Goal: Task Accomplishment & Management: Use online tool/utility

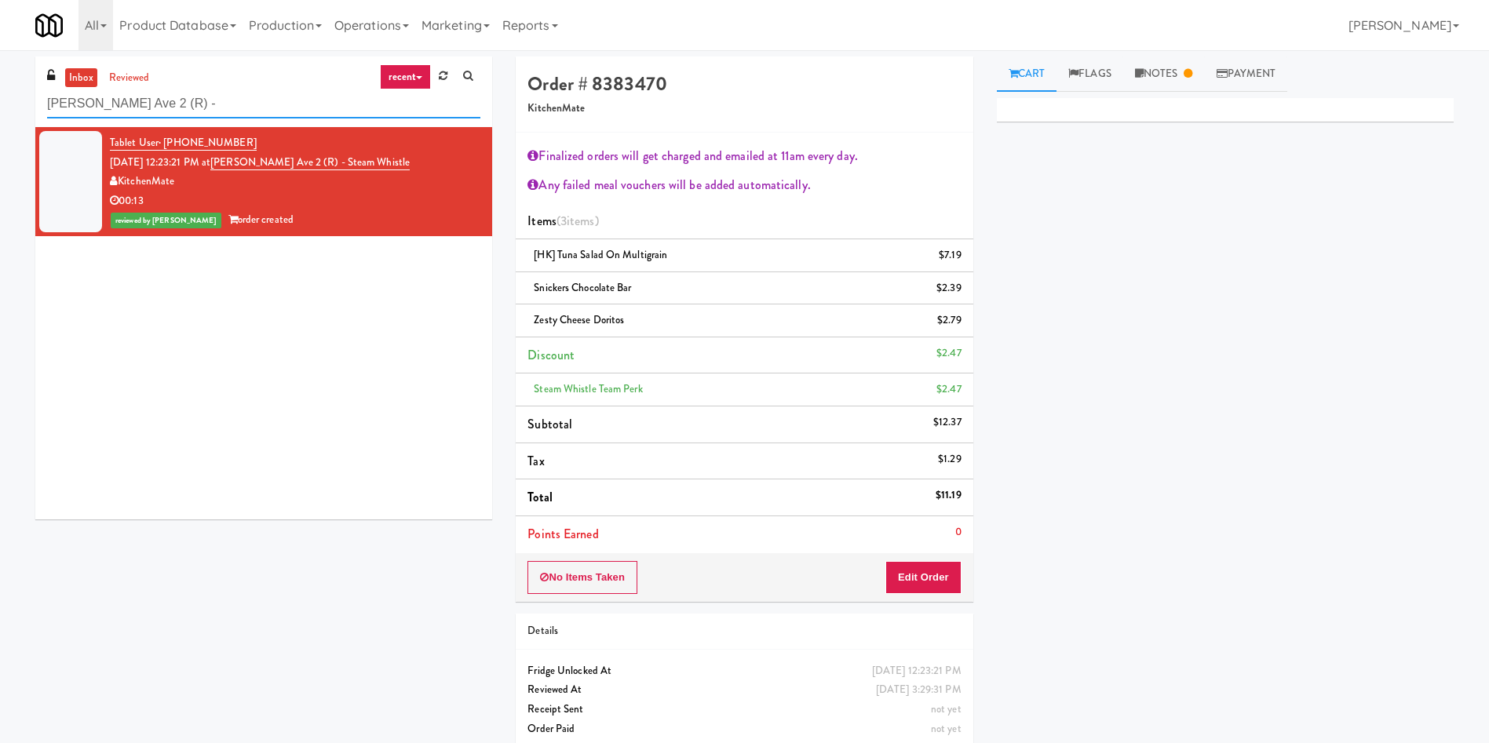
drag, startPoint x: 182, startPoint y: 100, endPoint x: 0, endPoint y: 80, distance: 183.2
click at [0, 80] on div "inbox reviewed recent all unclear take inventory issue suspicious failed recent…" at bounding box center [744, 410] width 1489 height 706
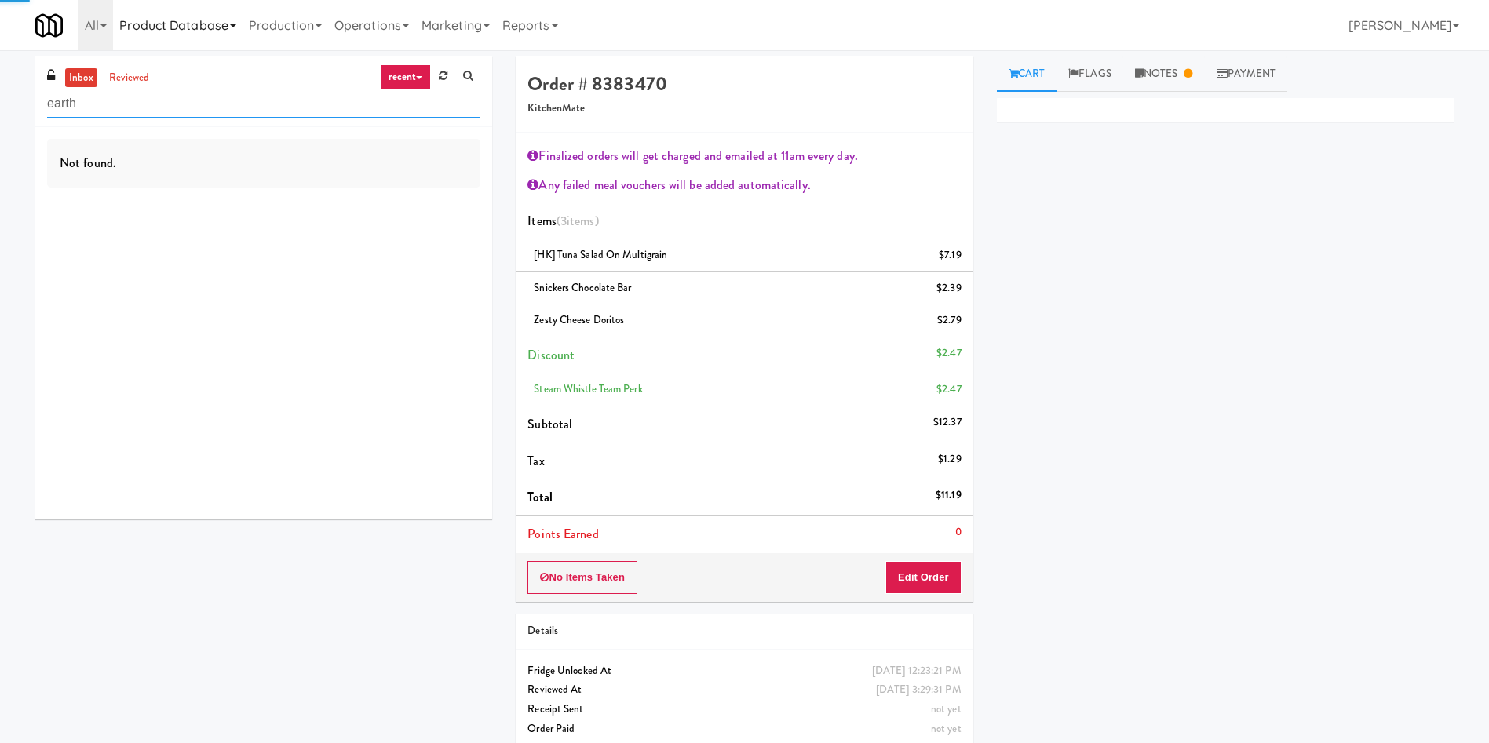
type input "earth"
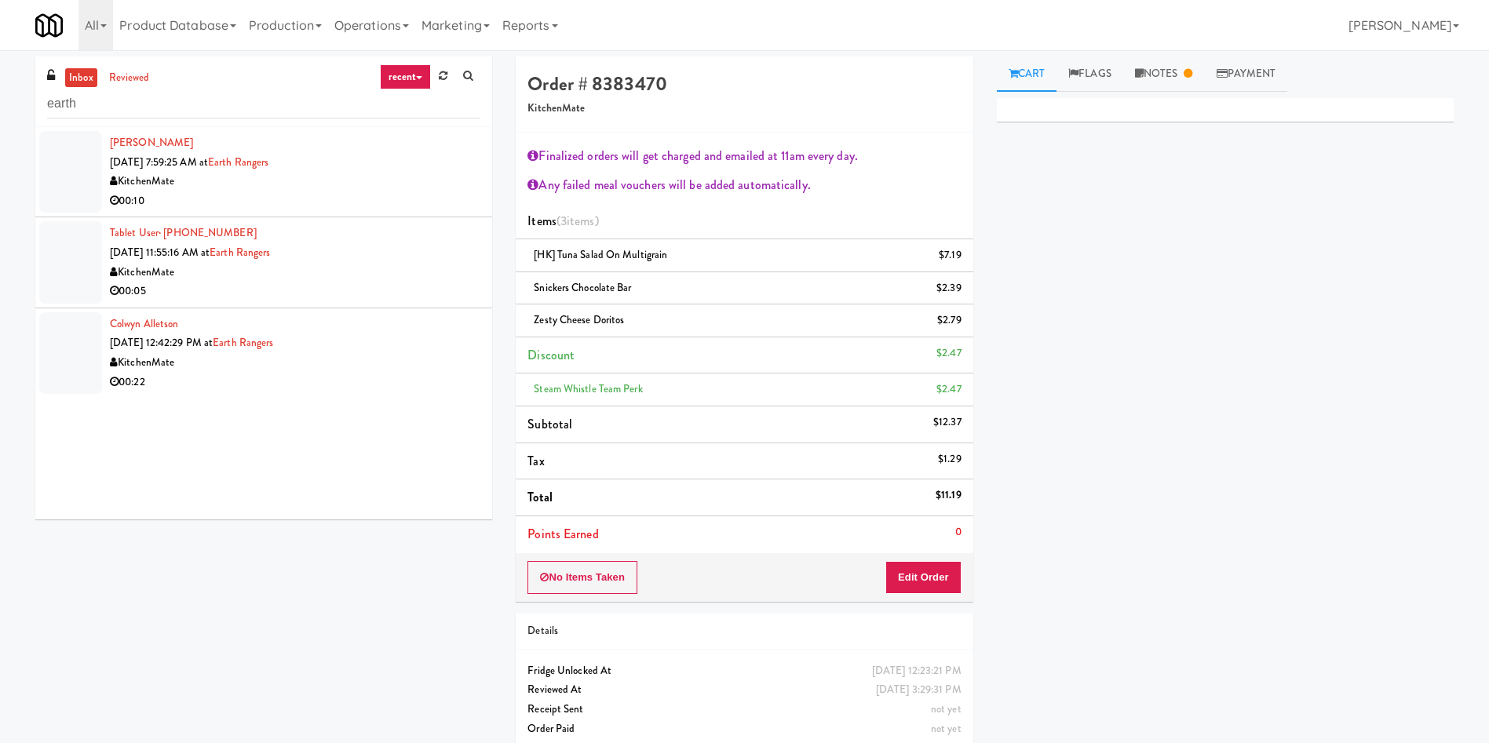
click at [84, 265] on div at bounding box center [70, 262] width 63 height 82
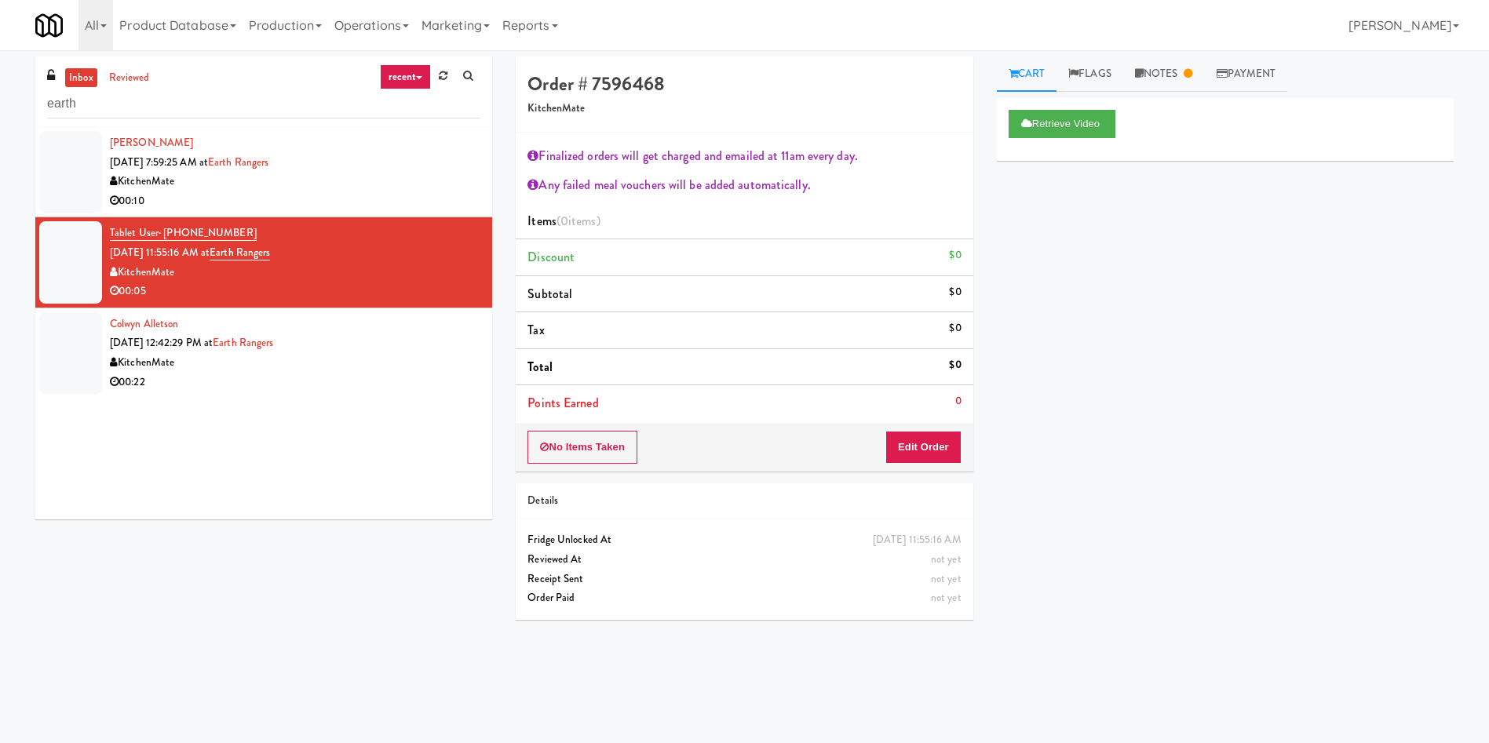
click at [1046, 70] on link "Cart" at bounding box center [1027, 74] width 60 height 35
click at [920, 449] on button "Edit Order" at bounding box center [923, 447] width 76 height 33
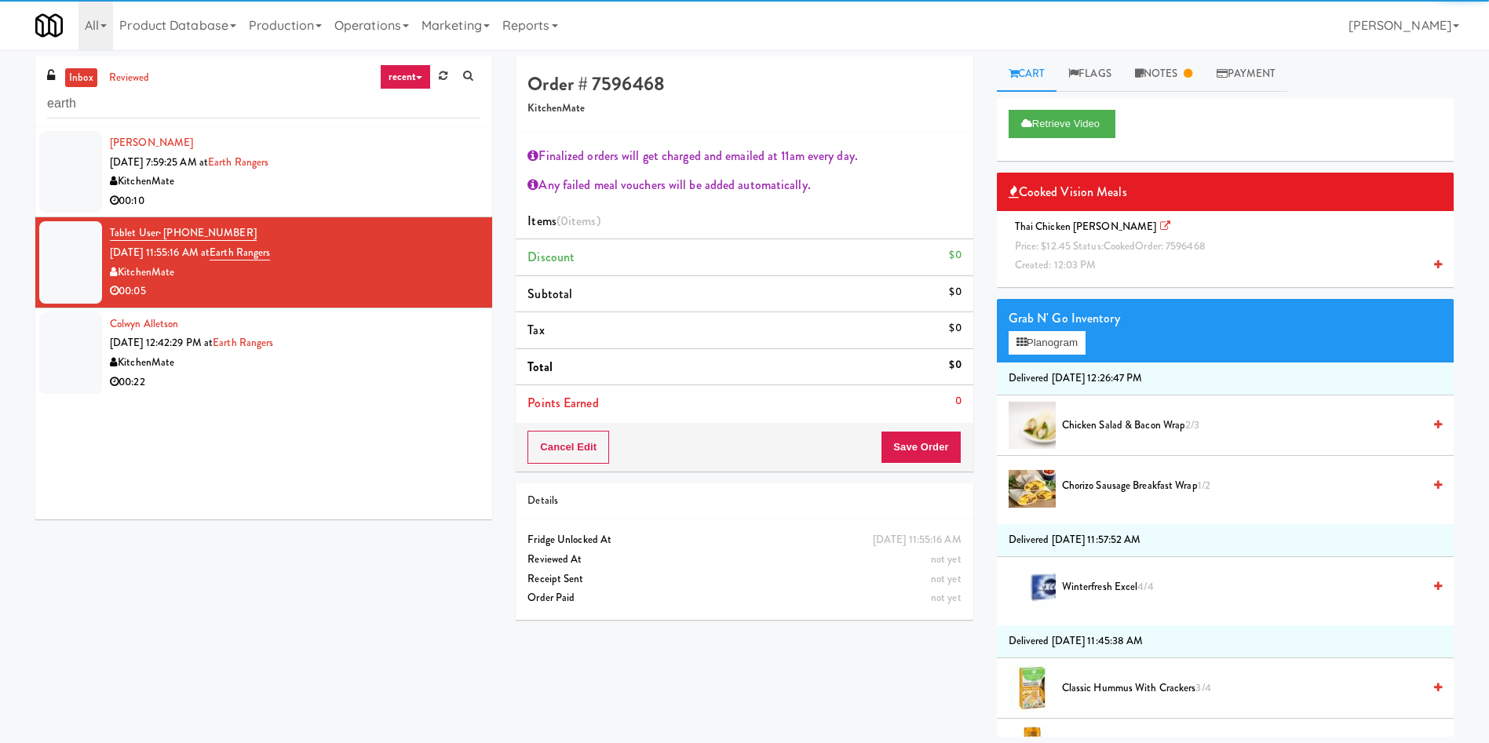
click at [1090, 108] on div "Retrieve Video" at bounding box center [1225, 129] width 457 height 63
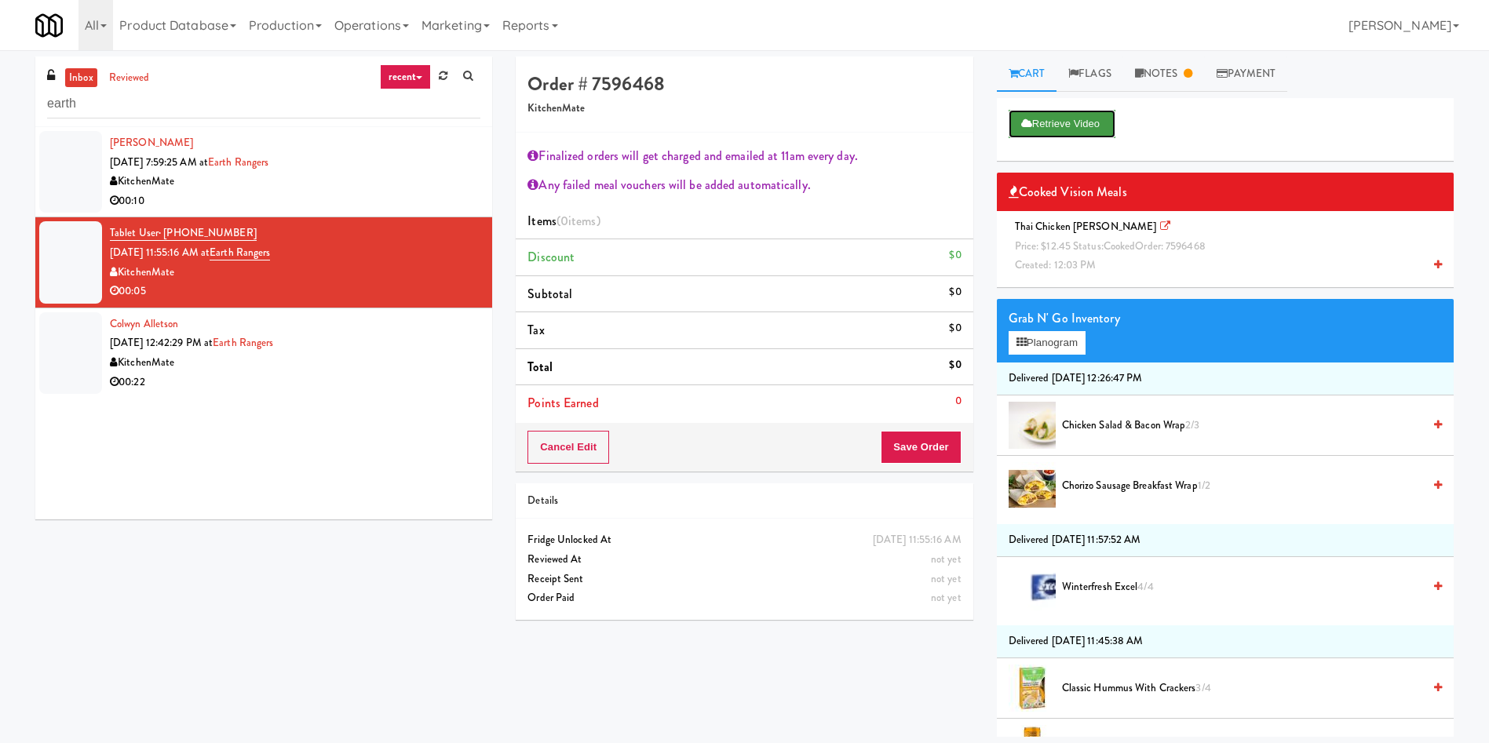
click at [1090, 127] on button "Retrieve Video" at bounding box center [1062, 124] width 107 height 28
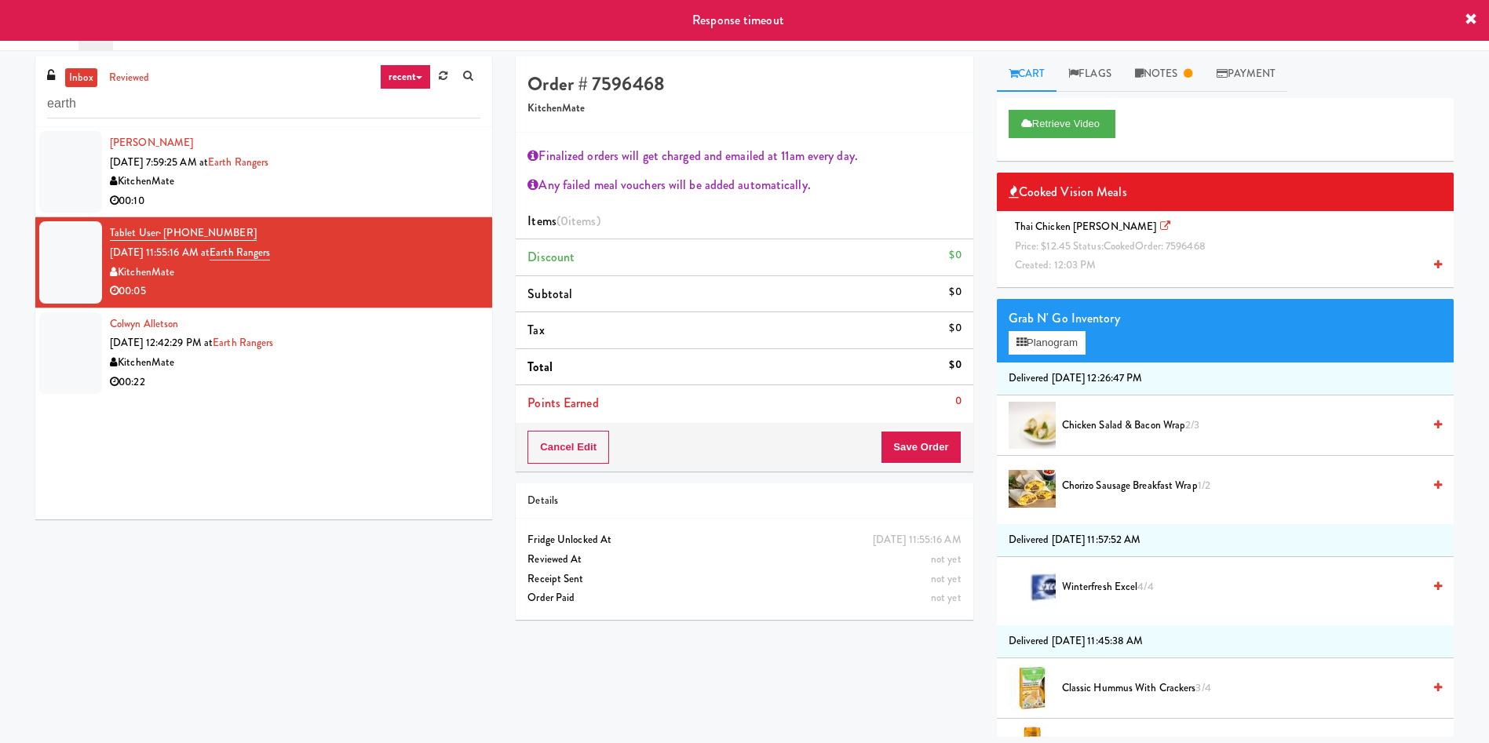
click at [74, 348] on div at bounding box center [70, 353] width 63 height 82
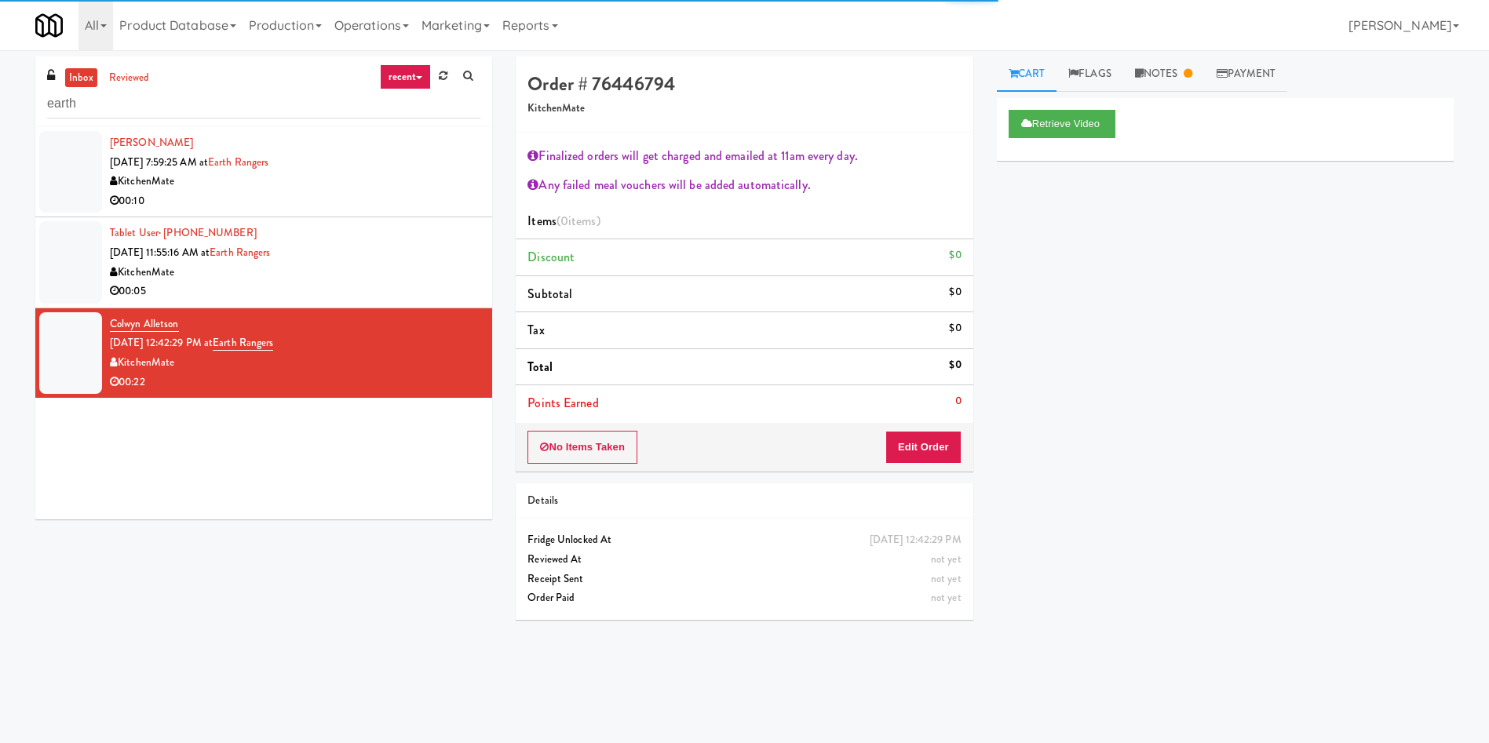
click at [62, 248] on div at bounding box center [70, 262] width 63 height 82
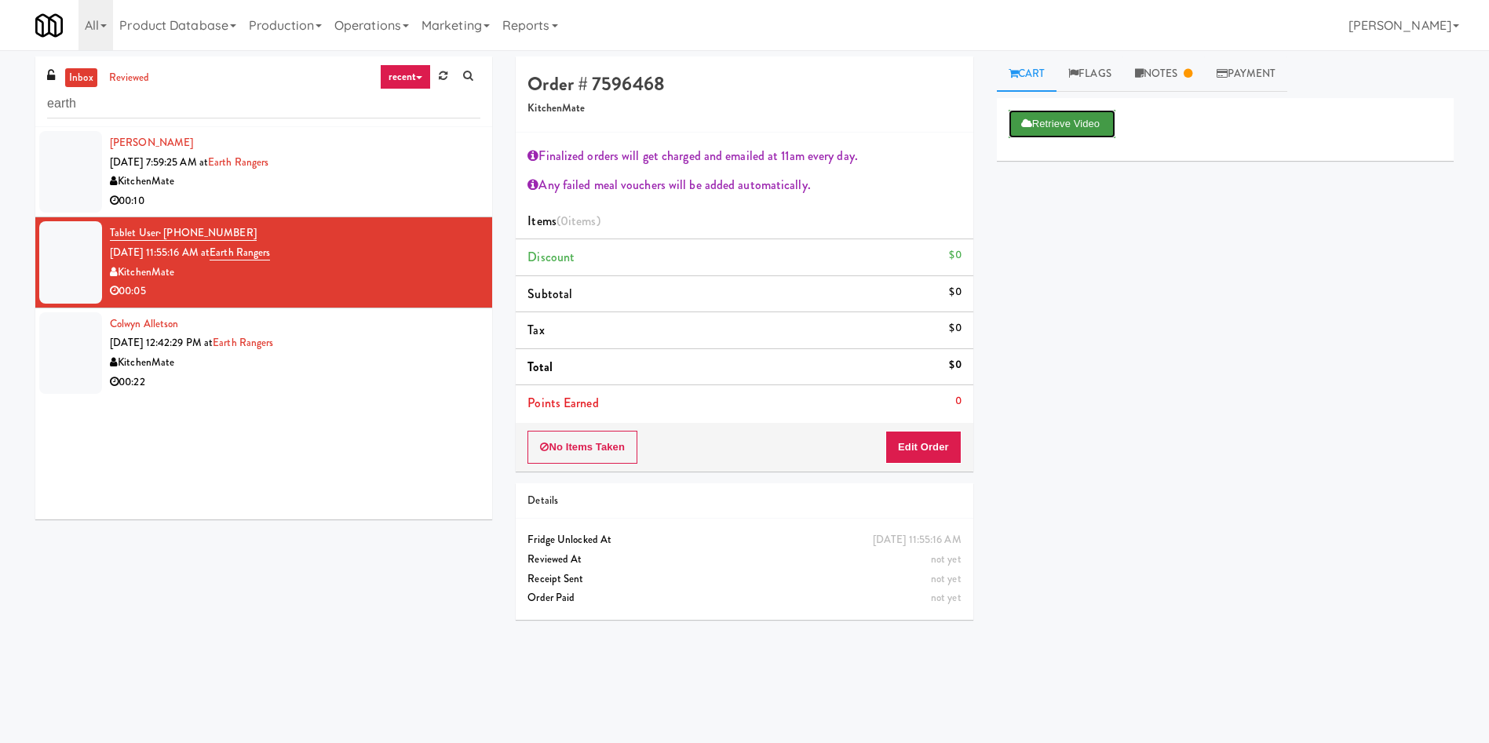
click at [1042, 130] on button "Retrieve Video" at bounding box center [1062, 124] width 107 height 28
click at [67, 354] on div at bounding box center [70, 353] width 63 height 82
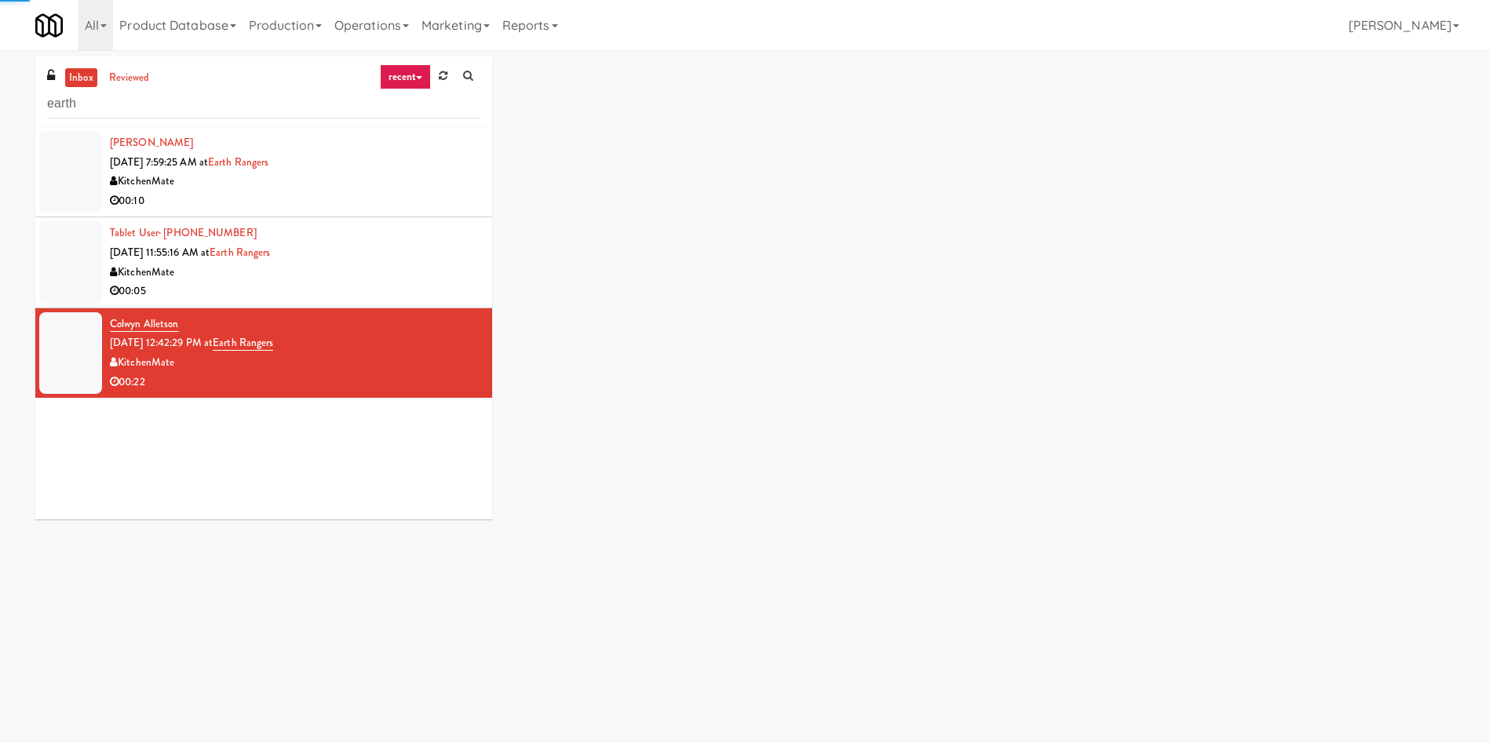
click at [50, 251] on div at bounding box center [70, 262] width 63 height 82
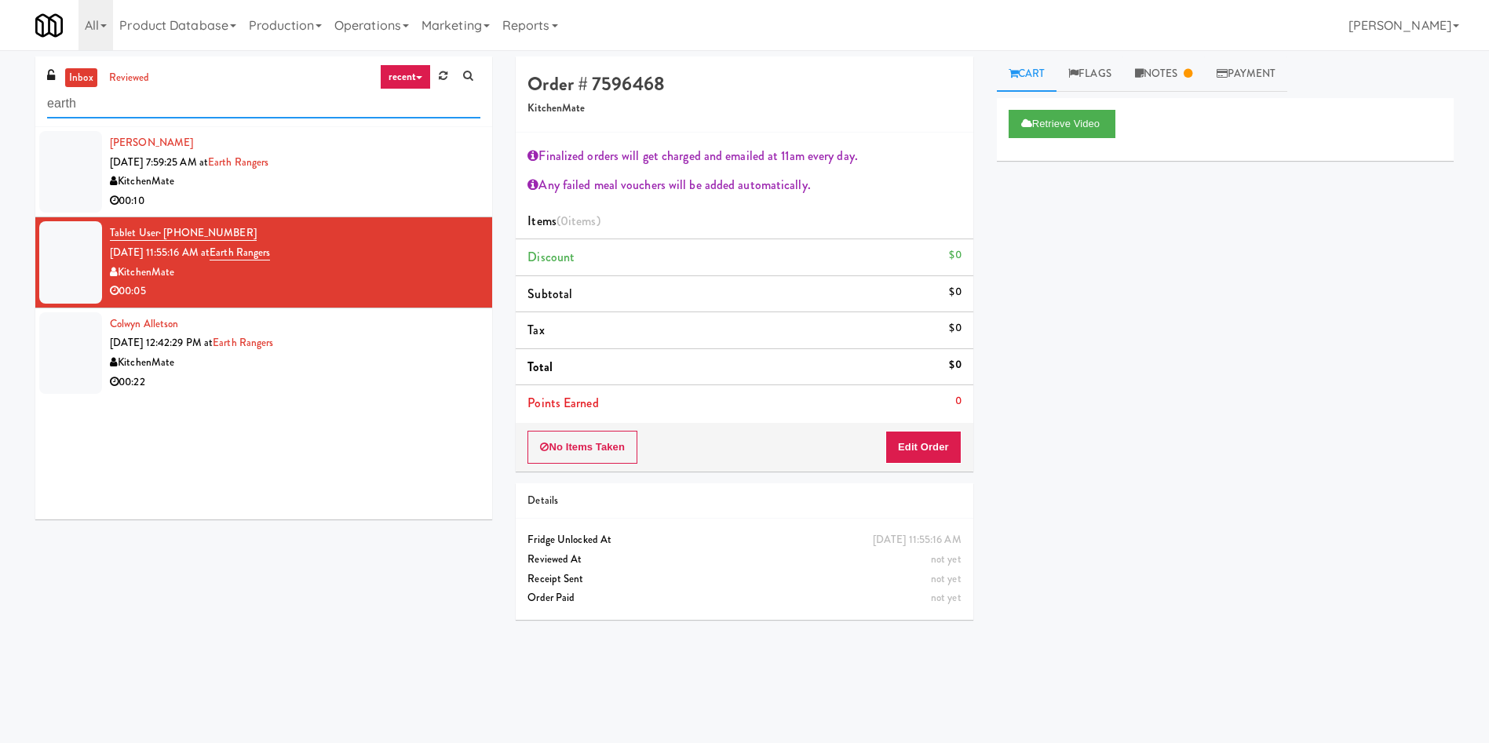
drag, startPoint x: 193, startPoint y: 108, endPoint x: 0, endPoint y: 141, distance: 195.9
click at [0, 141] on div "inbox reviewed recent all unclear take inventory issue suspicious failed recent…" at bounding box center [744, 372] width 1489 height 630
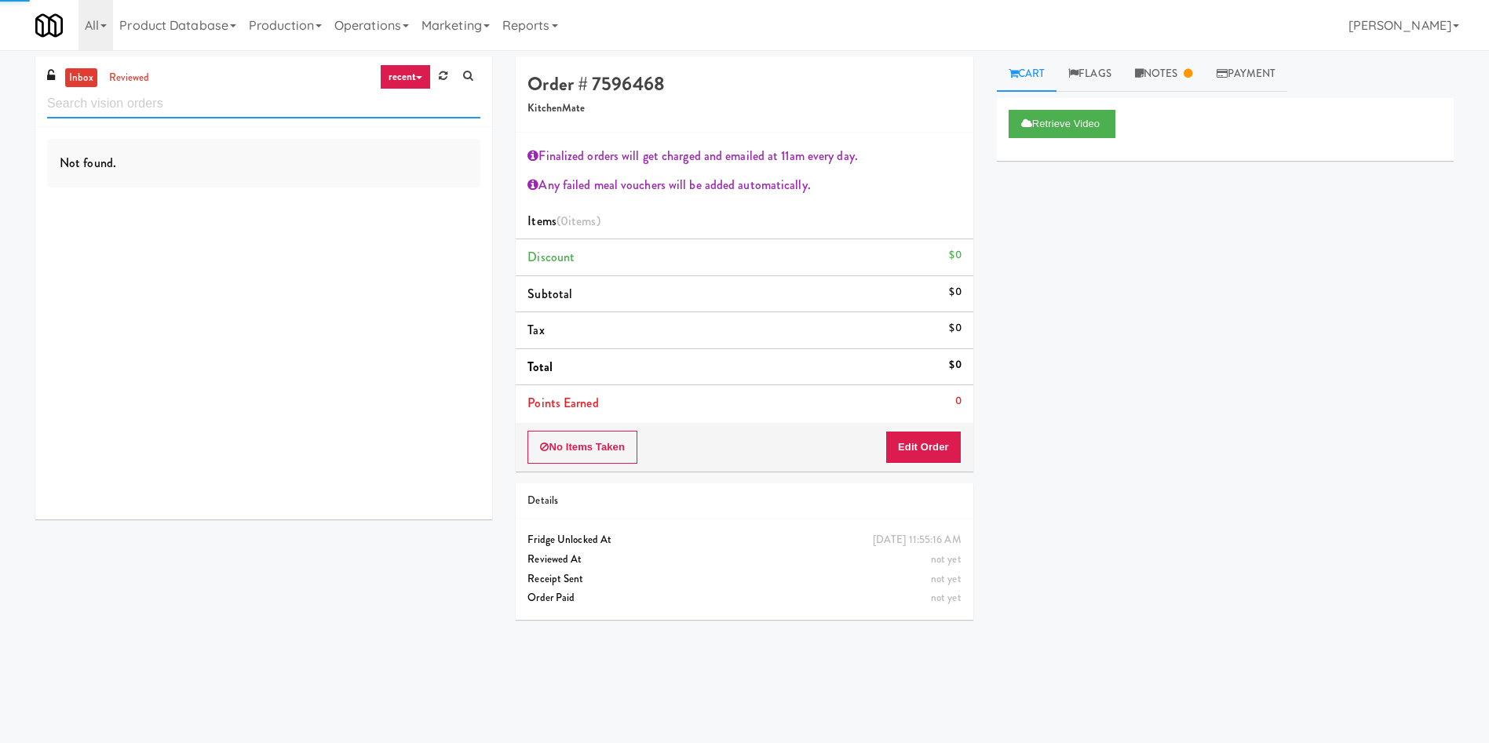
paste input "Hale - Cooler - Right"
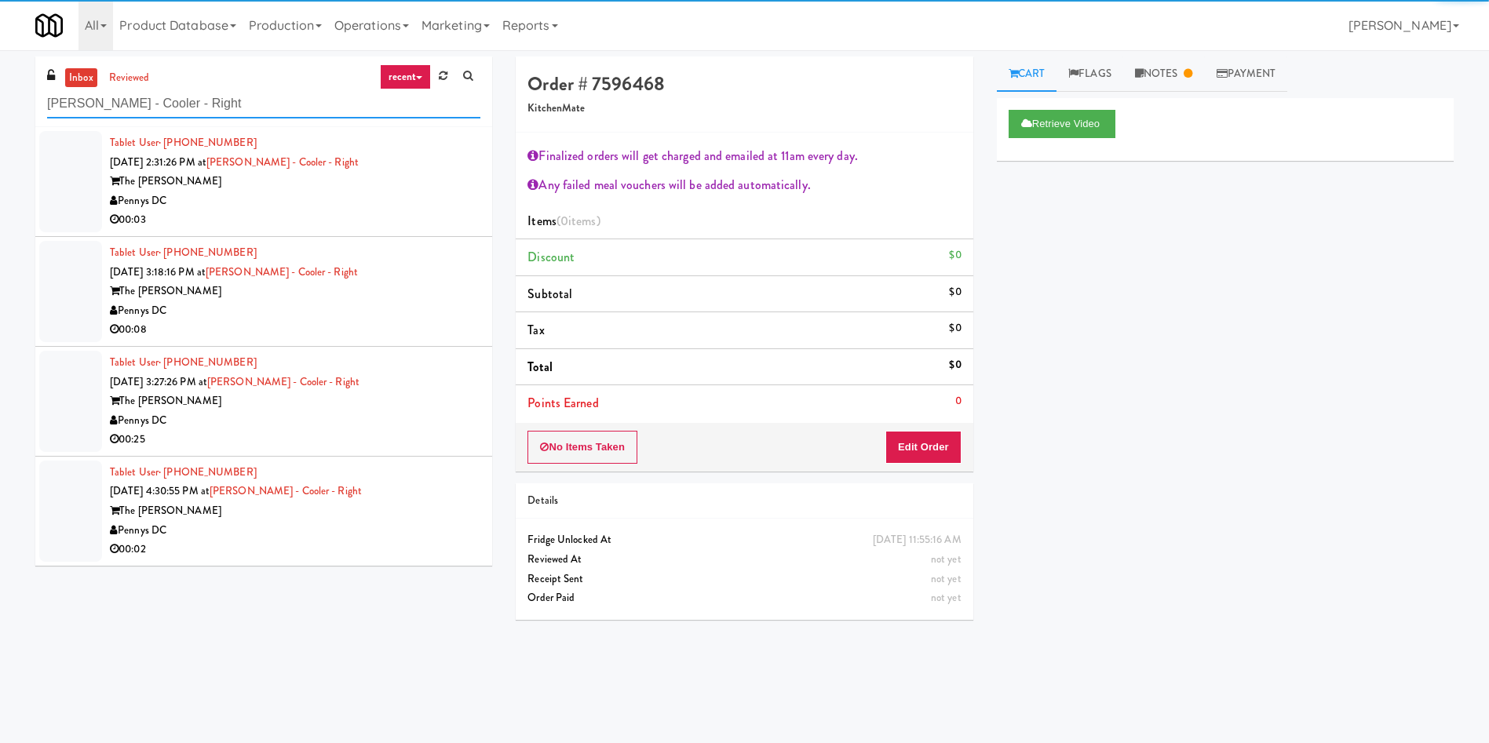
type input "Hale - Cooler - Right"
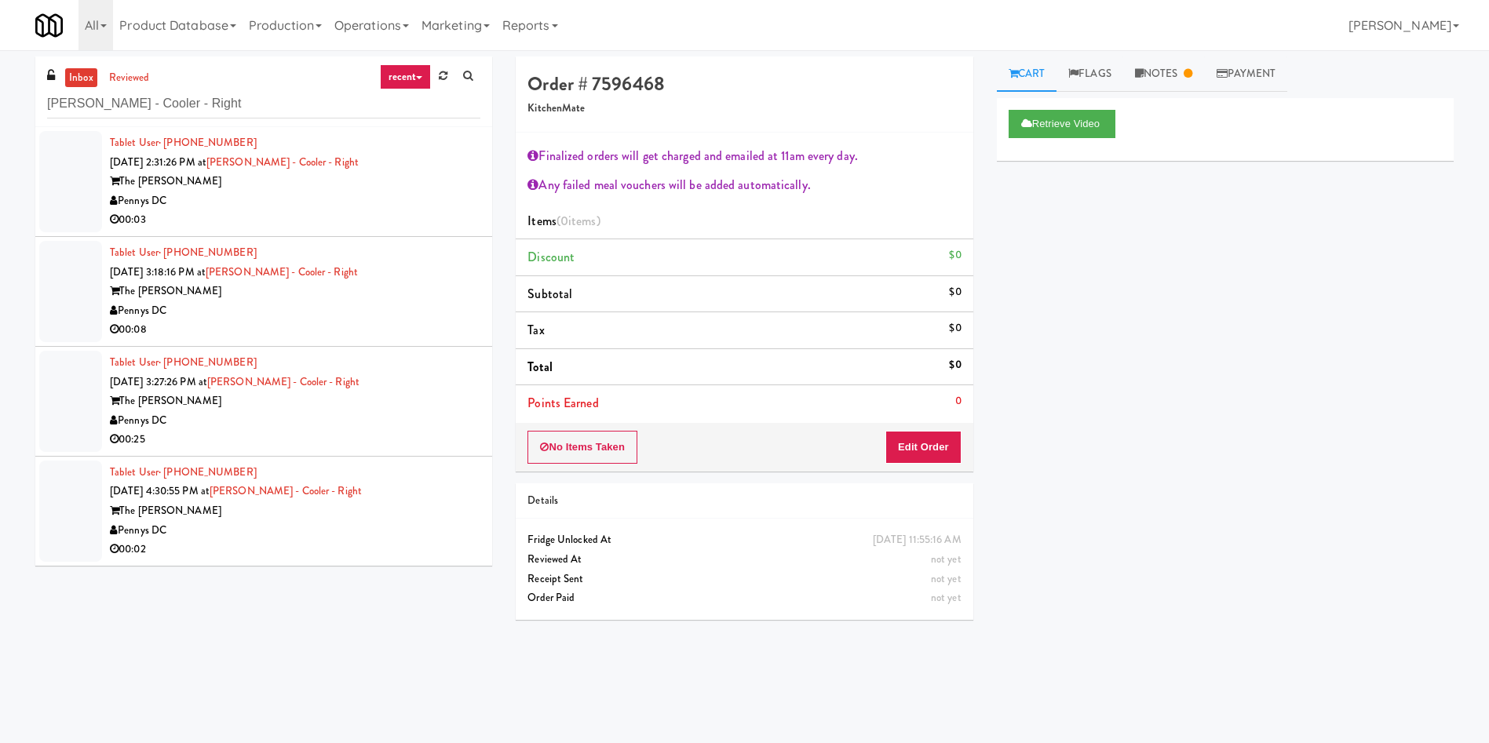
click at [65, 163] on div at bounding box center [70, 181] width 63 height 101
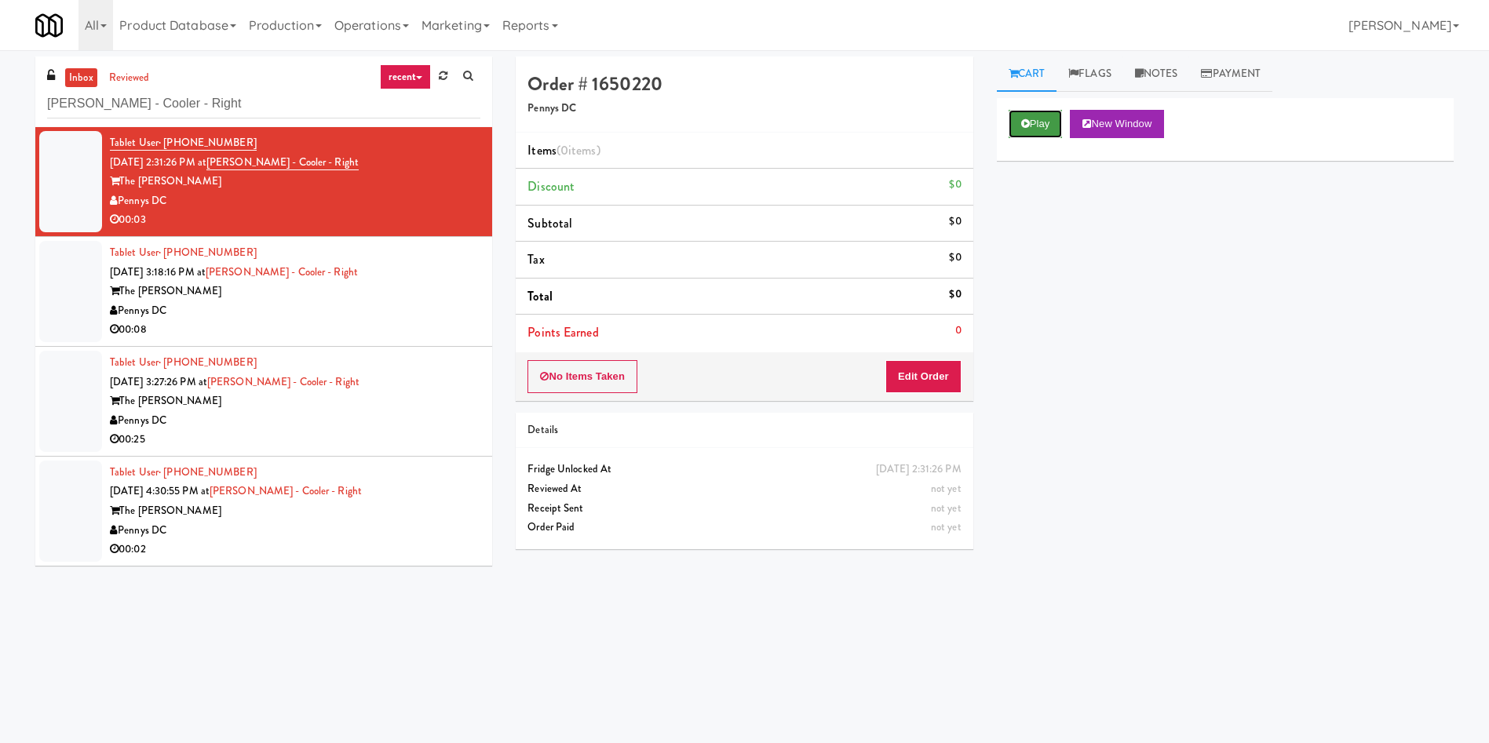
click at [1031, 120] on button "Play" at bounding box center [1036, 124] width 54 height 28
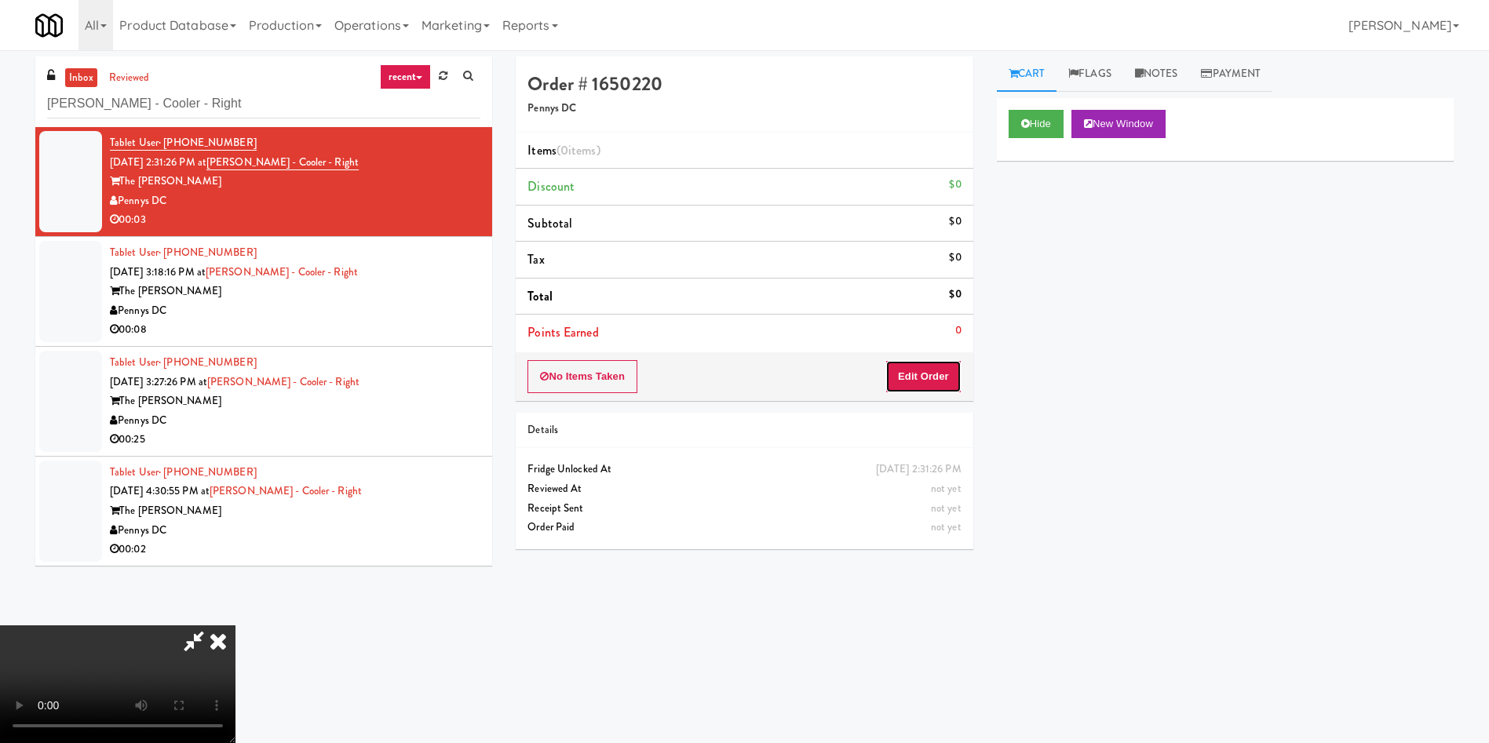
click at [930, 371] on button "Edit Order" at bounding box center [923, 376] width 76 height 33
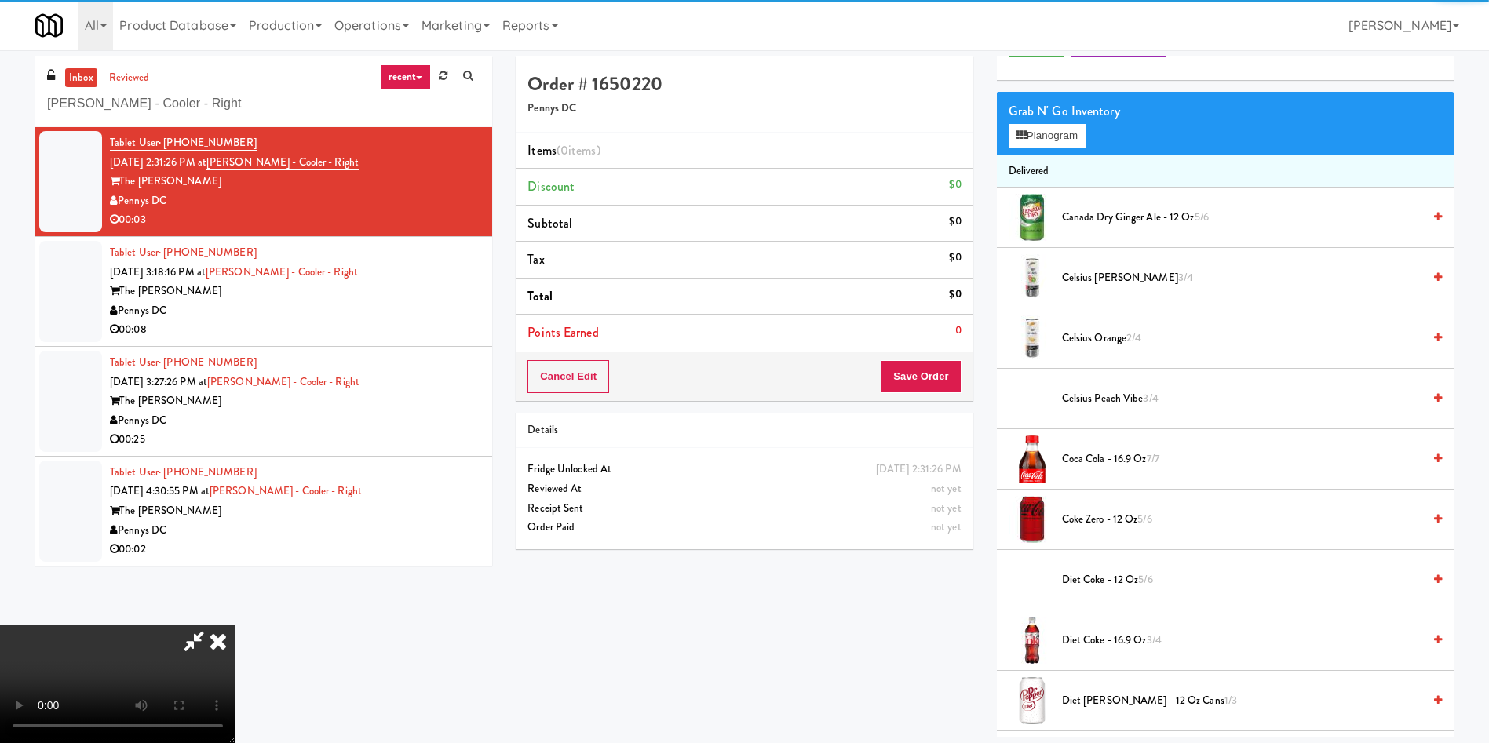
scroll to position [118, 0]
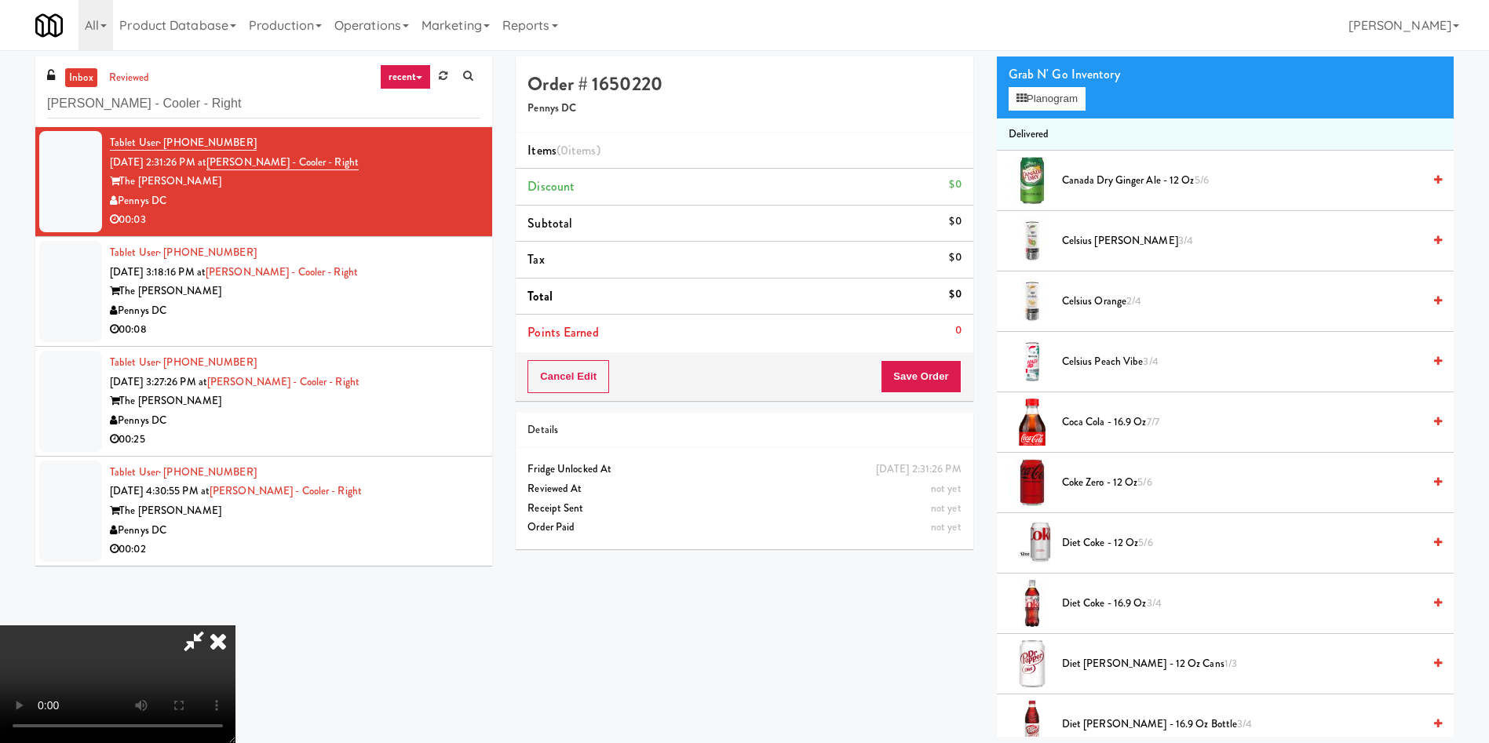
click at [235, 626] on video at bounding box center [117, 685] width 235 height 118
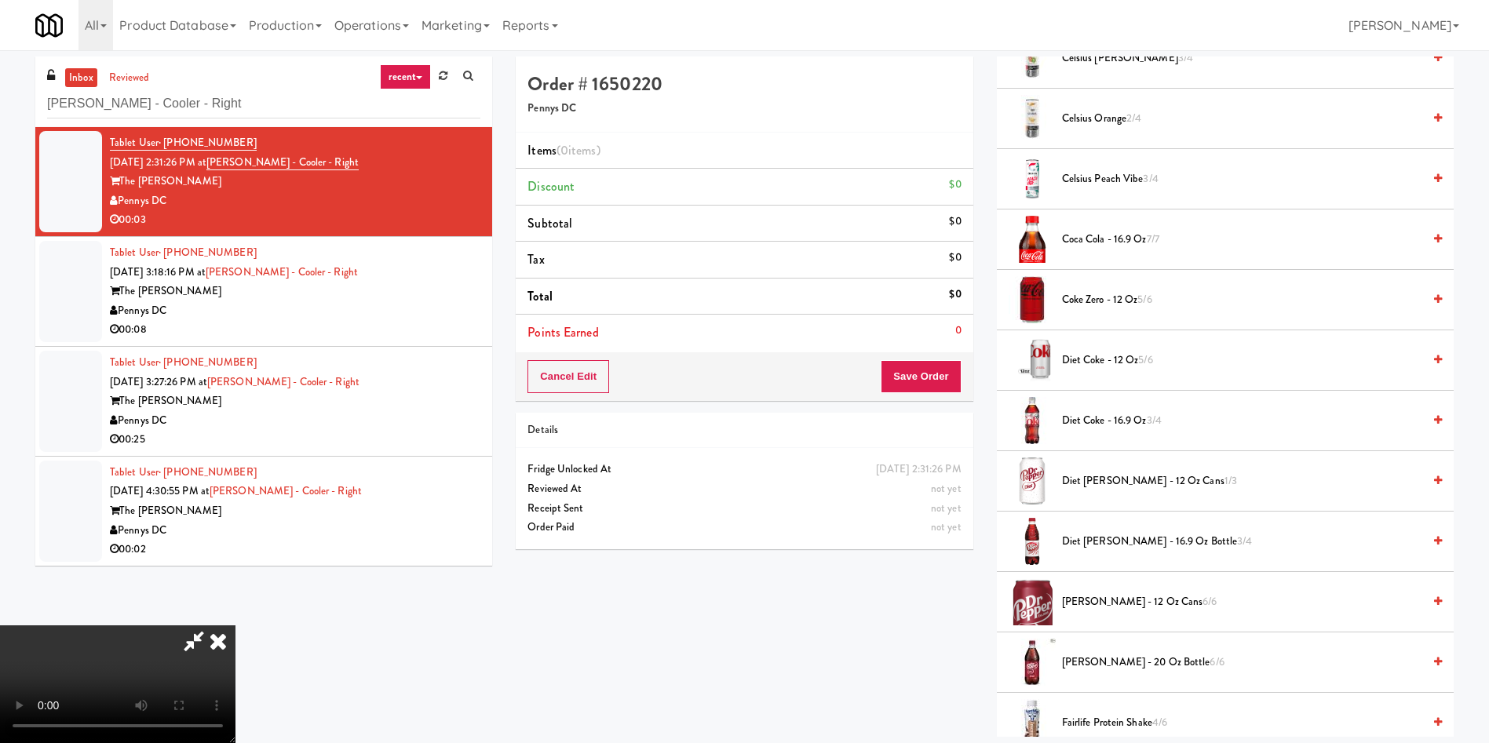
scroll to position [589, 0]
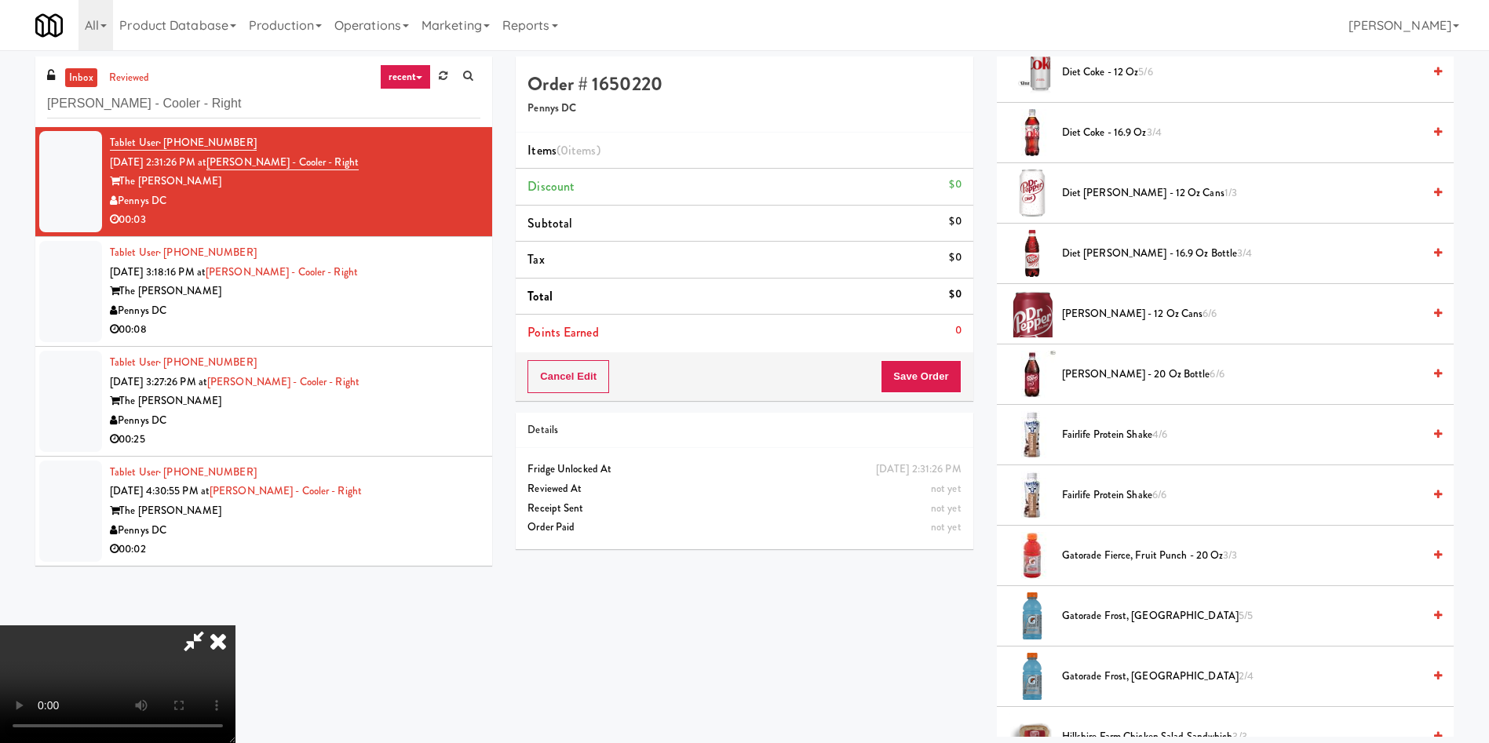
click at [1120, 306] on span "Dr Pepper - 12 oz cans 6/6" at bounding box center [1242, 315] width 360 height 20
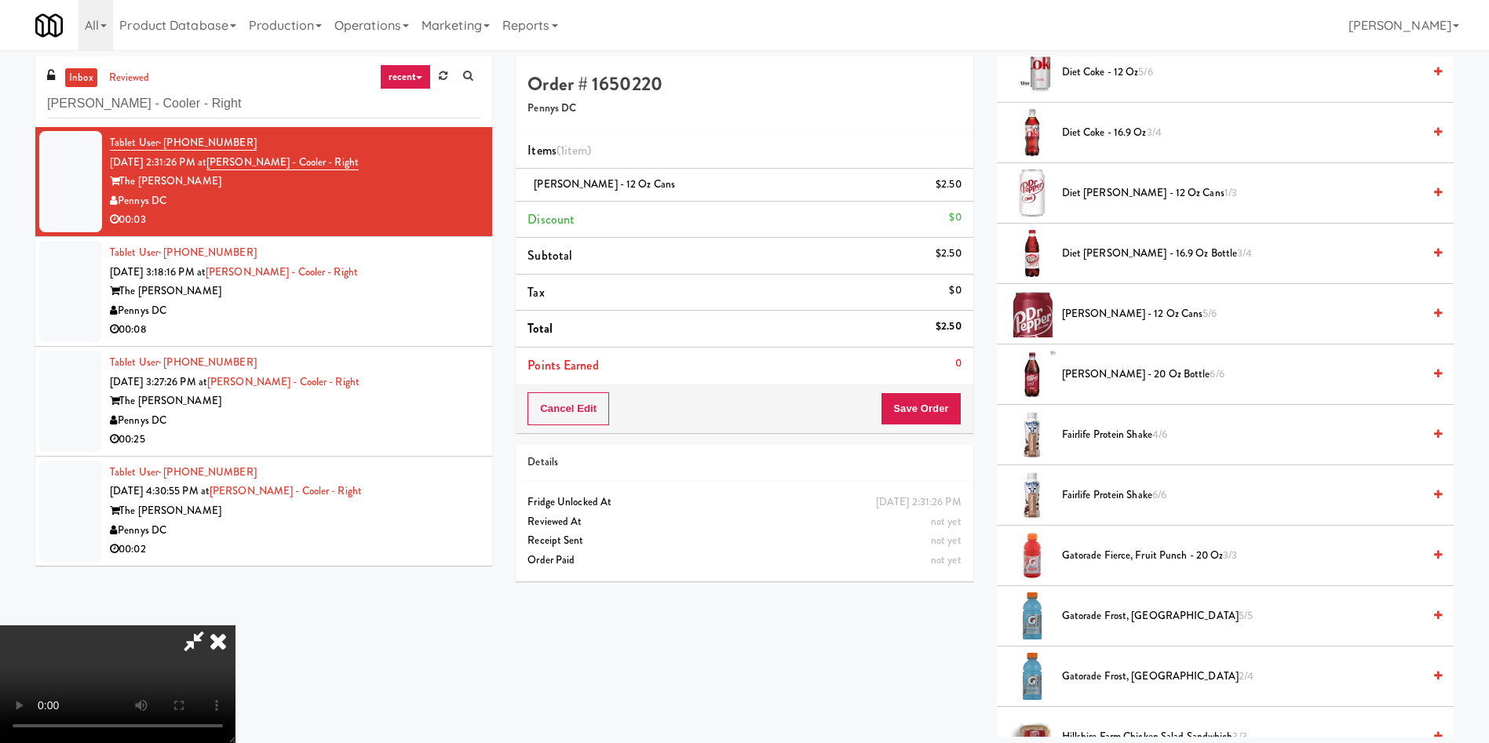
click at [235, 626] on video at bounding box center [117, 685] width 235 height 118
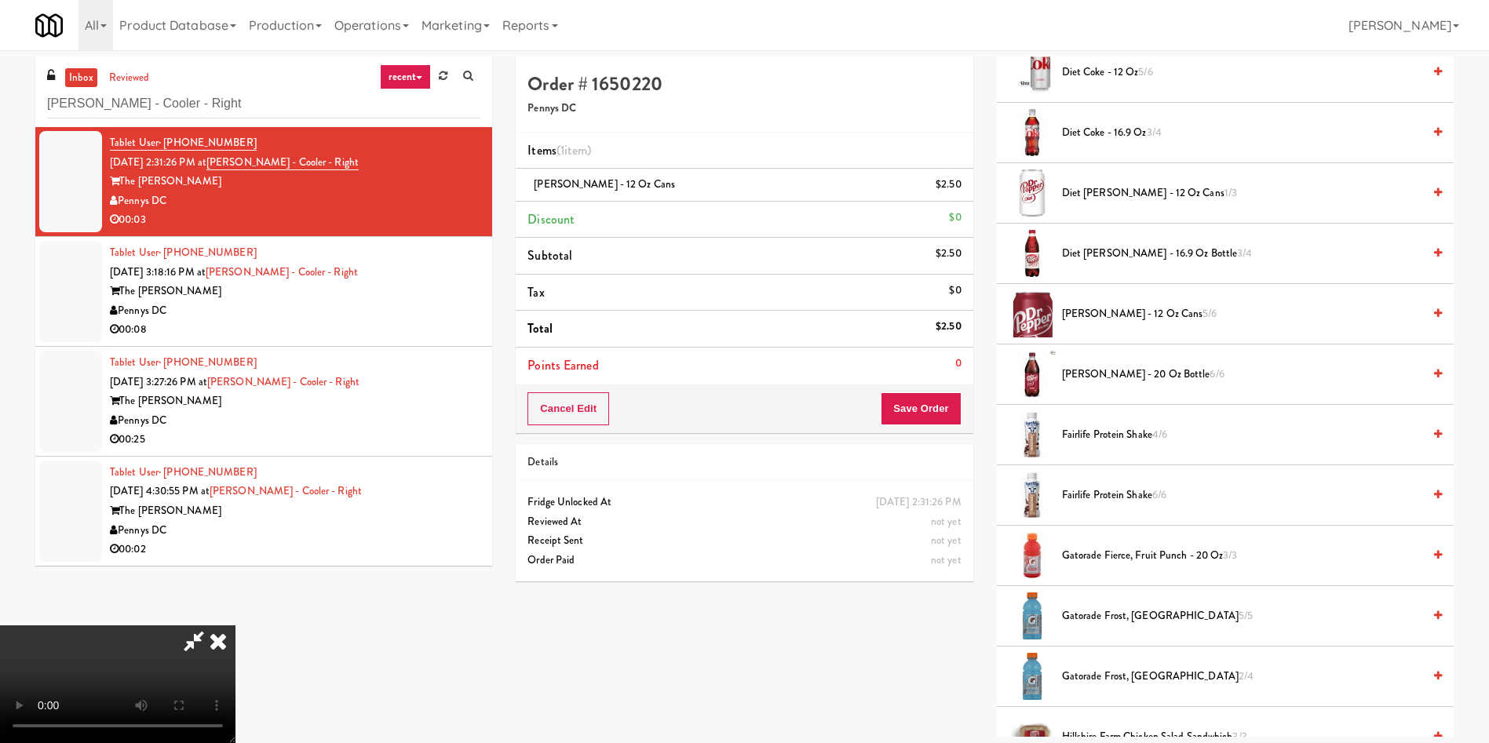
click at [235, 626] on video at bounding box center [117, 685] width 235 height 118
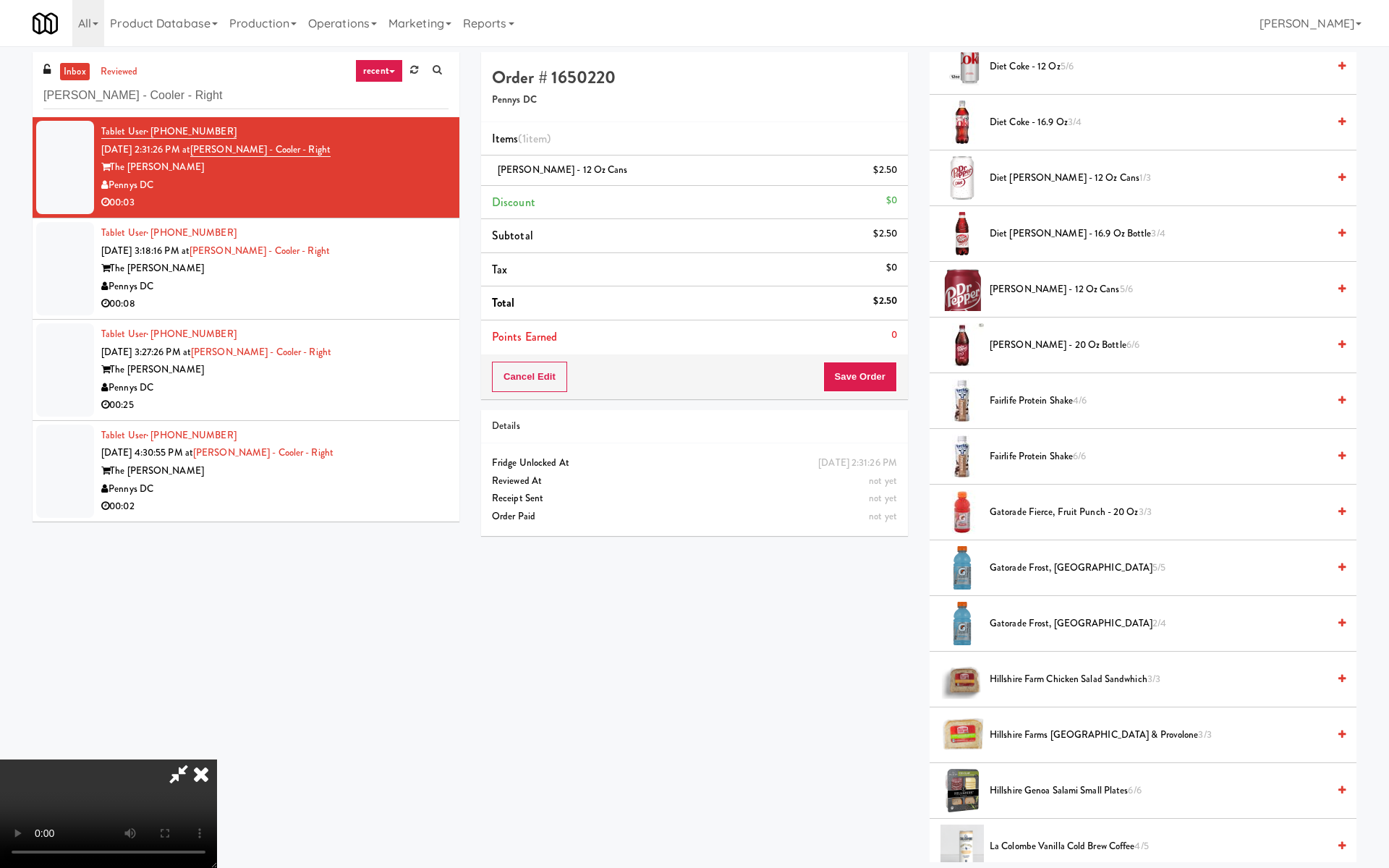
click at [217, 685] on video at bounding box center [108, 814] width 217 height 109
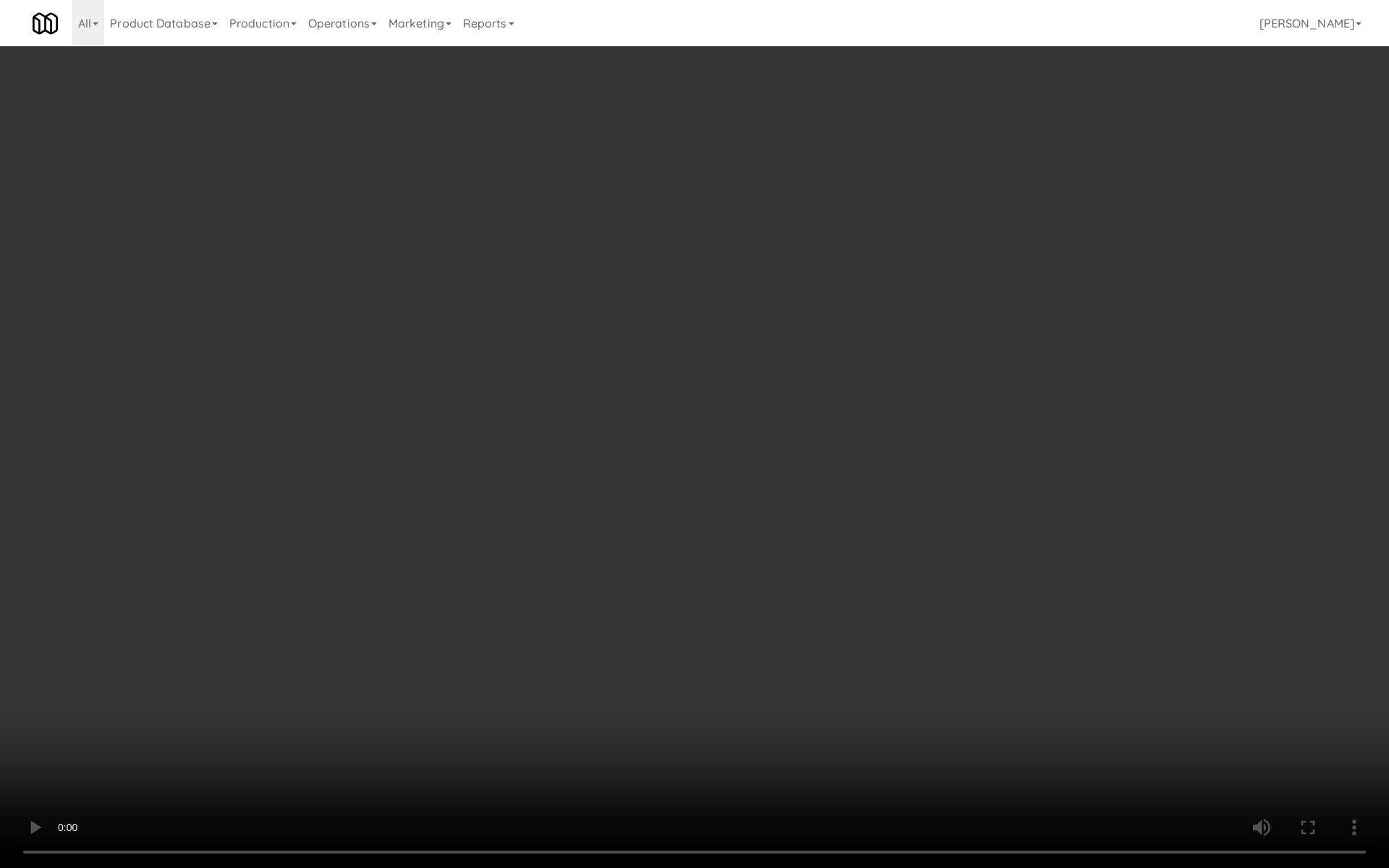
click at [512, 526] on video at bounding box center [694, 434] width 1389 height 868
click at [526, 568] on video at bounding box center [694, 434] width 1389 height 868
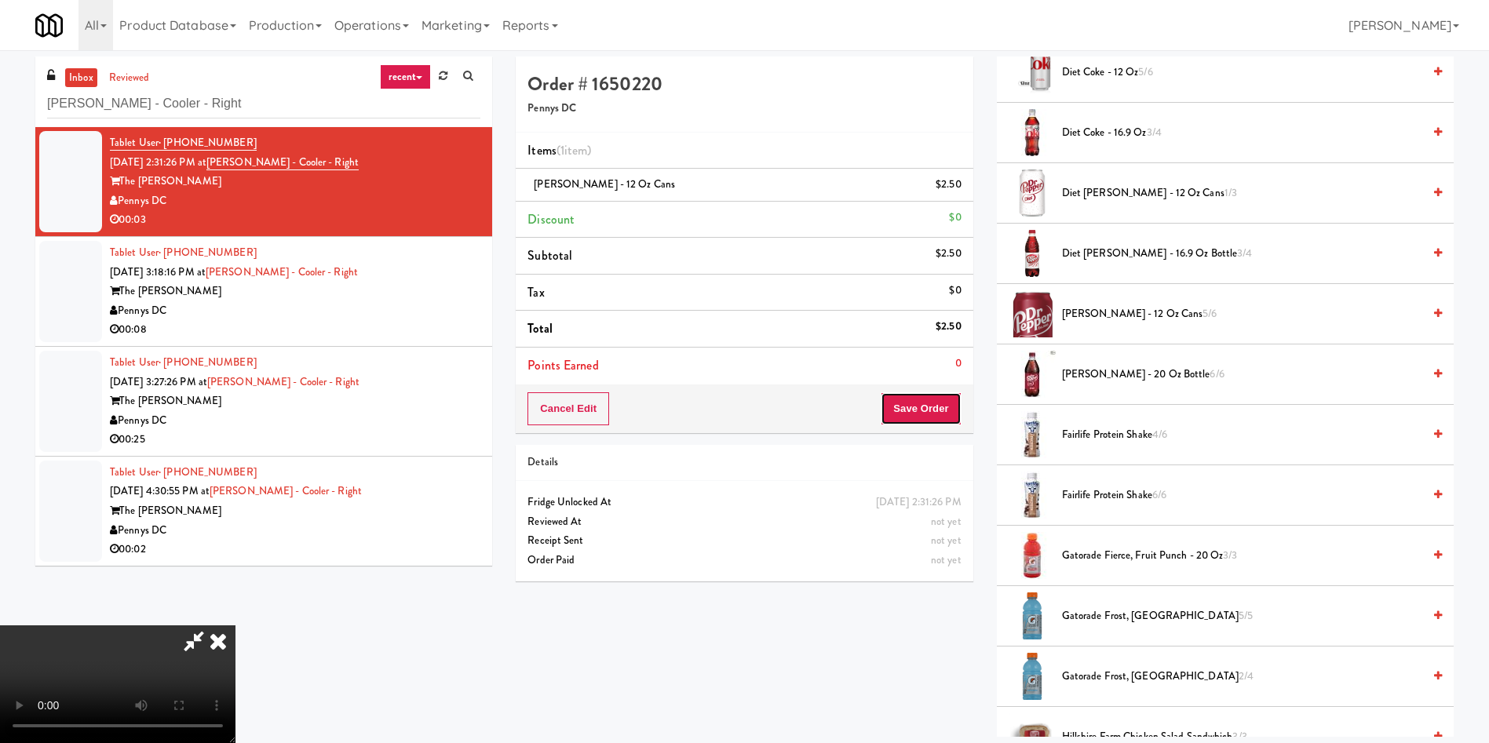
click at [911, 414] on button "Save Order" at bounding box center [921, 408] width 80 height 33
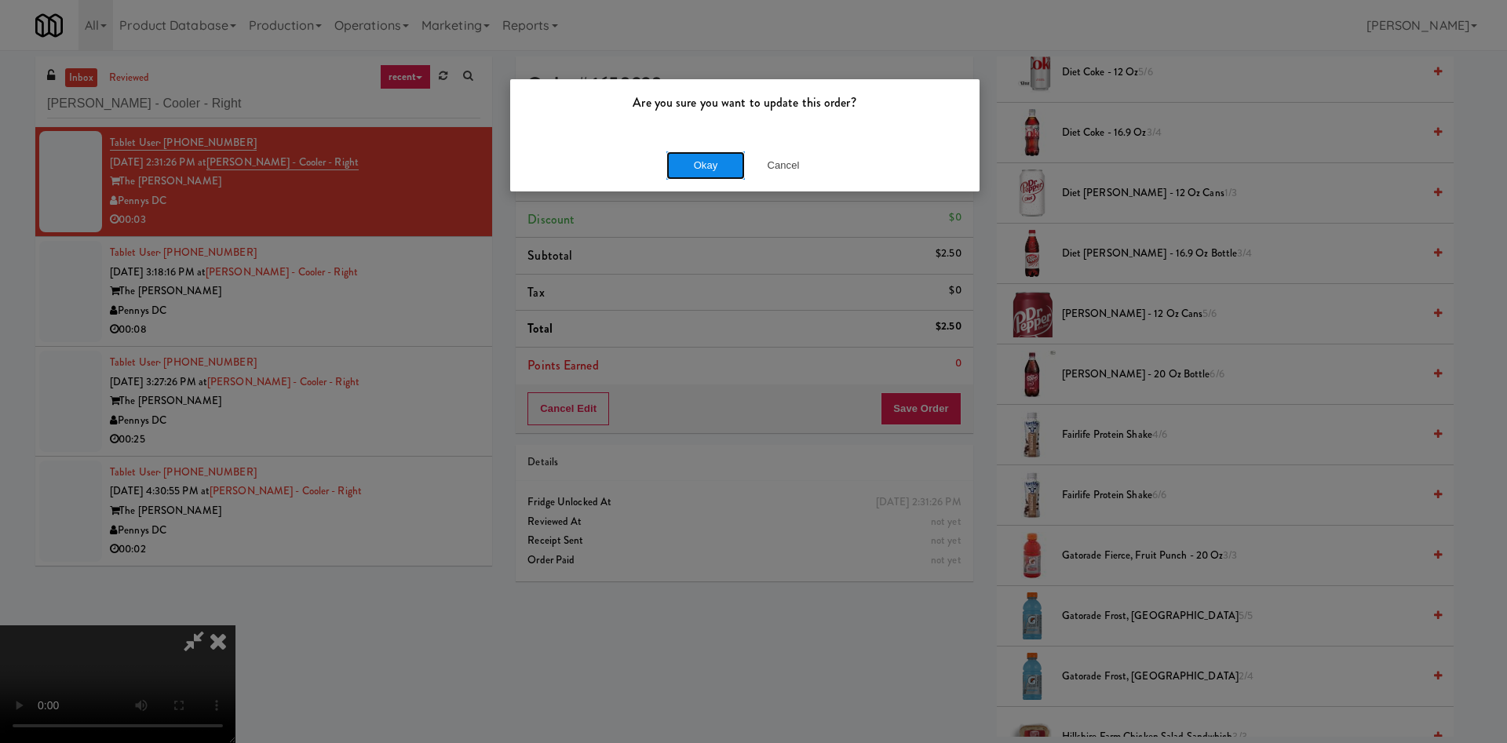
click at [718, 159] on button "Okay" at bounding box center [705, 166] width 78 height 28
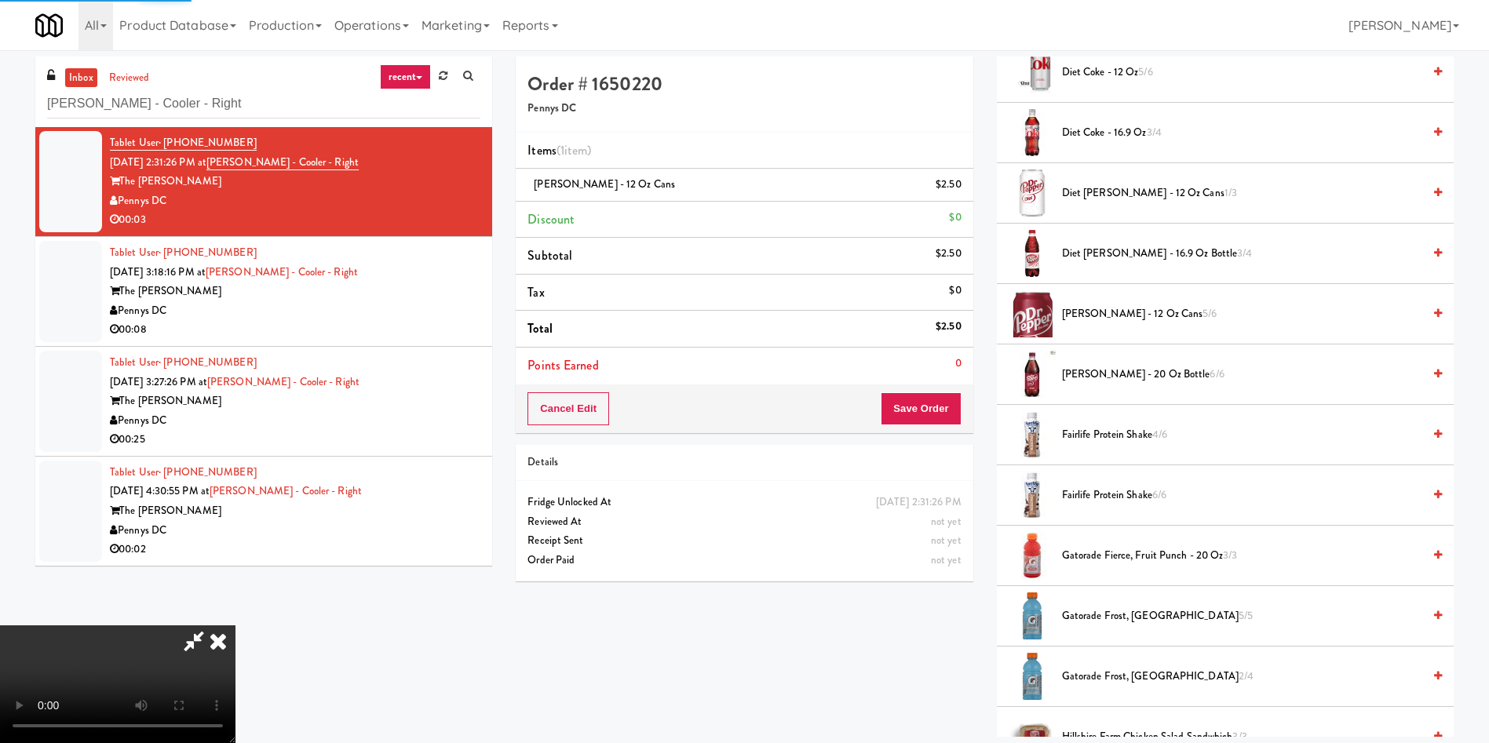
scroll to position [0, 0]
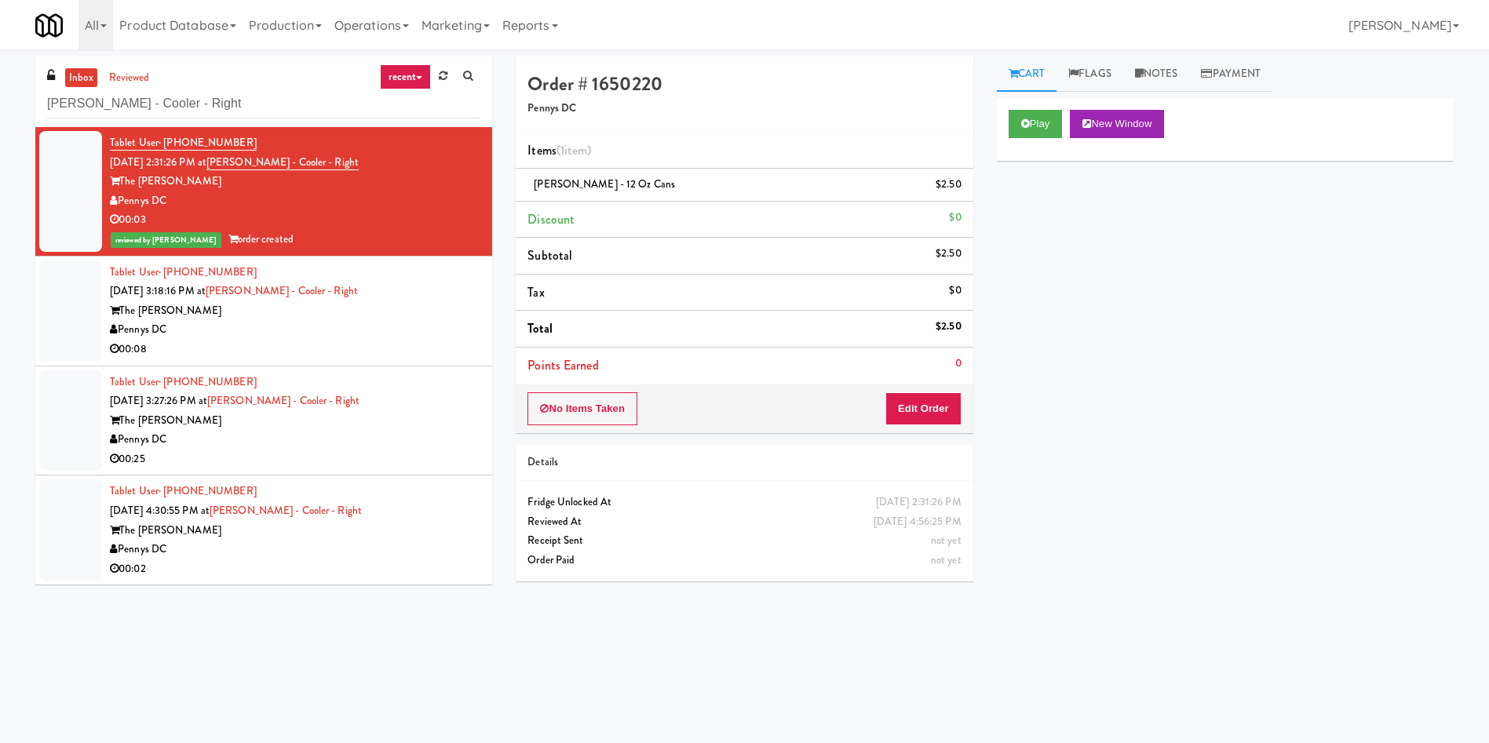
click at [60, 321] on div at bounding box center [70, 311] width 63 height 101
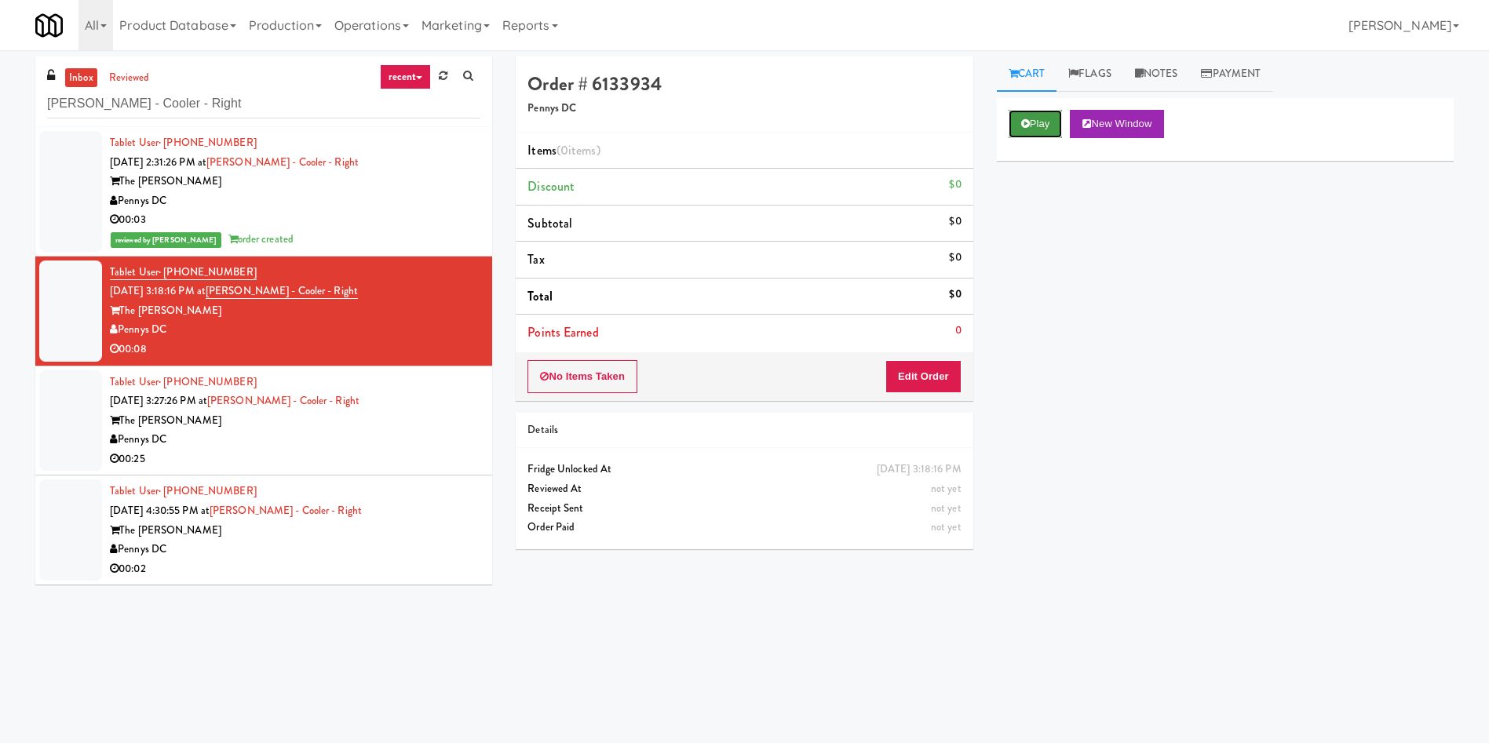
click at [1035, 116] on button "Play" at bounding box center [1036, 124] width 54 height 28
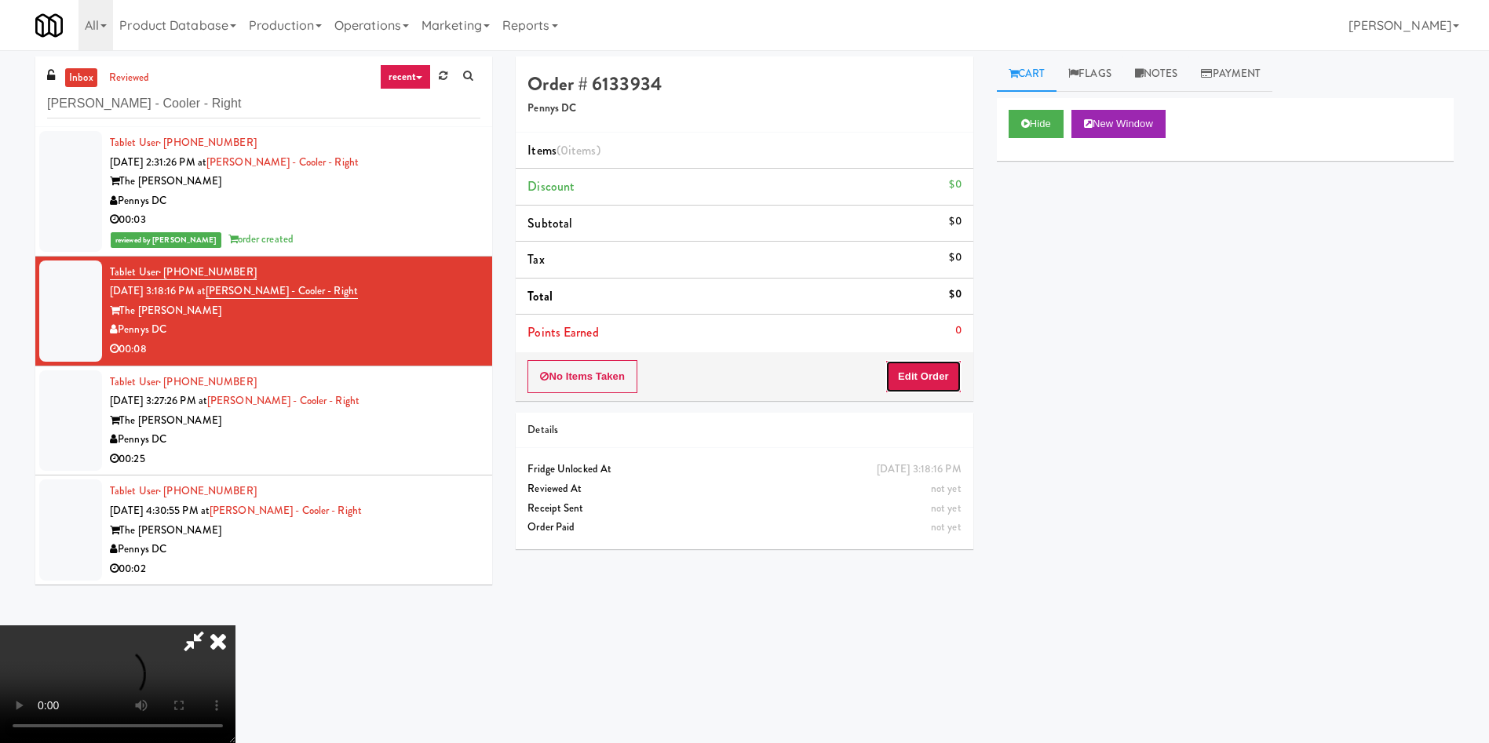
click at [925, 374] on button "Edit Order" at bounding box center [923, 376] width 76 height 33
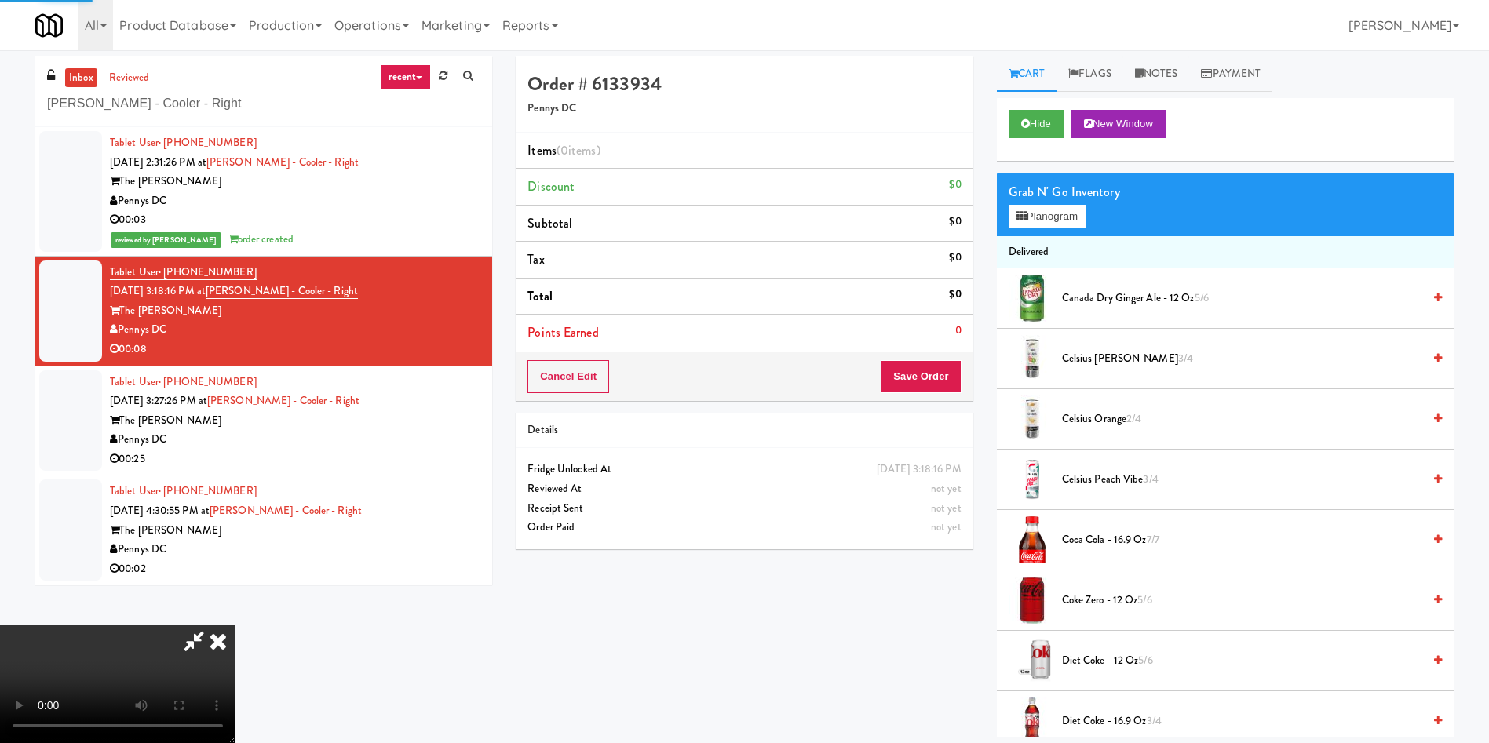
scroll to position [118, 0]
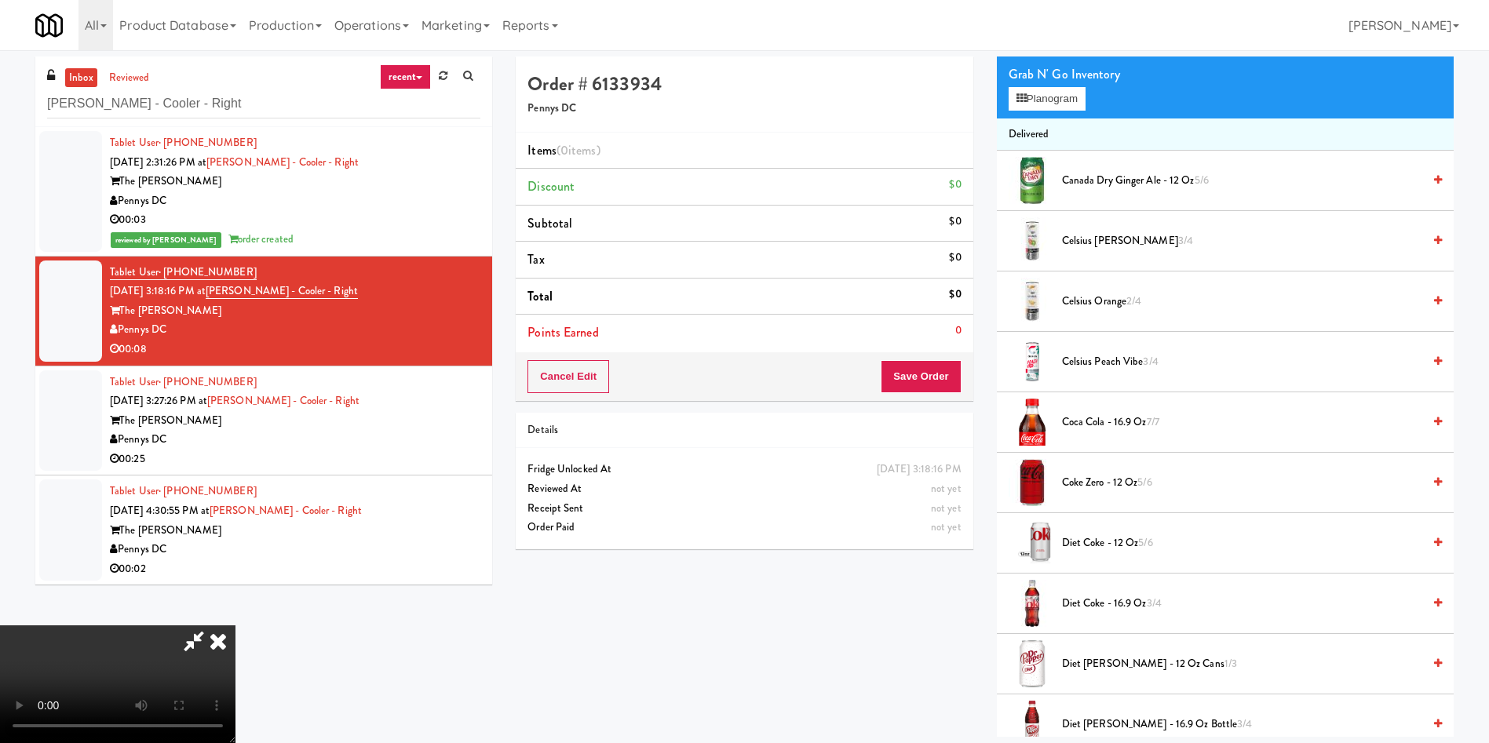
click at [235, 626] on video at bounding box center [117, 685] width 235 height 118
click at [1091, 415] on span "Coca Cola - 16.9 oz 7/7" at bounding box center [1242, 423] width 360 height 20
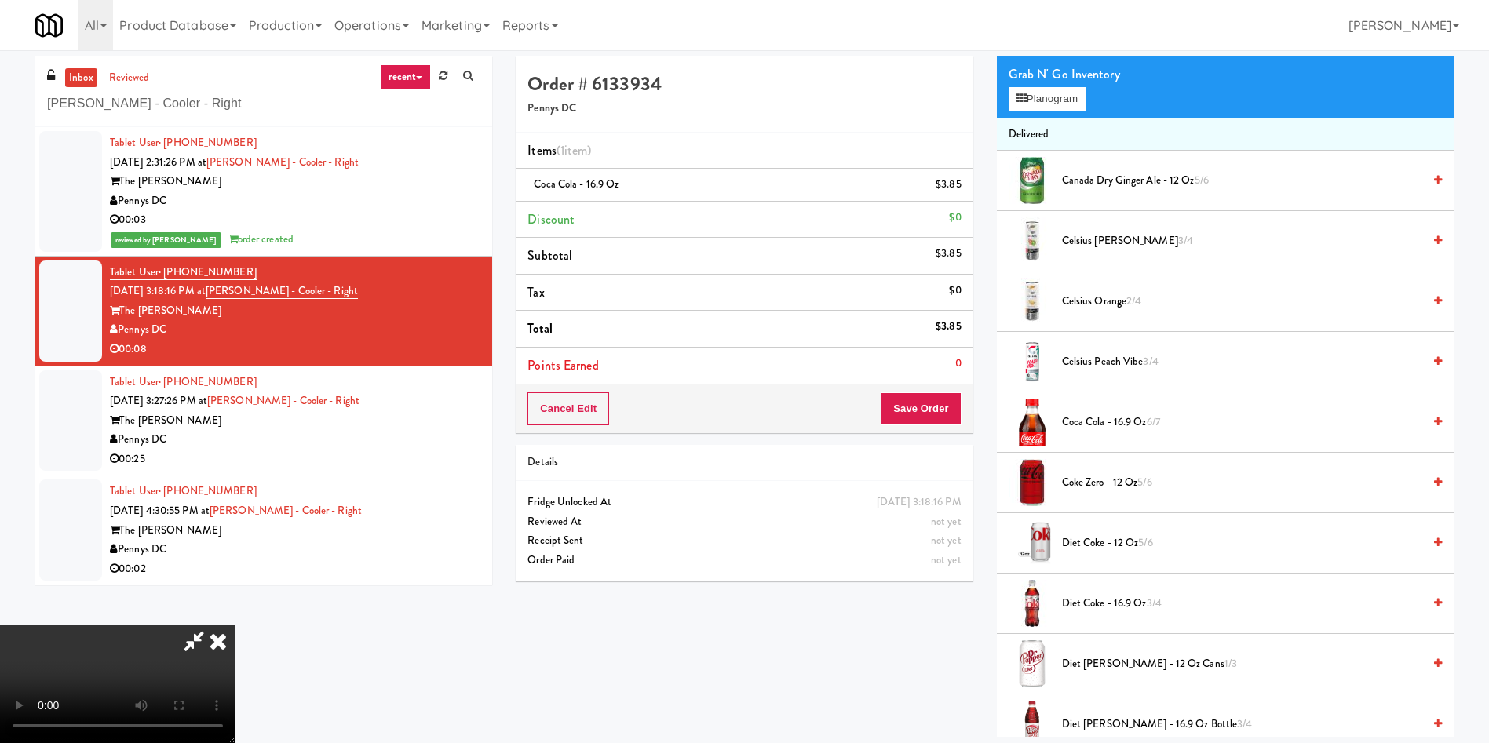
click at [235, 626] on icon at bounding box center [218, 641] width 35 height 31
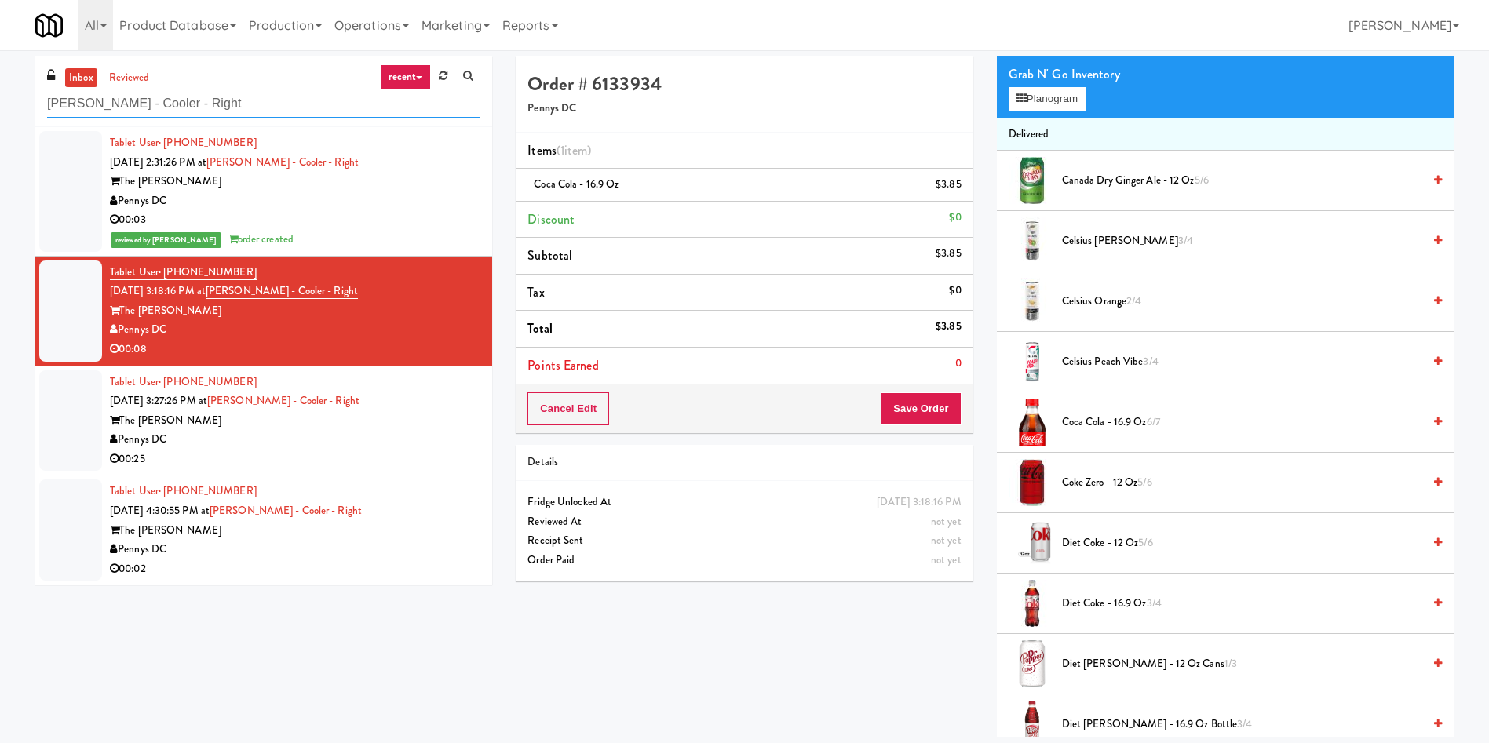
drag, startPoint x: 197, startPoint y: 104, endPoint x: 0, endPoint y: 99, distance: 197.1
click at [0, 99] on div "inbox reviewed recent all unclear take inventory issue suspicious failed recent…" at bounding box center [744, 397] width 1489 height 681
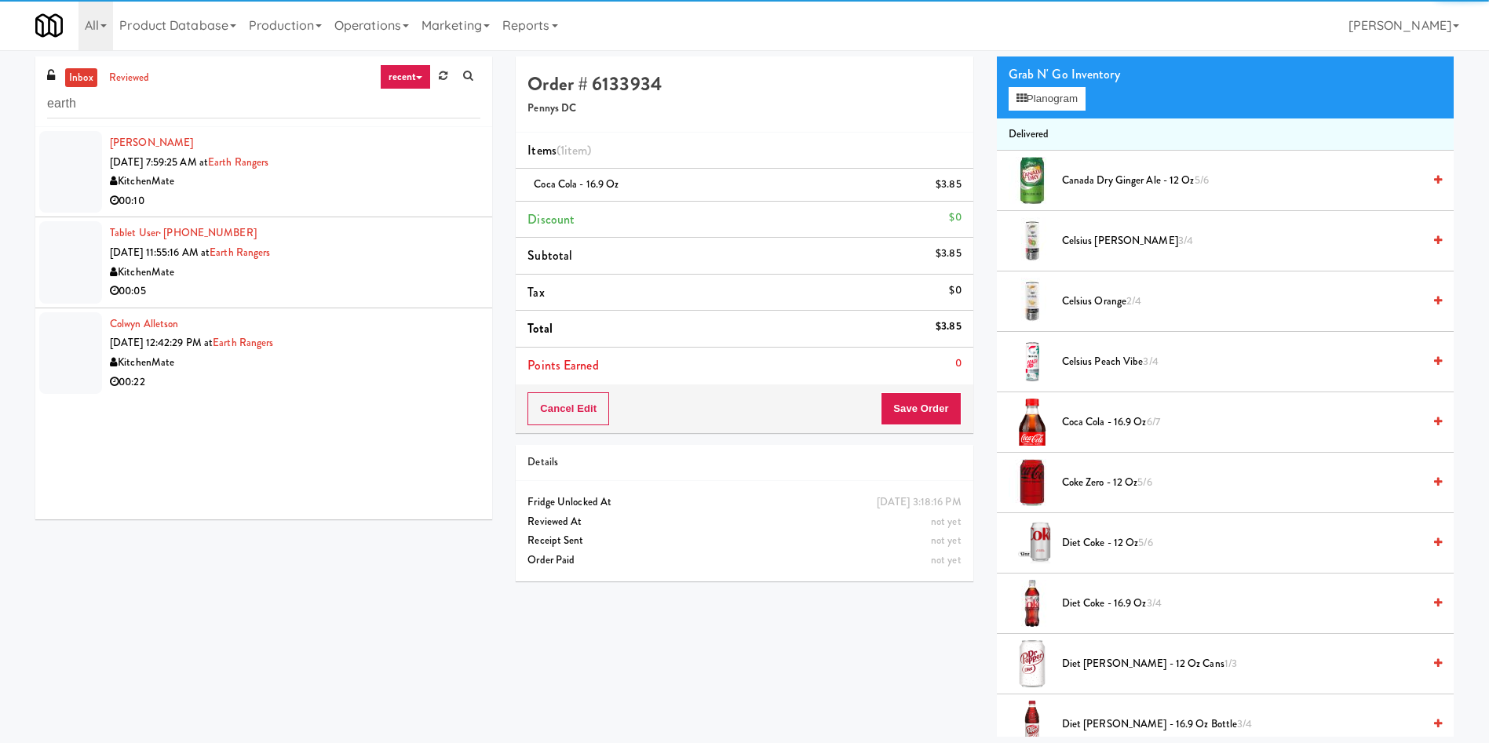
click at [74, 157] on div at bounding box center [70, 172] width 63 height 82
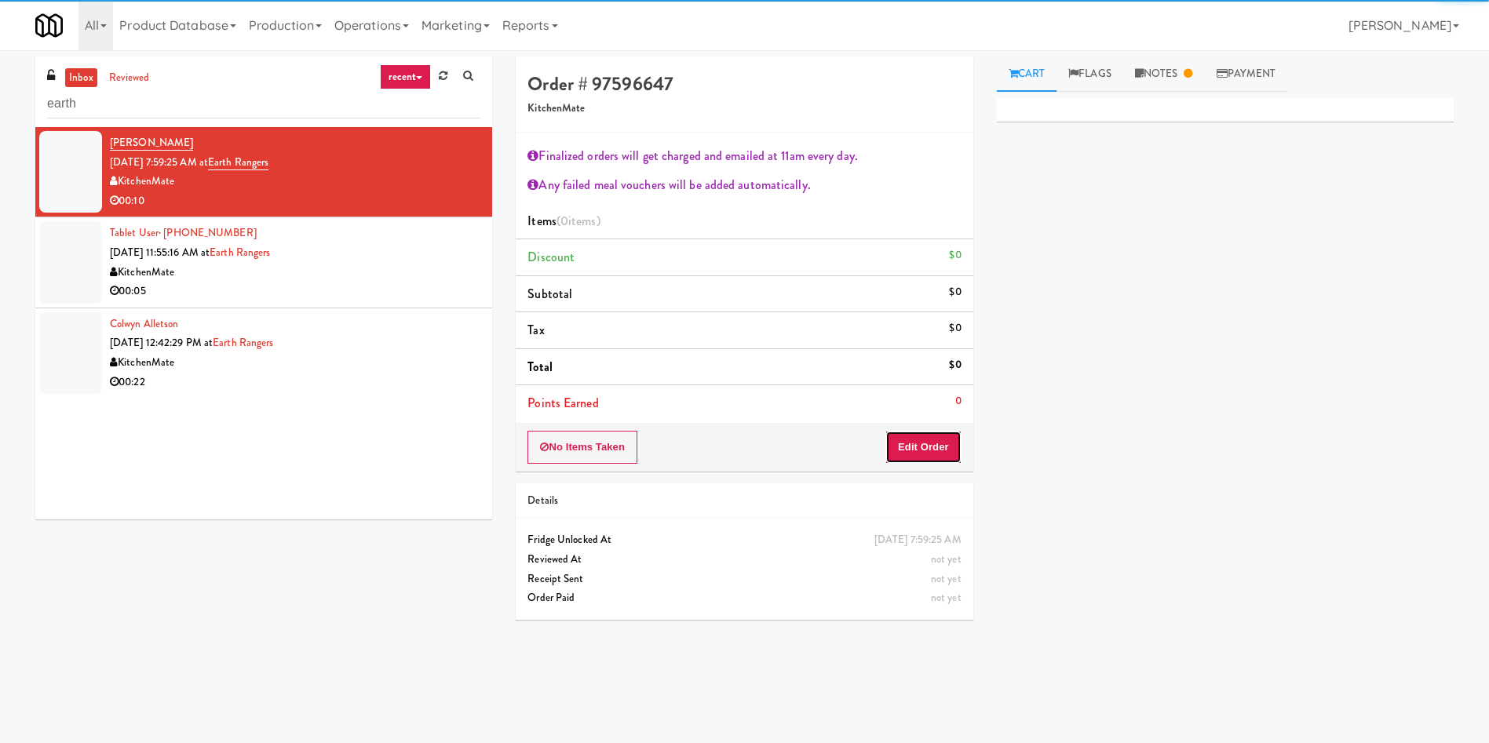
click at [922, 437] on button "Edit Order" at bounding box center [923, 447] width 76 height 33
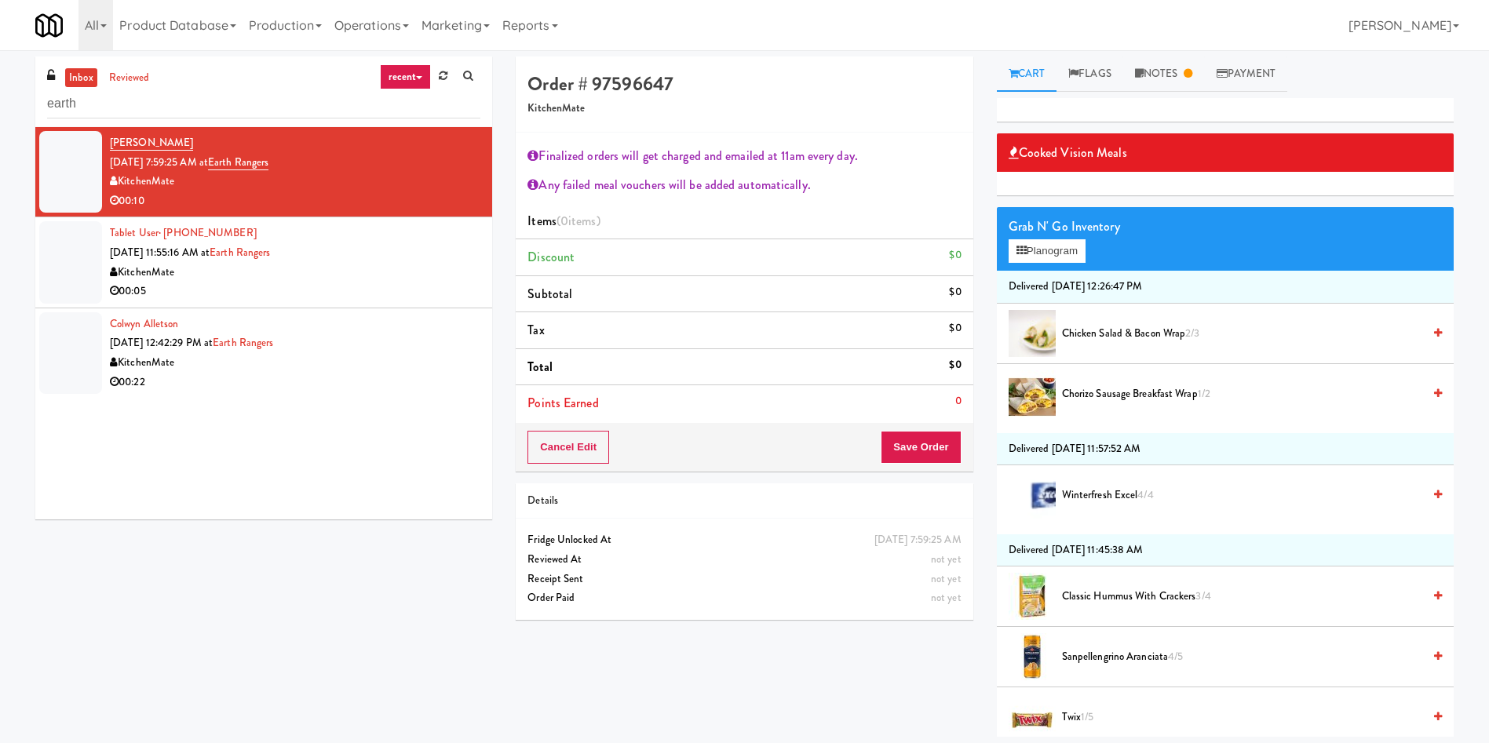
click at [126, 87] on div "inbox reviewed recent all unclear take inventory issue suspicious failed recent…" at bounding box center [263, 92] width 457 height 71
click at [133, 78] on link "reviewed" at bounding box center [129, 78] width 49 height 20
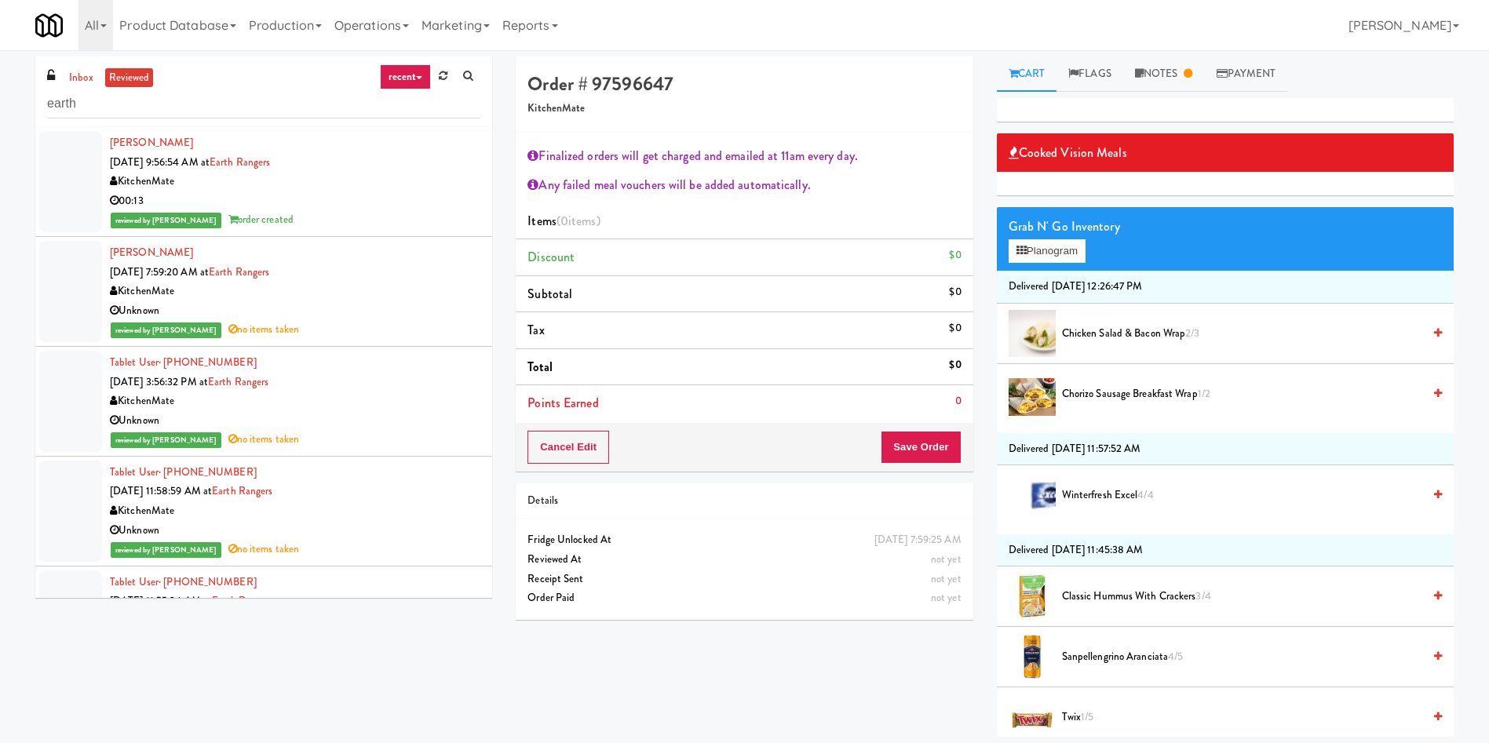
click at [82, 185] on div at bounding box center [70, 181] width 63 height 101
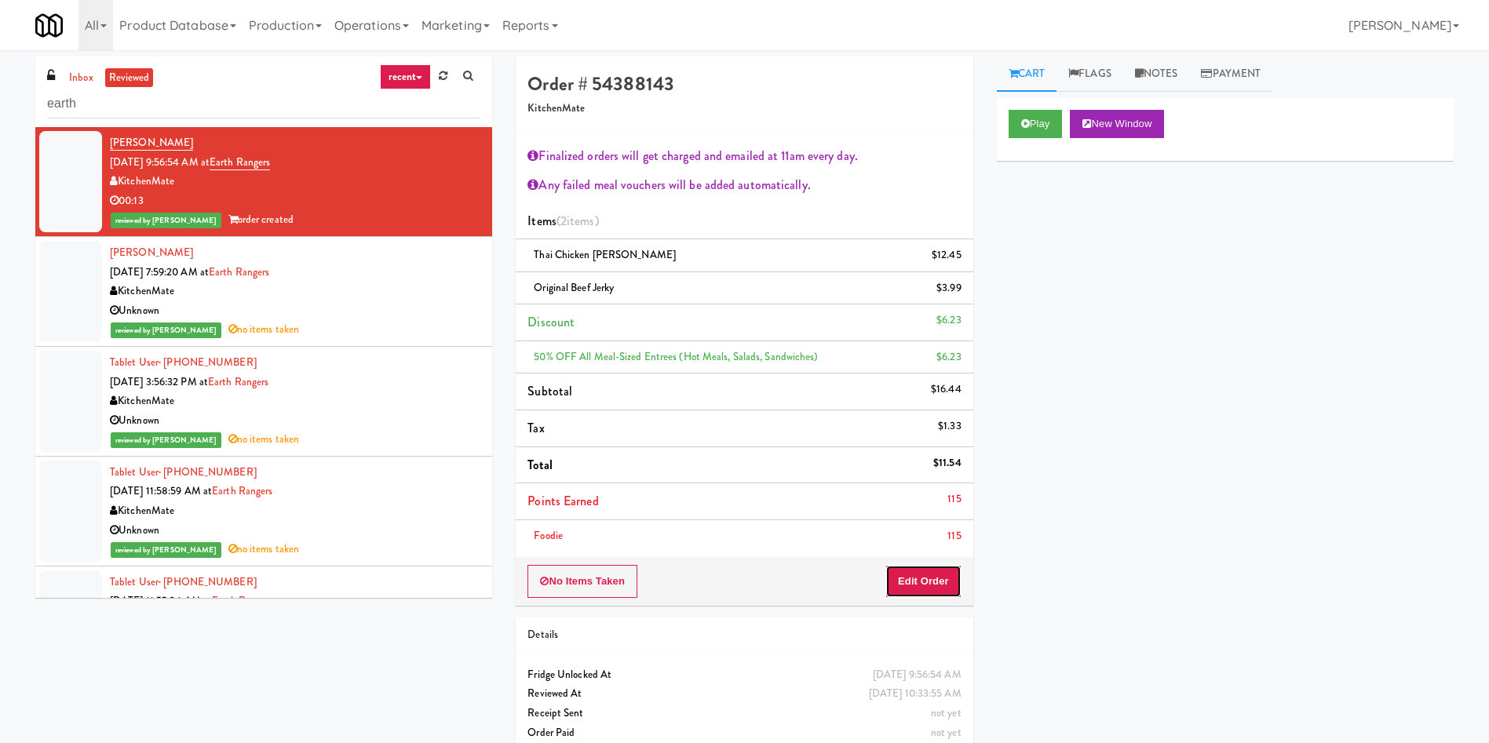
click at [926, 589] on button "Edit Order" at bounding box center [923, 581] width 76 height 33
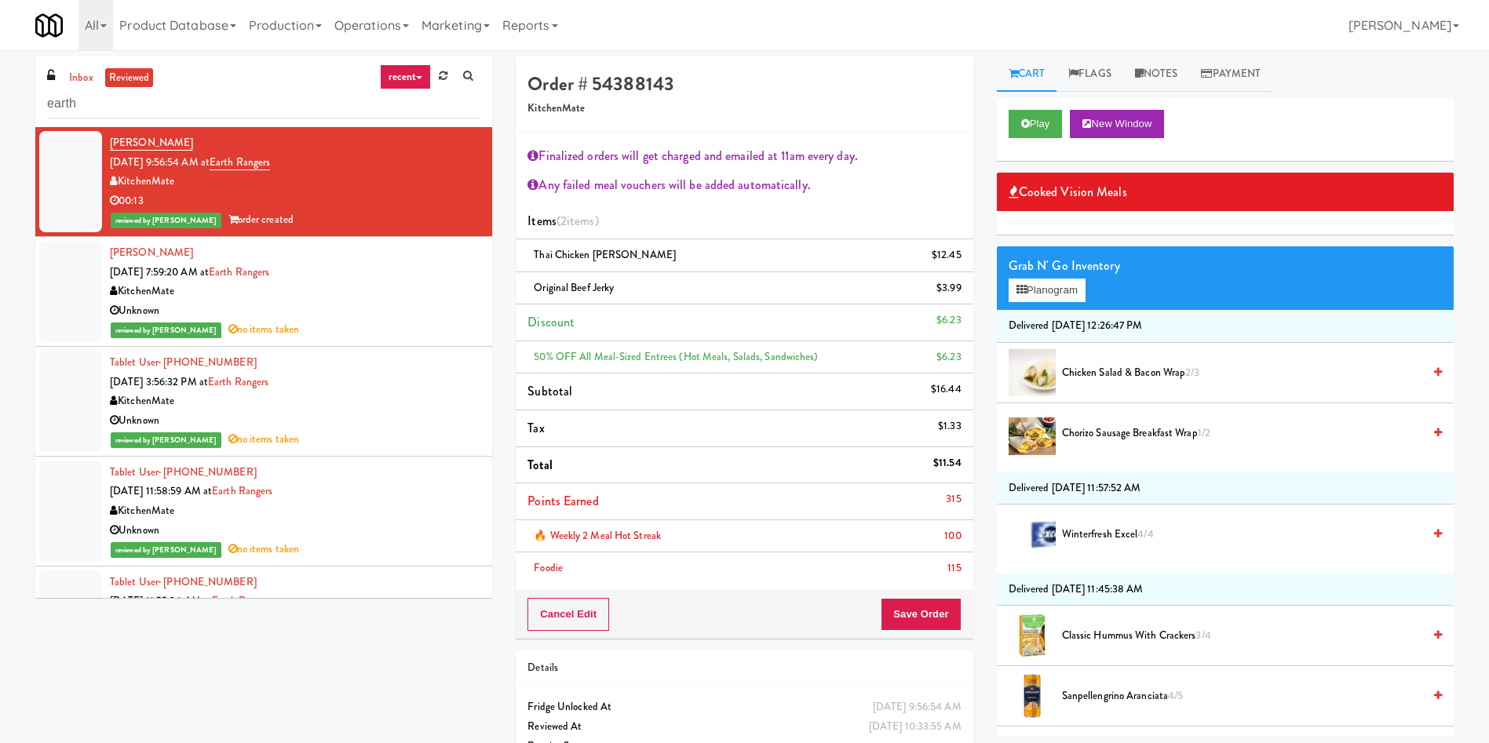
click at [78, 60] on div "inbox reviewed recent all unclear take inventory issue suspicious failed recent…" at bounding box center [263, 92] width 457 height 71
click at [91, 81] on link "inbox" at bounding box center [81, 78] width 32 height 20
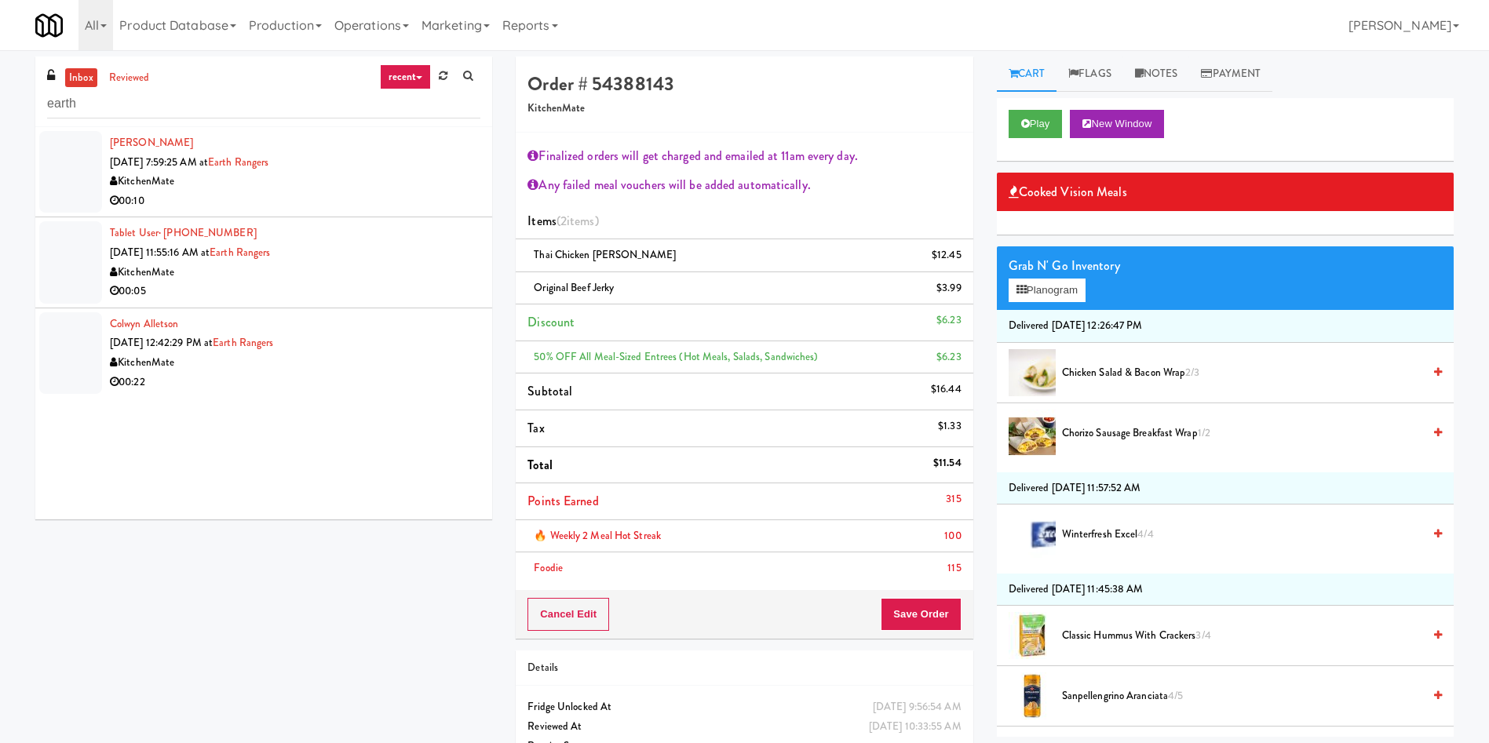
click at [64, 217] on li "Tablet User · (705) 845-0730 [DATE] 11:55:16 AM at Earth Rangers KitchenMate 00…" at bounding box center [263, 262] width 457 height 90
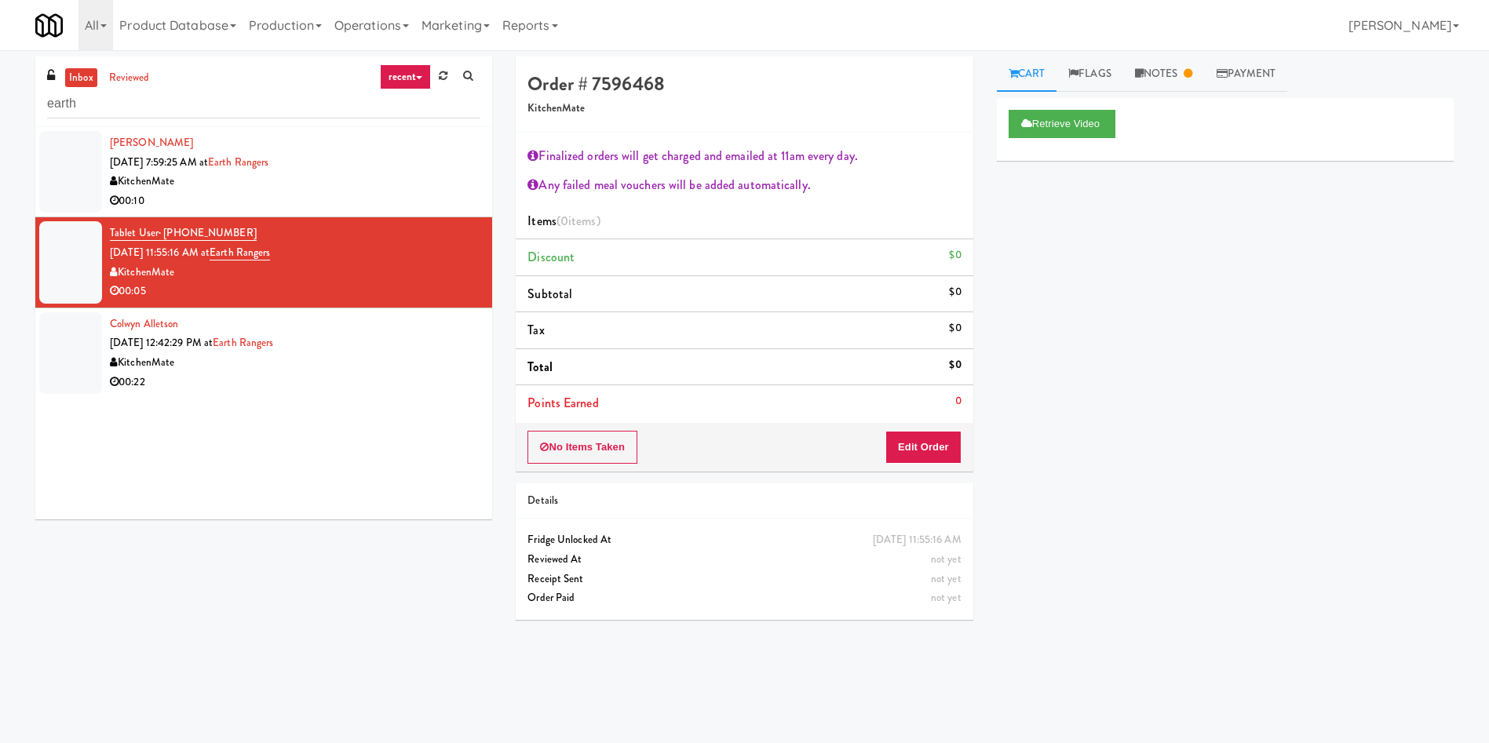
click at [97, 170] on div at bounding box center [70, 172] width 63 height 82
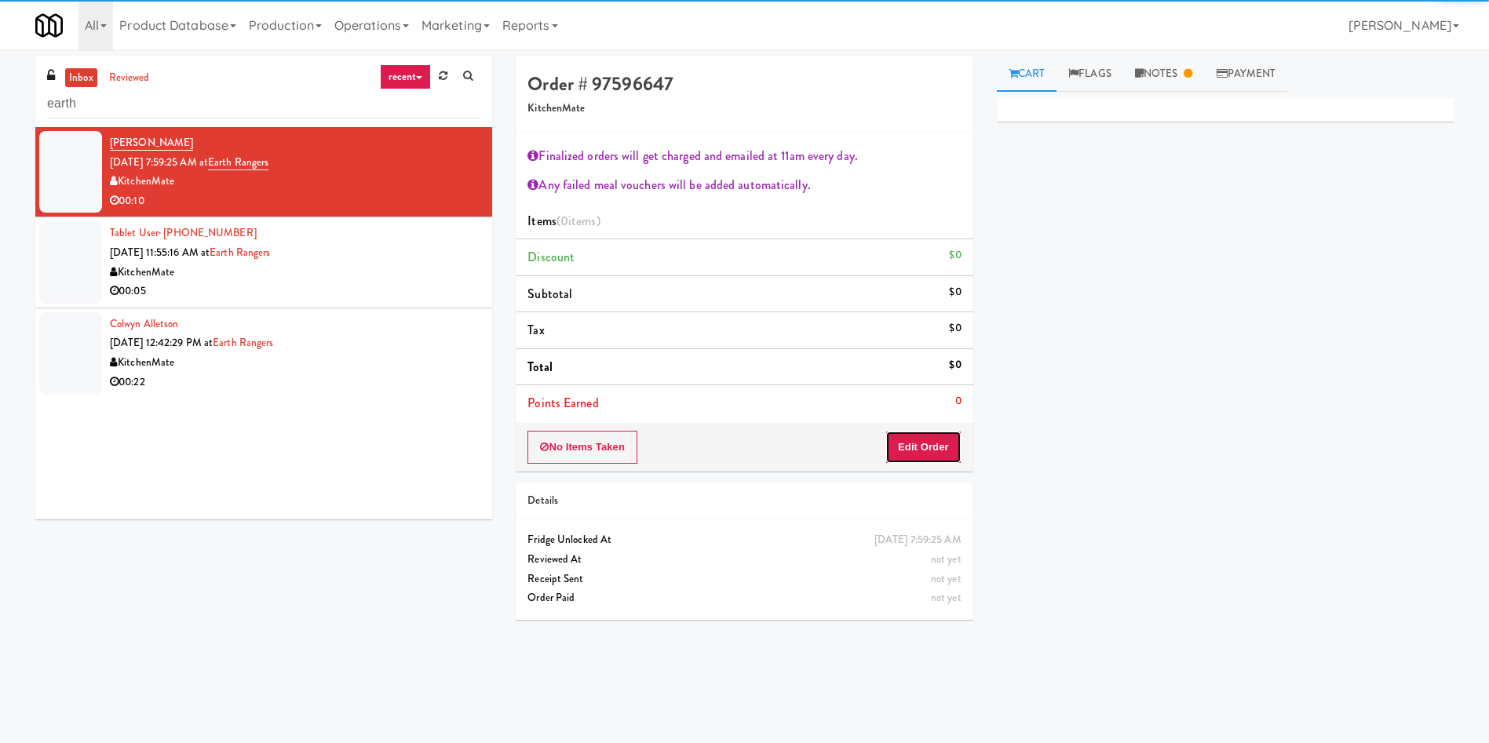
click at [901, 441] on button "Edit Order" at bounding box center [923, 447] width 76 height 33
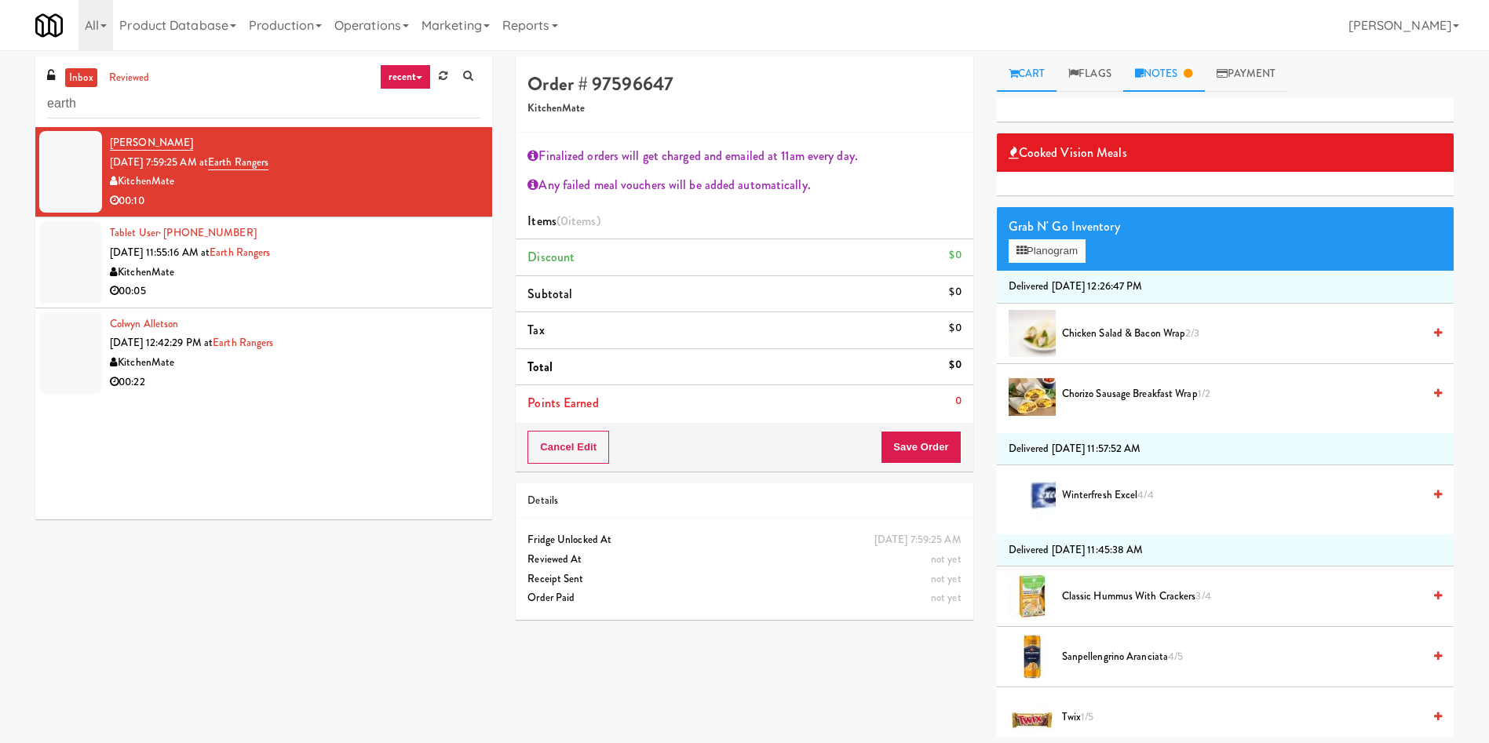
click at [1166, 81] on link "Notes" at bounding box center [1164, 74] width 82 height 35
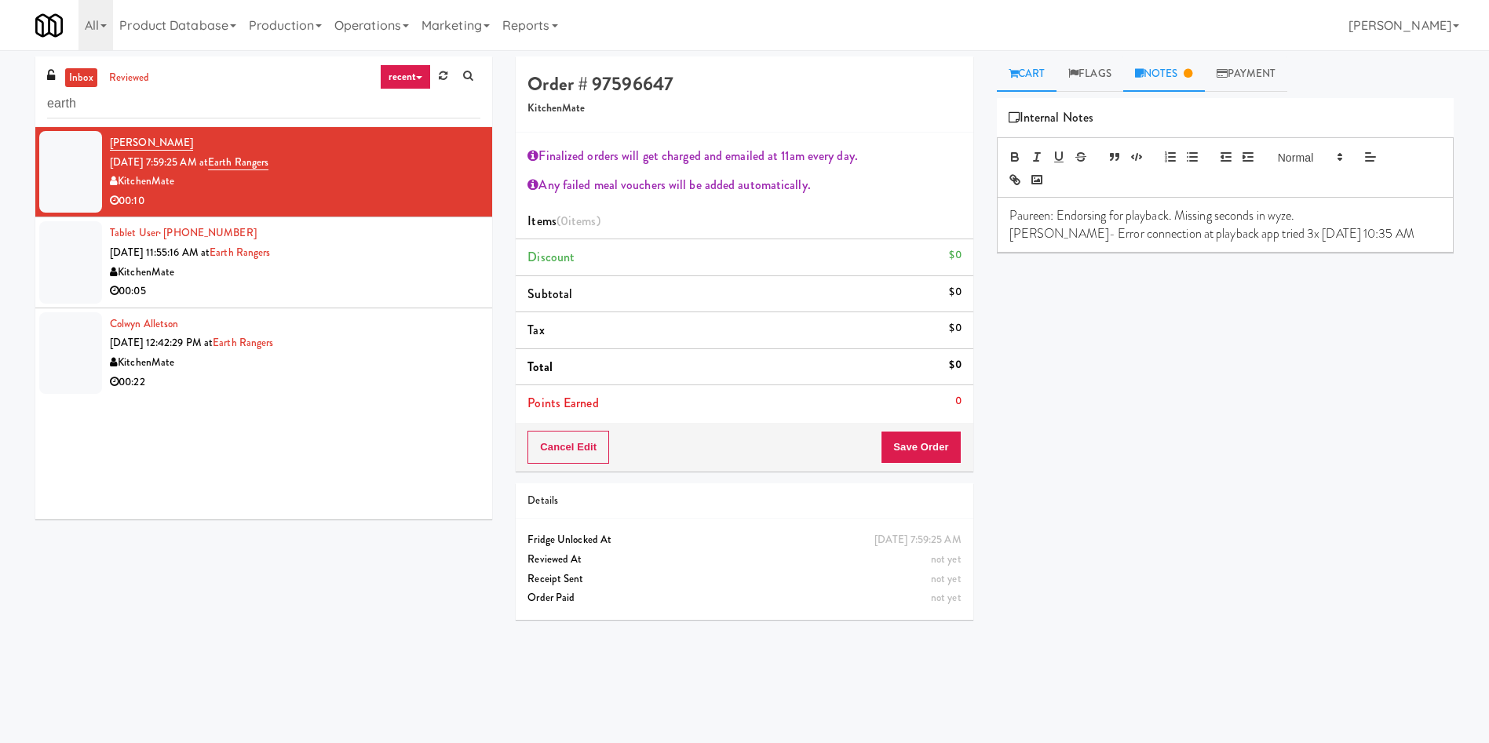
click at [1026, 75] on link "Cart" at bounding box center [1027, 74] width 60 height 35
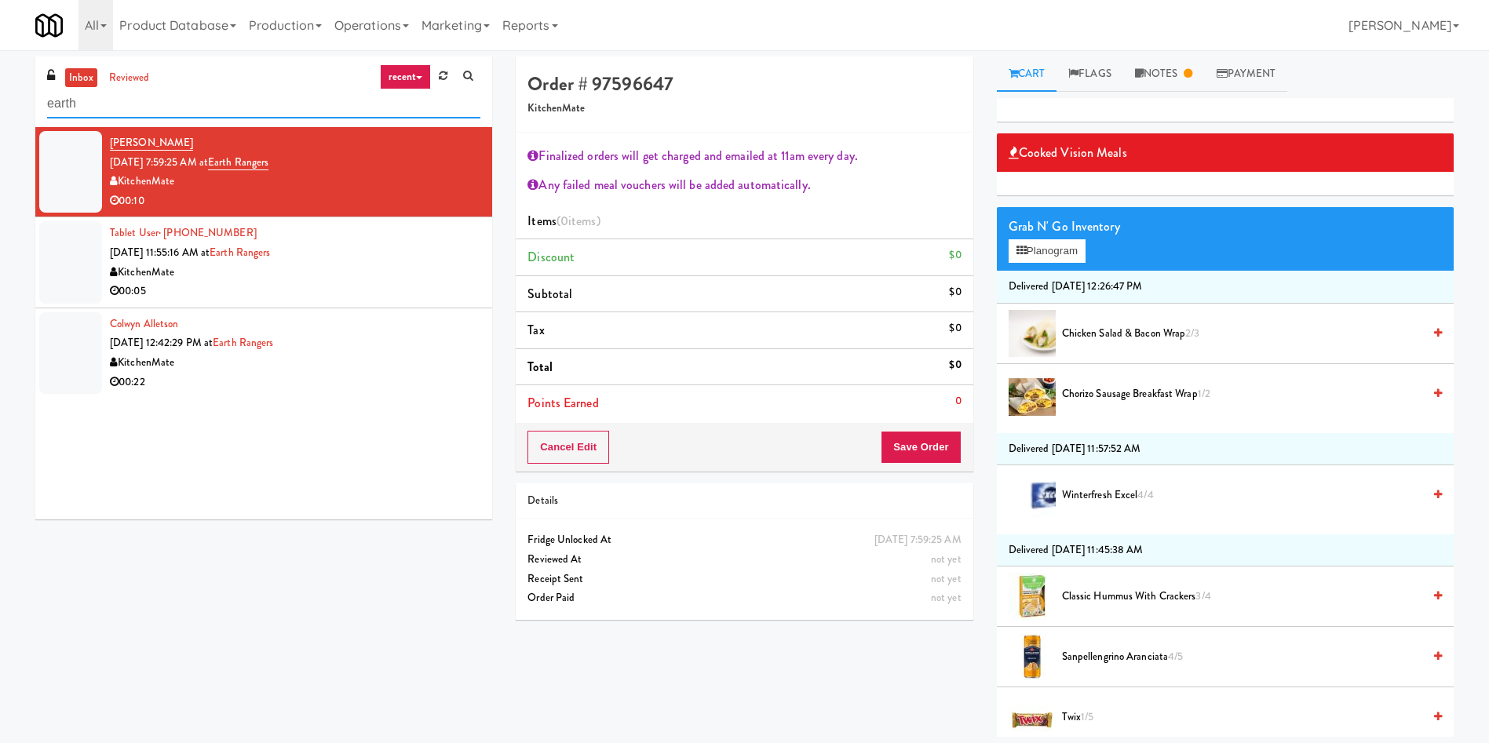
drag, startPoint x: 215, startPoint y: 104, endPoint x: 62, endPoint y: 64, distance: 158.0
click at [0, 59] on div "inbox reviewed recent all unclear take inventory issue suspicious failed recent…" at bounding box center [744, 397] width 1489 height 681
paste input "Hale - Cooler - Right"
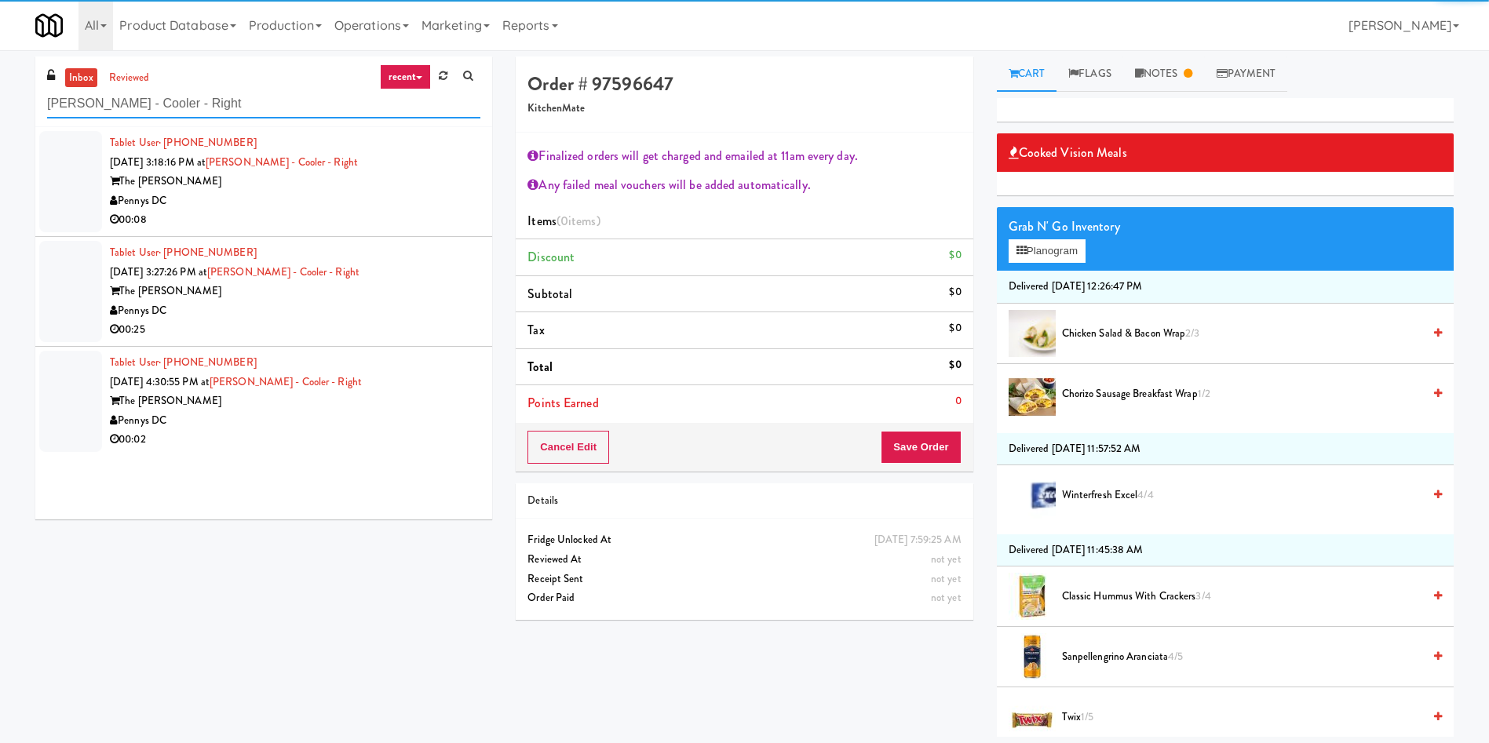
type input "Hale - Cooler - Right"
click at [75, 161] on div at bounding box center [70, 181] width 63 height 101
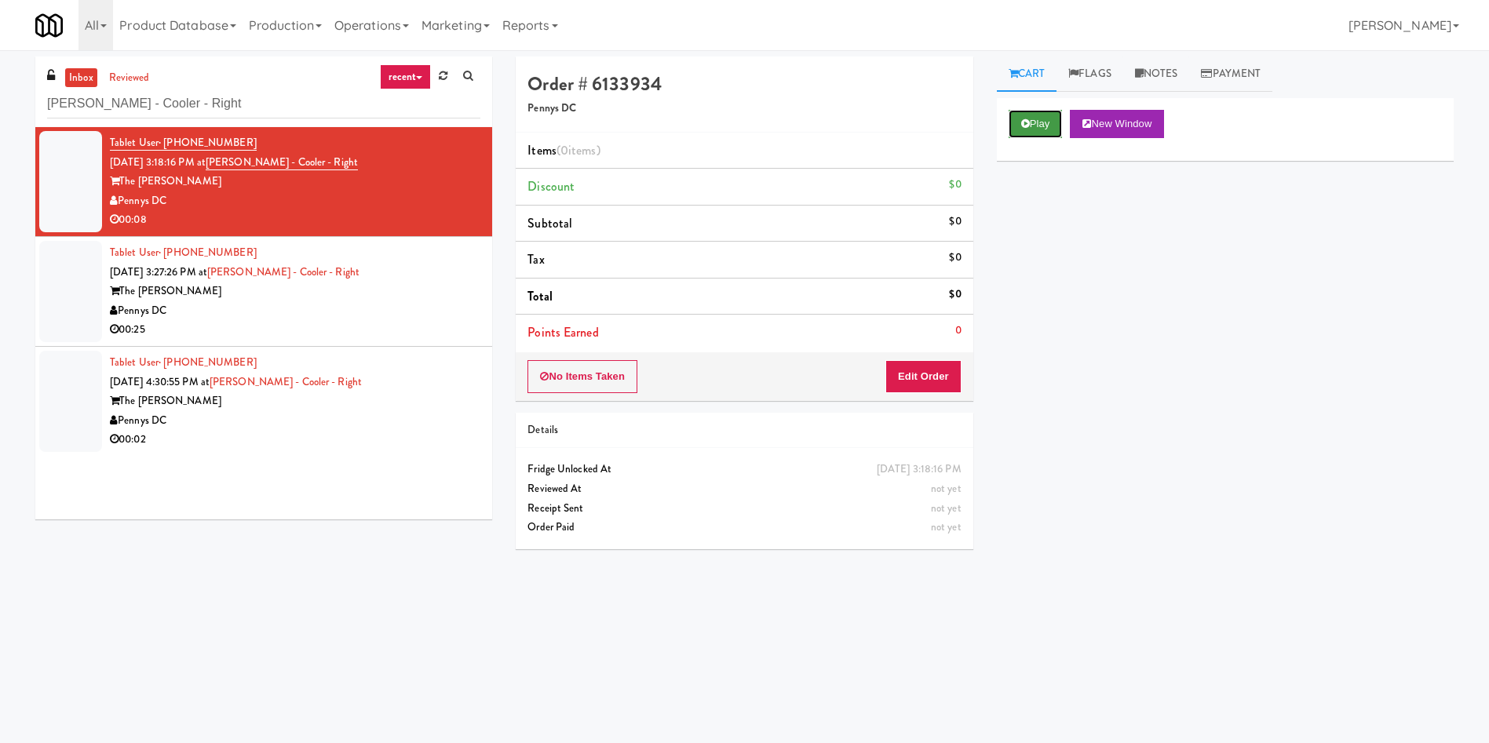
click at [1032, 122] on button "Play" at bounding box center [1036, 124] width 54 height 28
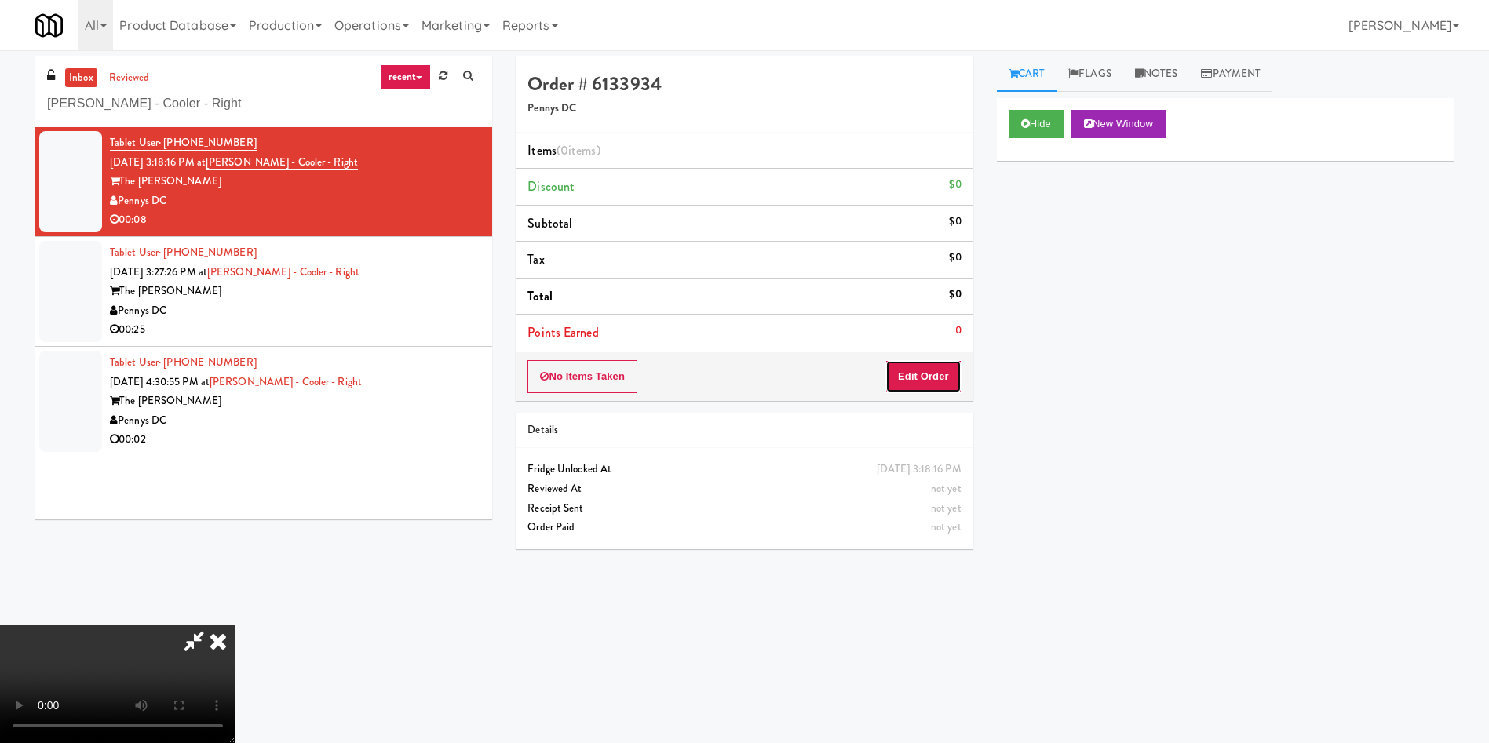
click at [922, 375] on button "Edit Order" at bounding box center [923, 376] width 76 height 33
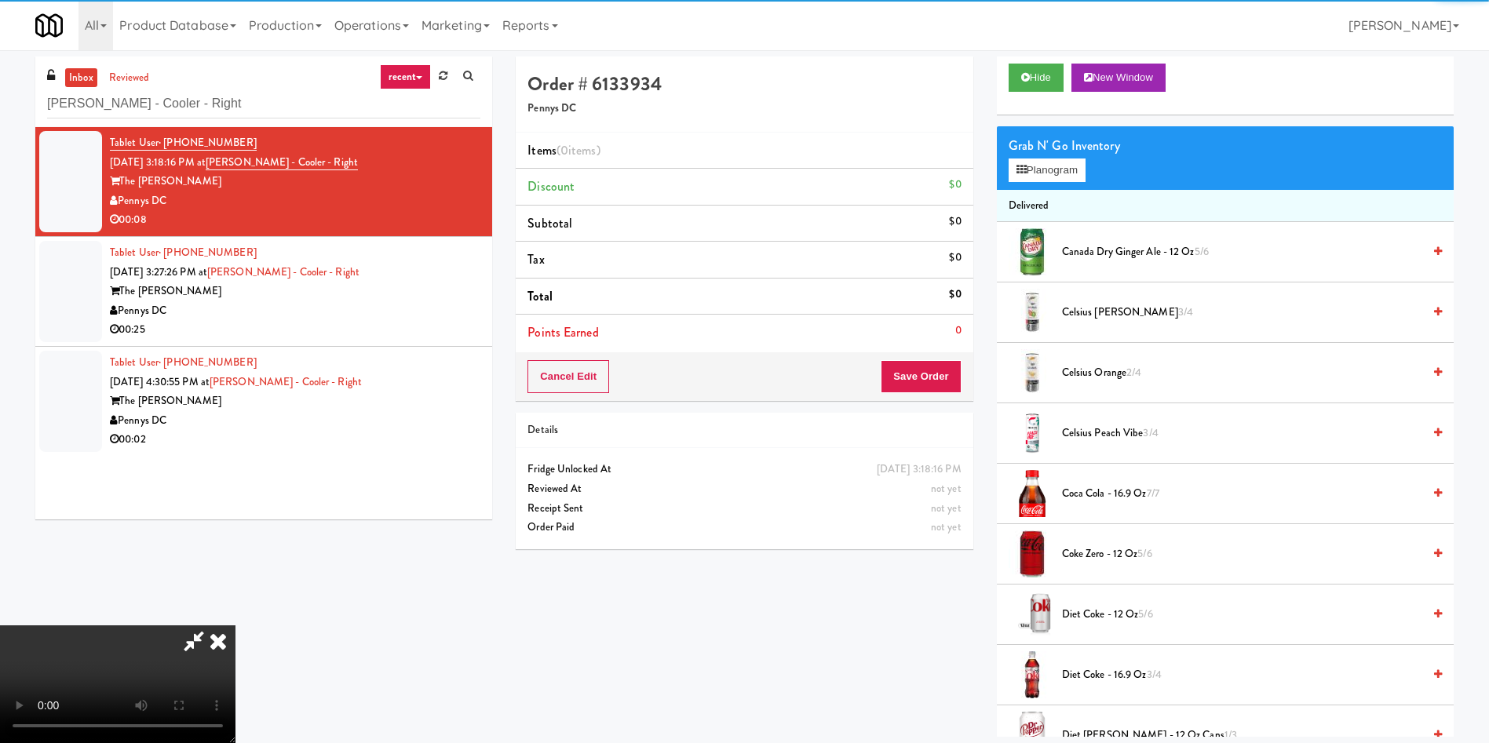
scroll to position [118, 0]
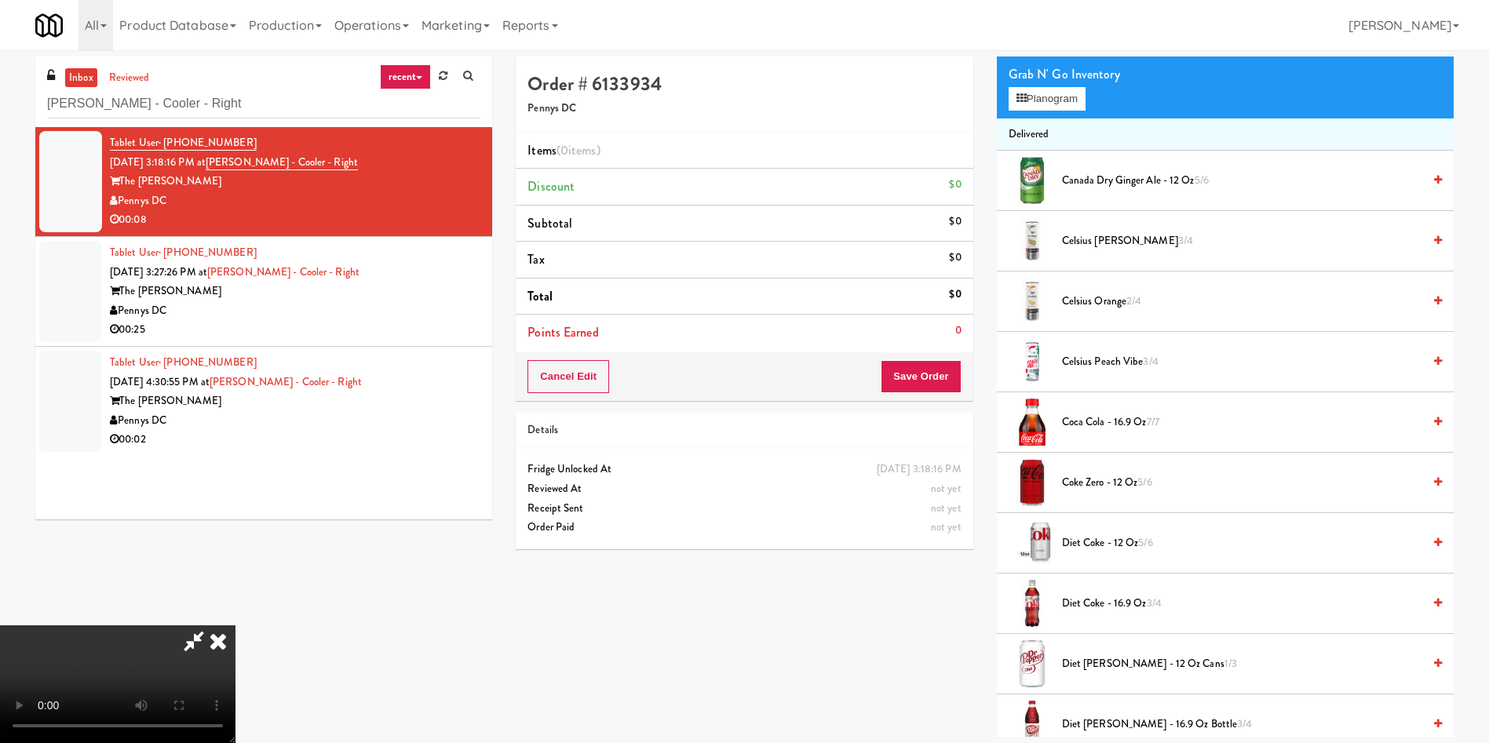
click at [1120, 419] on span "Coca Cola - 16.9 oz 7/7" at bounding box center [1242, 423] width 360 height 20
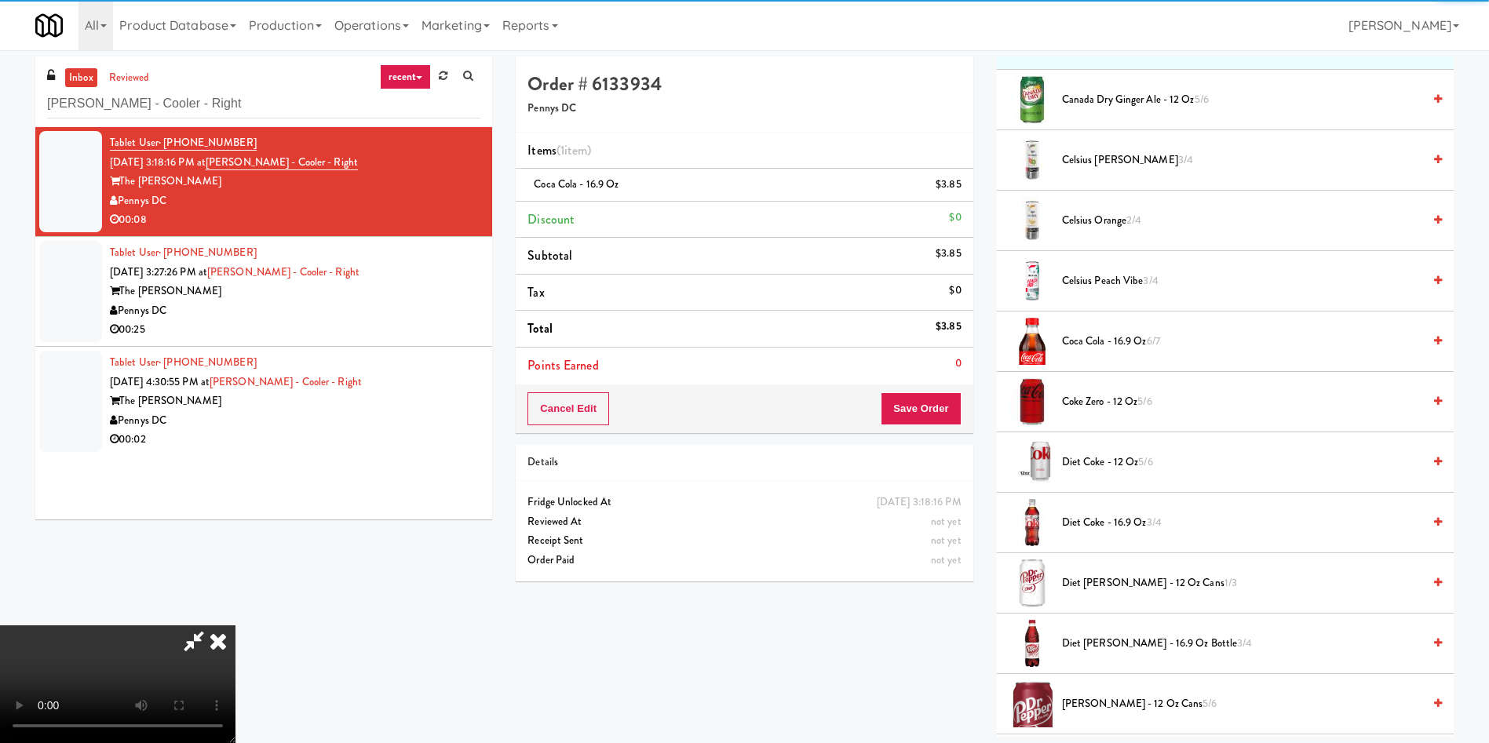
scroll to position [235, 0]
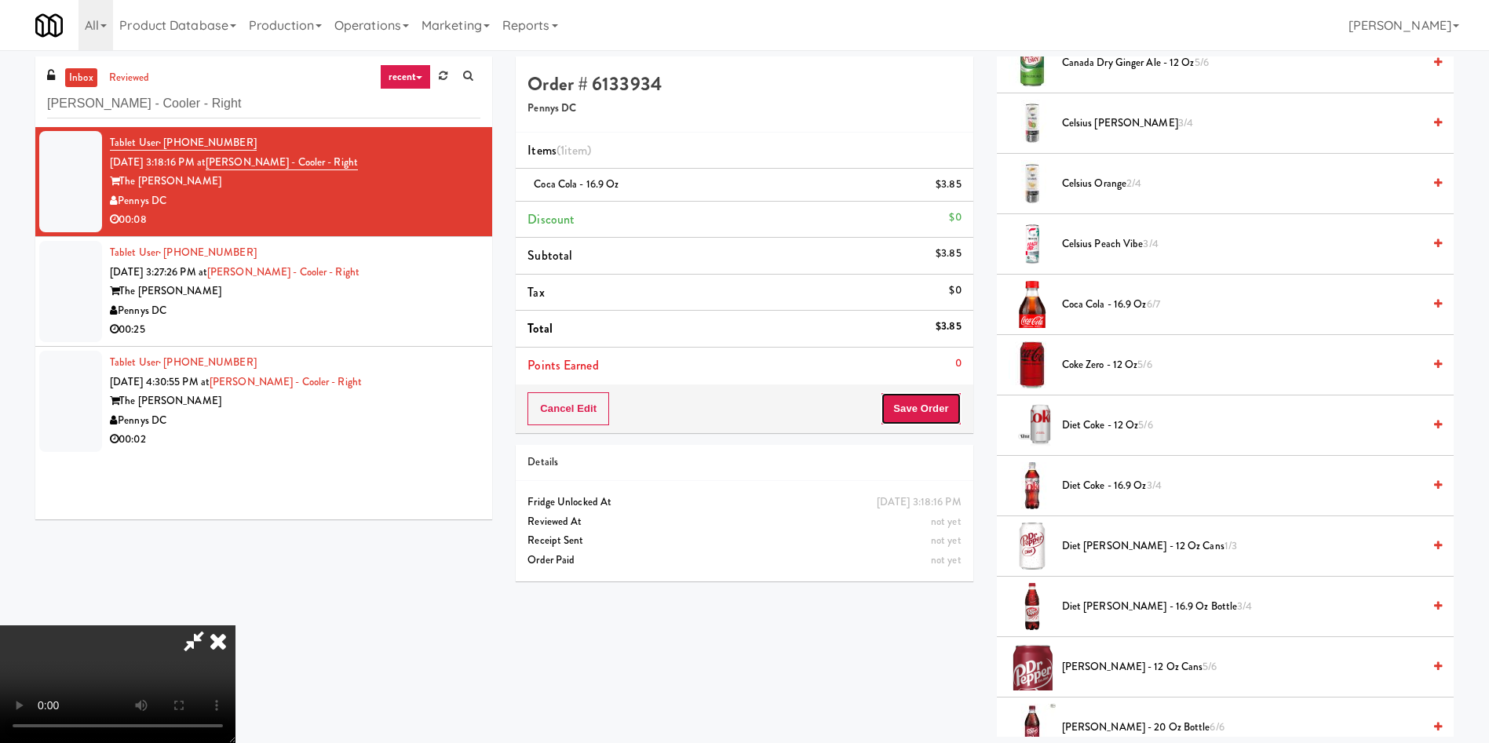
click at [940, 411] on button "Save Order" at bounding box center [921, 408] width 80 height 33
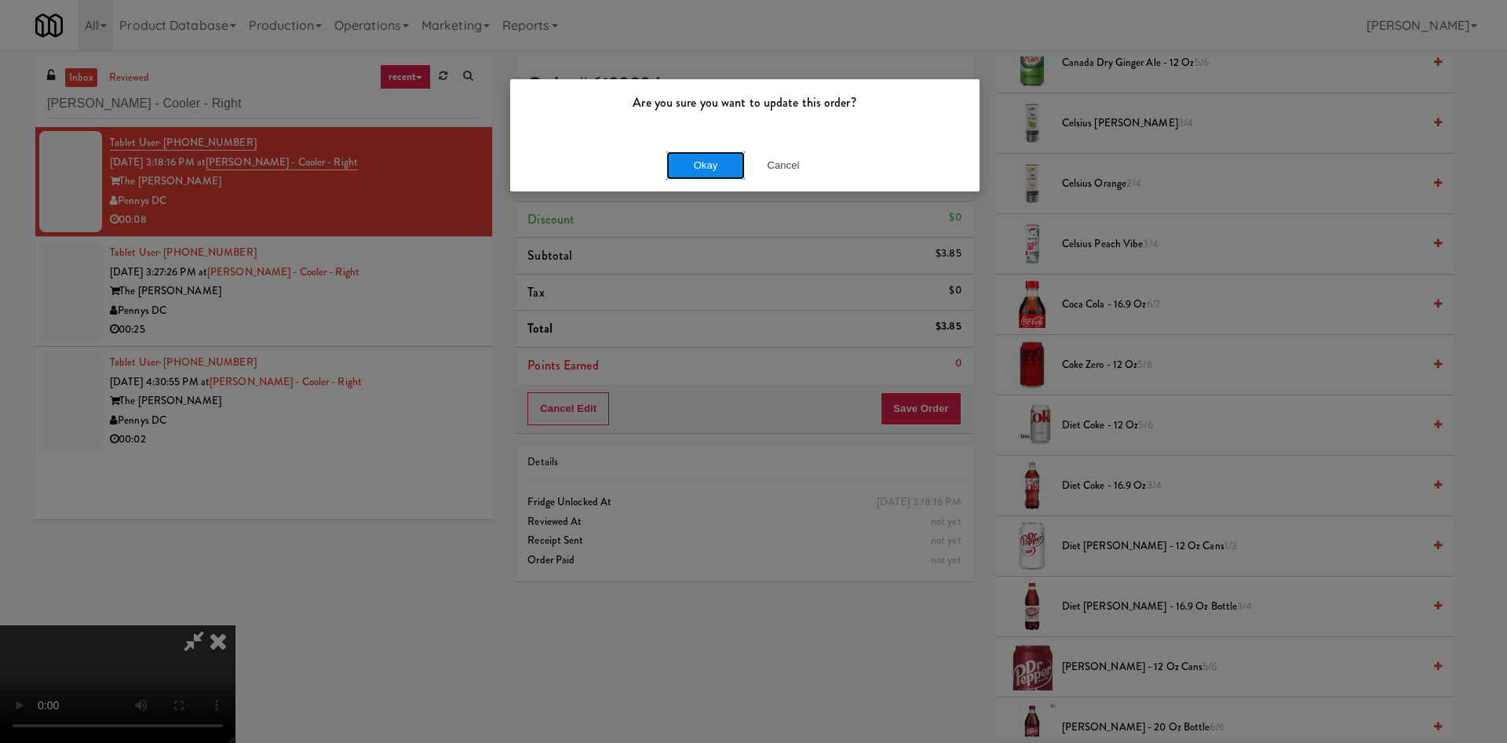
click at [703, 162] on button "Okay" at bounding box center [705, 166] width 78 height 28
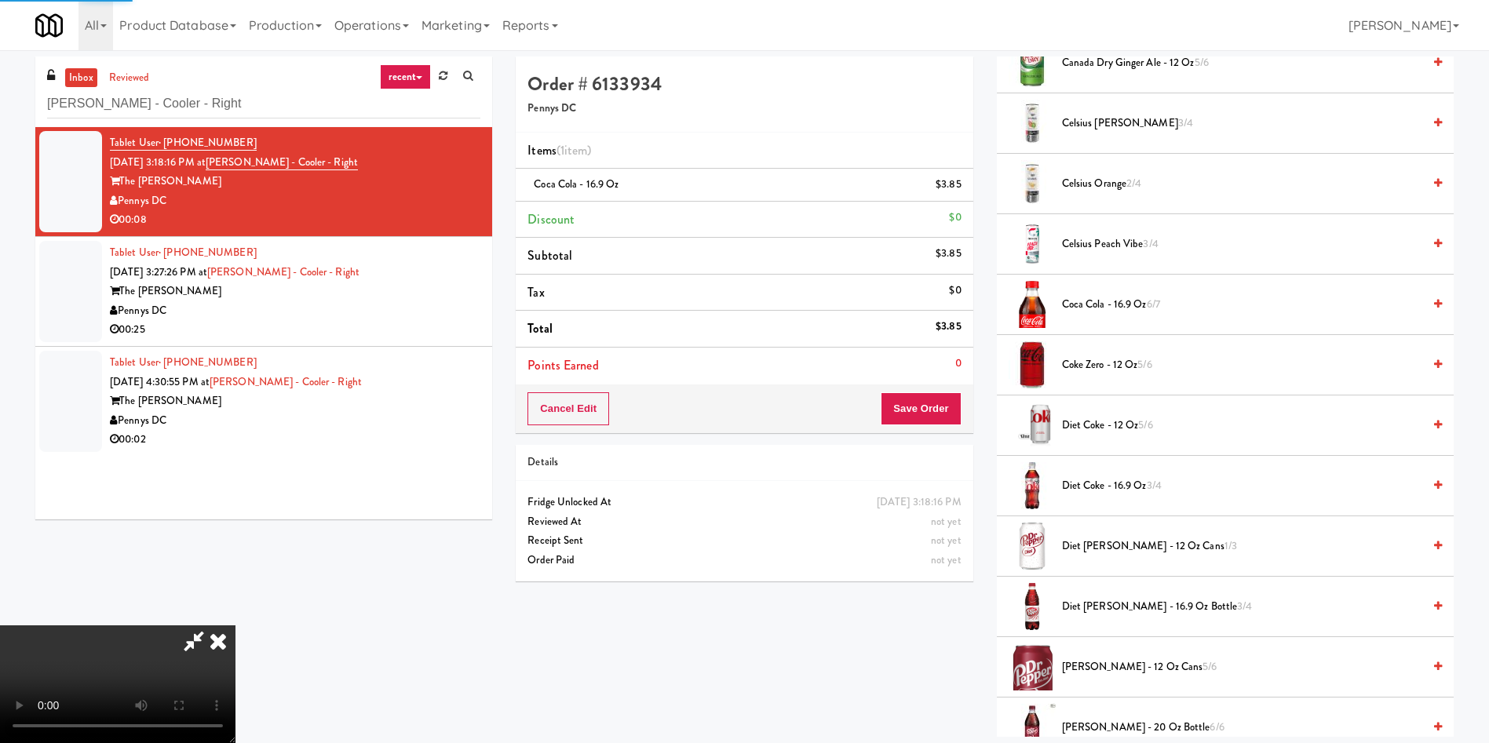
scroll to position [0, 0]
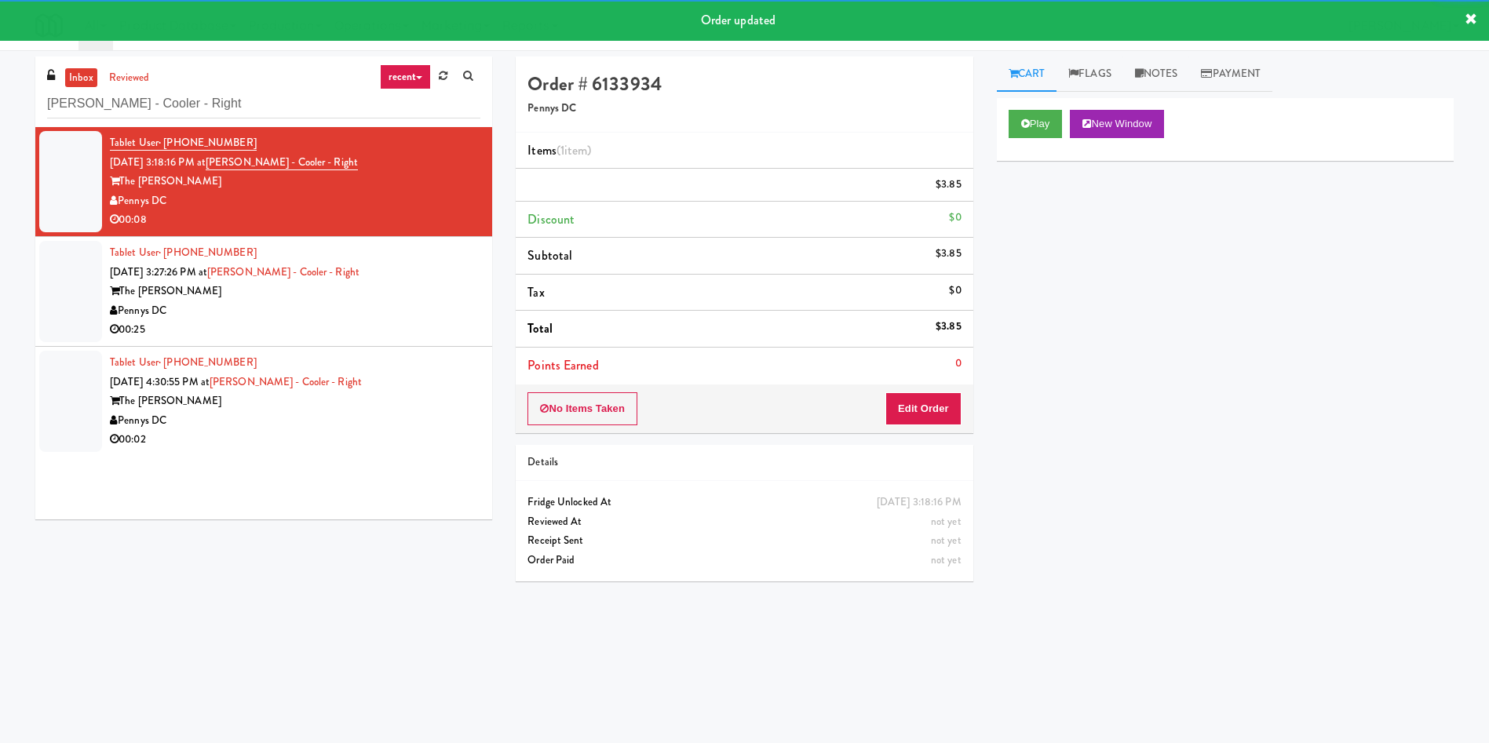
click at [93, 289] on div at bounding box center [70, 291] width 63 height 101
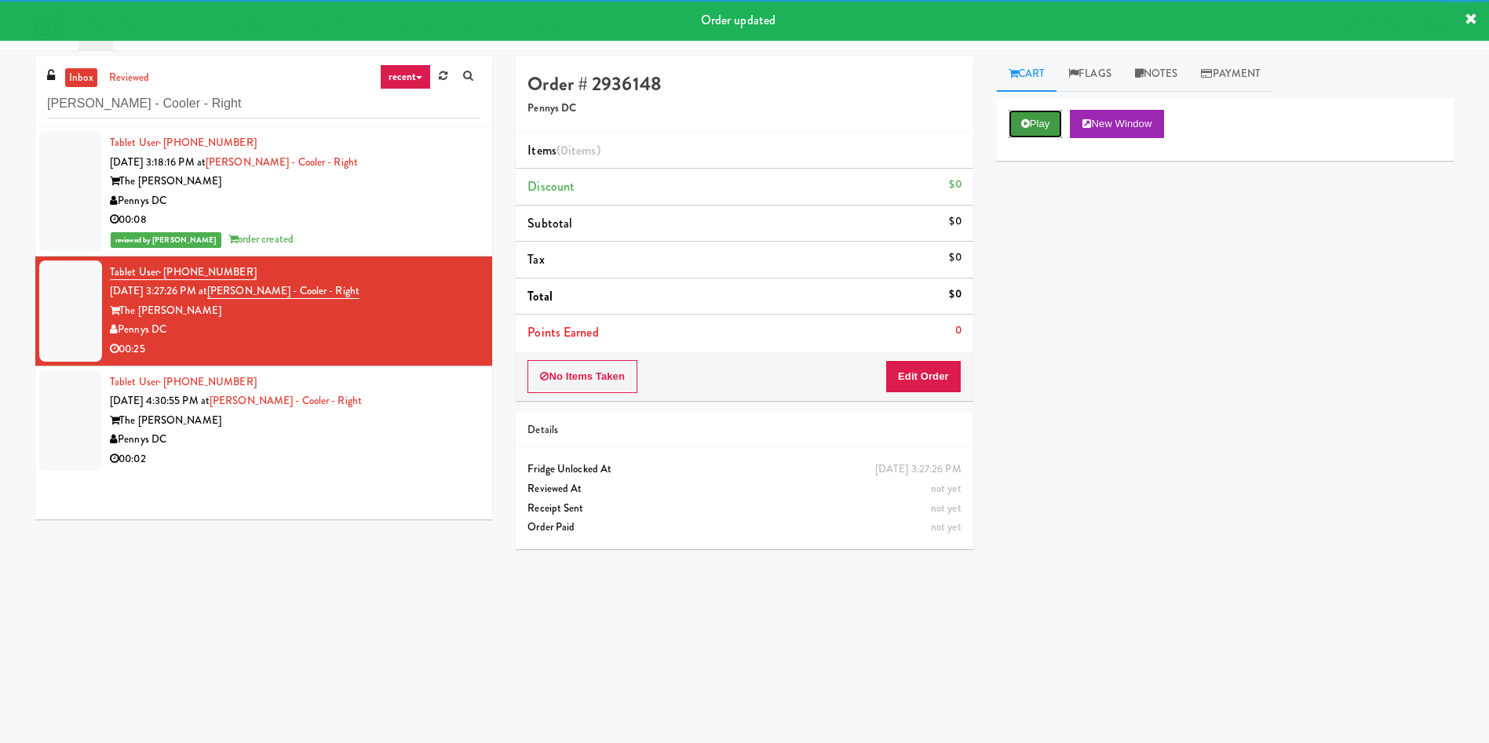
click at [1023, 130] on button "Play" at bounding box center [1036, 124] width 54 height 28
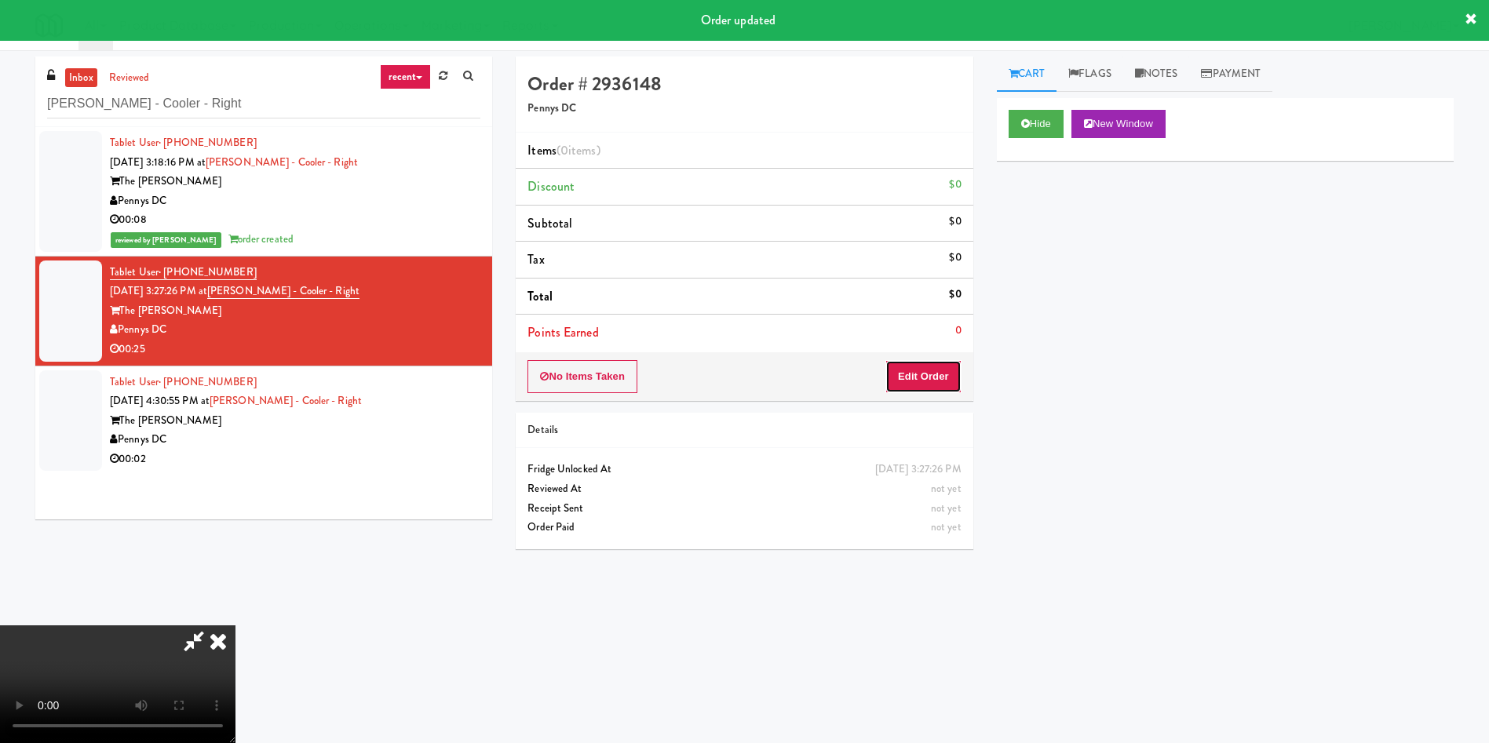
click at [925, 362] on button "Edit Order" at bounding box center [923, 376] width 76 height 33
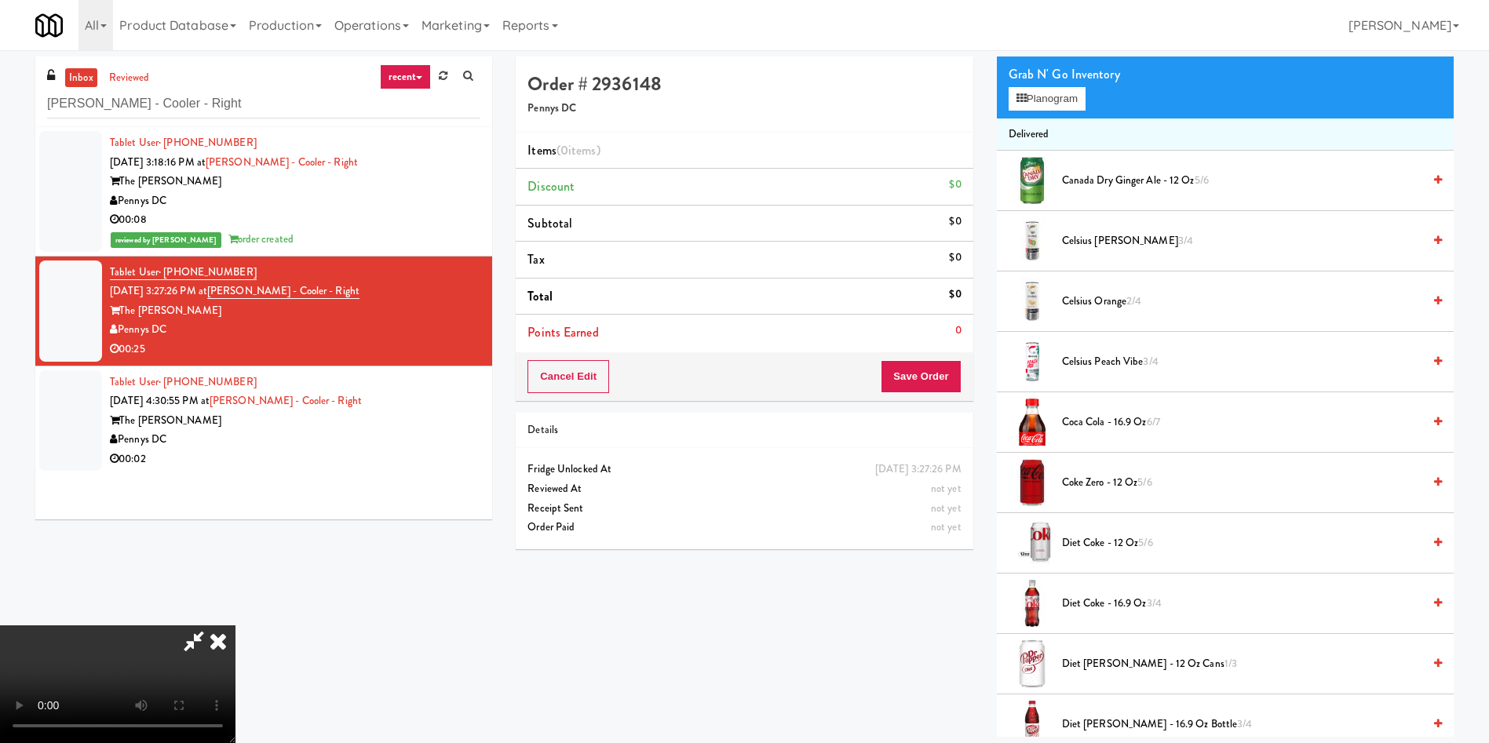
scroll to position [235, 0]
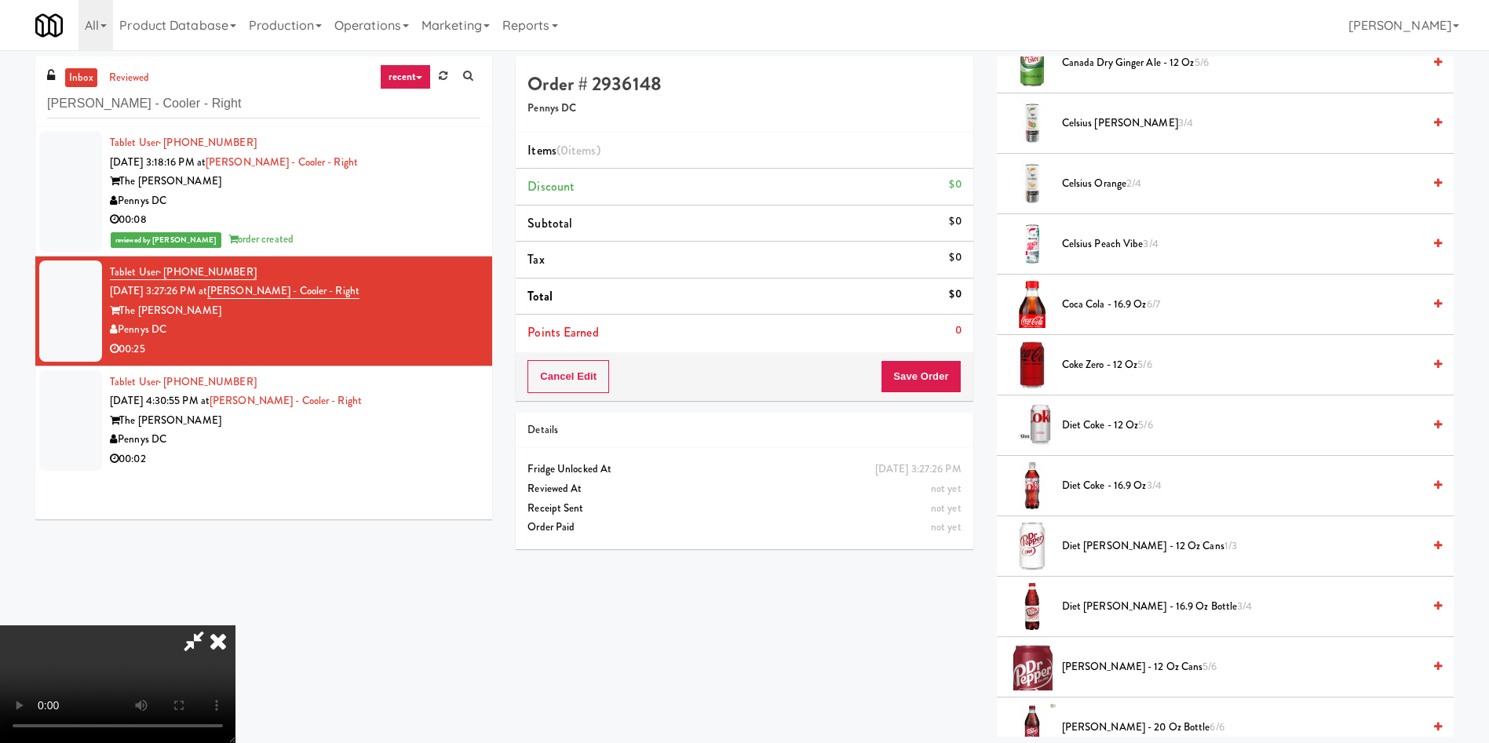
click at [1102, 486] on span "Diet Coke - 16.9 oz 3/4" at bounding box center [1242, 486] width 360 height 20
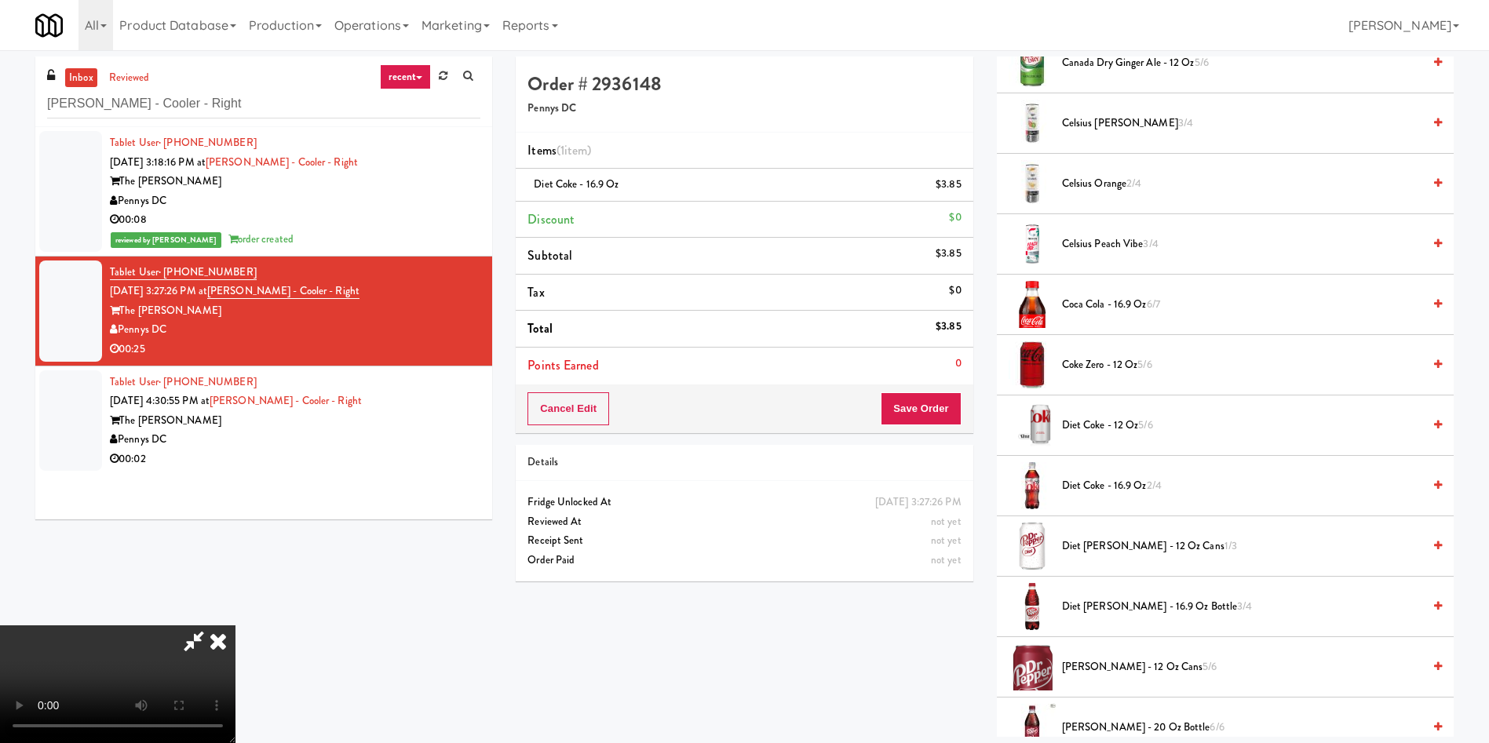
click at [235, 626] on video at bounding box center [117, 685] width 235 height 118
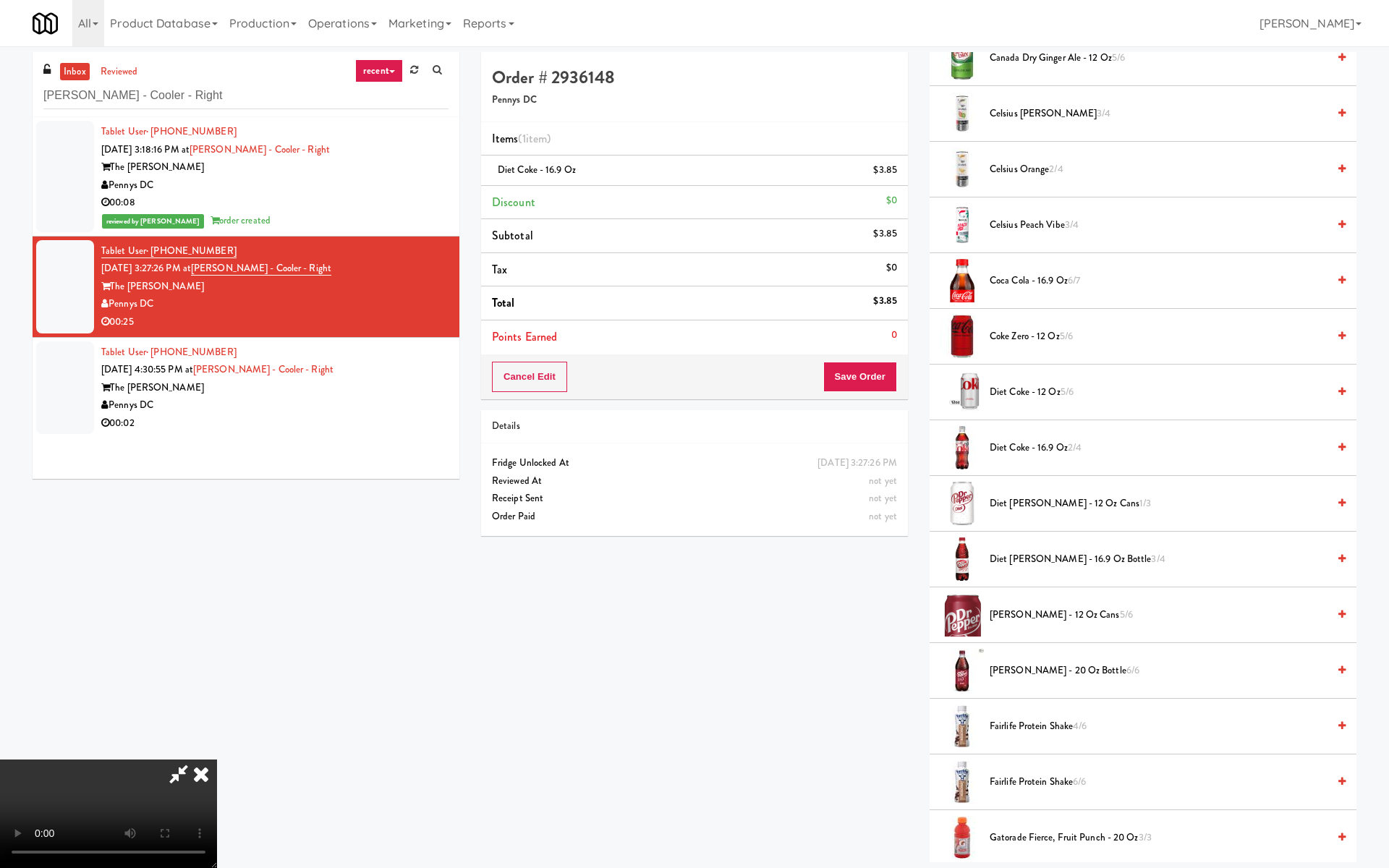
click at [217, 685] on video at bounding box center [108, 814] width 217 height 109
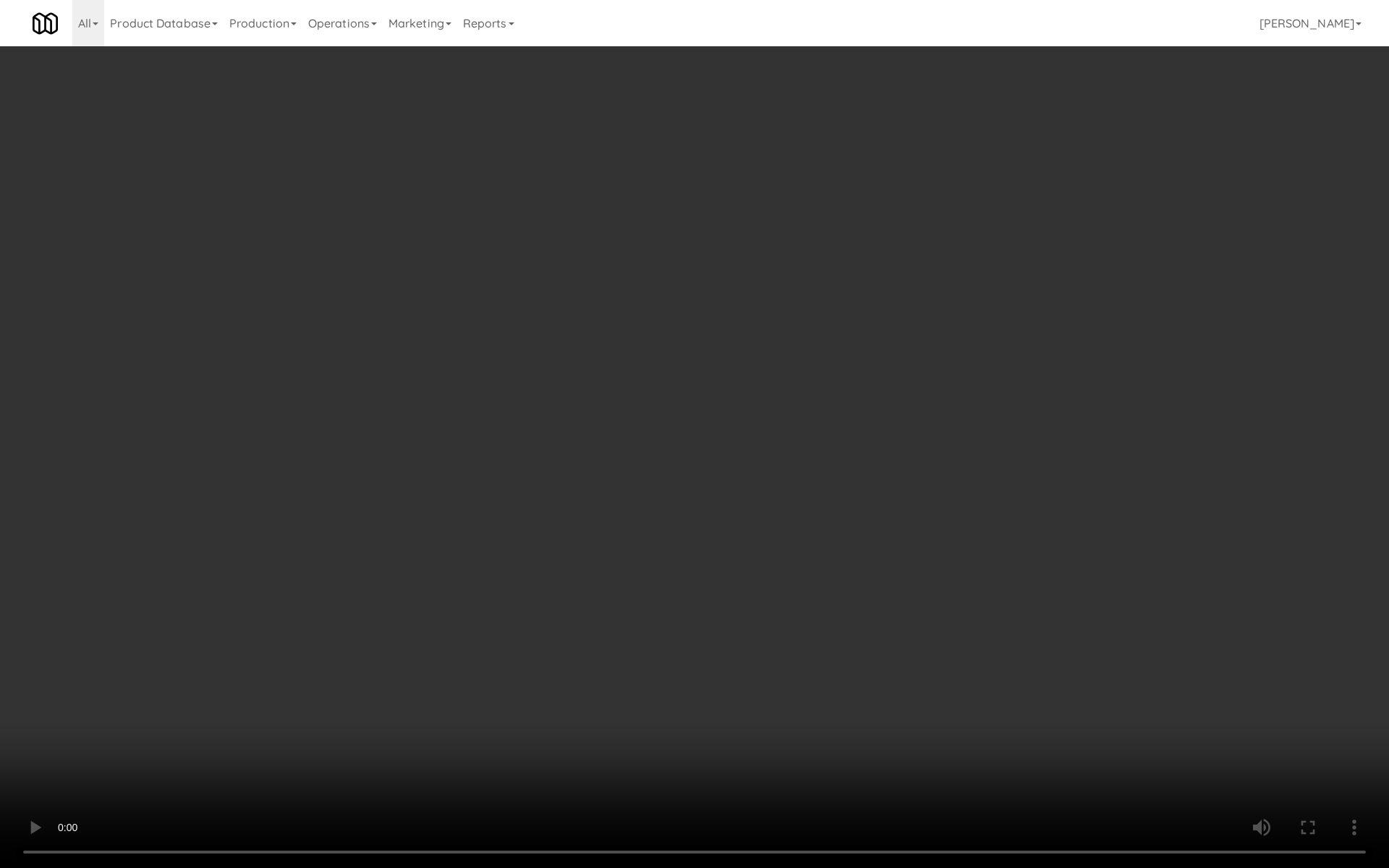
click at [511, 548] on video at bounding box center [694, 434] width 1389 height 868
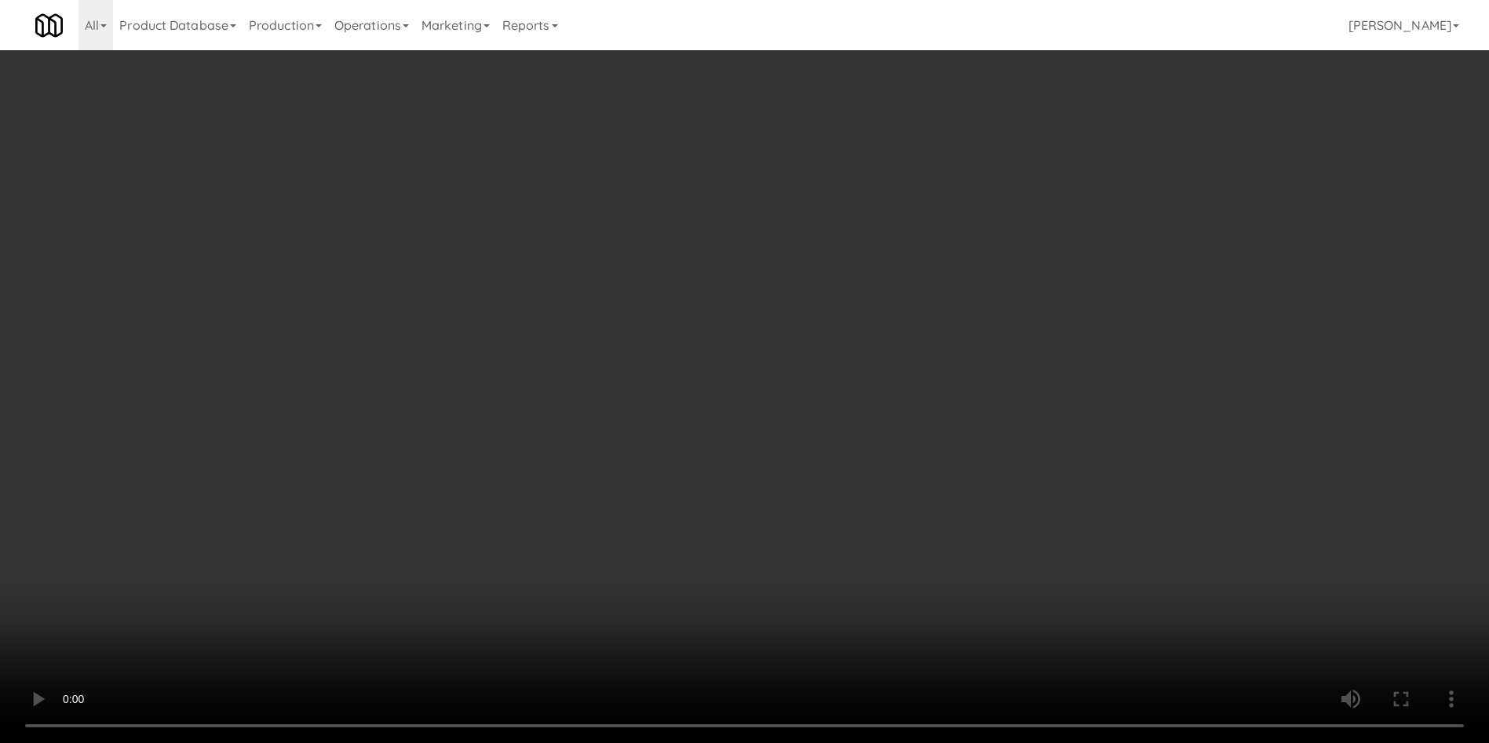
click at [519, 455] on video at bounding box center [744, 371] width 1489 height 743
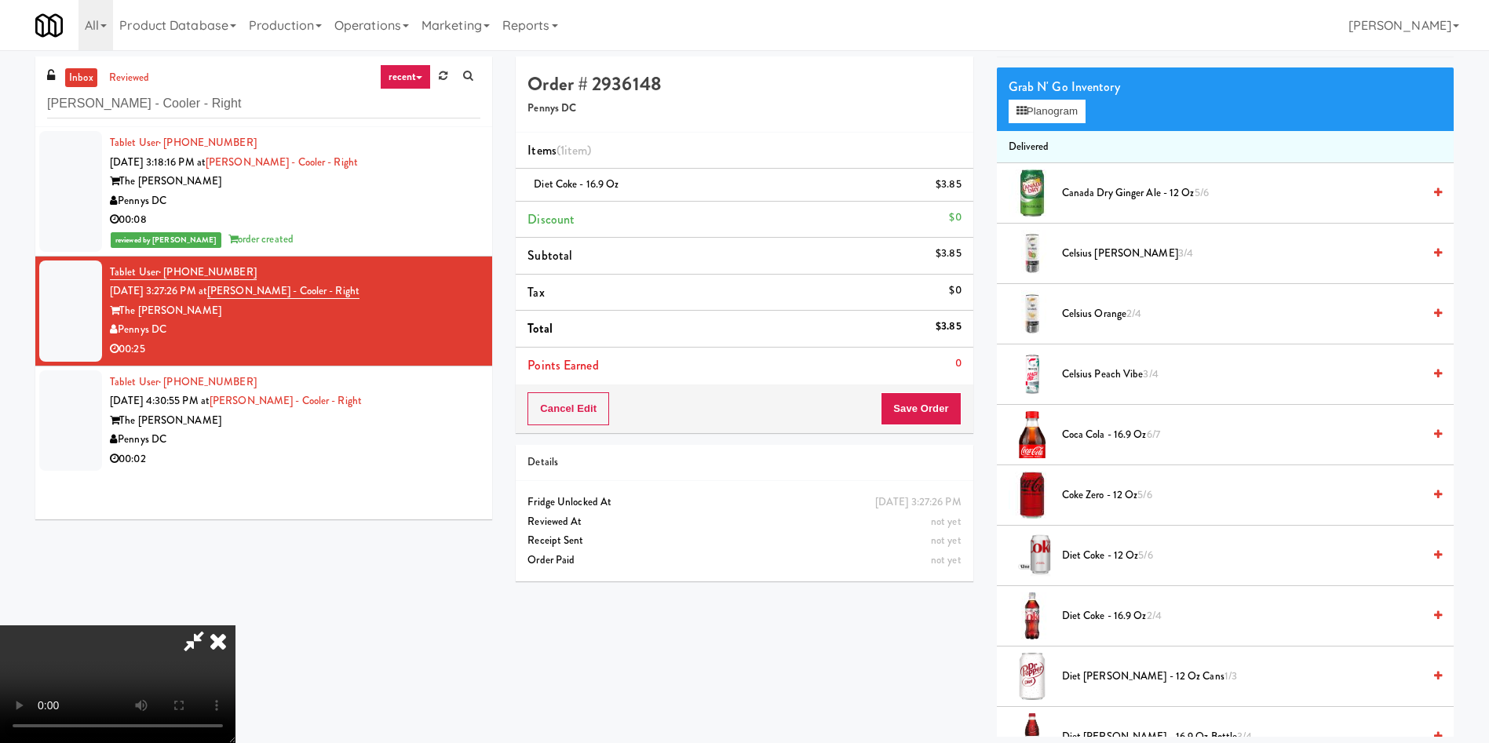
scroll to position [118, 0]
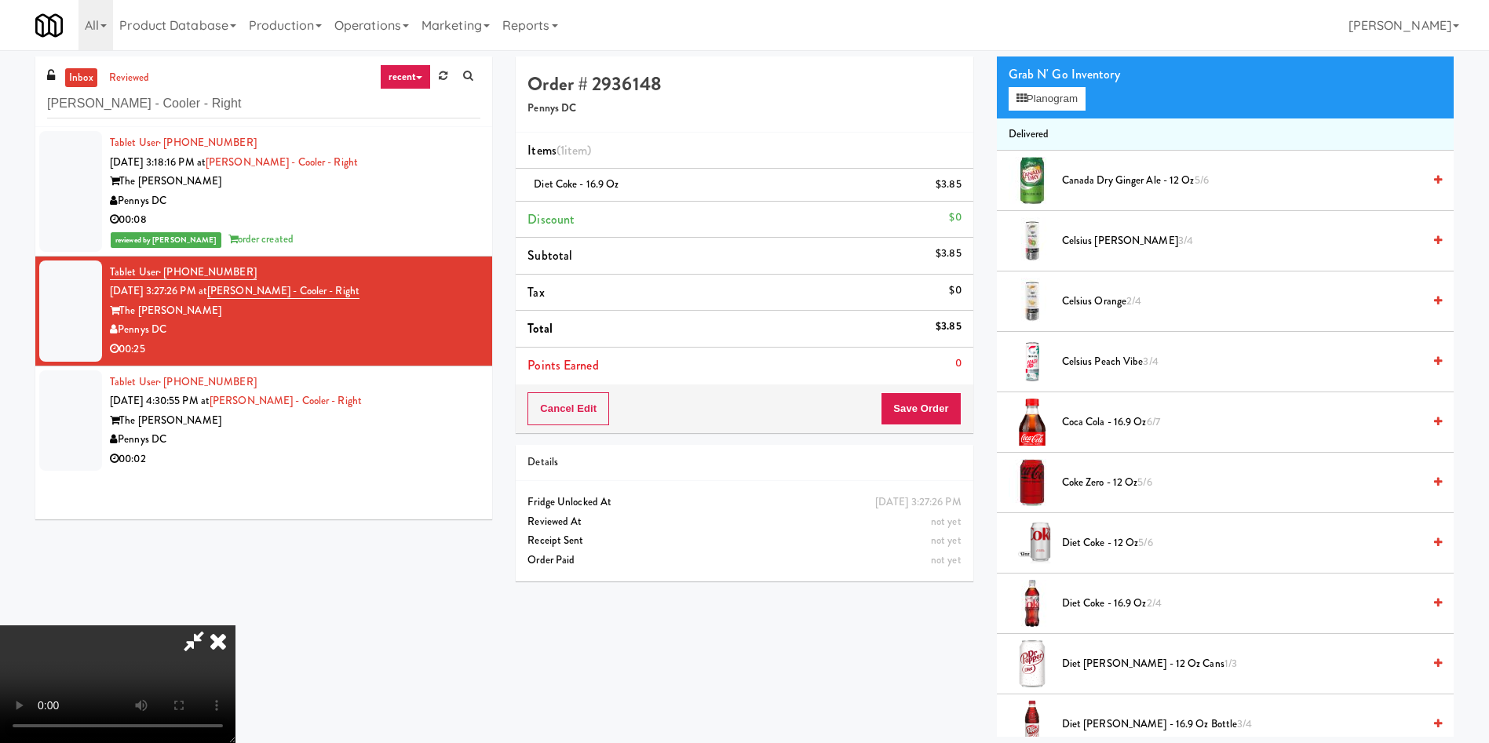
click at [235, 626] on video at bounding box center [117, 685] width 235 height 118
click at [959, 186] on icon at bounding box center [963, 190] width 8 height 10
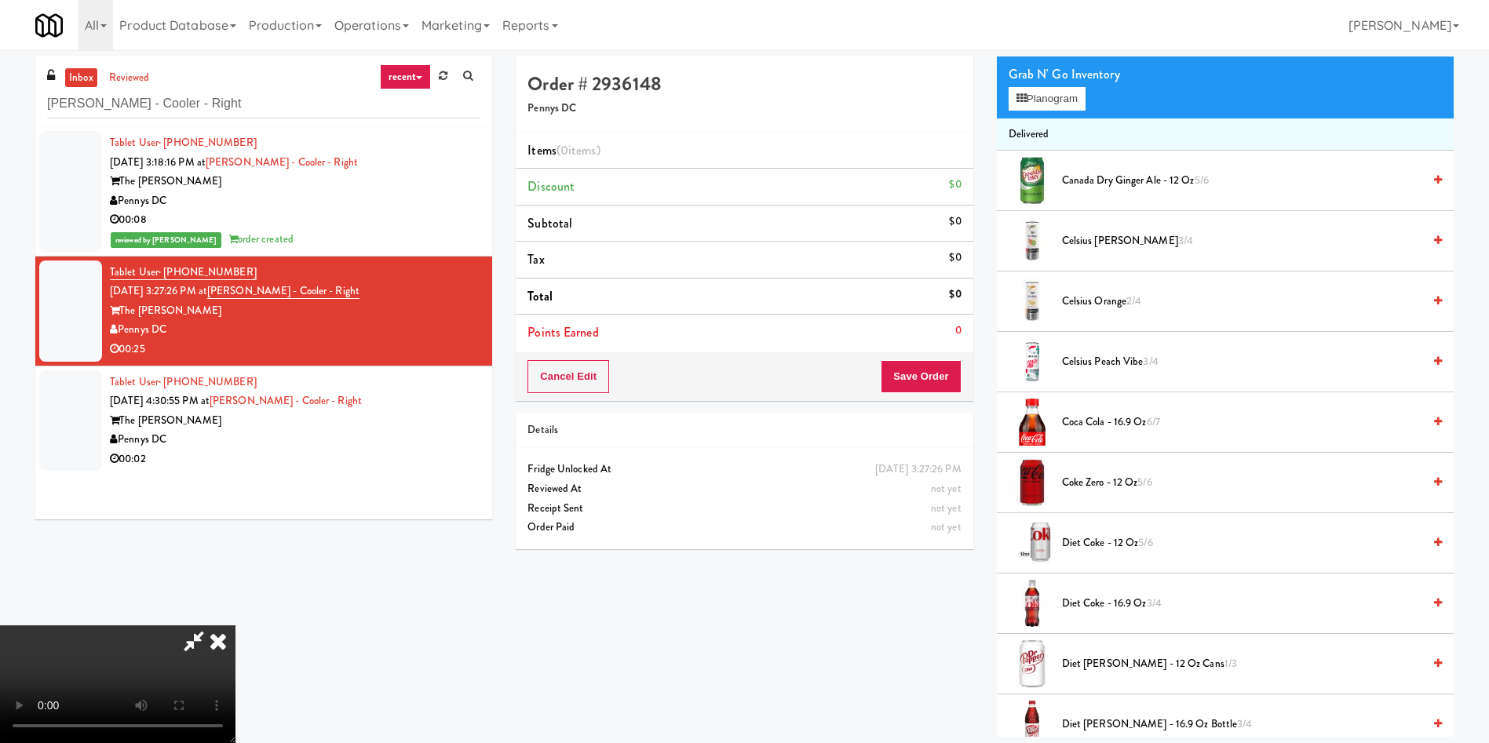
click at [1103, 485] on span "Coke Zero - 12 oz 5/6" at bounding box center [1242, 483] width 360 height 20
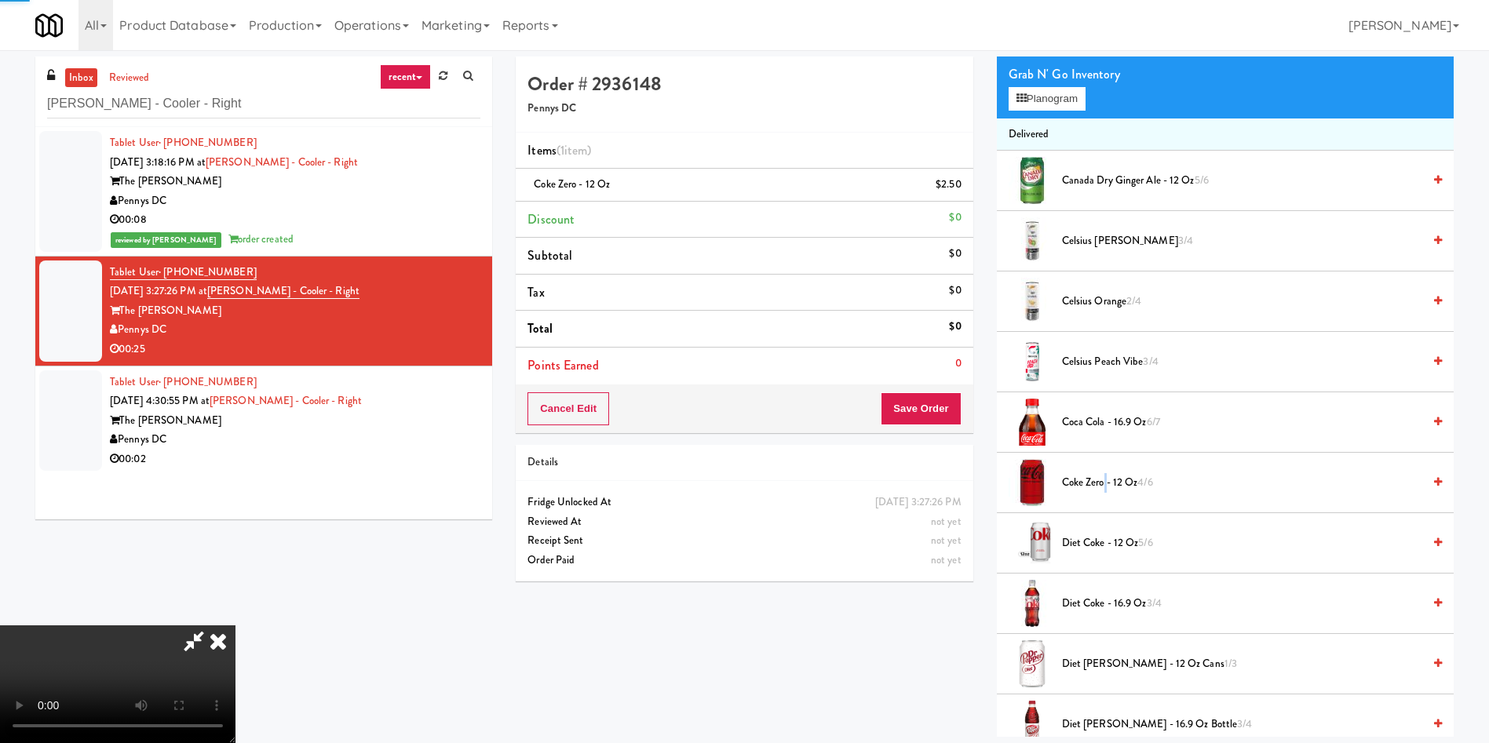
click at [1103, 485] on span "Coke Zero - 12 oz 4/6" at bounding box center [1242, 483] width 360 height 20
click at [923, 409] on button "Save Order" at bounding box center [921, 408] width 80 height 33
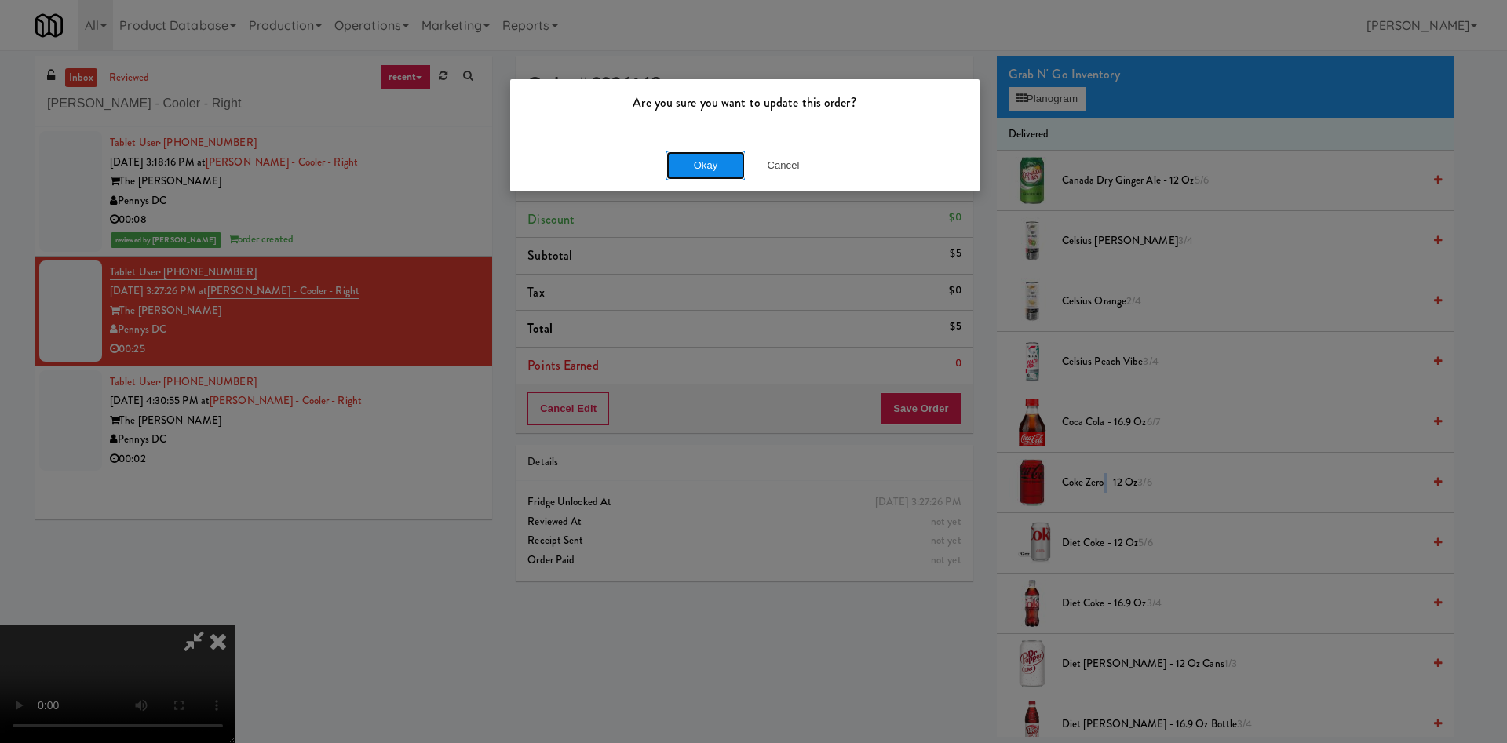
click at [690, 166] on button "Okay" at bounding box center [705, 166] width 78 height 28
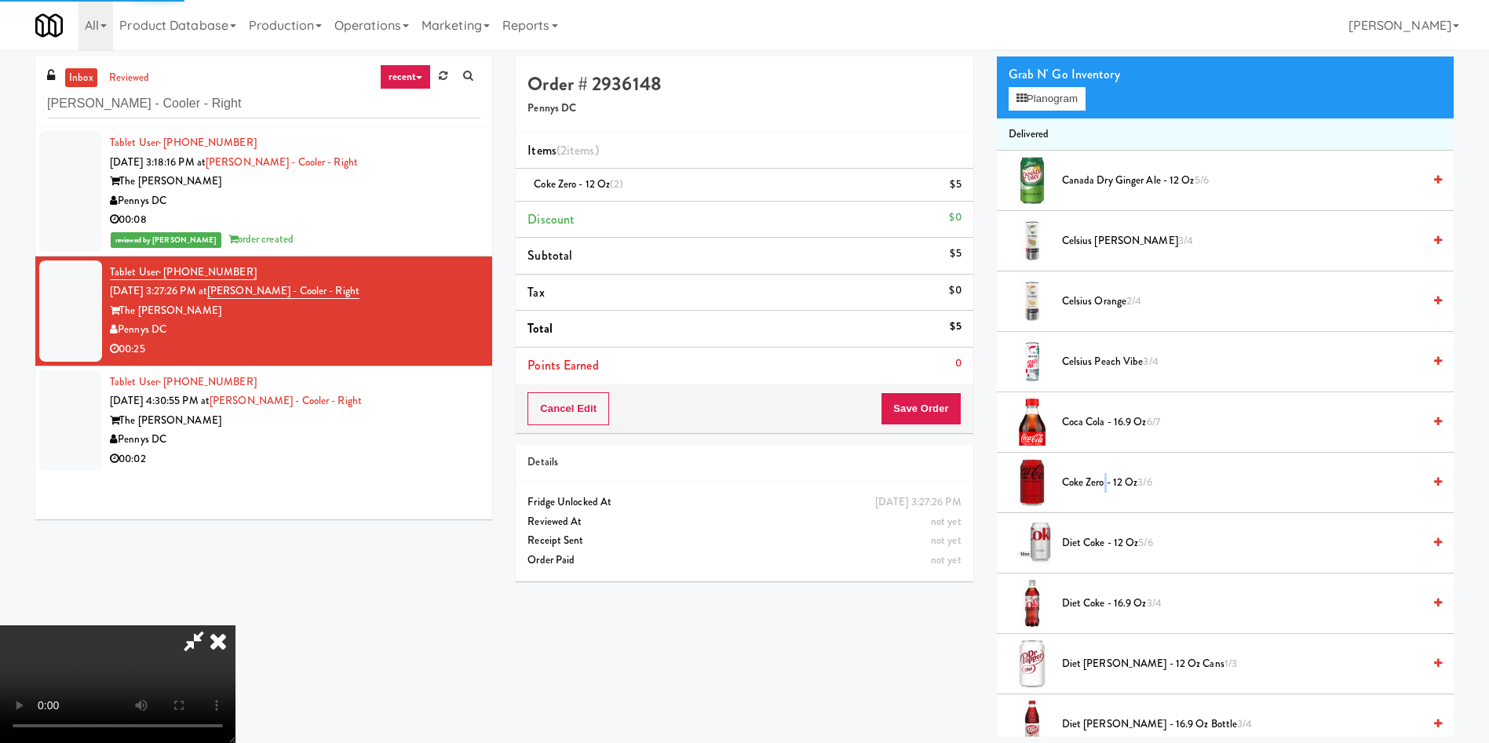
scroll to position [0, 0]
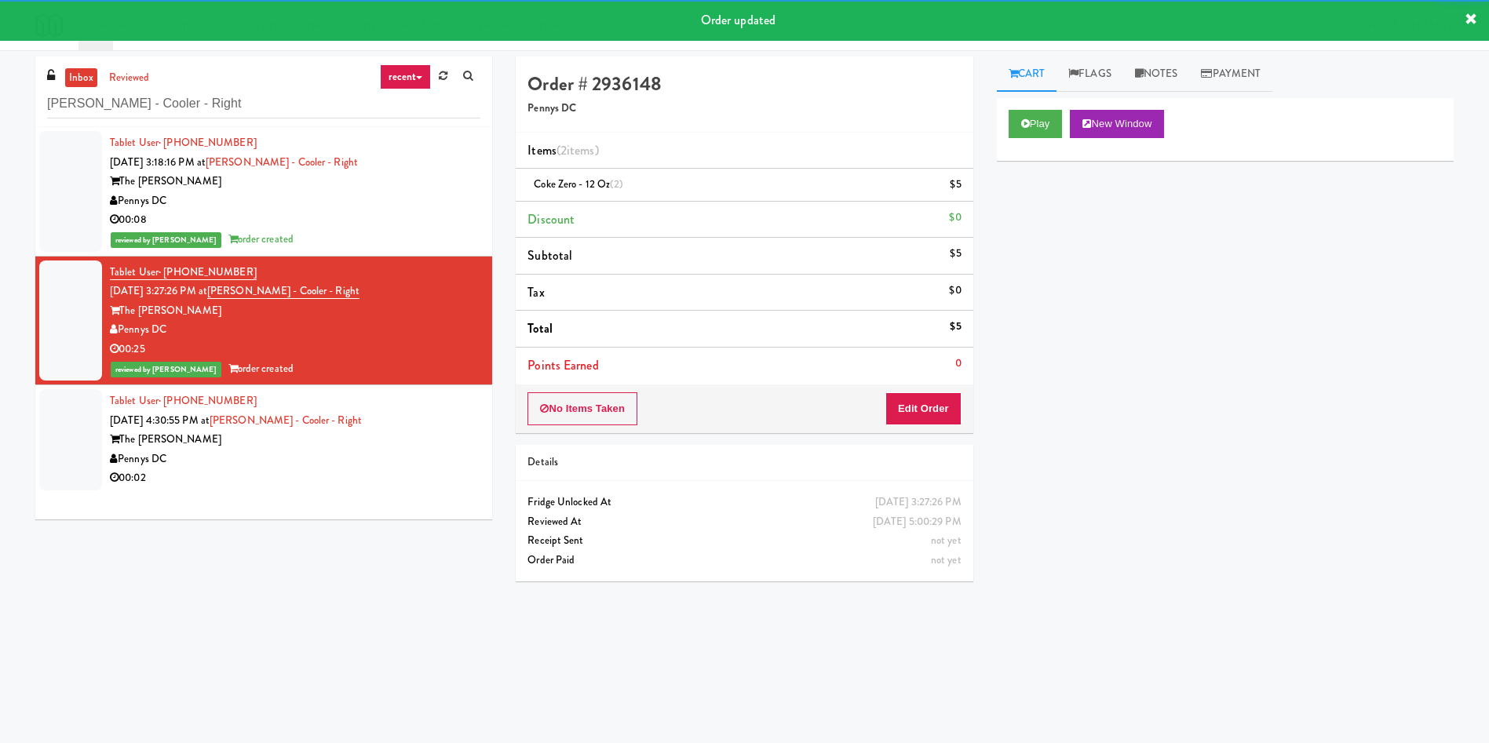
drag, startPoint x: 75, startPoint y: 420, endPoint x: 76, endPoint y: 258, distance: 161.7
click at [75, 421] on div at bounding box center [70, 439] width 63 height 101
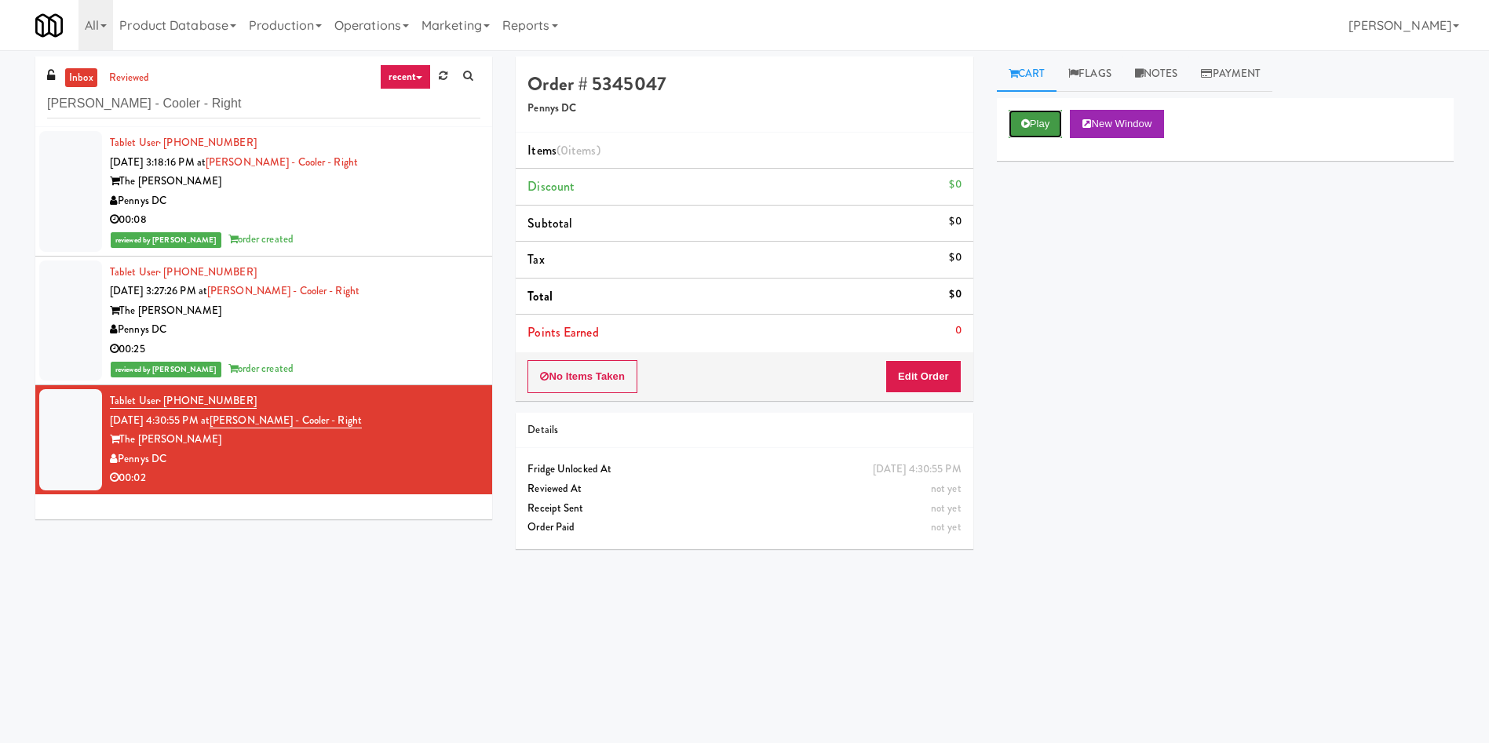
click at [1041, 116] on button "Play" at bounding box center [1036, 124] width 54 height 28
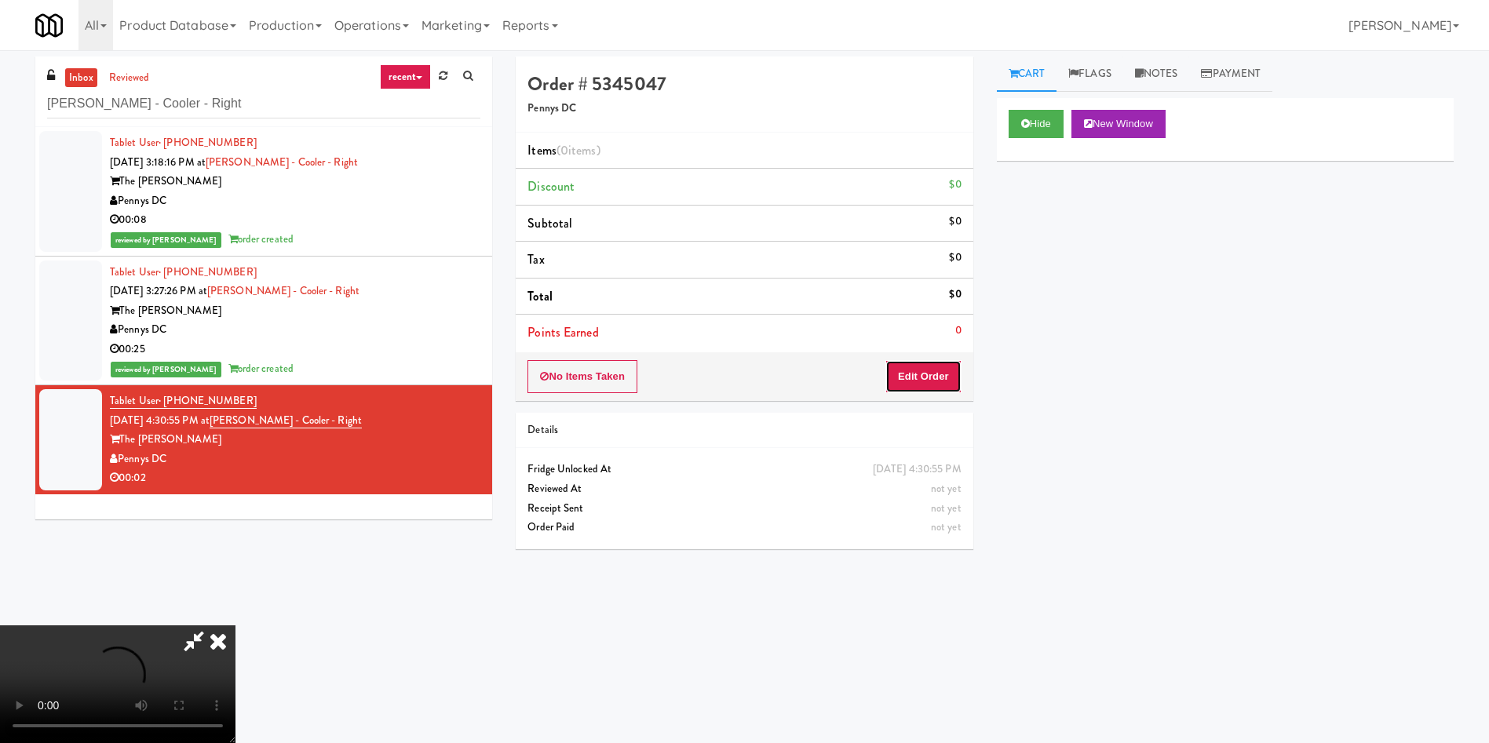
click at [886, 390] on button "Edit Order" at bounding box center [923, 376] width 76 height 33
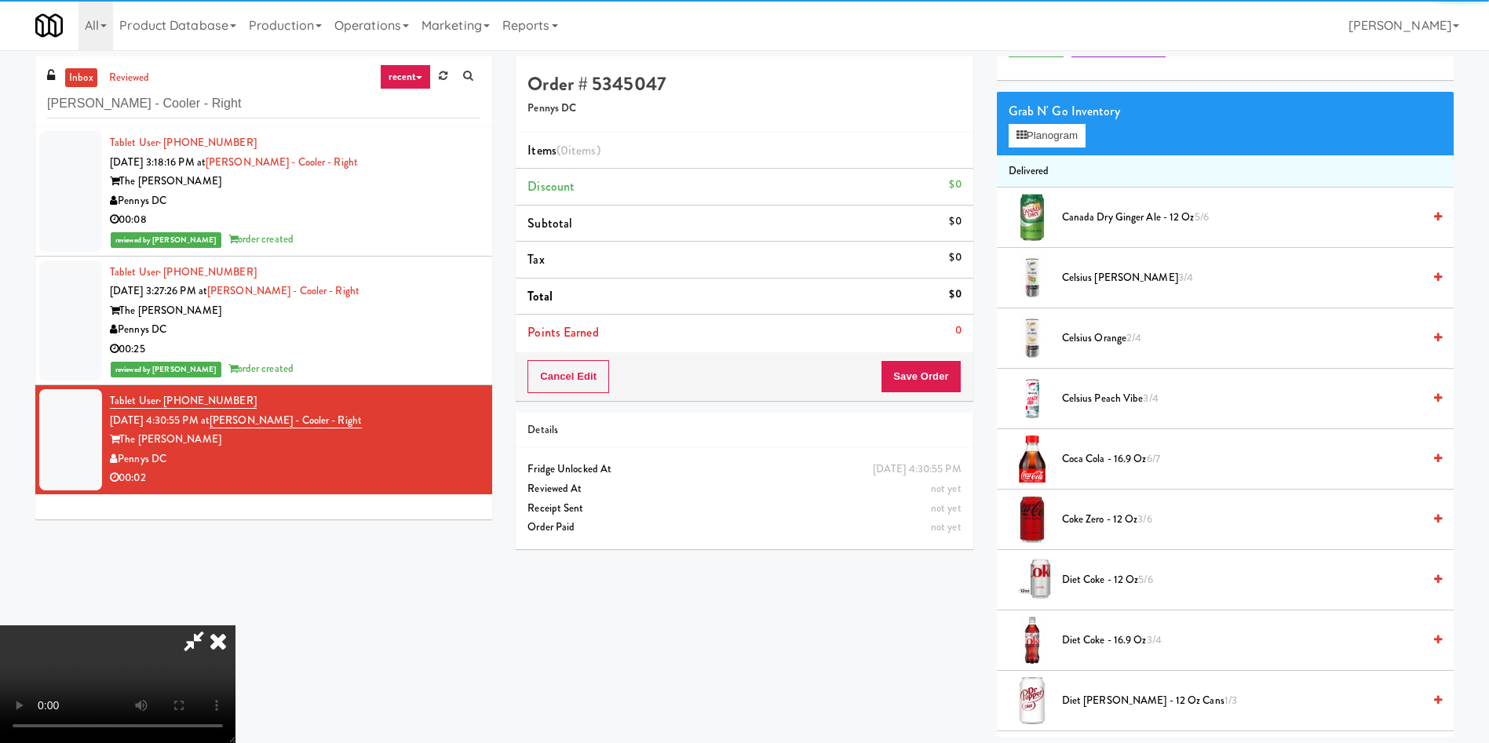
scroll to position [118, 0]
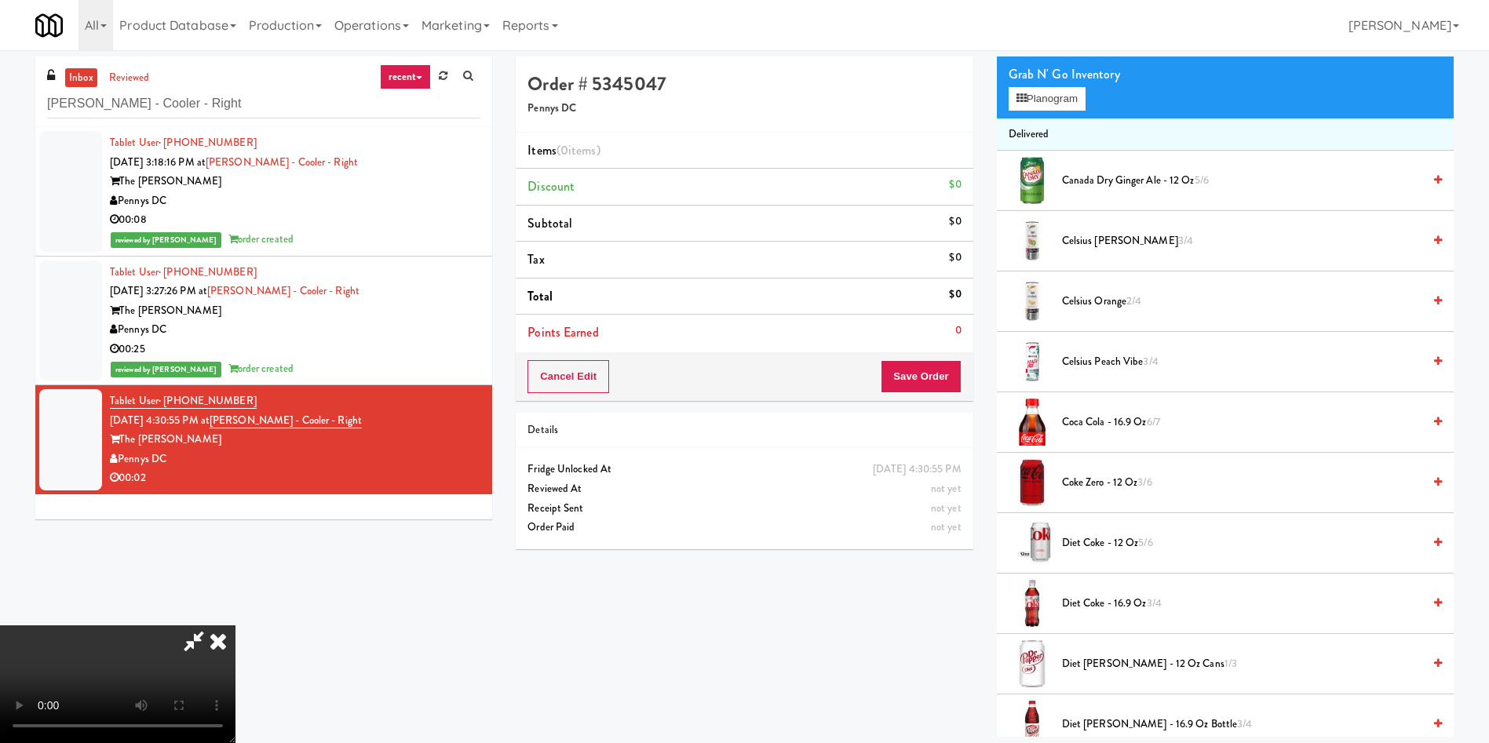
click at [235, 626] on video at bounding box center [117, 685] width 235 height 118
click at [1072, 89] on button "Planogram" at bounding box center [1047, 99] width 77 height 24
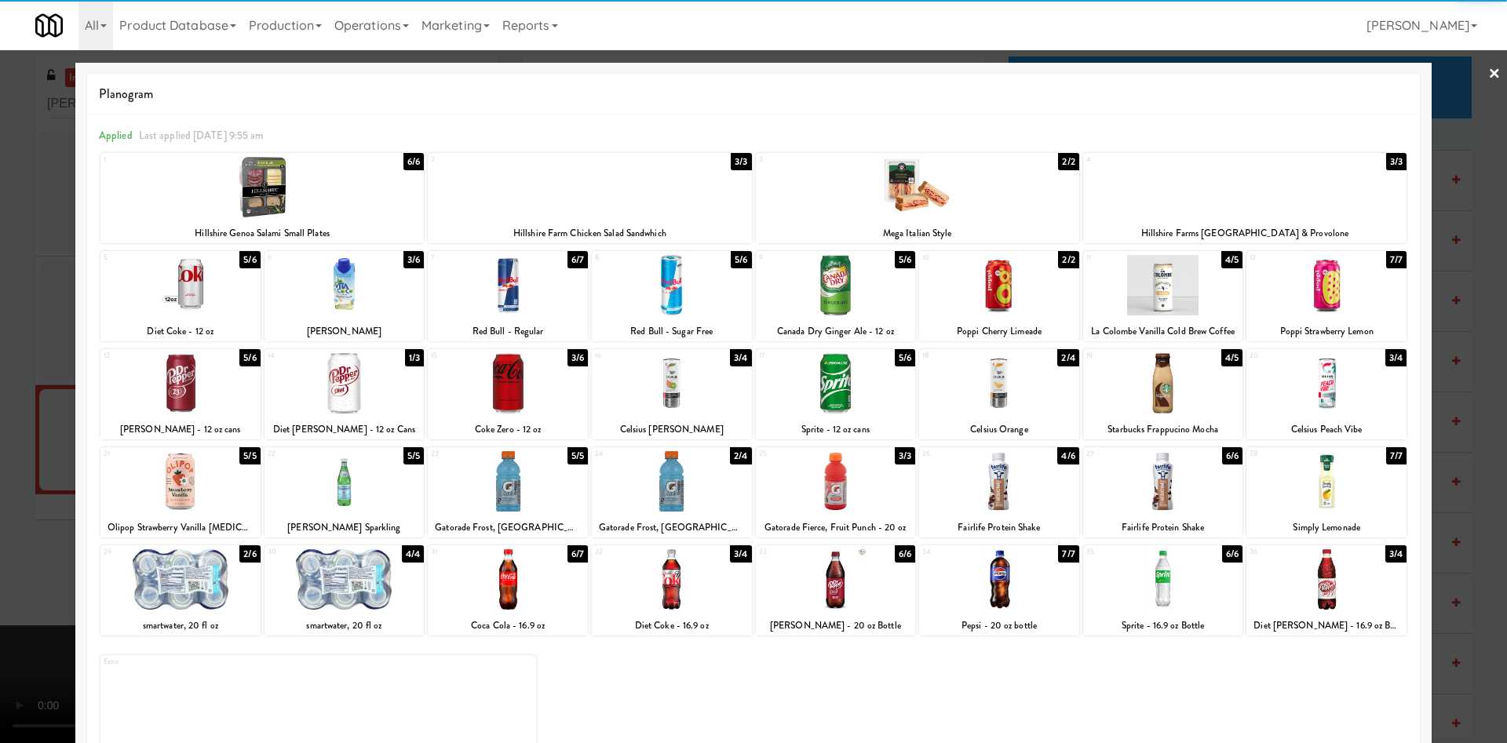
click at [378, 405] on div at bounding box center [345, 383] width 160 height 60
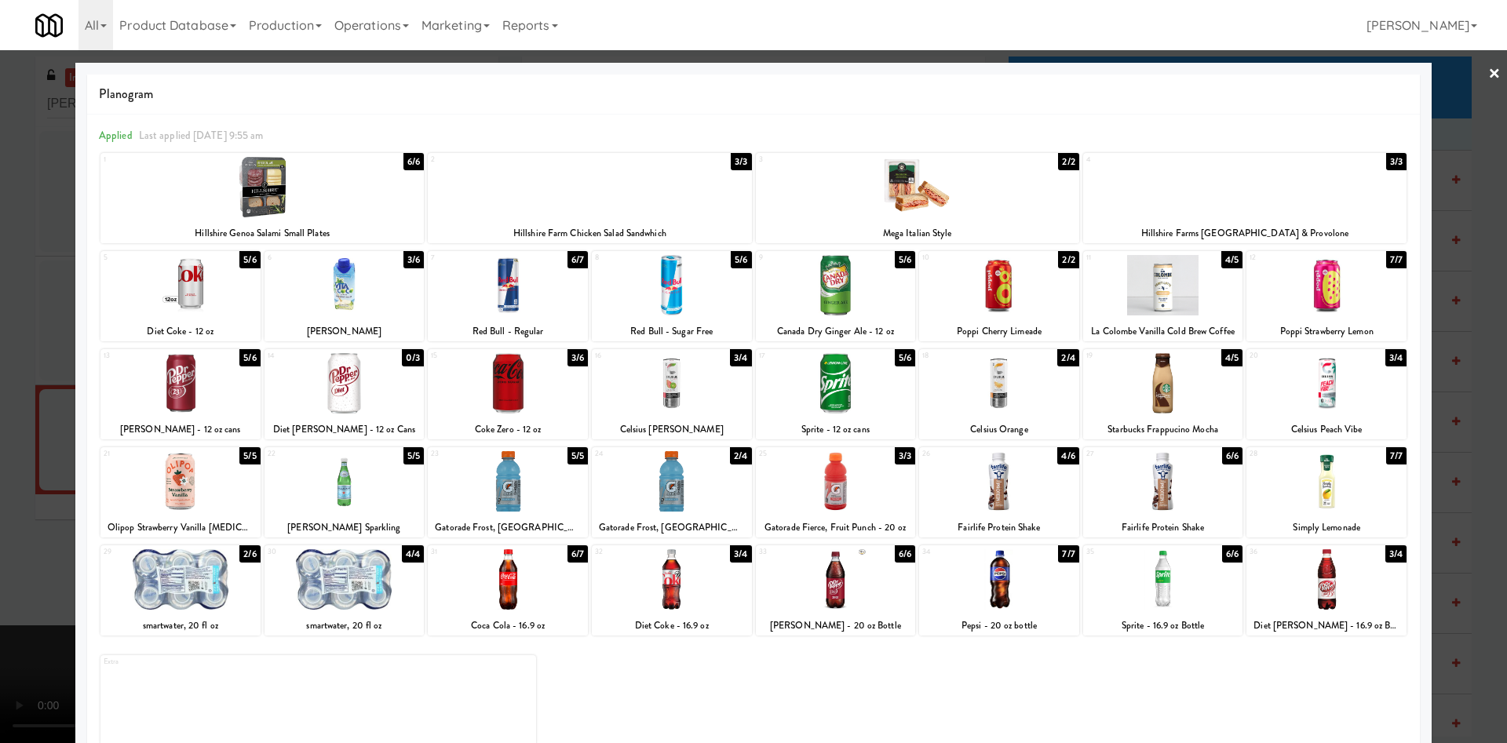
click at [31, 399] on div at bounding box center [753, 371] width 1507 height 743
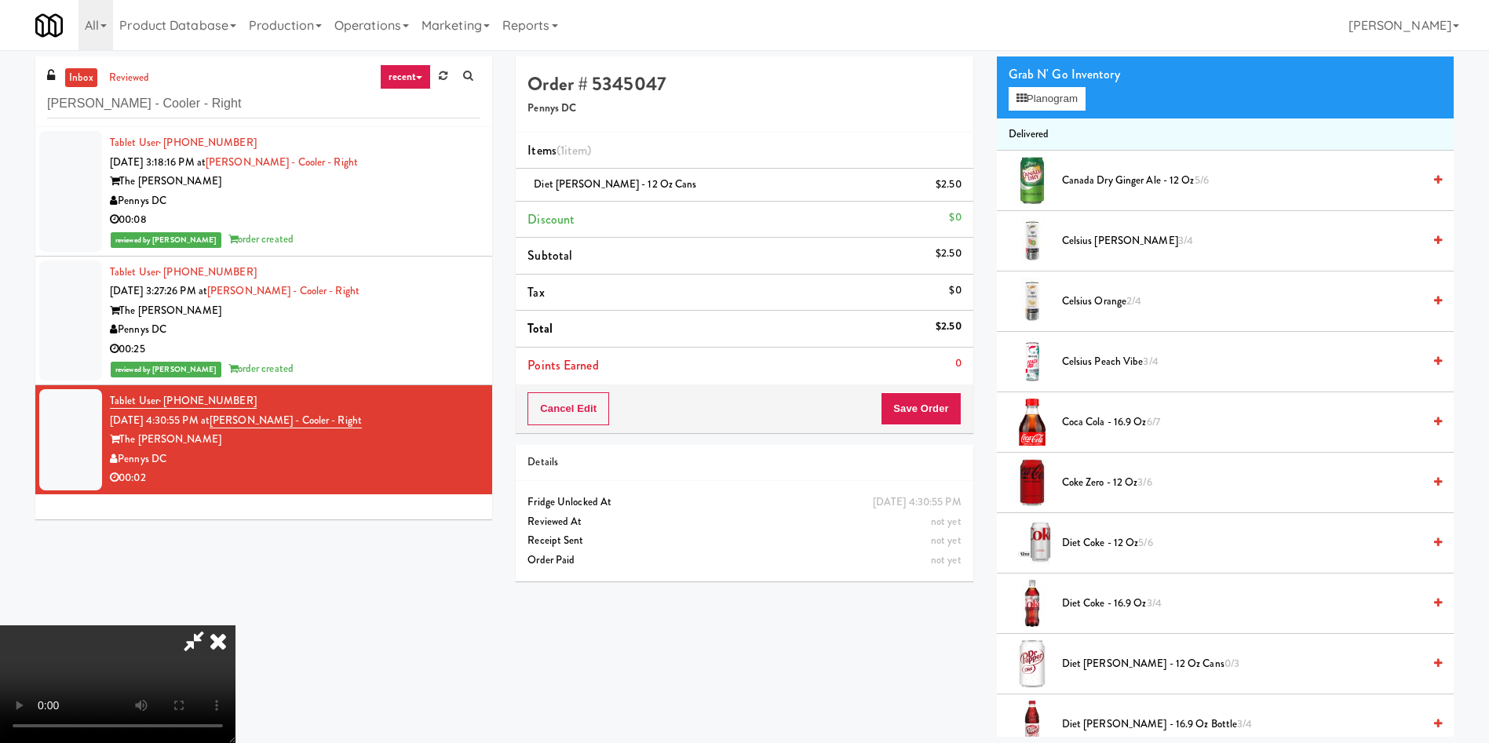
click at [235, 626] on video at bounding box center [117, 685] width 235 height 118
click at [908, 401] on button "Save Order" at bounding box center [921, 408] width 80 height 33
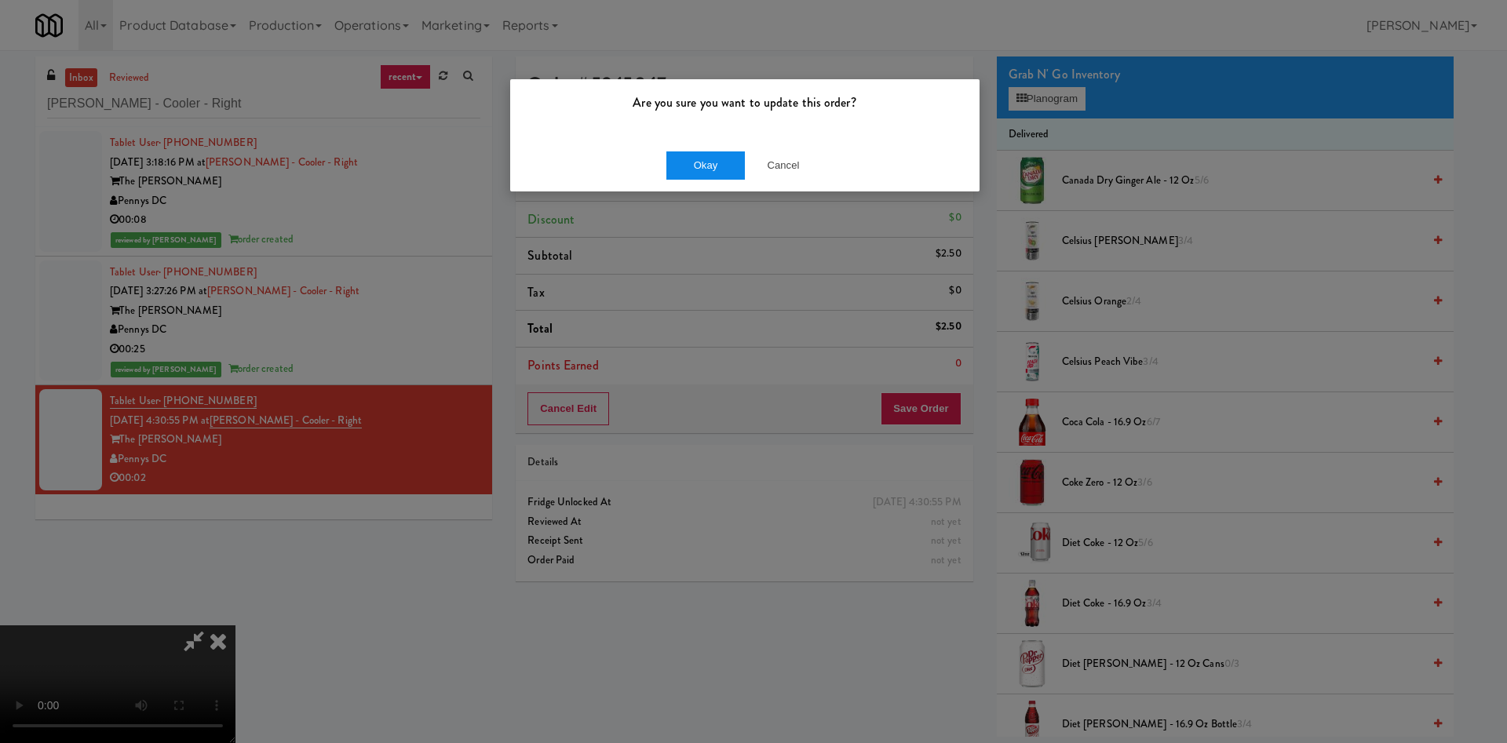
drag, startPoint x: 690, startPoint y: 143, endPoint x: 692, endPoint y: 166, distance: 22.8
click at [690, 144] on div "Okay Cancel" at bounding box center [744, 165] width 469 height 53
click at [692, 166] on button "Okay" at bounding box center [705, 166] width 78 height 28
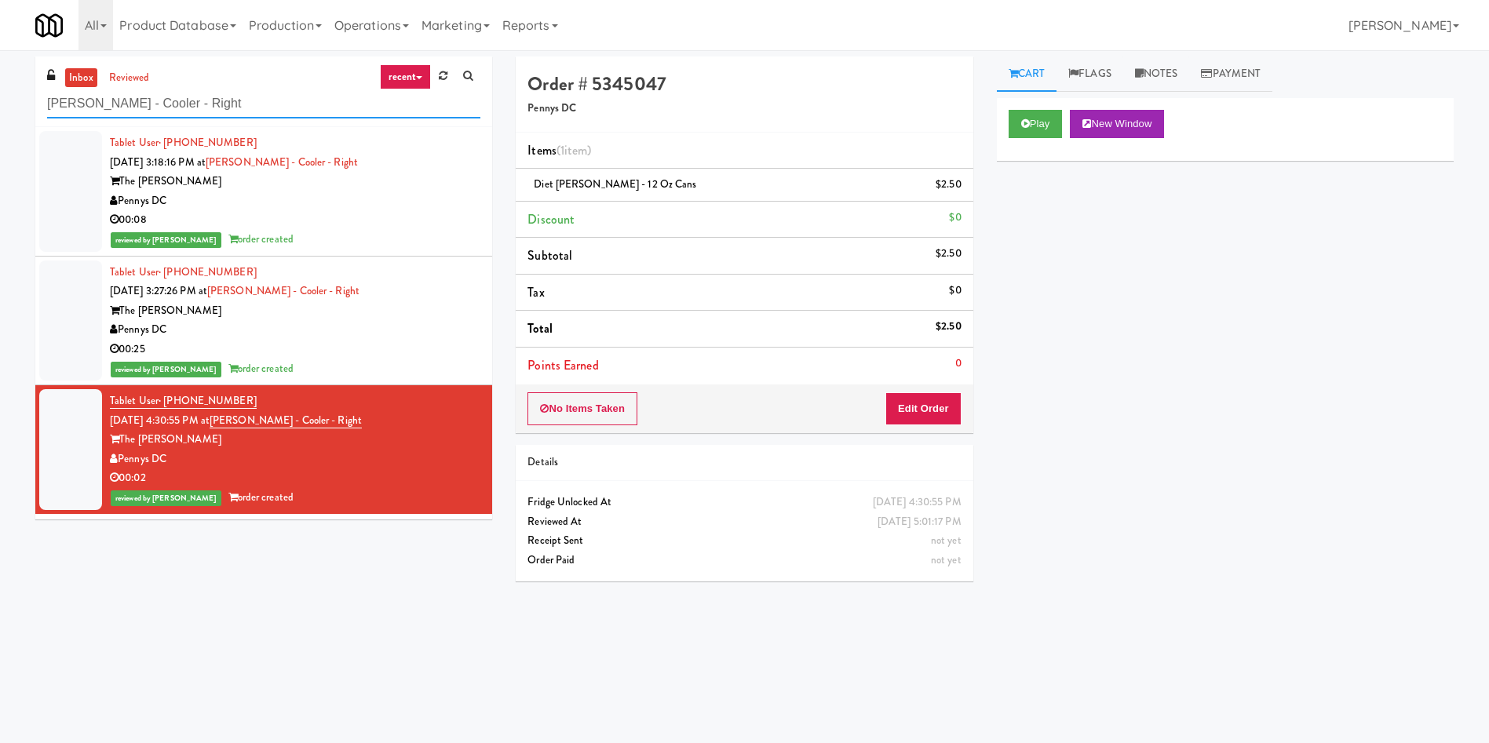
drag, startPoint x: 212, startPoint y: 90, endPoint x: 0, endPoint y: 93, distance: 212.0
click at [0, 93] on div "inbox reviewed recent all unclear take inventory issue suspicious failed recent…" at bounding box center [744, 372] width 1489 height 630
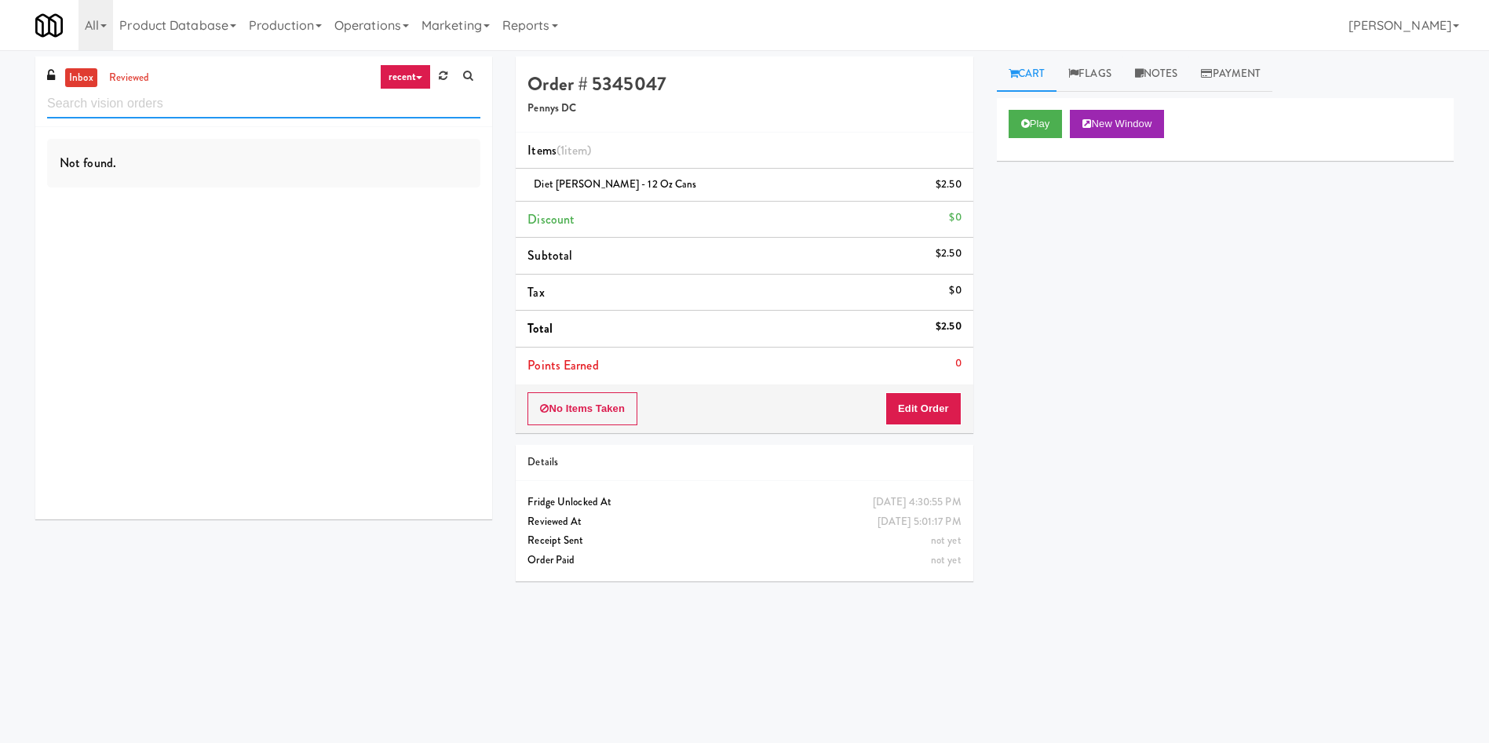
paste input "Rock Solid Reboot (Left)"
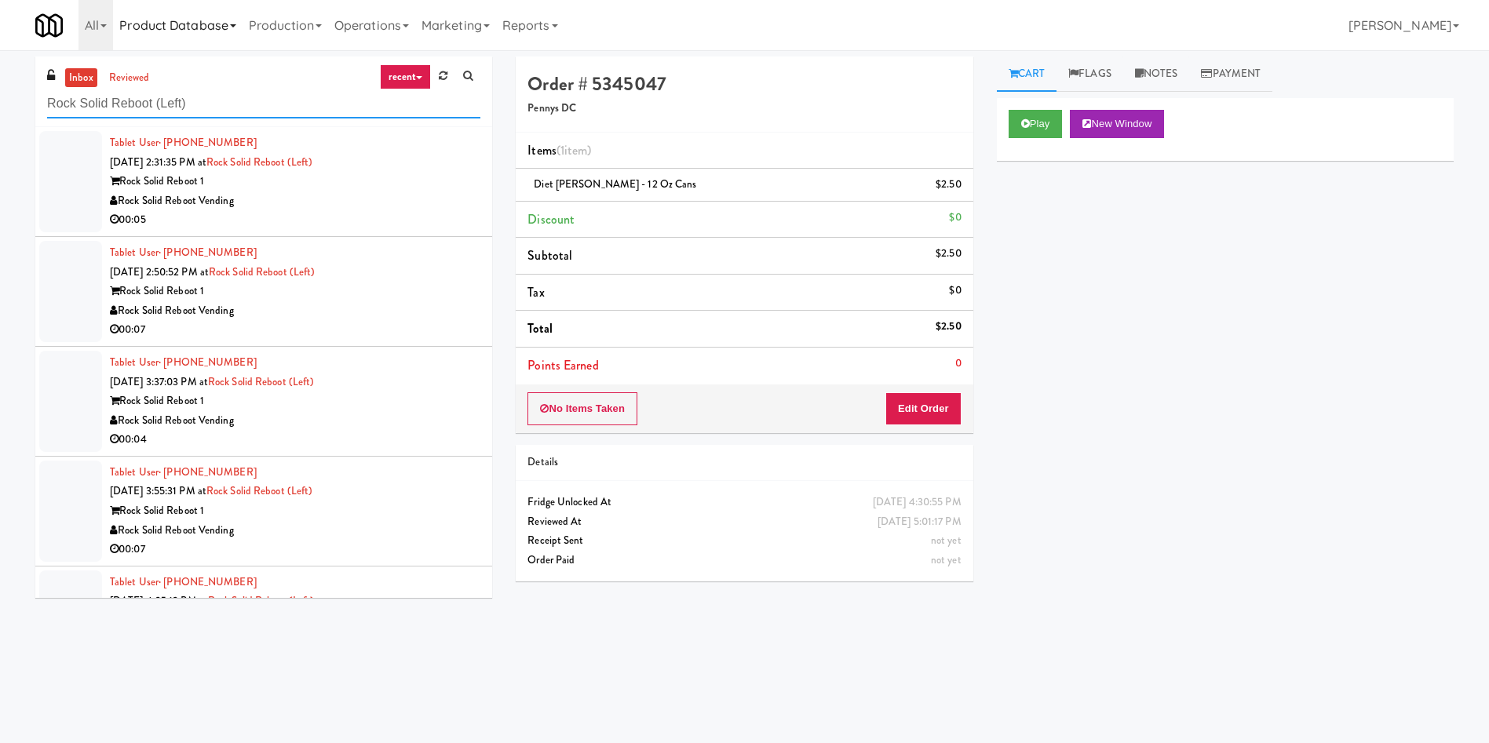
type input "Rock Solid Reboot (Left)"
click at [69, 166] on div at bounding box center [70, 181] width 63 height 101
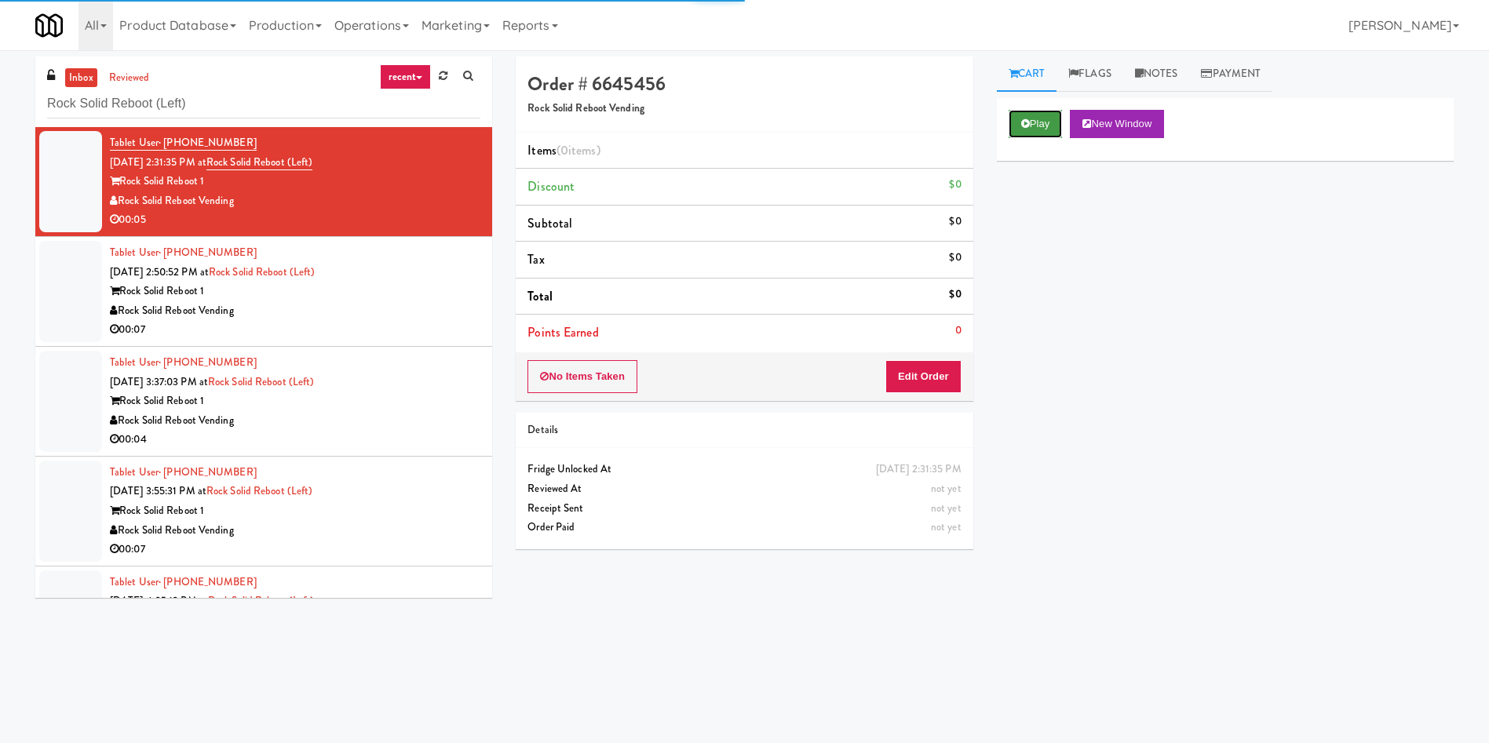
click at [1054, 122] on button "Play" at bounding box center [1036, 124] width 54 height 28
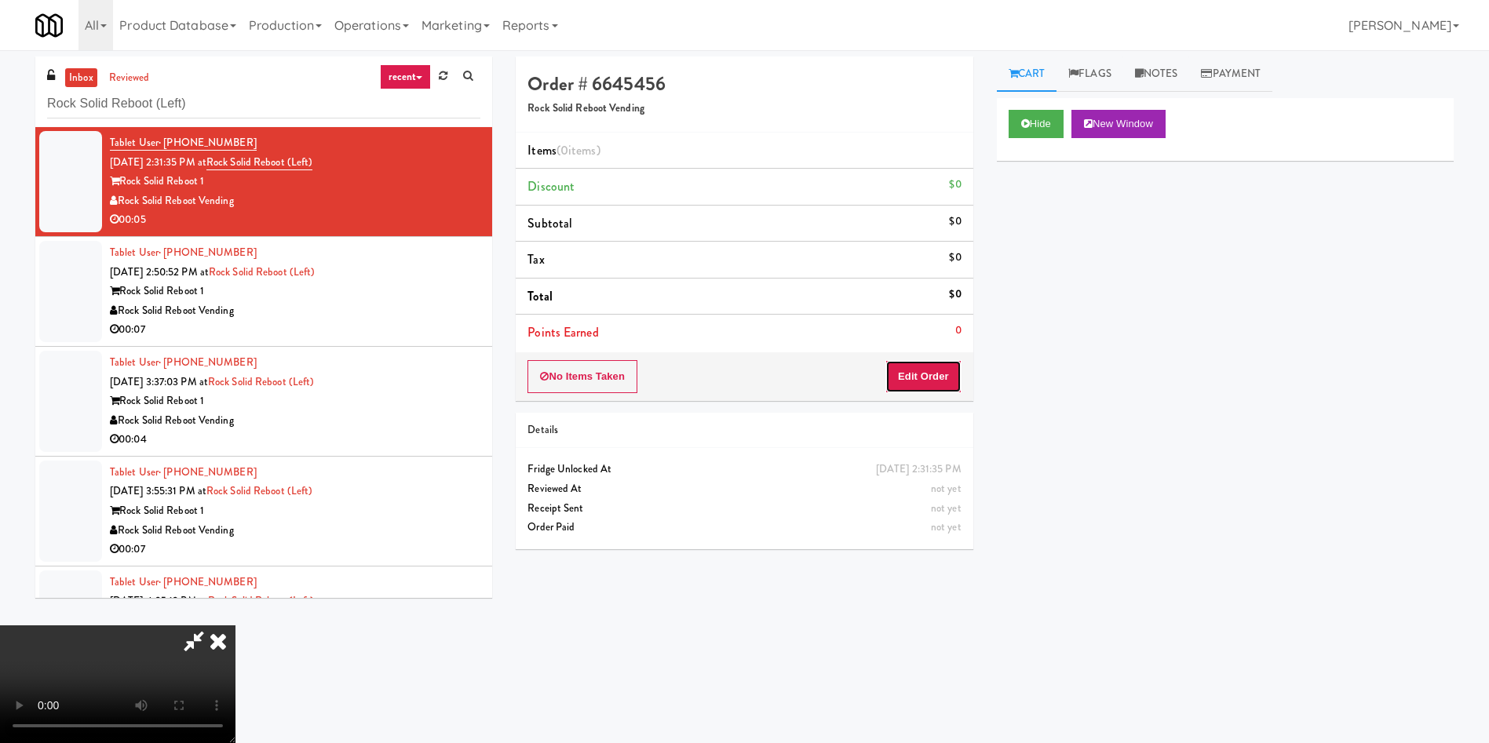
click at [934, 375] on button "Edit Order" at bounding box center [923, 376] width 76 height 33
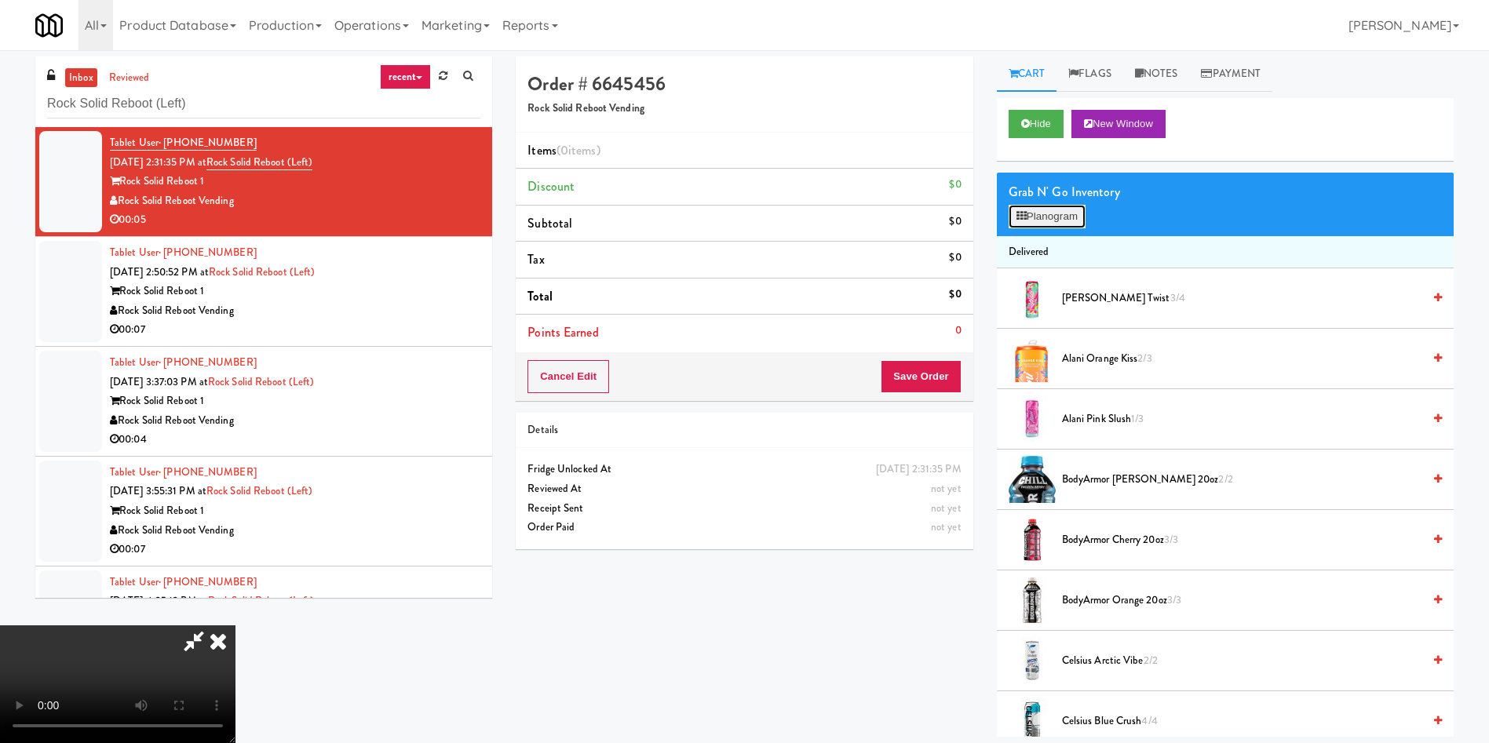
click at [1040, 213] on button "Planogram" at bounding box center [1047, 217] width 77 height 24
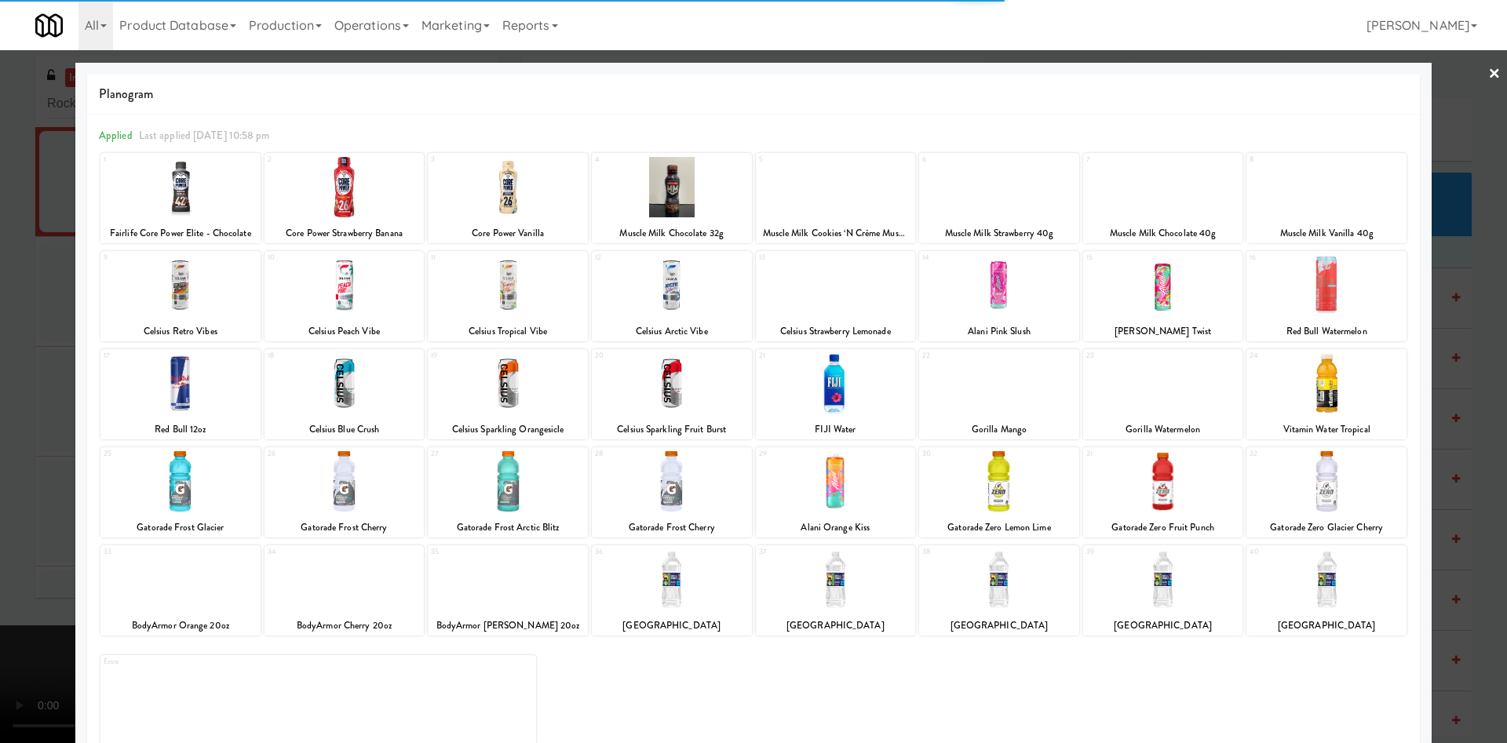
click at [225, 291] on div at bounding box center [180, 285] width 160 height 60
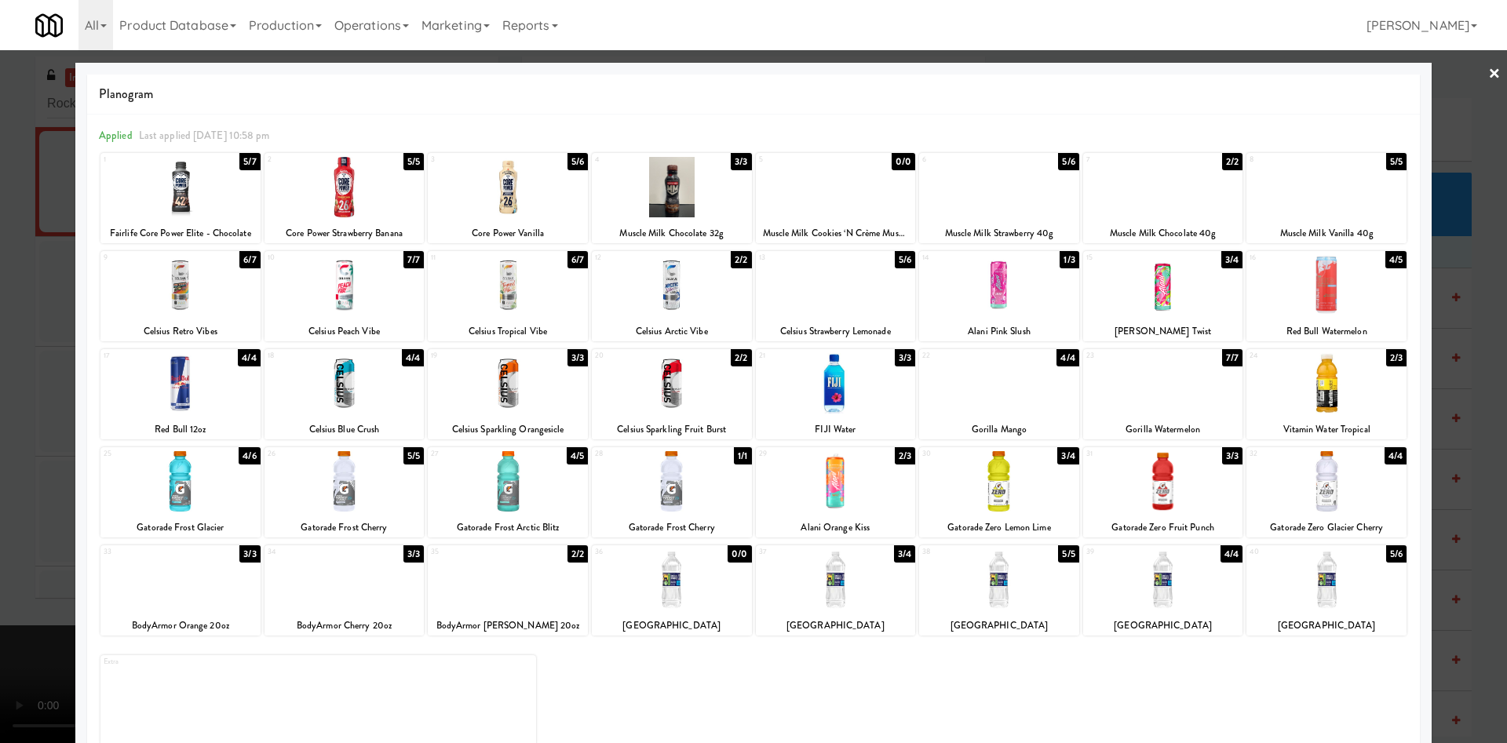
click at [36, 247] on div at bounding box center [753, 371] width 1507 height 743
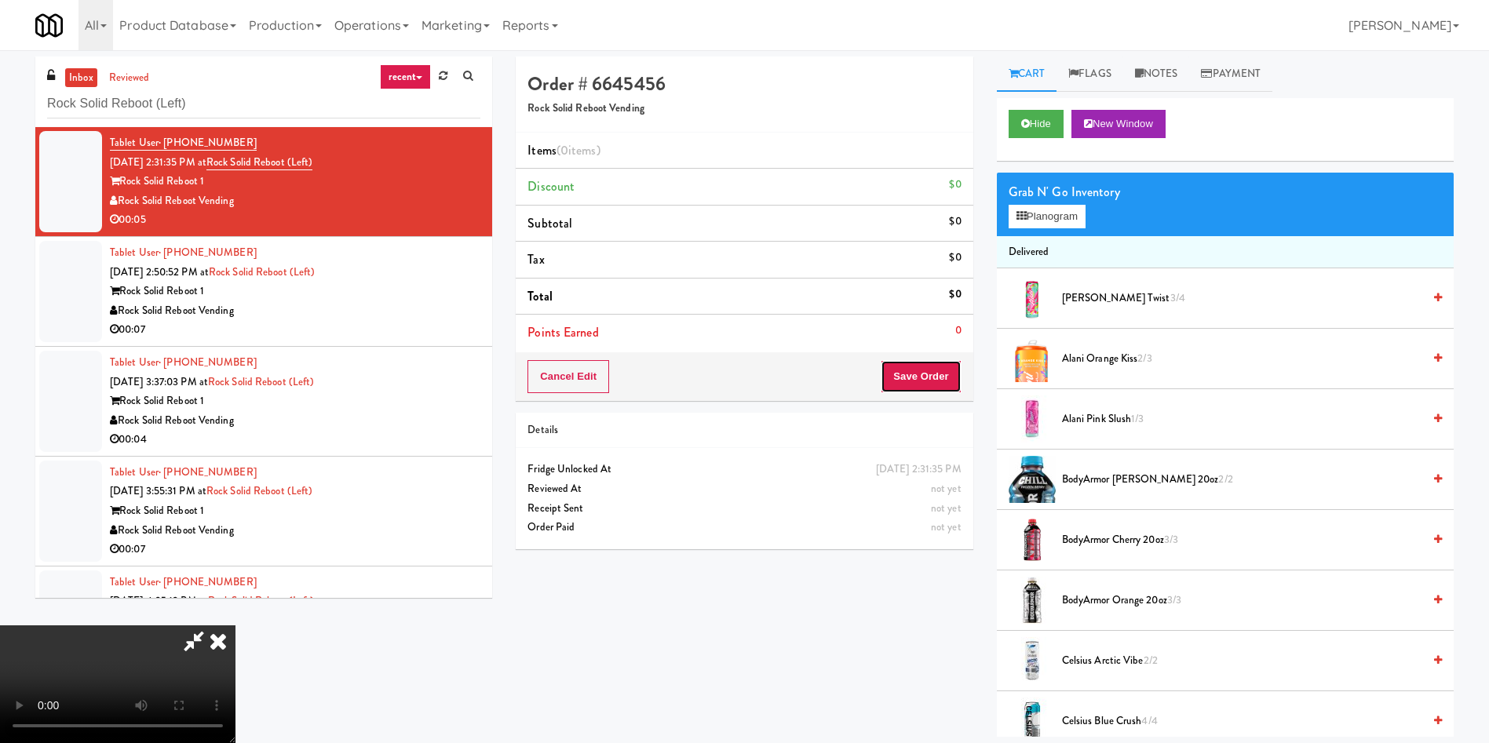
click at [925, 372] on button "Save Order" at bounding box center [921, 376] width 80 height 33
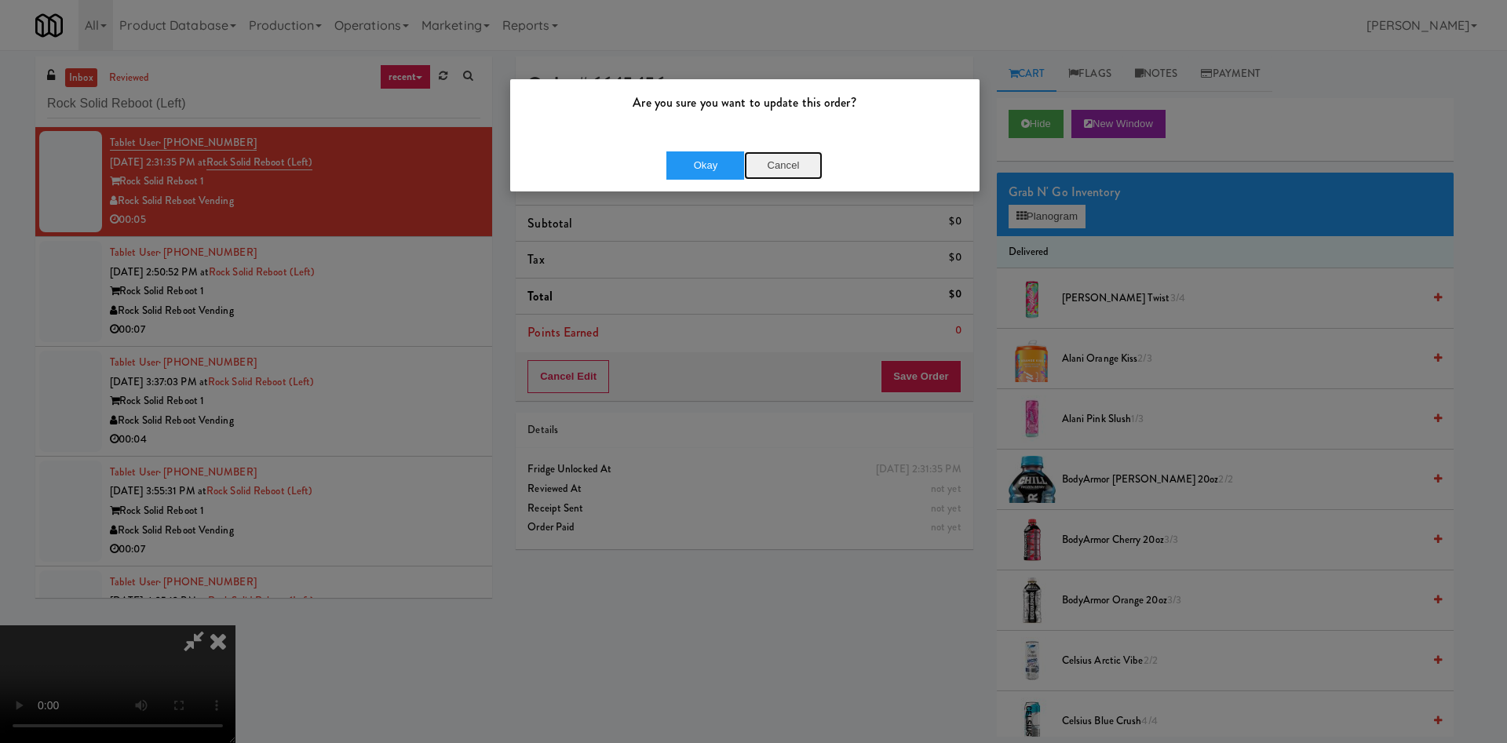
click at [782, 161] on button "Cancel" at bounding box center [783, 166] width 78 height 28
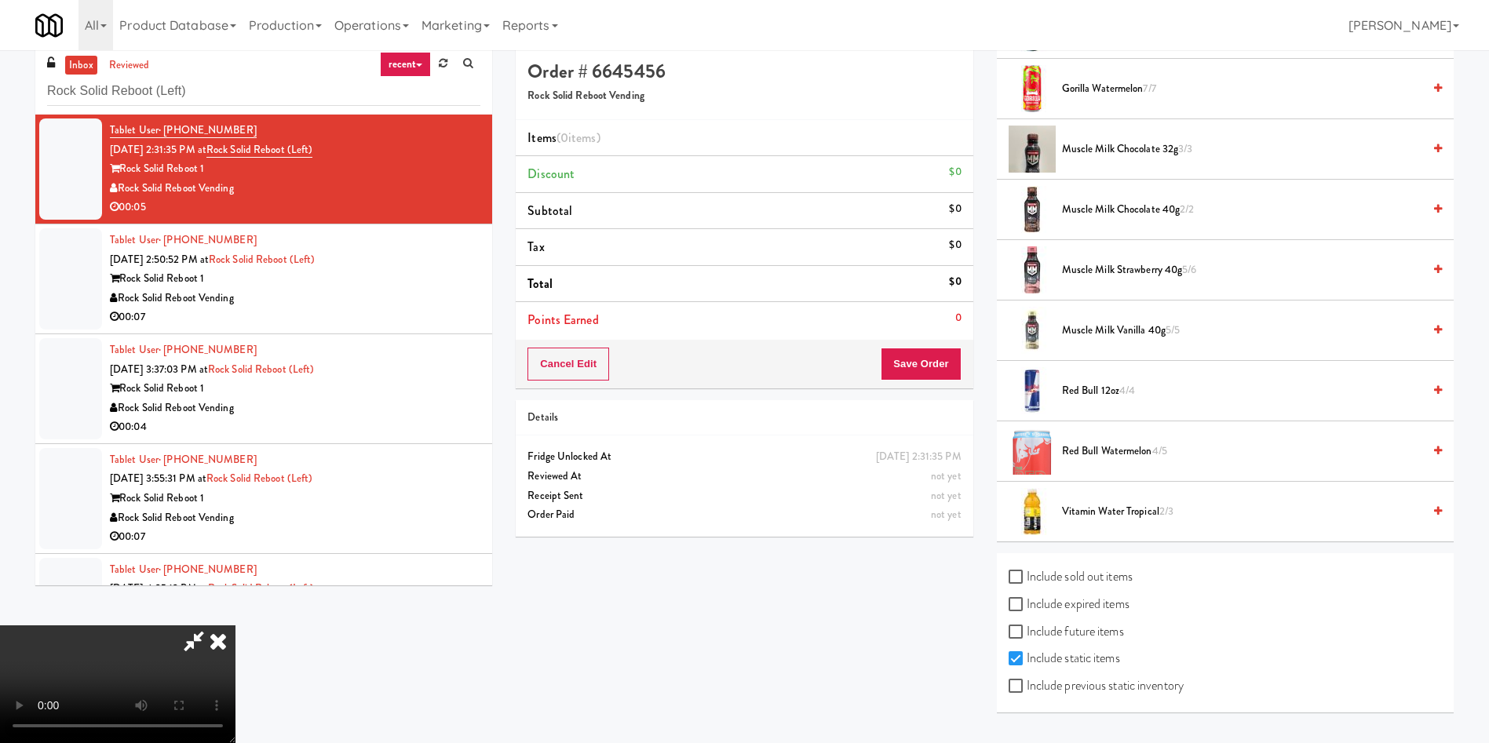
scroll to position [50, 0]
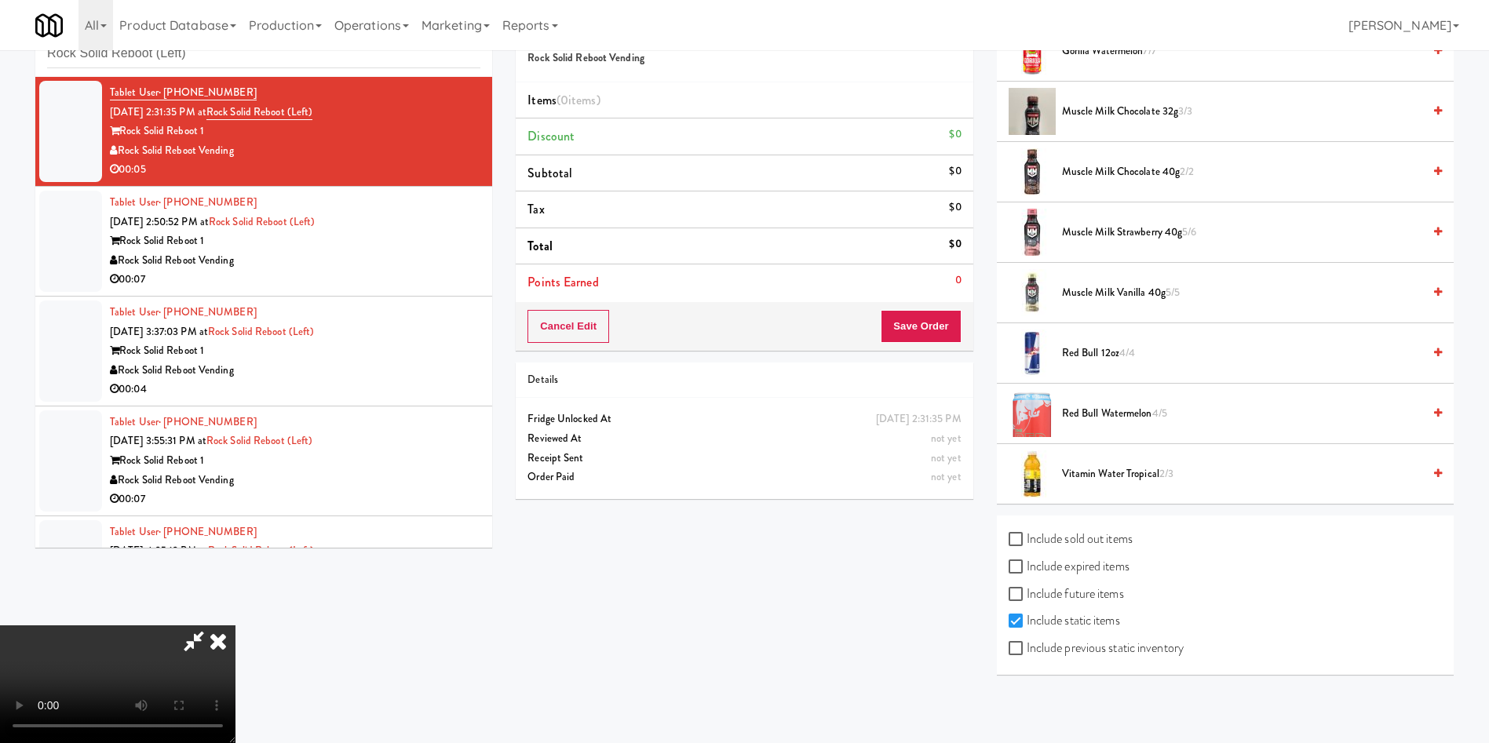
click at [1159, 642] on label "Include previous static inventory" at bounding box center [1096, 649] width 175 height 24
click at [1027, 643] on input "Include previous static inventory" at bounding box center [1018, 649] width 18 height 13
checkbox input "true"
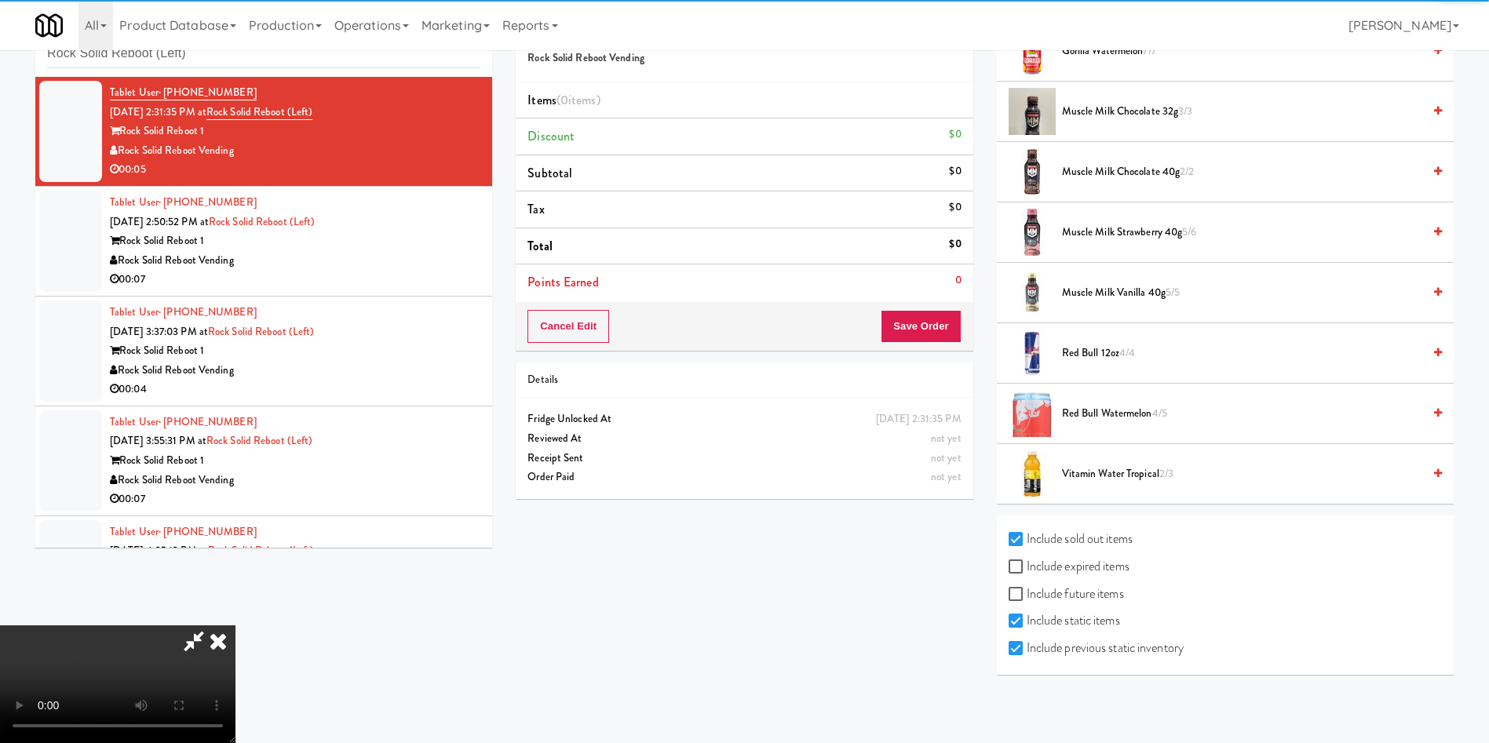
click at [235, 626] on video at bounding box center [117, 685] width 235 height 118
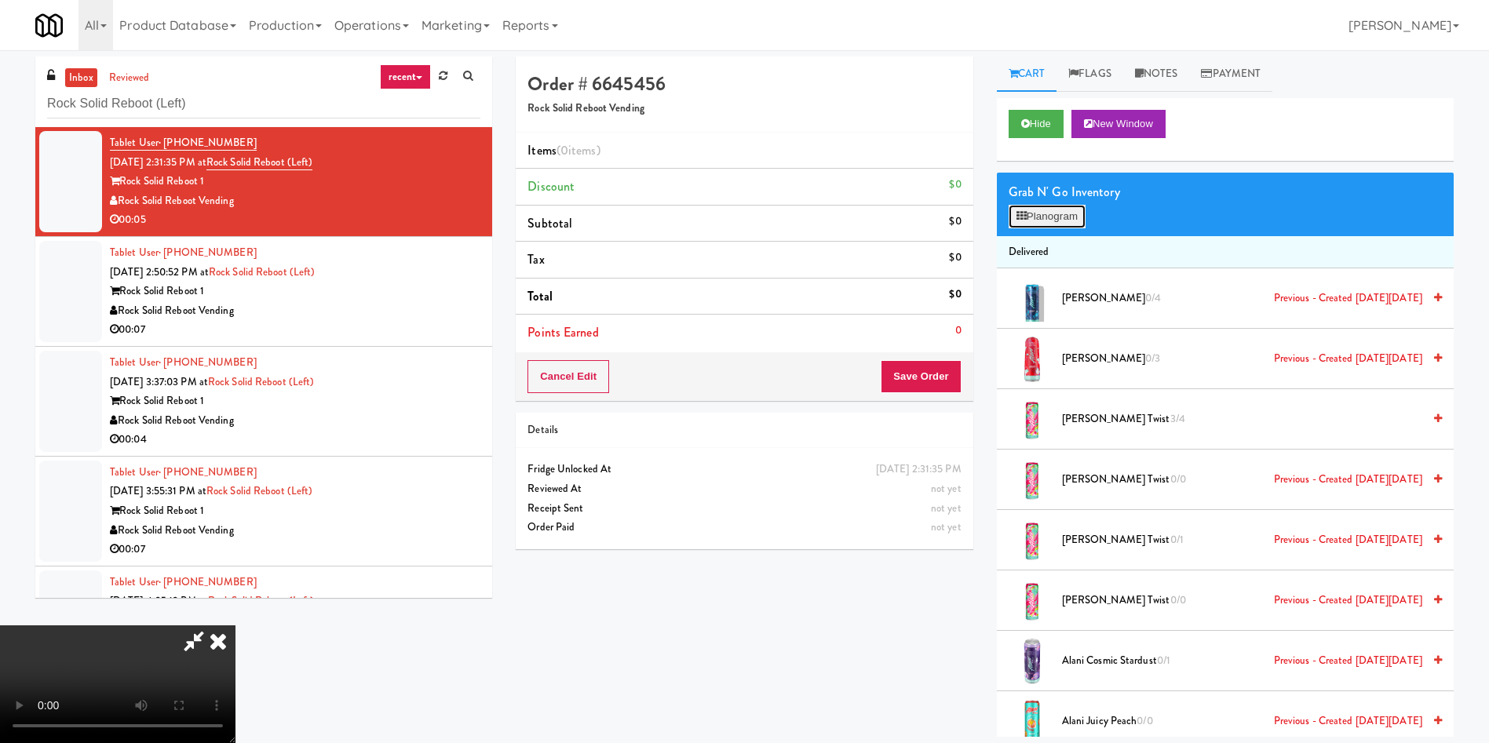
click at [1061, 205] on button "Planogram" at bounding box center [1047, 217] width 77 height 24
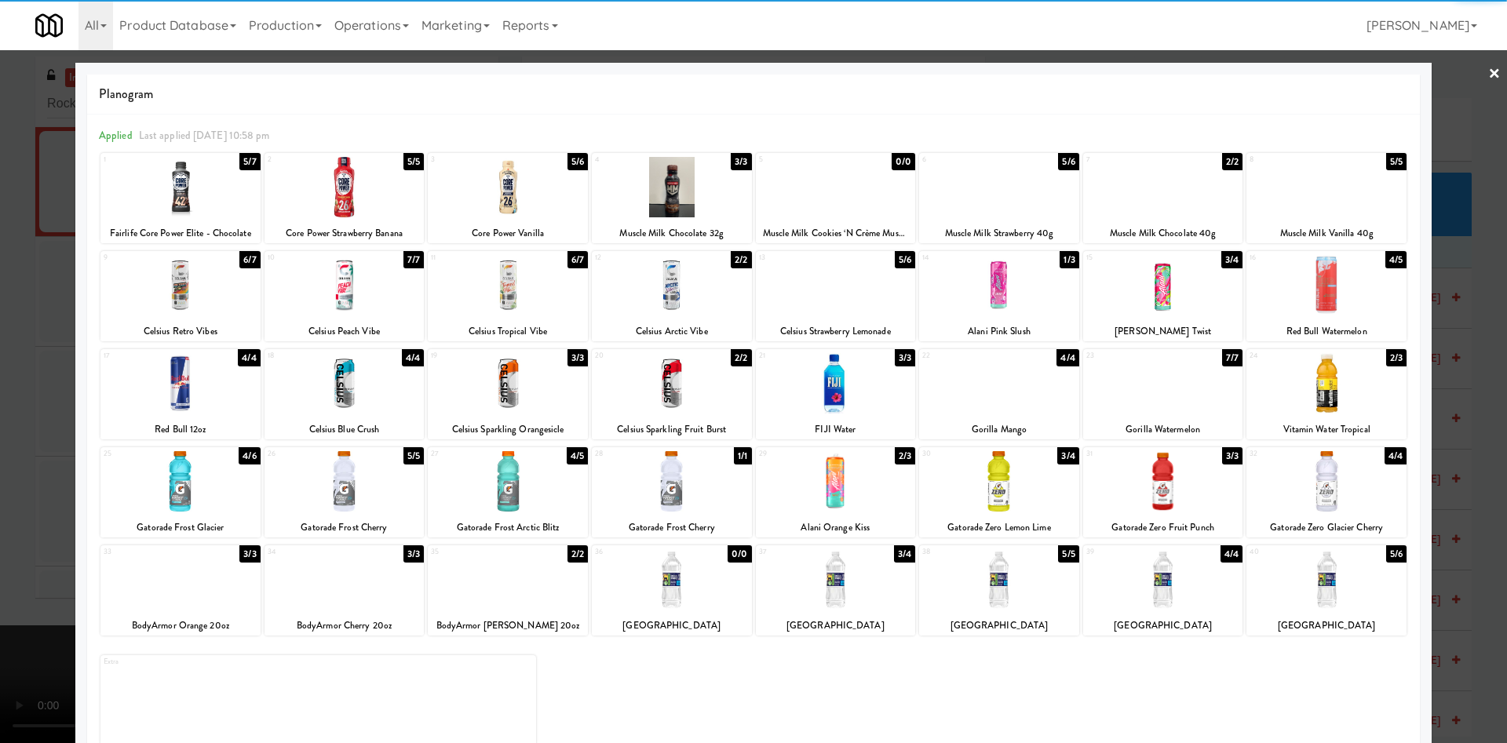
click at [212, 298] on div at bounding box center [180, 285] width 160 height 60
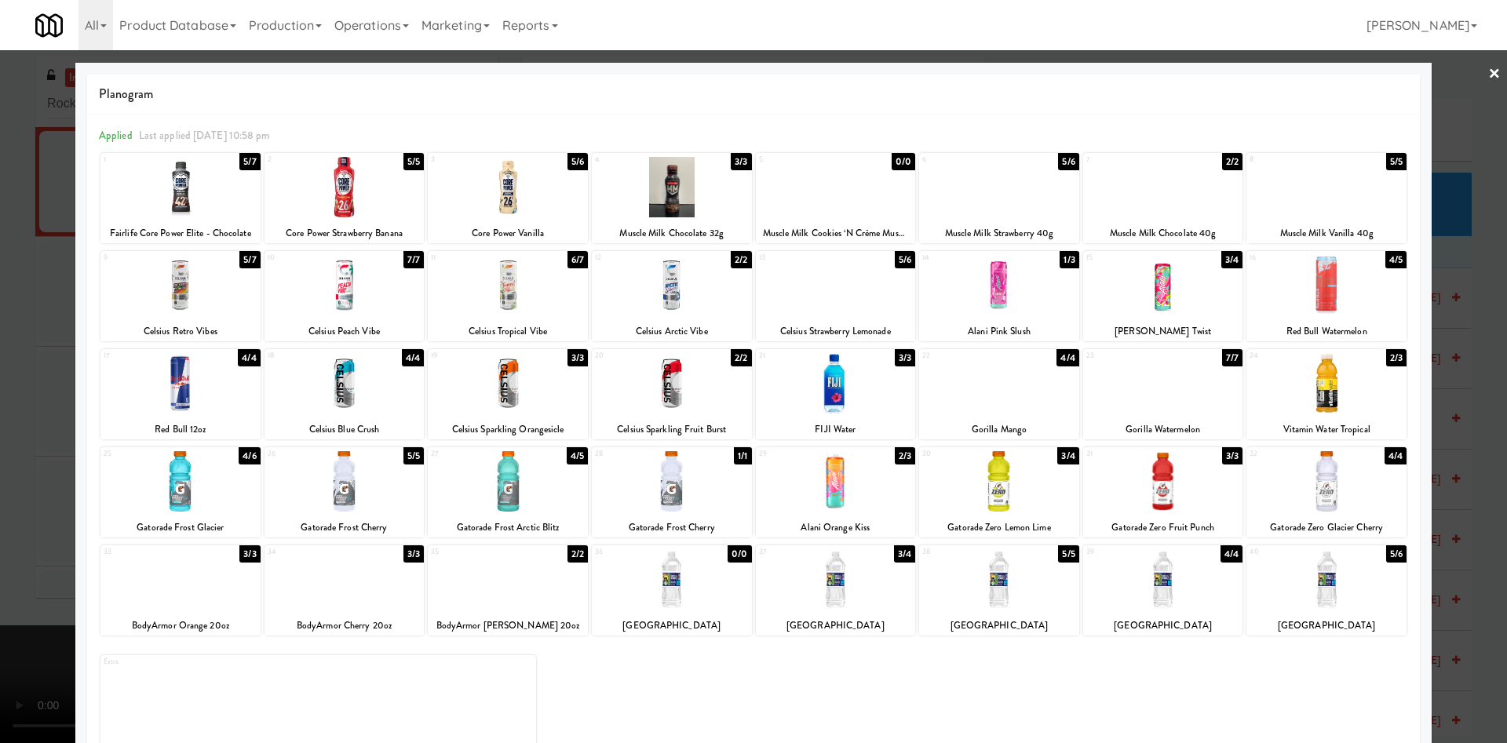
click at [31, 307] on div at bounding box center [753, 371] width 1507 height 743
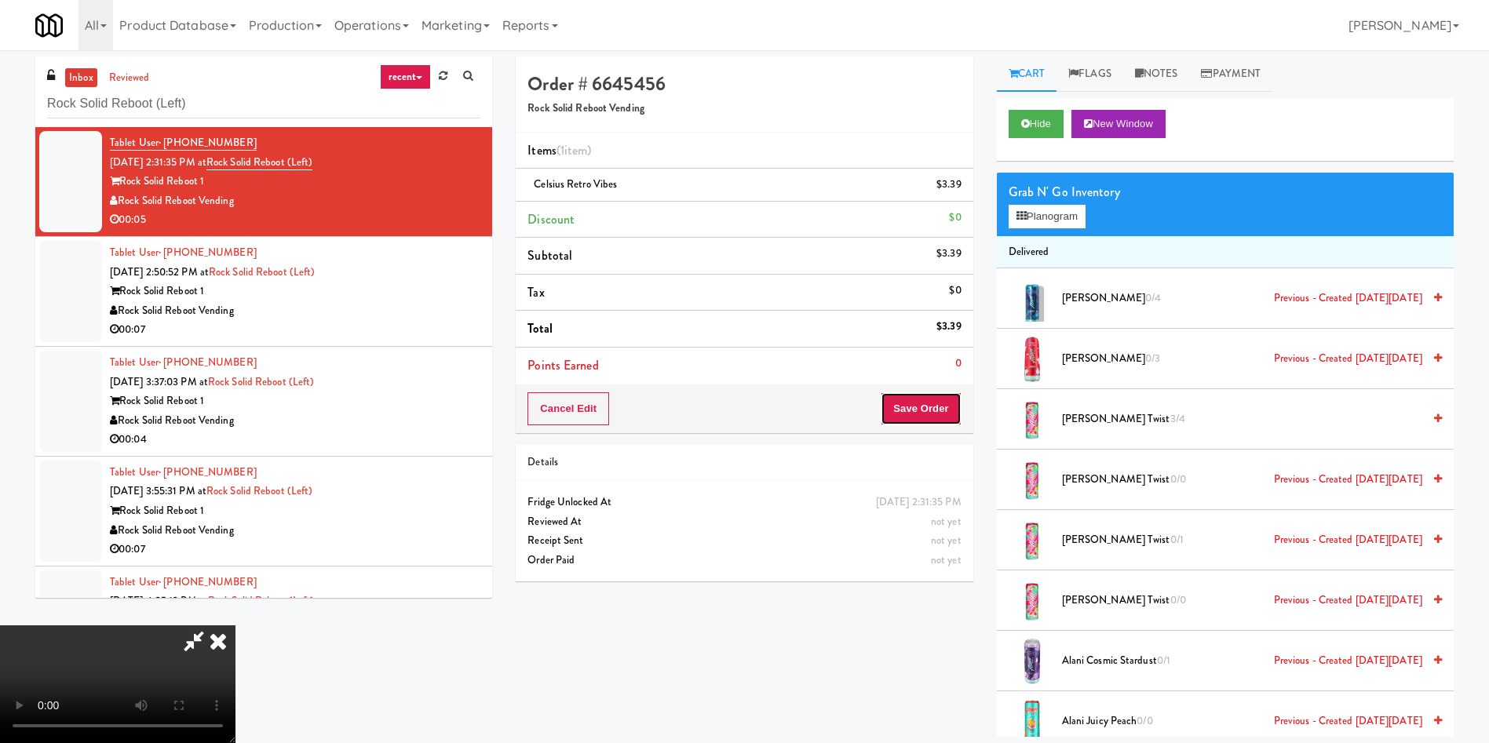
click at [935, 418] on button "Save Order" at bounding box center [921, 408] width 80 height 33
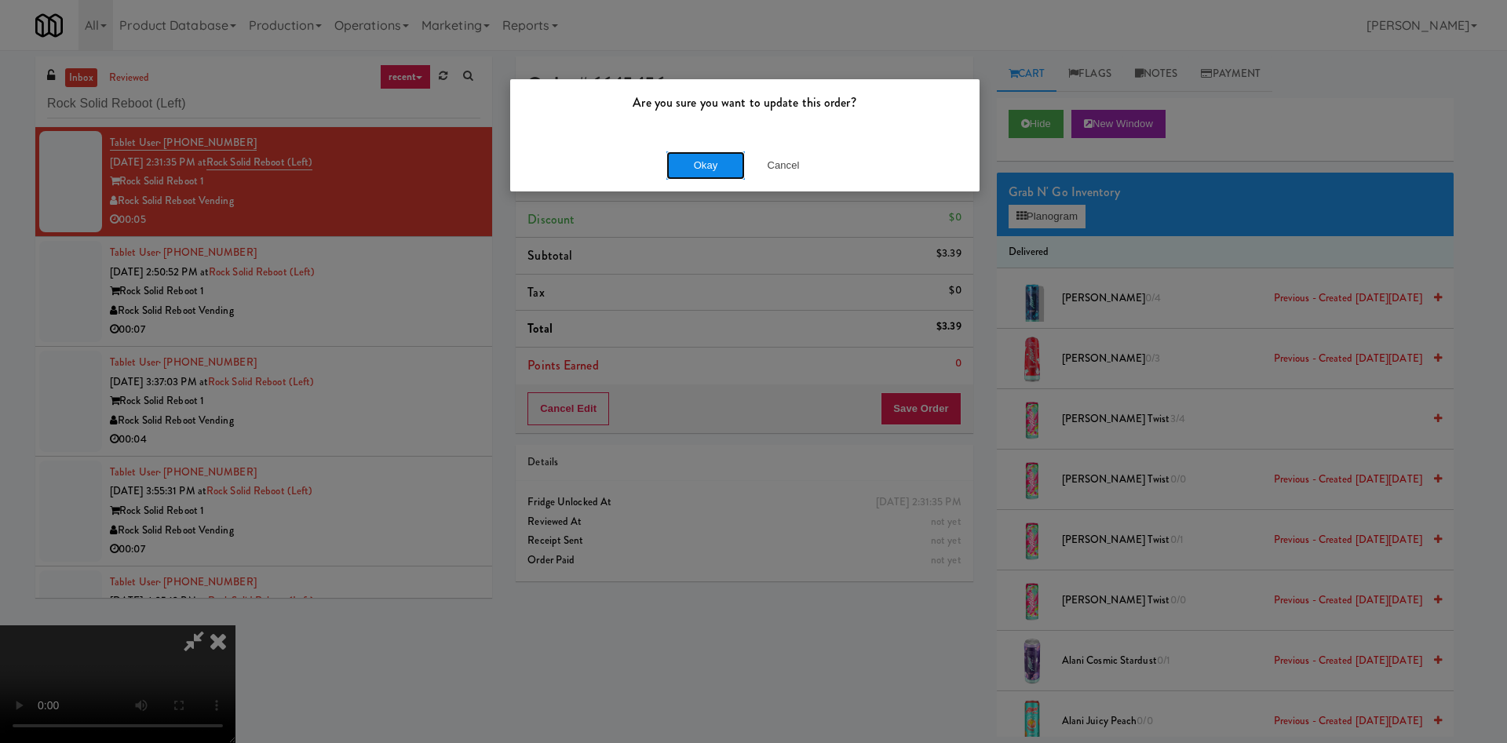
click at [717, 162] on button "Okay" at bounding box center [705, 166] width 78 height 28
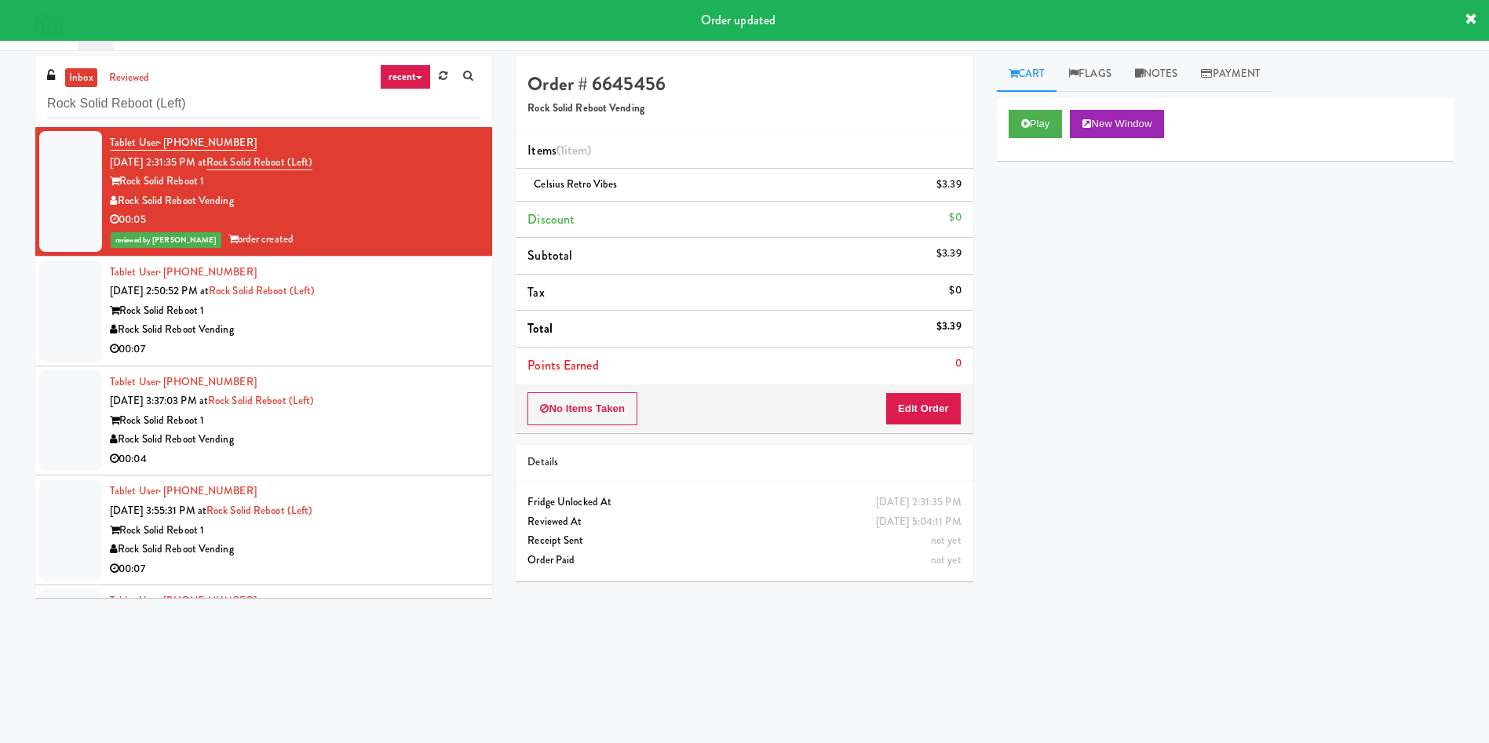
click at [80, 310] on div at bounding box center [70, 311] width 63 height 101
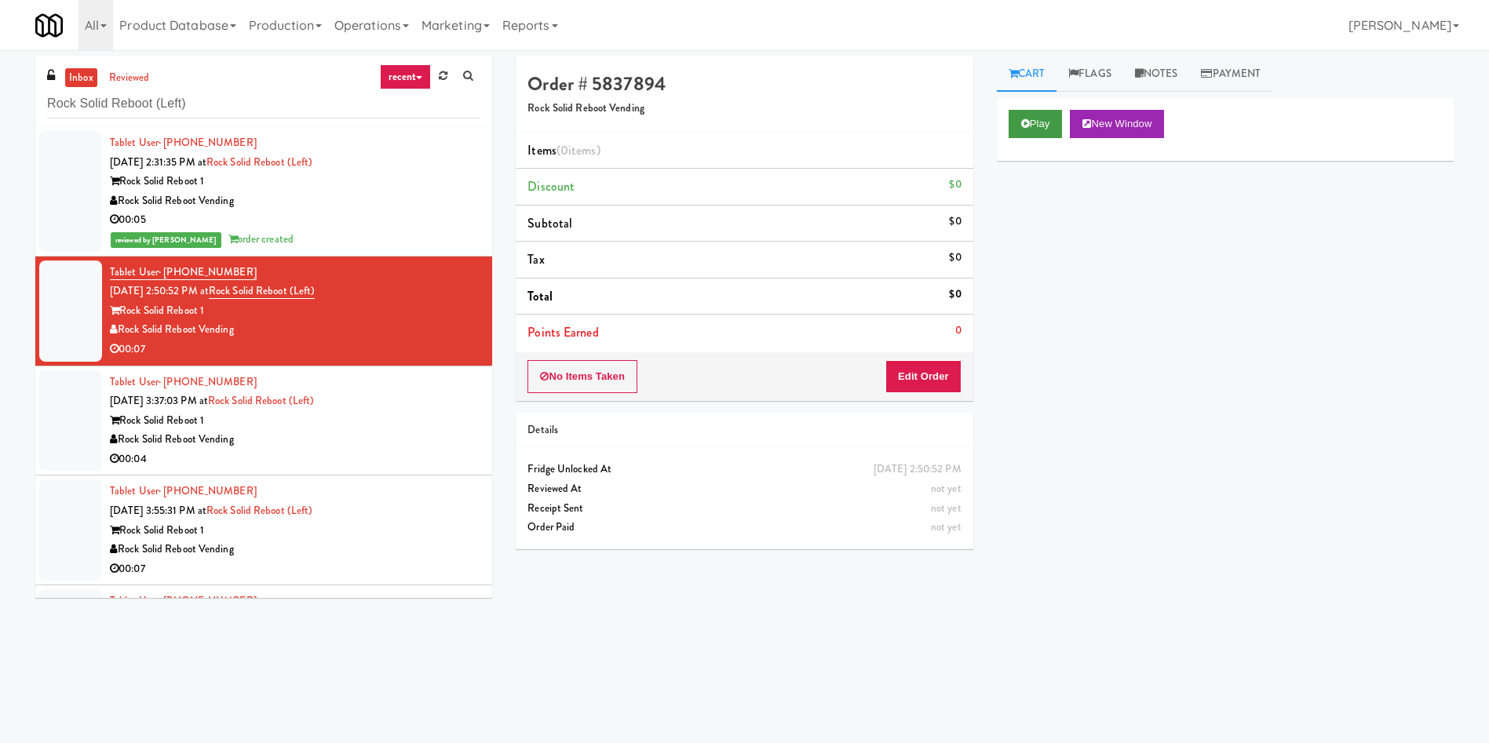
click at [1048, 137] on div "Play New Window" at bounding box center [1225, 129] width 457 height 63
click at [1037, 125] on button "Play" at bounding box center [1036, 124] width 54 height 28
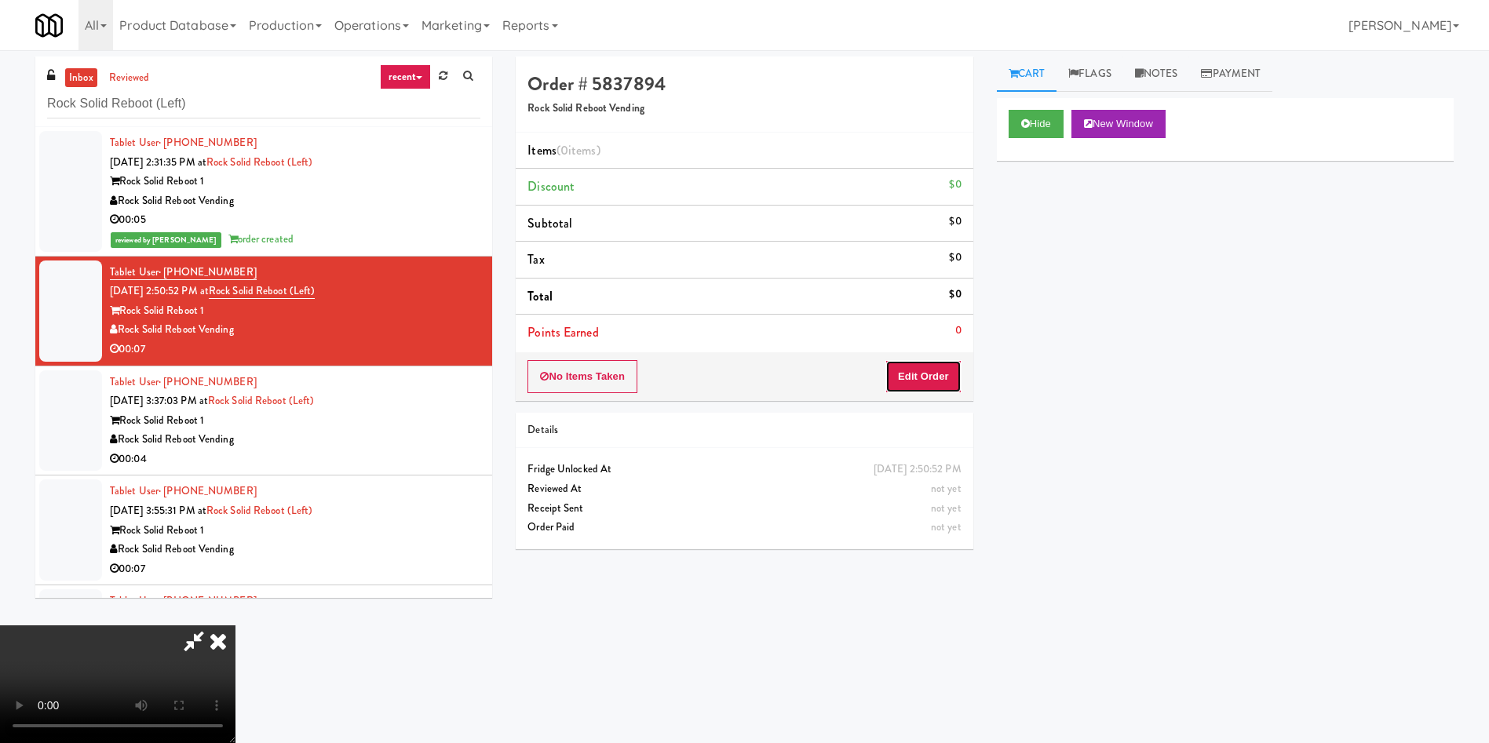
click at [934, 368] on button "Edit Order" at bounding box center [923, 376] width 76 height 33
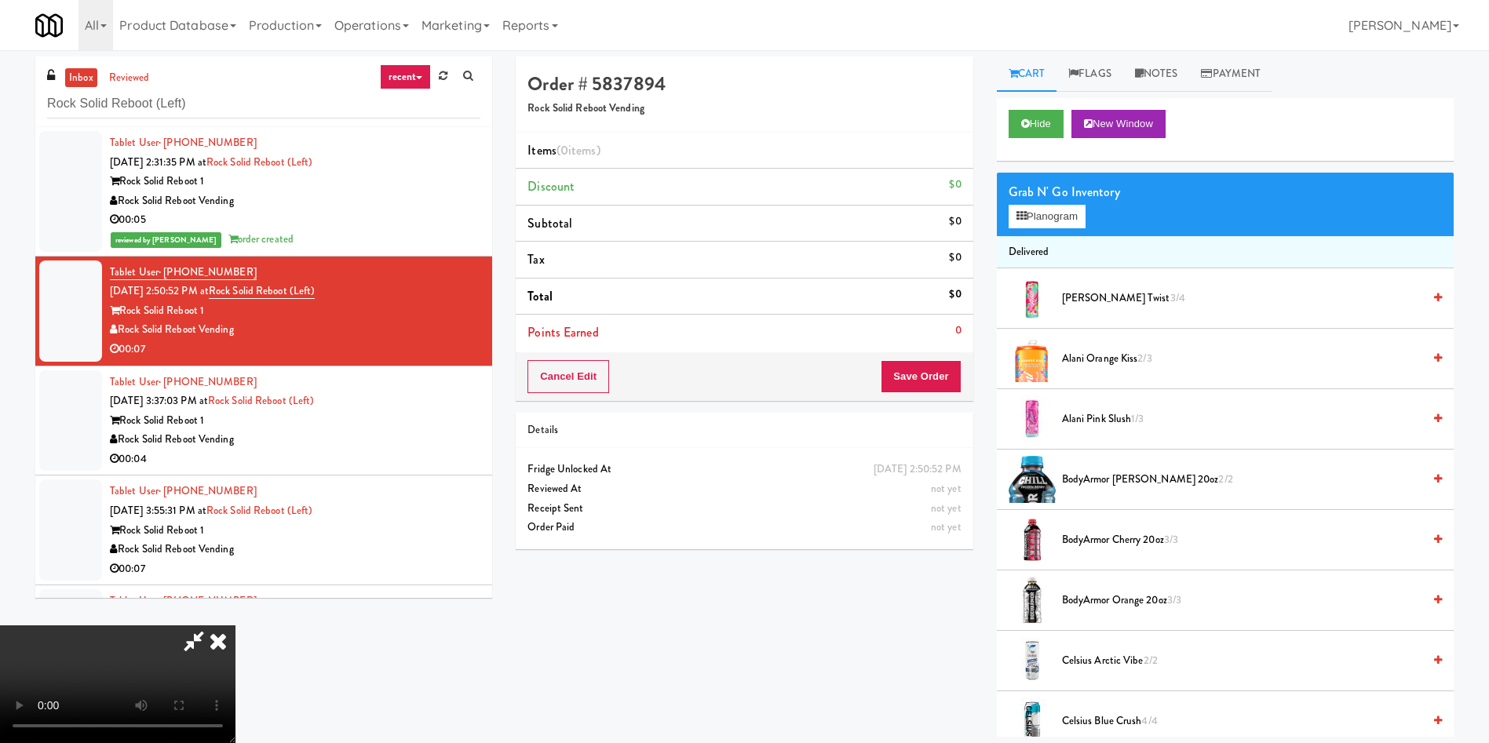
click at [1071, 295] on span "Alani Cherry Twist 3/4" at bounding box center [1242, 299] width 360 height 20
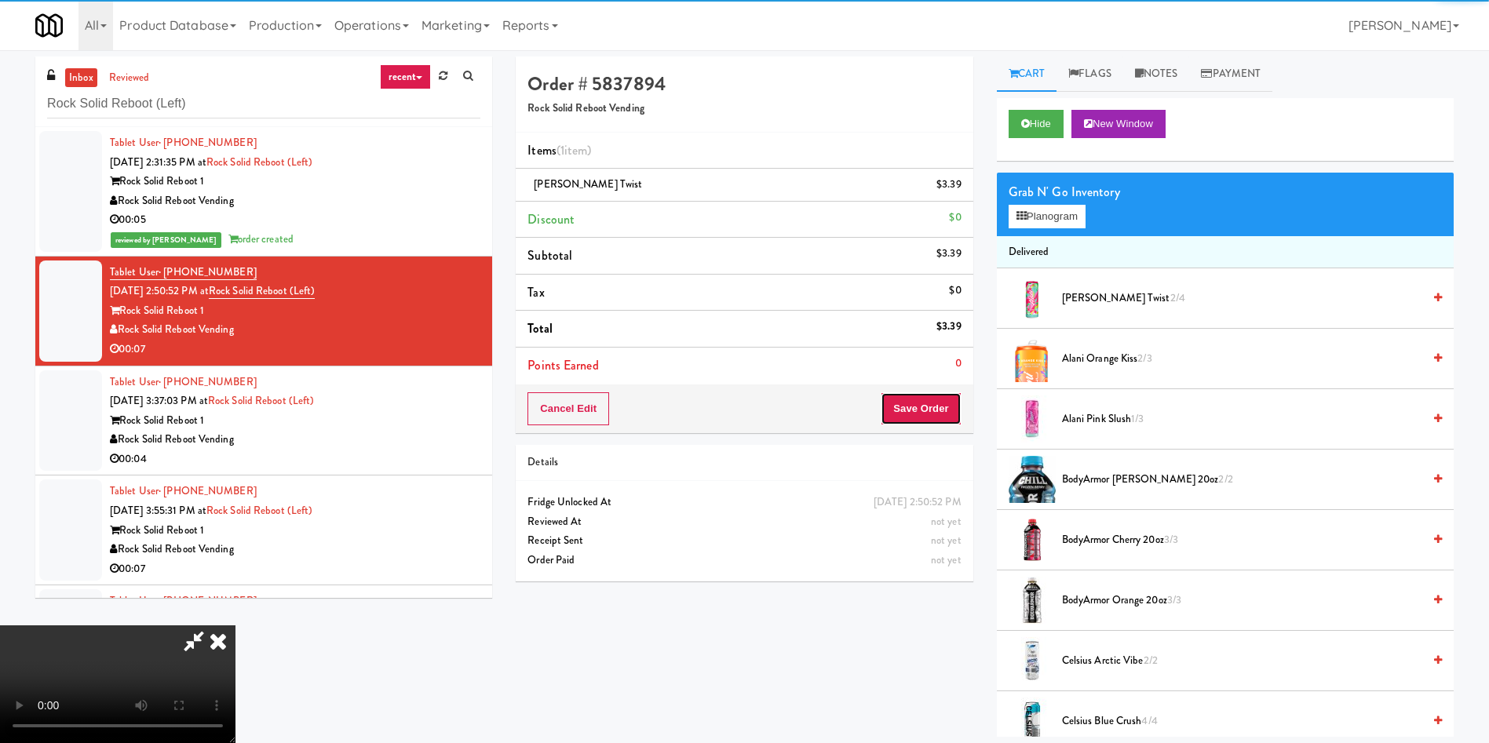
click at [937, 416] on button "Save Order" at bounding box center [921, 408] width 80 height 33
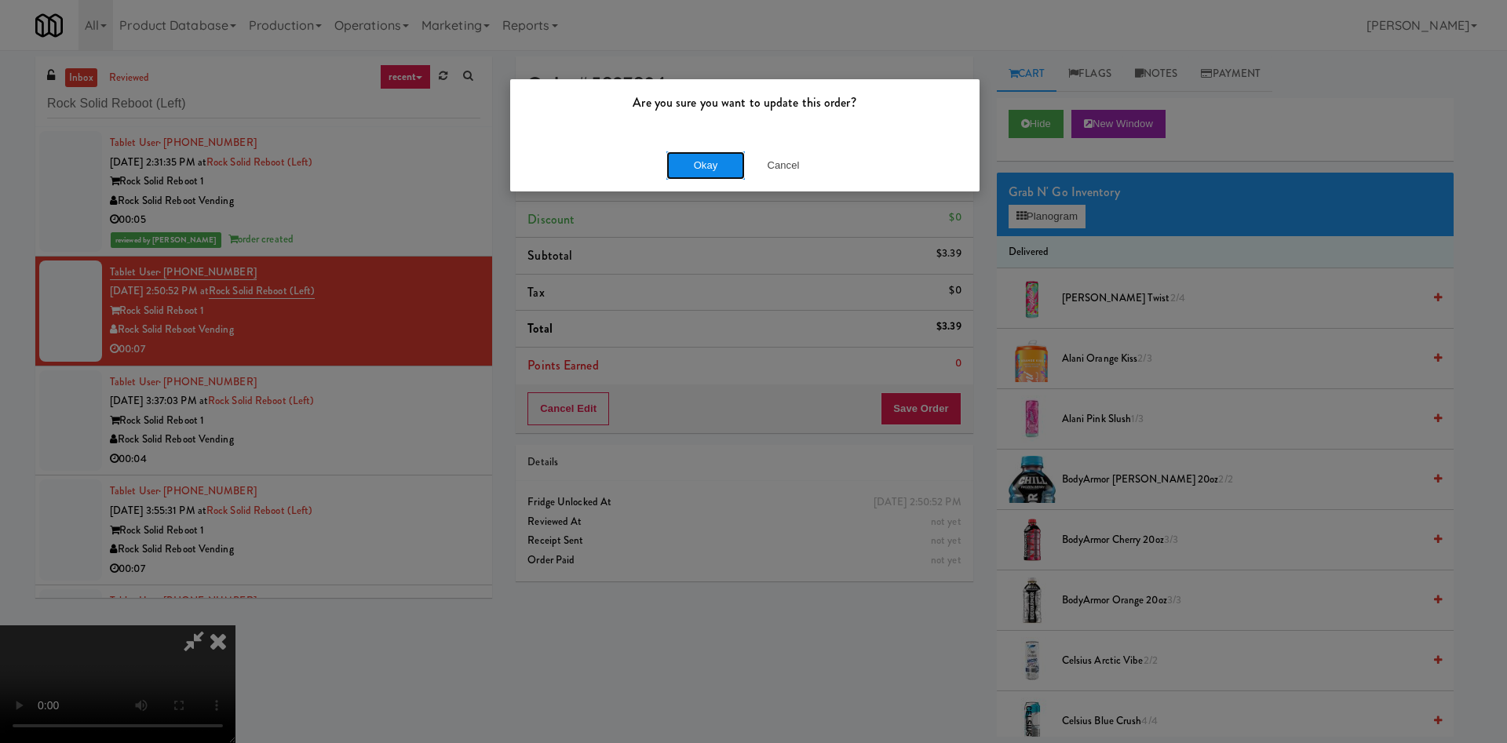
click at [706, 166] on button "Okay" at bounding box center [705, 166] width 78 height 28
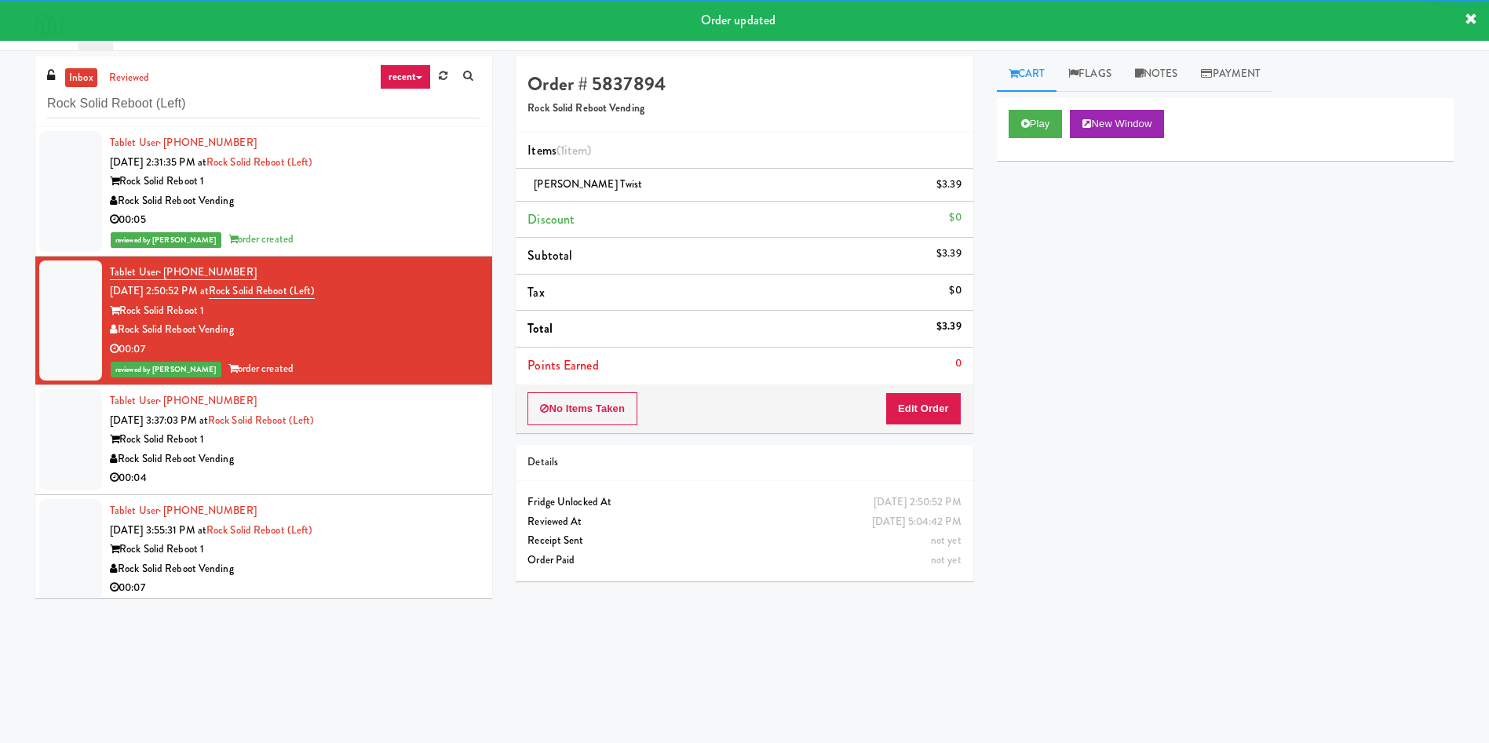
drag, startPoint x: 84, startPoint y: 418, endPoint x: 111, endPoint y: 418, distance: 26.7
click at [84, 418] on div at bounding box center [70, 439] width 63 height 101
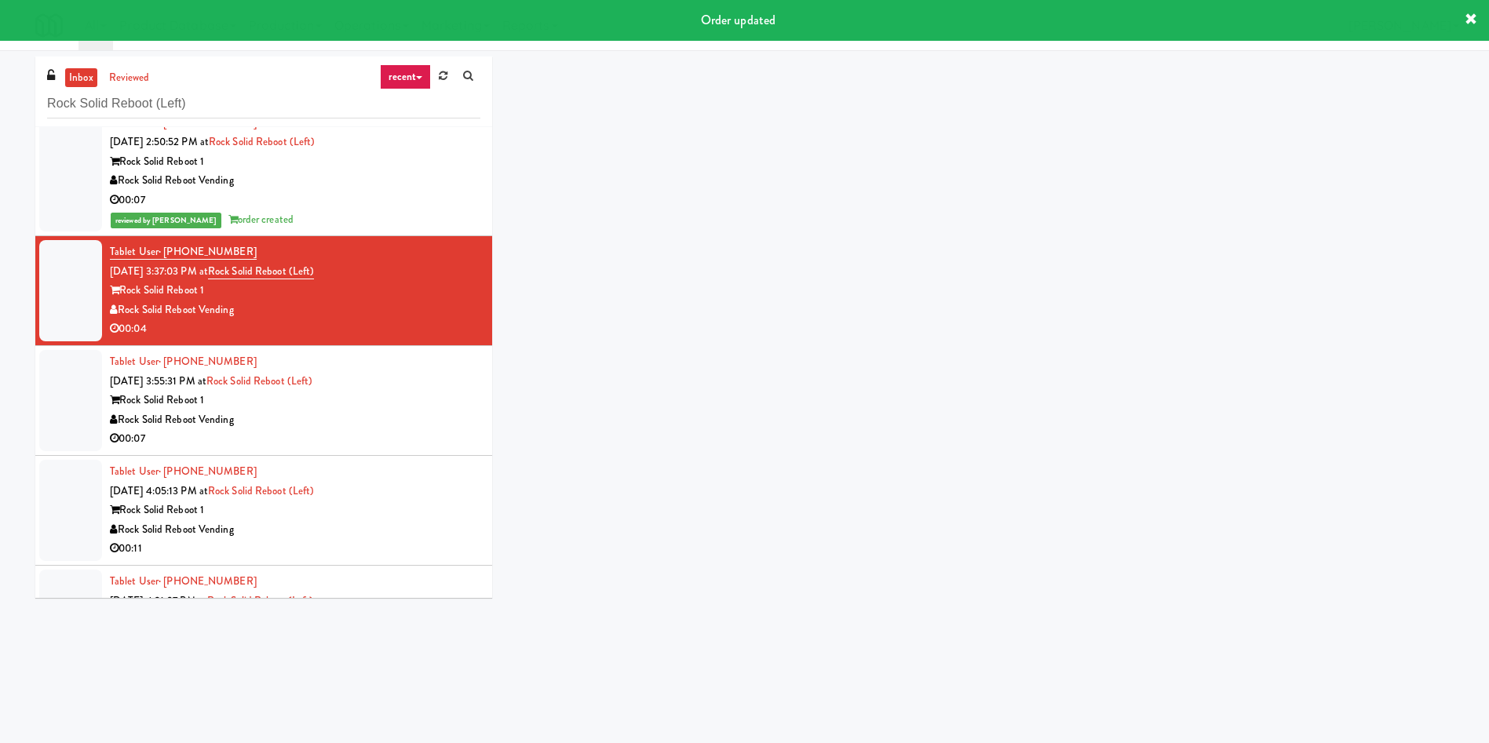
scroll to position [235, 0]
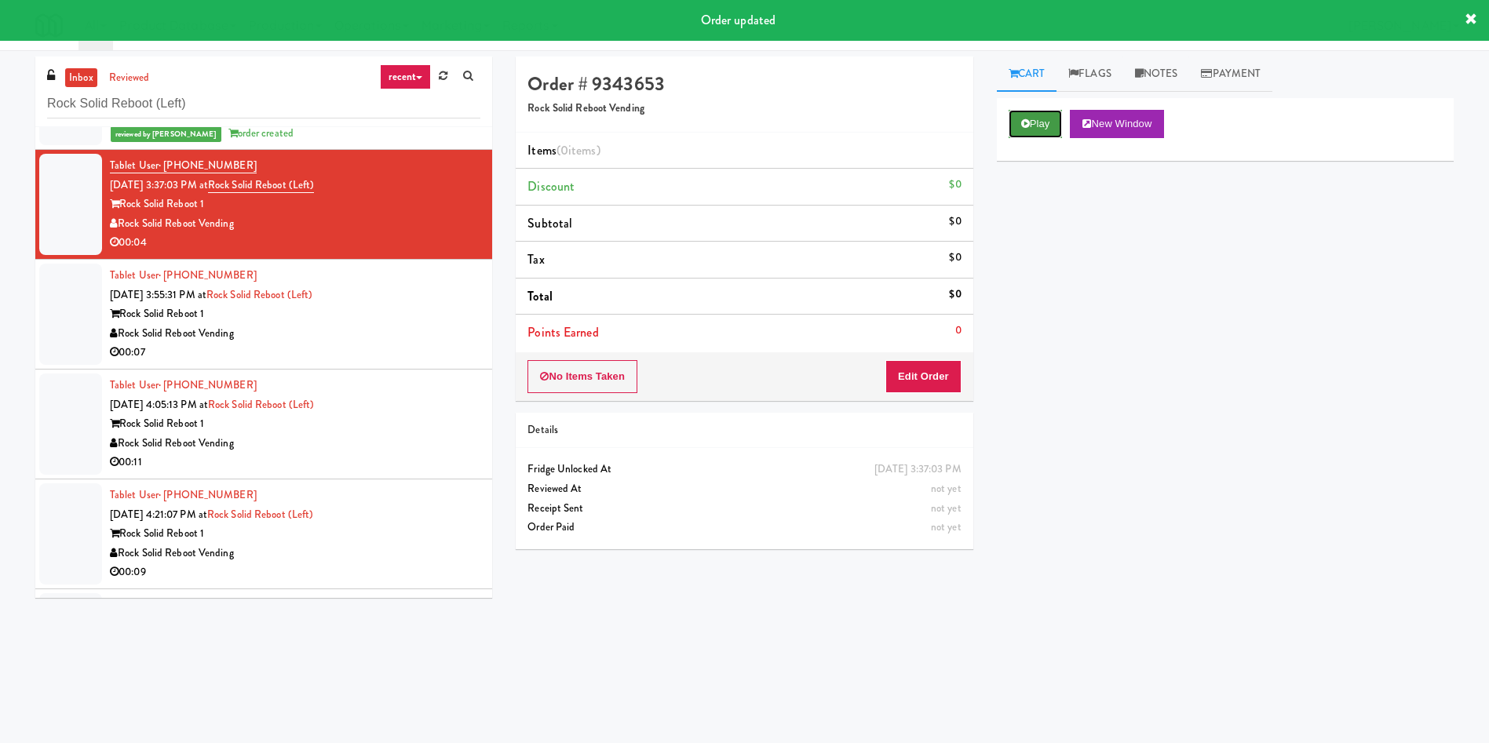
click at [1029, 128] on icon at bounding box center [1025, 124] width 9 height 10
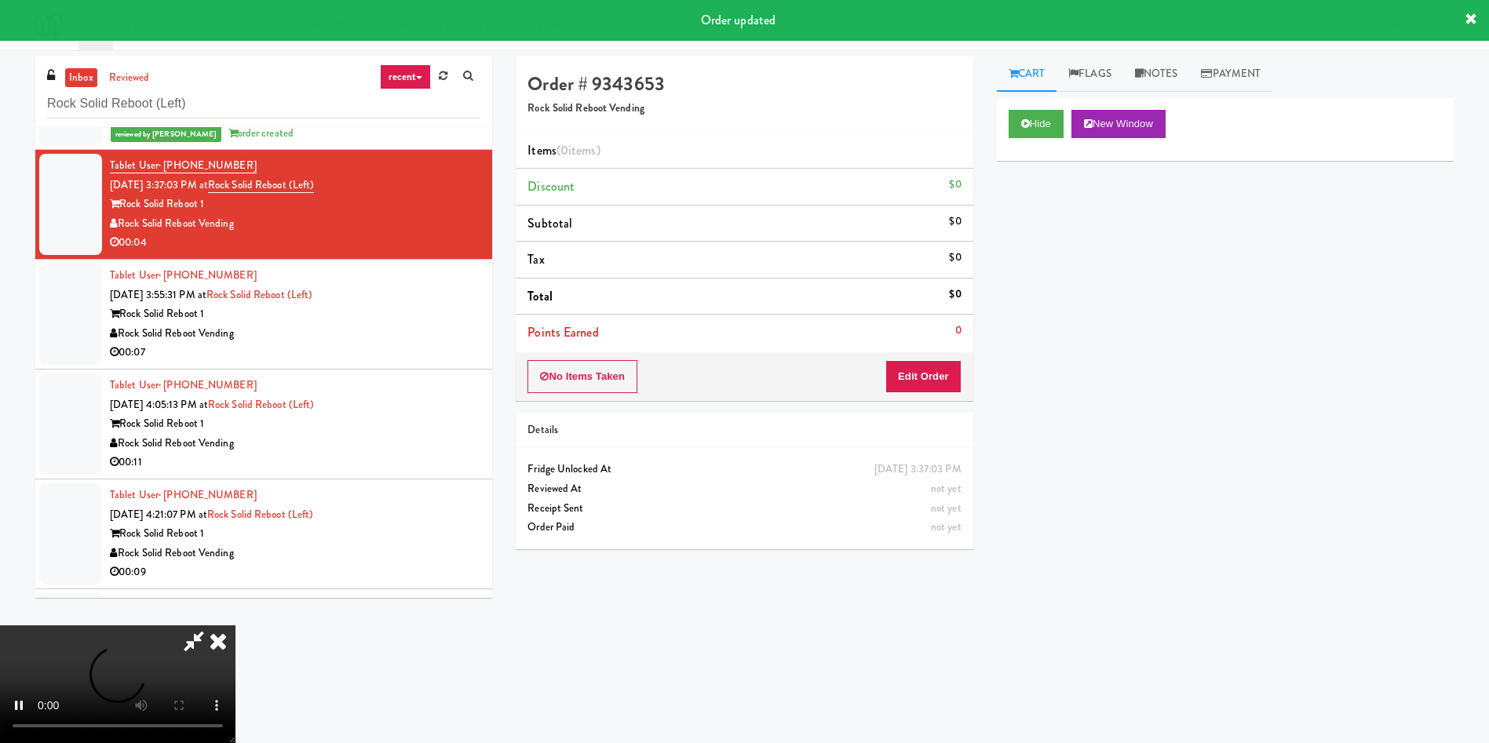
click at [937, 395] on div "No Items Taken Edit Order" at bounding box center [744, 376] width 457 height 49
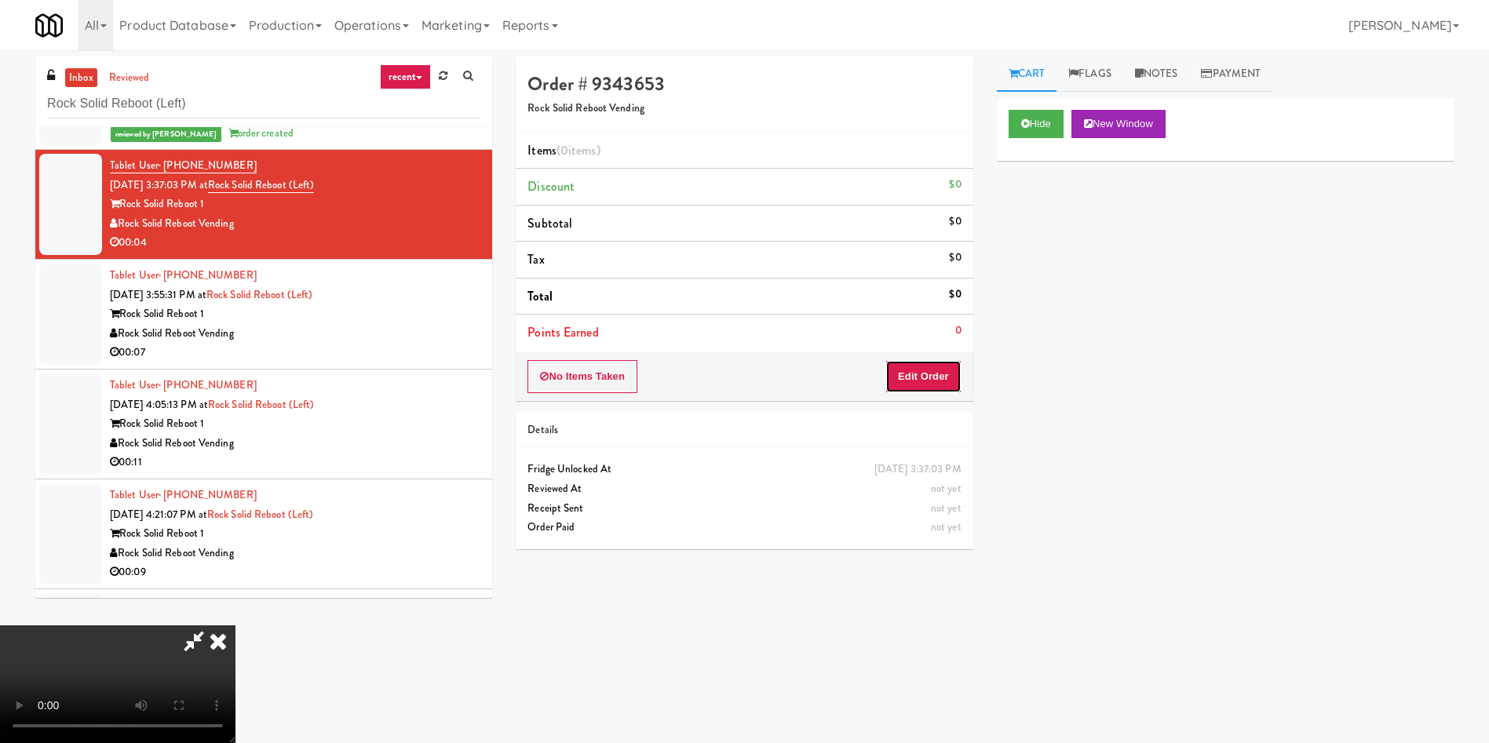
click at [939, 378] on button "Edit Order" at bounding box center [923, 376] width 76 height 33
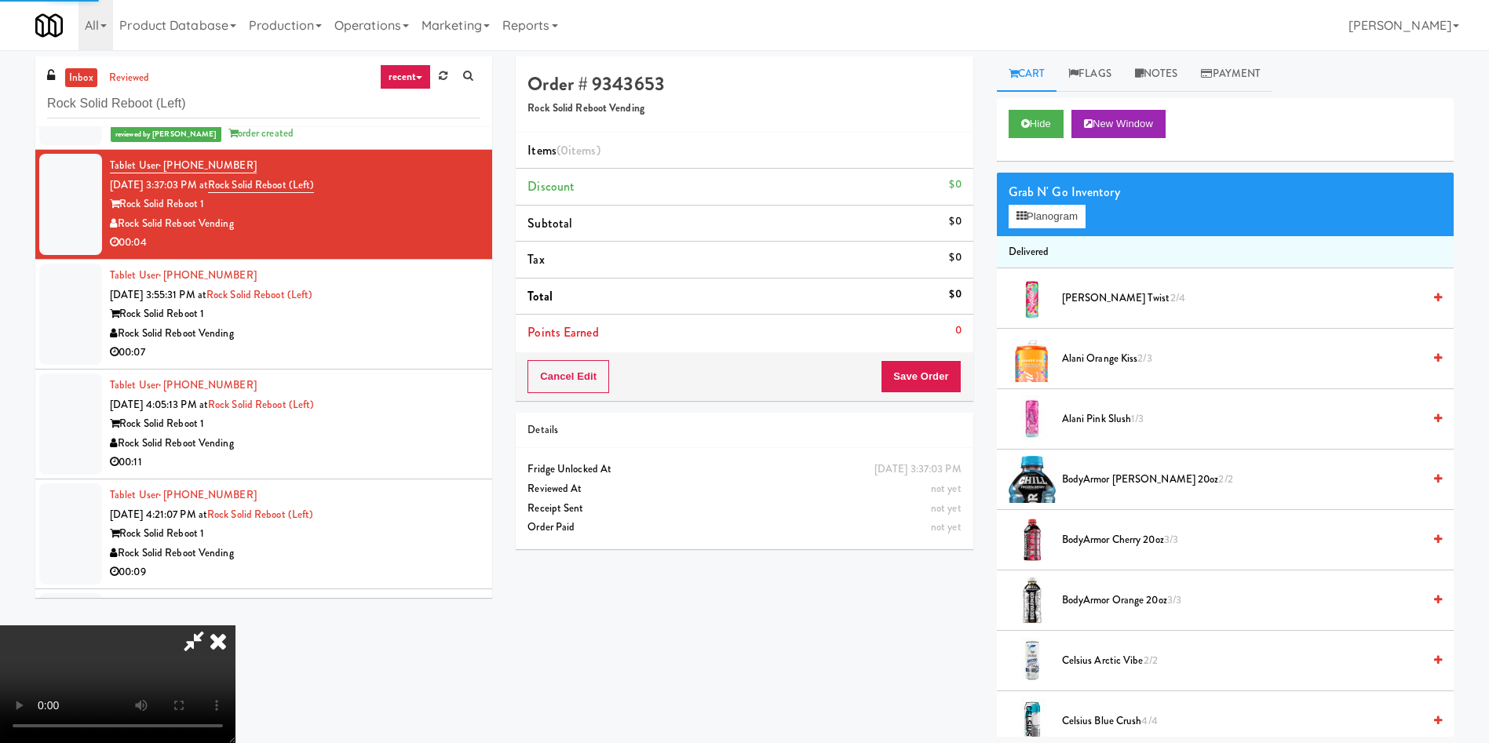
scroll to position [118, 0]
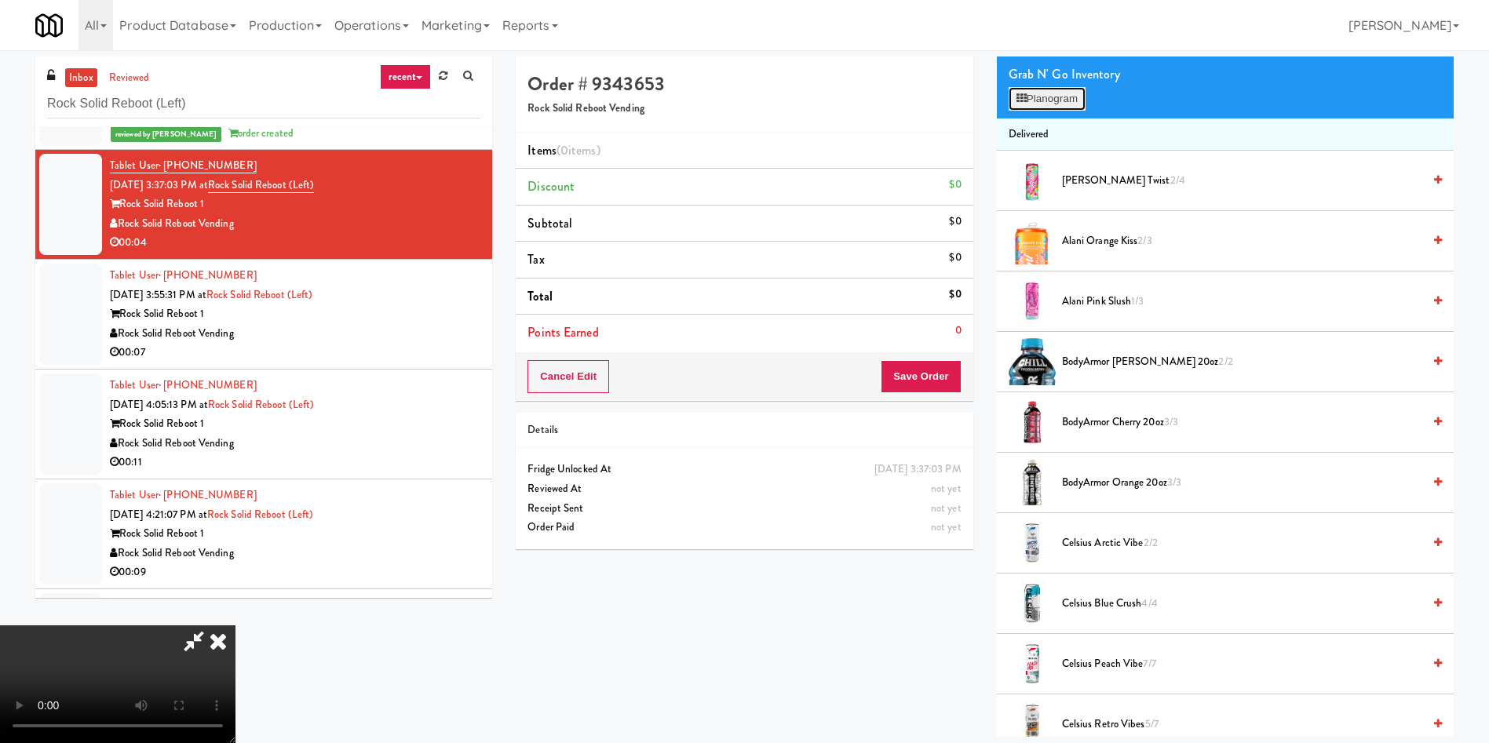
click at [1067, 97] on button "Planogram" at bounding box center [1047, 99] width 77 height 24
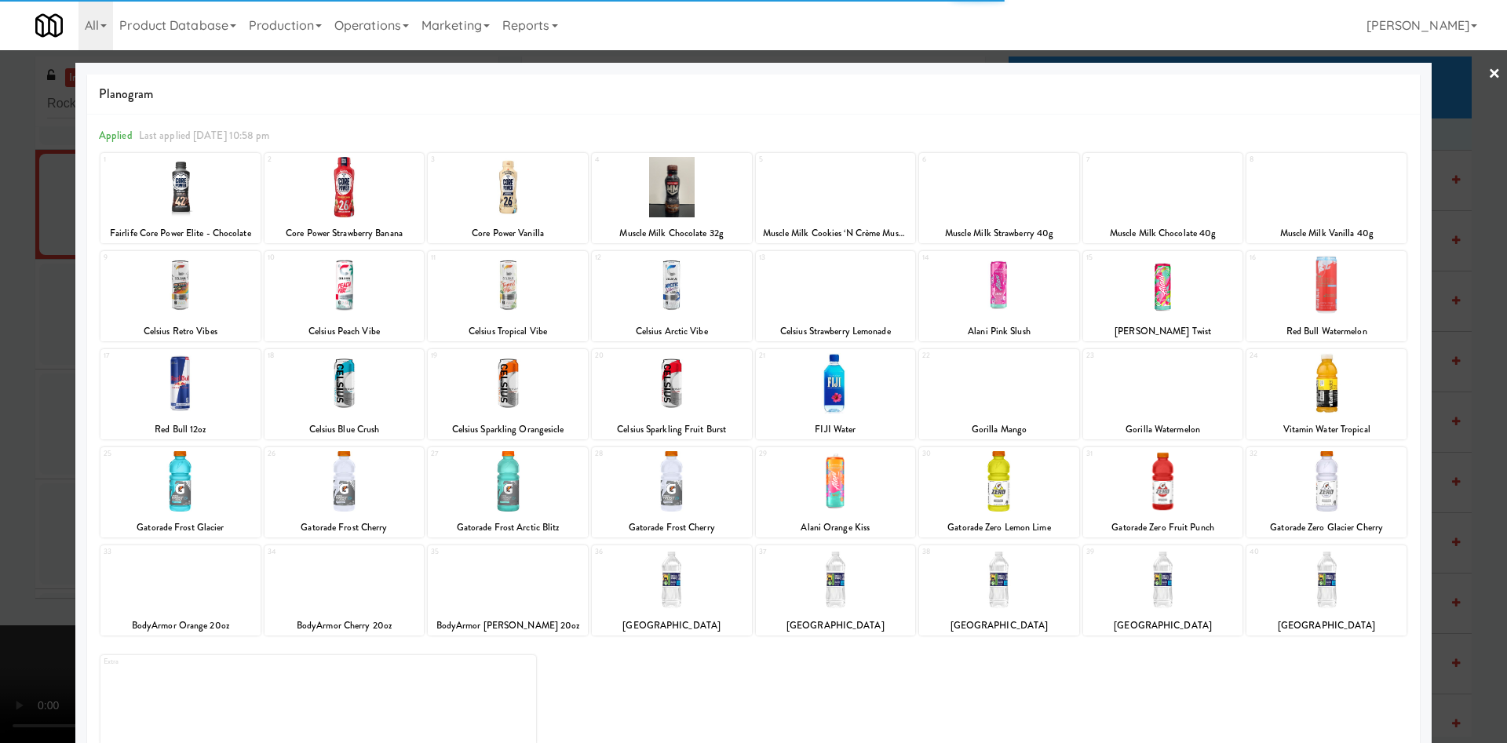
click at [341, 294] on div at bounding box center [345, 285] width 160 height 60
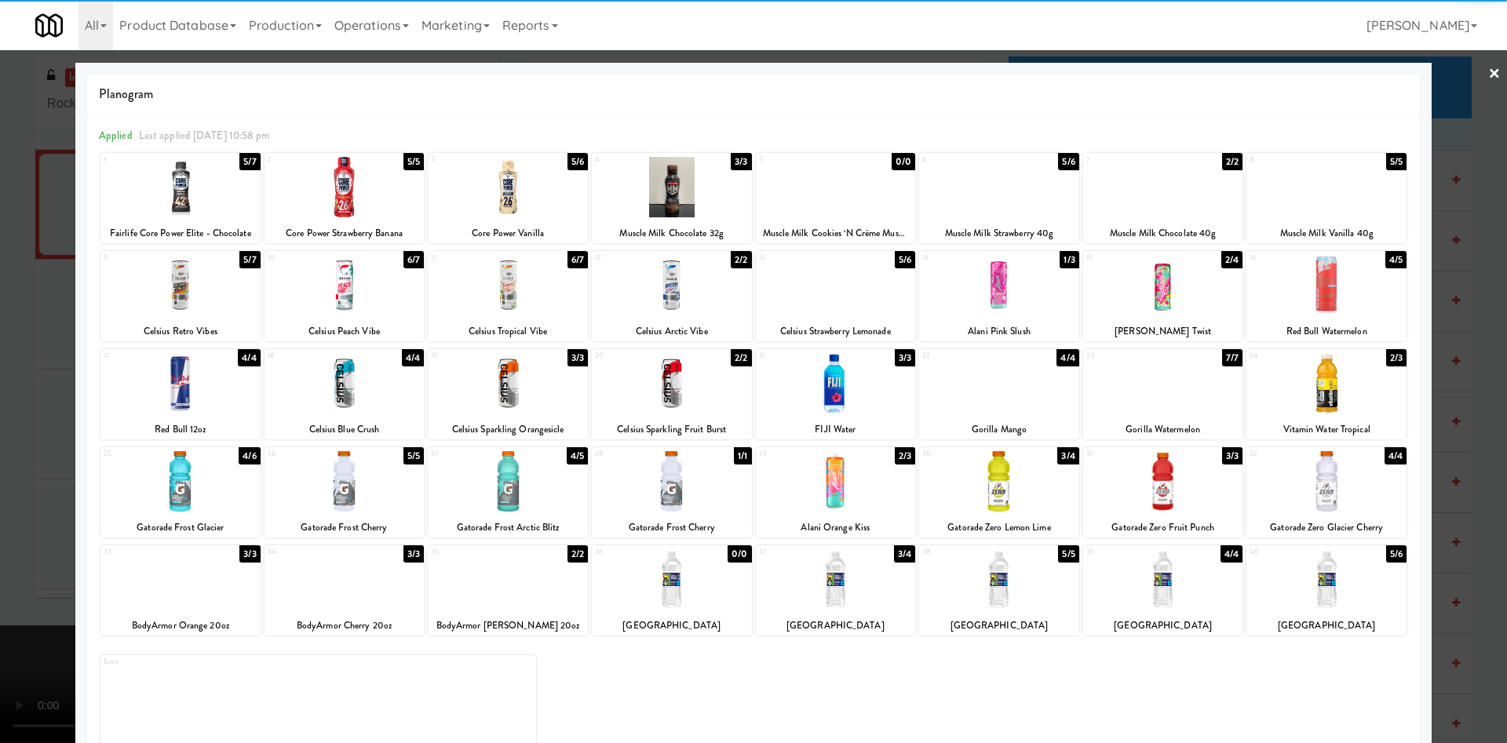
click at [23, 298] on div at bounding box center [753, 371] width 1507 height 743
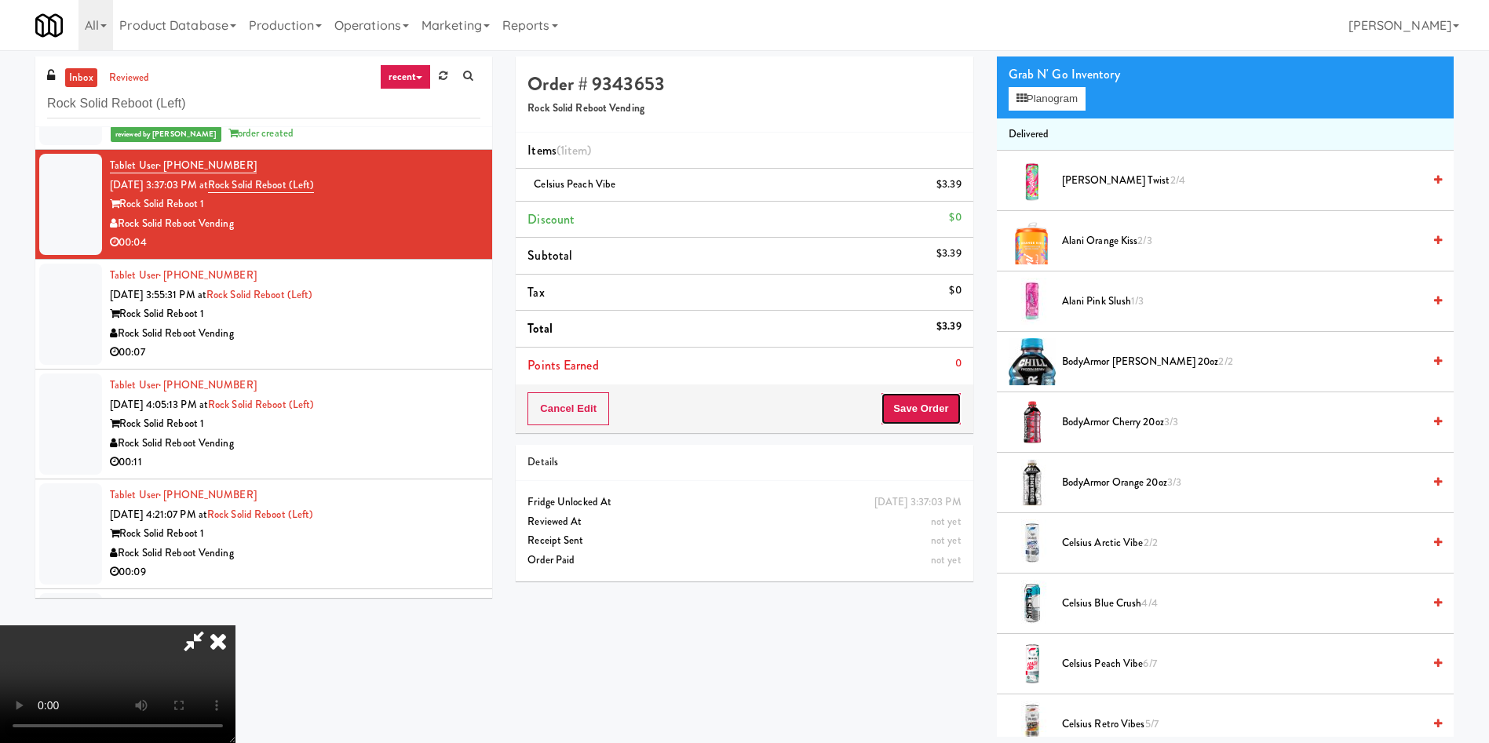
click at [915, 402] on button "Save Order" at bounding box center [921, 408] width 80 height 33
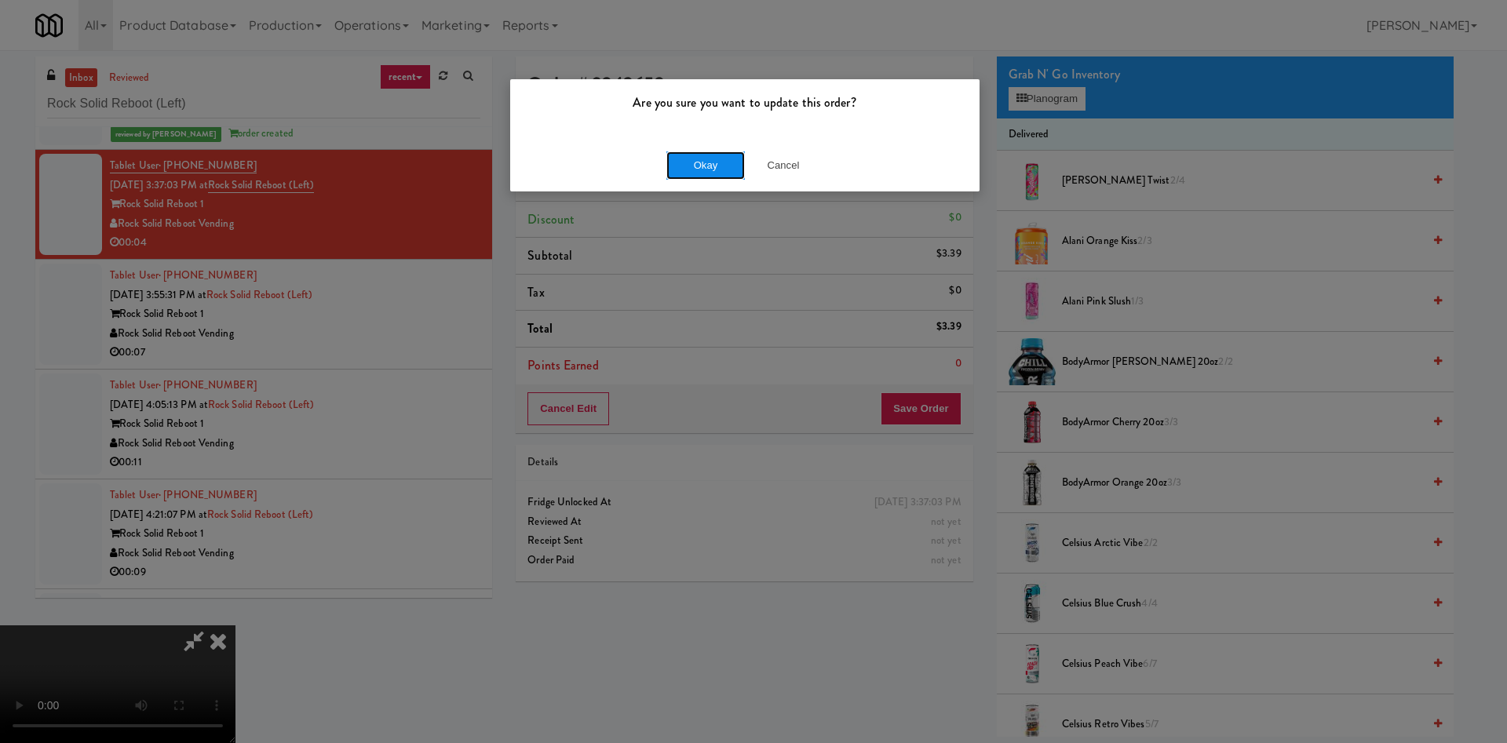
click at [703, 162] on button "Okay" at bounding box center [705, 166] width 78 height 28
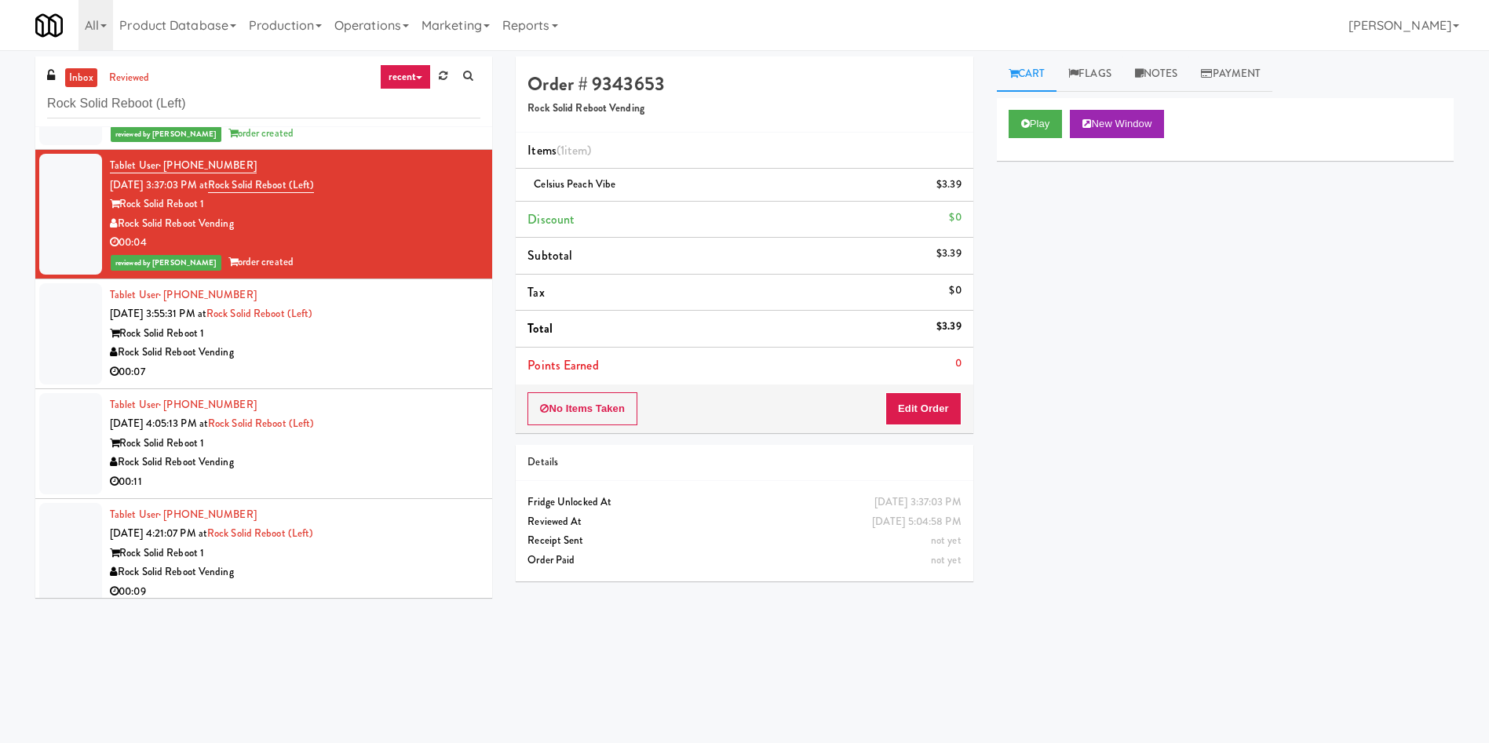
click at [82, 310] on div at bounding box center [70, 333] width 63 height 101
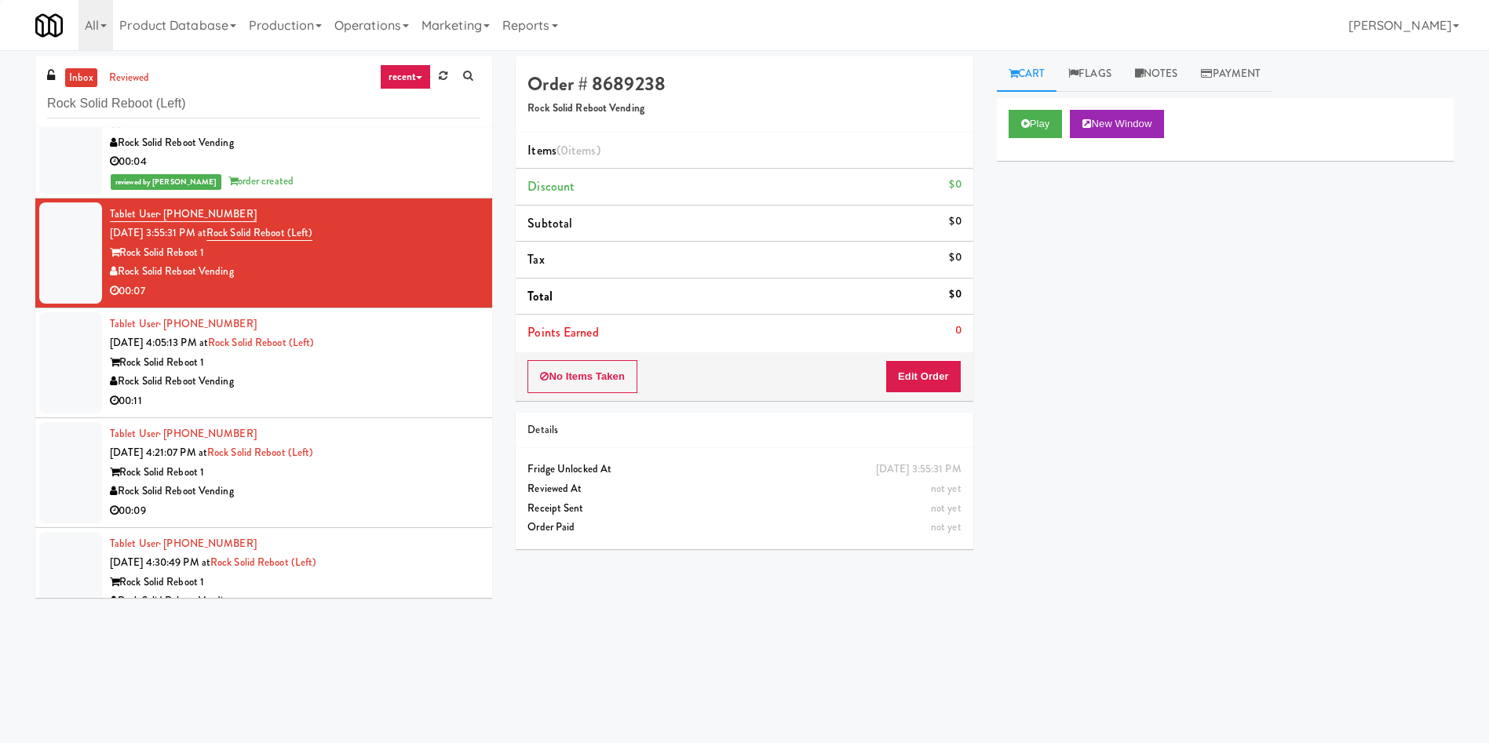
scroll to position [353, 0]
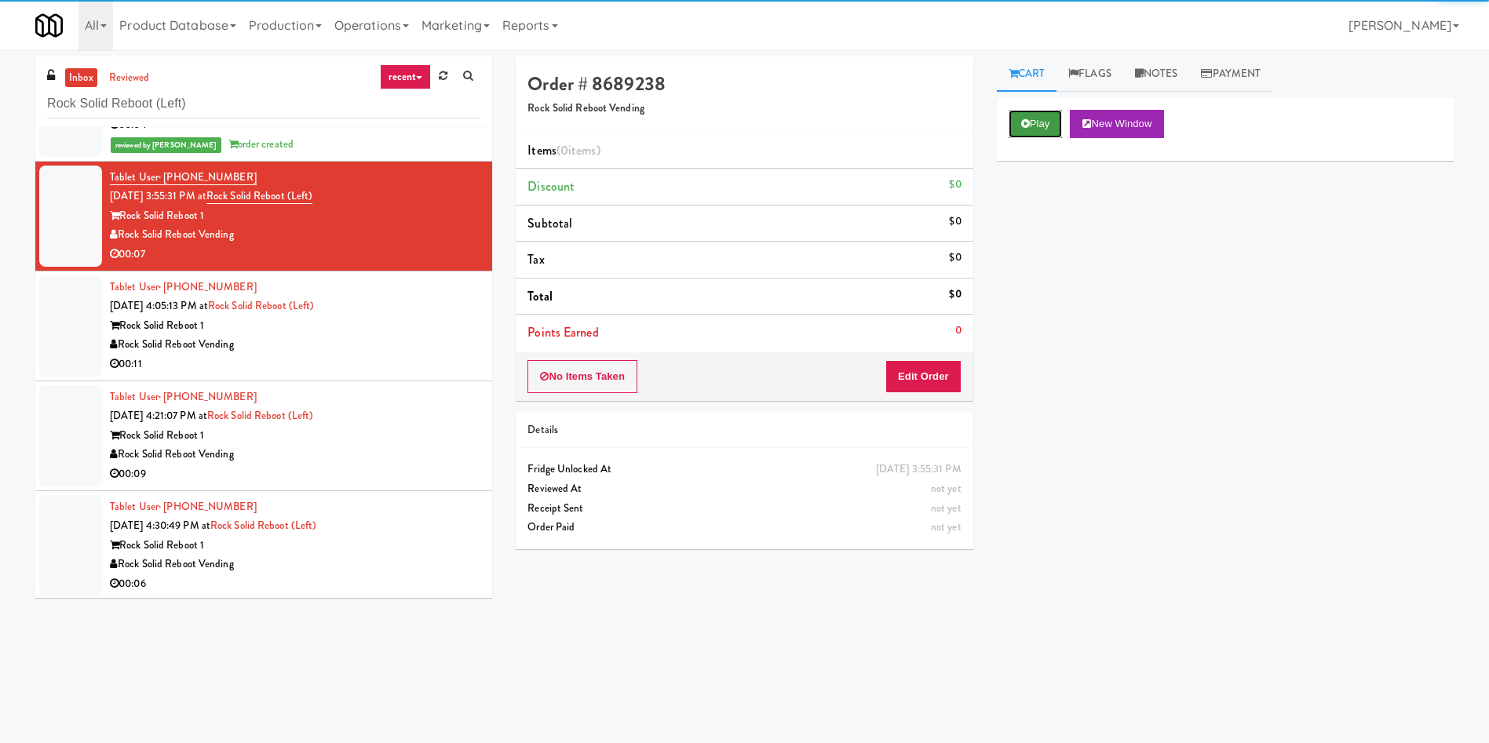
click at [1024, 114] on button "Play" at bounding box center [1036, 124] width 54 height 28
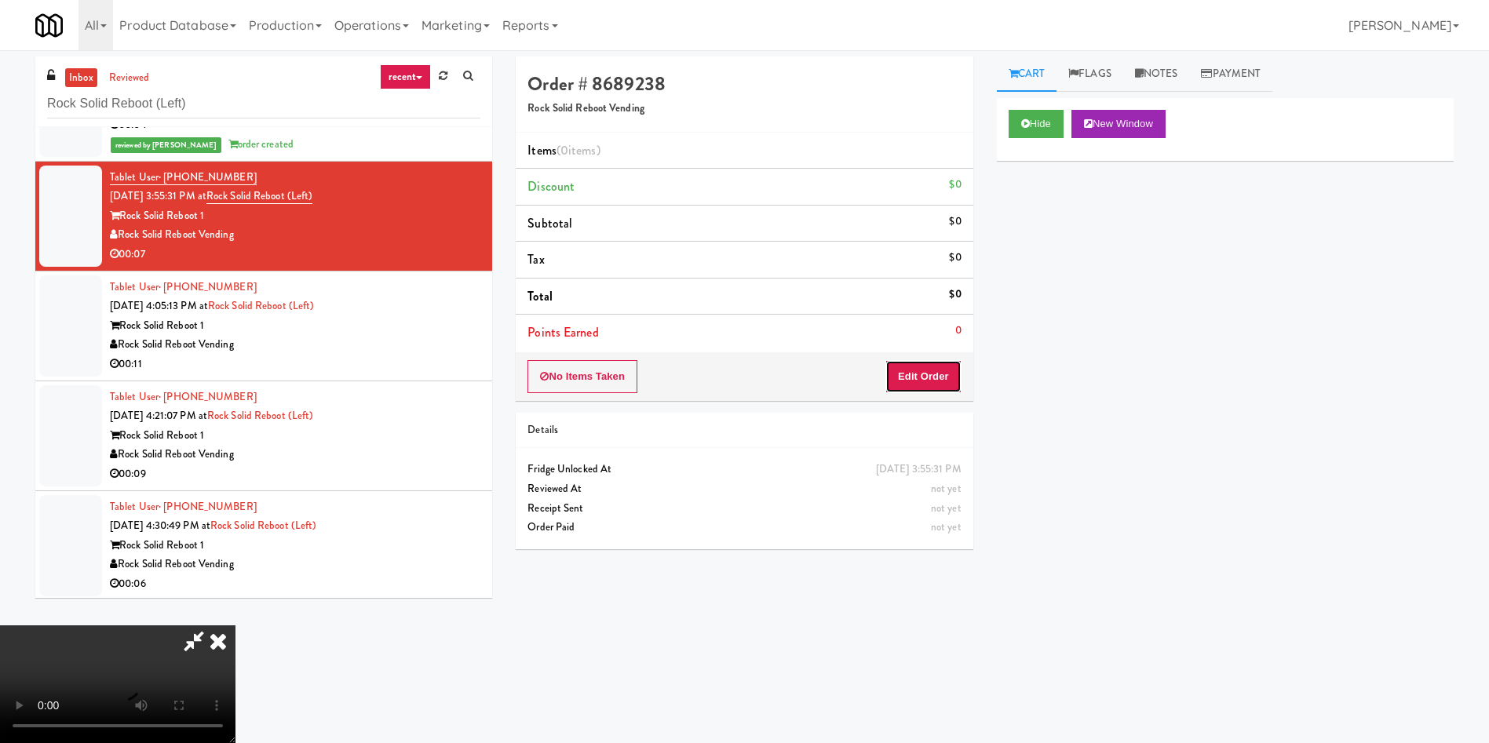
click at [920, 387] on button "Edit Order" at bounding box center [923, 376] width 76 height 33
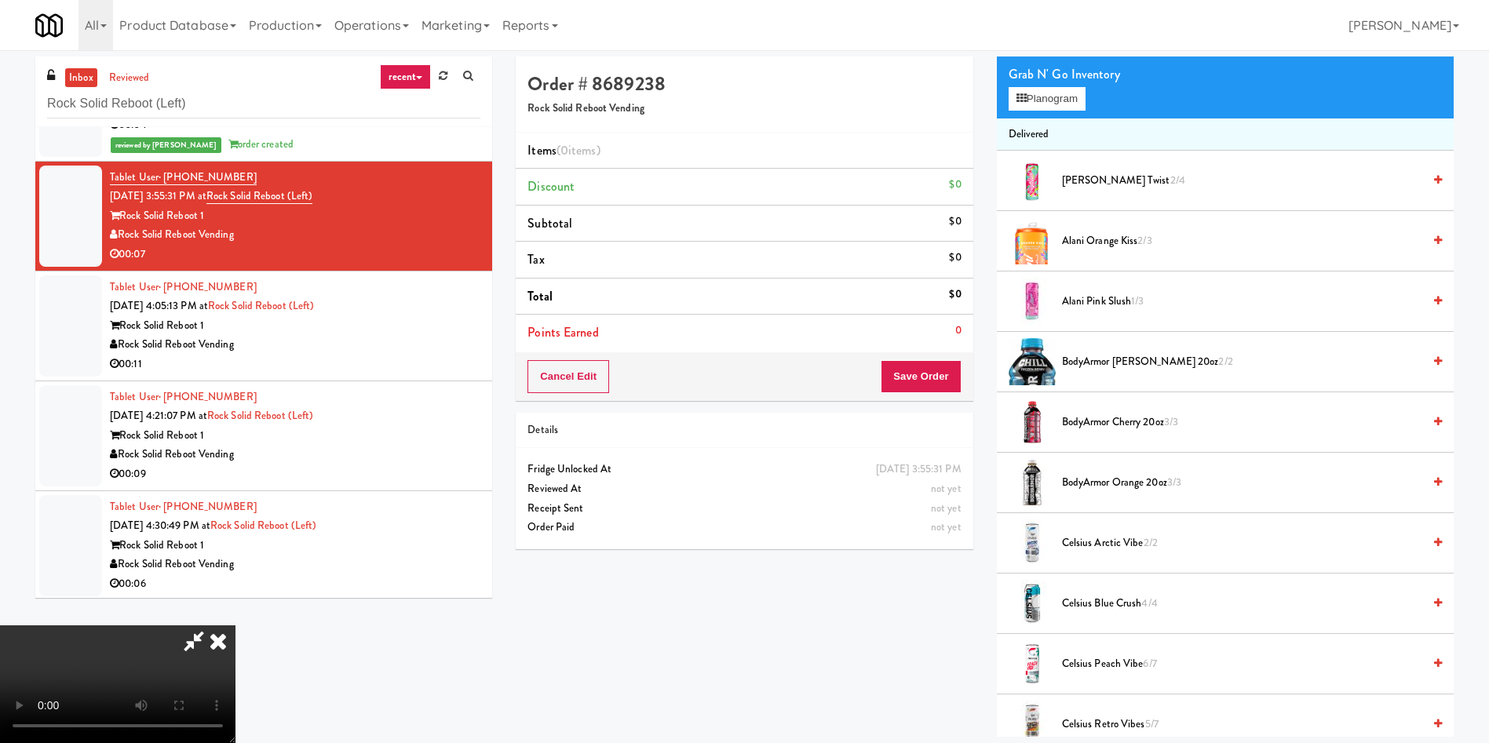
scroll to position [118, 0]
click at [235, 626] on video at bounding box center [117, 685] width 235 height 118
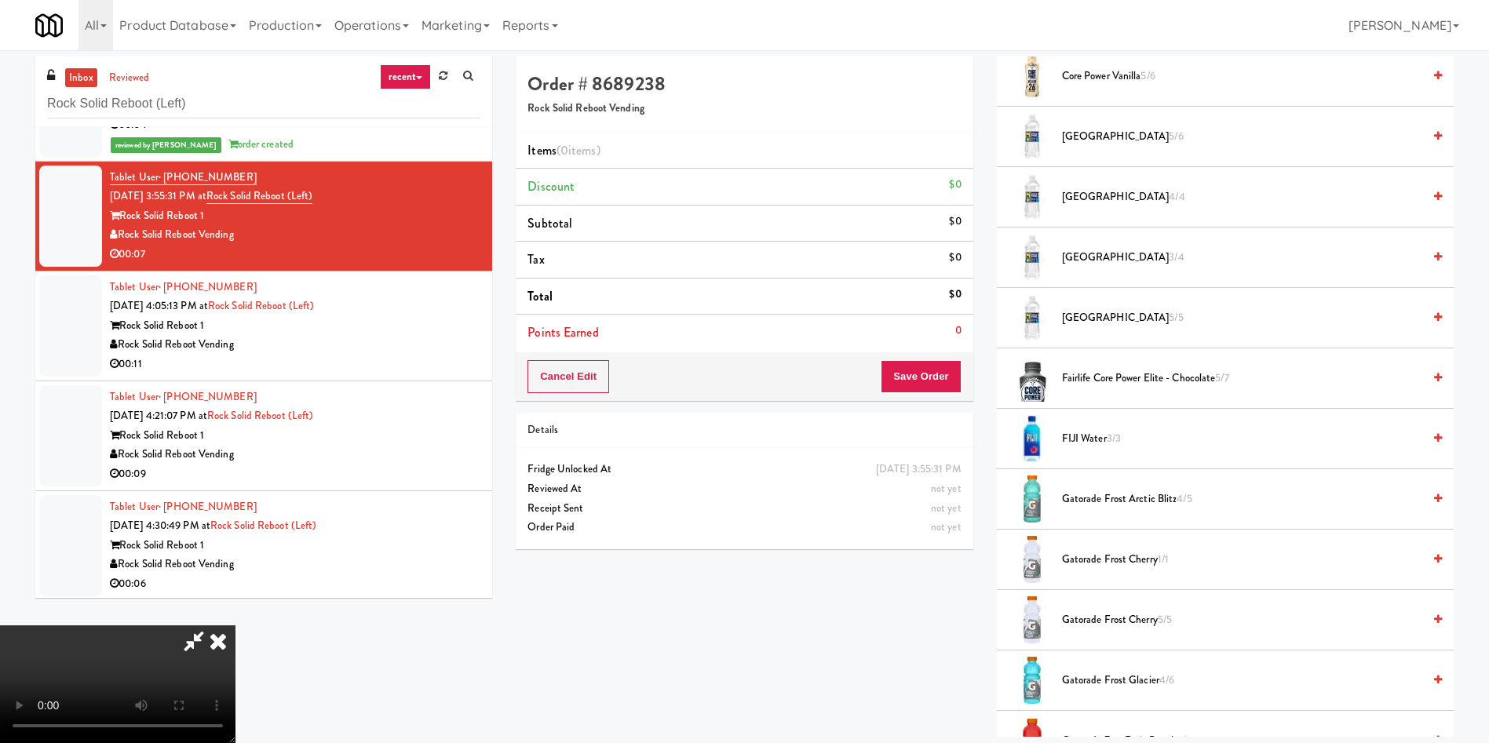
scroll to position [1177, 0]
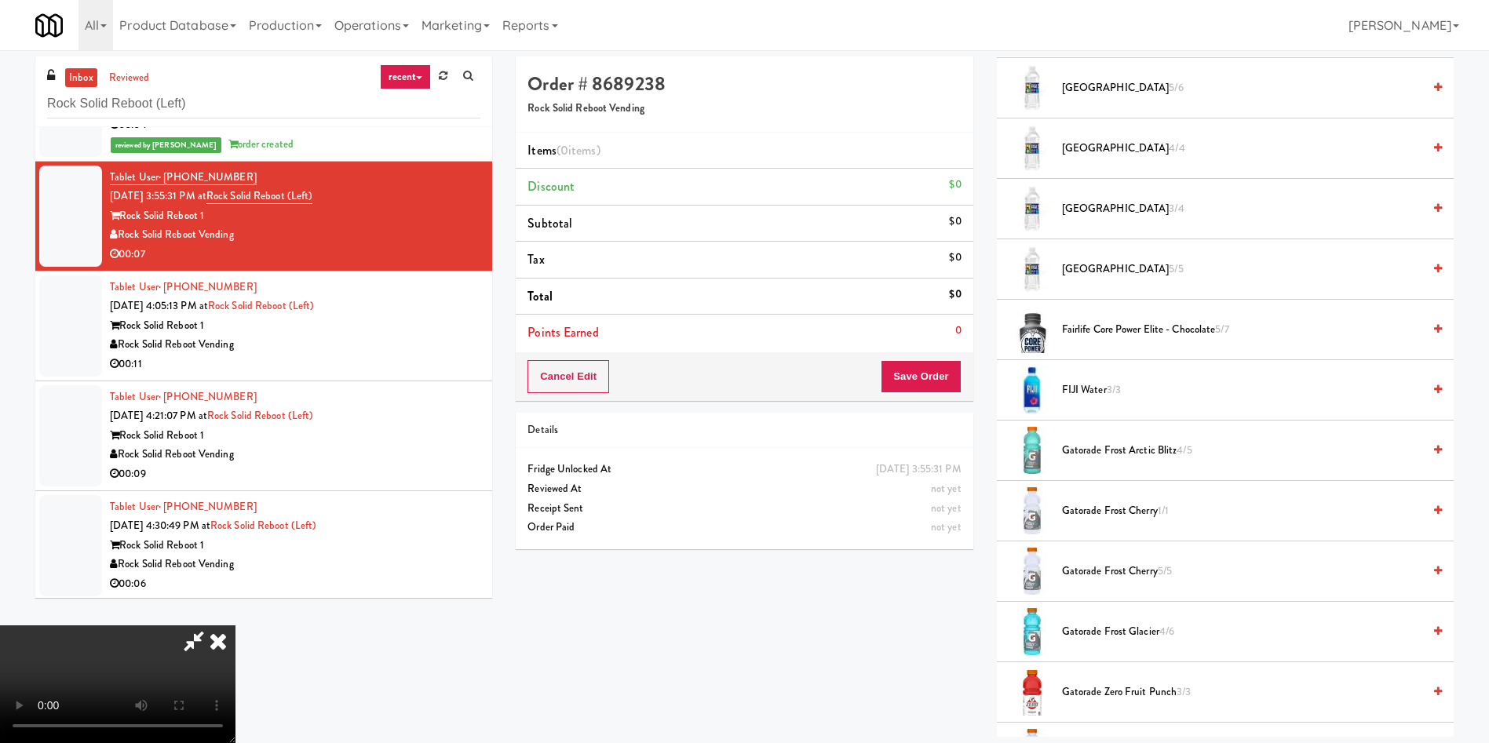
click at [1122, 572] on span "Gatorade Frost Cherry 5/5" at bounding box center [1242, 572] width 360 height 20
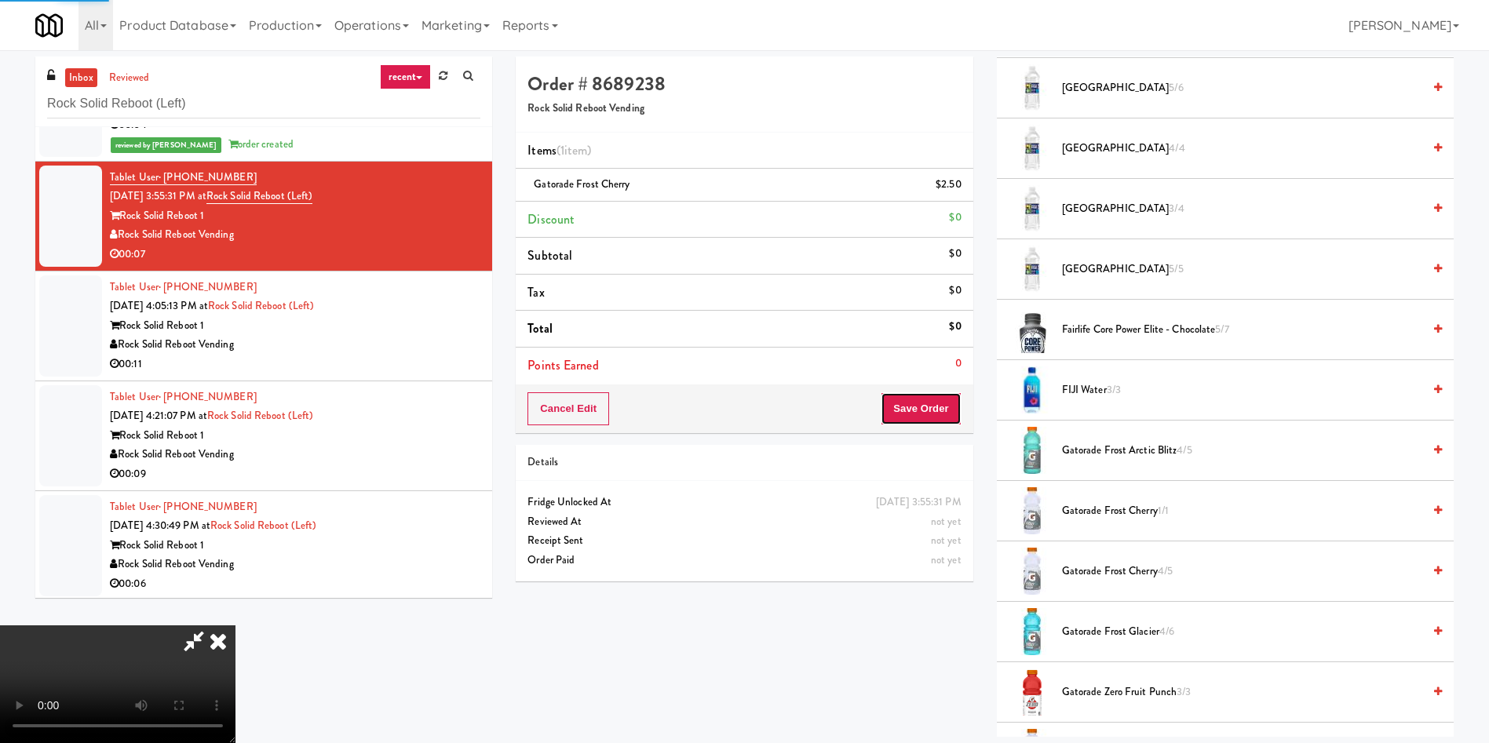
click at [932, 399] on button "Save Order" at bounding box center [921, 408] width 80 height 33
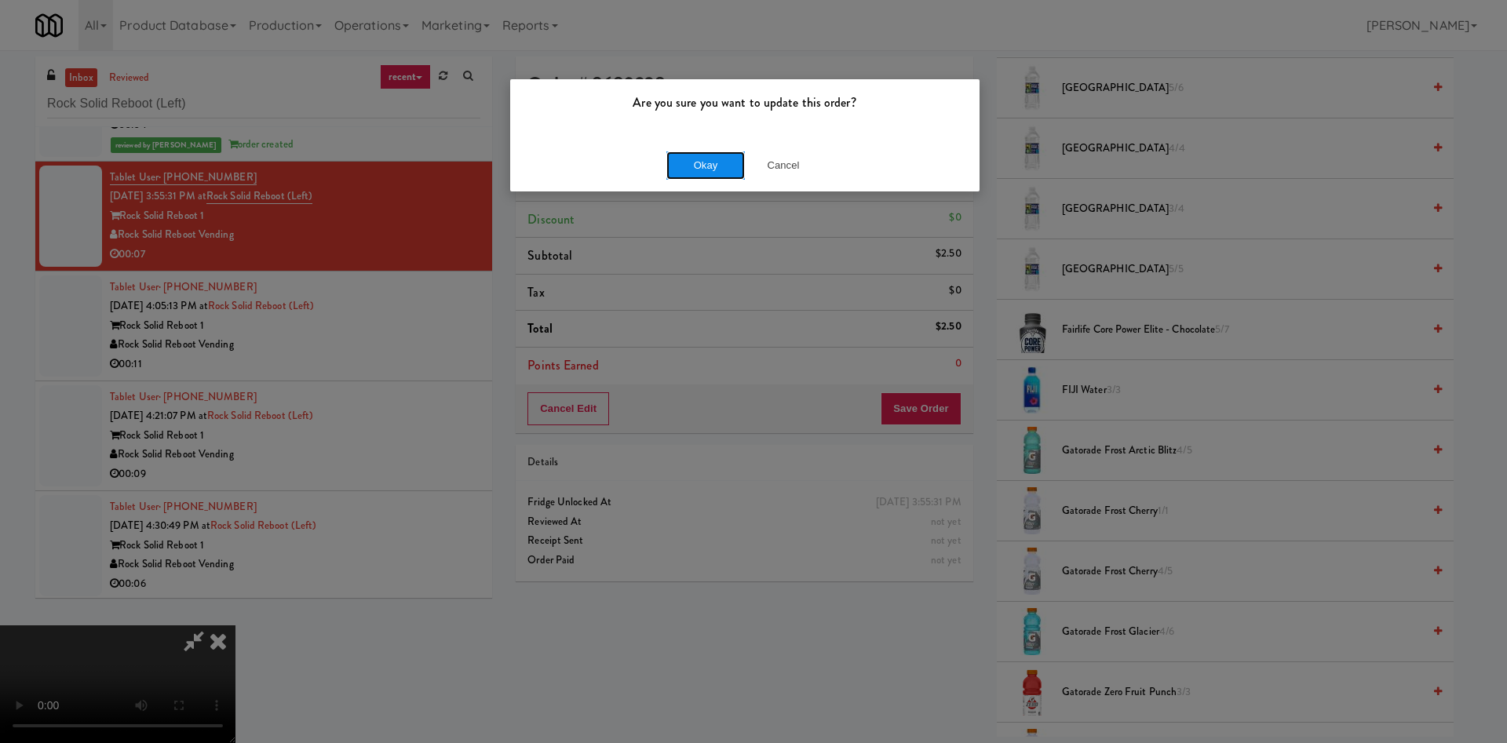
click at [699, 168] on button "Okay" at bounding box center [705, 166] width 78 height 28
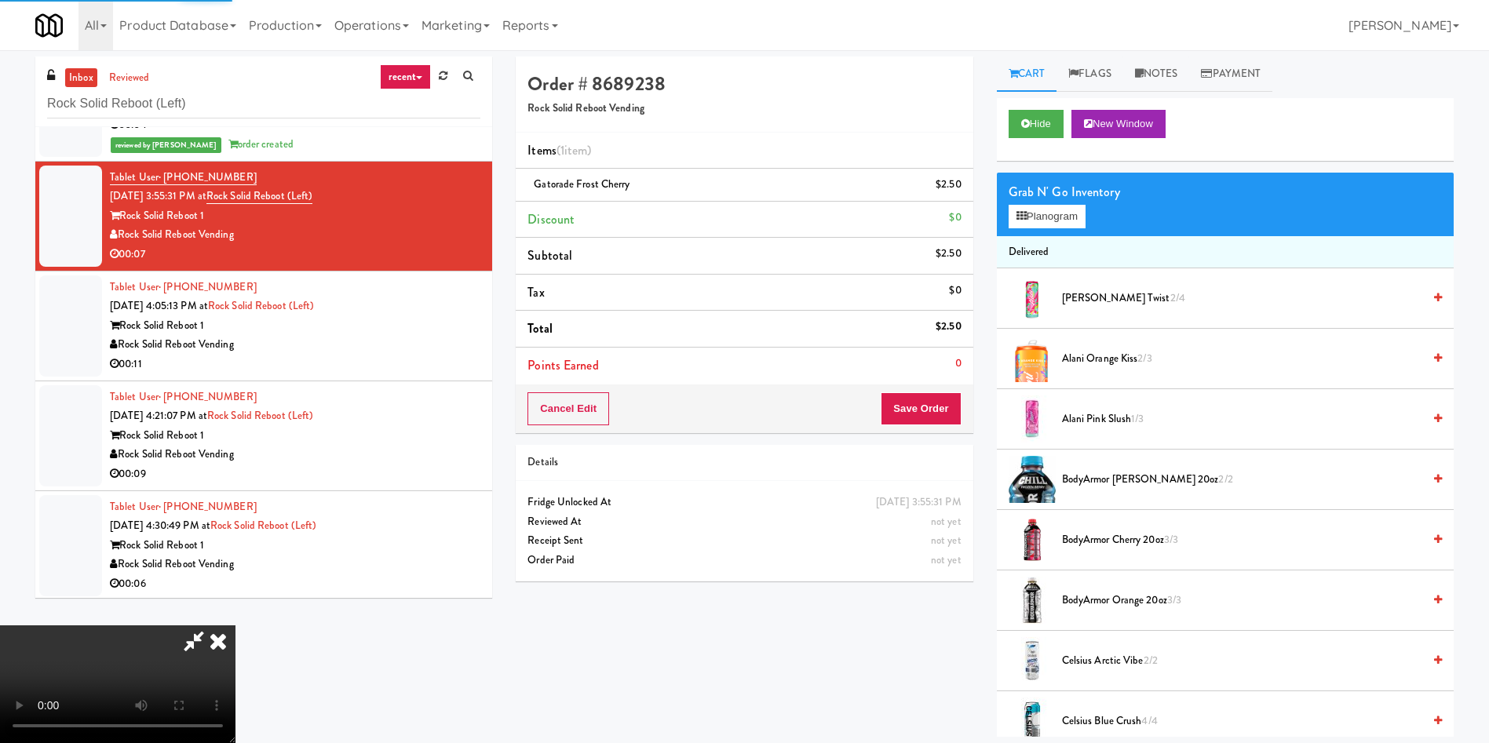
scroll to position [0, 0]
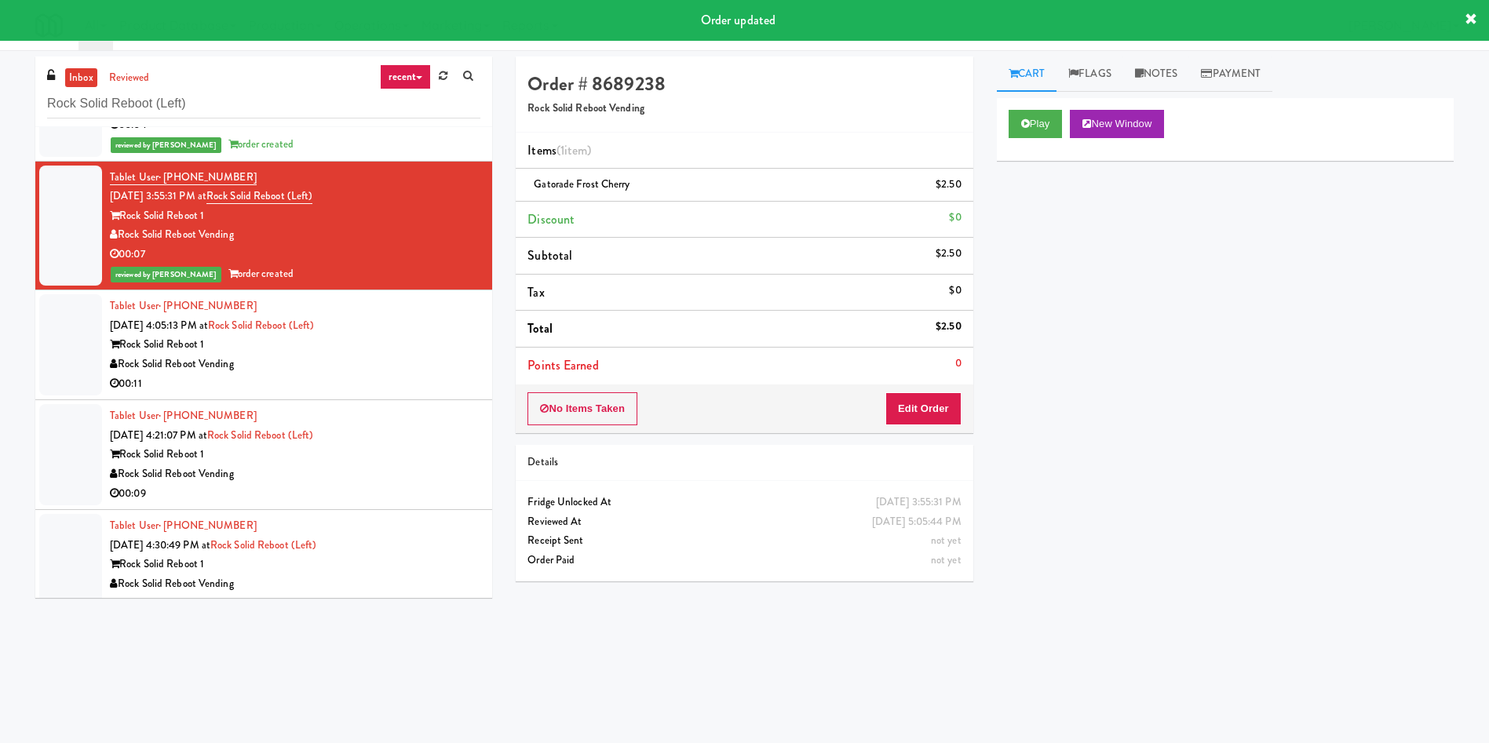
click at [62, 330] on div at bounding box center [70, 344] width 63 height 101
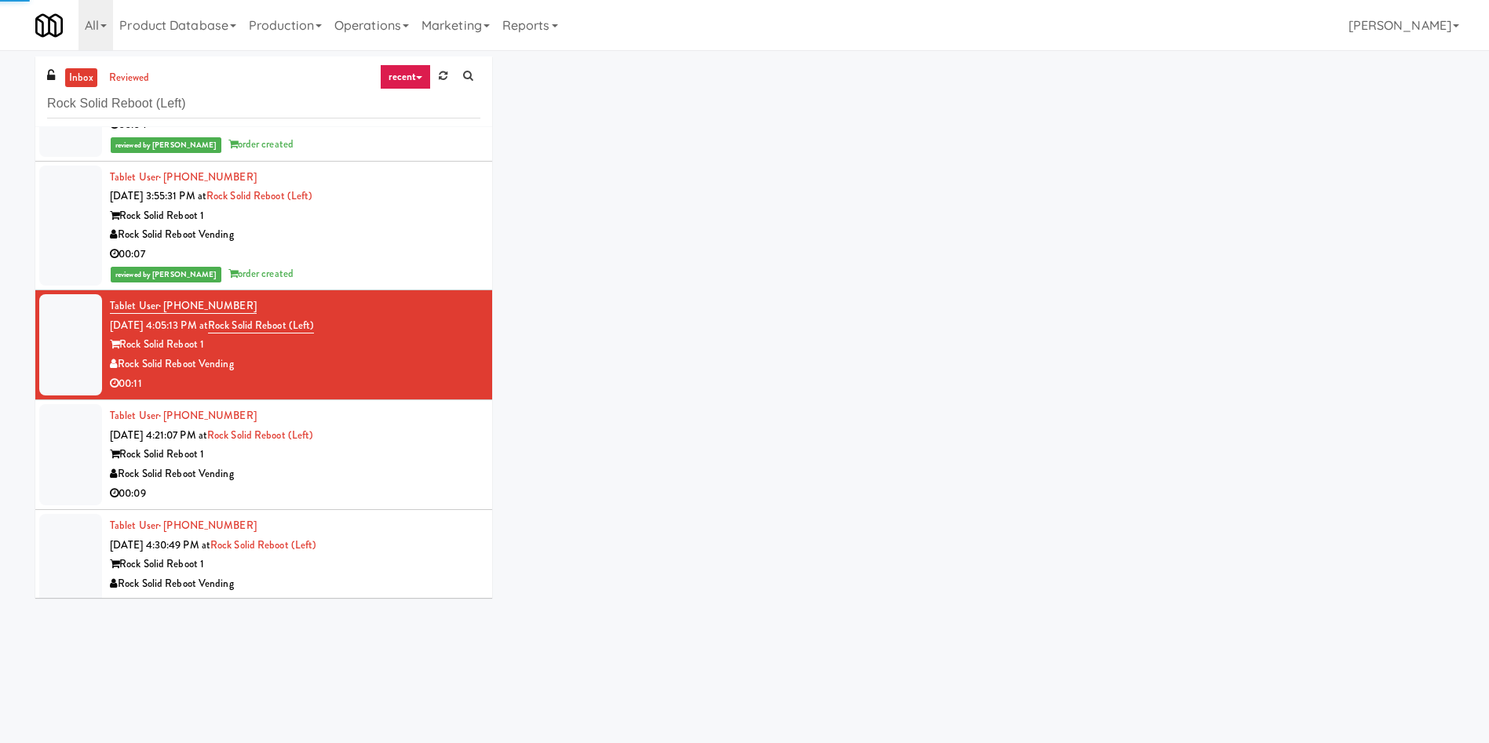
scroll to position [374, 0]
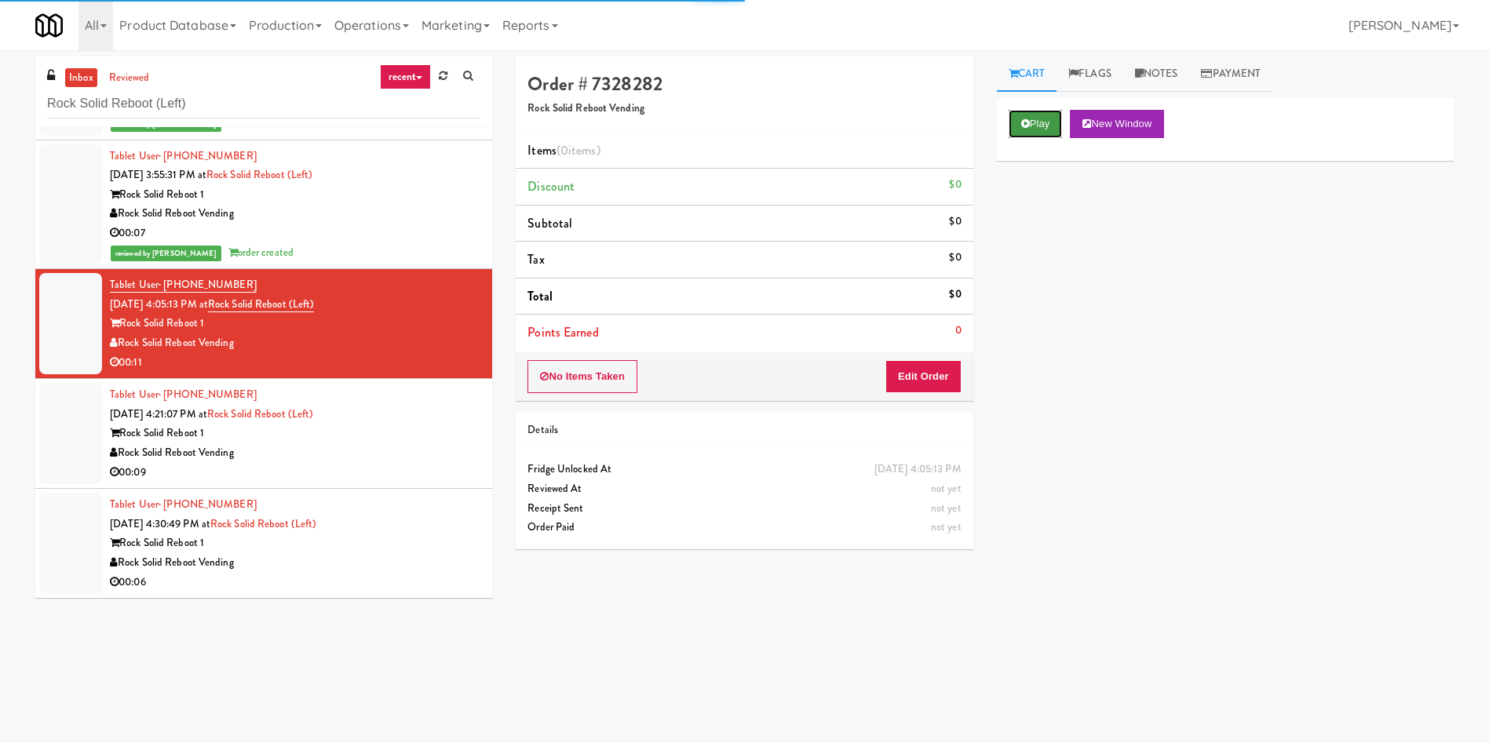
click at [1028, 119] on icon at bounding box center [1025, 124] width 9 height 10
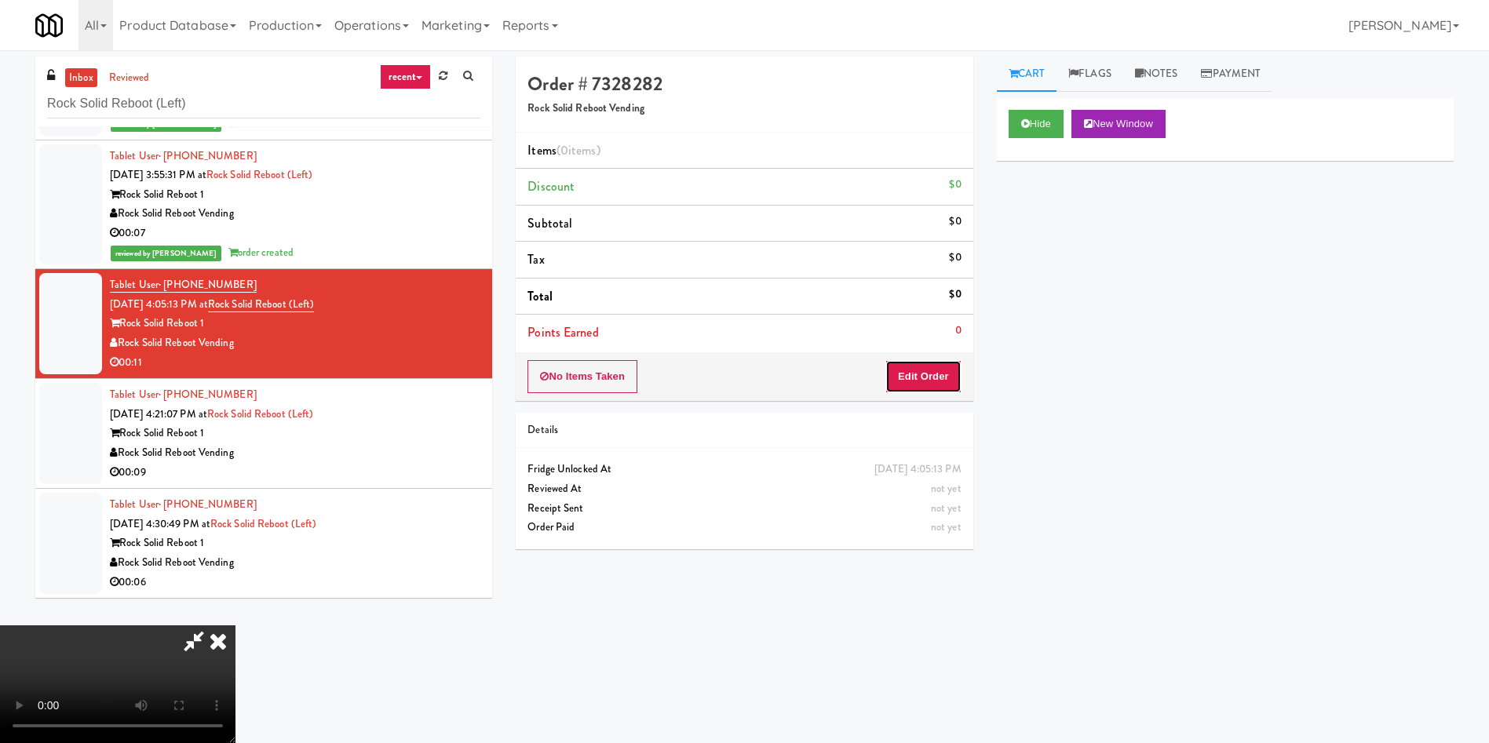
click at [895, 370] on button "Edit Order" at bounding box center [923, 376] width 76 height 33
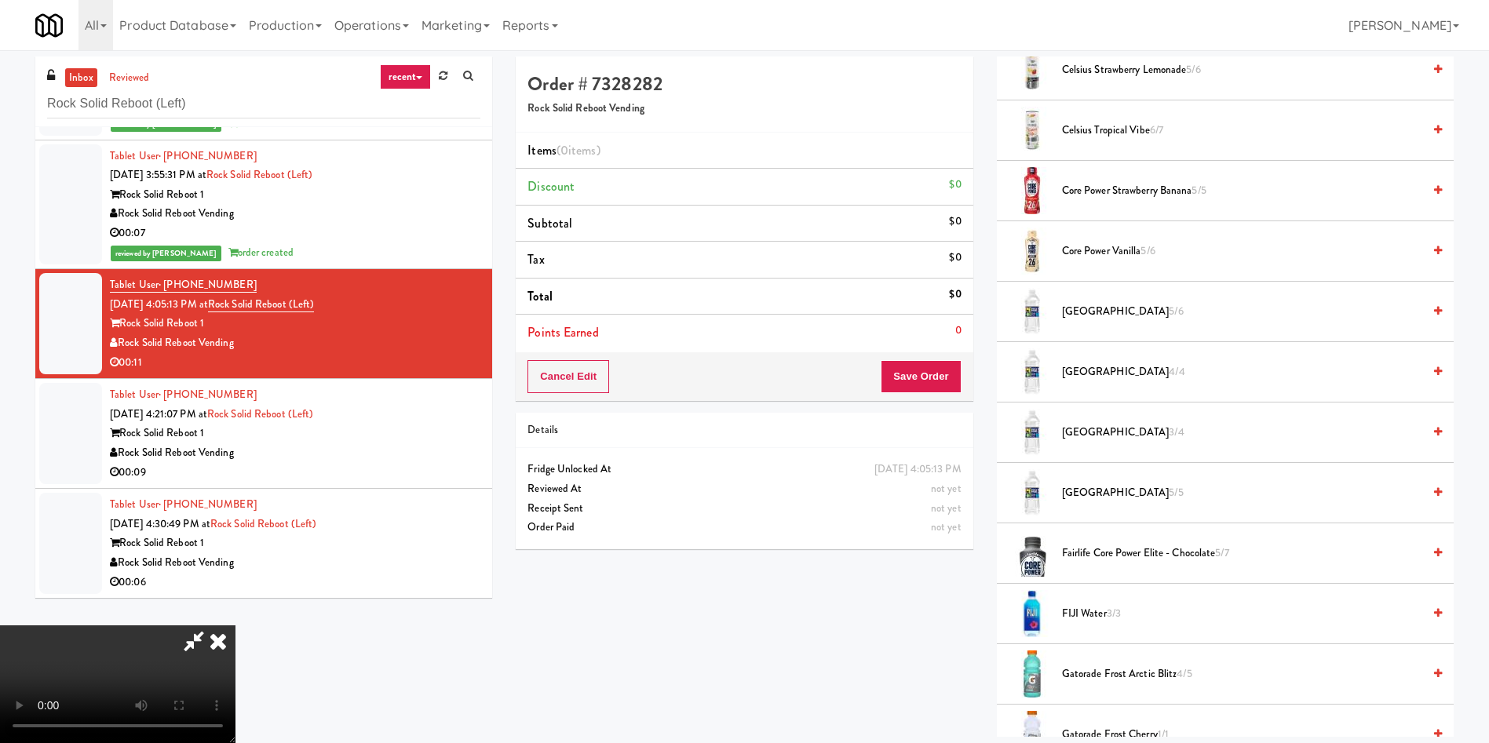
scroll to position [1060, 0]
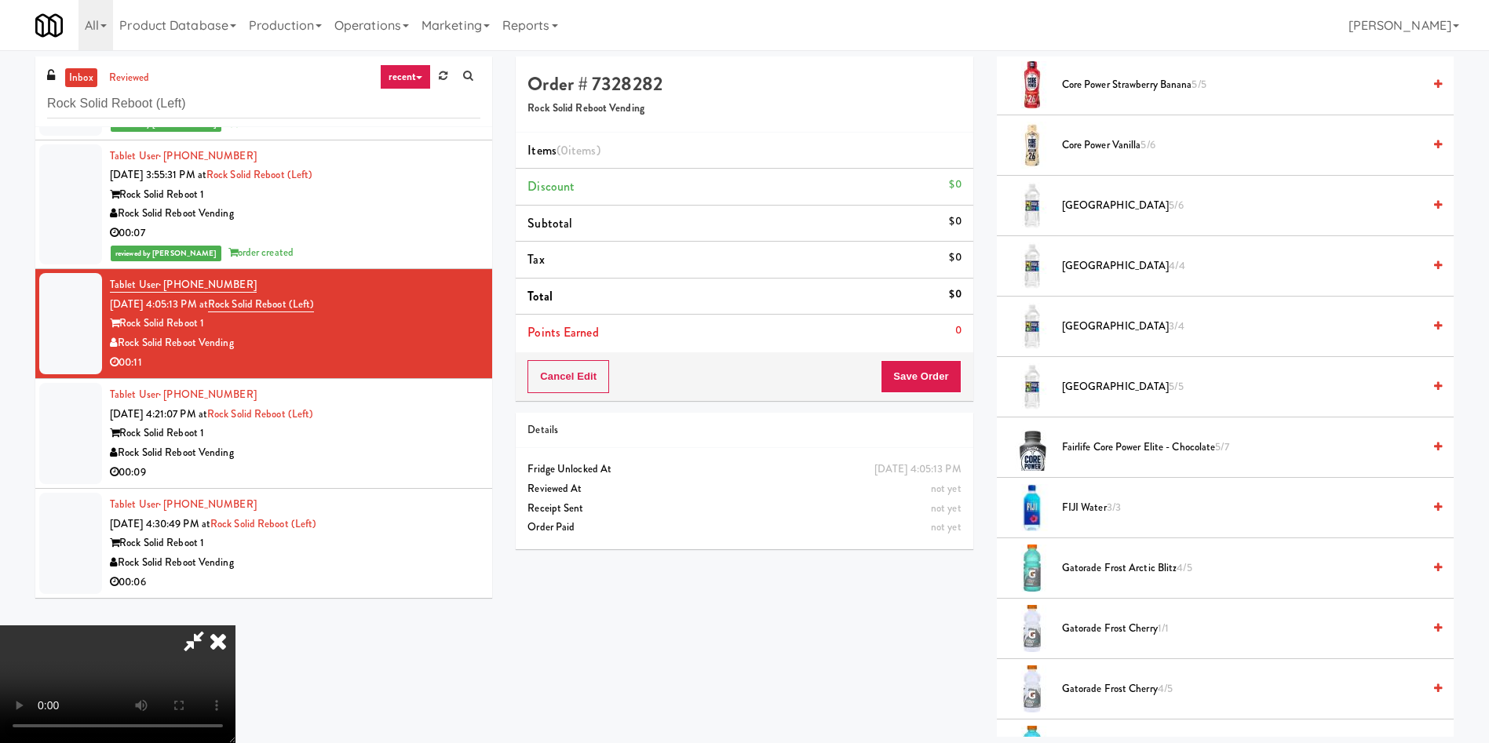
click at [1169, 328] on span "3/4" at bounding box center [1176, 326] width 15 height 15
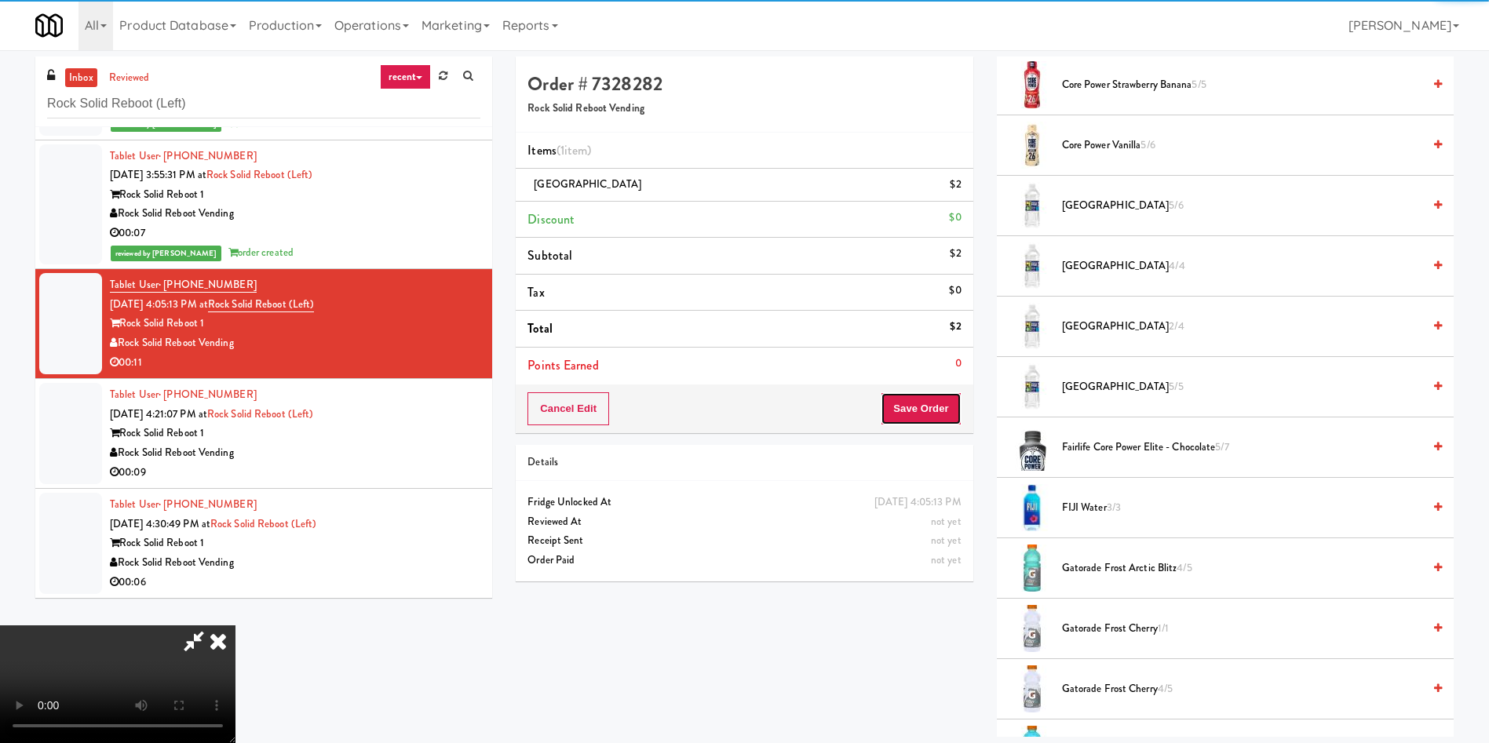
click at [951, 416] on button "Save Order" at bounding box center [921, 408] width 80 height 33
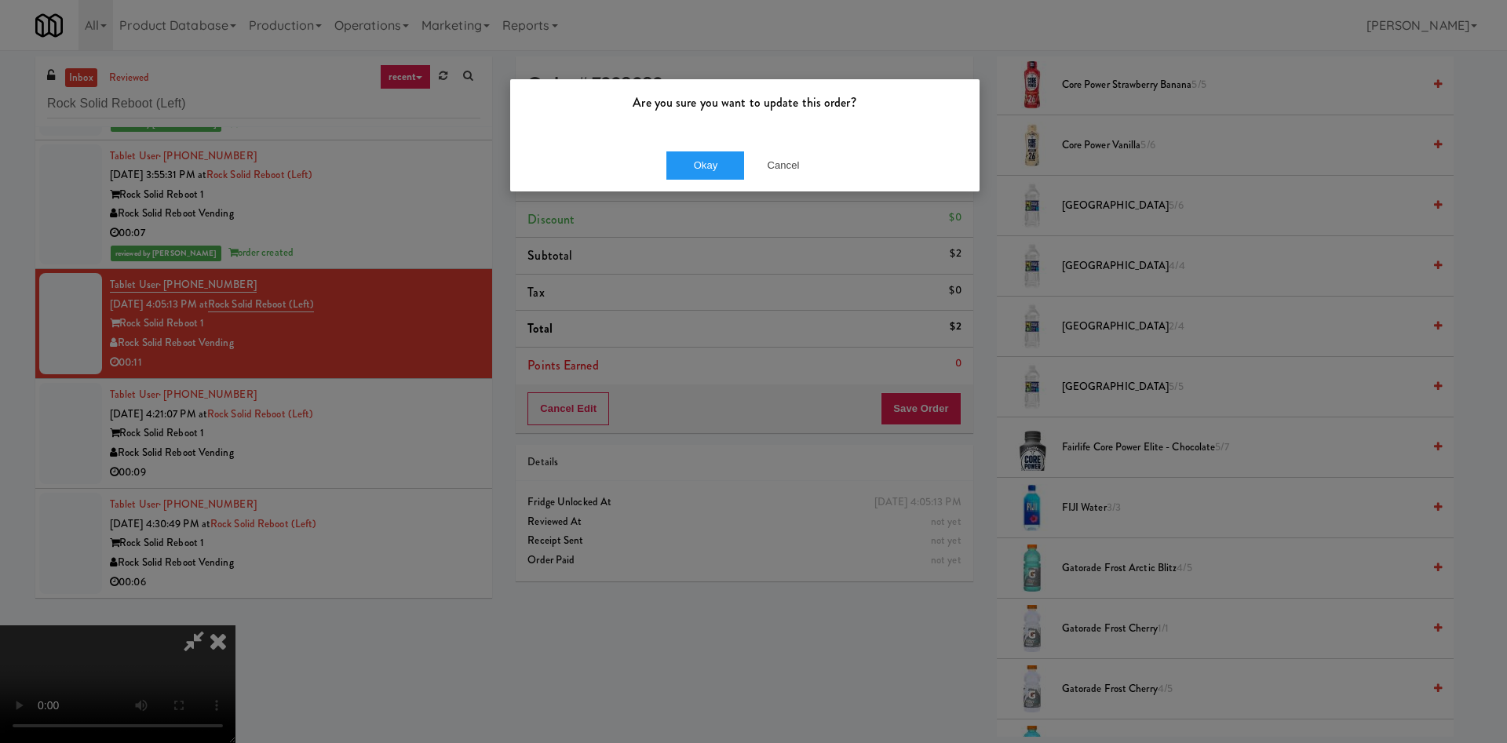
click at [726, 148] on div "Okay Cancel" at bounding box center [744, 165] width 469 height 53
click at [725, 152] on div "Okay Cancel" at bounding box center [744, 165] width 469 height 53
click at [728, 169] on button "Okay" at bounding box center [705, 166] width 78 height 28
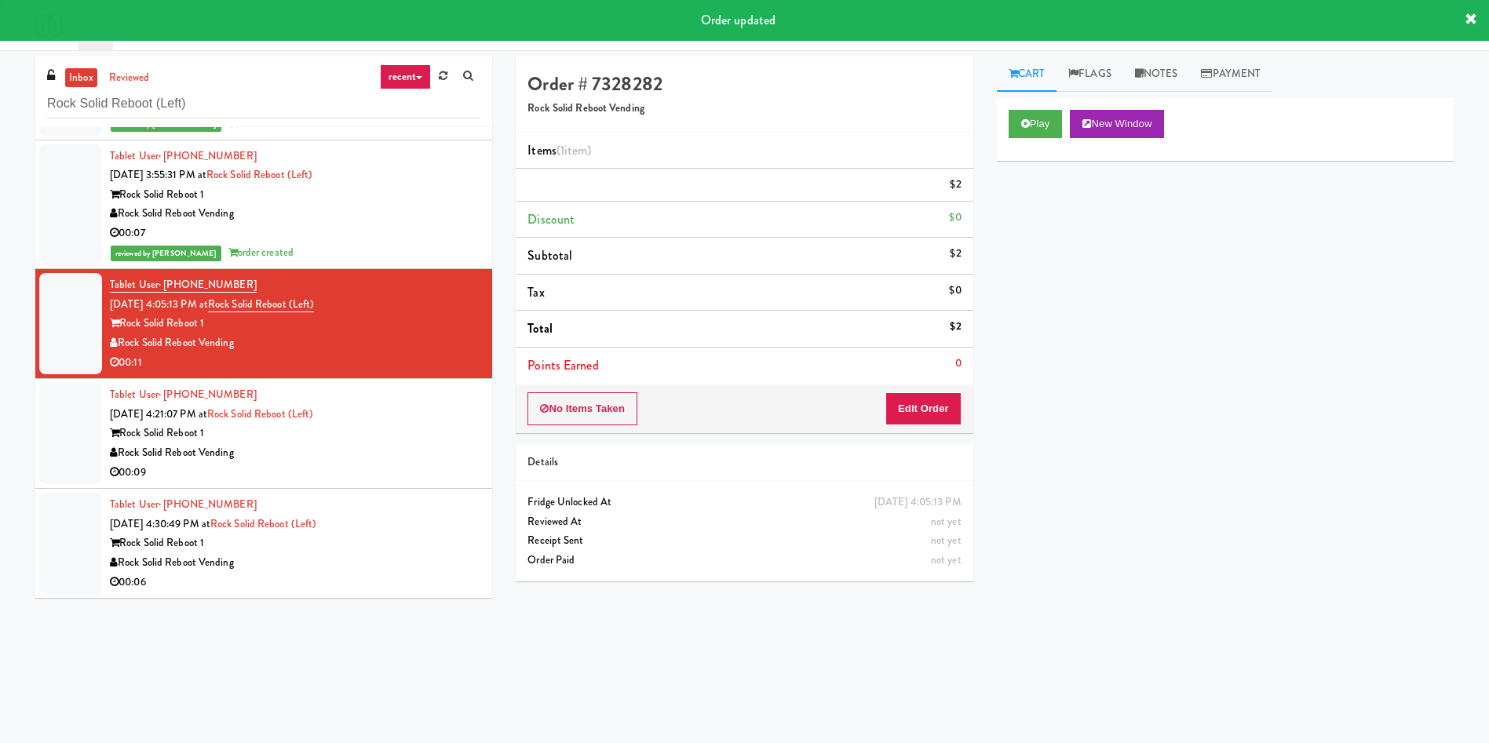
scroll to position [0, 0]
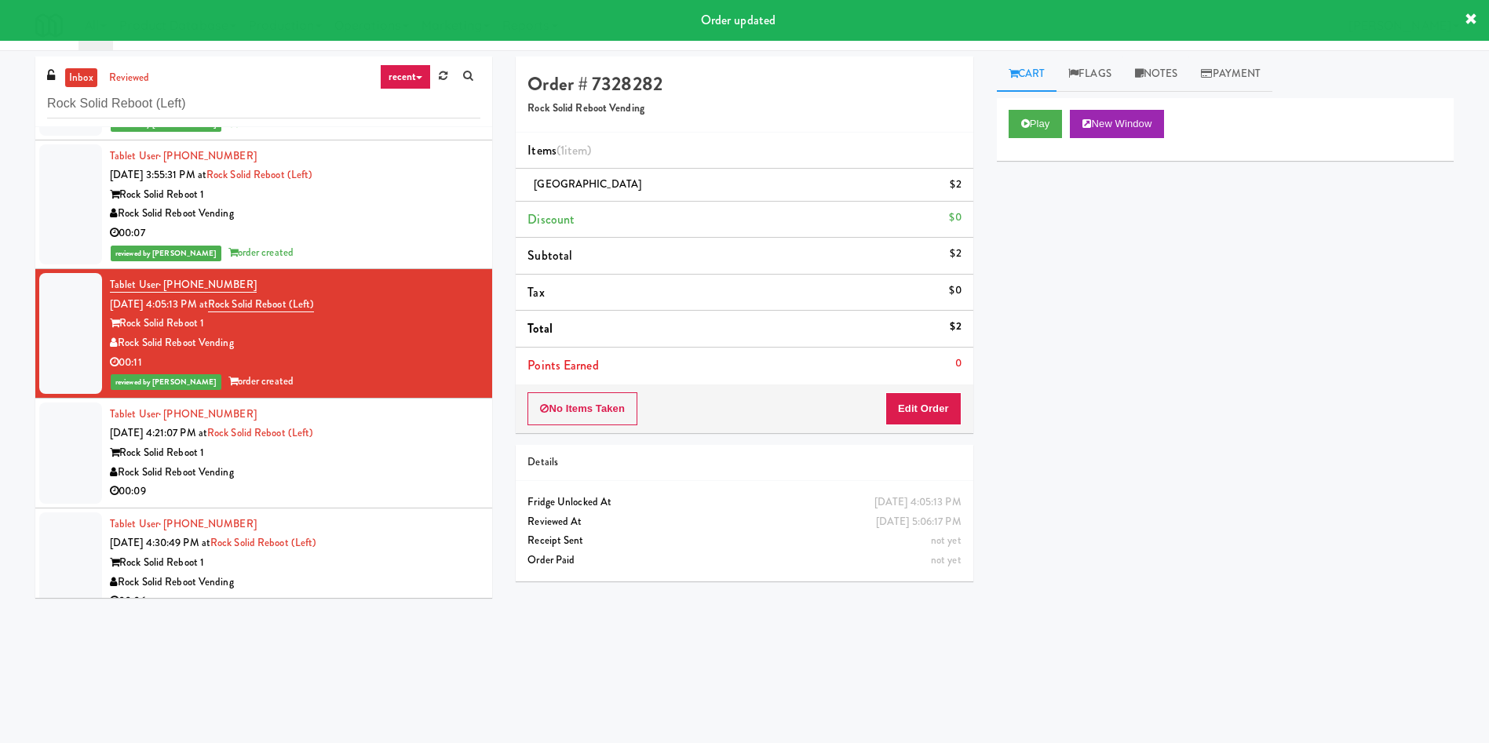
click at [86, 409] on div at bounding box center [70, 453] width 63 height 101
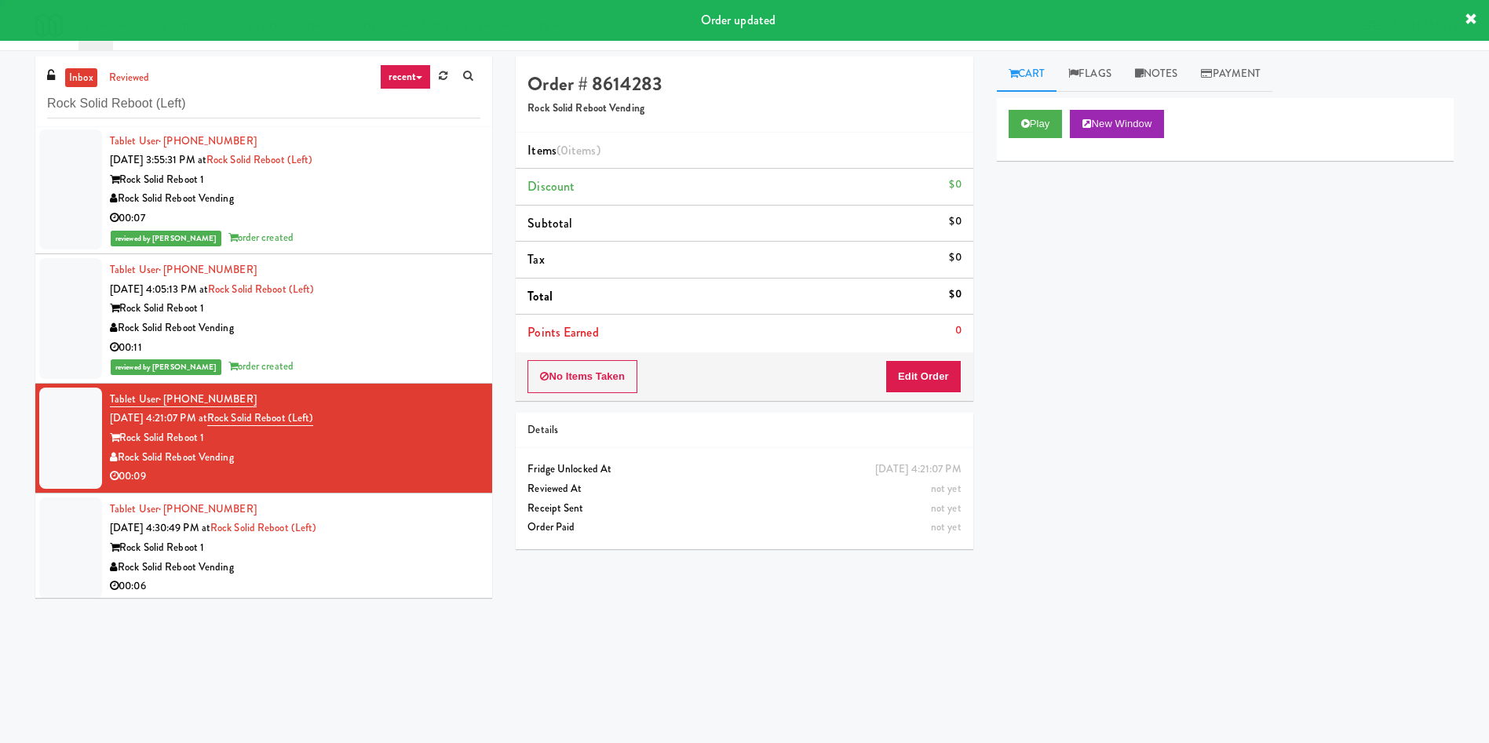
scroll to position [394, 0]
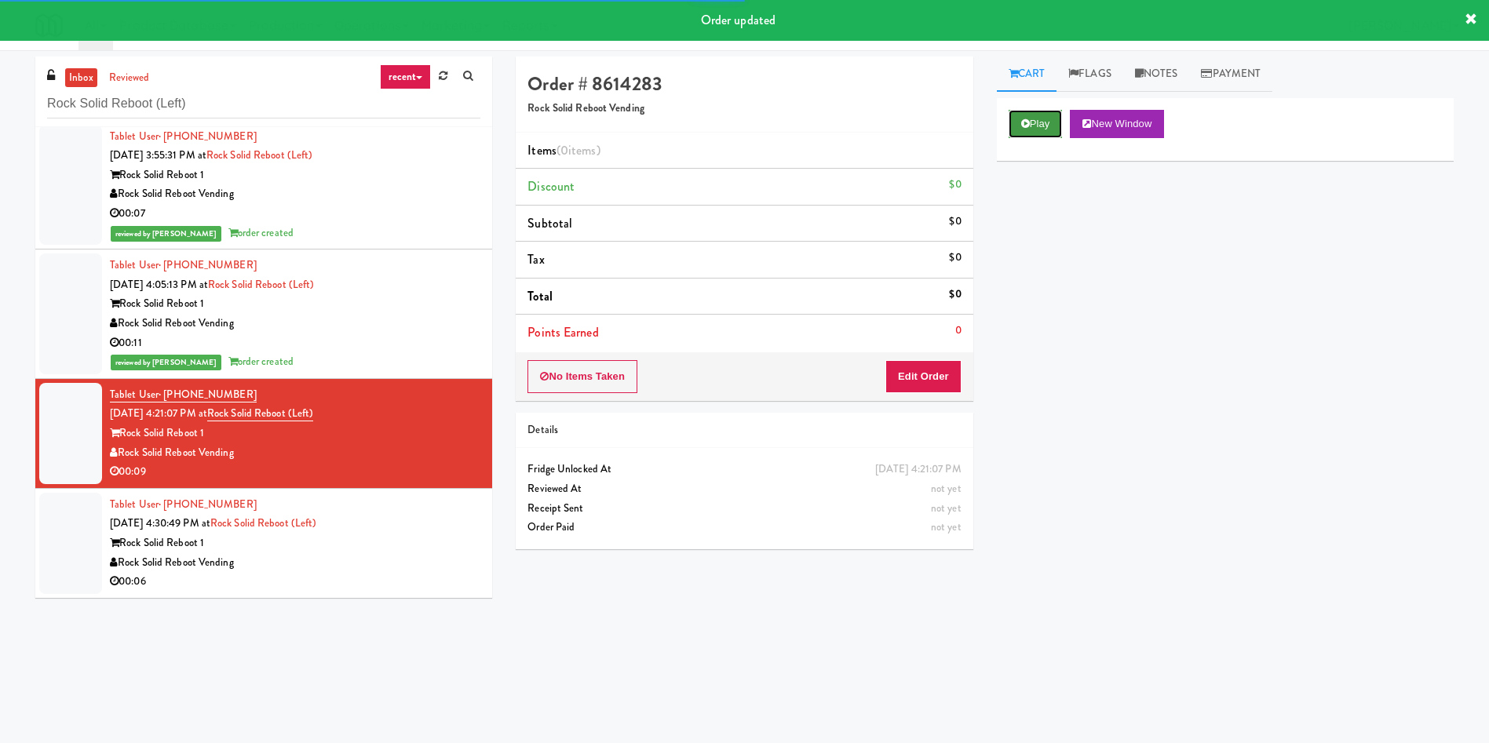
click at [1051, 127] on button "Play" at bounding box center [1036, 124] width 54 height 28
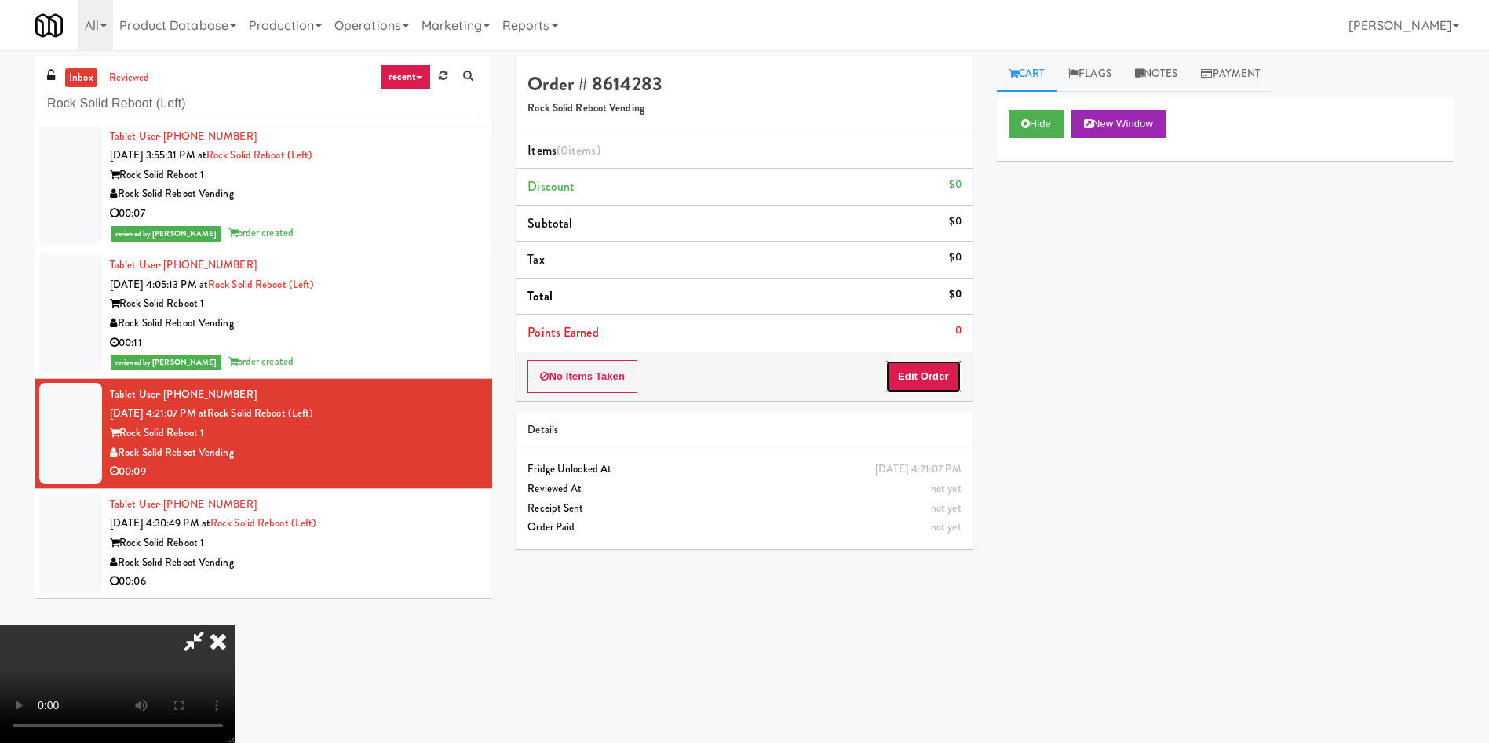
click at [913, 385] on button "Edit Order" at bounding box center [923, 376] width 76 height 33
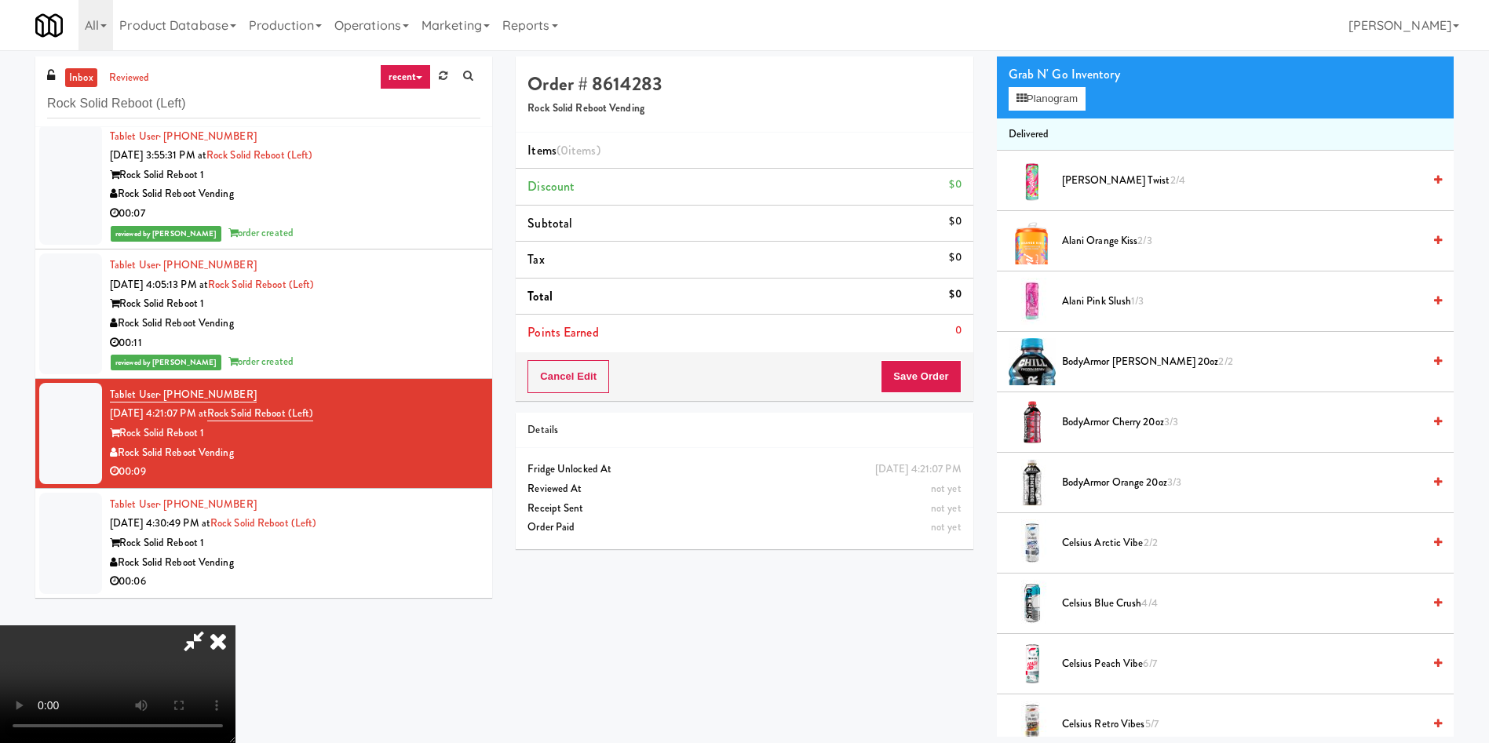
scroll to position [353, 0]
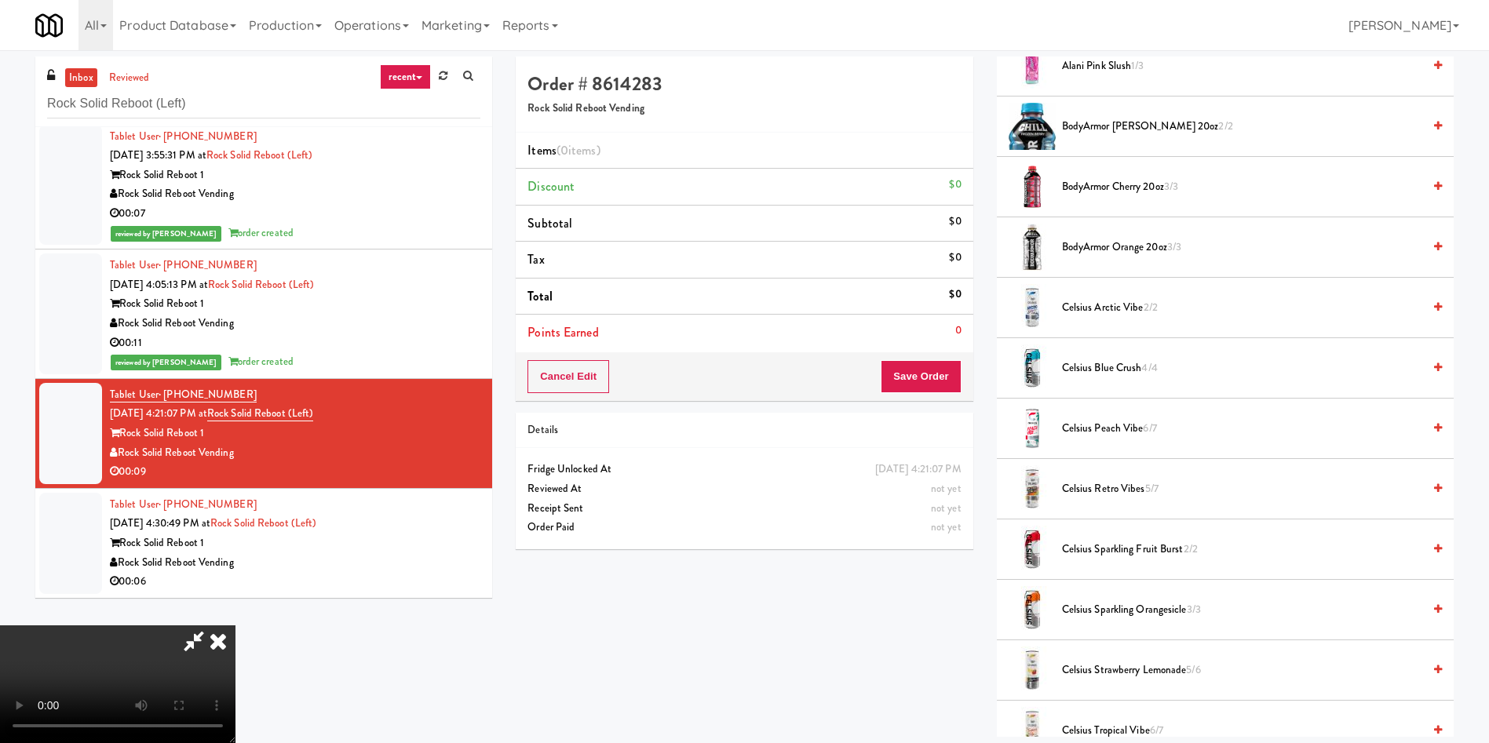
click at [235, 626] on video at bounding box center [117, 685] width 235 height 118
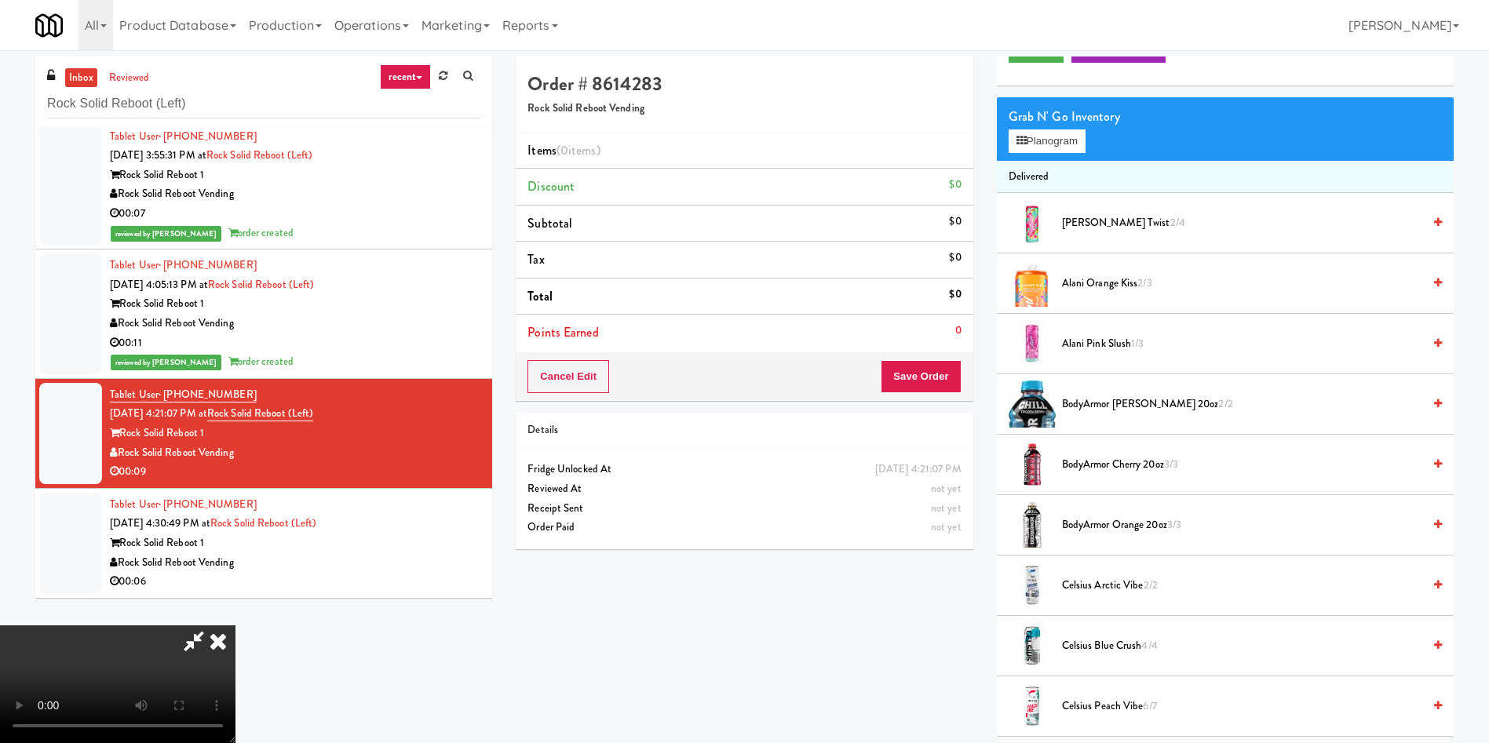
scroll to position [0, 0]
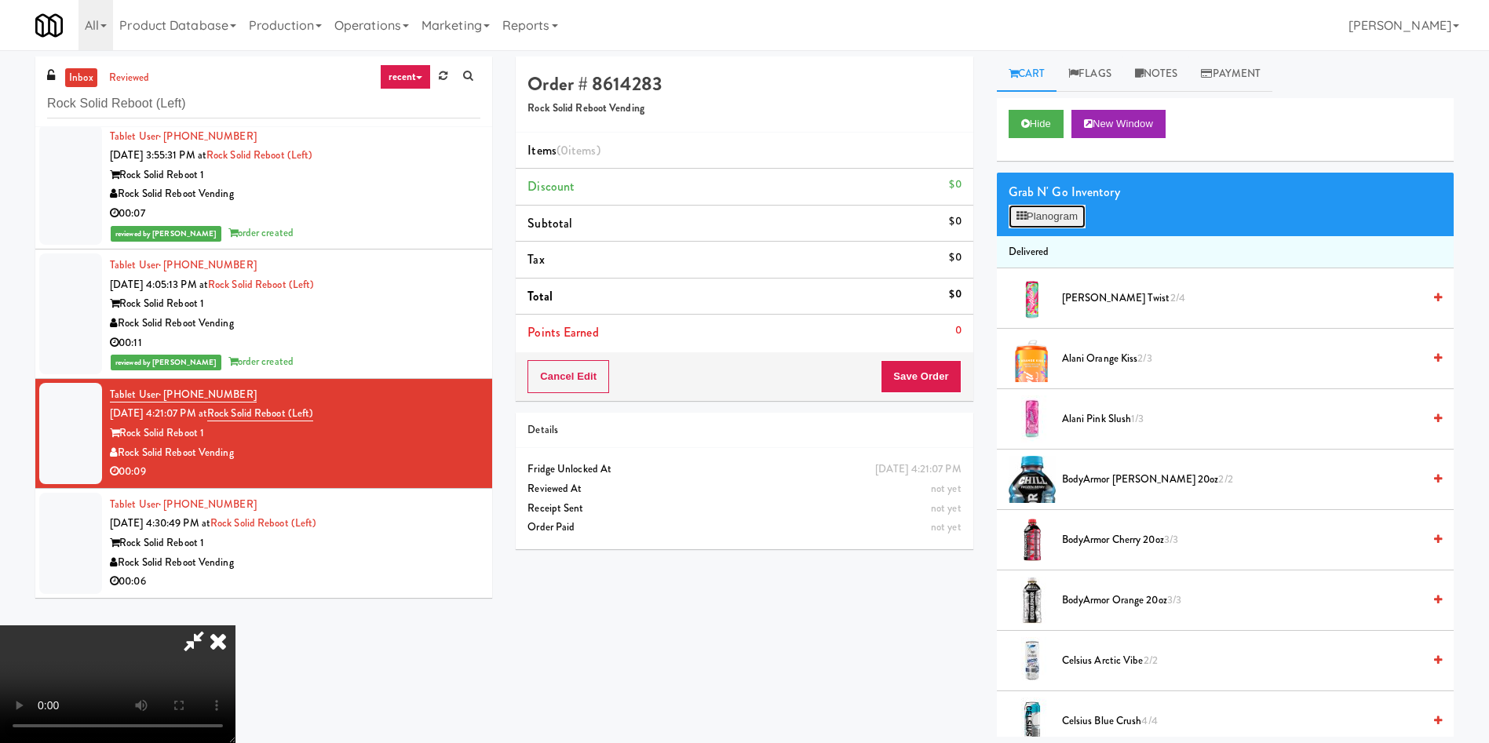
click at [1039, 220] on button "Planogram" at bounding box center [1047, 217] width 77 height 24
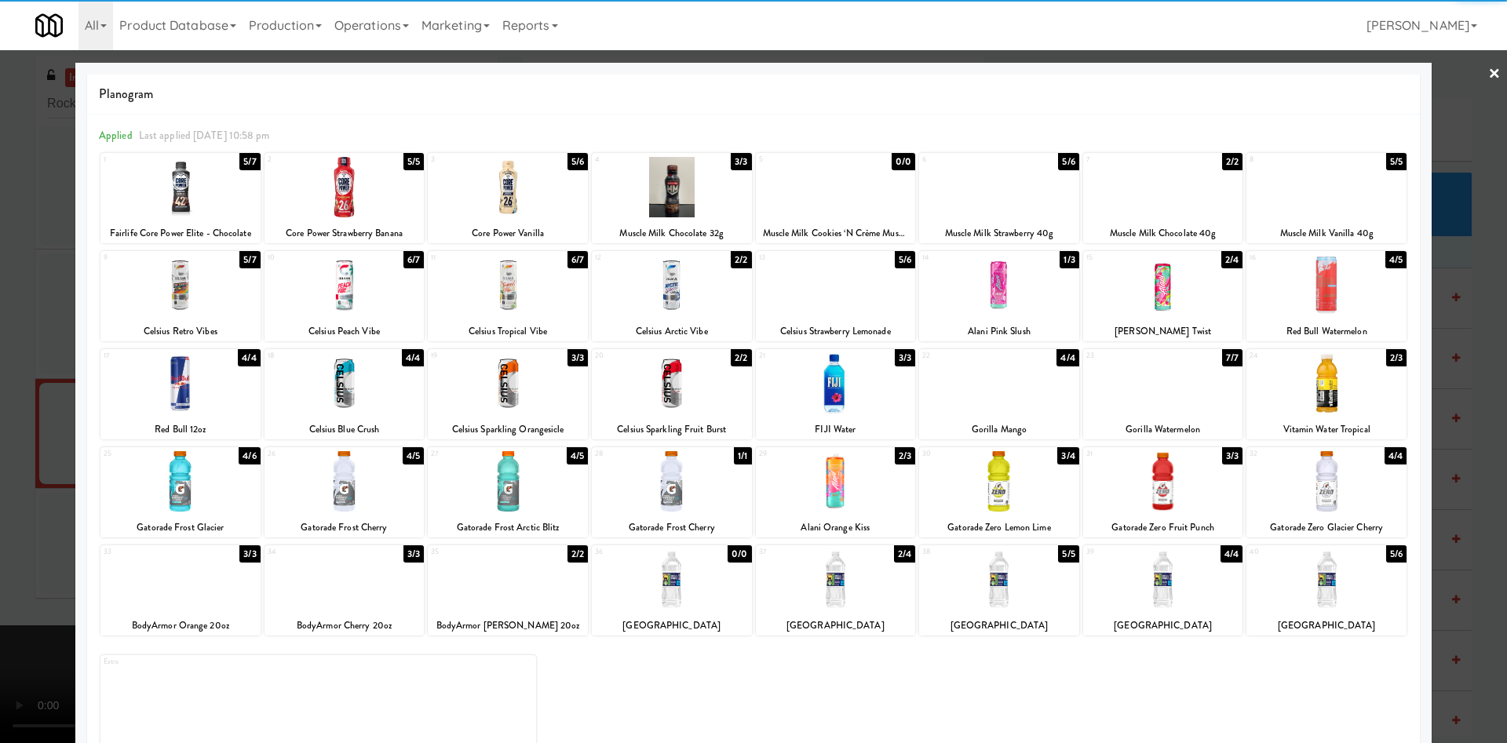
click at [999, 213] on div at bounding box center [999, 187] width 160 height 60
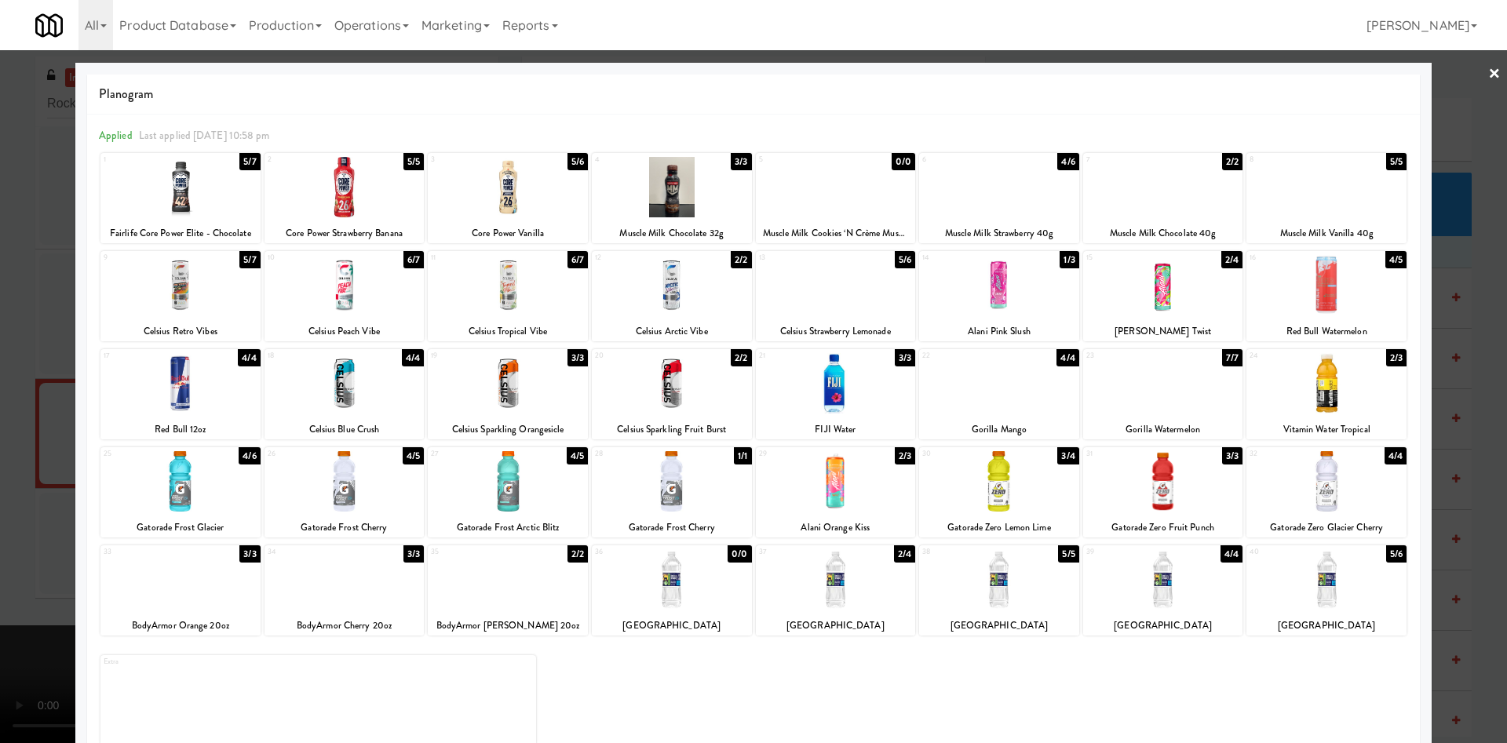
click at [1020, 597] on div at bounding box center [999, 579] width 160 height 60
click at [21, 326] on div at bounding box center [753, 371] width 1507 height 743
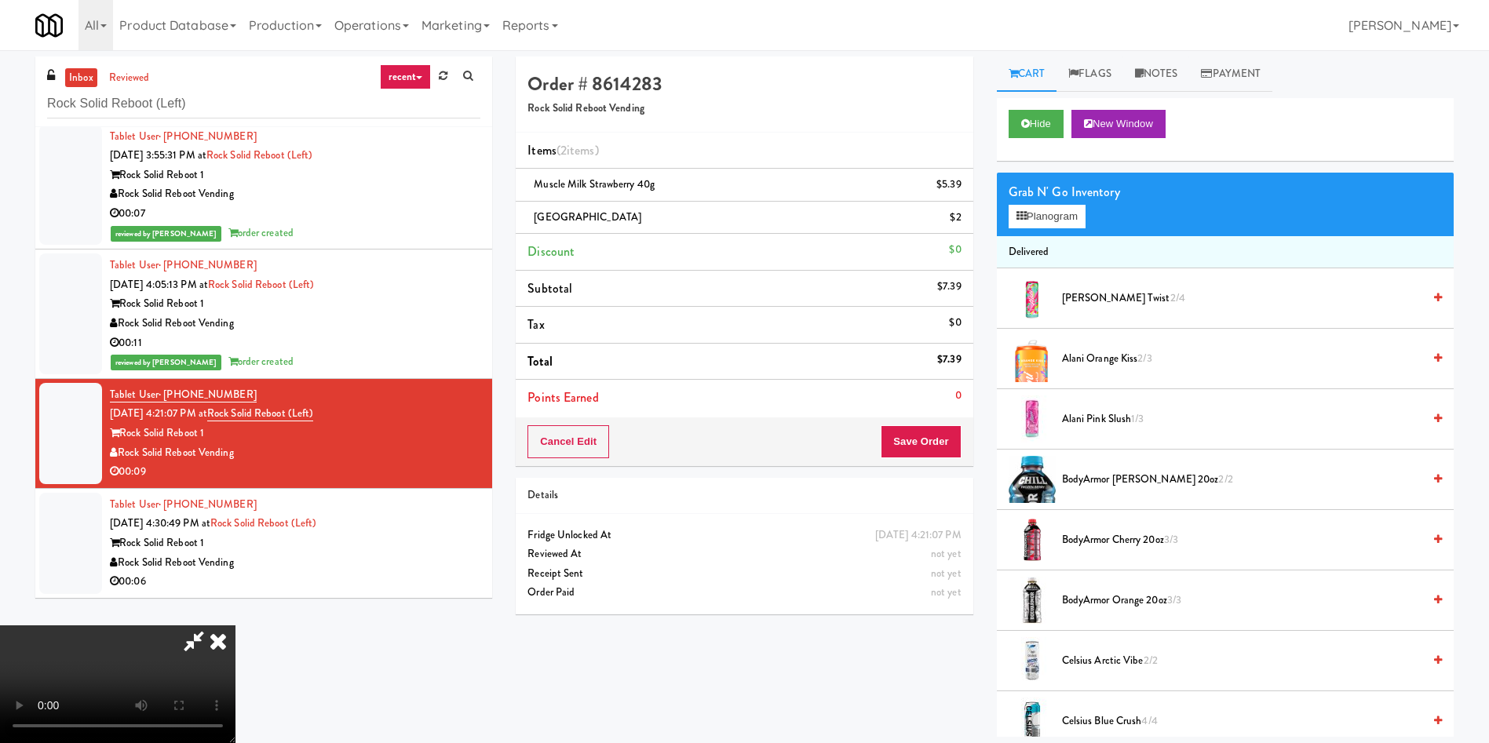
click at [235, 626] on video at bounding box center [117, 685] width 235 height 118
click at [935, 434] on button "Save Order" at bounding box center [921, 441] width 80 height 33
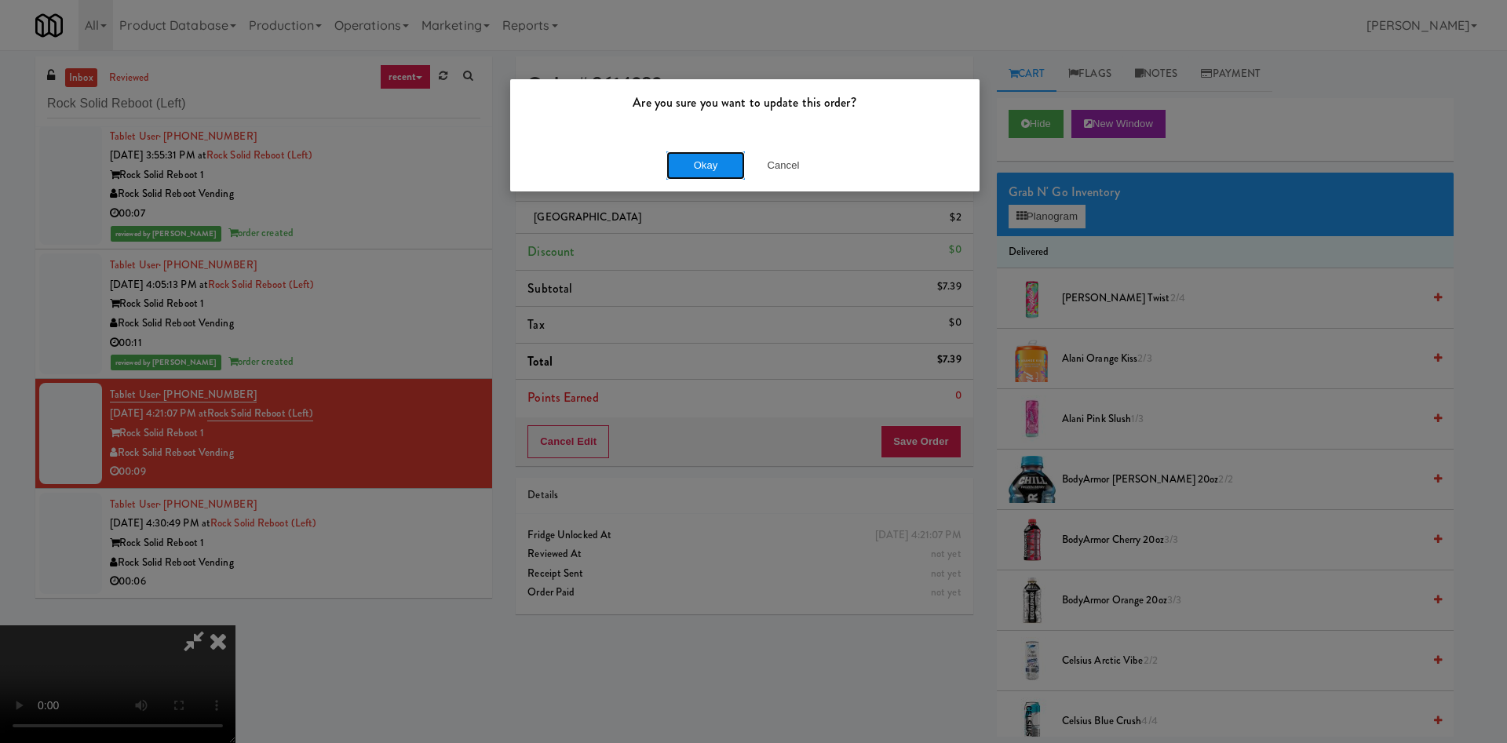
click at [714, 163] on button "Okay" at bounding box center [705, 166] width 78 height 28
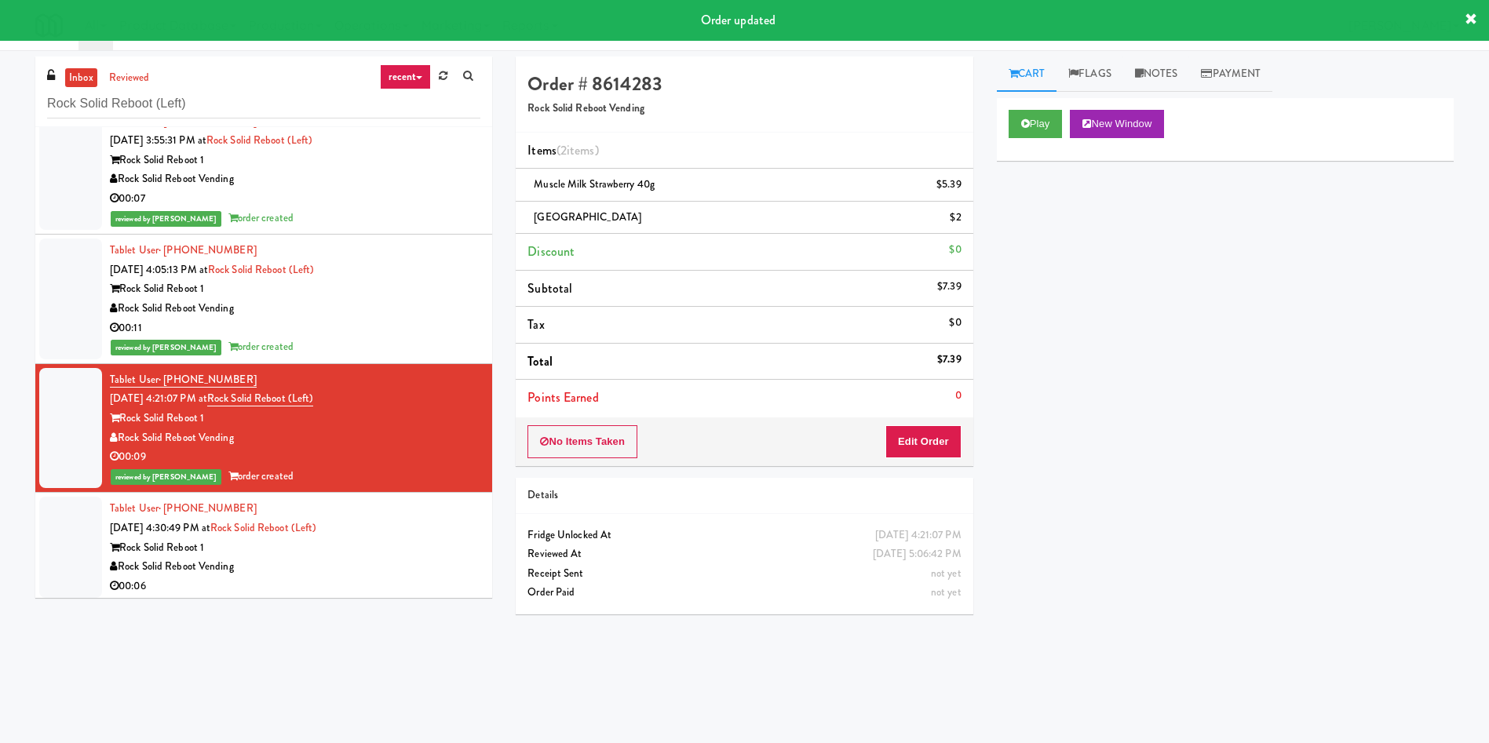
scroll to position [413, 0]
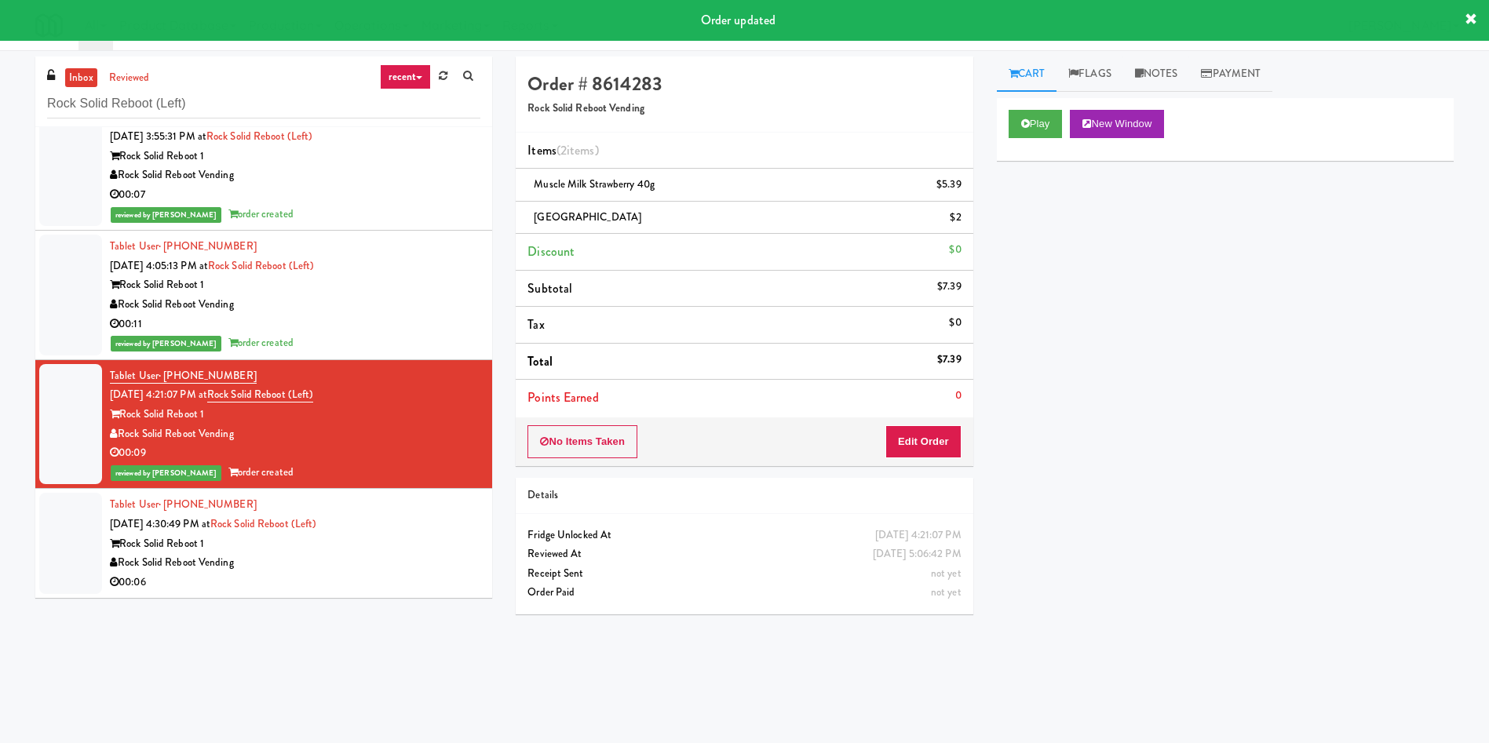
click at [81, 553] on div at bounding box center [70, 543] width 63 height 101
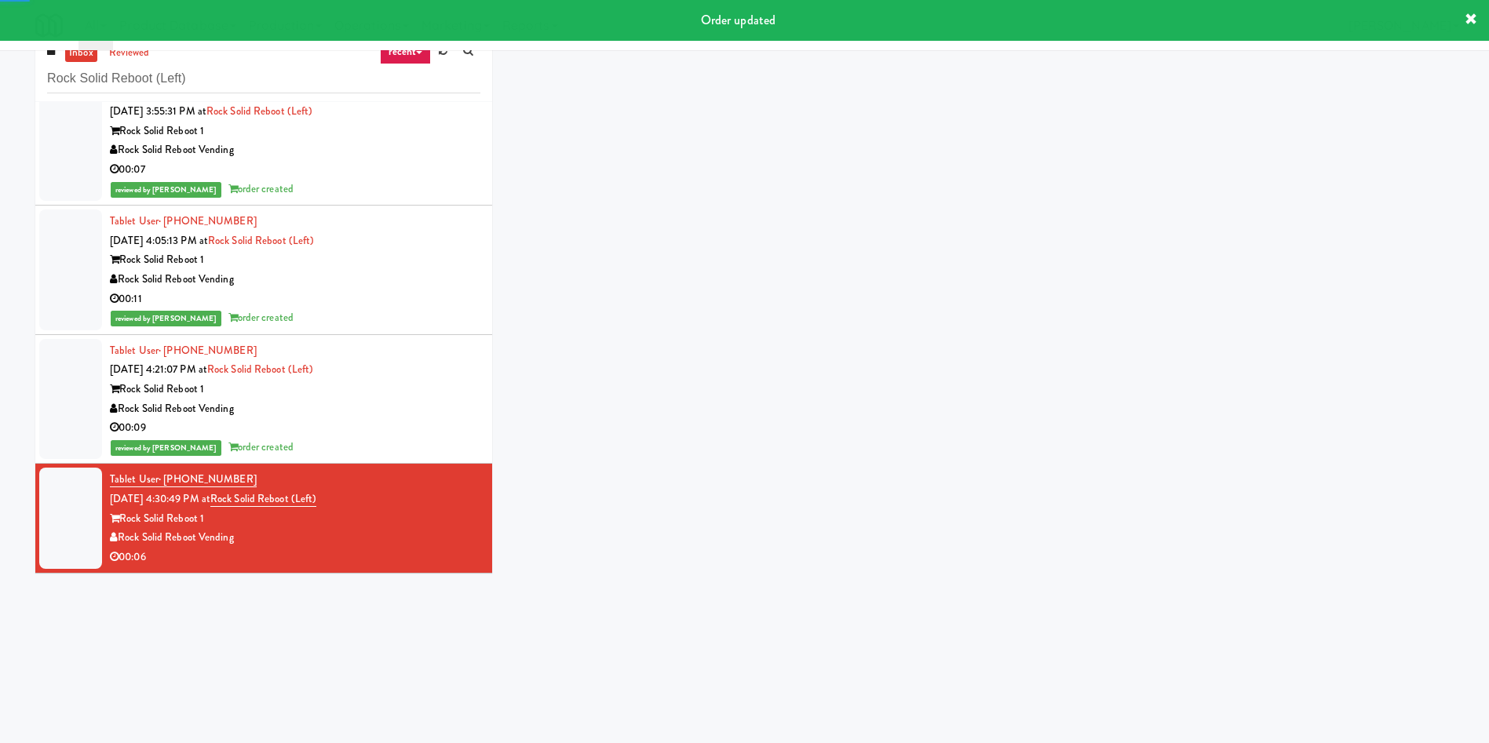
scroll to position [50, 0]
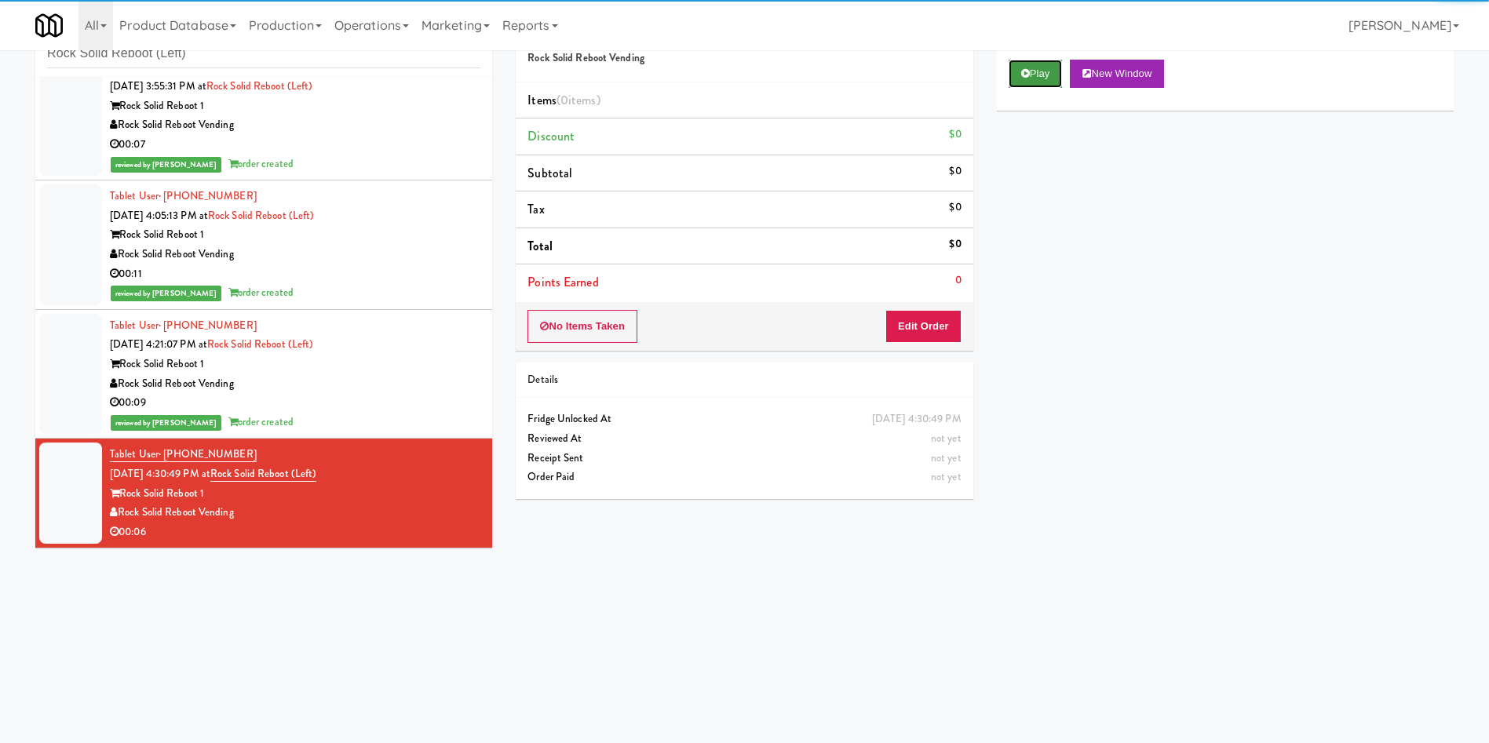
click at [1016, 82] on button "Play" at bounding box center [1036, 74] width 54 height 28
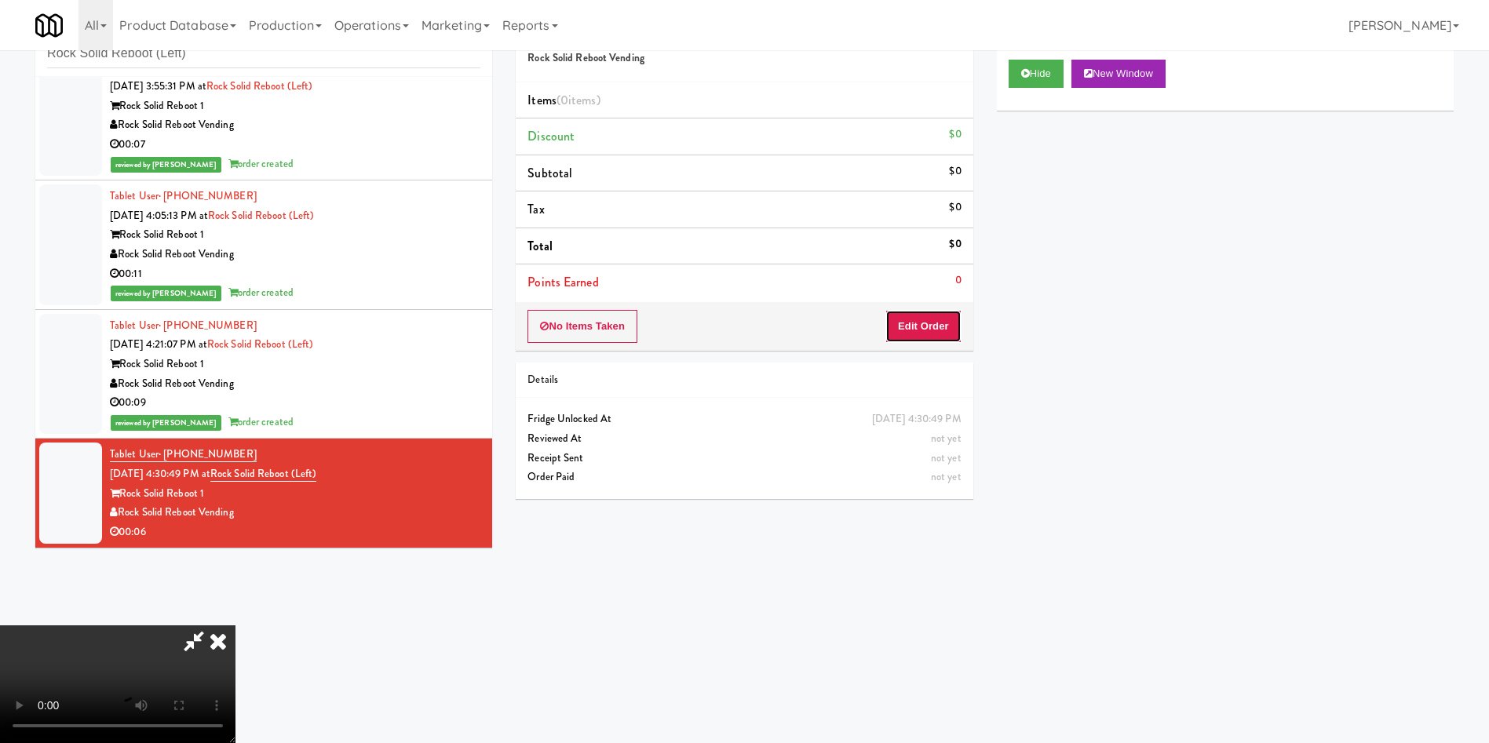
click at [938, 323] on button "Edit Order" at bounding box center [923, 326] width 76 height 33
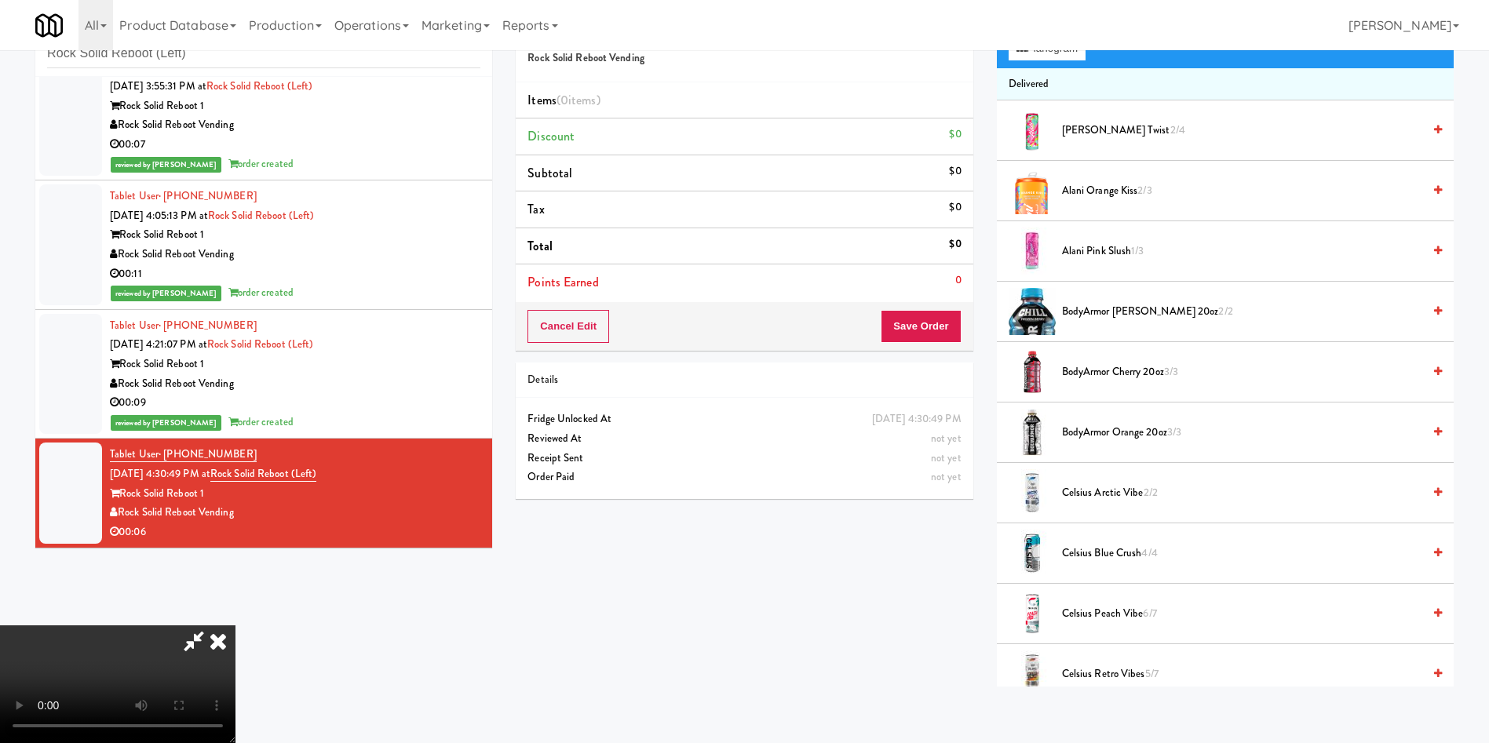
scroll to position [231, 0]
click at [235, 626] on video at bounding box center [117, 685] width 235 height 118
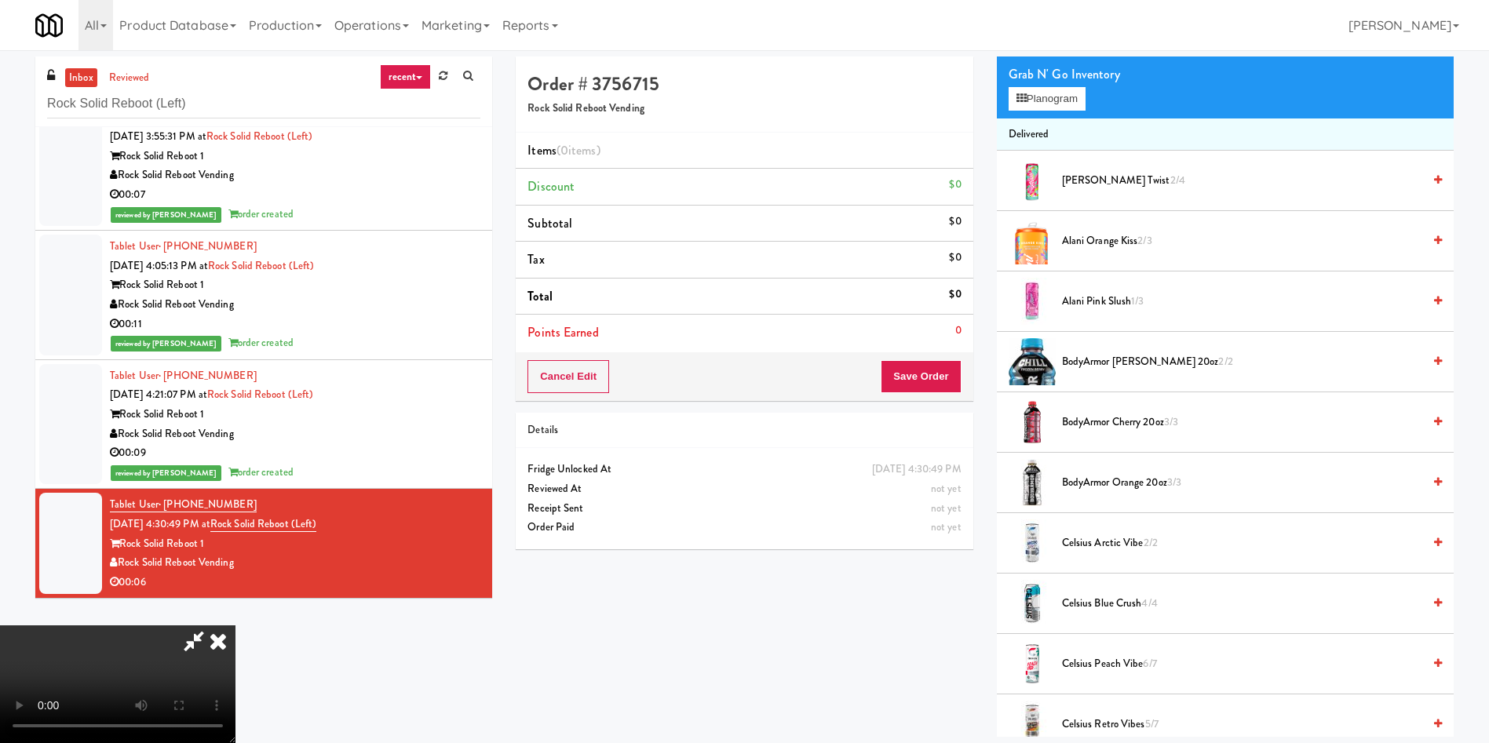
scroll to position [0, 0]
click at [1048, 99] on button "Planogram" at bounding box center [1047, 99] width 77 height 24
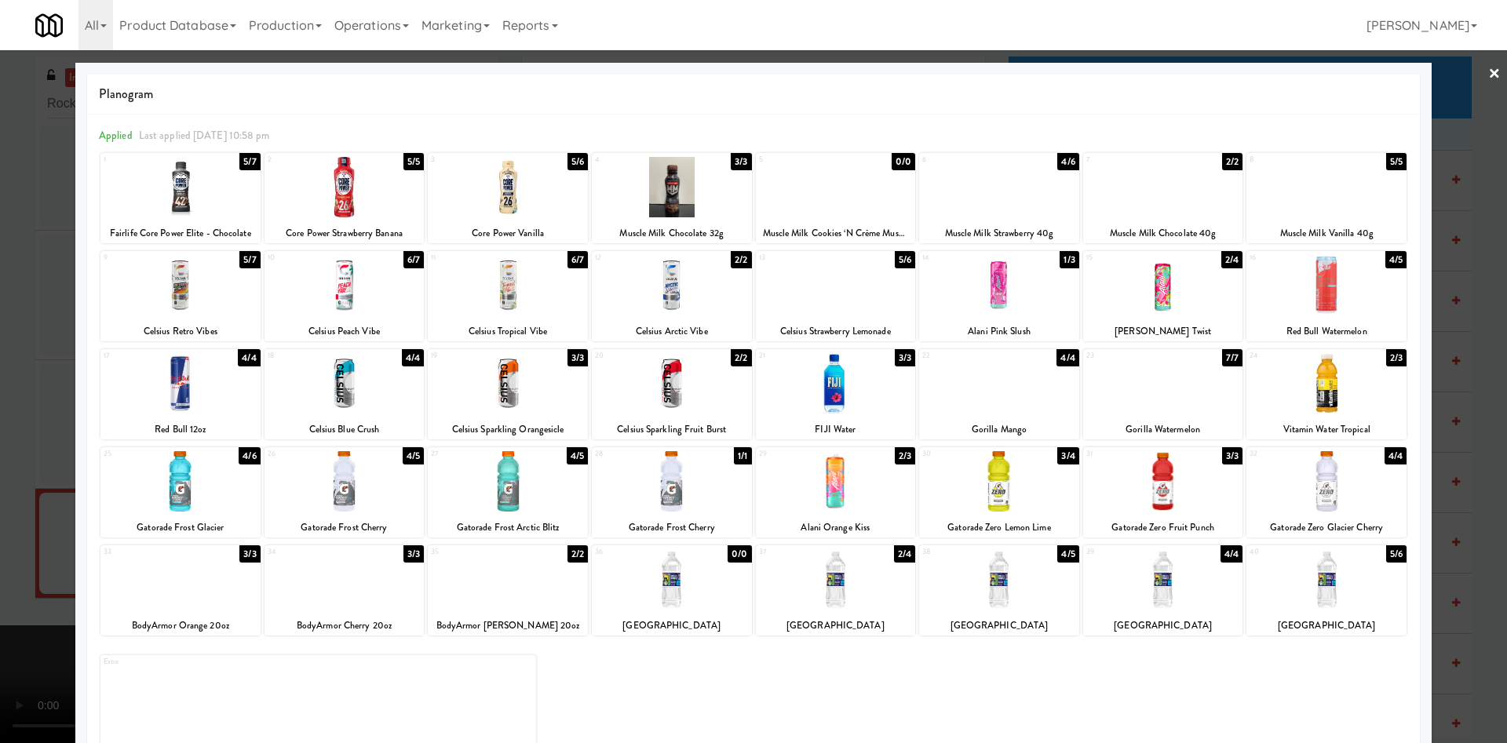
click at [218, 305] on div at bounding box center [180, 285] width 160 height 60
click at [0, 244] on div at bounding box center [753, 371] width 1507 height 743
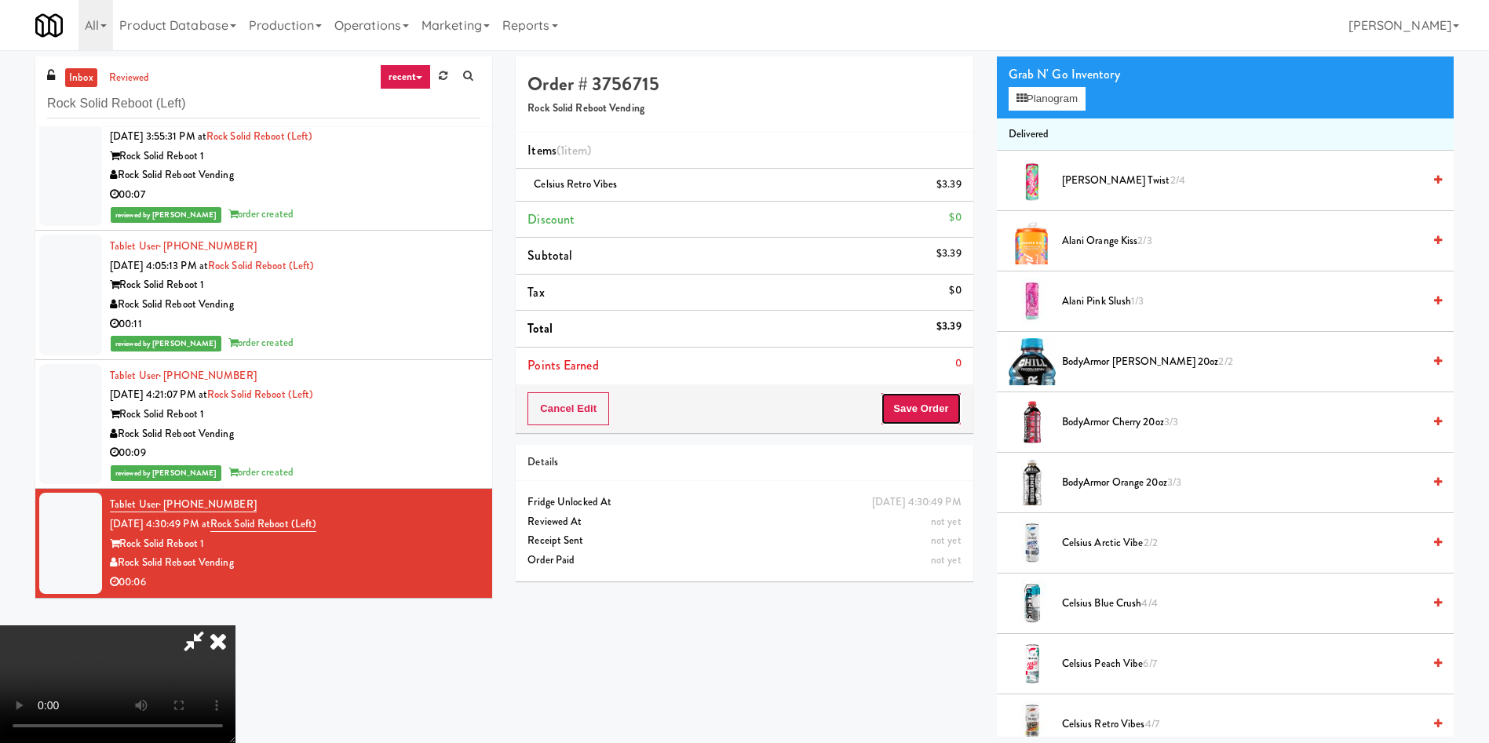
click at [935, 414] on button "Save Order" at bounding box center [921, 408] width 80 height 33
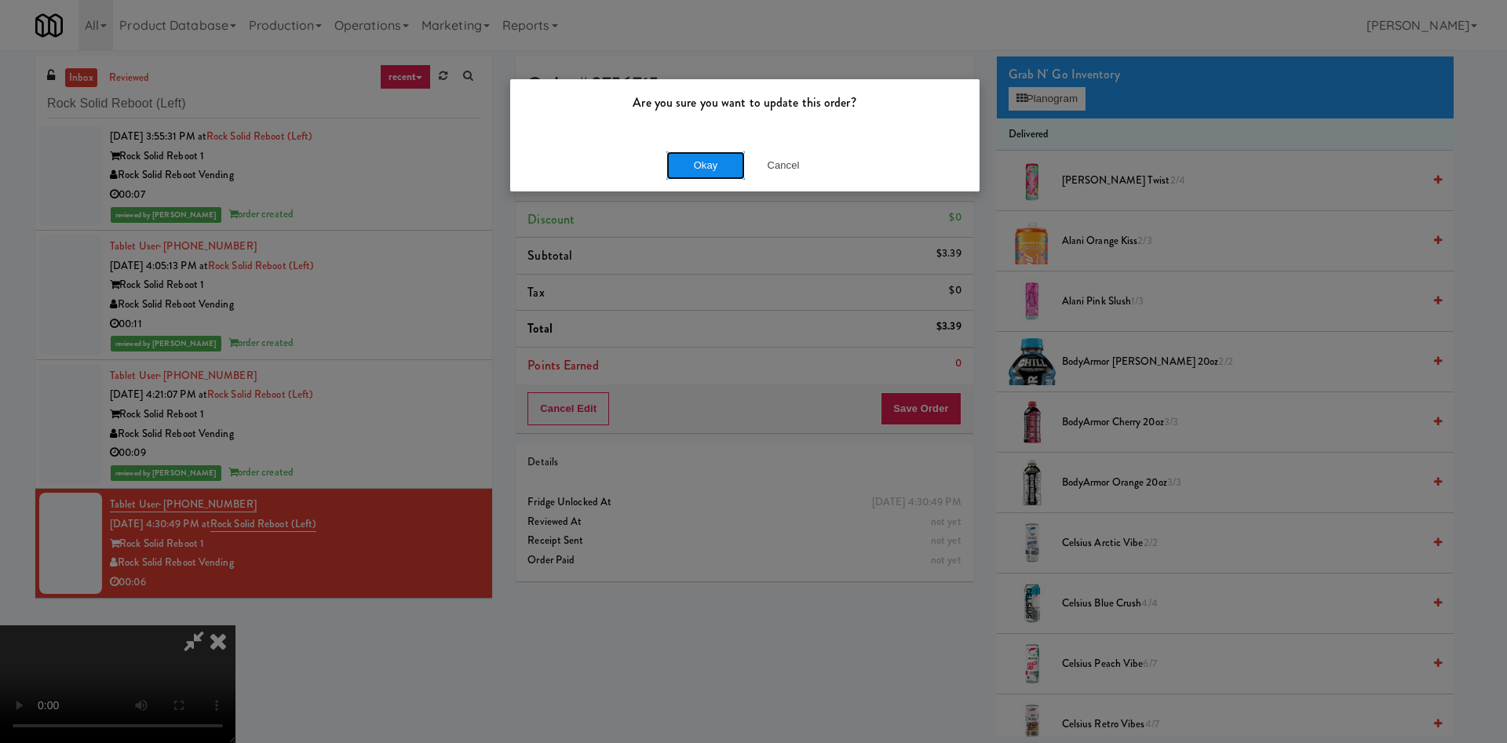
click at [706, 175] on button "Okay" at bounding box center [705, 166] width 78 height 28
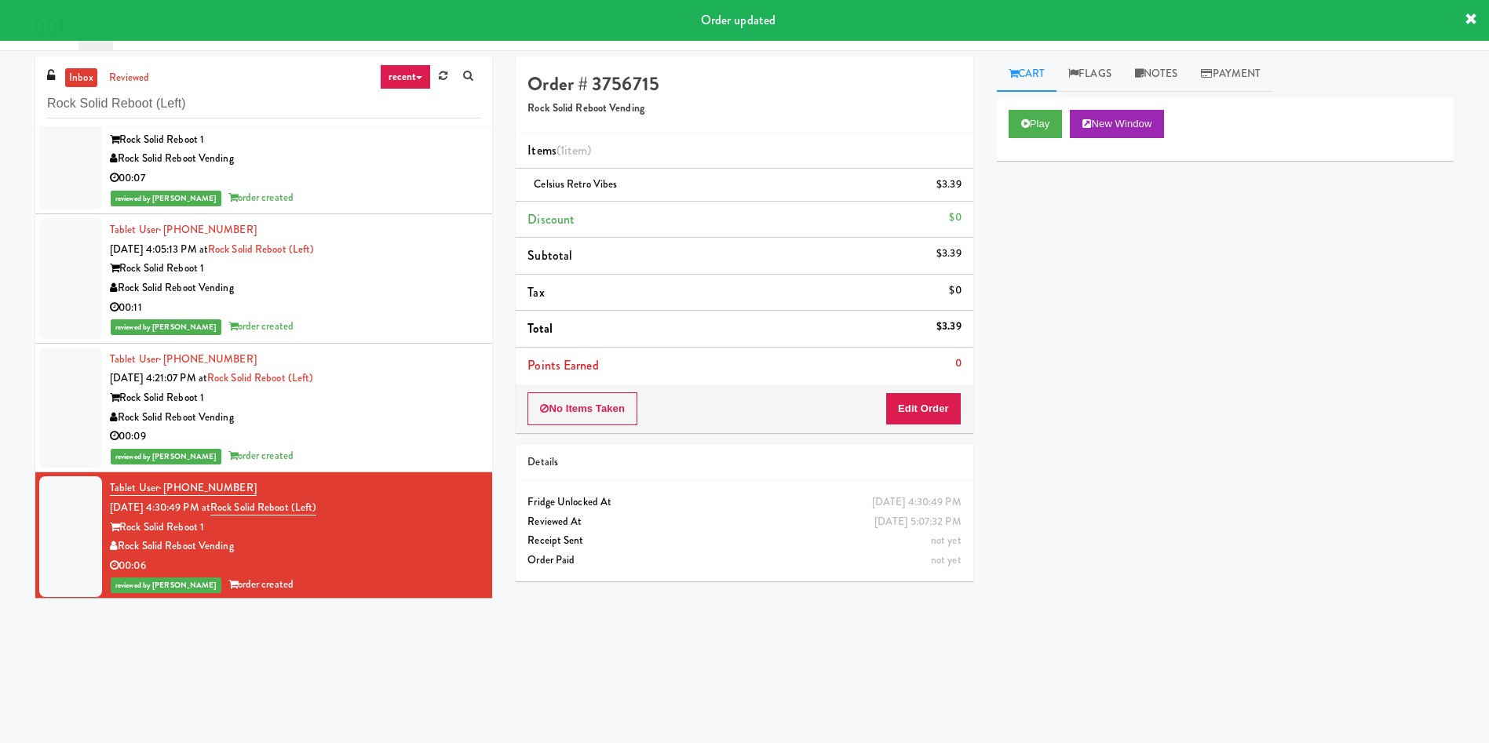
scroll to position [433, 0]
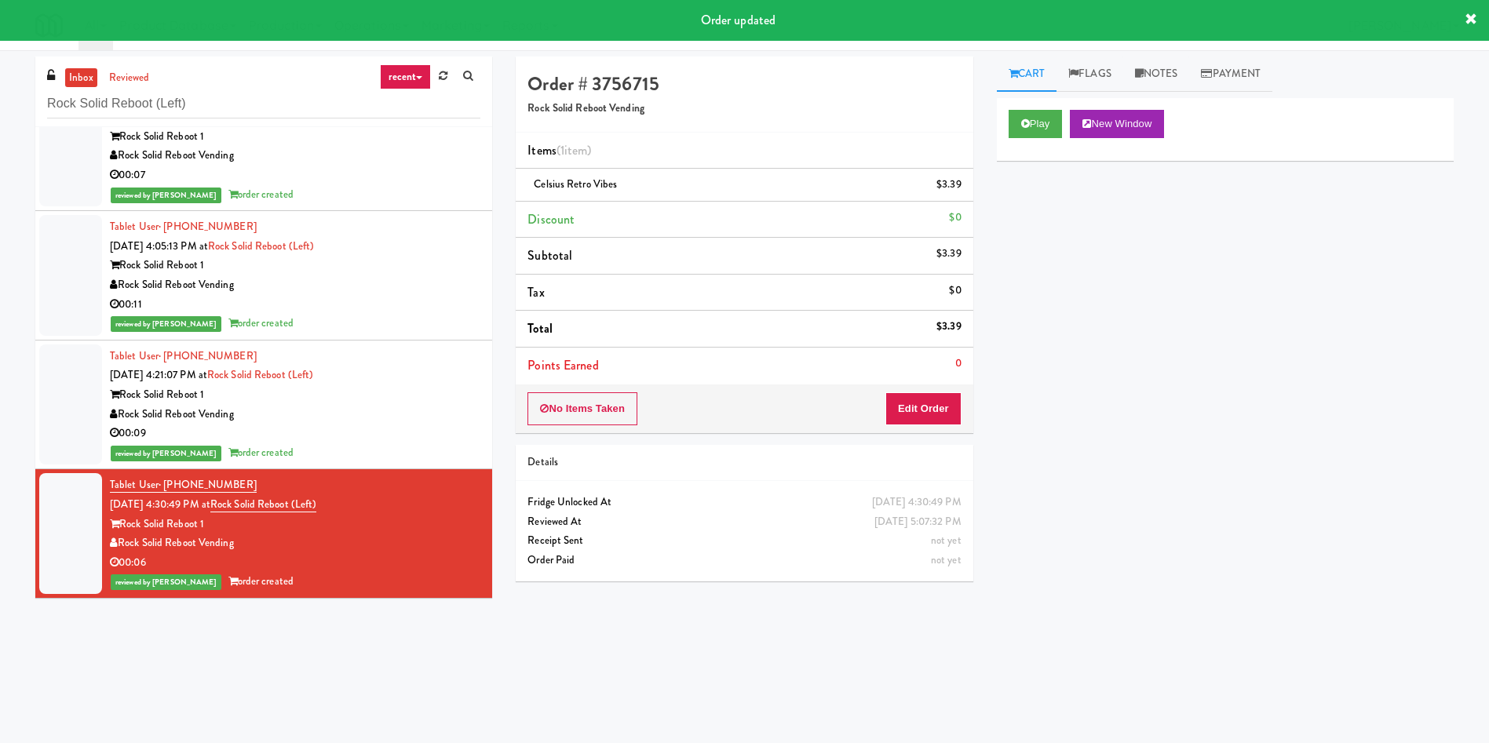
click at [95, 78] on link "inbox" at bounding box center [81, 78] width 32 height 20
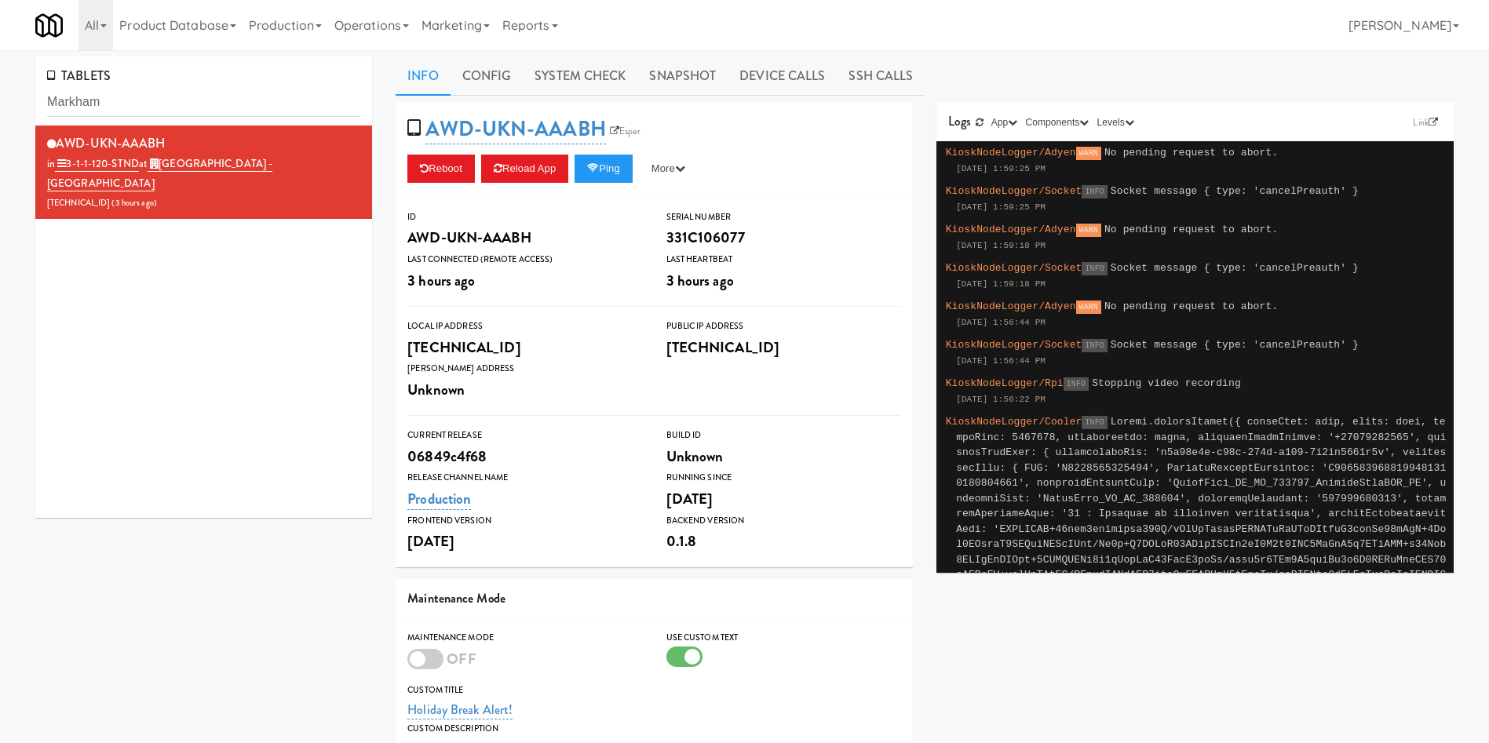
drag, startPoint x: 0, startPoint y: 0, endPoint x: 197, endPoint y: 117, distance: 229.1
click at [197, 117] on div "TABLETS Markham" at bounding box center [203, 91] width 337 height 69
drag, startPoint x: 205, startPoint y: 100, endPoint x: 0, endPoint y: 93, distance: 205.0
click at [0, 93] on div "TABLETS Markham AWD-UKN-AAABH in 3-1-1-120-STND at Markham Campus - York Univer…" at bounding box center [744, 515] width 1489 height 916
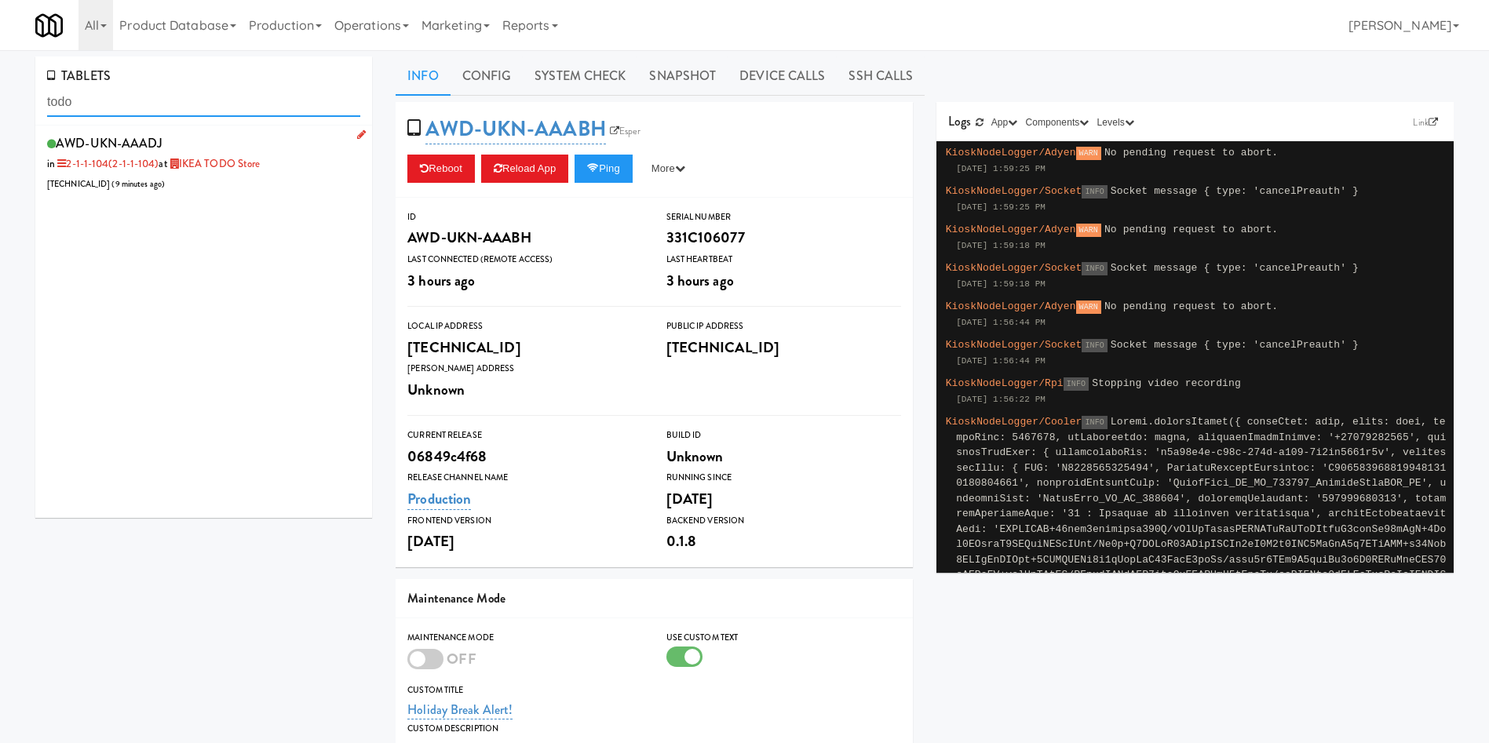
type input "todo"
click at [246, 175] on div "AWD-UKN-AAADJ in 2-1-1-104 (2-1-1-104) at IKEA TODO Store 99.209.17.10 ( 9 minu…" at bounding box center [203, 163] width 313 height 62
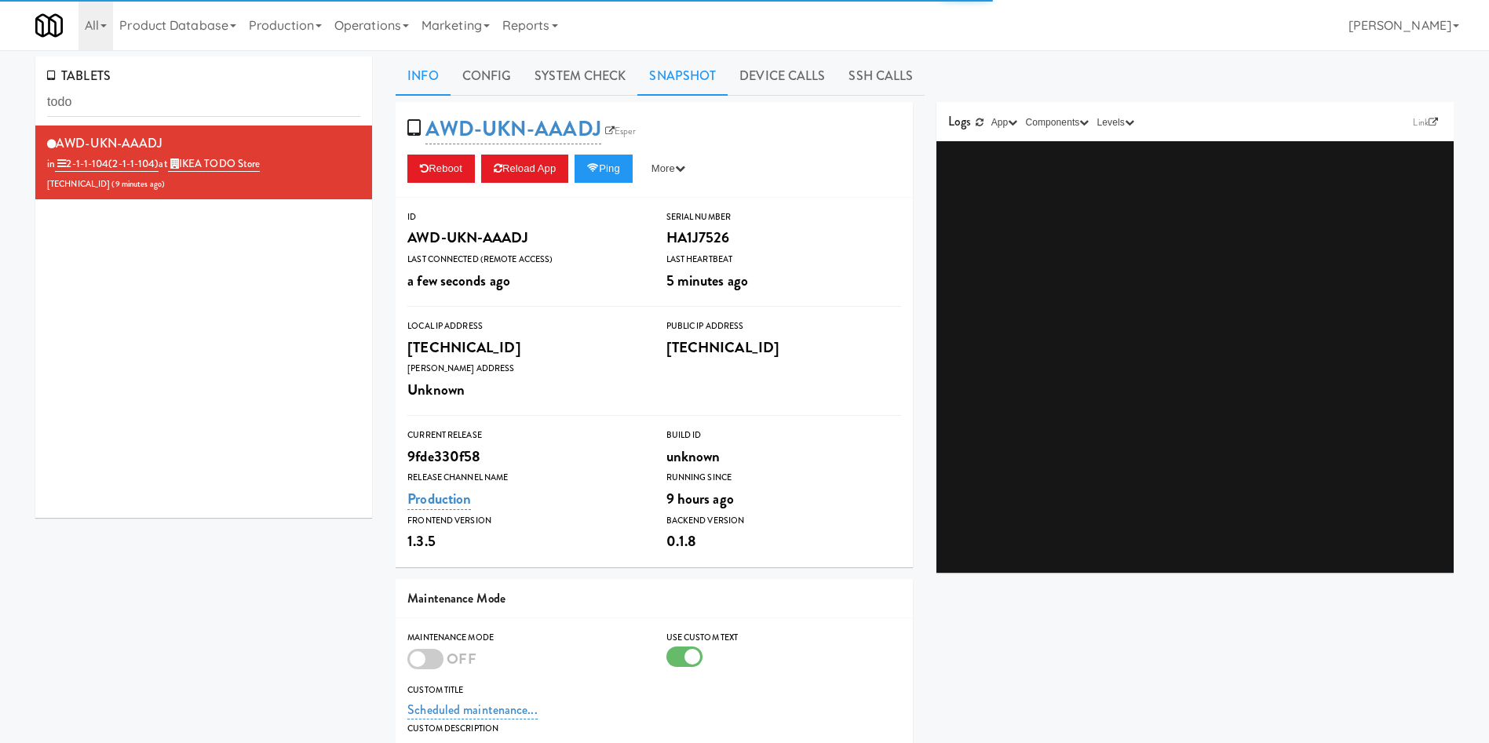
click at [702, 85] on link "Snapshot" at bounding box center [682, 76] width 90 height 39
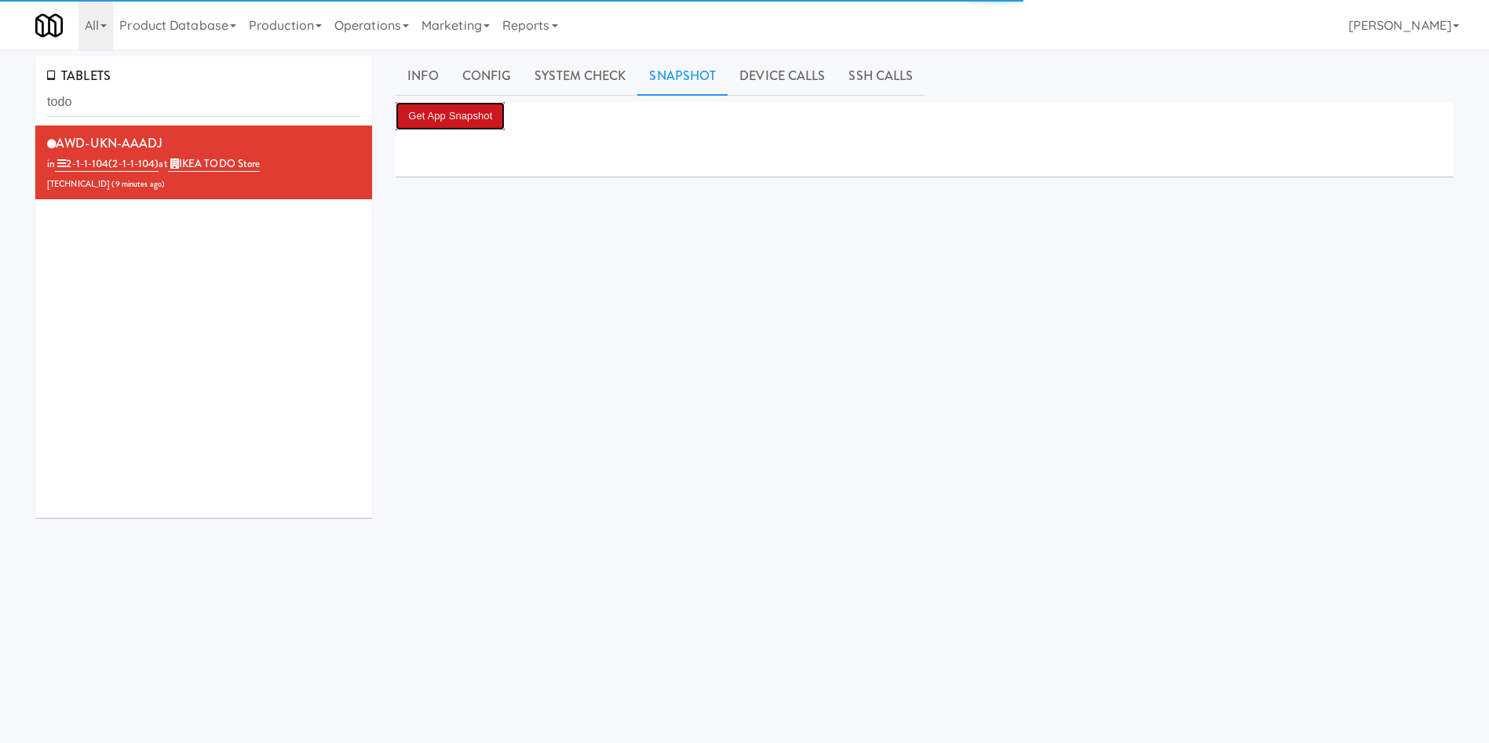
click at [482, 110] on button "Get App Snapshot" at bounding box center [450, 116] width 109 height 28
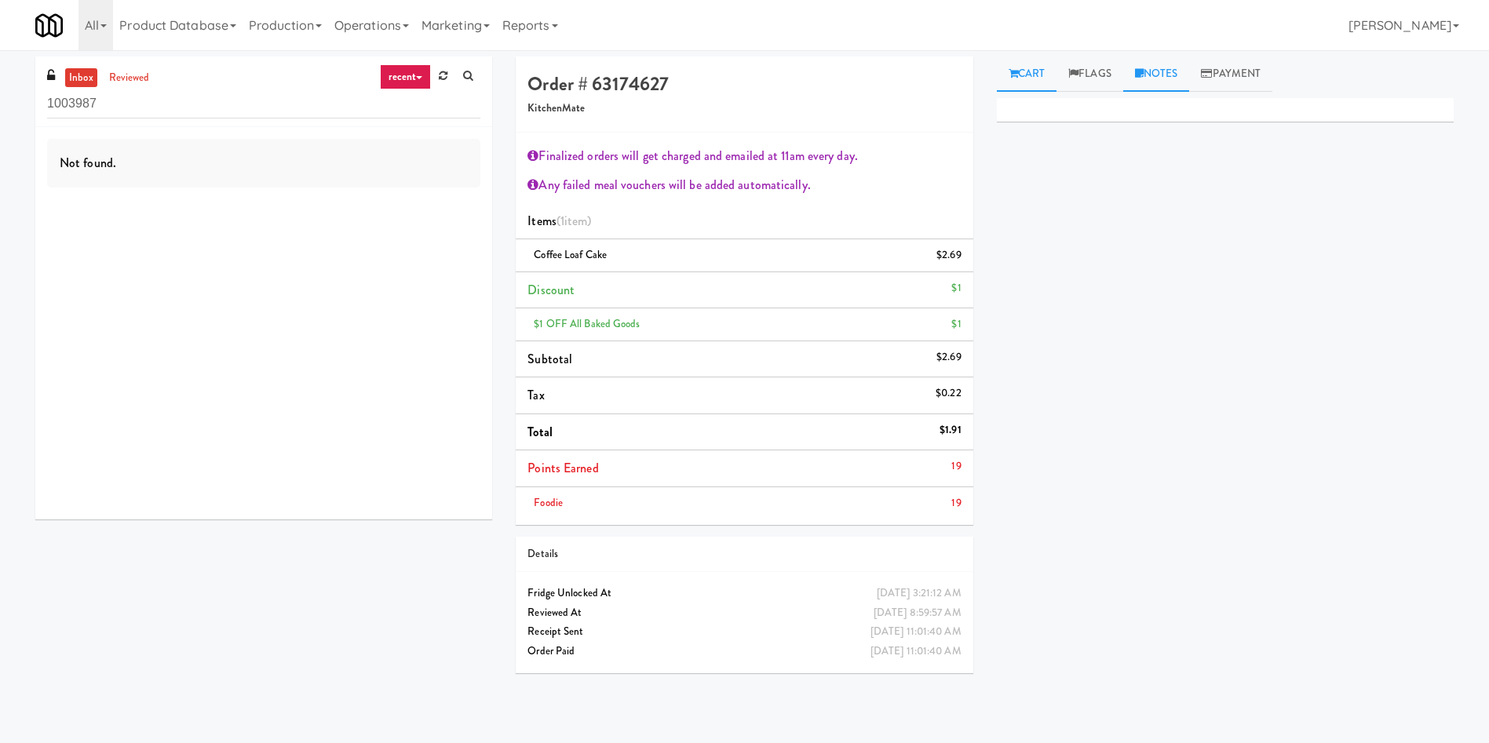
click at [1155, 69] on link "Notes" at bounding box center [1156, 74] width 67 height 35
click at [142, 74] on link "reviewed" at bounding box center [129, 78] width 49 height 20
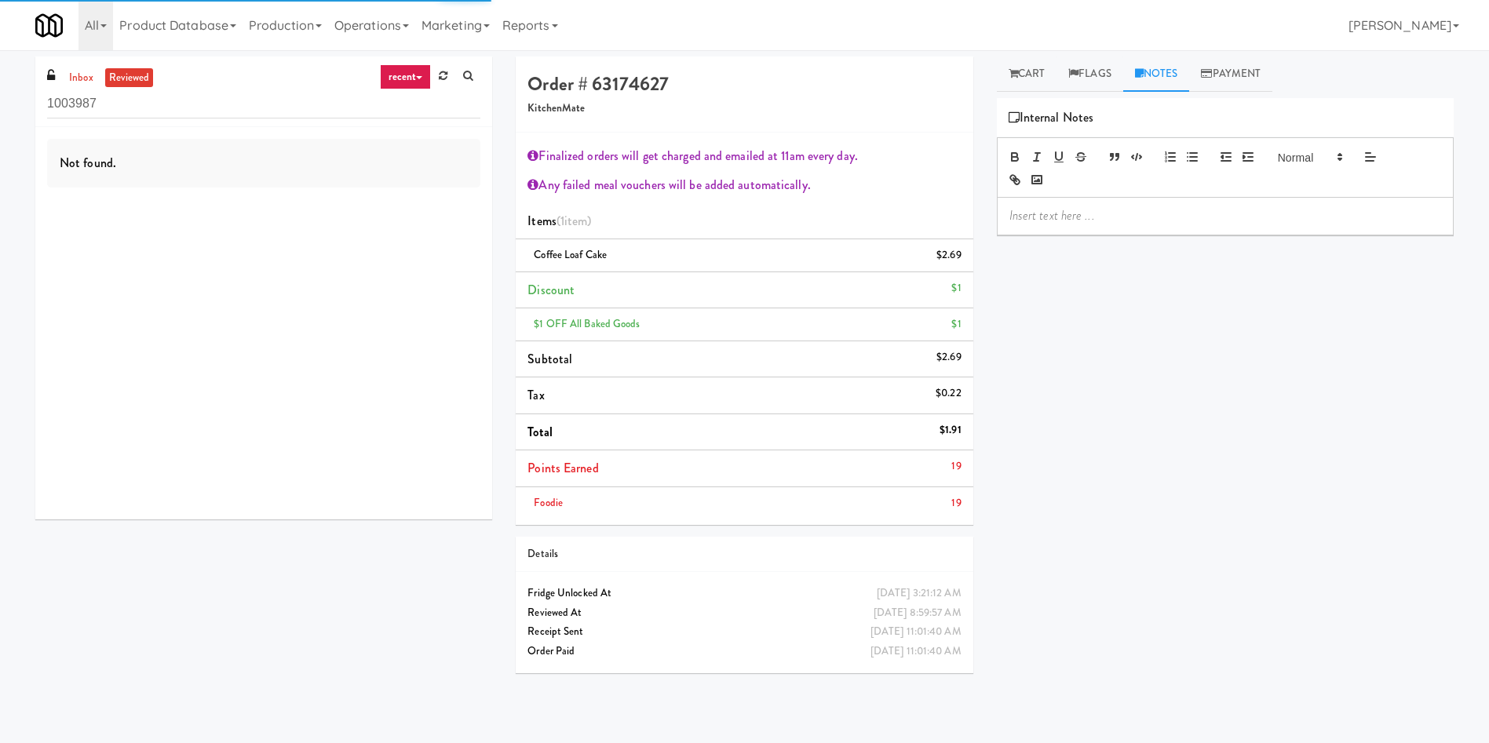
click at [1148, 215] on p at bounding box center [1225, 215] width 432 height 17
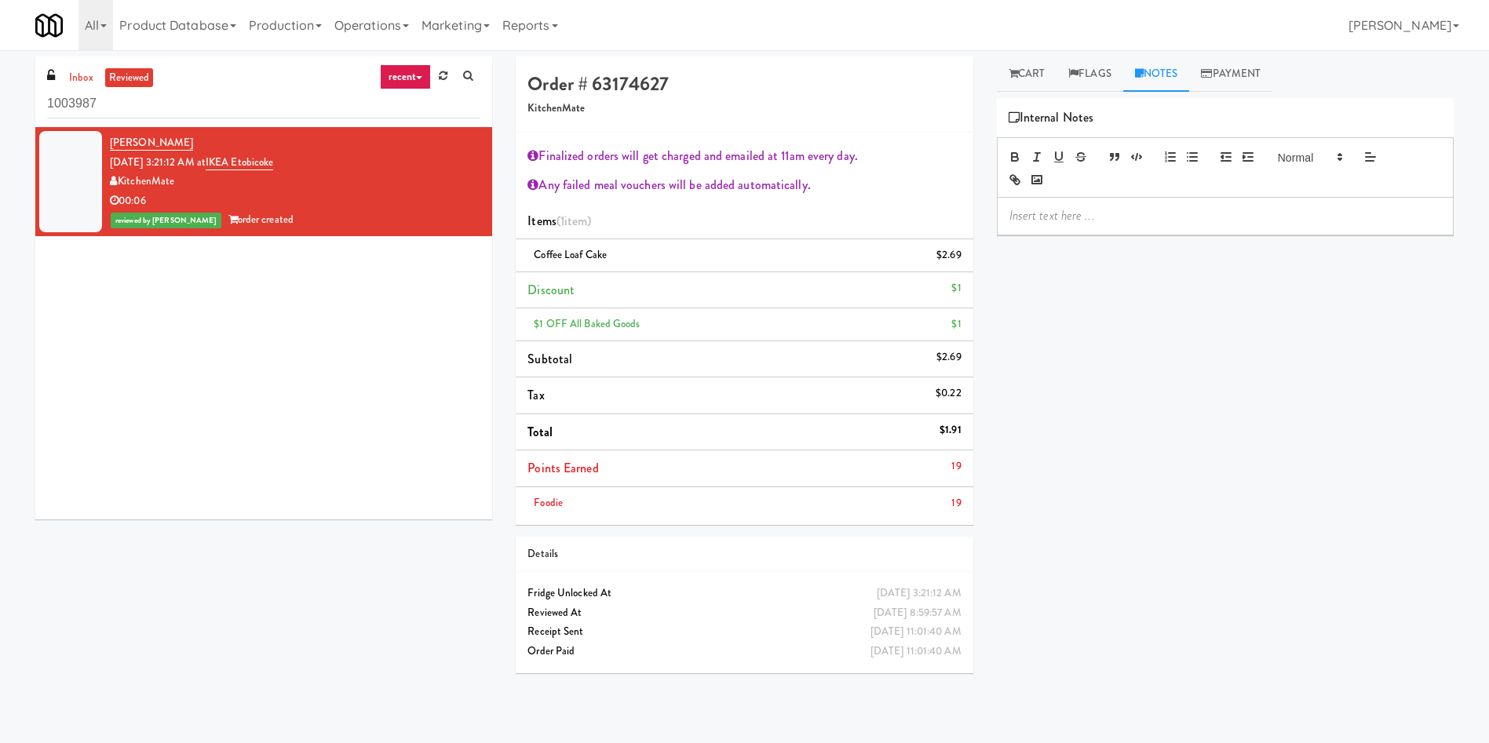
drag, startPoint x: 768, startPoint y: 221, endPoint x: 863, endPoint y: 211, distance: 95.4
click at [768, 219] on li "Items (1 item )" at bounding box center [744, 221] width 457 height 37
click at [1068, 208] on p at bounding box center [1225, 215] width 432 height 17
click at [1253, 219] on p "Ela: for refund 3 coffee cake - $1.91 x 3 - $5.73" at bounding box center [1225, 215] width 432 height 17
click at [1268, 235] on div "Primary Flag Clear Flag if unable to determine what was taken or order not proc…" at bounding box center [1225, 392] width 457 height 589
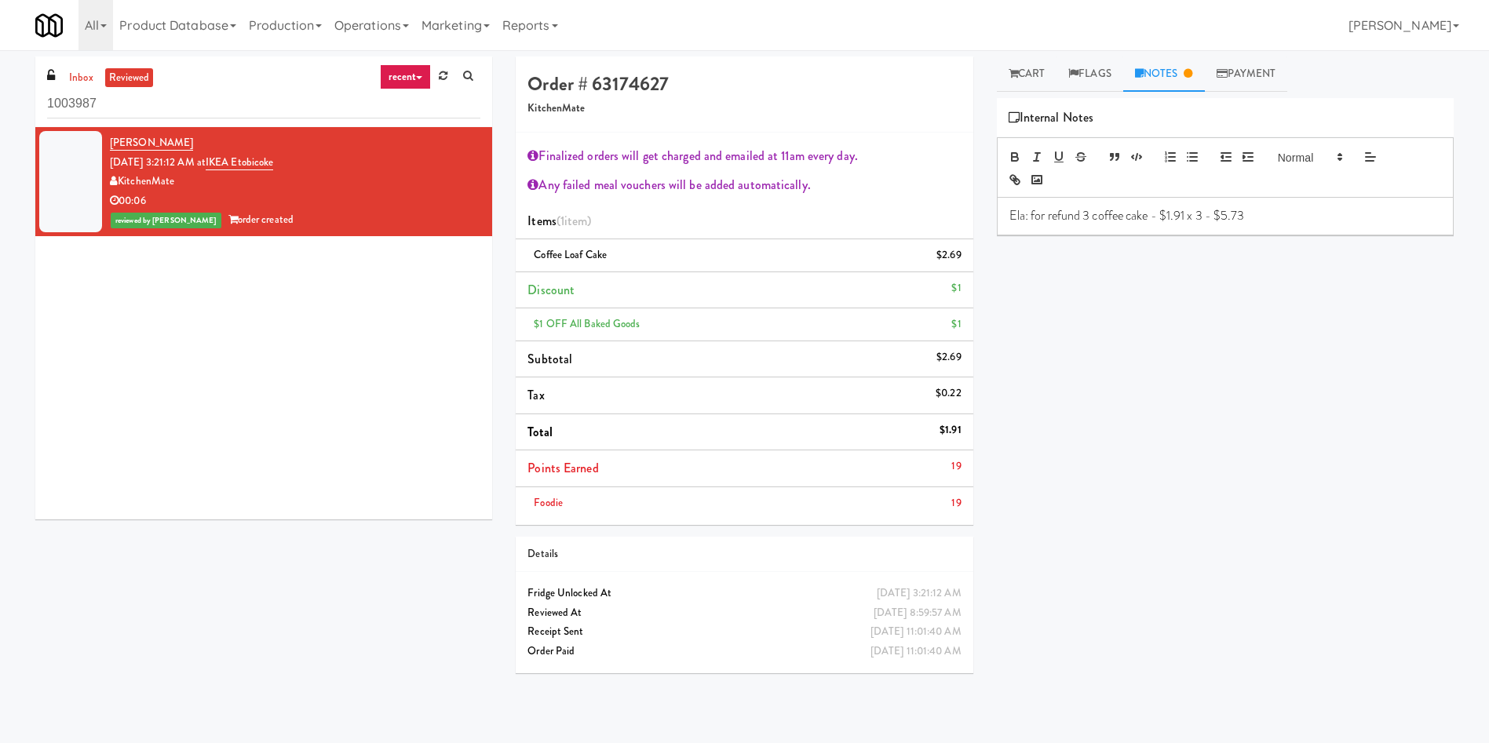
click at [1281, 221] on p "Ela: for refund 3 coffee cake - $1.91 x 3 - $5.73" at bounding box center [1225, 215] width 432 height 17
click at [1068, 216] on p "Ela: for refund 3 coffee cake - $1.91 x 3 - $5.73" at bounding box center [1225, 215] width 432 height 17
drag, startPoint x: 1280, startPoint y: 156, endPoint x: 1299, endPoint y: 180, distance: 30.2
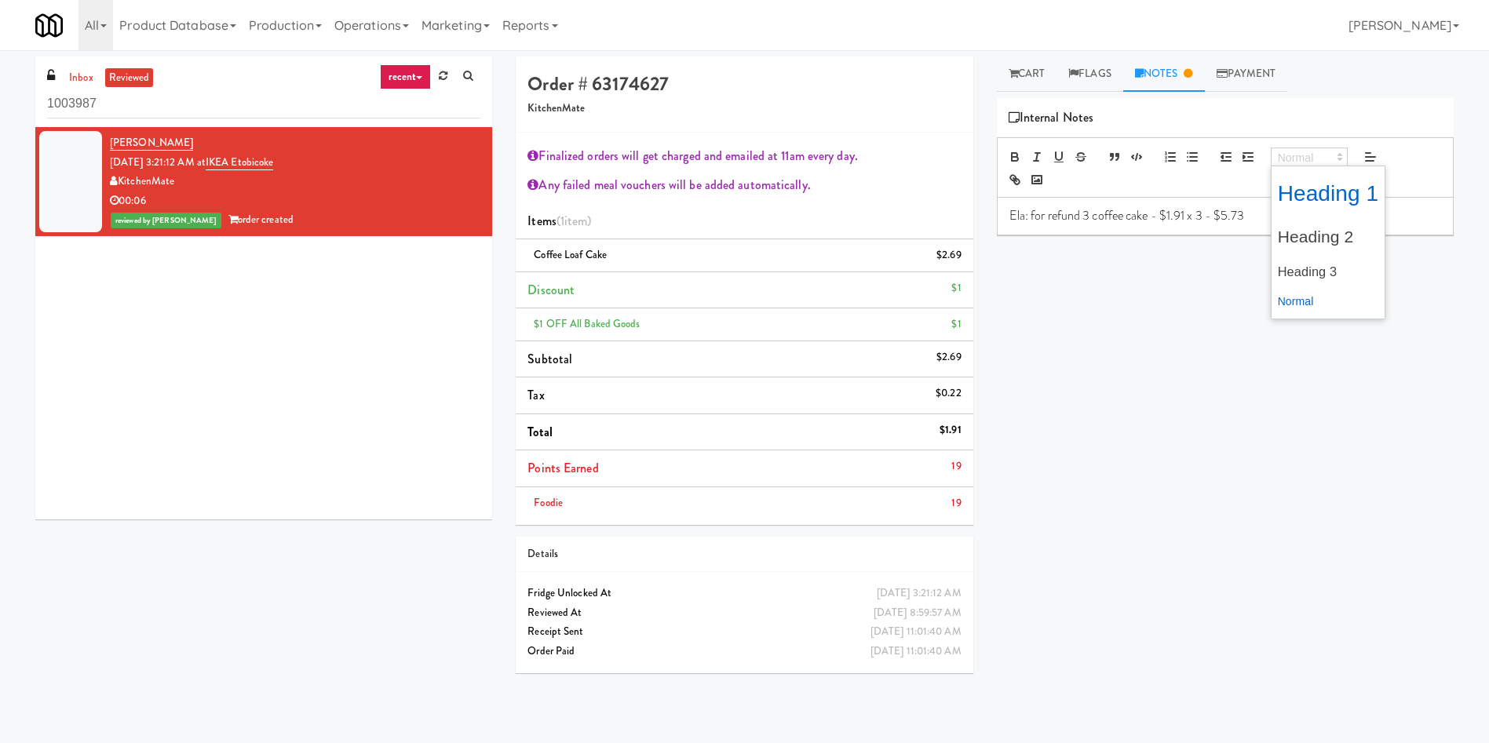
click at [1280, 157] on span at bounding box center [1309, 157] width 77 height 19
click at [1333, 276] on span at bounding box center [1328, 271] width 101 height 31
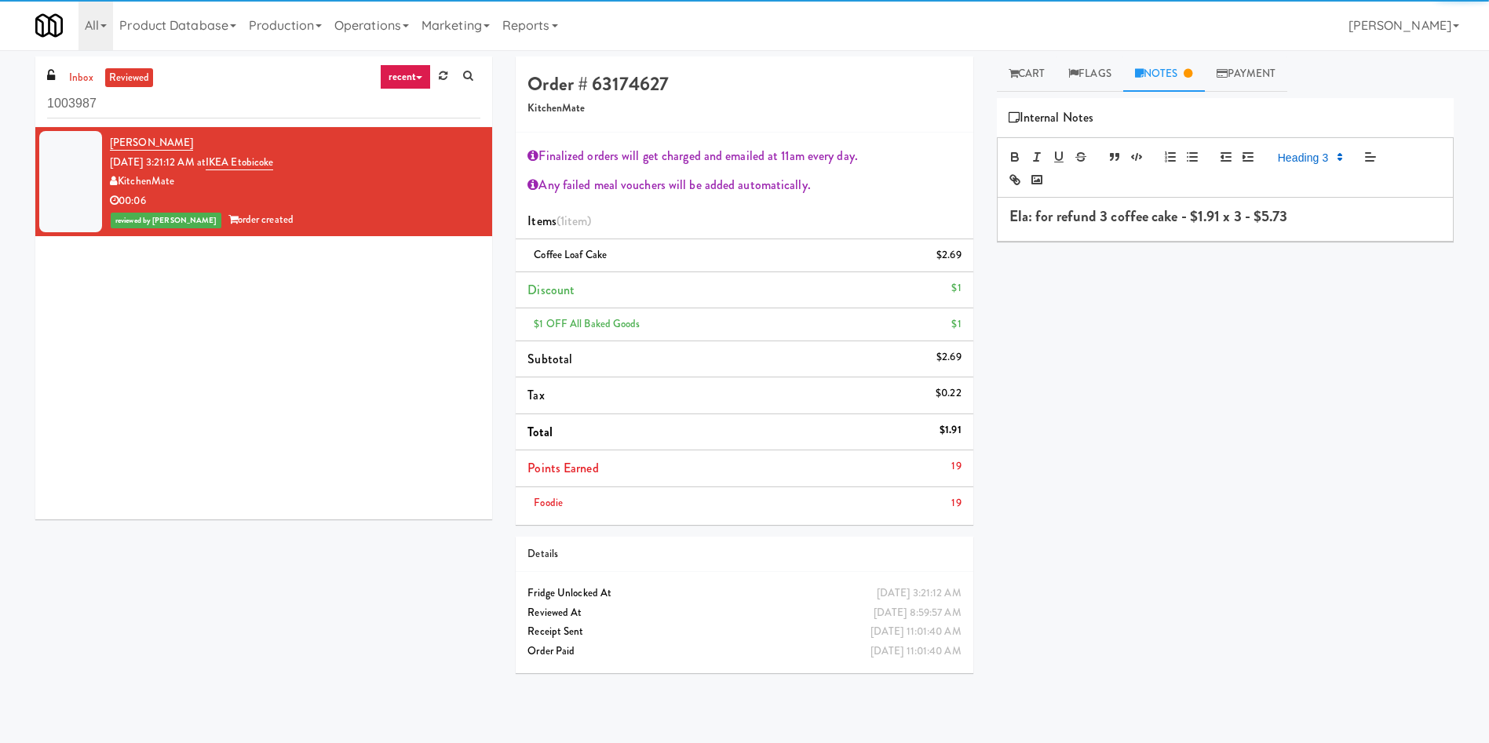
click at [1170, 257] on div "Primary Flag Clear Flag if unable to determine what was taken or order not proc…" at bounding box center [1225, 392] width 457 height 589
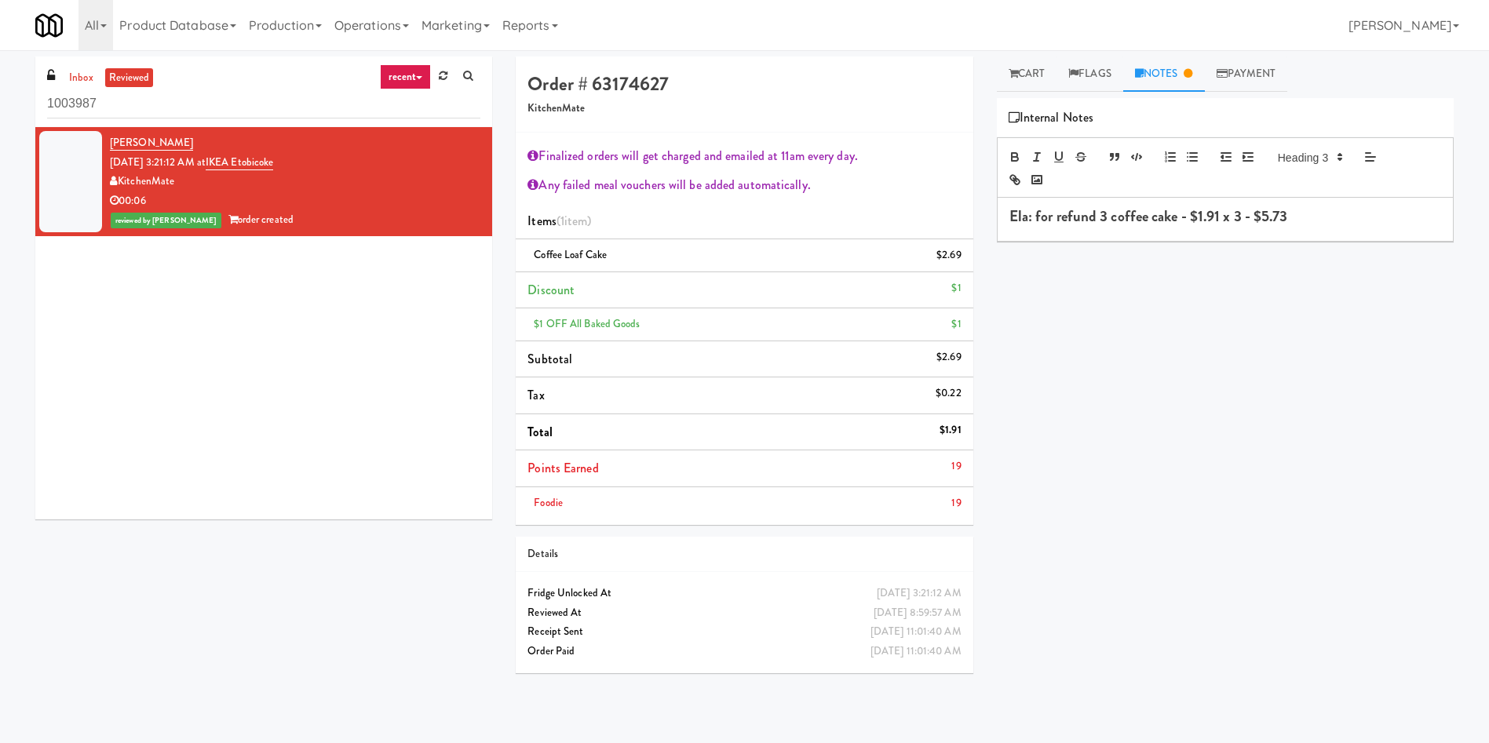
click at [1327, 225] on div "Ela: for refund 3 coffee cake - $1.91 x 3 - $5.73" at bounding box center [1225, 219] width 455 height 42
drag, startPoint x: 1294, startPoint y: 157, endPoint x: 1283, endPoint y: 162, distance: 13.0
click at [1294, 157] on span at bounding box center [1309, 157] width 77 height 19
click at [1308, 269] on span at bounding box center [1328, 271] width 101 height 31
drag, startPoint x: 1316, startPoint y: 155, endPoint x: 1311, endPoint y: 164, distance: 9.8
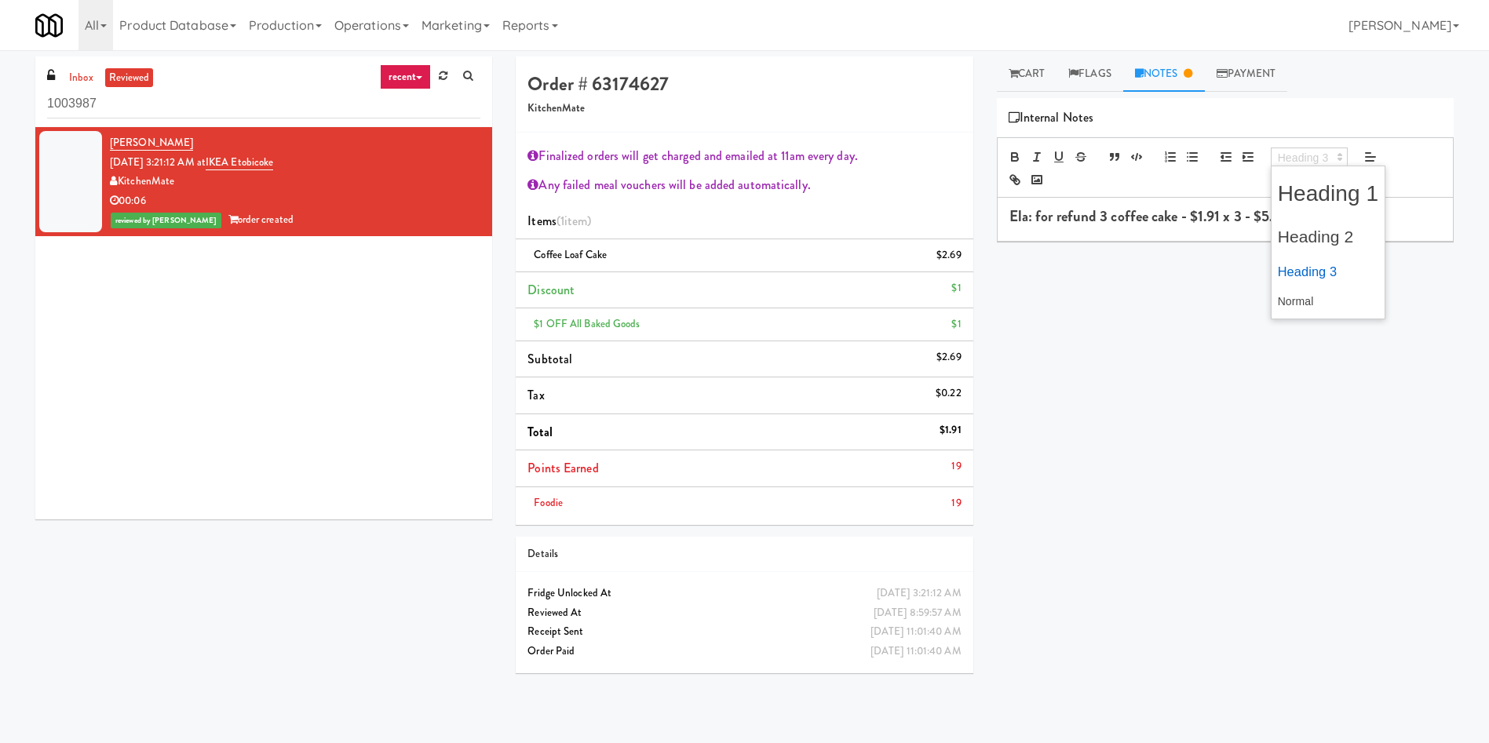
click at [1316, 155] on span at bounding box center [1309, 157] width 77 height 19
click at [1165, 272] on div "Primary Flag Clear Flag if unable to determine what was taken or order not proc…" at bounding box center [1225, 392] width 457 height 589
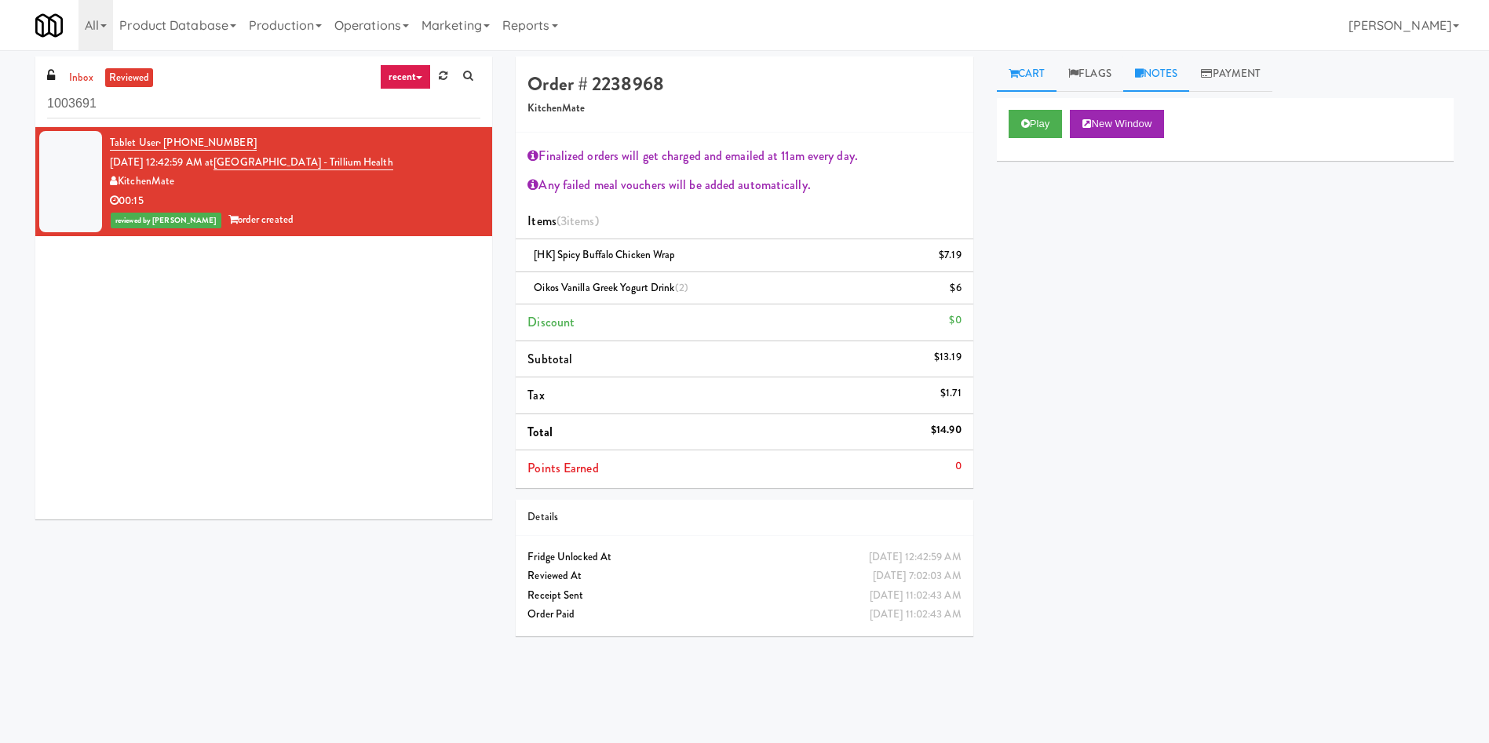
click at [1144, 71] on icon at bounding box center [1139, 73] width 9 height 10
click at [1121, 221] on p at bounding box center [1225, 215] width 432 height 17
drag, startPoint x: 834, startPoint y: 204, endPoint x: 929, endPoint y: 206, distance: 95.0
click at [834, 204] on li "Items (3 items )" at bounding box center [744, 221] width 457 height 37
drag, startPoint x: 1038, startPoint y: 217, endPoint x: 1002, endPoint y: 217, distance: 35.3
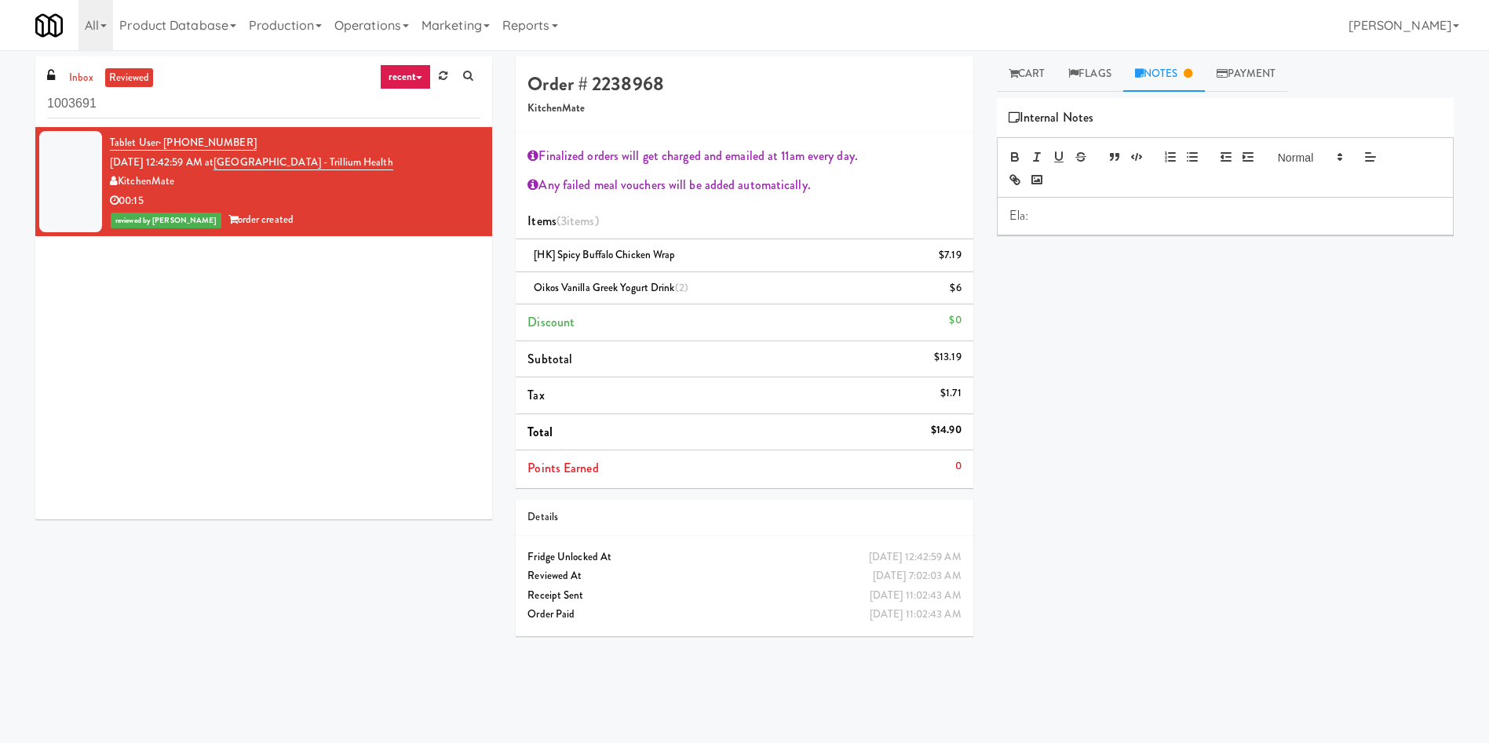
click at [1002, 217] on div "Ela:" at bounding box center [1225, 216] width 455 height 36
drag, startPoint x: 1005, startPoint y: 221, endPoint x: 1354, endPoint y: 221, distance: 349.3
click at [1005, 221] on div "refund wrap buffalo $7.19" at bounding box center [1225, 216] width 455 height 36
drag, startPoint x: 1218, startPoint y: 220, endPoint x: 999, endPoint y: 219, distance: 219.0
click at [999, 219] on div "Ela: For refund wrap buffalo $7.19" at bounding box center [1225, 216] width 455 height 36
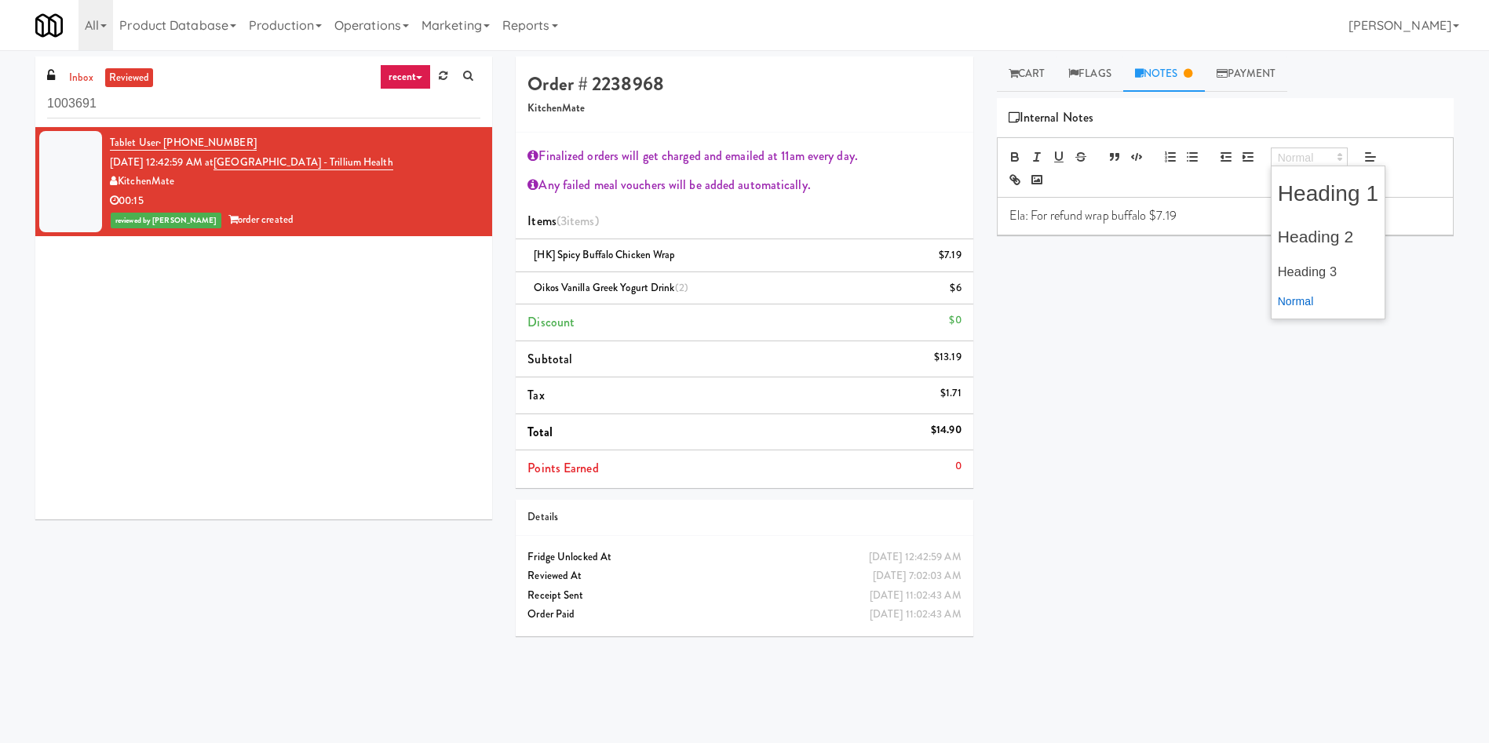
click at [1286, 153] on span at bounding box center [1309, 157] width 77 height 19
click at [1309, 265] on span at bounding box center [1328, 271] width 101 height 31
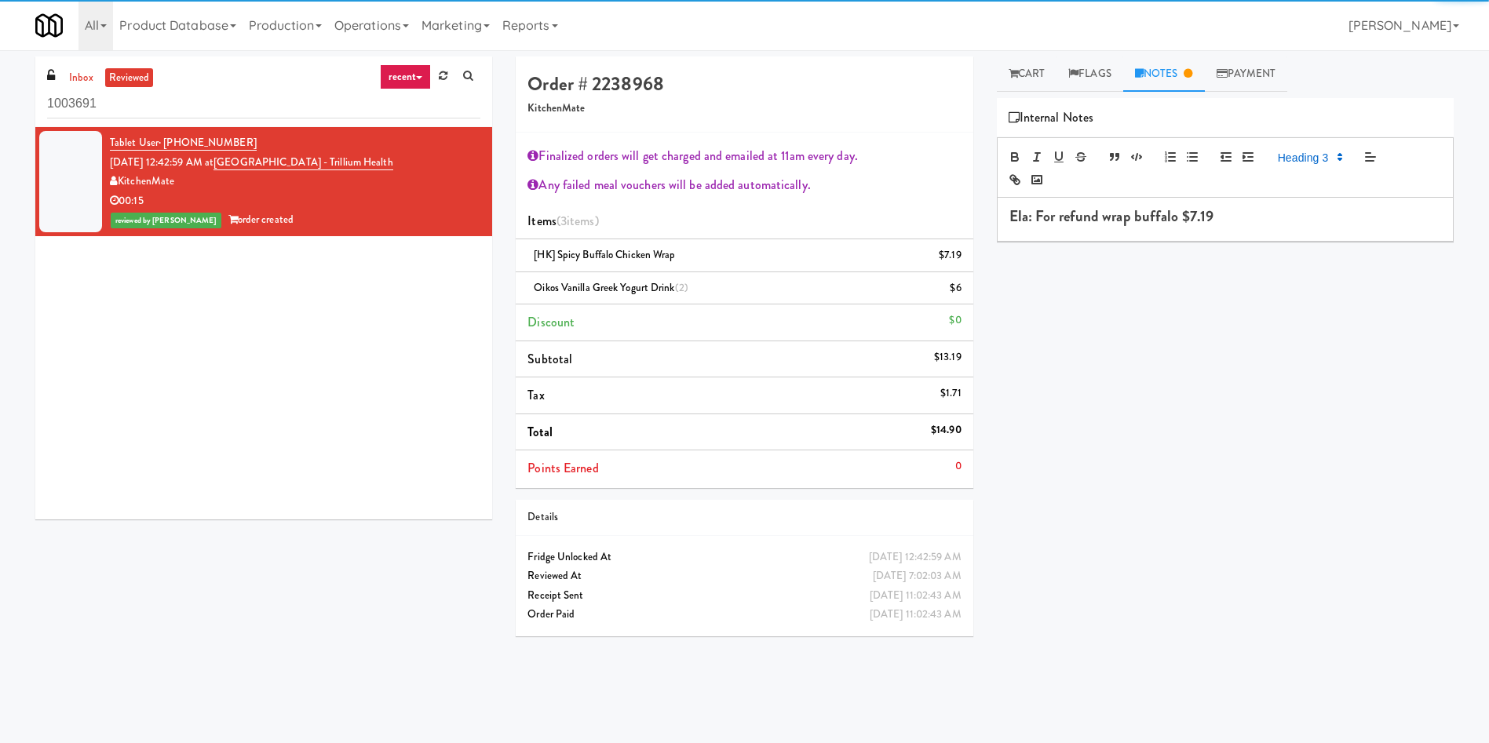
click at [1254, 222] on h3 "Ela: For refund wrap buffalo $7.19" at bounding box center [1225, 217] width 432 height 16
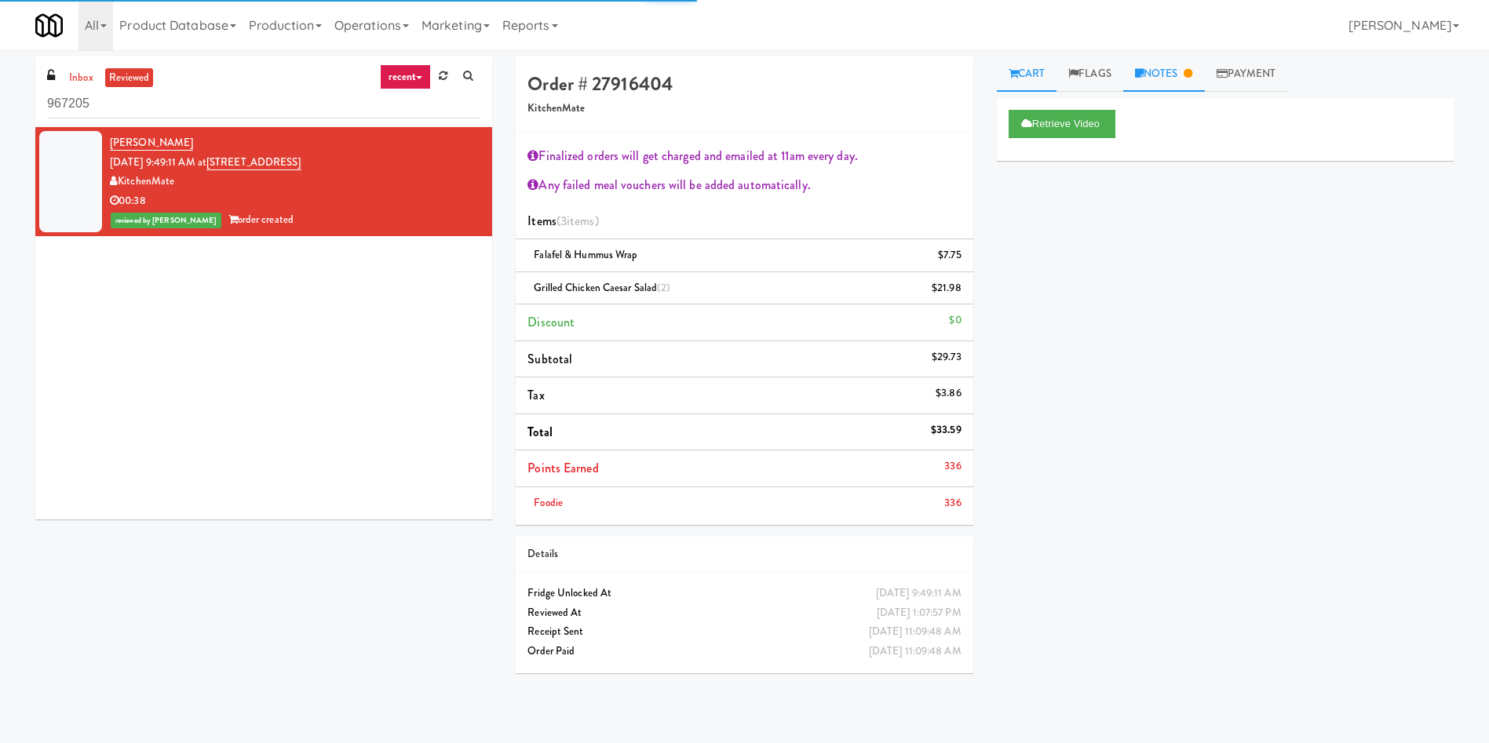
click at [1184, 82] on link "Notes" at bounding box center [1164, 74] width 82 height 35
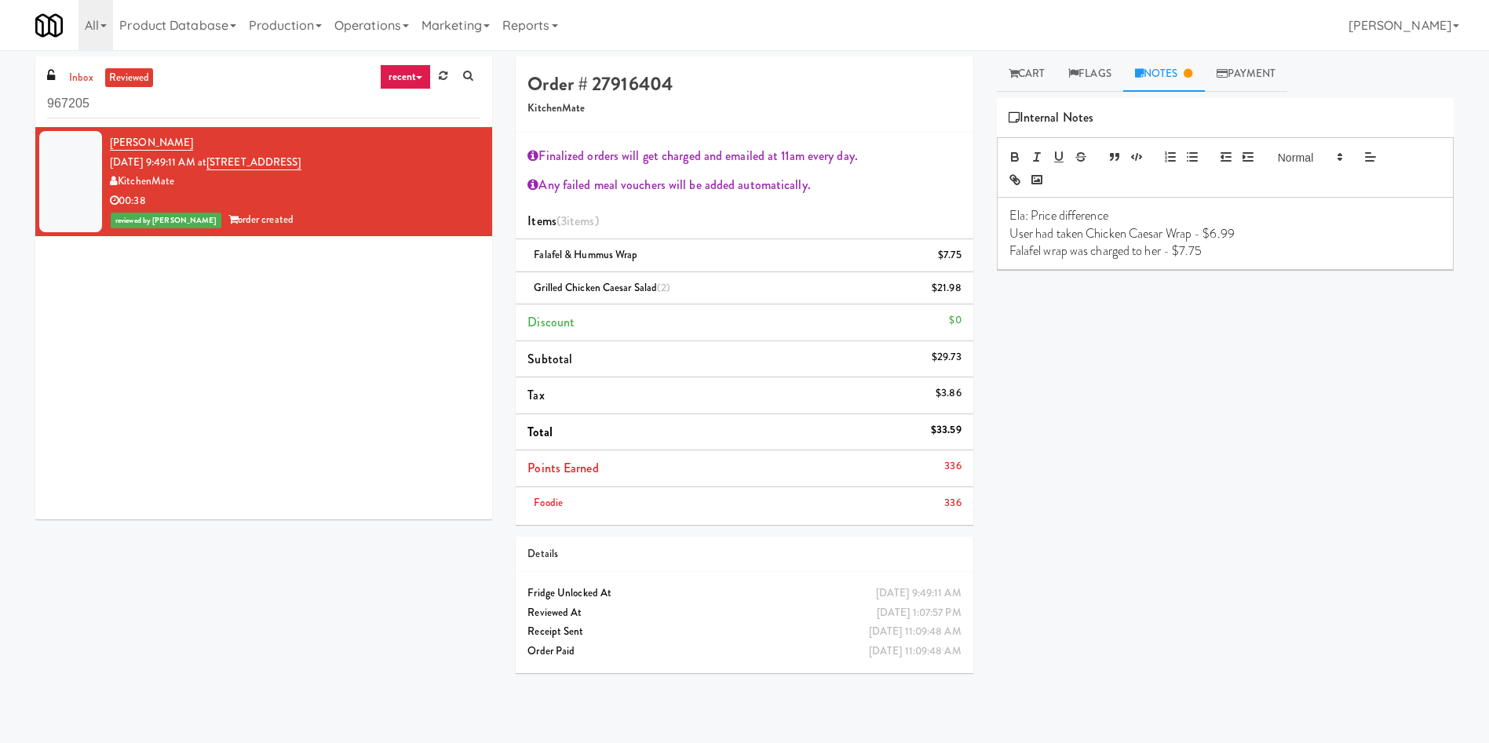
click at [1232, 261] on div "Ela: Price difference User had taken Chicken Caesar Wrap - $6.99 Falafel wrap w…" at bounding box center [1225, 233] width 455 height 71
drag, startPoint x: 1229, startPoint y: 252, endPoint x: 999, endPoint y: 212, distance: 233.5
click at [999, 212] on div "Ela: Price difference User had taken Chicken Caesar Wrap - $6.99 Falafel wrap w…" at bounding box center [1225, 233] width 455 height 71
click at [1196, 151] on icon "button" at bounding box center [1192, 157] width 14 height 14
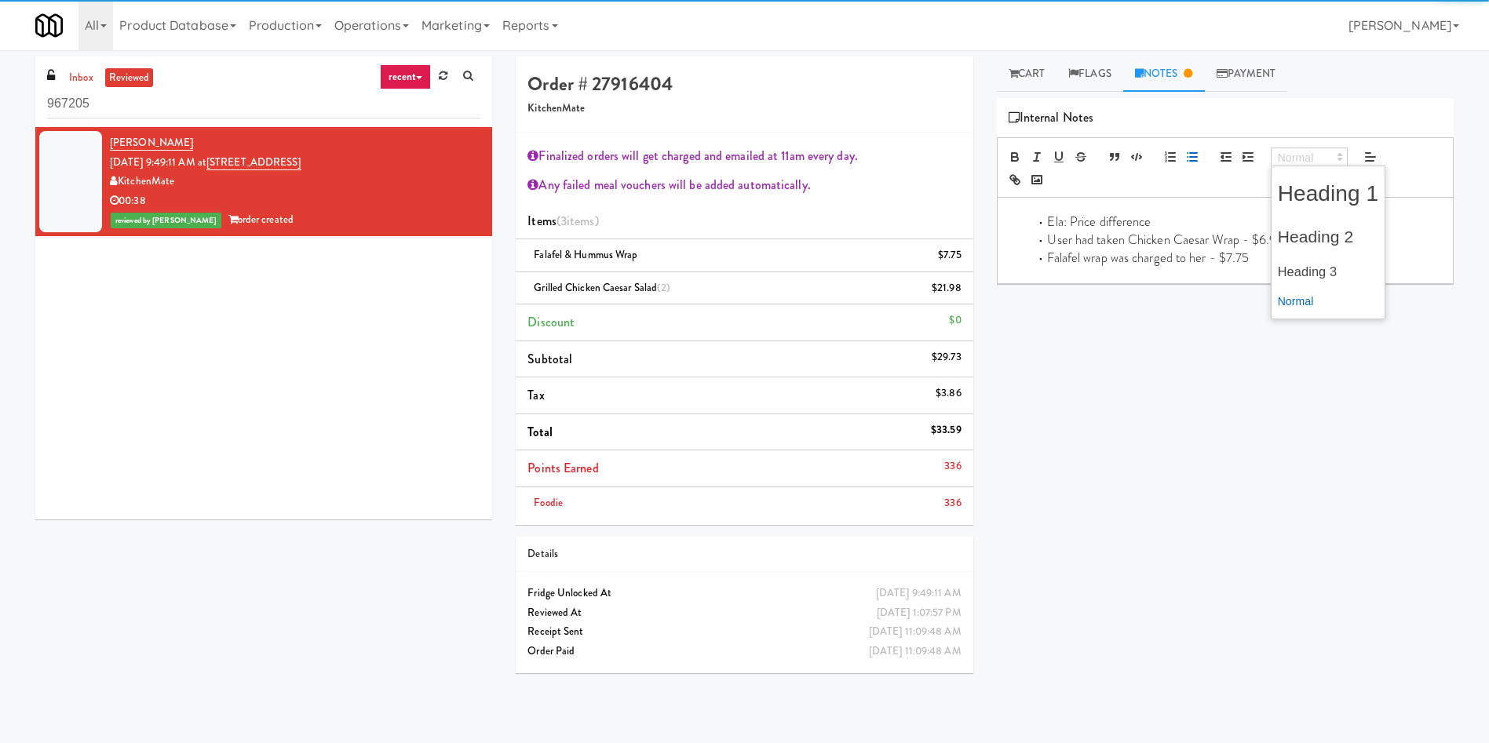
click at [1287, 159] on span at bounding box center [1309, 157] width 77 height 19
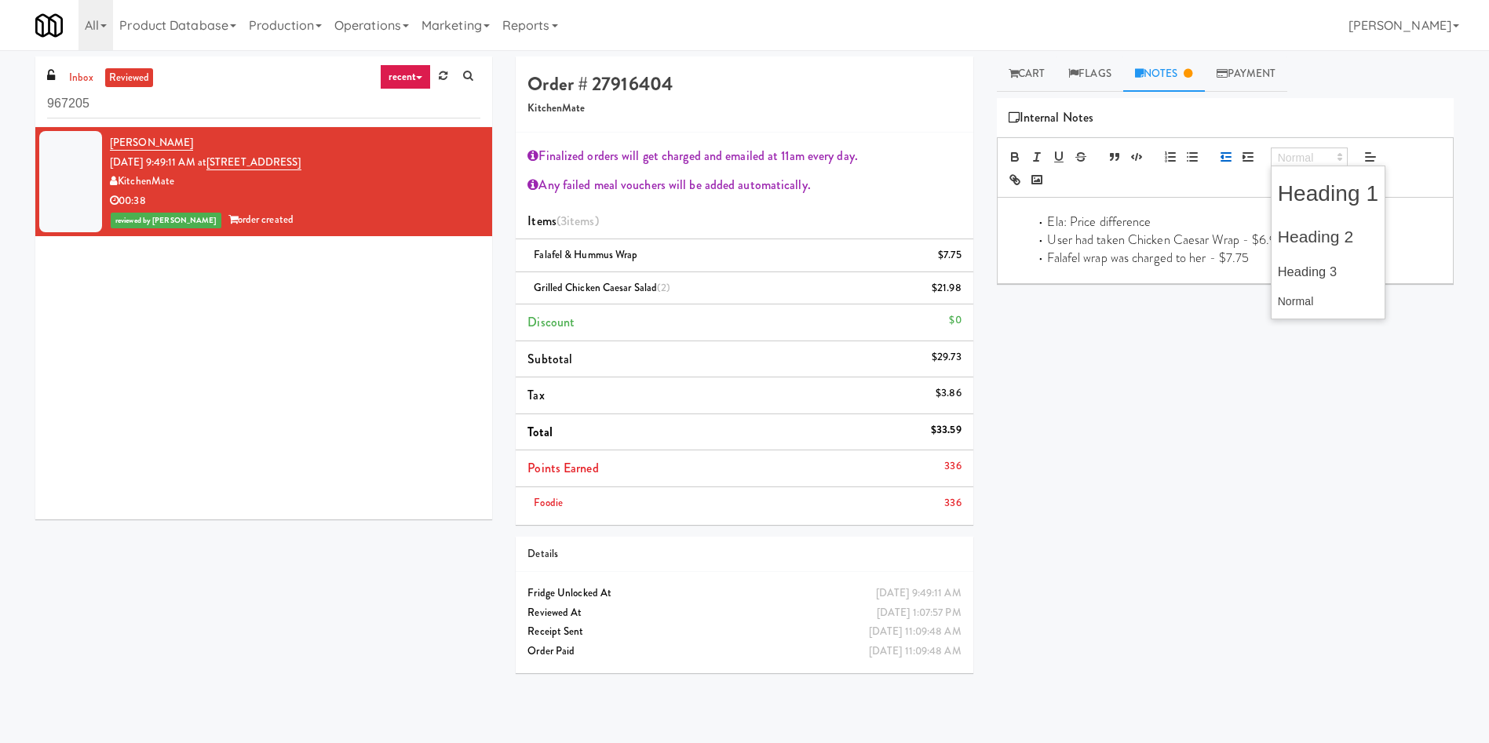
click at [1215, 150] on button "button" at bounding box center [1226, 157] width 22 height 19
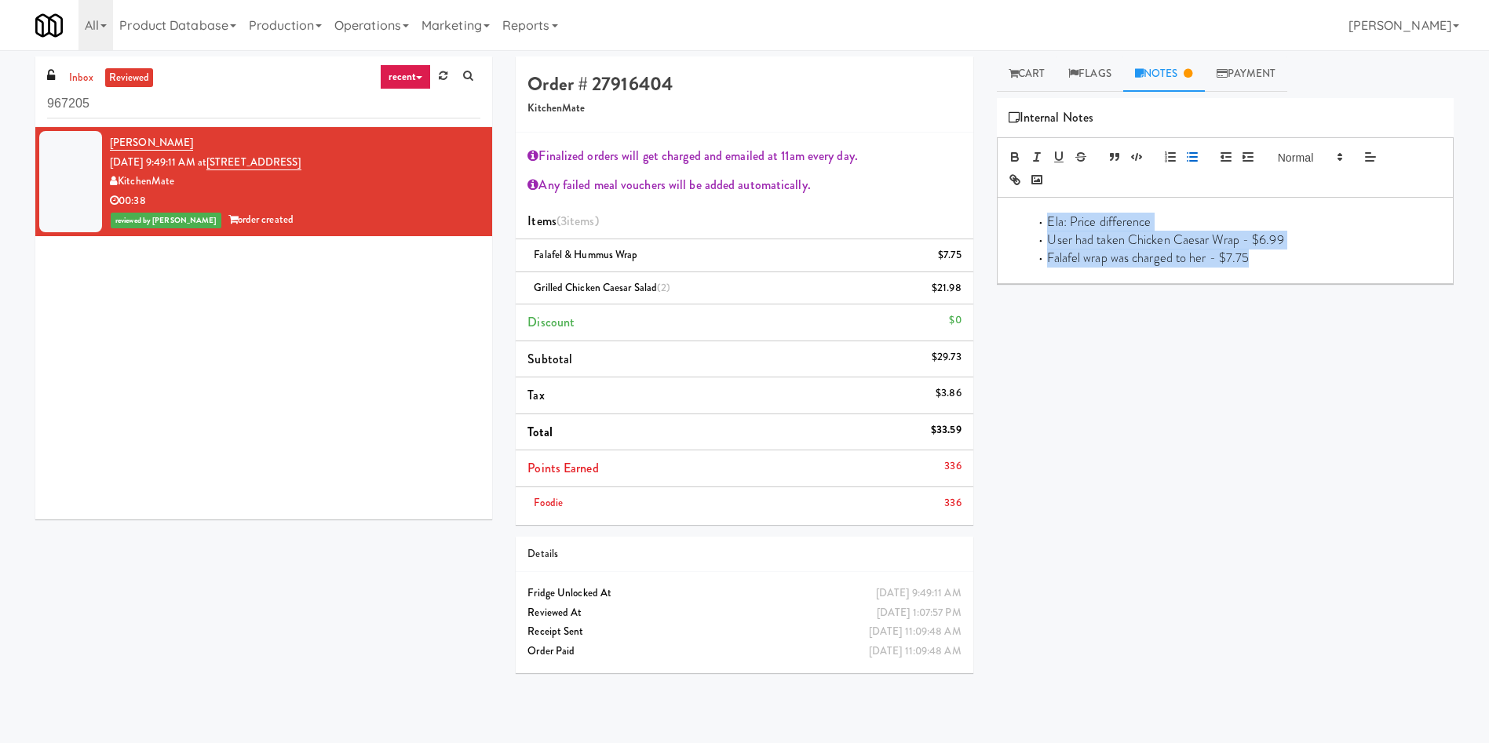
click at [1188, 159] on icon "button" at bounding box center [1192, 157] width 14 height 14
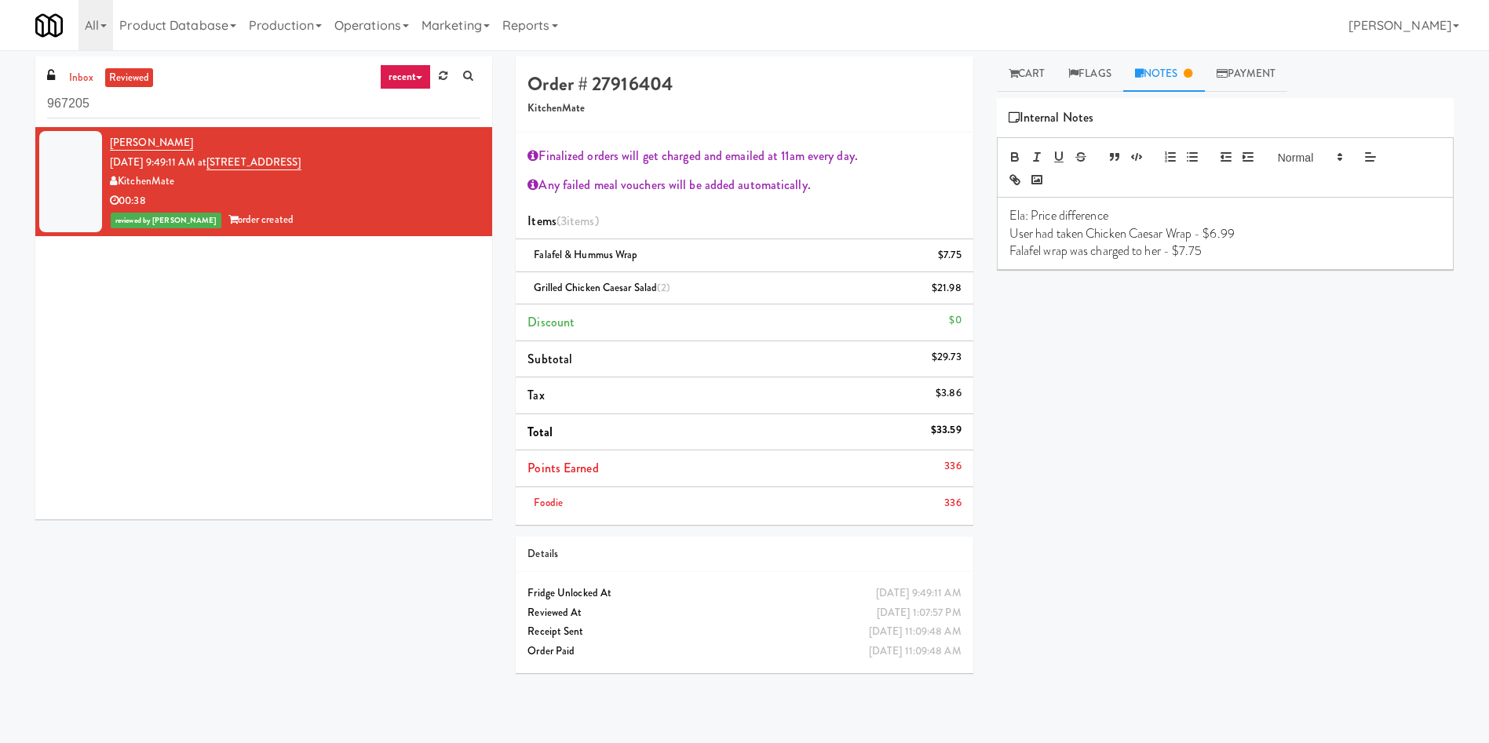
click at [1314, 169] on div at bounding box center [1225, 167] width 457 height 60
click at [1311, 153] on span at bounding box center [1309, 157] width 77 height 19
click at [1312, 268] on span at bounding box center [1328, 271] width 101 height 31
click at [1219, 344] on div "Retrieve Video Primary Flag Clear Flag if unable to determine what was taken or…" at bounding box center [1225, 392] width 457 height 589
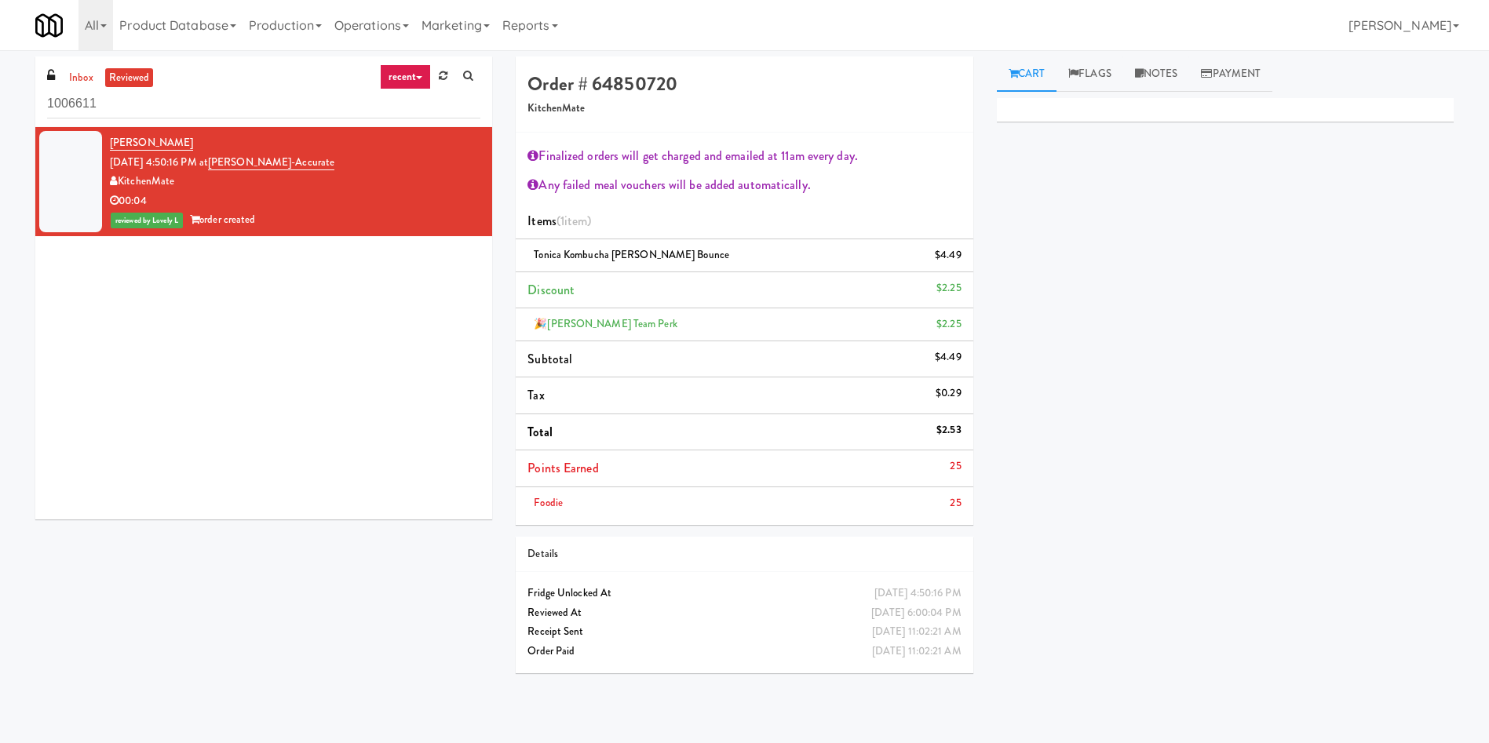
click at [308, 279] on div "[PERSON_NAME] [DATE] 4:50:16 PM at [GEOGRAPHIC_DATA]-Accurate KitchenMate 00:04…" at bounding box center [263, 323] width 457 height 392
click at [1144, 68] on icon at bounding box center [1139, 73] width 9 height 10
click at [1069, 217] on p at bounding box center [1225, 215] width 432 height 17
click at [1067, 209] on p "Ela: For refund wrong charge of drinks - Monster" at bounding box center [1225, 215] width 432 height 17
click at [1225, 218] on p "Ela: For refund; wrong charge of drinks - Monster" at bounding box center [1225, 215] width 432 height 17
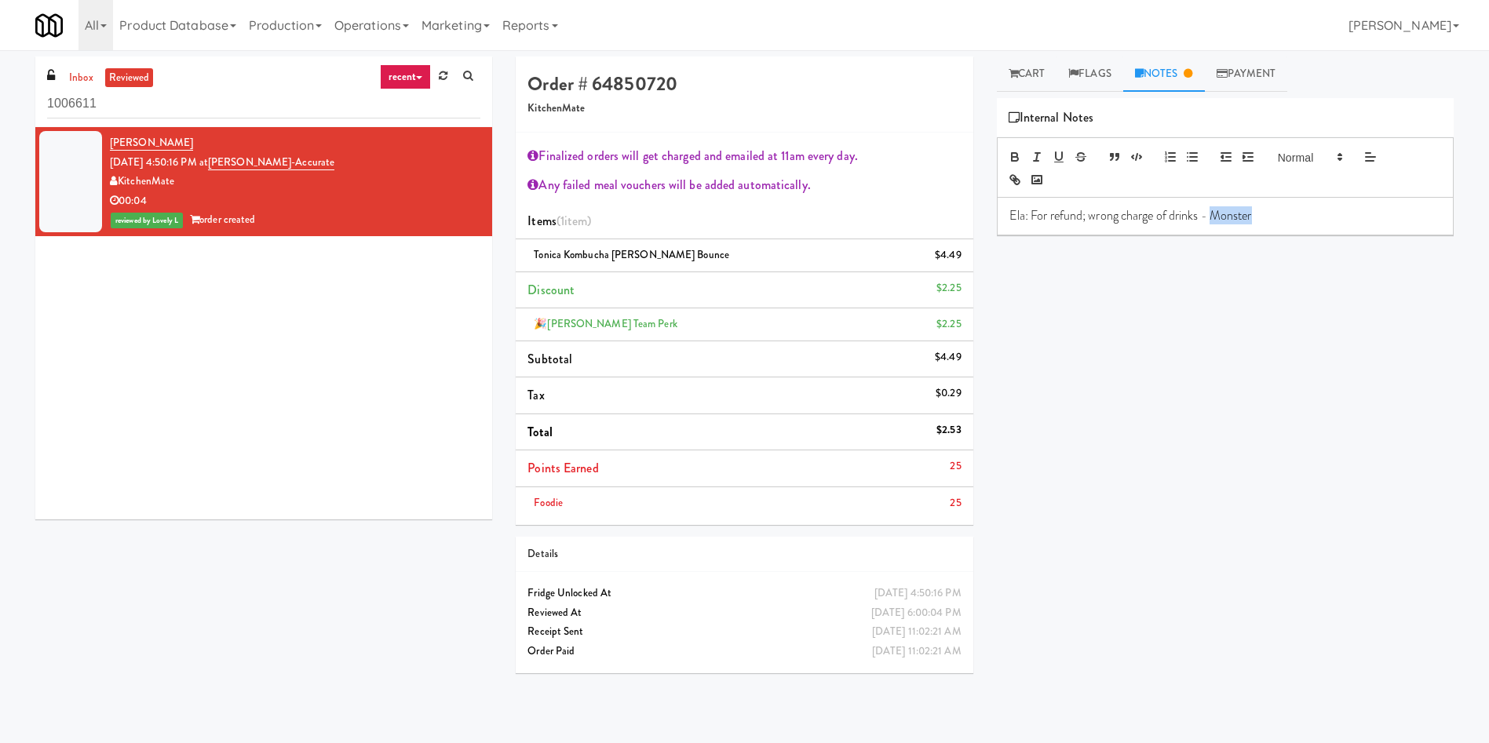
click at [1225, 218] on p "Ela: For refund; wrong charge of drinks - Monster" at bounding box center [1225, 215] width 432 height 17
click at [1214, 217] on p "Ela: For refund; wrong charge of drinks - Monster" at bounding box center [1225, 215] width 432 height 17
click at [1201, 217] on p "Ela: For refund; wrong charge of drinks - Monster" at bounding box center [1225, 215] width 432 height 17
drag, startPoint x: 1209, startPoint y: 214, endPoint x: 1424, endPoint y: 254, distance: 218.6
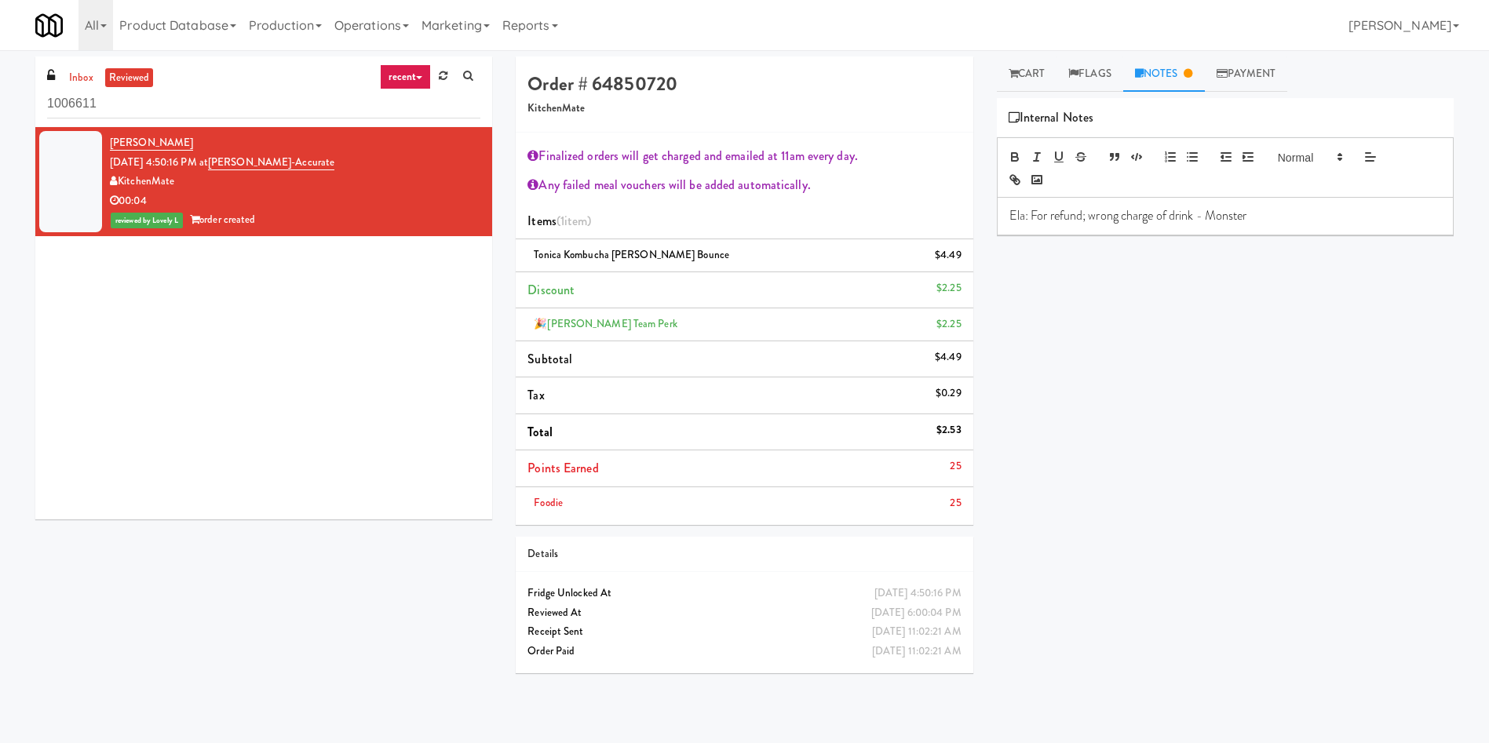
click at [1209, 214] on p "Ela: For refund; wrong charge of drink - Monster" at bounding box center [1225, 215] width 432 height 17
click at [1254, 211] on p "Ela: For refund; wrong charge of drink - should be Monster" at bounding box center [1225, 215] width 432 height 17
click at [1069, 214] on p "Ela: For refund; wrong charge of drink - should be Monster" at bounding box center [1225, 215] width 432 height 17
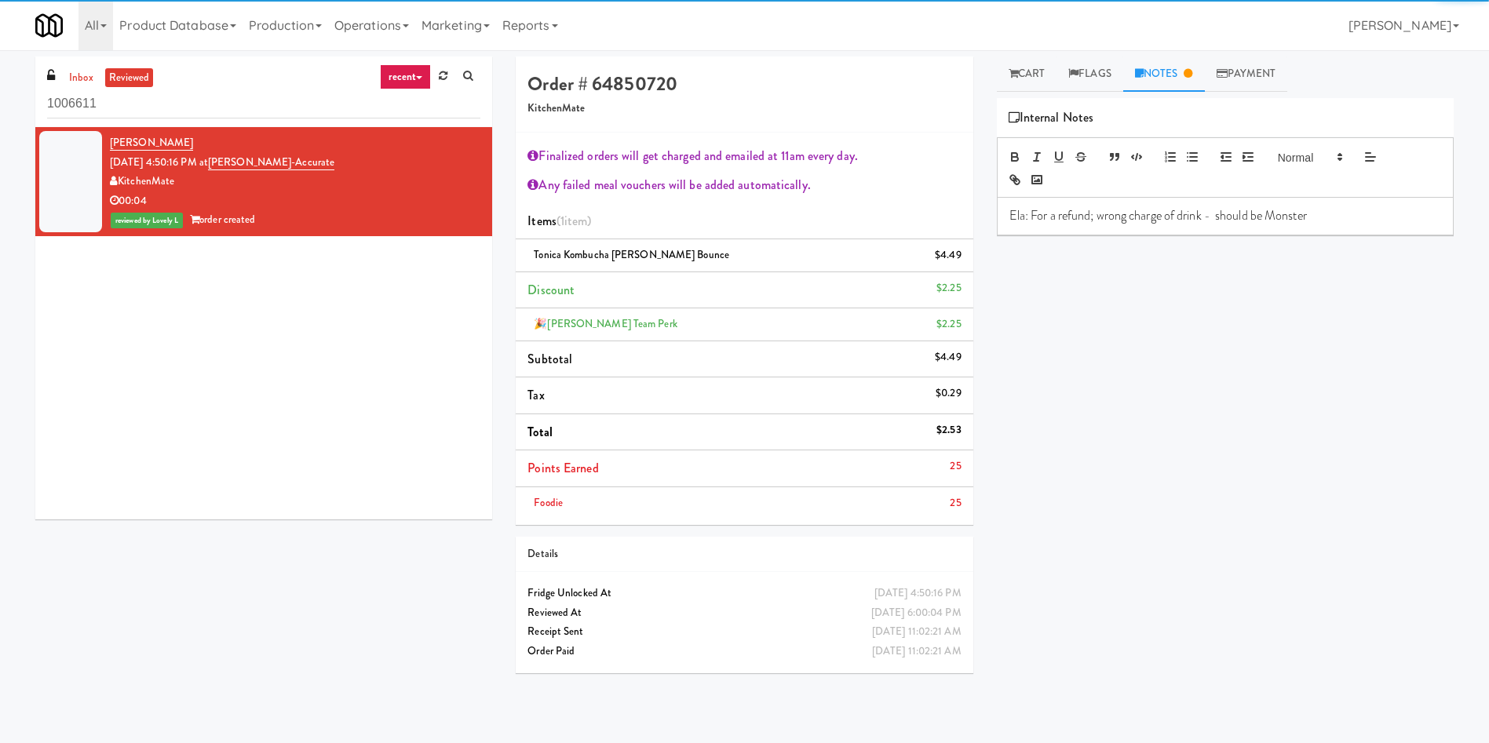
click at [1116, 203] on div "Ela: For a refund; wrong charge of drink - should be Monster" at bounding box center [1225, 216] width 455 height 36
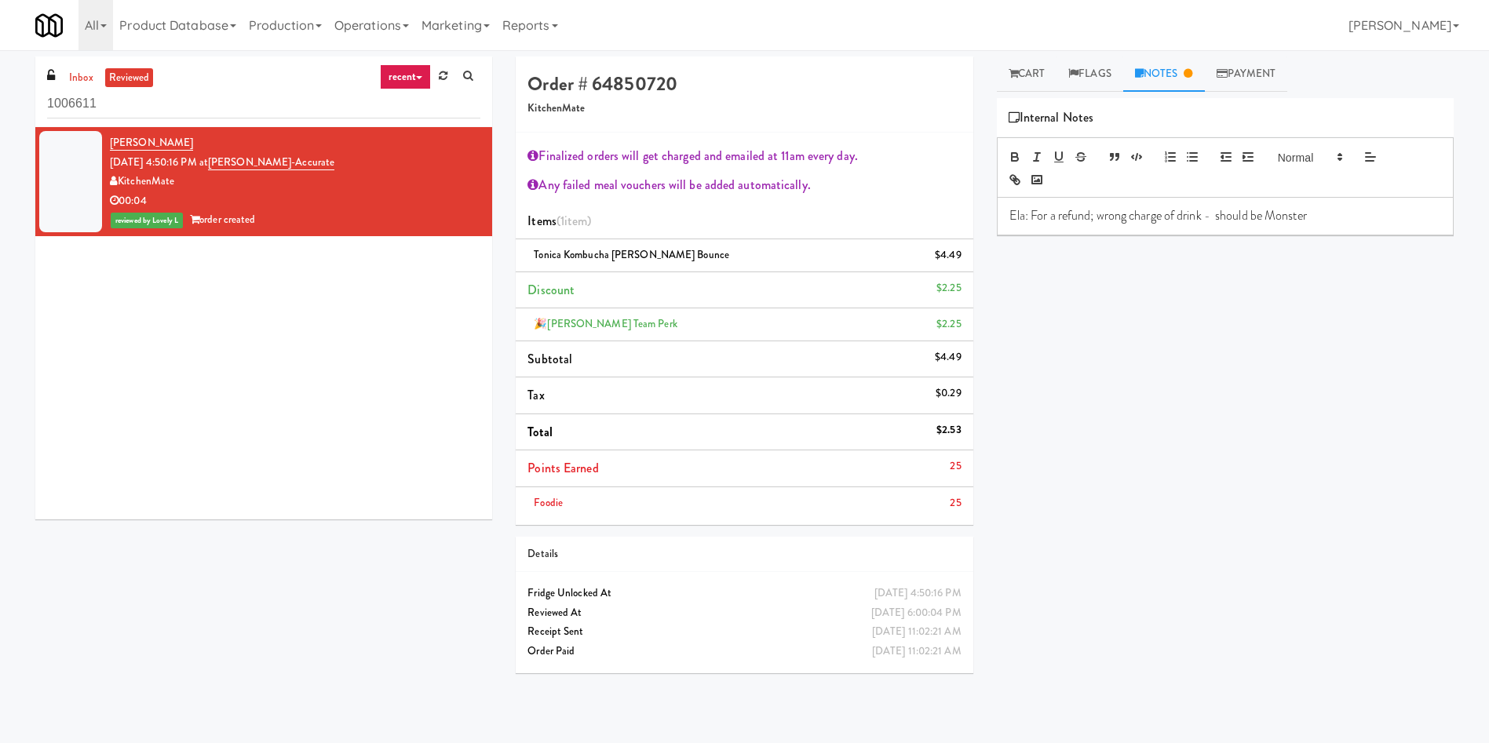
click at [1116, 209] on p "Ela: For a refund; wrong charge of drink - should be Monster" at bounding box center [1225, 215] width 432 height 17
click at [1286, 158] on span at bounding box center [1309, 157] width 77 height 19
click at [1303, 259] on span at bounding box center [1328, 271] width 101 height 31
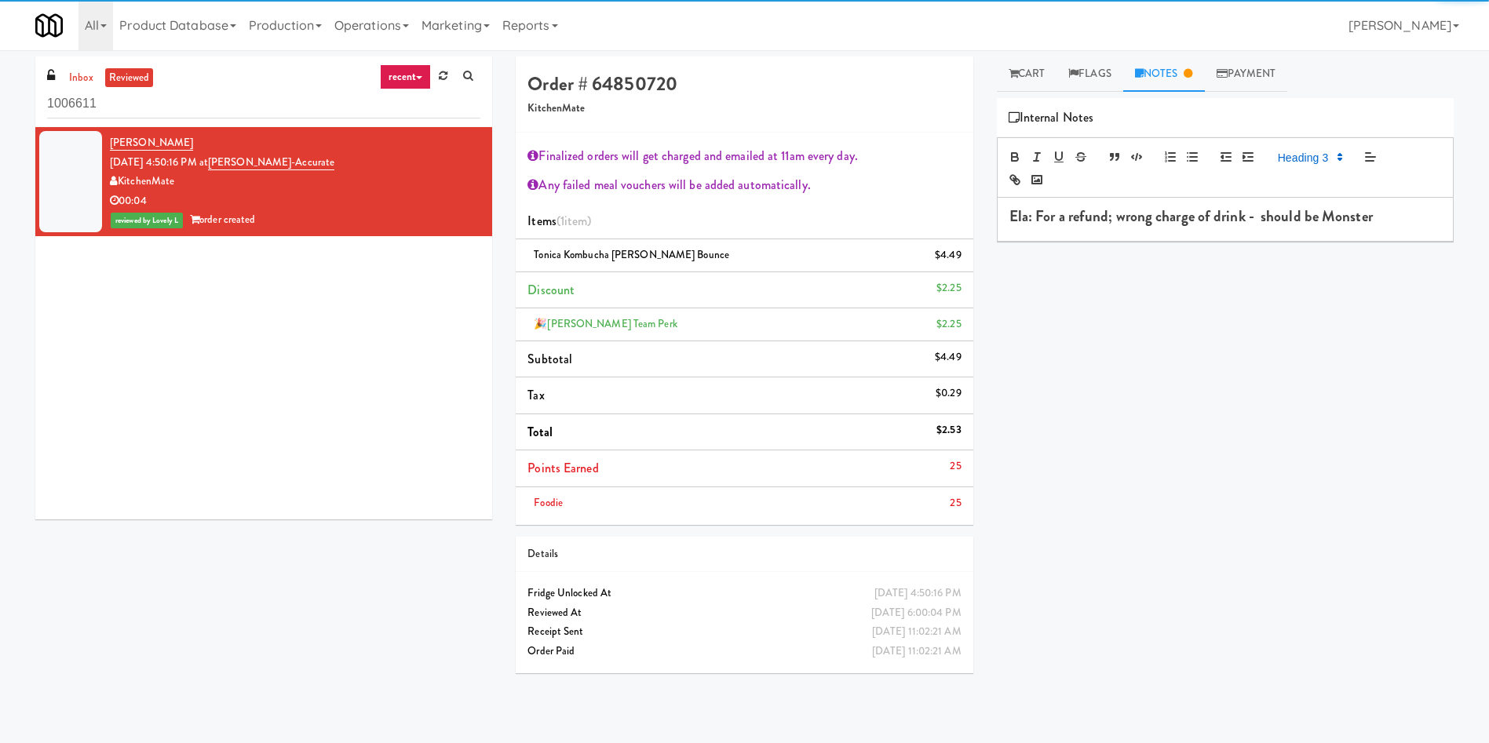
click at [1195, 261] on div "Primary Flag Clear Flag if unable to determine what was taken or order not proc…" at bounding box center [1225, 392] width 457 height 589
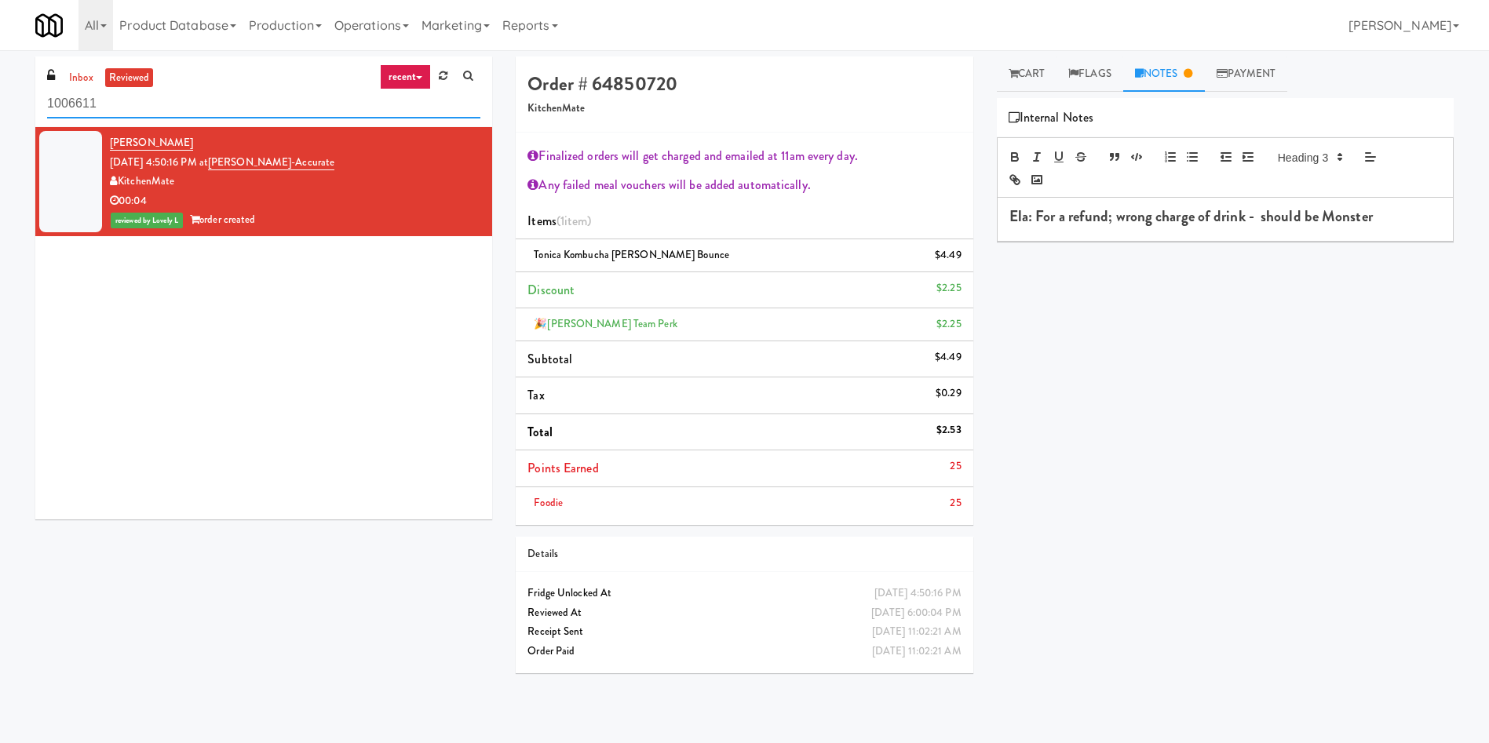
drag, startPoint x: 157, startPoint y: 115, endPoint x: 0, endPoint y: 98, distance: 157.9
click at [0, 98] on div "inbox reviewed recent all unclear take inventory issue suspicious failed recent…" at bounding box center [744, 372] width 1489 height 630
paste input "Notre Dame - Cooler"
click at [88, 74] on link "inbox" at bounding box center [81, 78] width 32 height 20
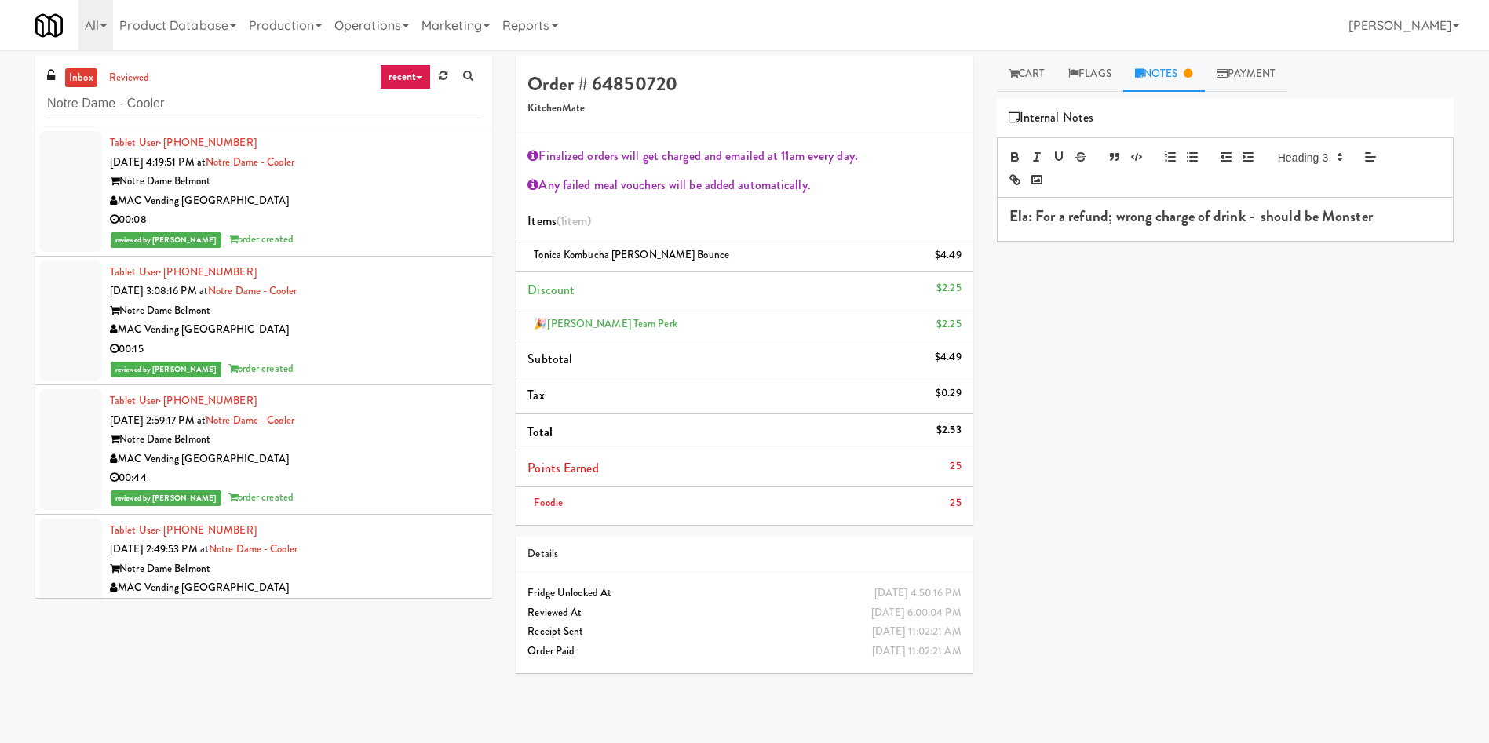
click at [75, 85] on link "inbox" at bounding box center [81, 78] width 32 height 20
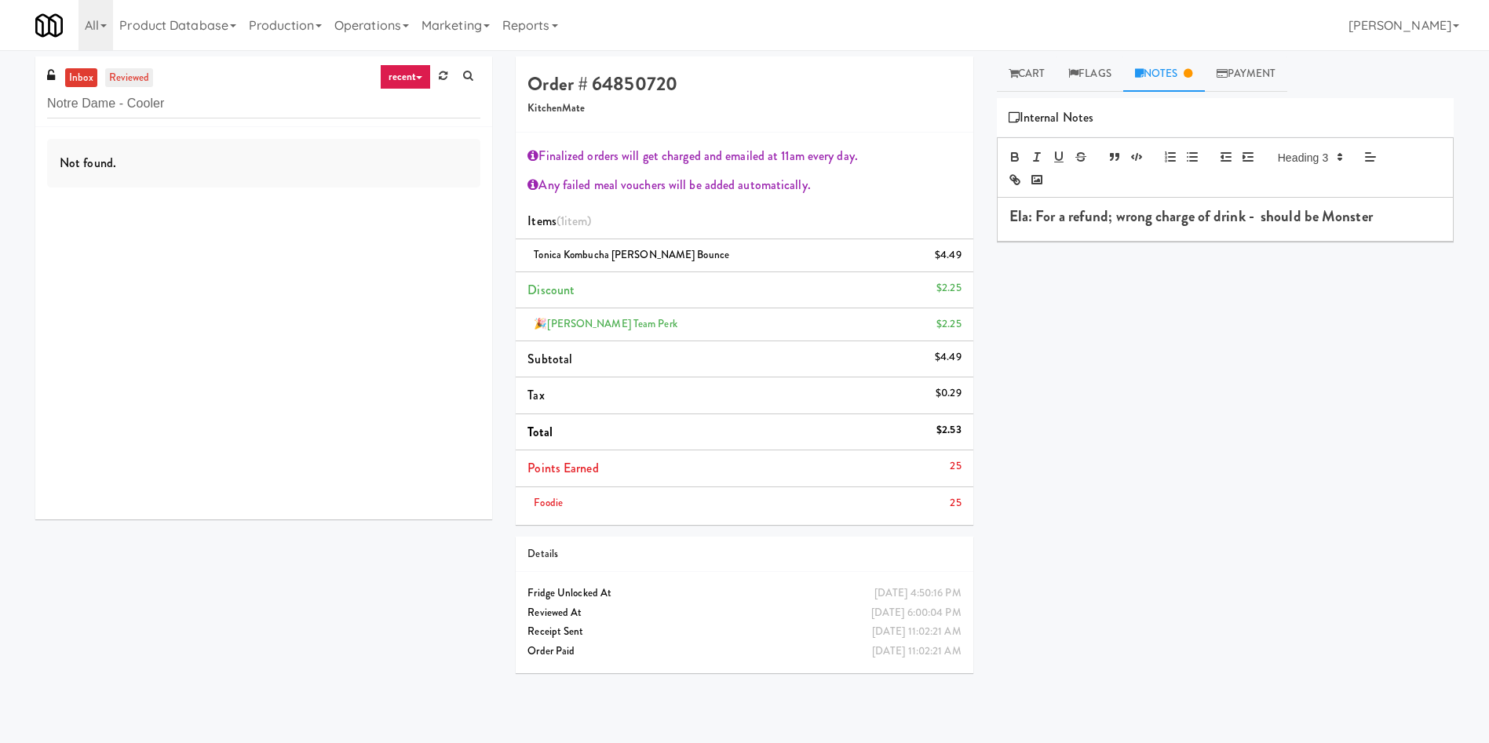
click at [119, 69] on link "reviewed" at bounding box center [129, 78] width 49 height 20
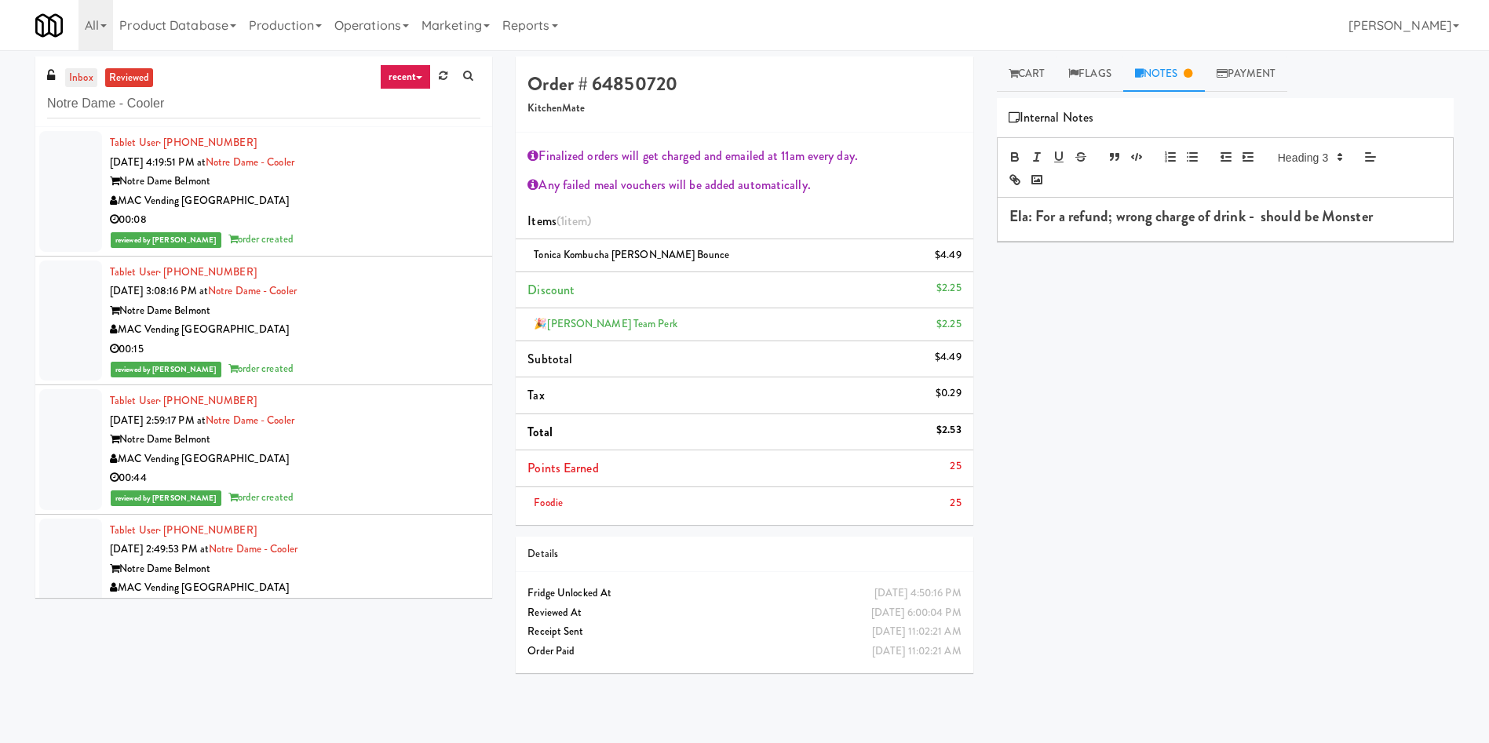
click at [78, 78] on link "inbox" at bounding box center [81, 78] width 32 height 20
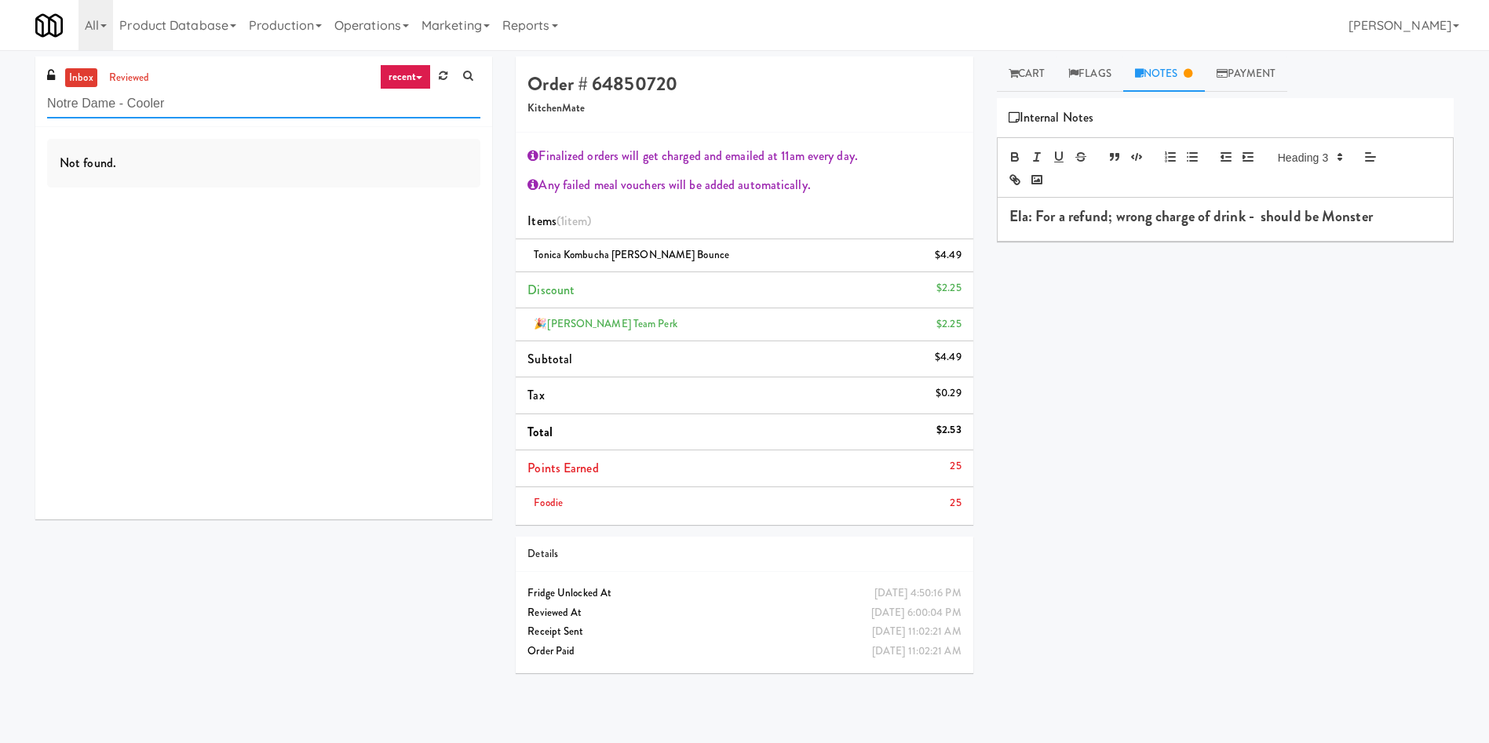
drag, startPoint x: 255, startPoint y: 101, endPoint x: 0, endPoint y: 95, distance: 255.2
click at [0, 95] on div "inbox reviewed recent all unclear take inventory issue suspicious failed recent…" at bounding box center [744, 372] width 1489 height 630
paste input "(Snack & Drink) EWR 1-TB-MAIN BREAK ROOM"
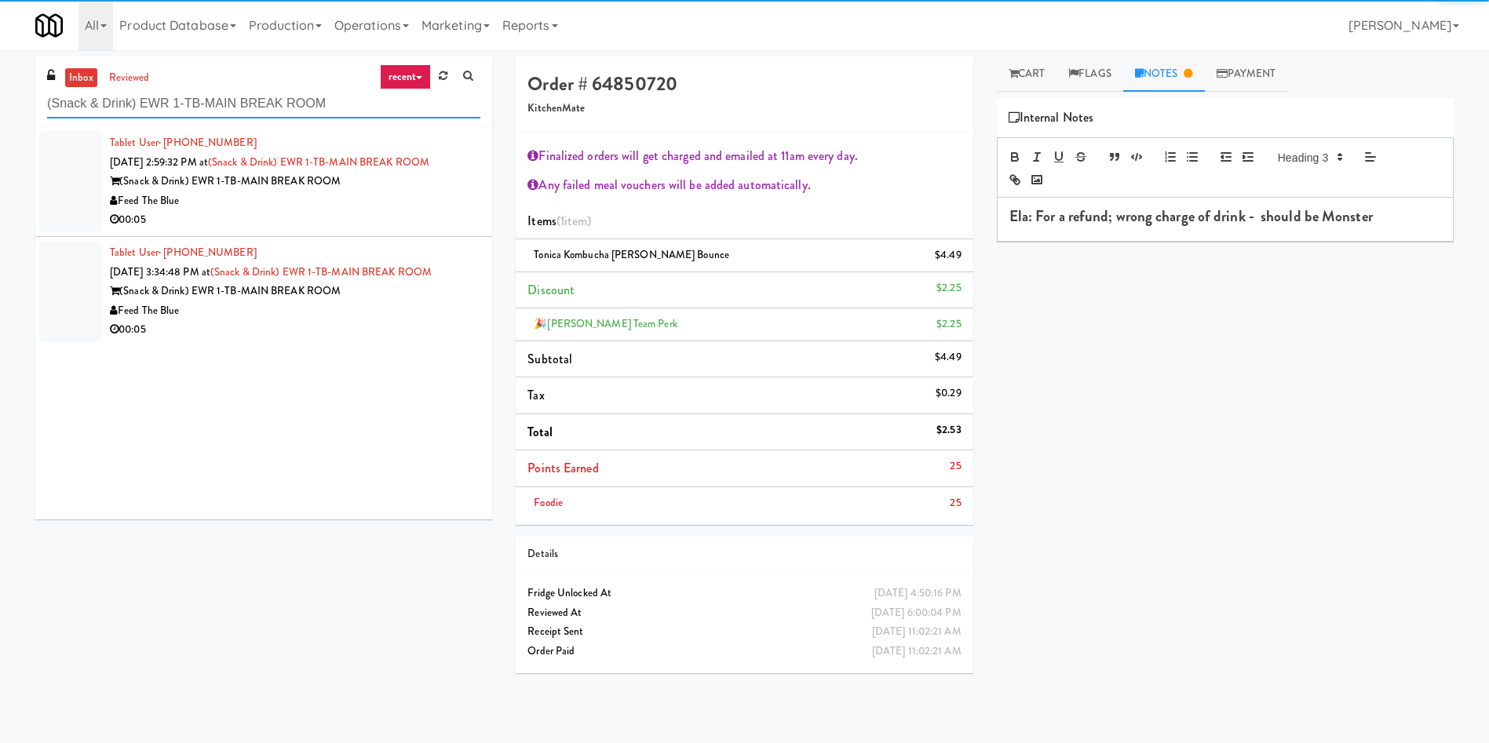
type input "(Snack & Drink) EWR 1-TB-MAIN BREAK ROOM"
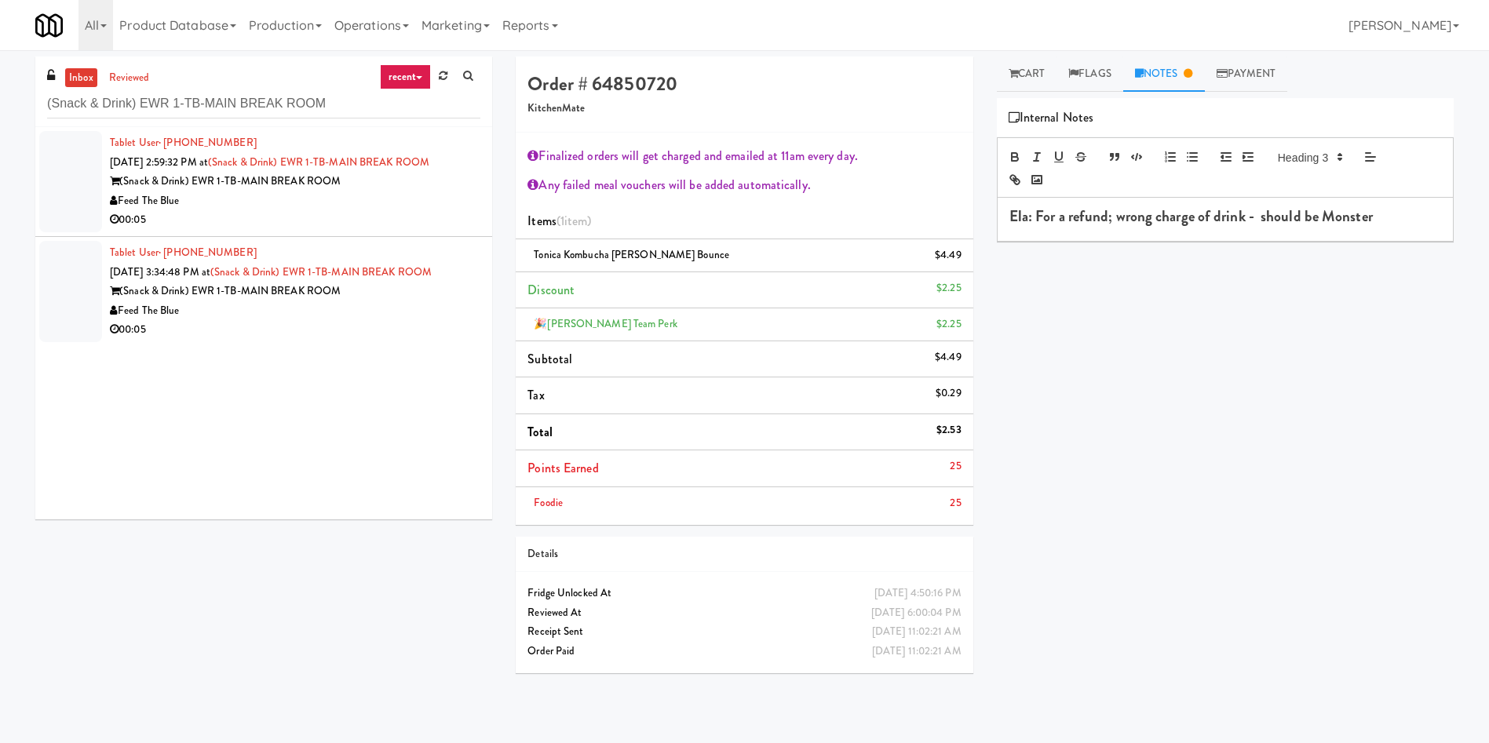
click at [74, 151] on div at bounding box center [70, 181] width 63 height 101
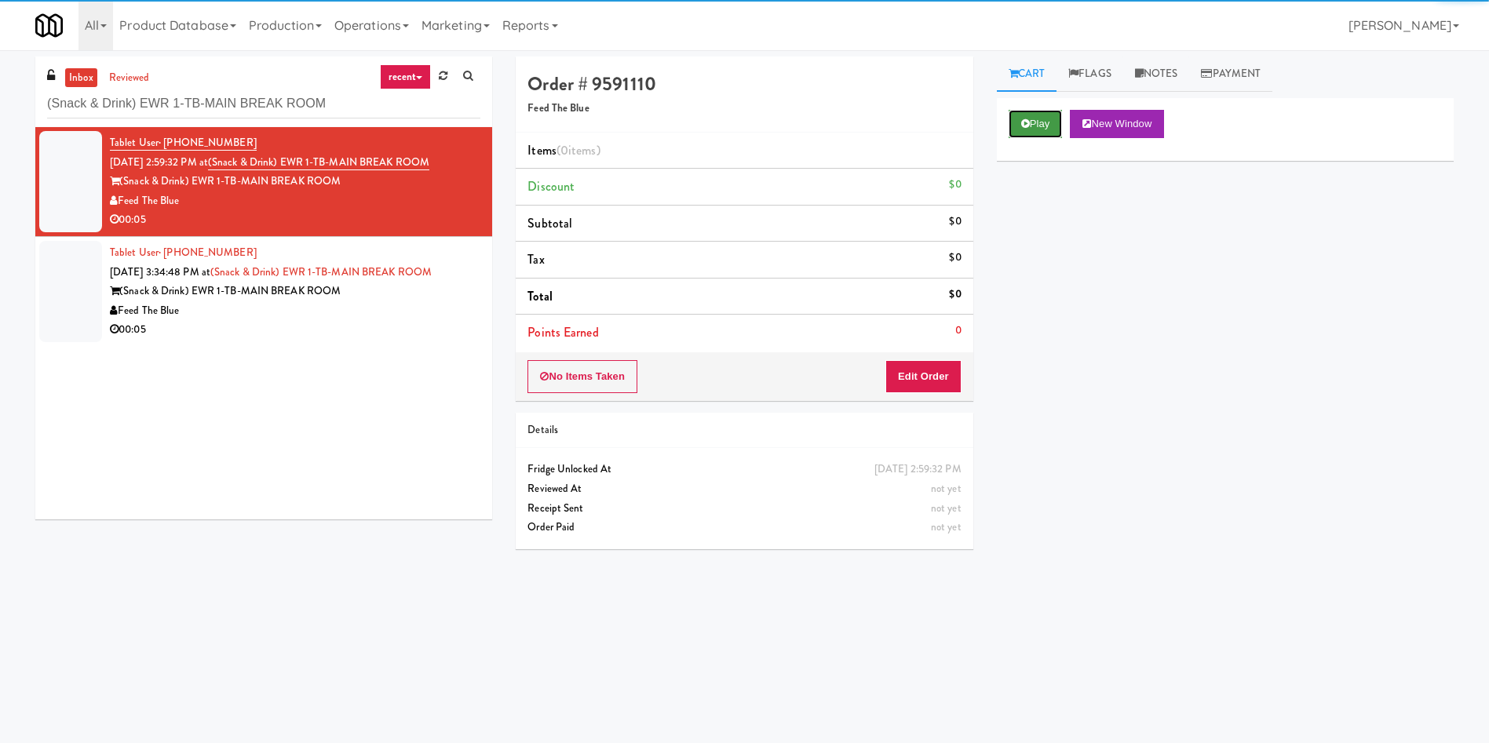
click at [1048, 120] on button "Play" at bounding box center [1036, 124] width 54 height 28
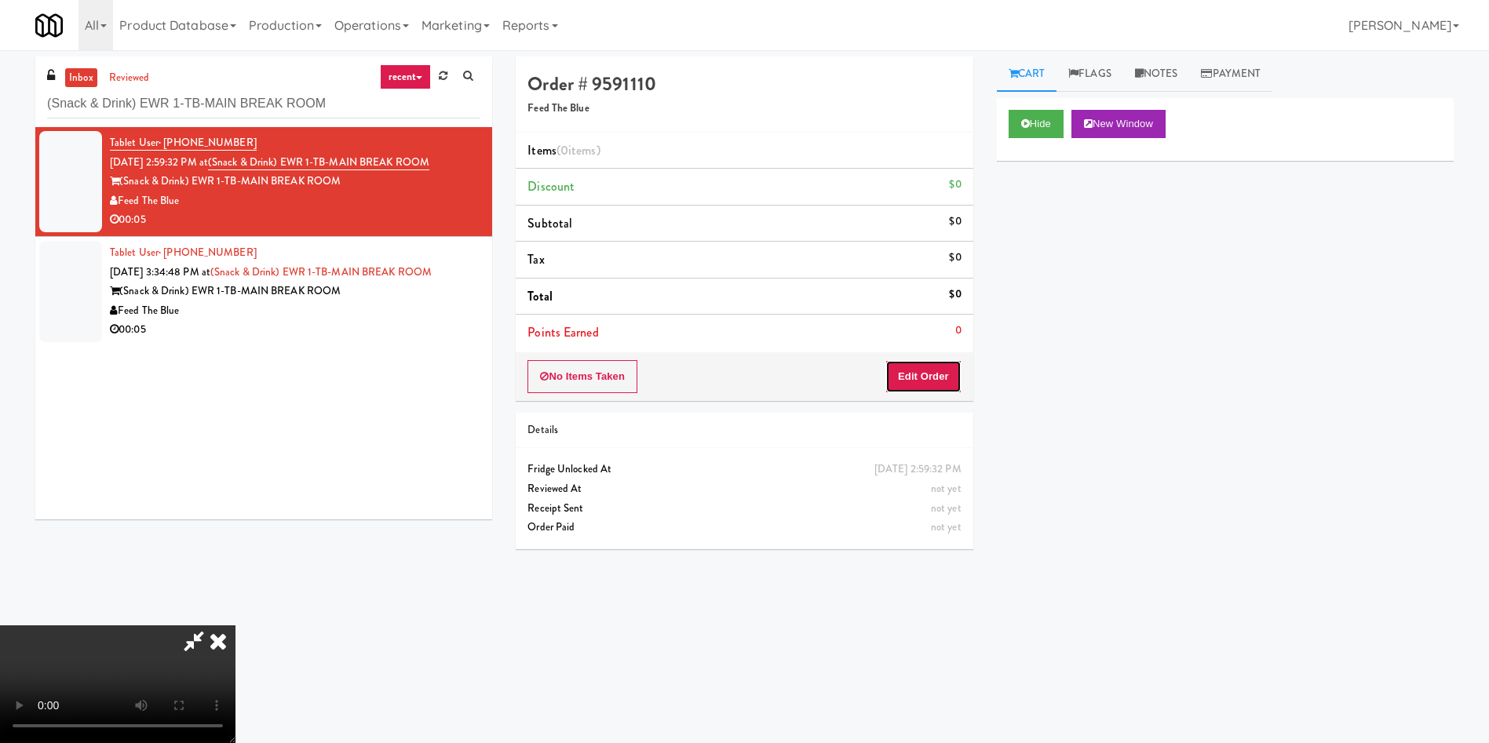
click at [920, 385] on button "Edit Order" at bounding box center [923, 376] width 76 height 33
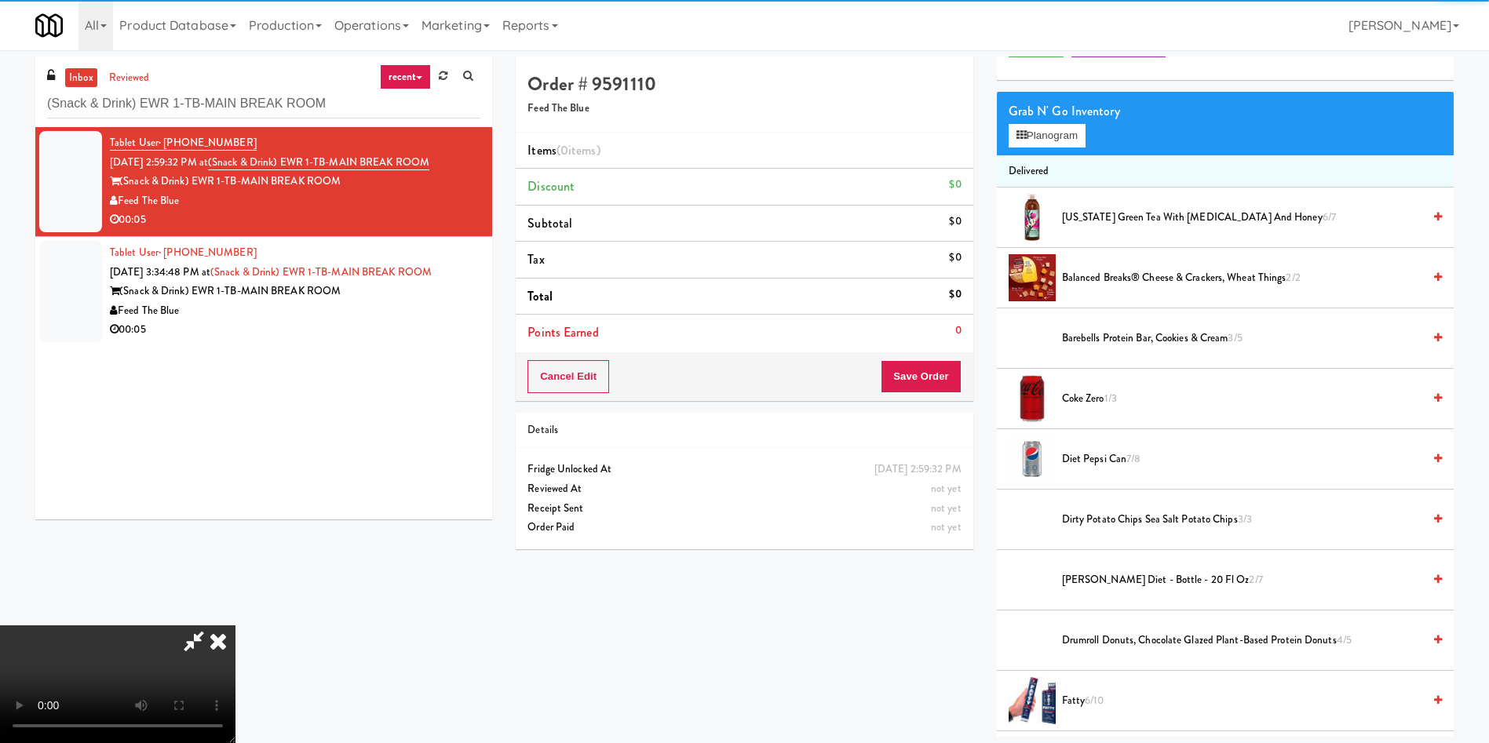
scroll to position [118, 0]
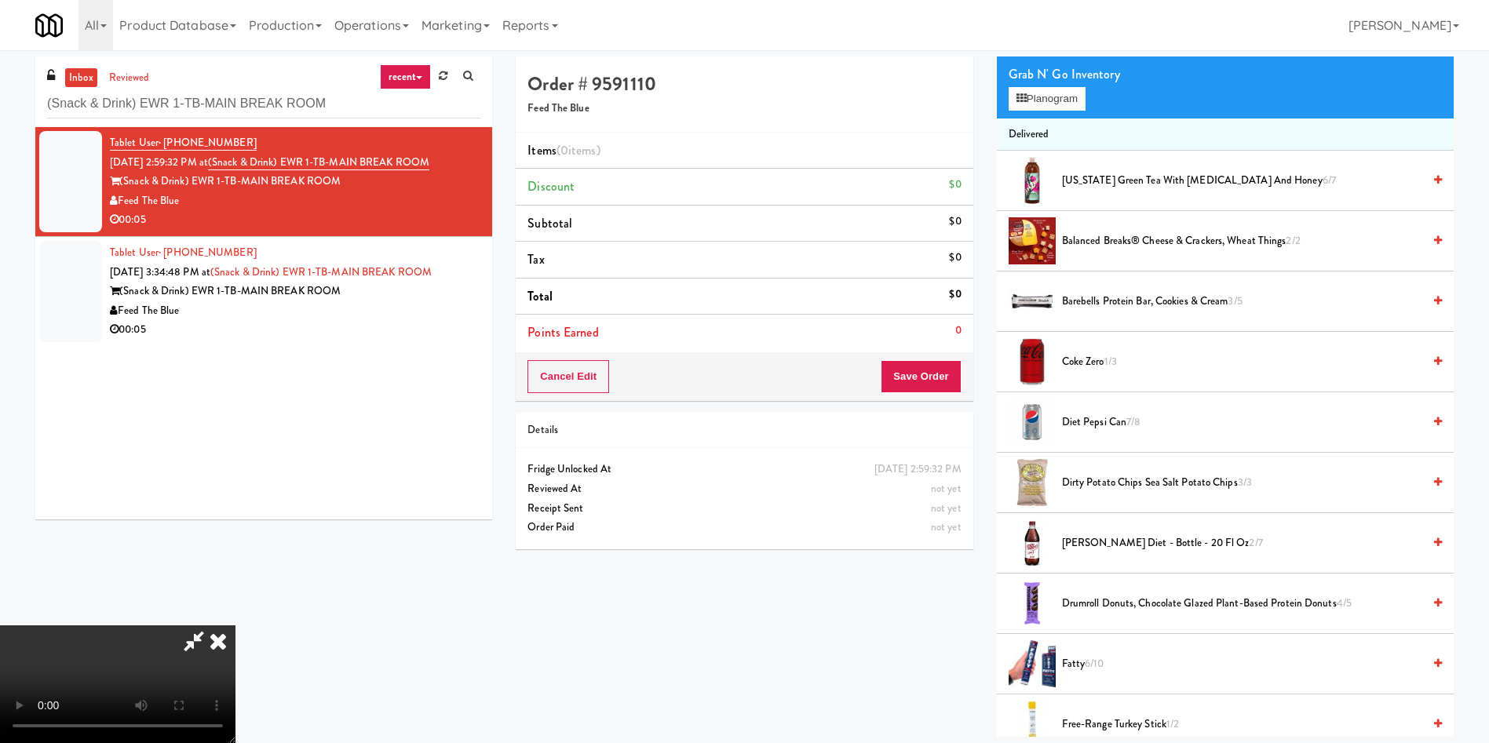
click at [235, 626] on video at bounding box center [117, 685] width 235 height 118
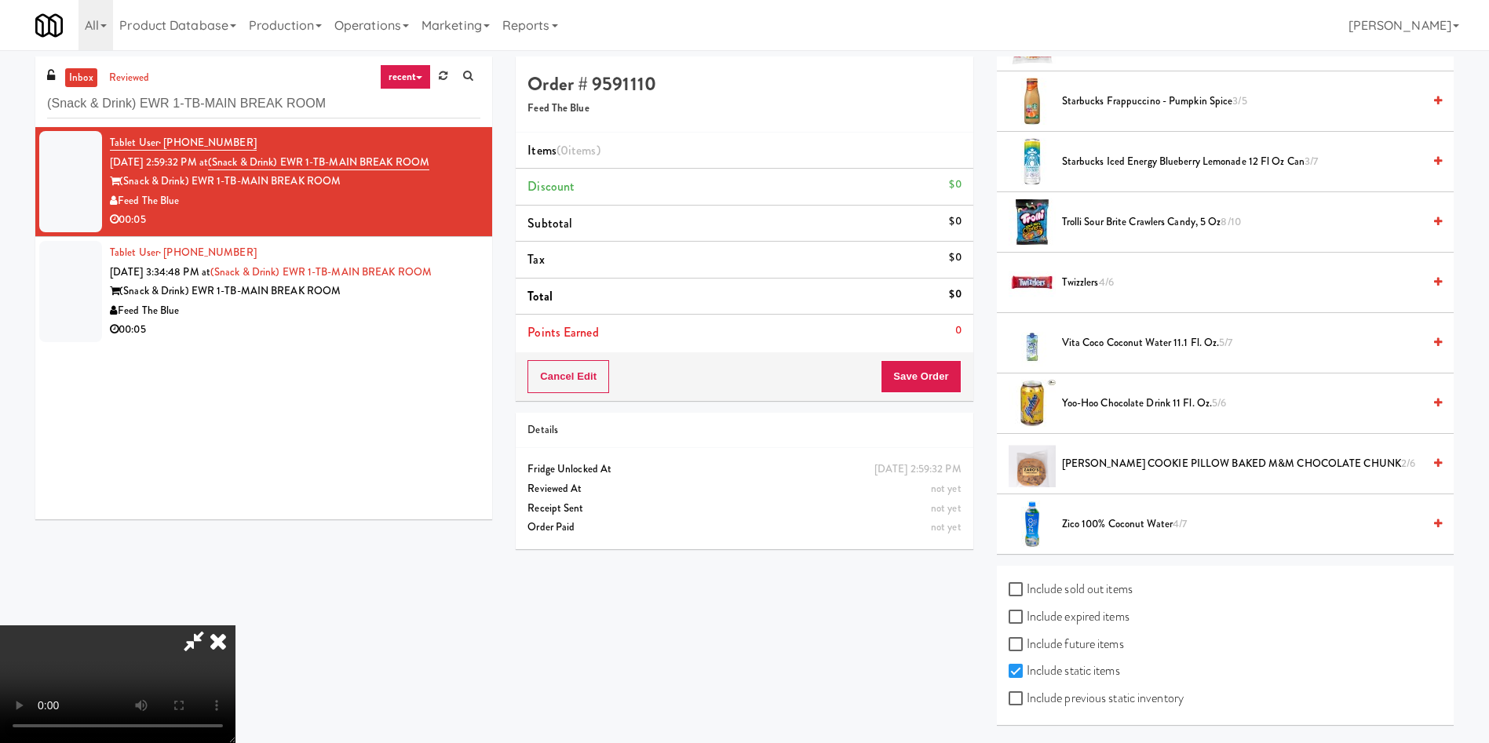
scroll to position [231, 0]
click at [235, 626] on video at bounding box center [117, 685] width 235 height 118
click at [1110, 695] on label "Include previous static inventory" at bounding box center [1096, 699] width 175 height 24
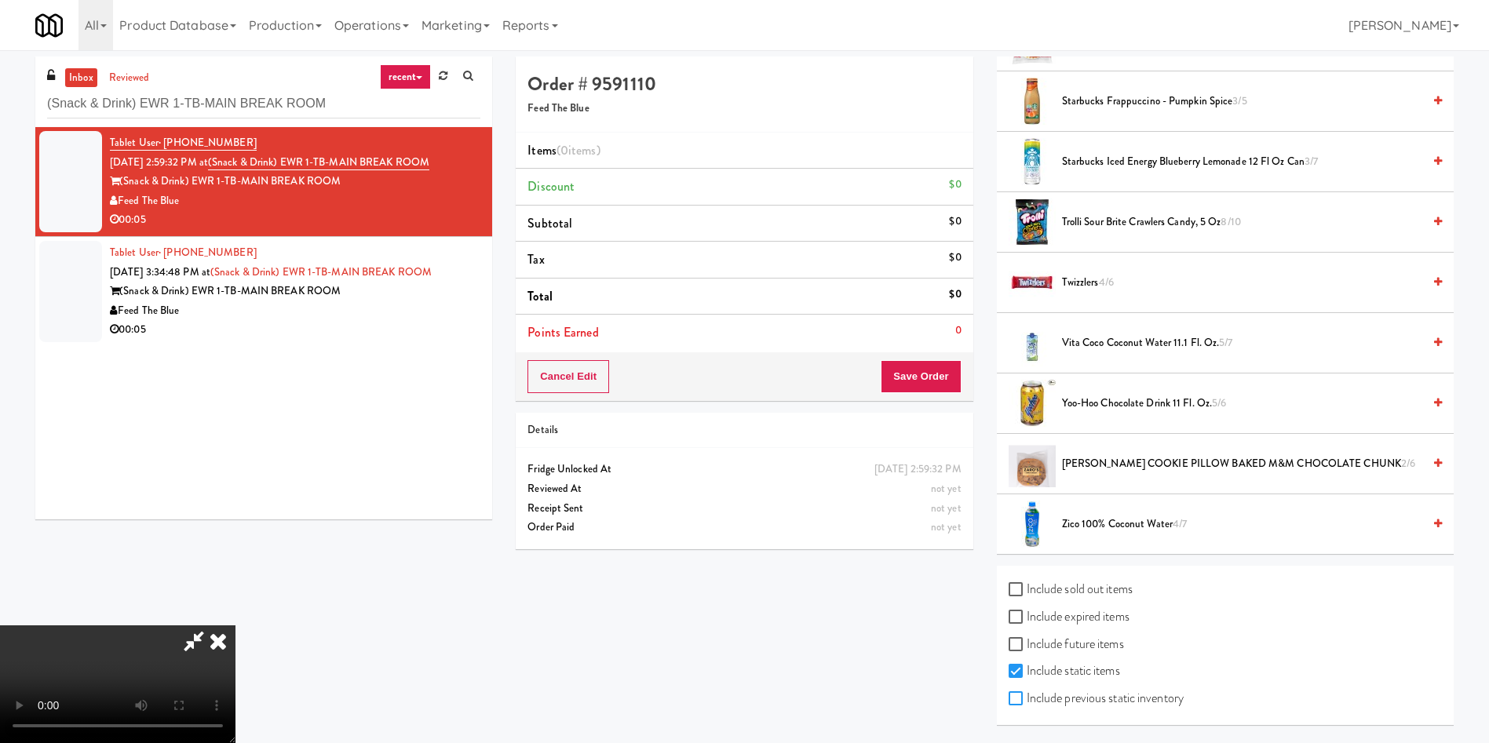
click at [1027, 695] on input "Include previous static inventory" at bounding box center [1018, 699] width 18 height 13
checkbox input "true"
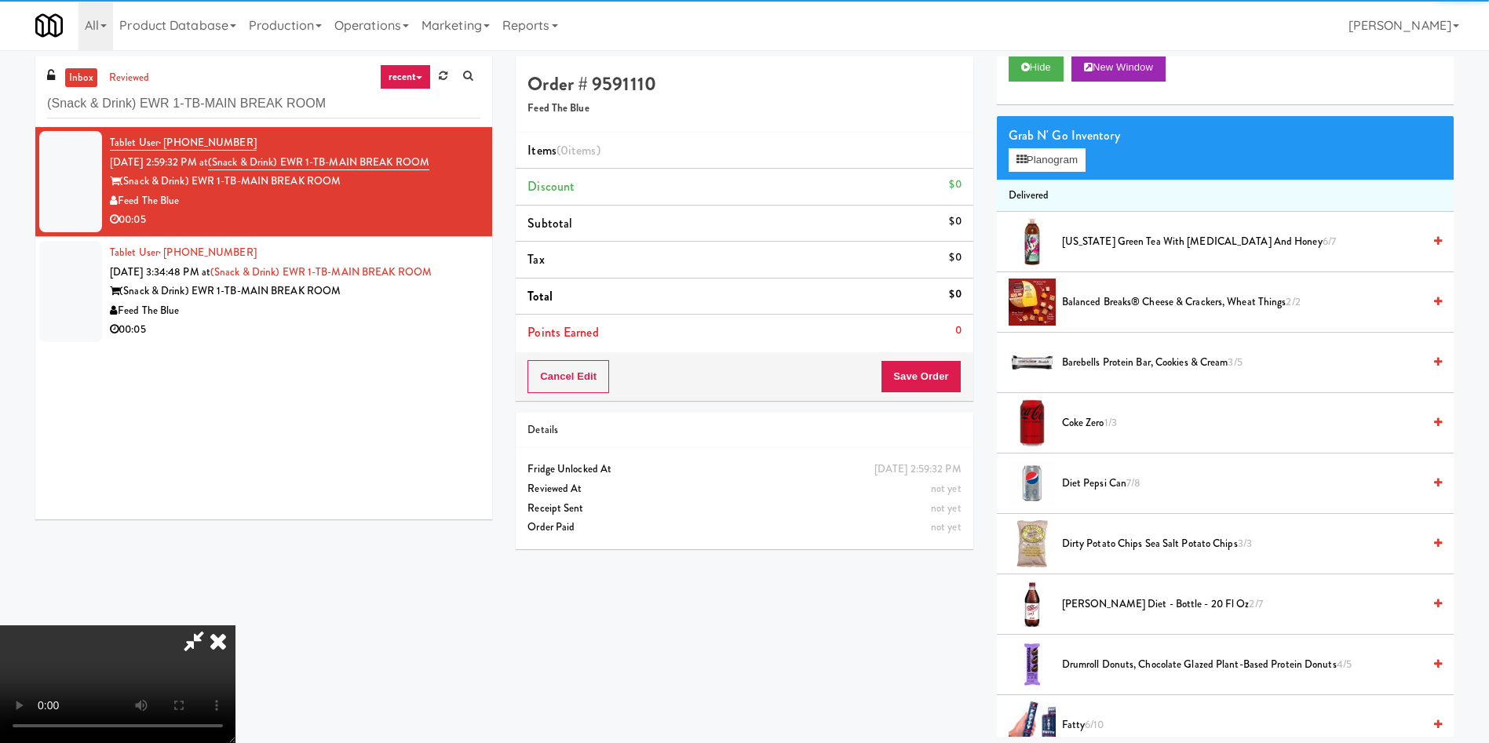
scroll to position [0, 0]
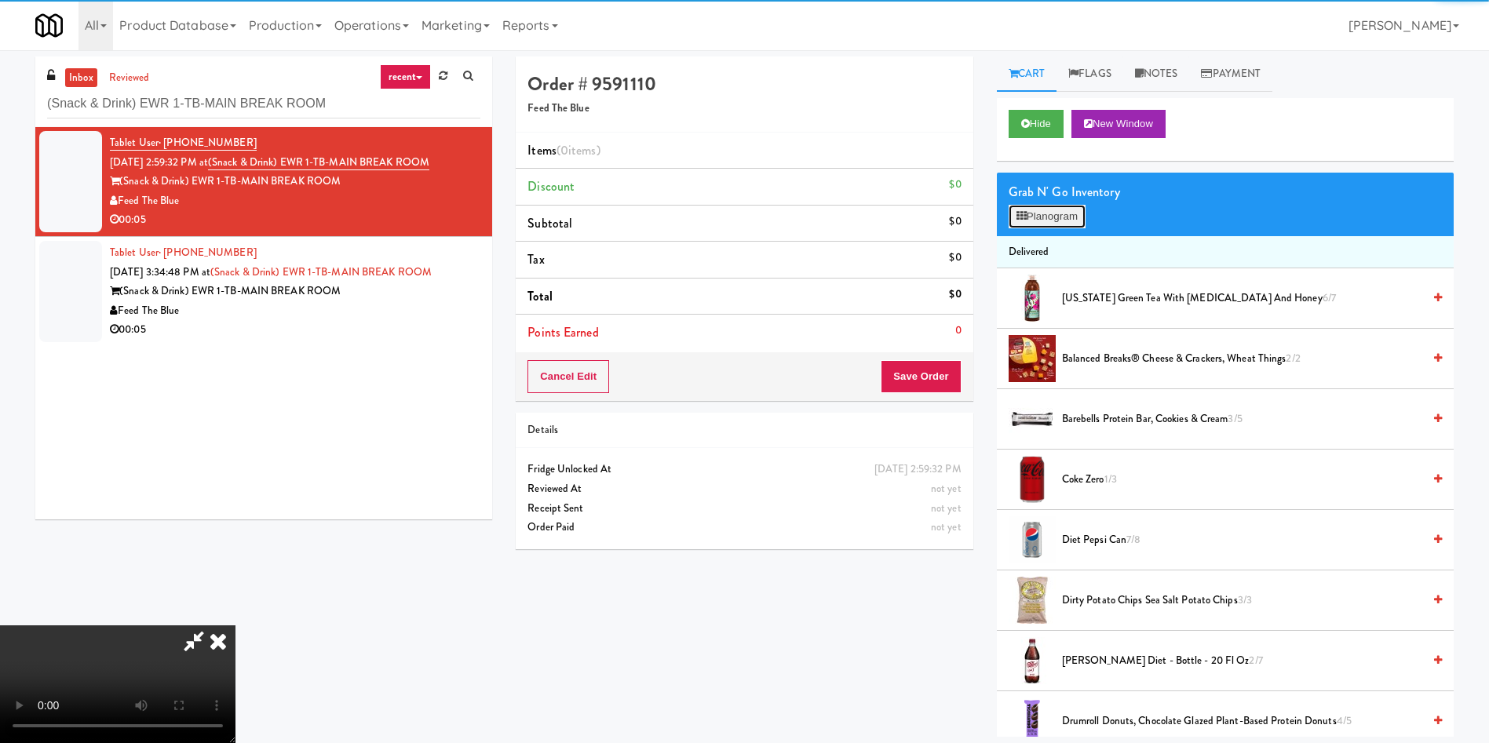
click at [1045, 217] on button "Planogram" at bounding box center [1047, 217] width 77 height 24
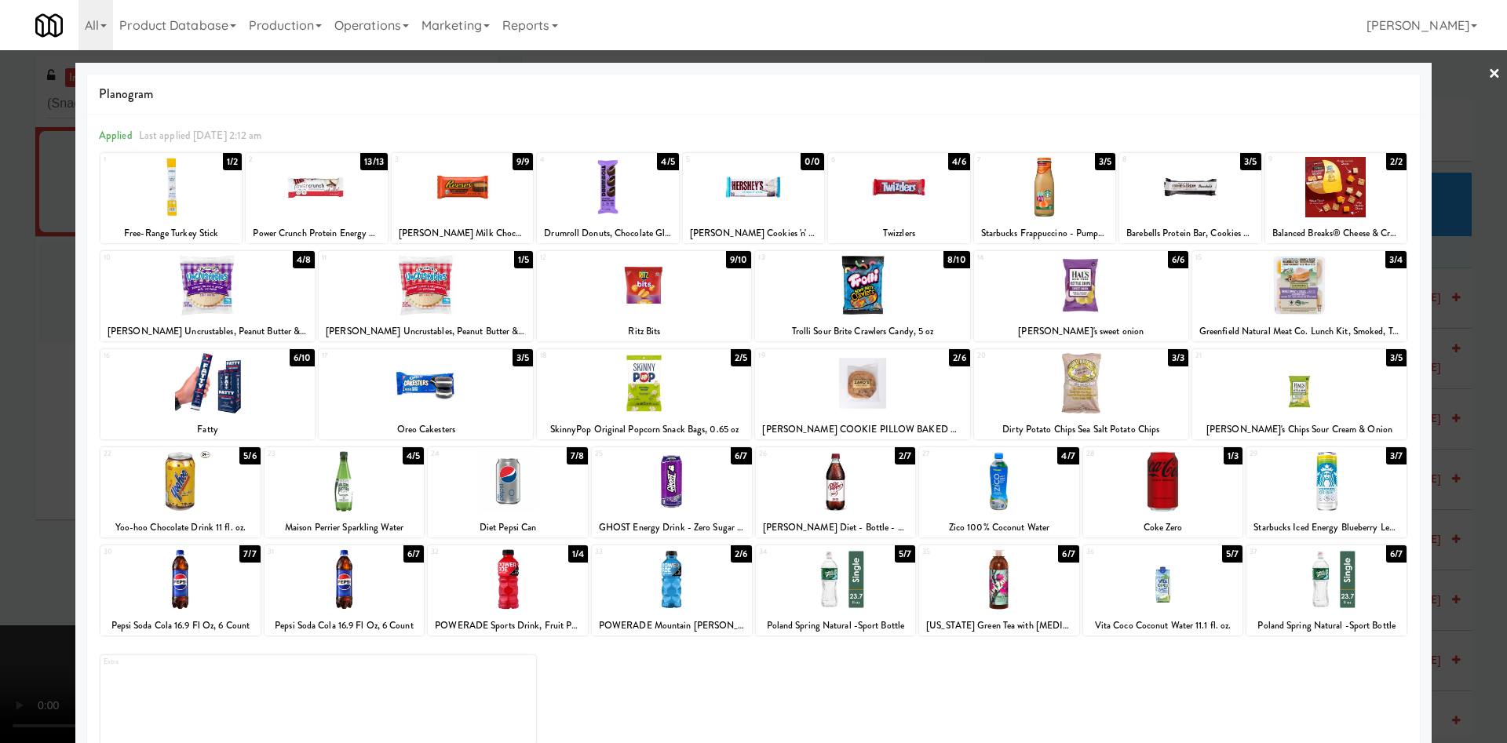
click at [498, 487] on div at bounding box center [508, 481] width 160 height 60
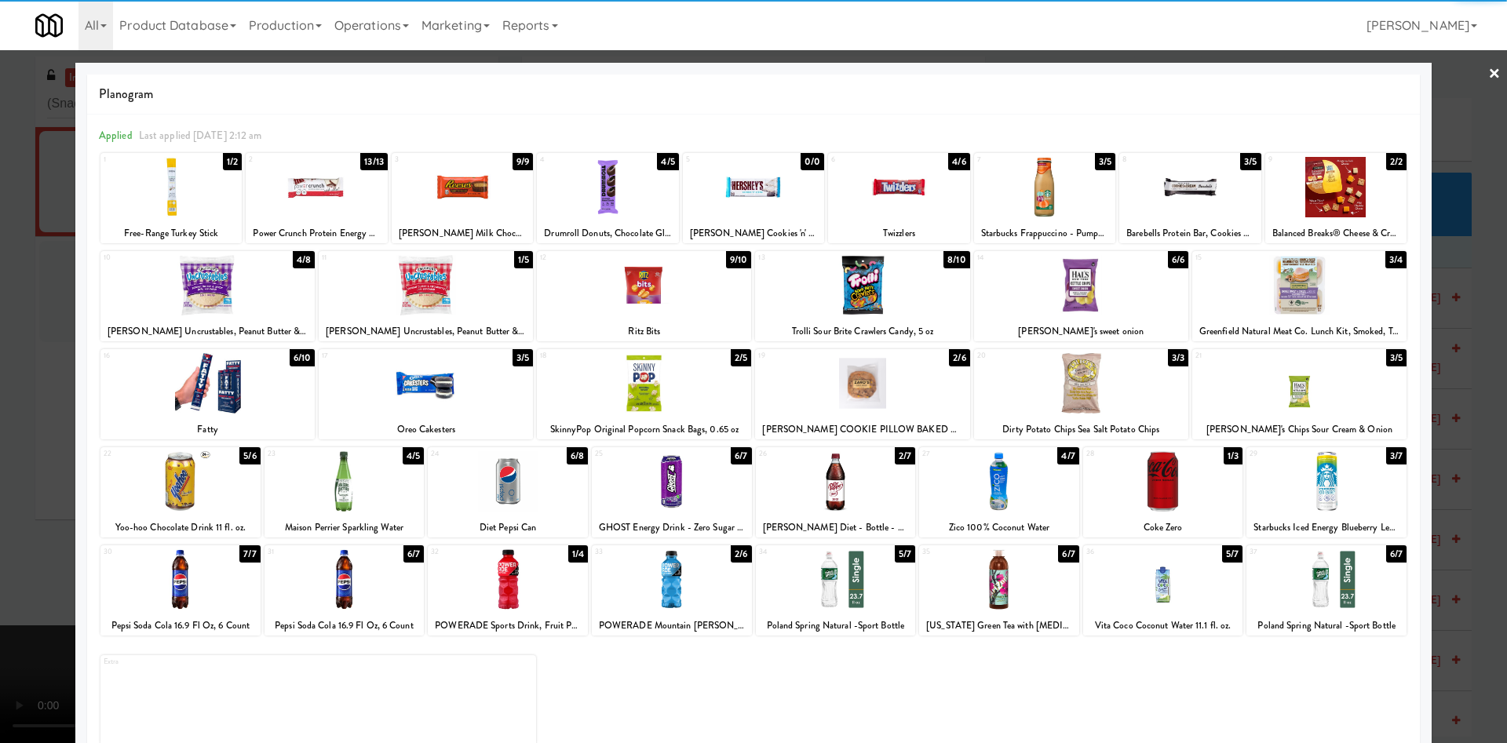
click at [31, 351] on div at bounding box center [753, 371] width 1507 height 743
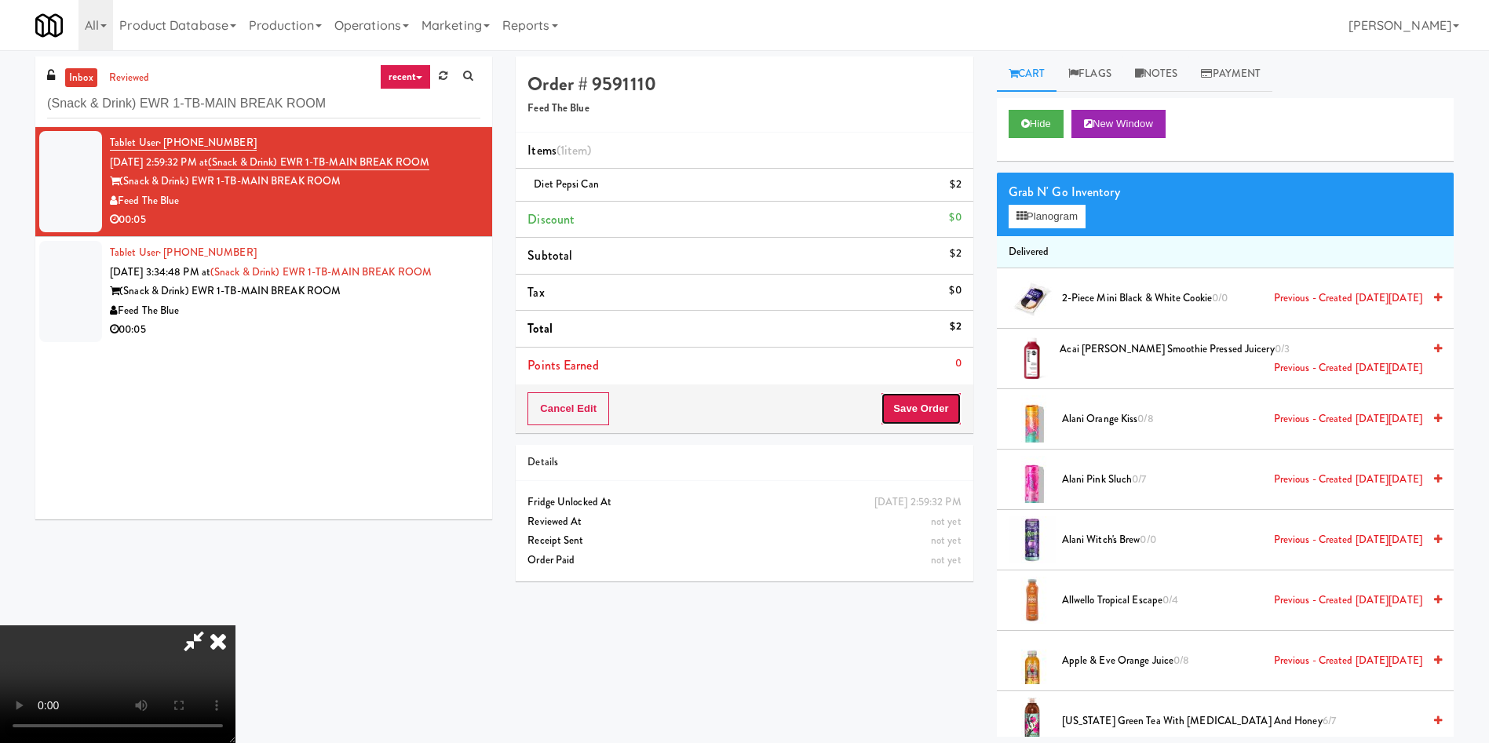
click at [911, 413] on button "Save Order" at bounding box center [921, 408] width 80 height 33
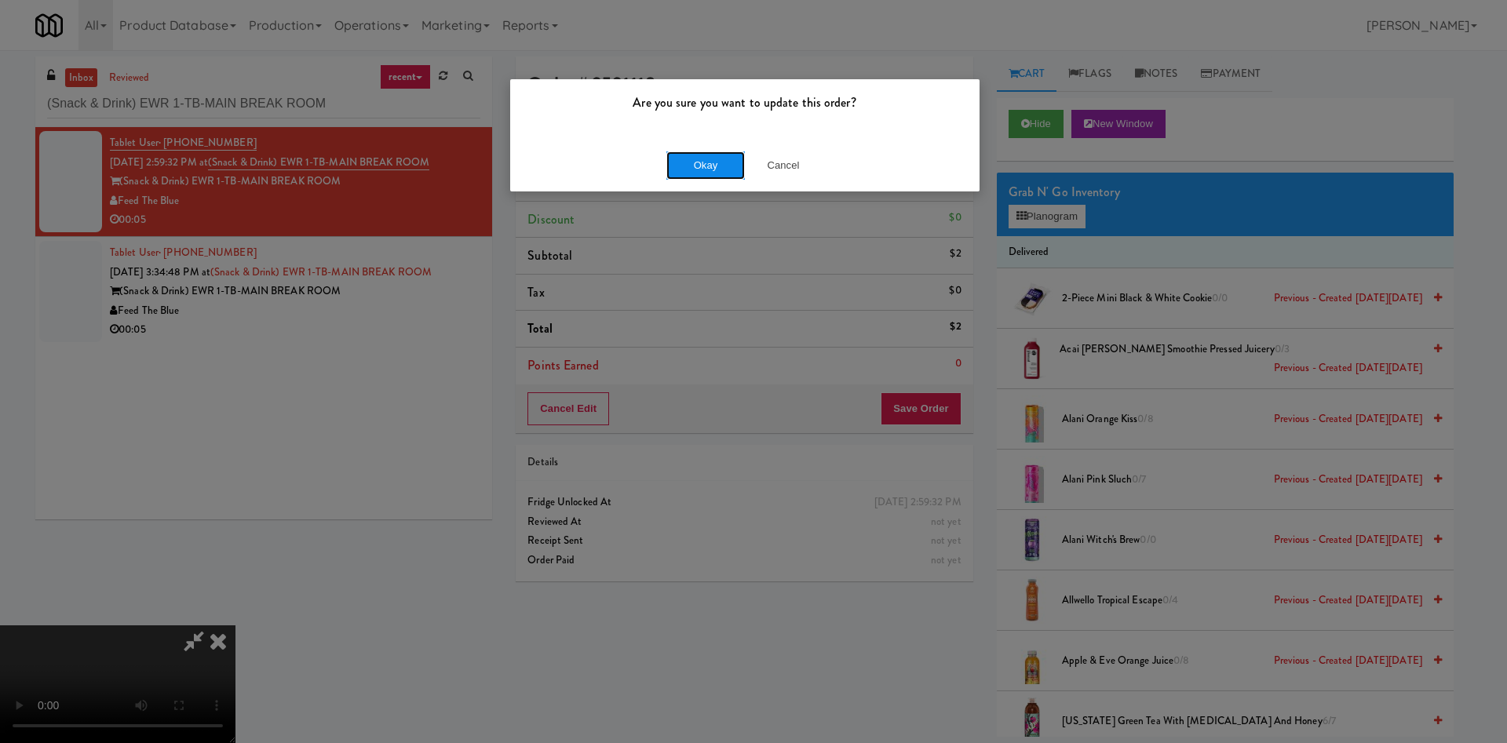
click at [678, 170] on button "Okay" at bounding box center [705, 166] width 78 height 28
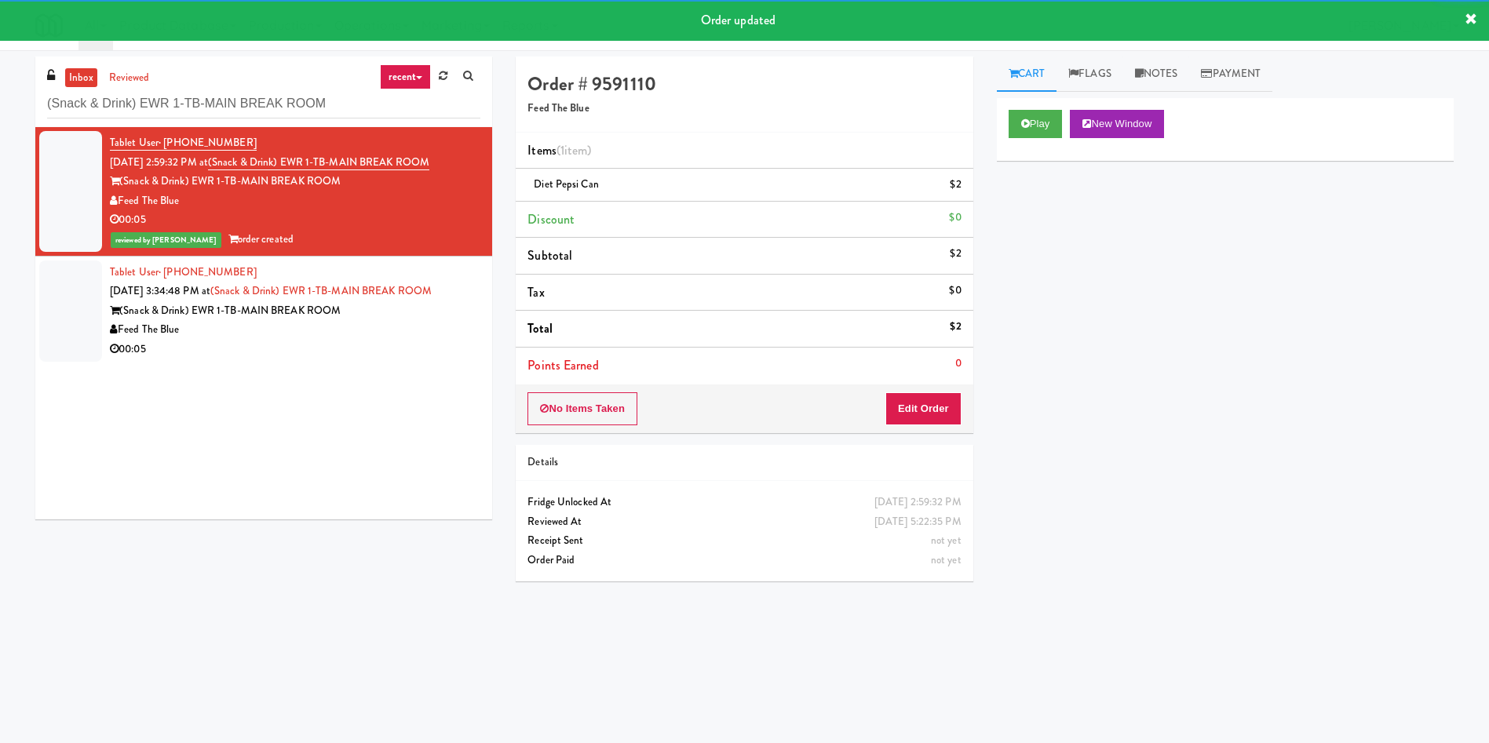
click at [59, 317] on div at bounding box center [70, 311] width 63 height 101
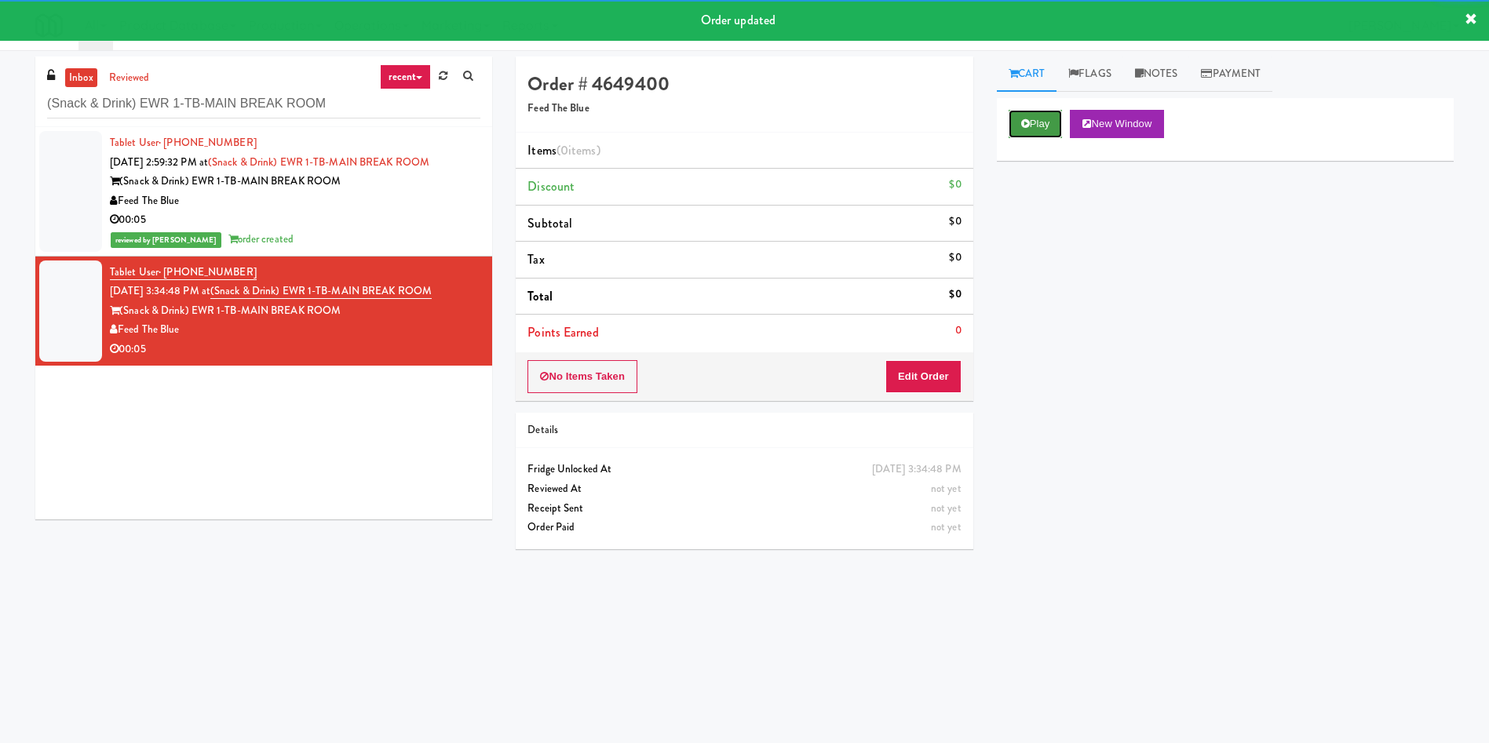
click at [1019, 115] on button "Play" at bounding box center [1036, 124] width 54 height 28
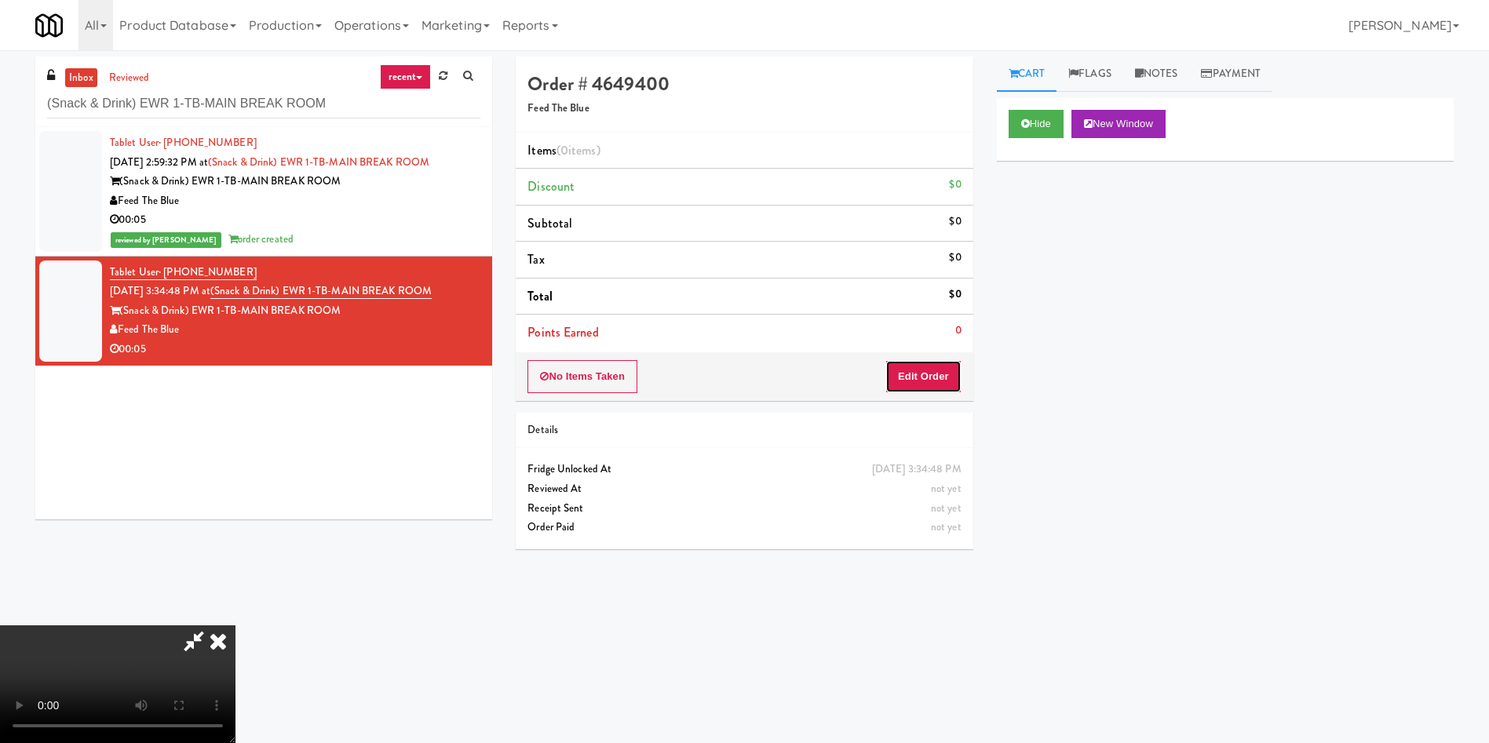
click at [916, 379] on button "Edit Order" at bounding box center [923, 376] width 76 height 33
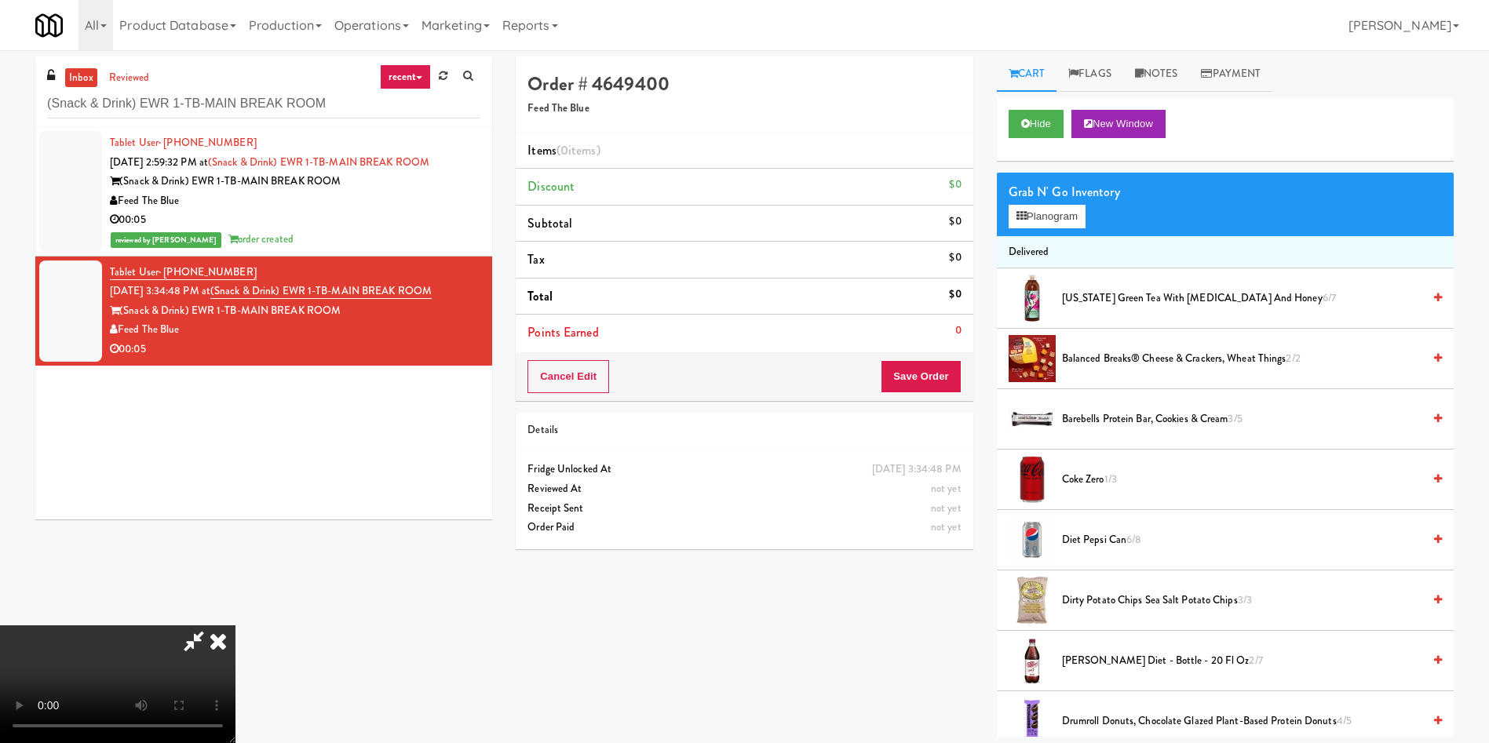
scroll to position [231, 0]
click at [235, 626] on video at bounding box center [117, 685] width 235 height 118
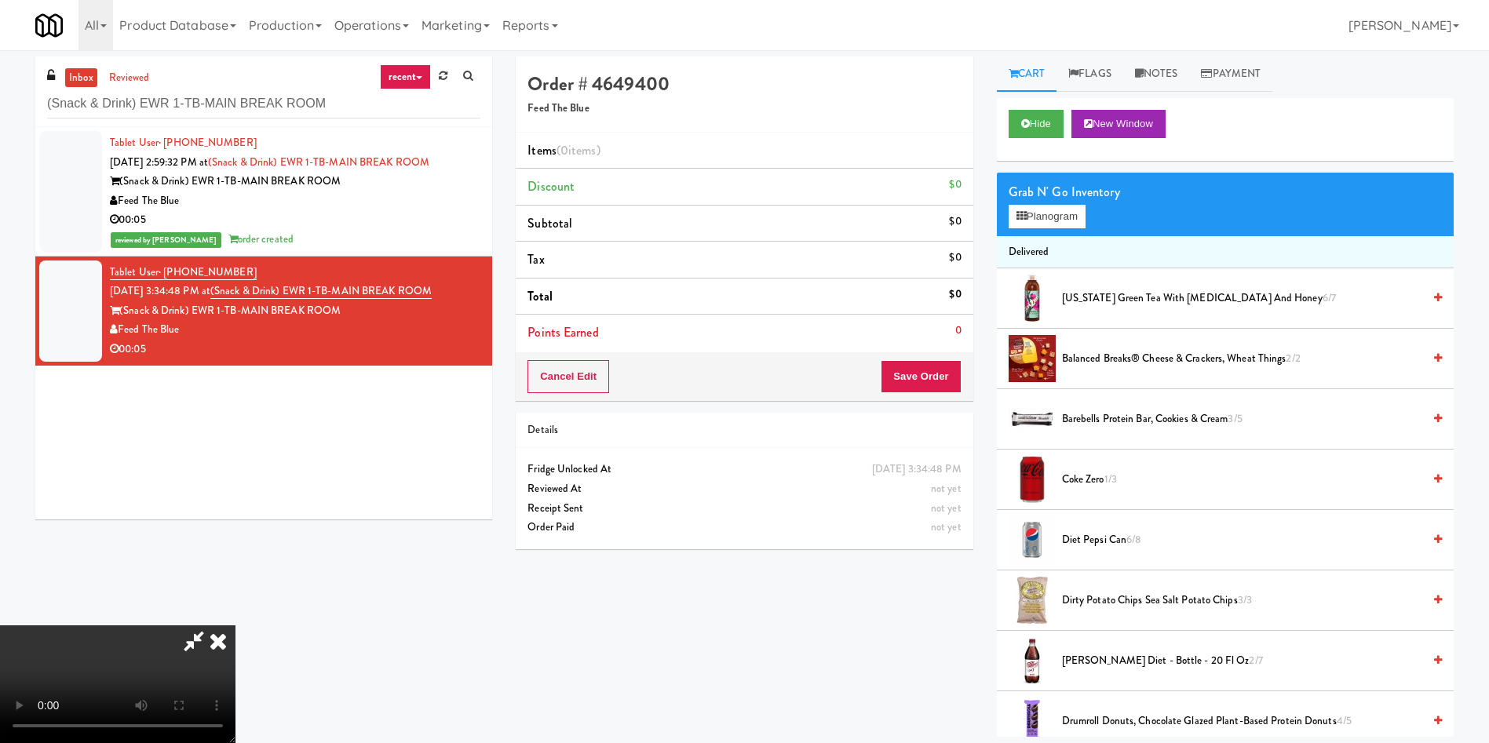
click at [235, 626] on video at bounding box center [117, 685] width 235 height 118
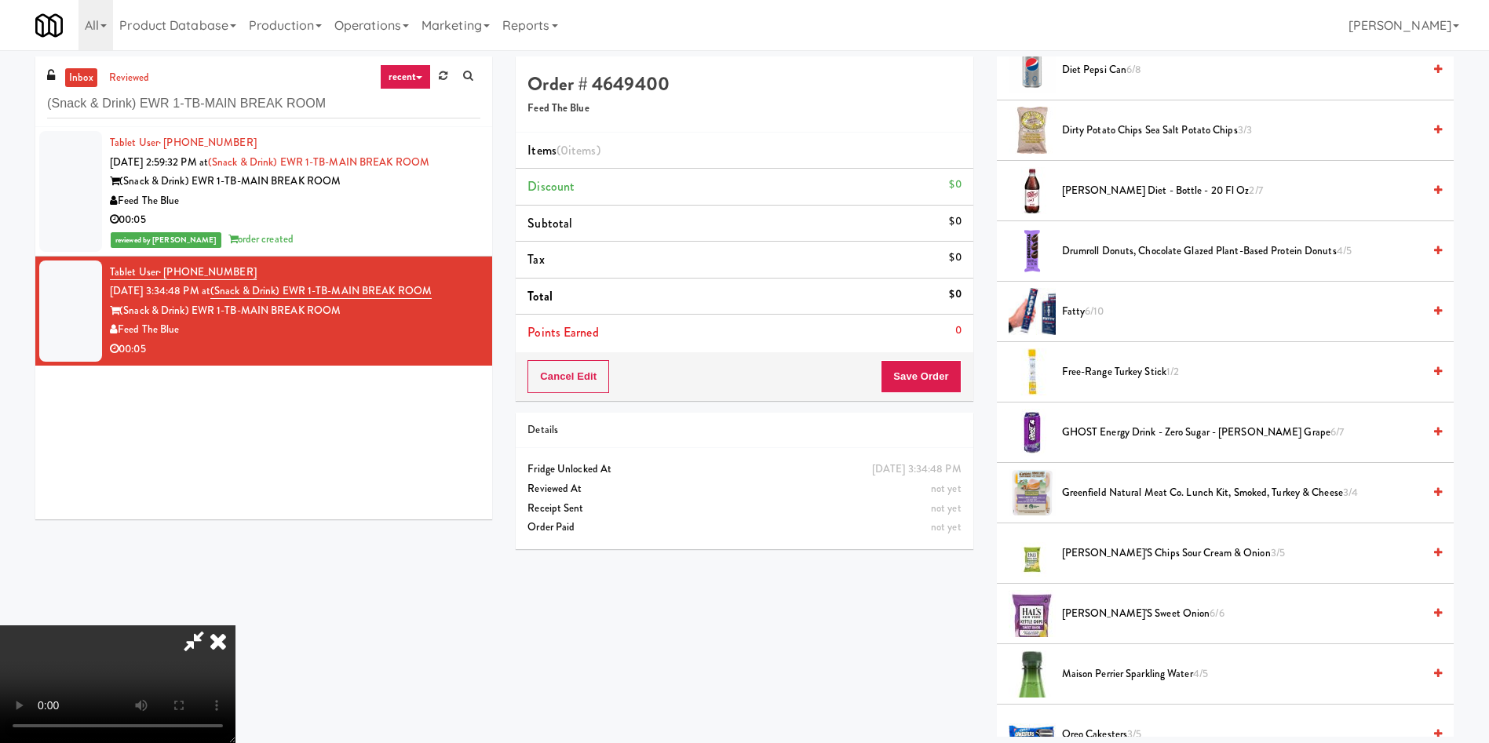
scroll to position [471, 0]
click at [1122, 438] on span "GHOST Energy Drink - Zero Sugar - Welch's Grape 6/7" at bounding box center [1242, 432] width 360 height 20
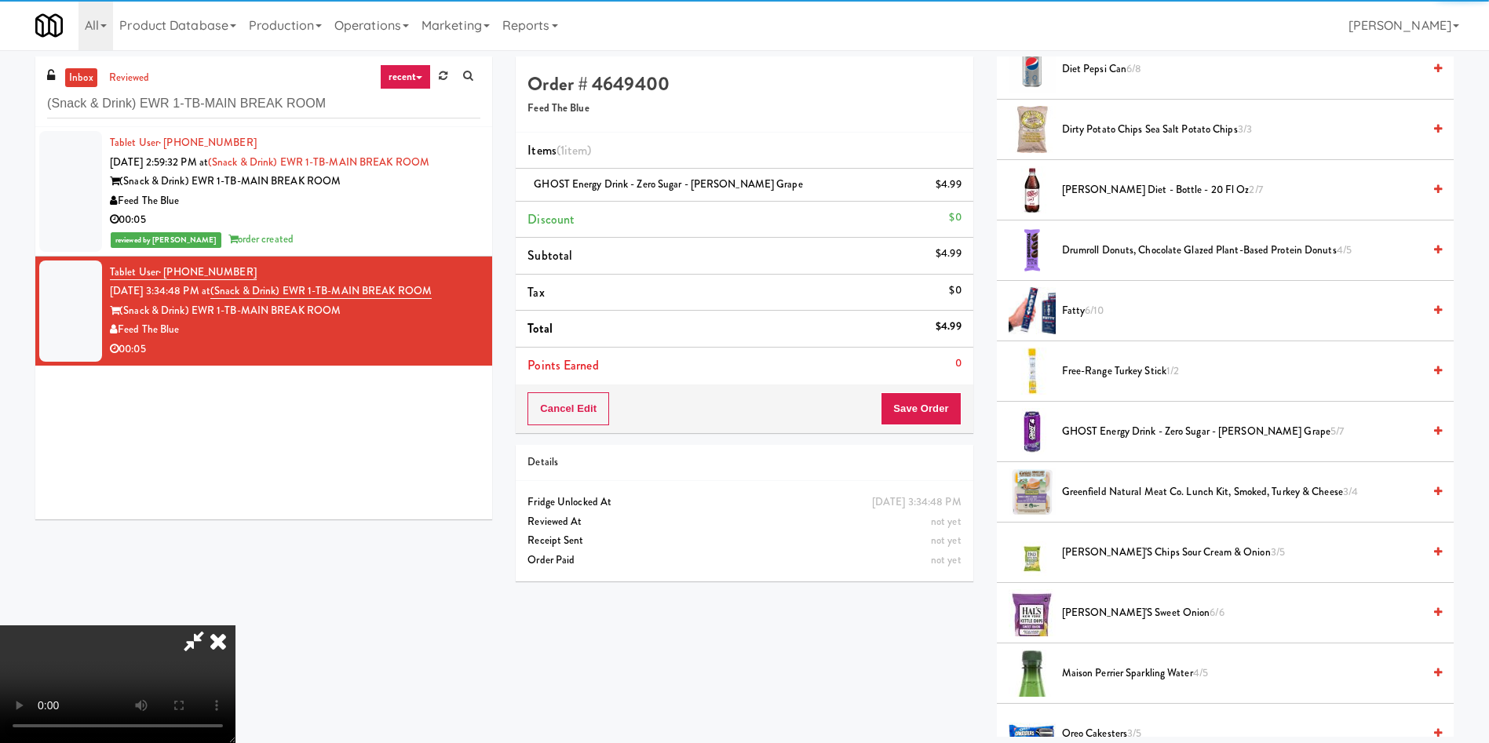
scroll to position [0, 0]
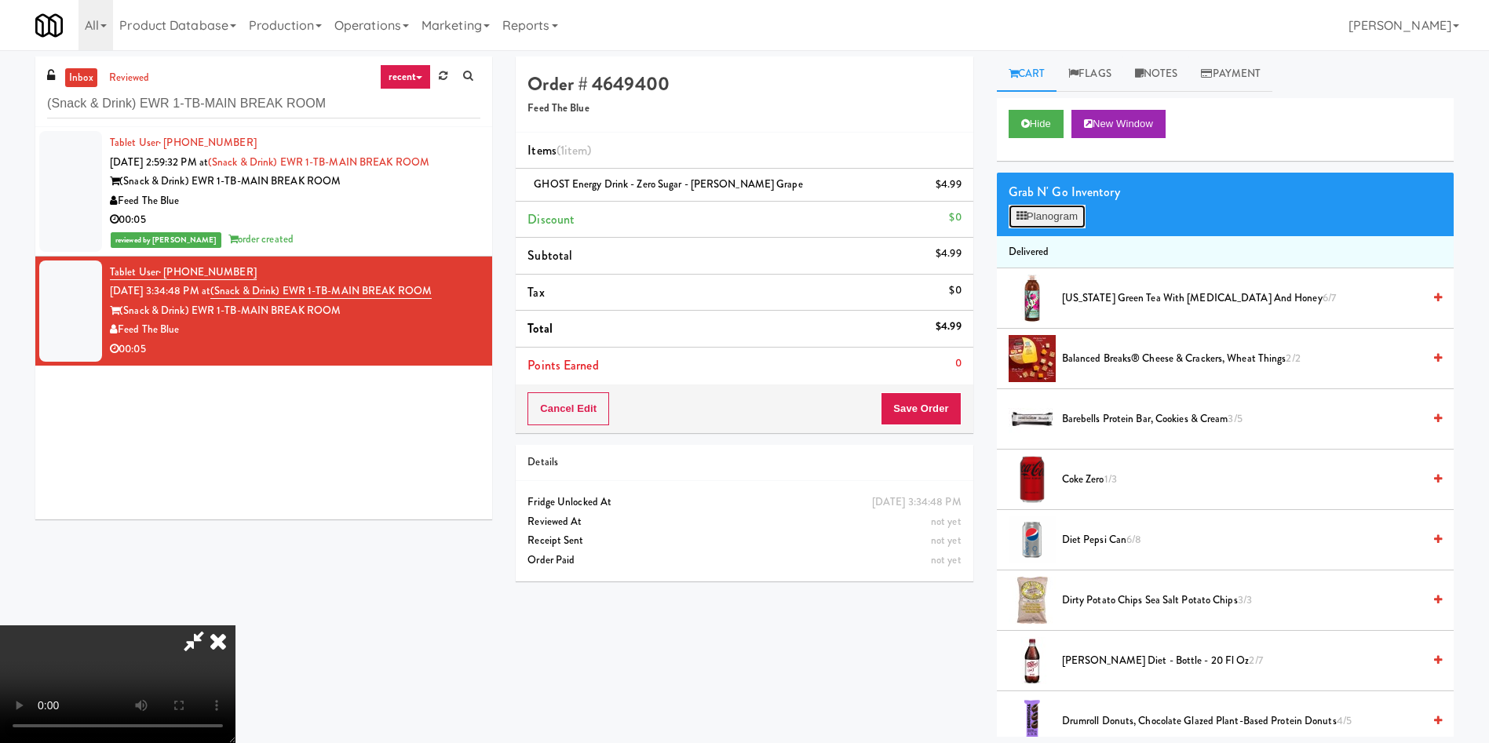
click at [1053, 215] on button "Planogram" at bounding box center [1047, 217] width 77 height 24
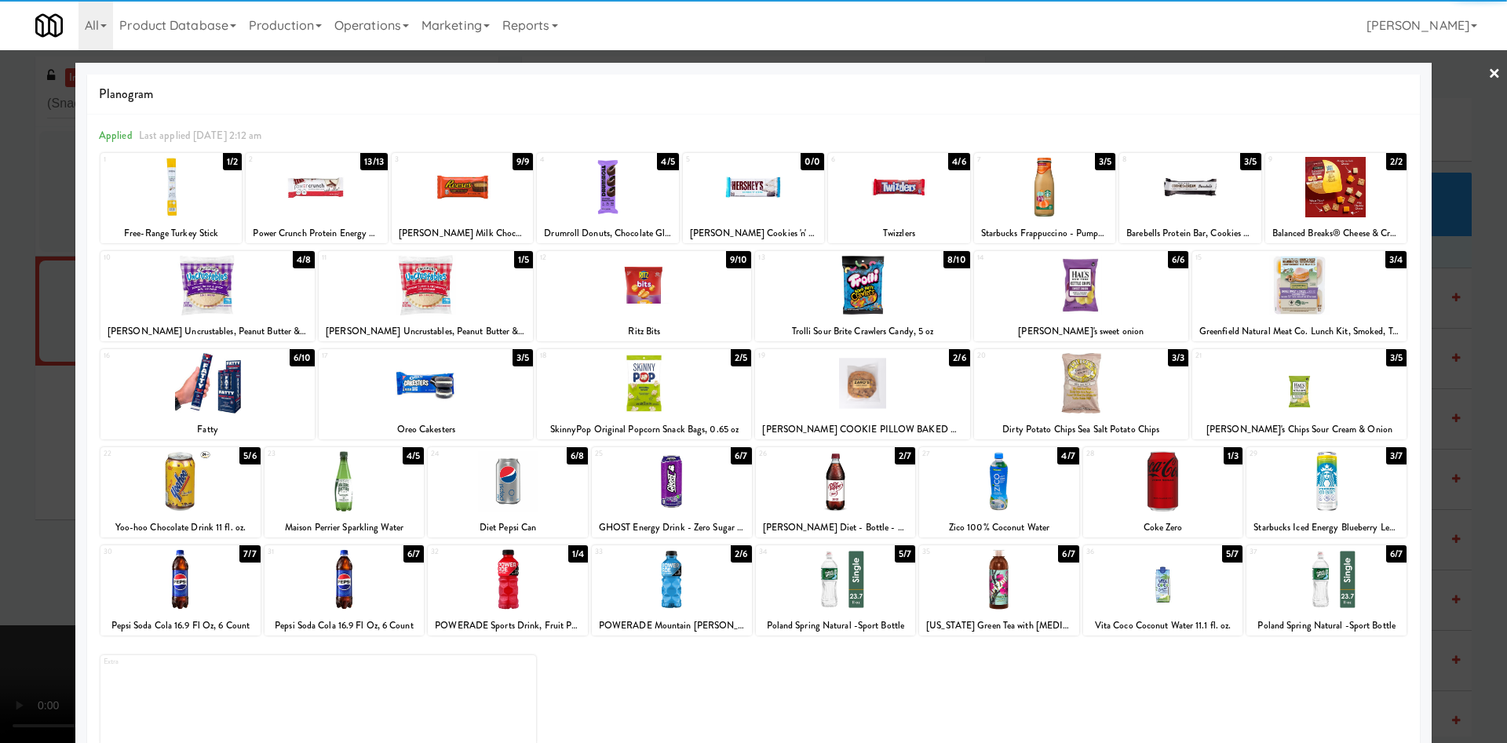
click at [20, 367] on div at bounding box center [753, 371] width 1507 height 743
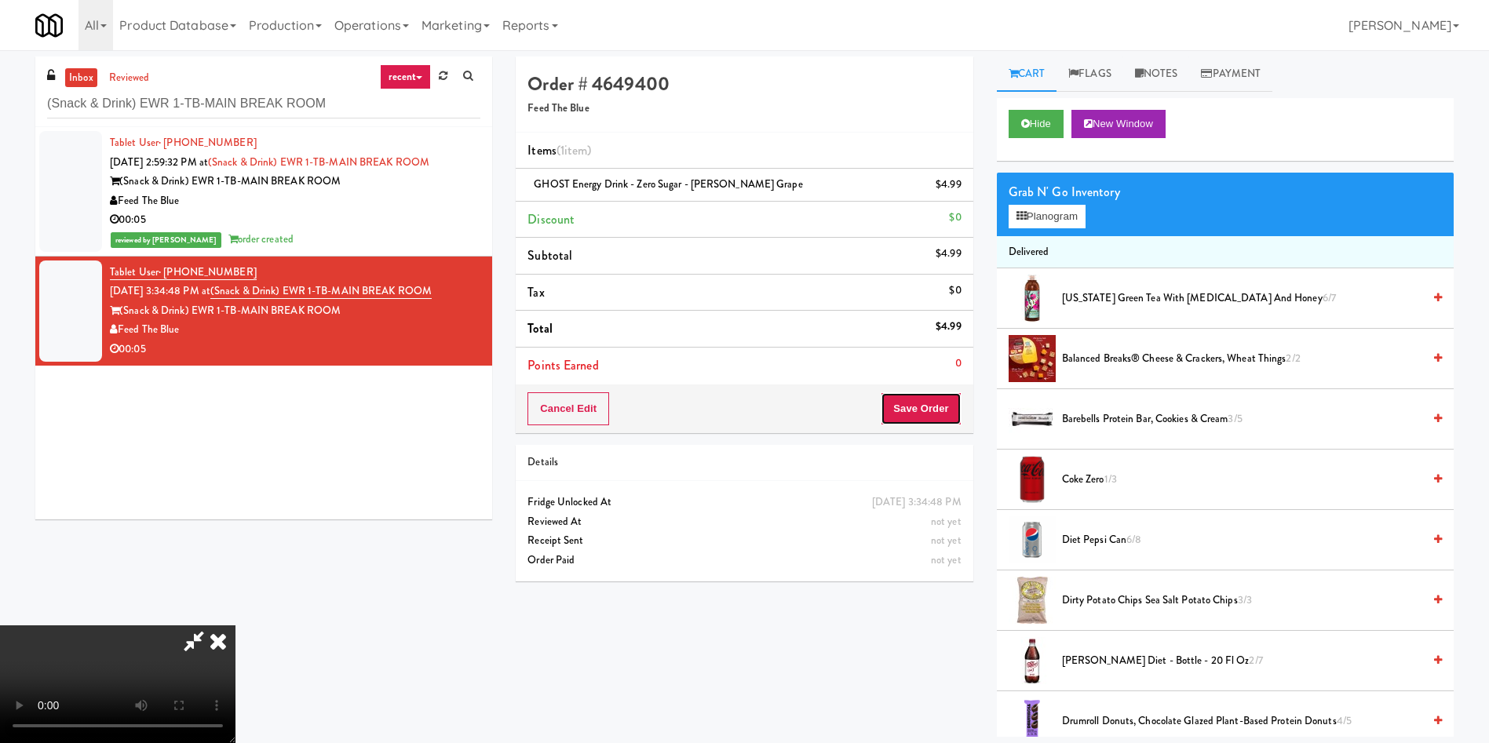
click at [936, 402] on button "Save Order" at bounding box center [921, 408] width 80 height 33
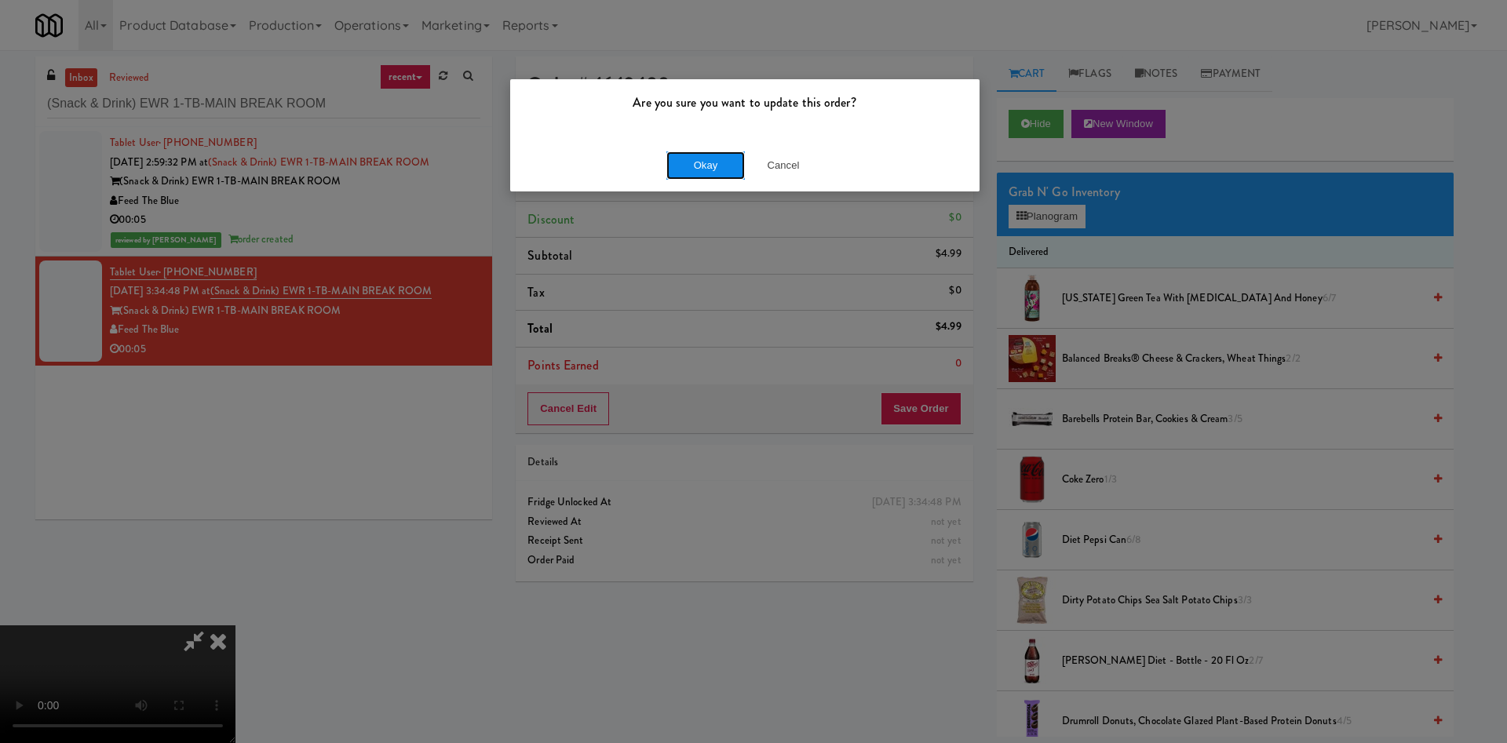
click at [703, 159] on button "Okay" at bounding box center [705, 166] width 78 height 28
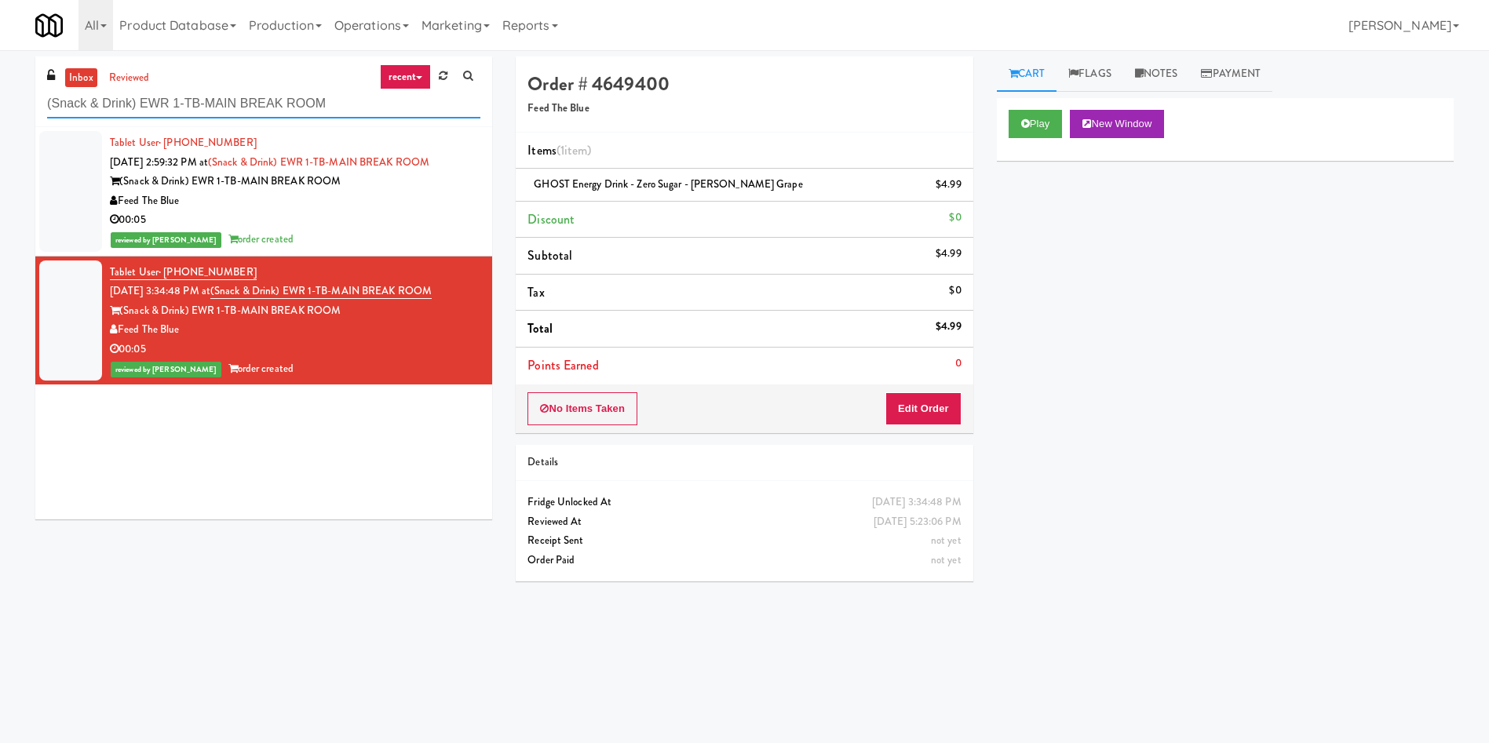
paste input "HP Employee Lounge Drinks"
drag, startPoint x: 359, startPoint y: 103, endPoint x: 158, endPoint y: 80, distance: 202.2
click at [0, 61] on div "inbox reviewed recent all unclear take inventory issue suspicious failed recent…" at bounding box center [744, 372] width 1489 height 630
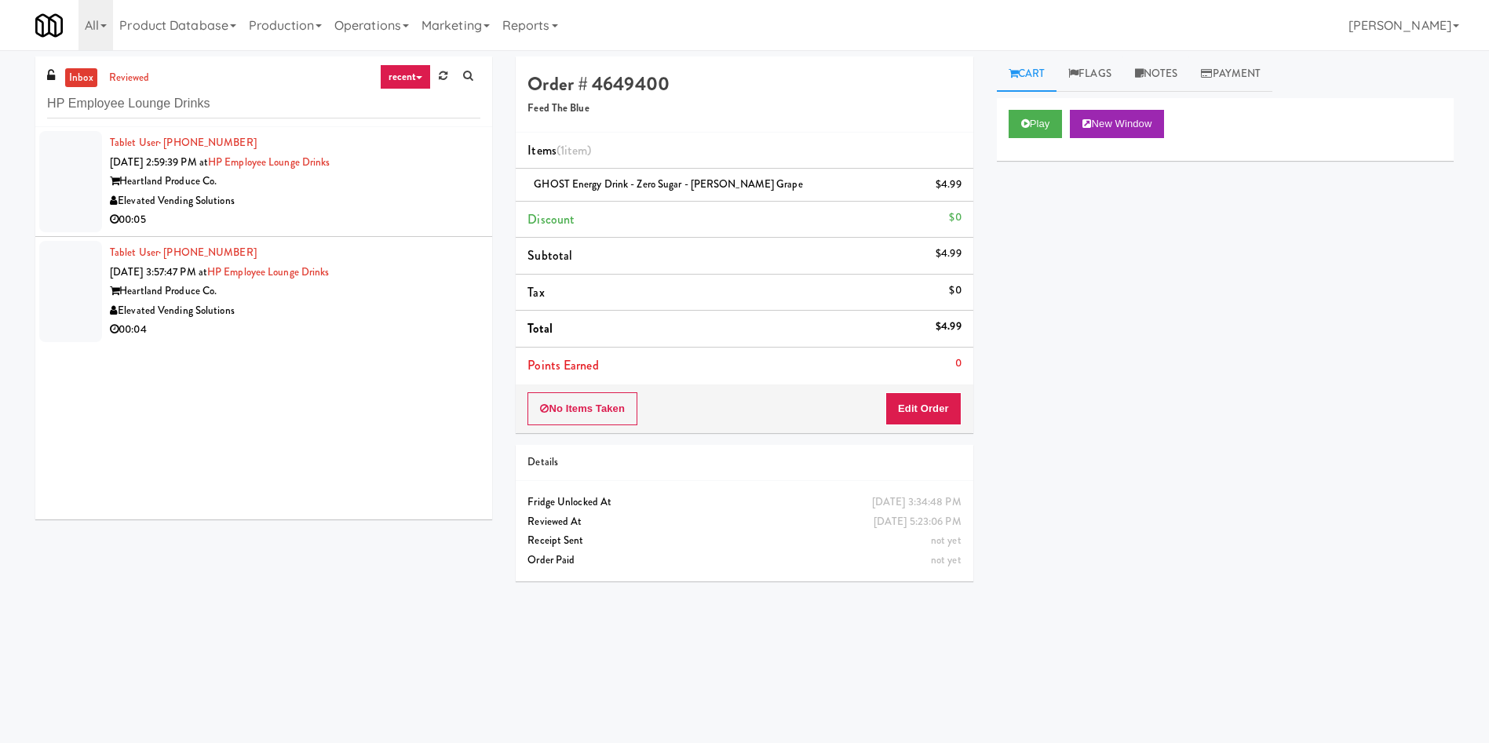
click at [87, 143] on div at bounding box center [70, 181] width 63 height 101
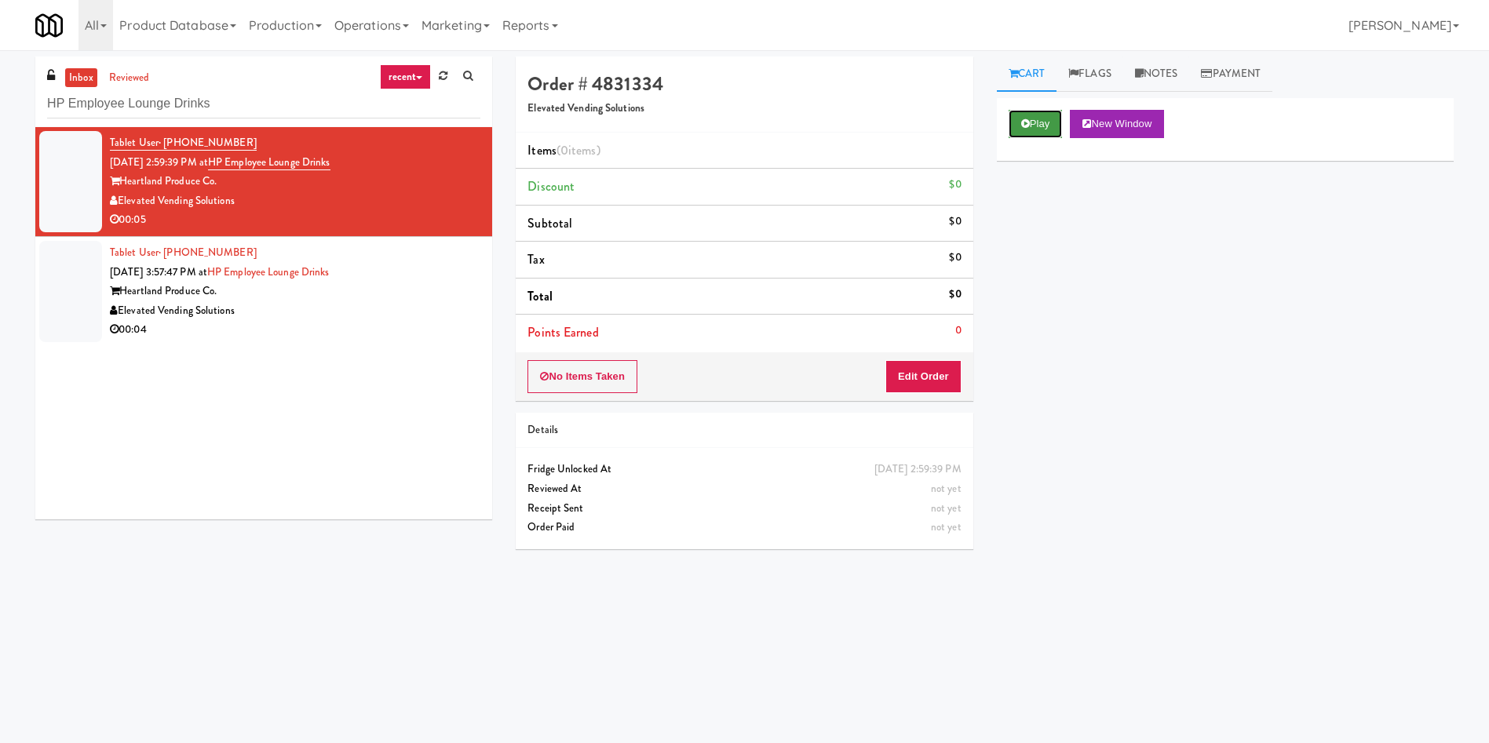
click at [1047, 111] on button "Play" at bounding box center [1036, 124] width 54 height 28
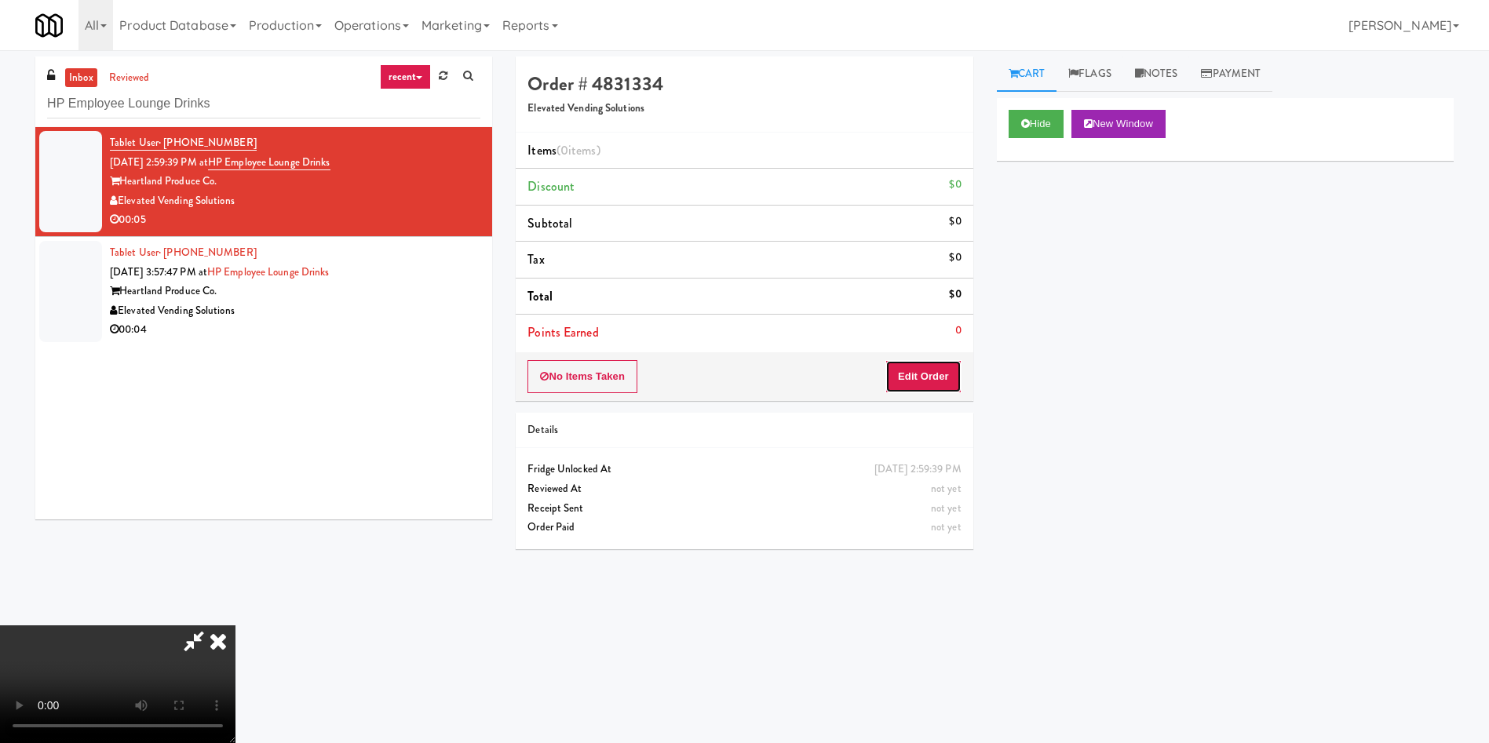
click at [904, 377] on button "Edit Order" at bounding box center [923, 376] width 76 height 33
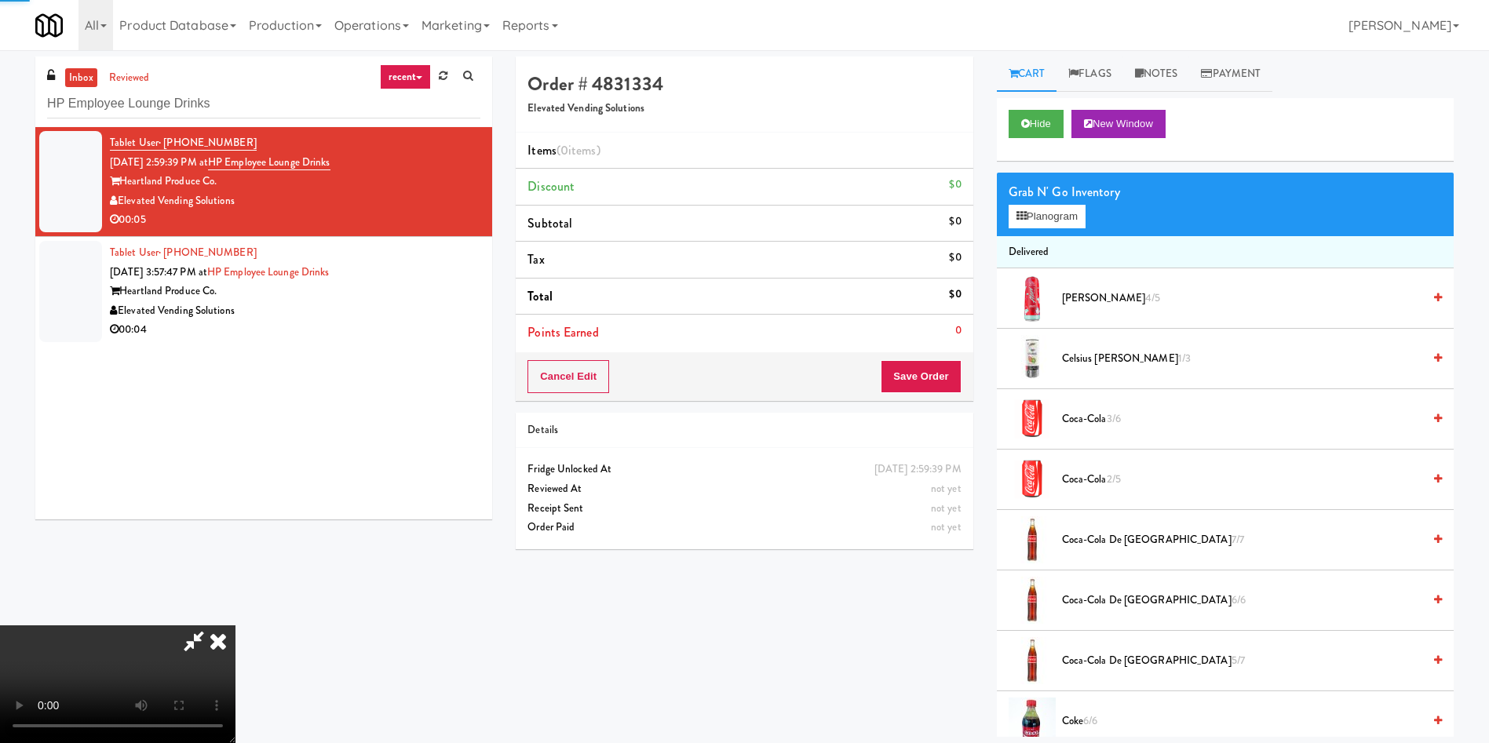
scroll to position [118, 0]
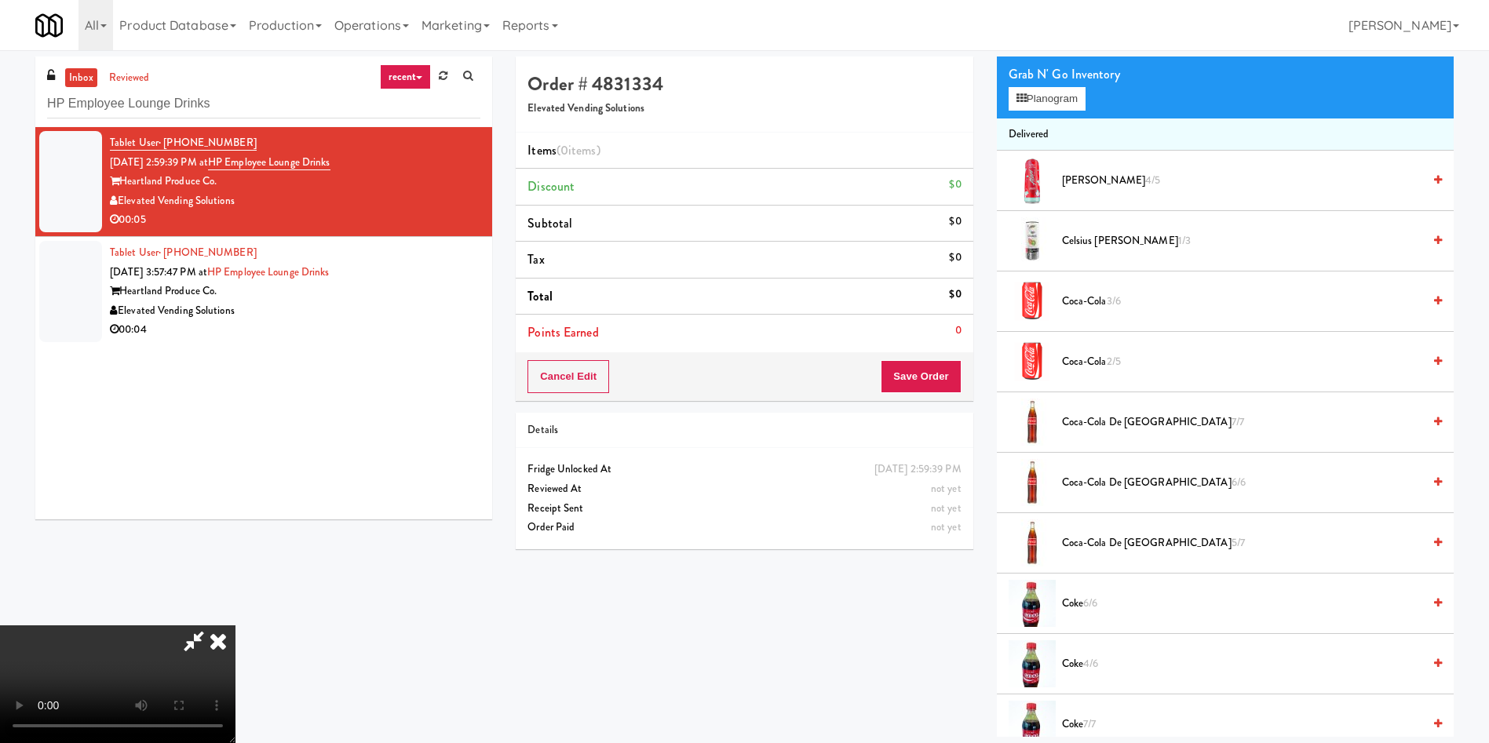
click at [235, 626] on video at bounding box center [117, 685] width 235 height 118
click at [1101, 594] on span "Coke 6/6" at bounding box center [1242, 604] width 360 height 20
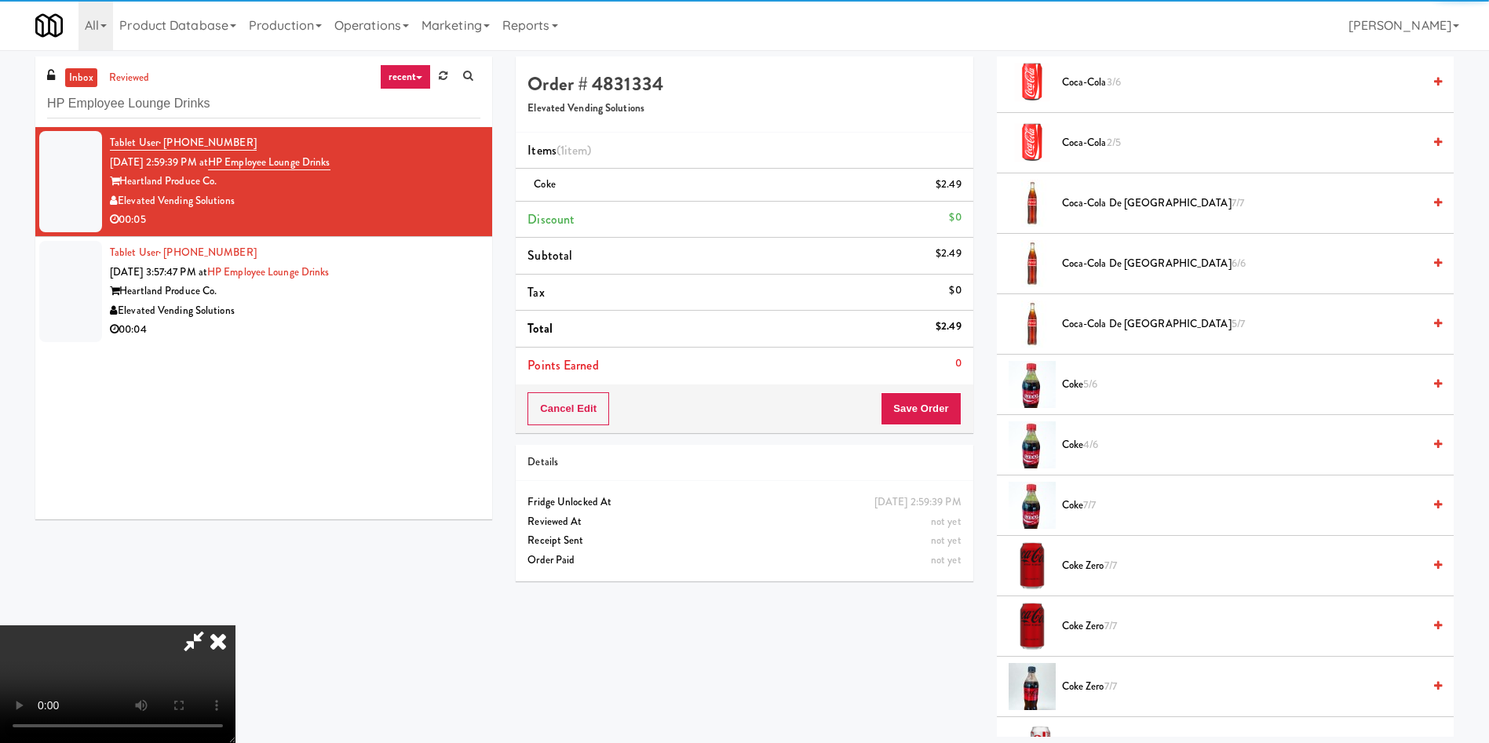
scroll to position [589, 0]
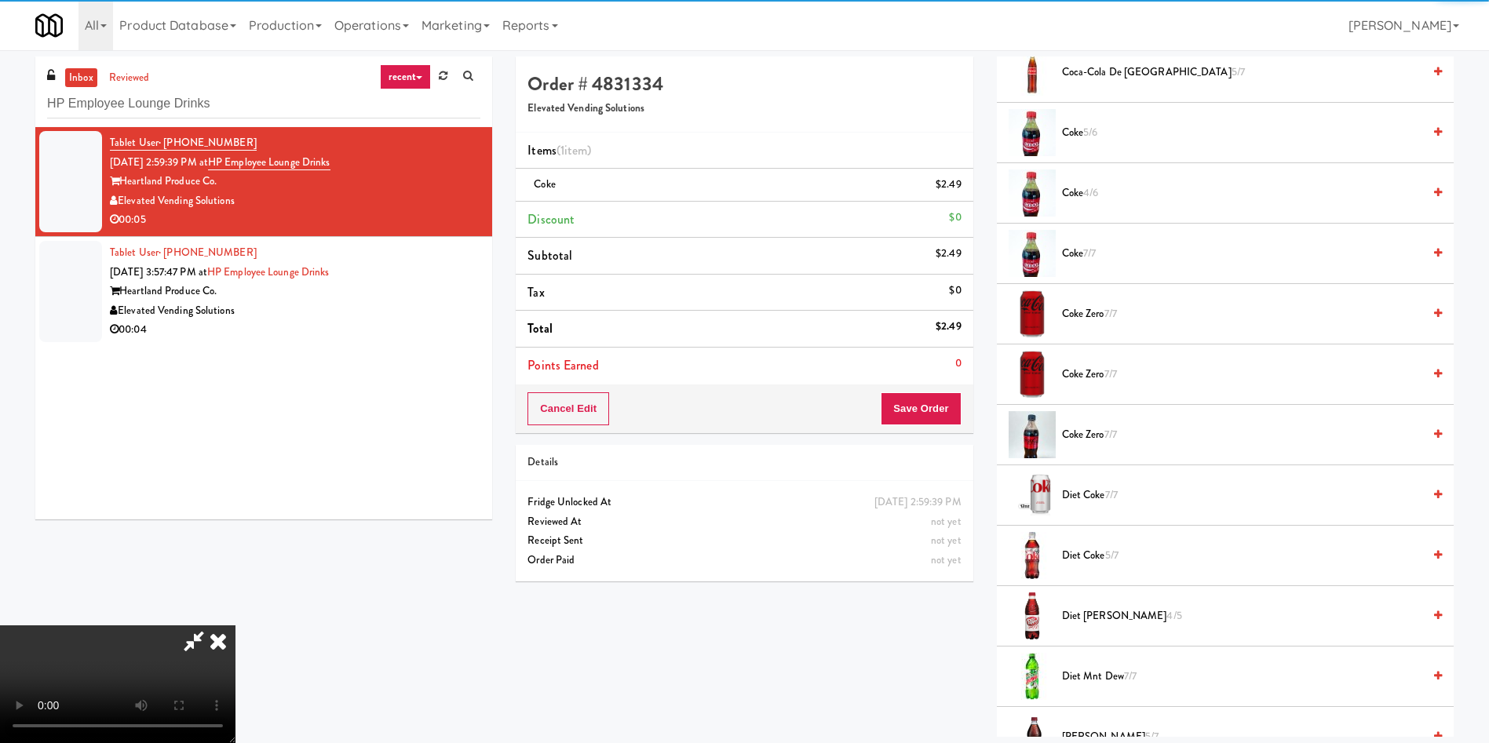
click at [235, 626] on video at bounding box center [117, 685] width 235 height 118
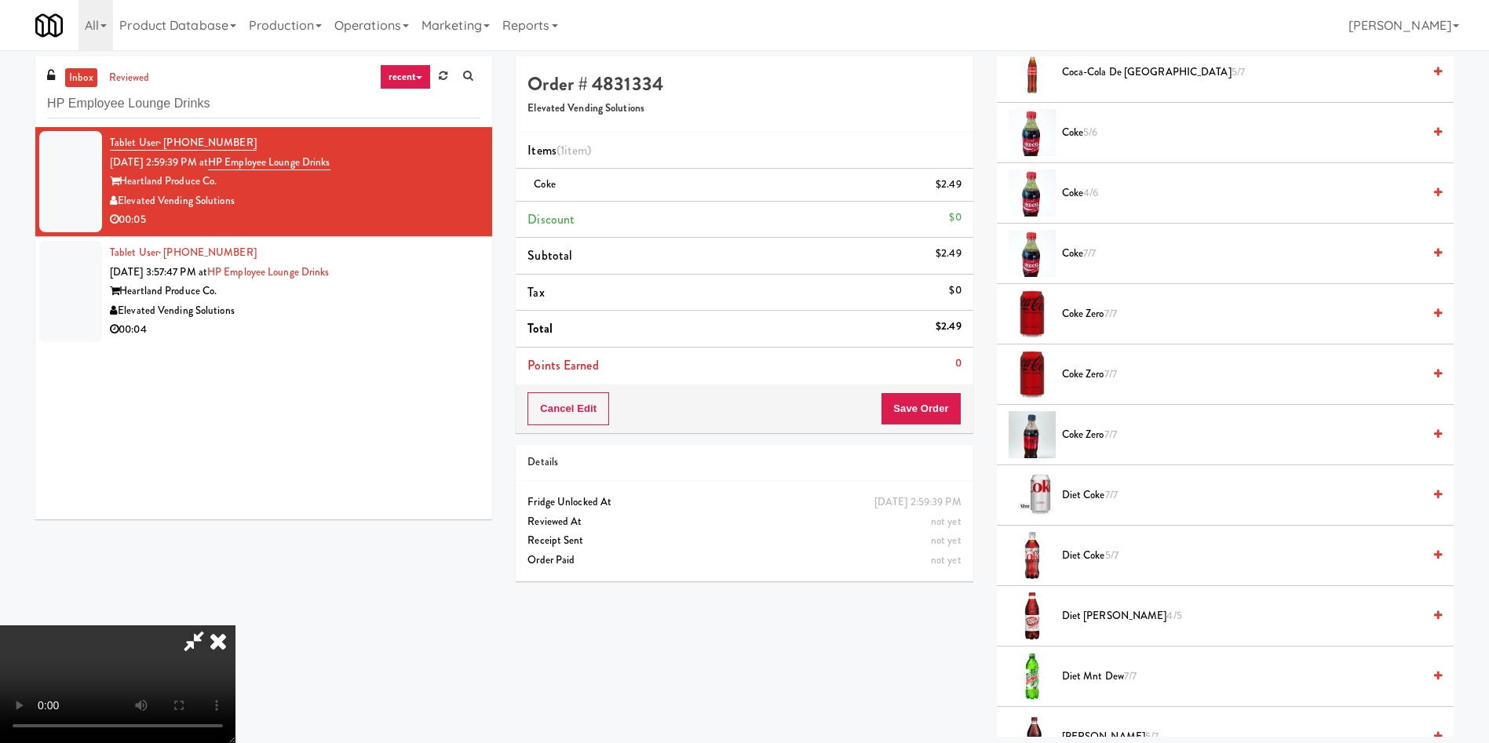
click at [932, 389] on div "Cancel Edit Save Order" at bounding box center [744, 409] width 457 height 49
click at [235, 626] on video at bounding box center [117, 685] width 235 height 118
click at [918, 413] on button "Save Order" at bounding box center [921, 408] width 80 height 33
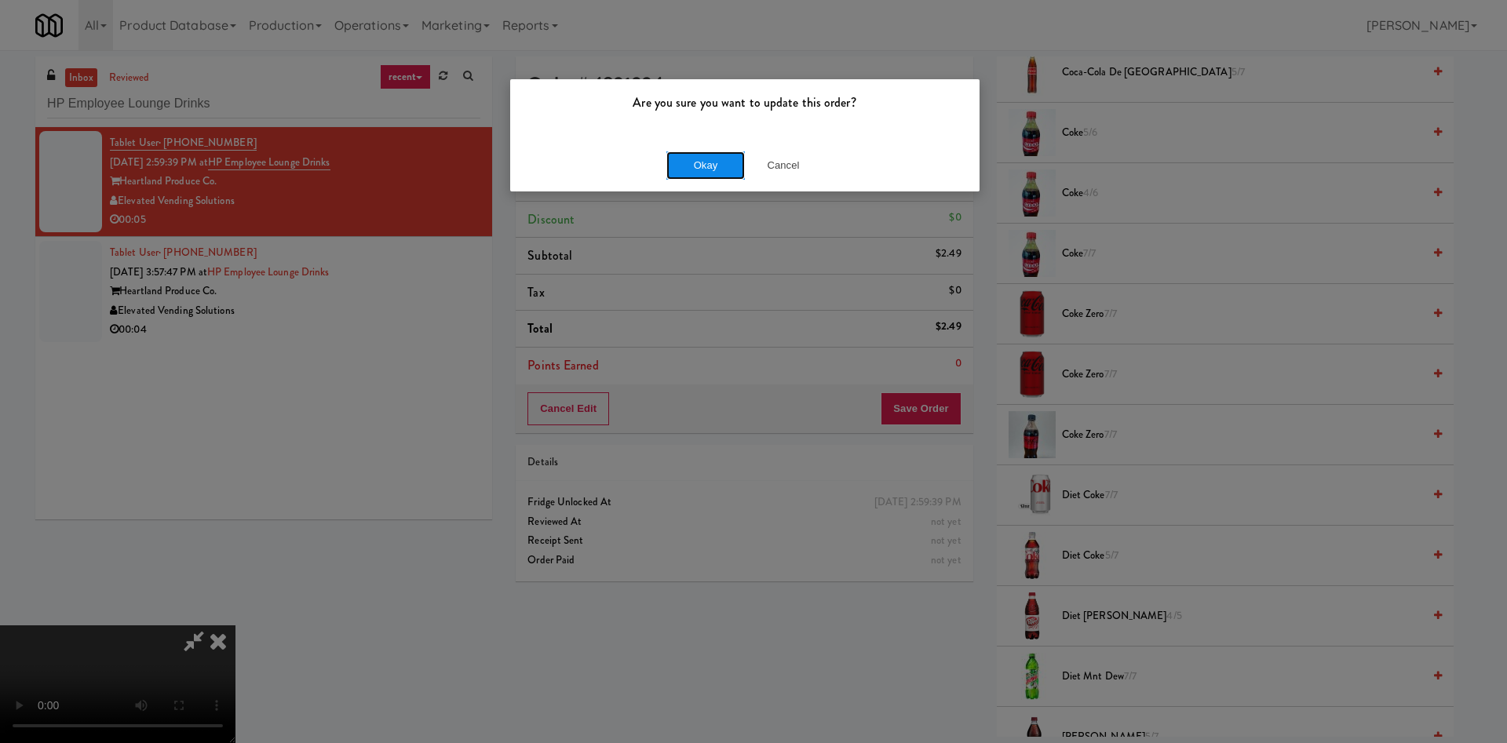
click at [714, 162] on button "Okay" at bounding box center [705, 166] width 78 height 28
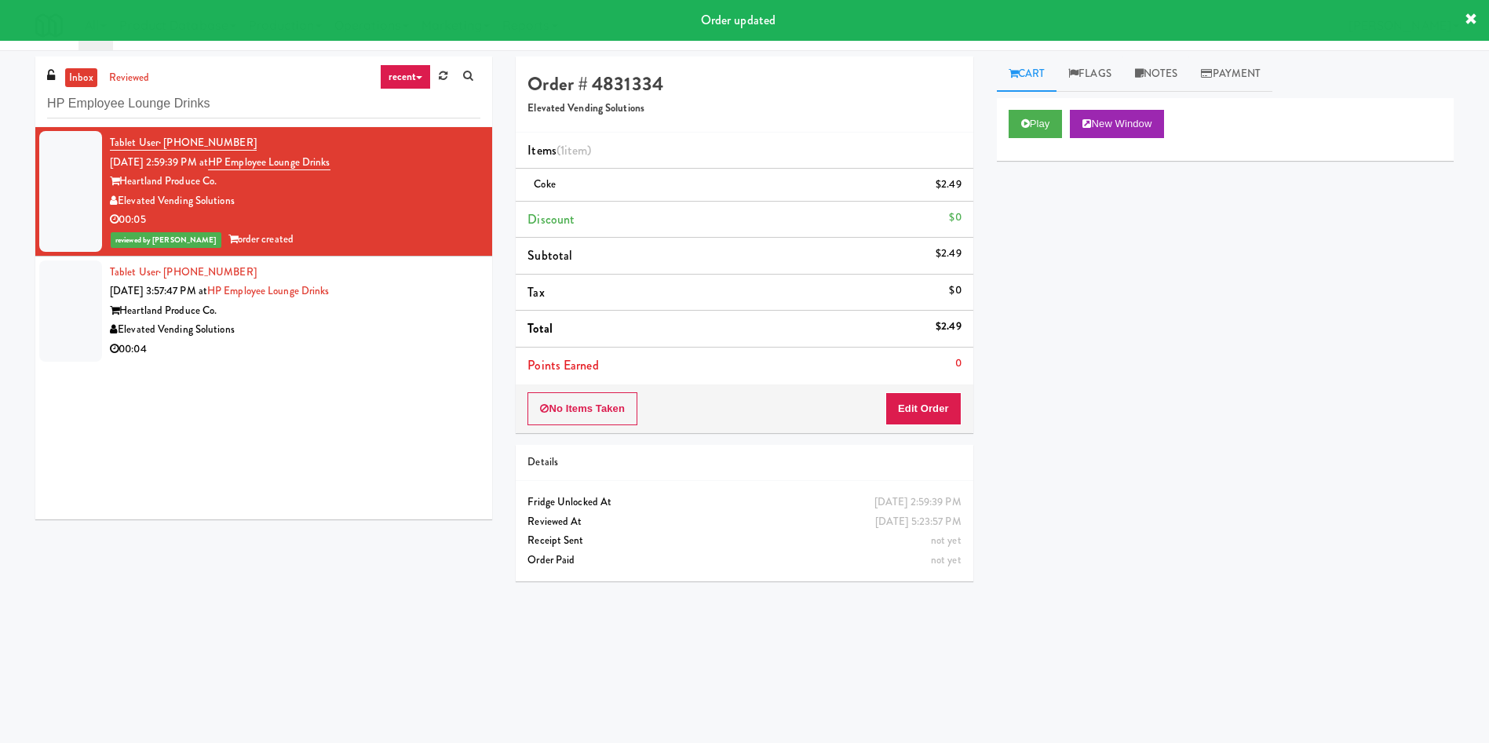
click at [64, 353] on div at bounding box center [70, 311] width 63 height 101
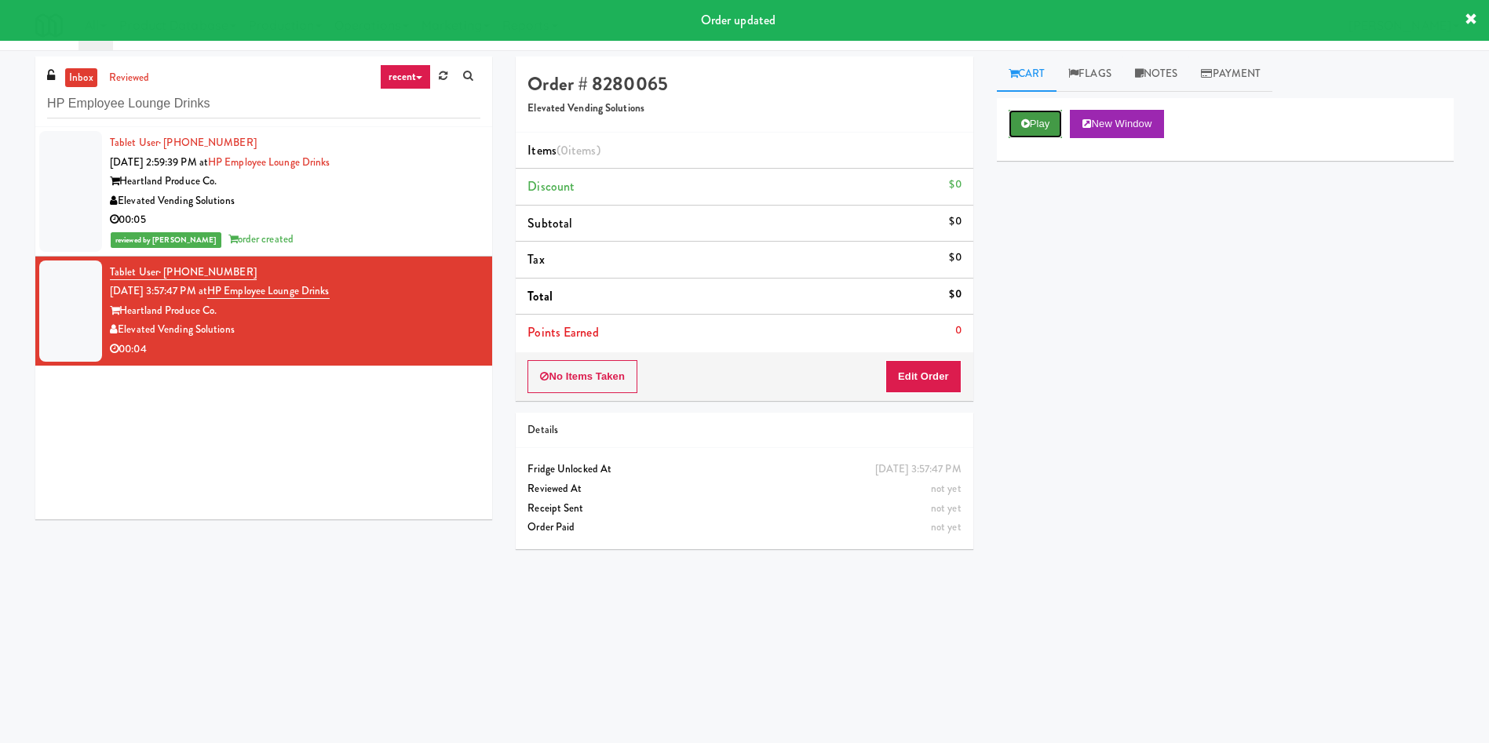
click at [1023, 122] on icon at bounding box center [1025, 124] width 9 height 10
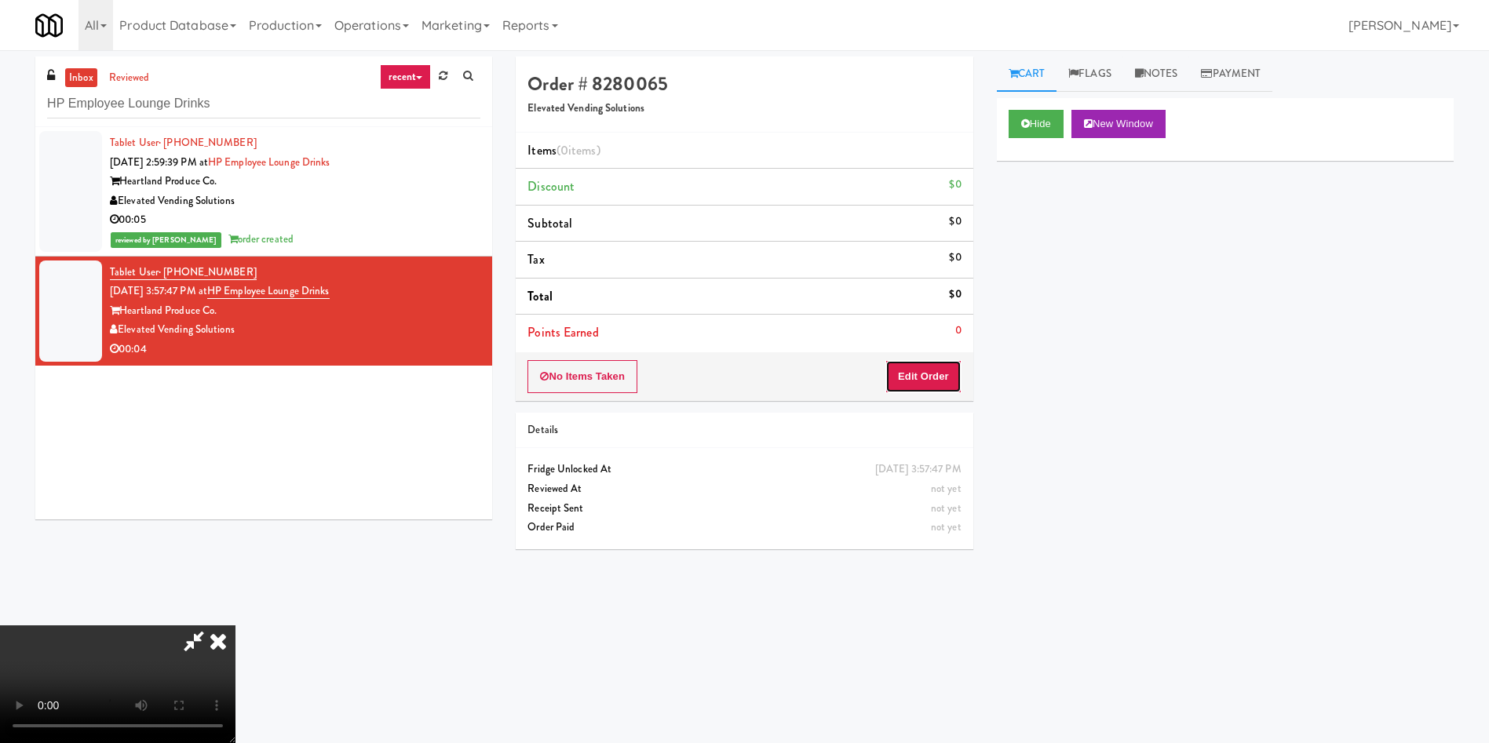
click at [936, 371] on button "Edit Order" at bounding box center [923, 376] width 76 height 33
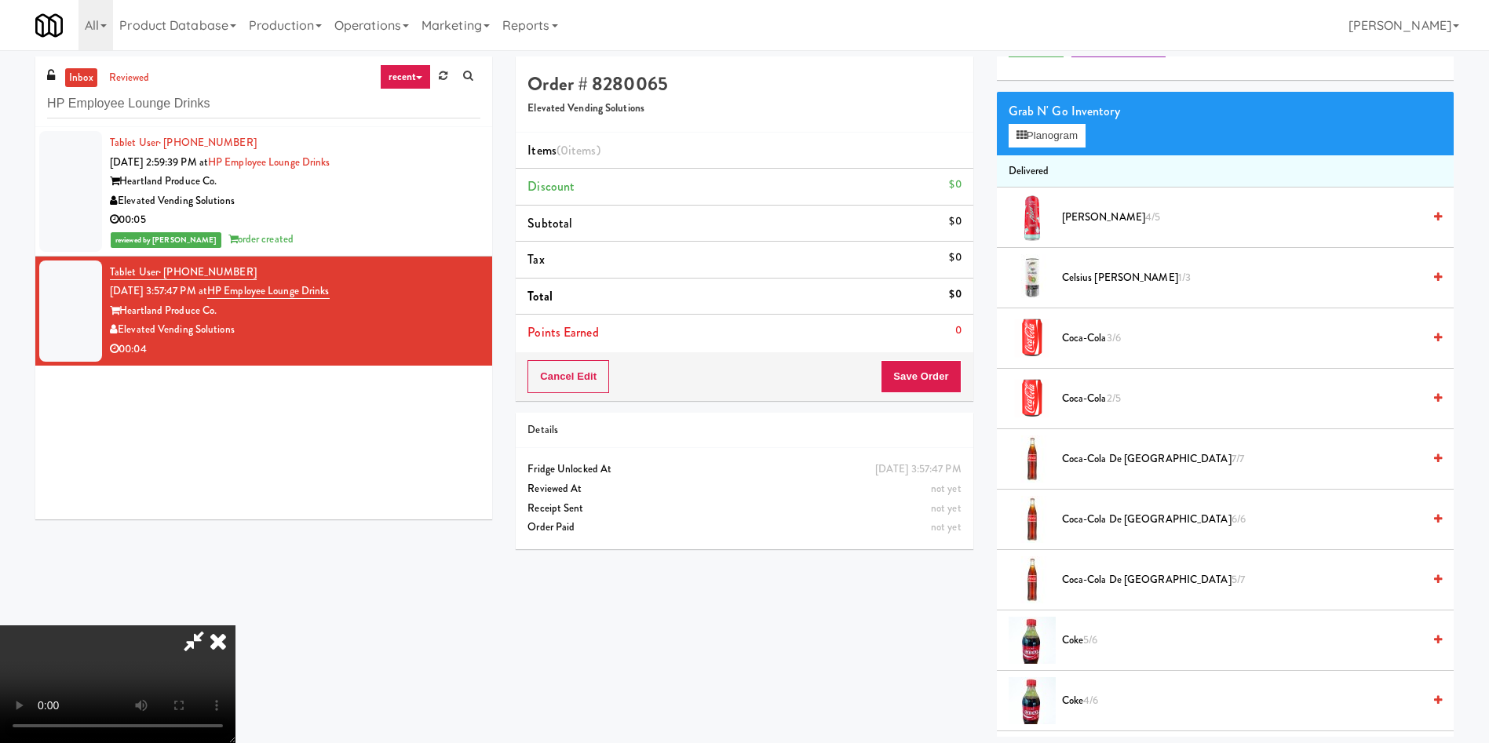
scroll to position [118, 0]
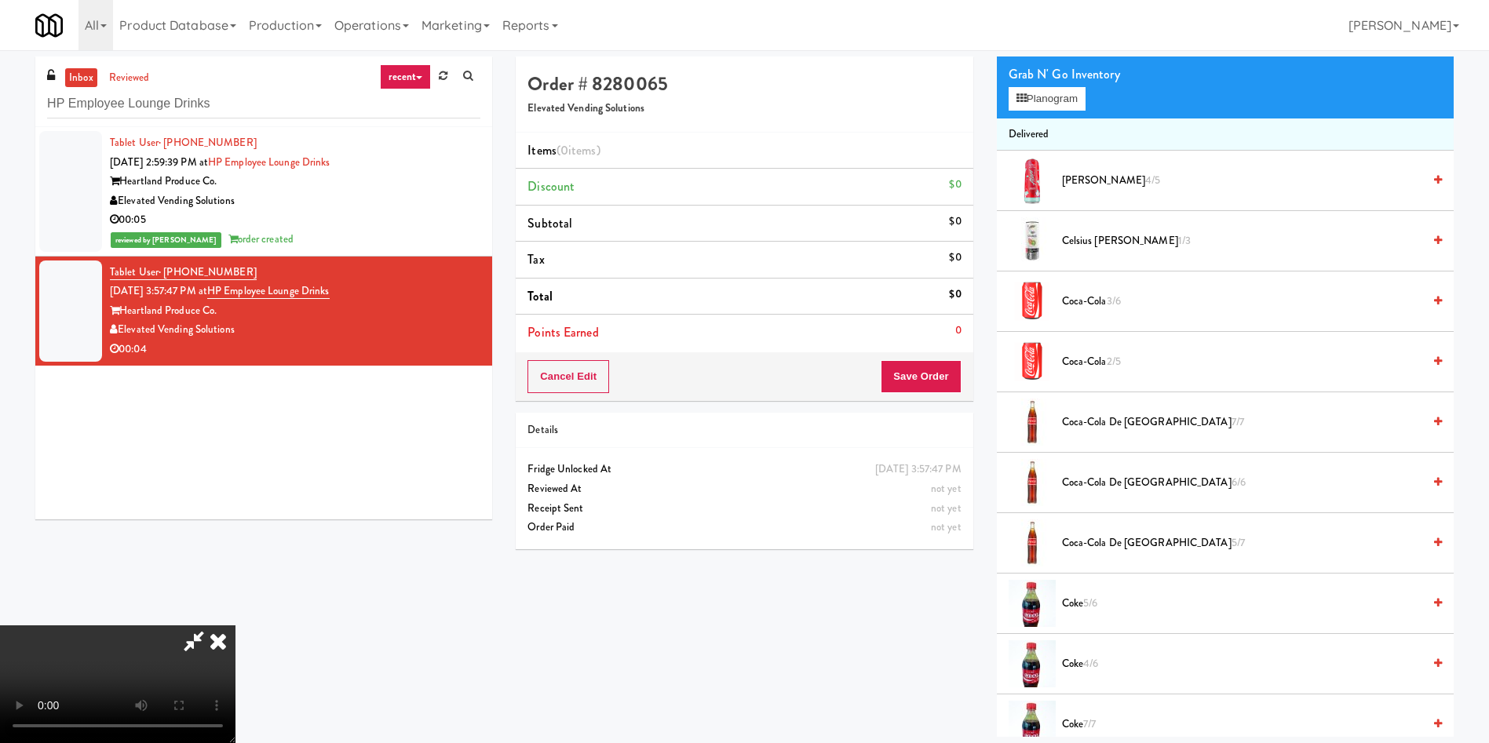
click at [235, 626] on video at bounding box center [117, 685] width 235 height 118
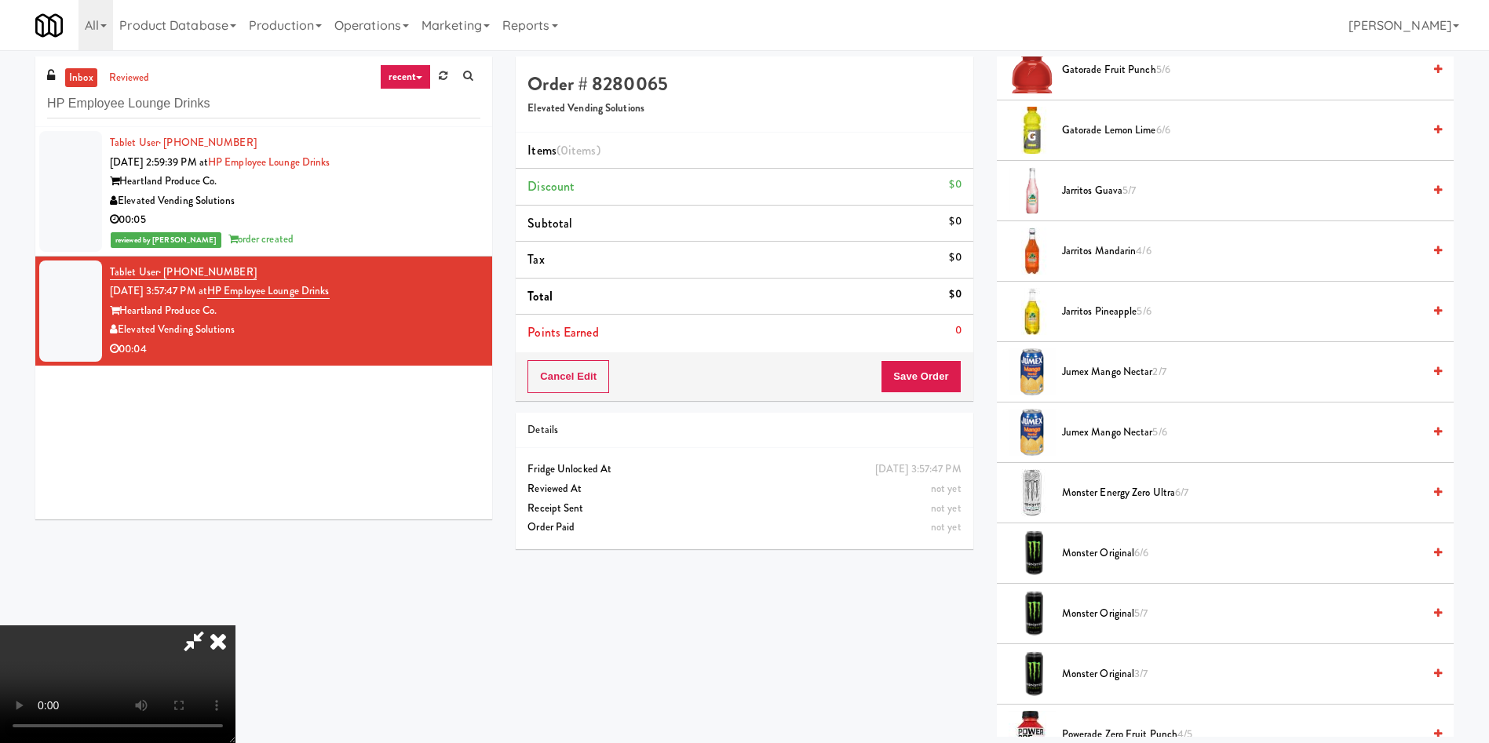
scroll to position [1648, 0]
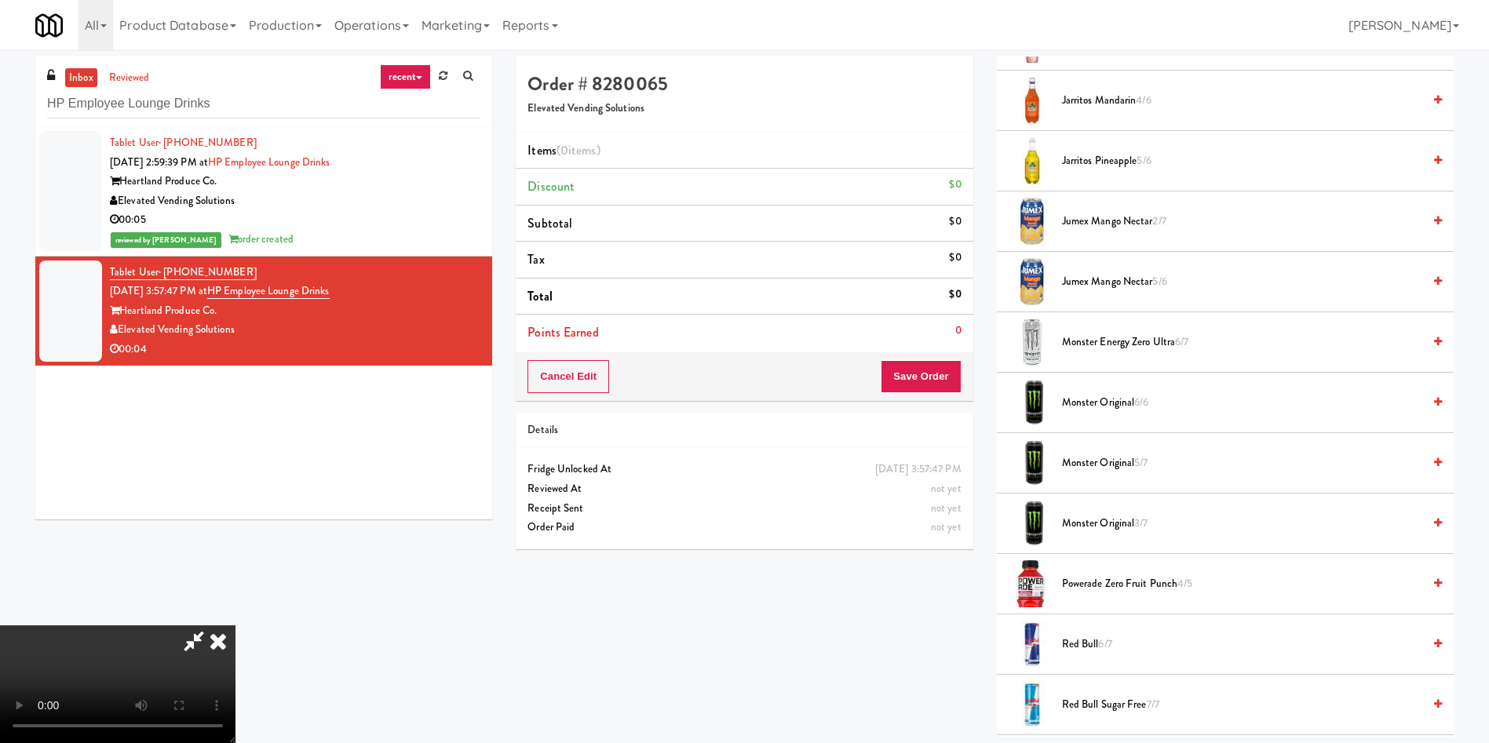
click at [1106, 463] on span "Monster Original 5/7" at bounding box center [1242, 464] width 360 height 20
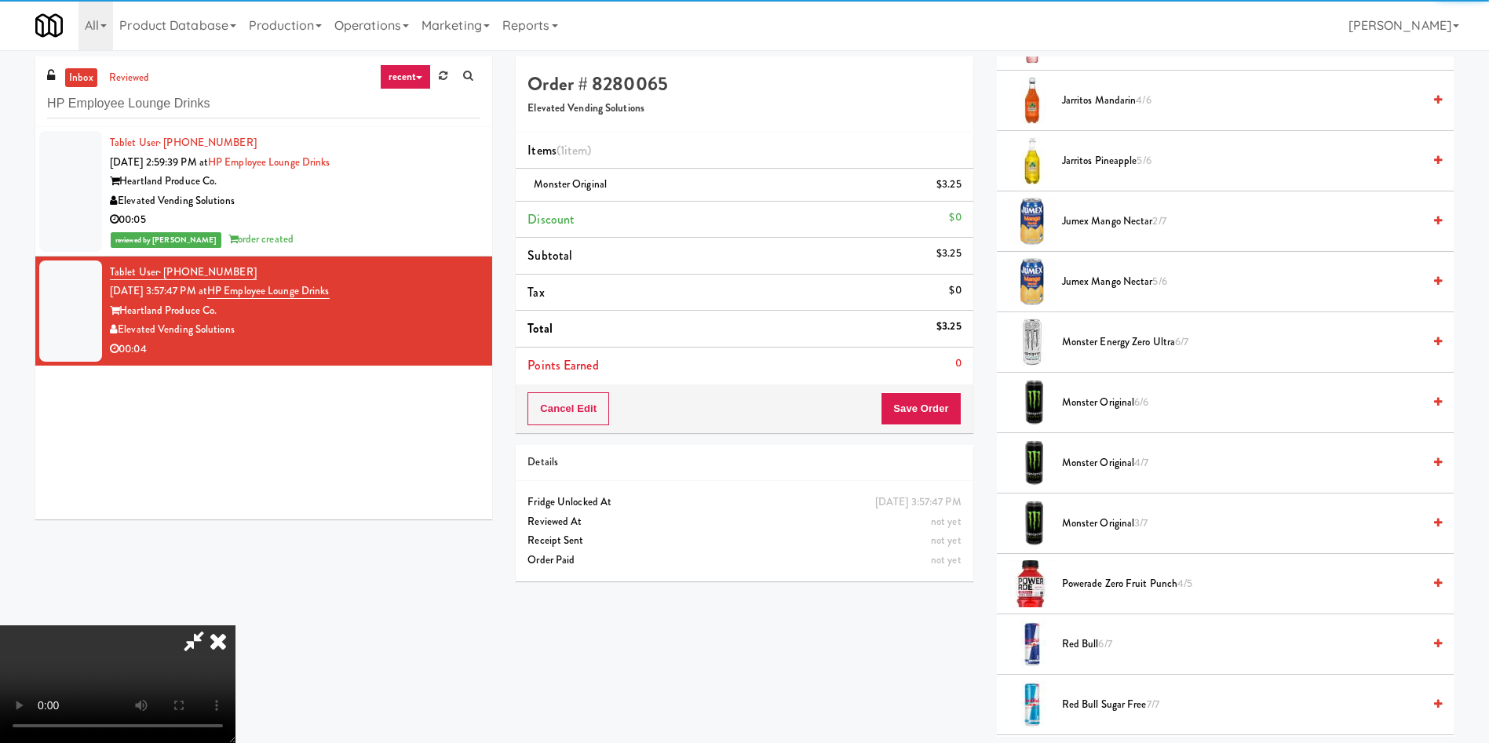
click at [235, 626] on video at bounding box center [117, 685] width 235 height 118
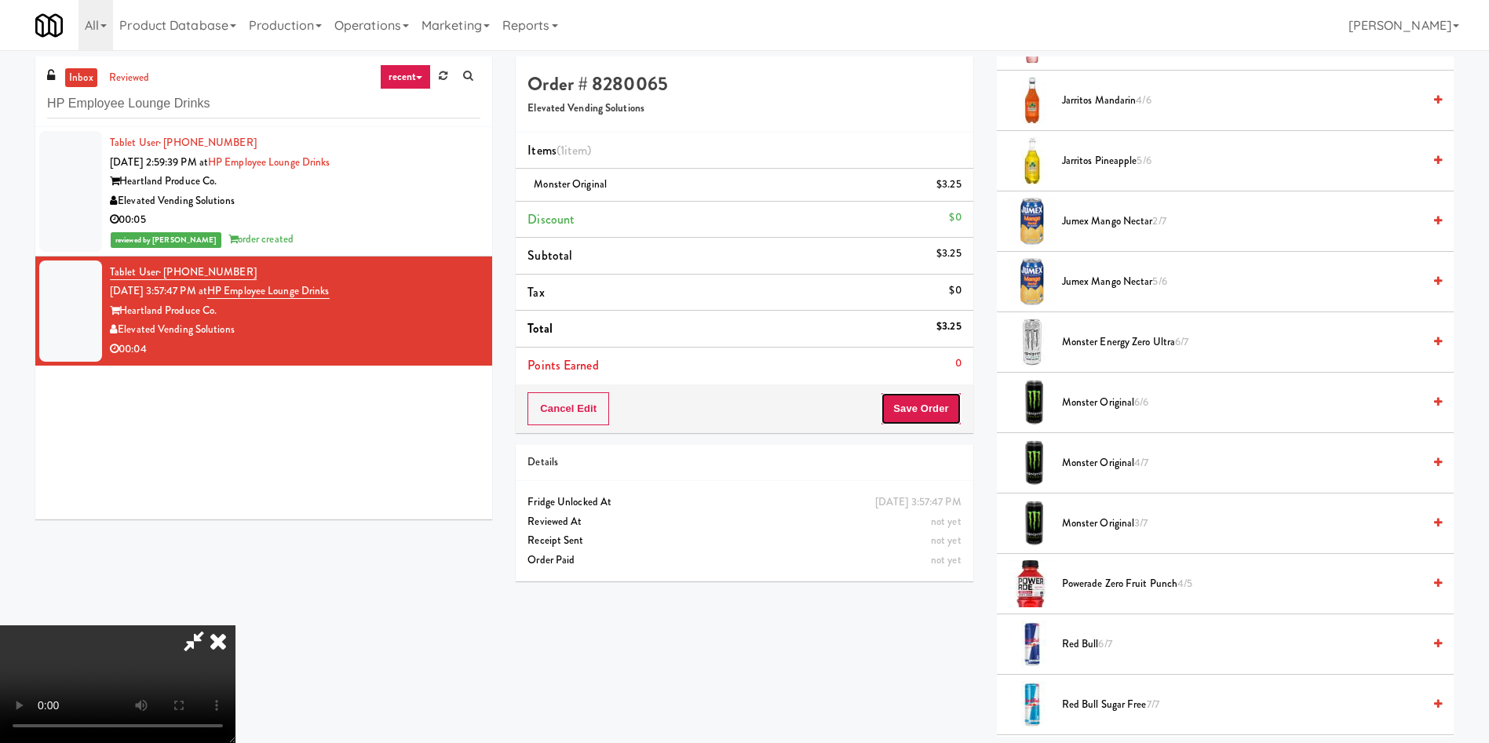
click at [944, 414] on button "Save Order" at bounding box center [921, 408] width 80 height 33
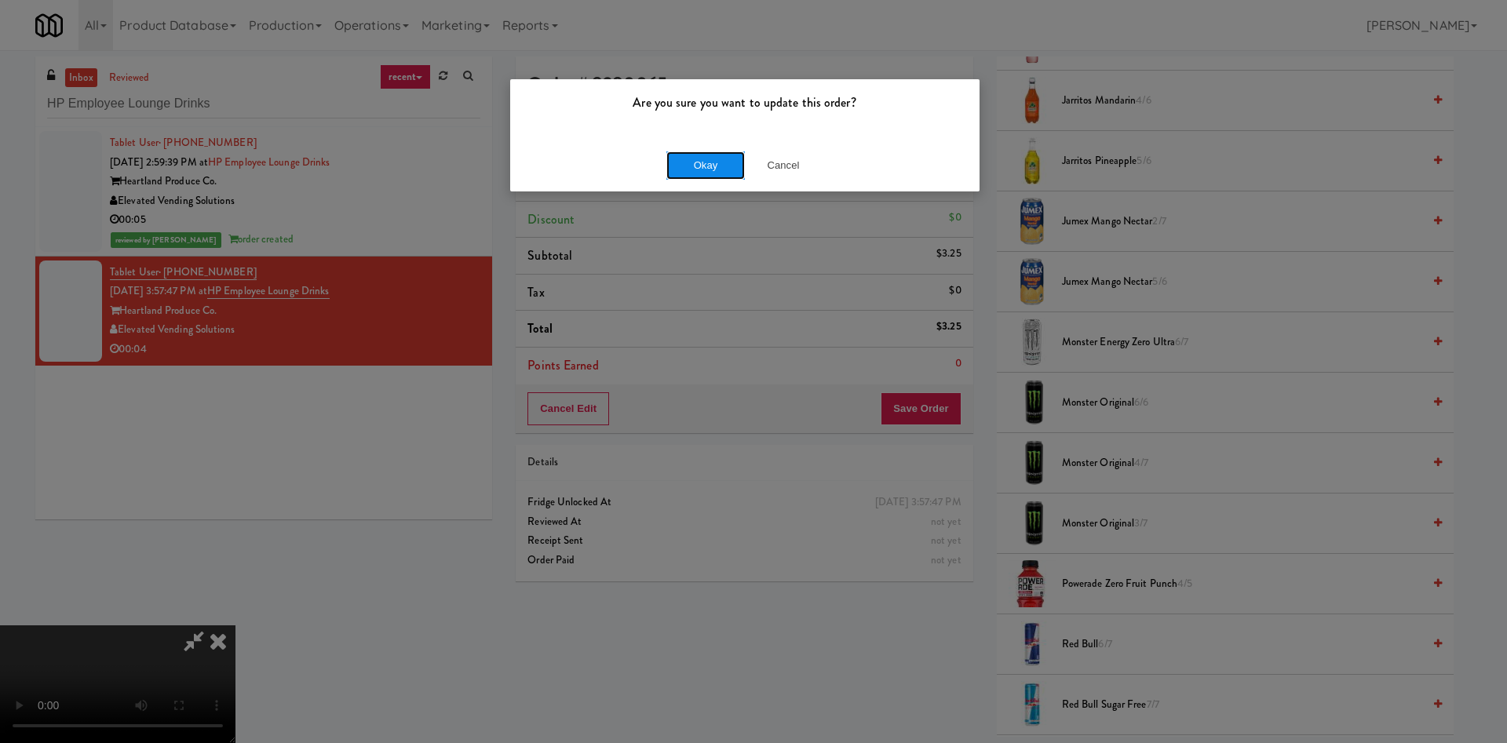
click at [703, 157] on button "Okay" at bounding box center [705, 166] width 78 height 28
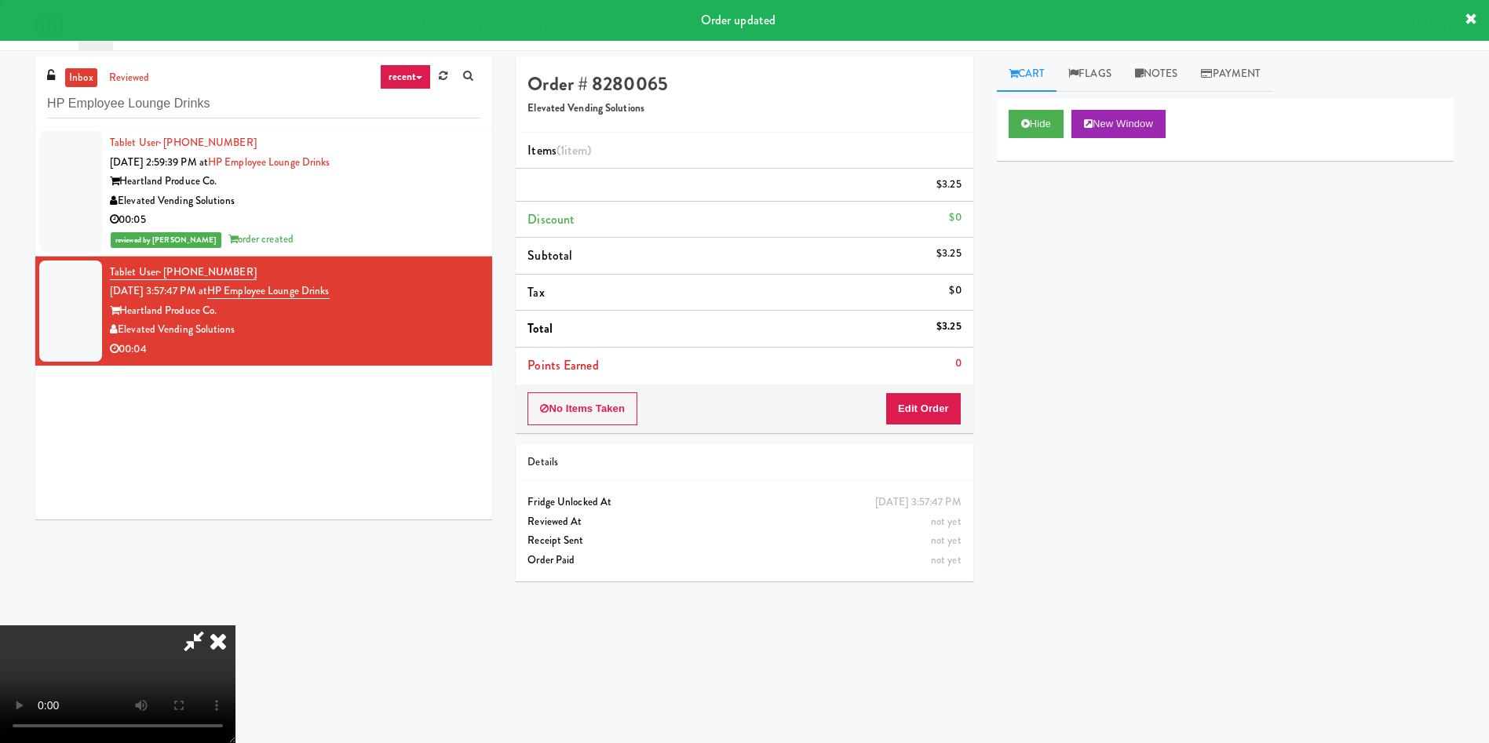
scroll to position [0, 0]
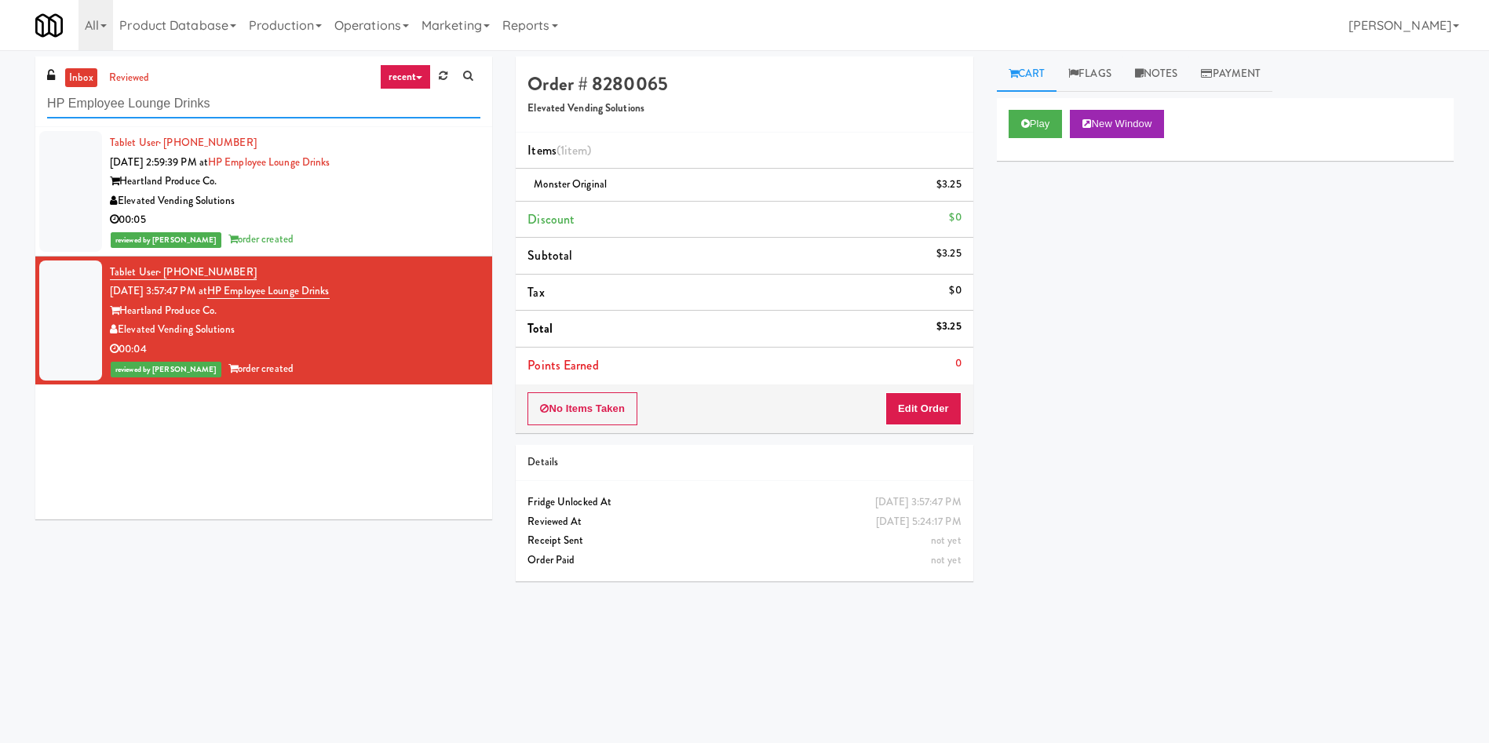
drag, startPoint x: 230, startPoint y: 107, endPoint x: 0, endPoint y: 106, distance: 230.0
click at [0, 106] on div "inbox reviewed recent all unclear take inventory issue suspicious failed recent…" at bounding box center [744, 372] width 1489 height 630
paste input "BlackBerry - Cafeteria (Right)"
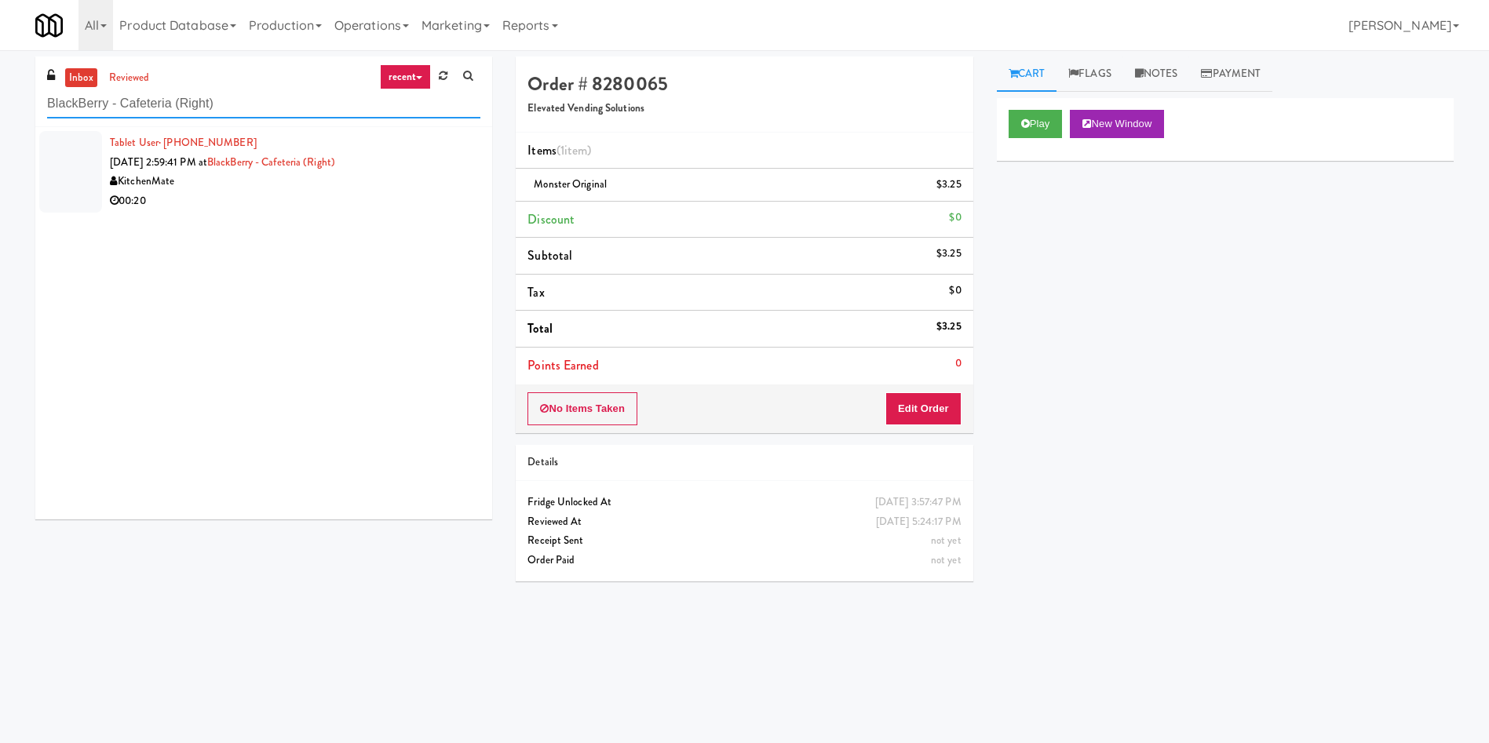
type input "BlackBerry - Cafeteria (Right)"
click at [39, 155] on div at bounding box center [70, 172] width 63 height 82
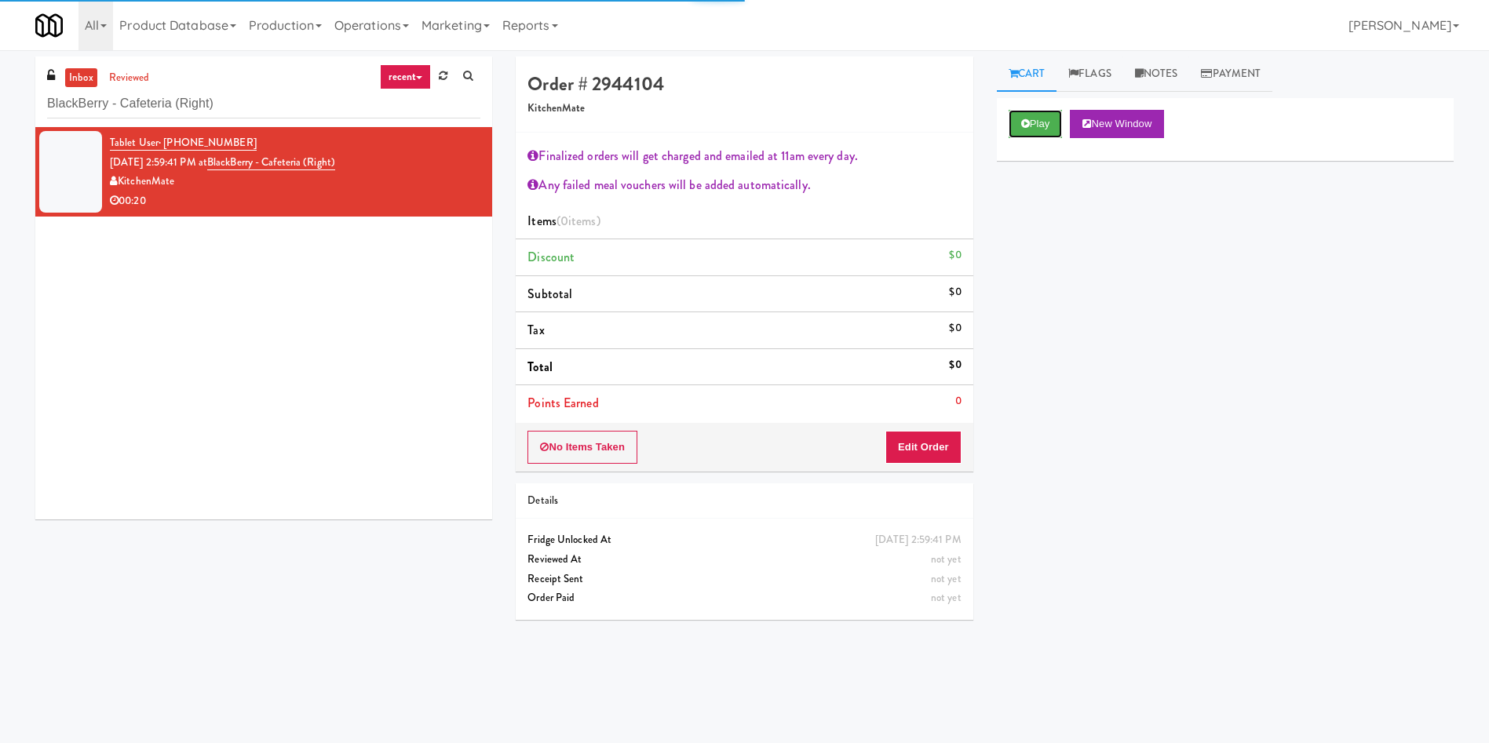
drag, startPoint x: 1027, startPoint y: 130, endPoint x: 1002, endPoint y: 169, distance: 45.5
click at [1027, 130] on button "Play" at bounding box center [1036, 124] width 54 height 28
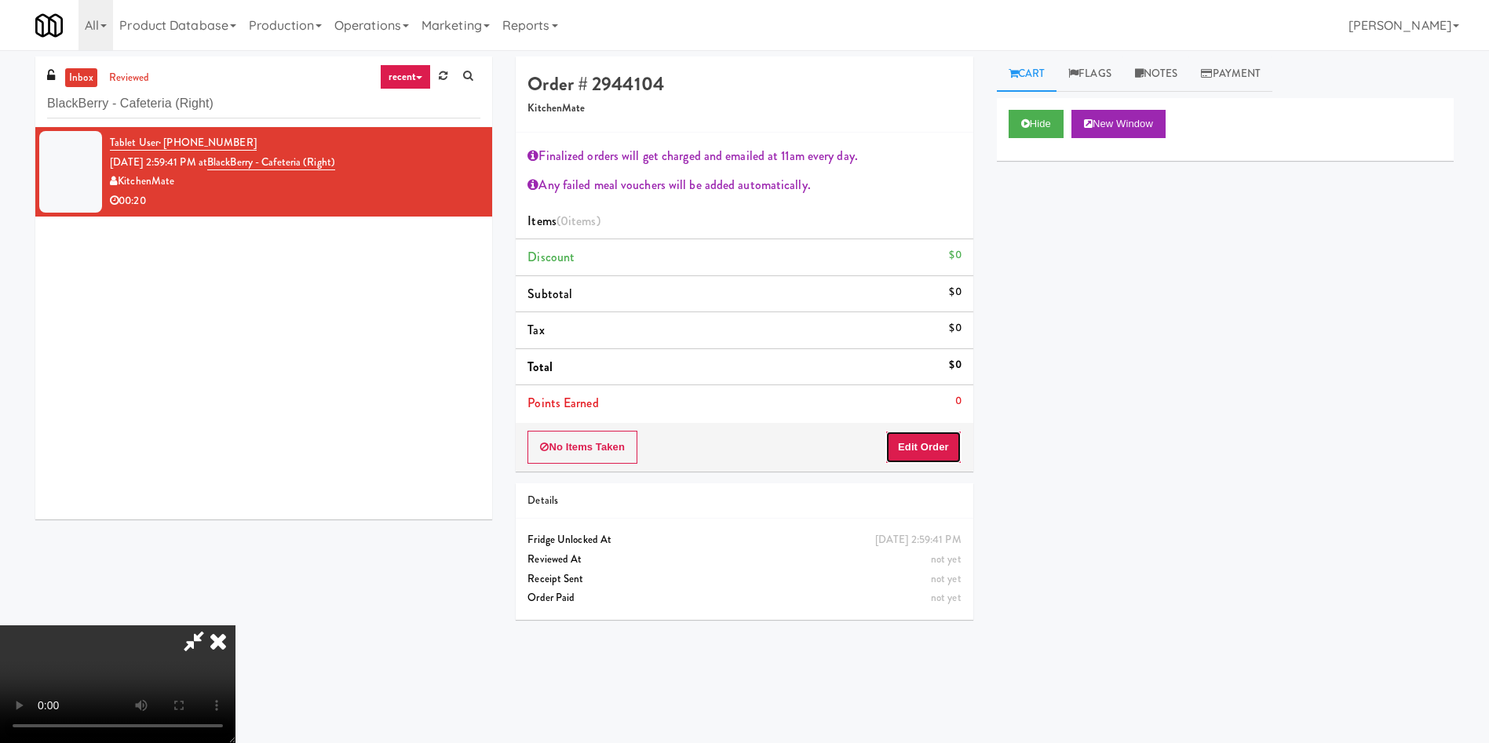
click at [925, 455] on button "Edit Order" at bounding box center [923, 447] width 76 height 33
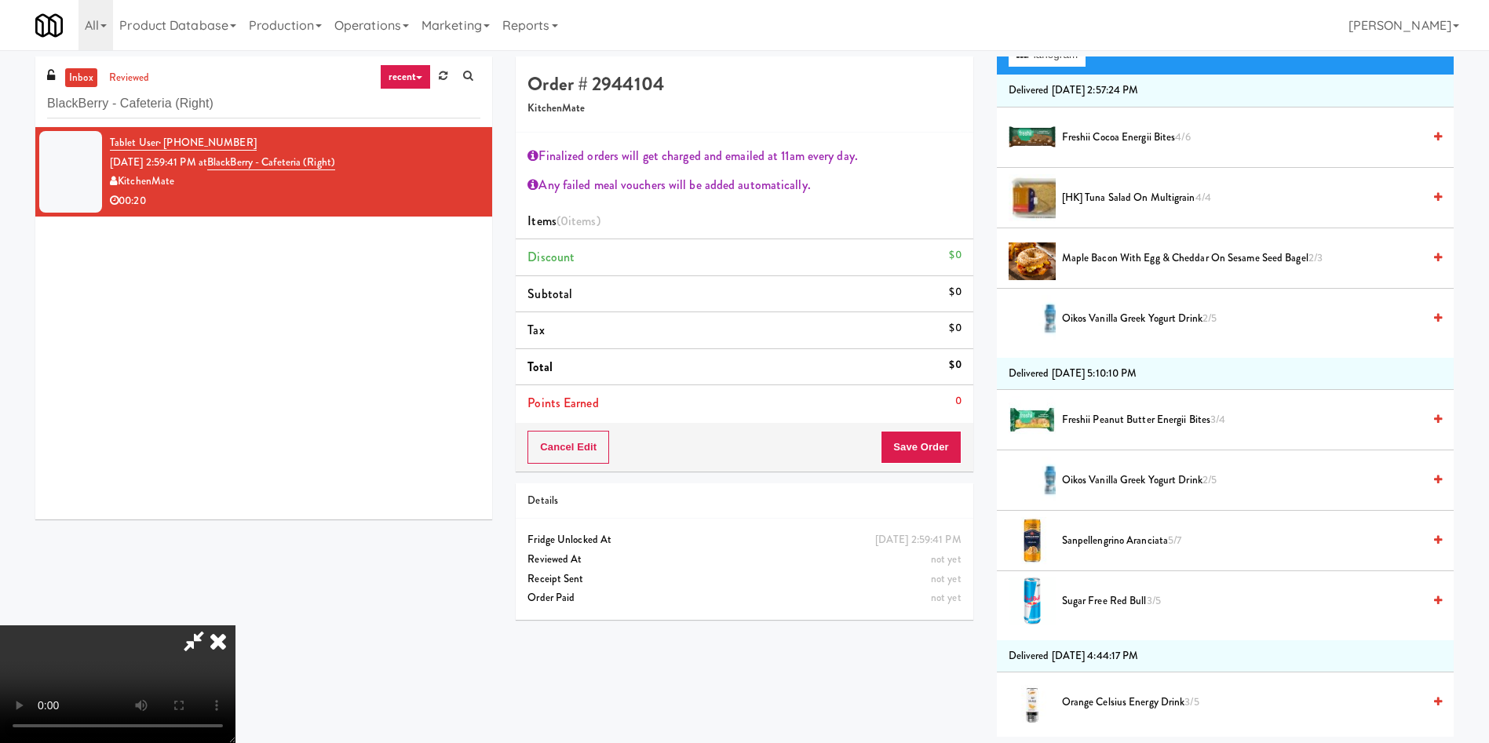
scroll to position [235, 0]
click at [1143, 195] on span "[HK] Tuna Salad on Multigrain 4/4" at bounding box center [1242, 198] width 360 height 20
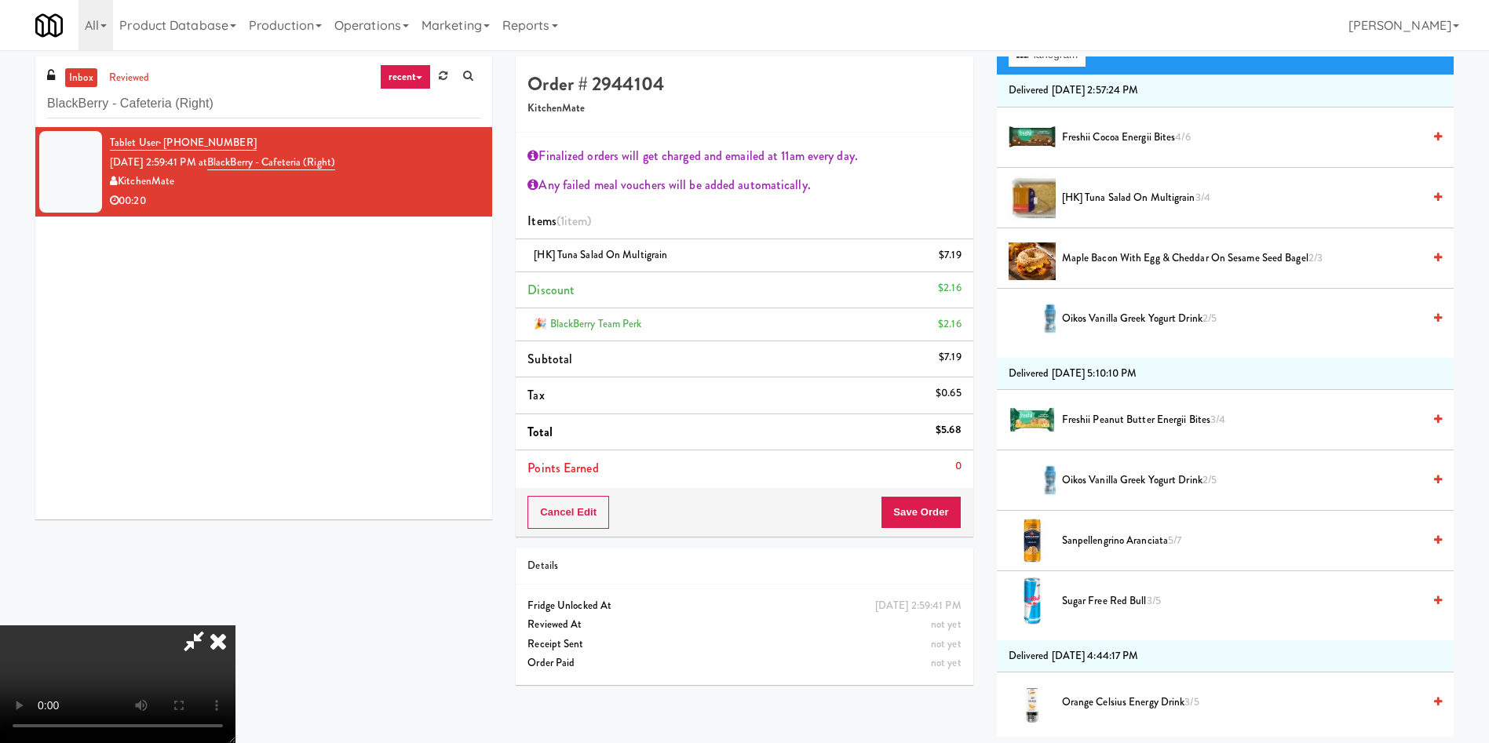
scroll to position [292, 0]
click at [1121, 474] on span "Oikos Vanilla Greek Yogurt Drink 2/5" at bounding box center [1242, 481] width 360 height 20
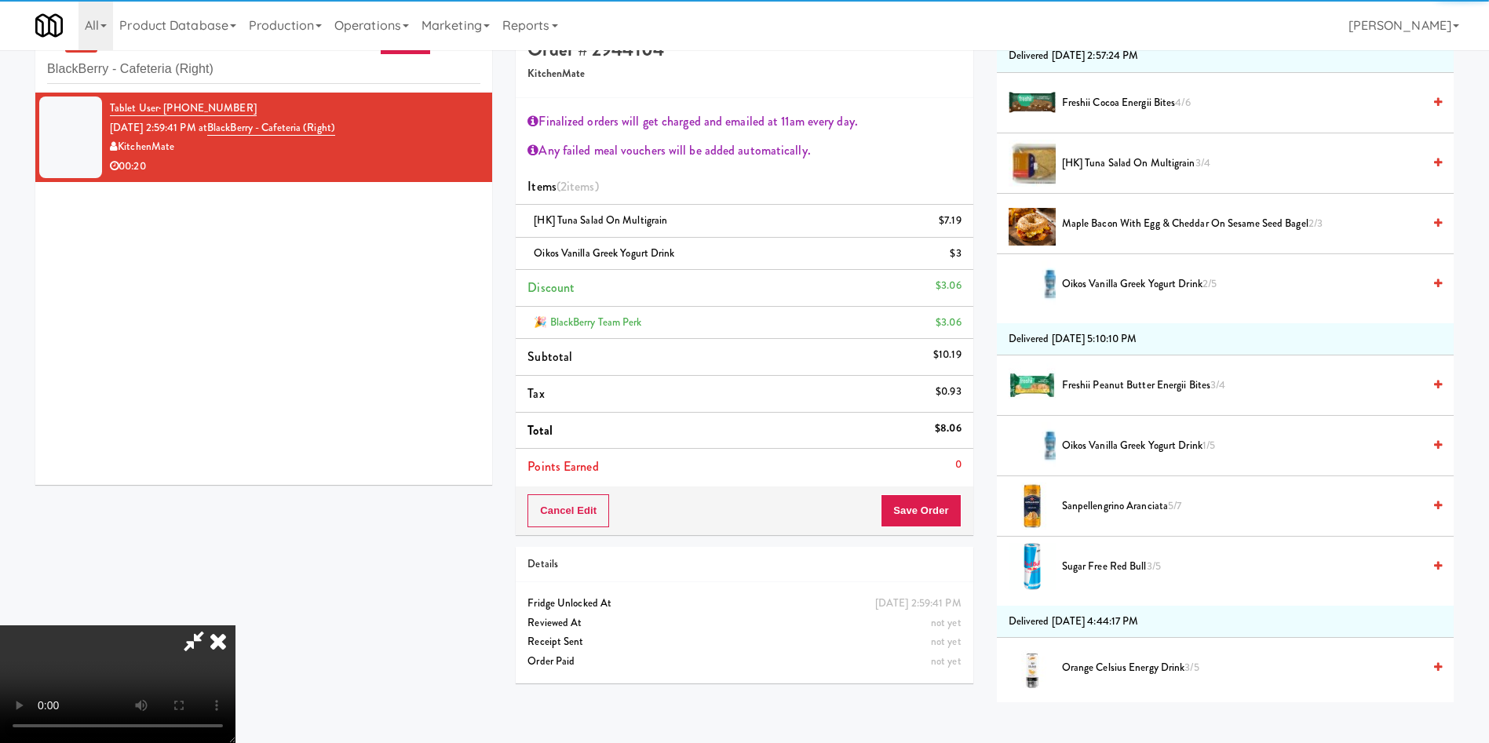
scroll to position [50, 0]
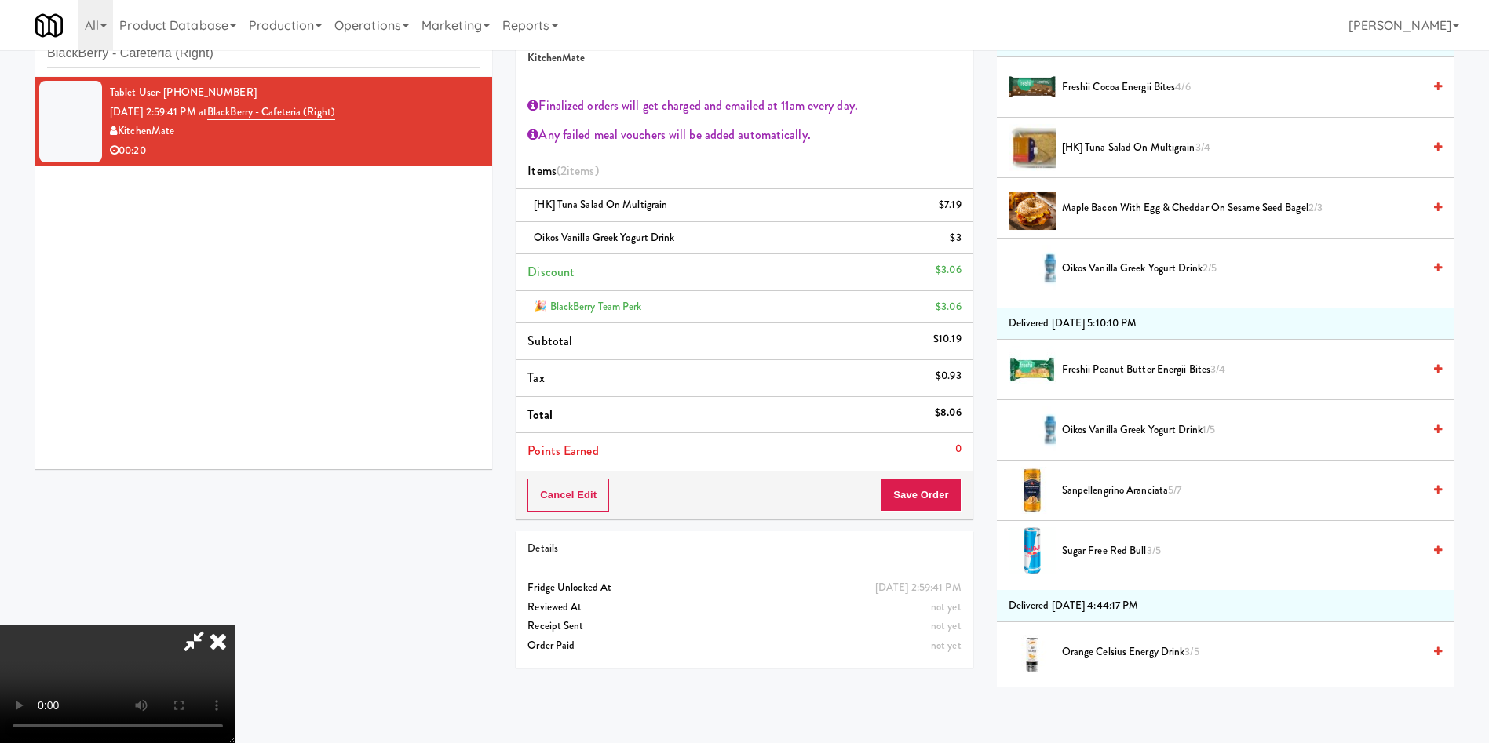
click at [235, 626] on video at bounding box center [117, 685] width 235 height 118
click at [907, 484] on button "Save Order" at bounding box center [921, 495] width 80 height 33
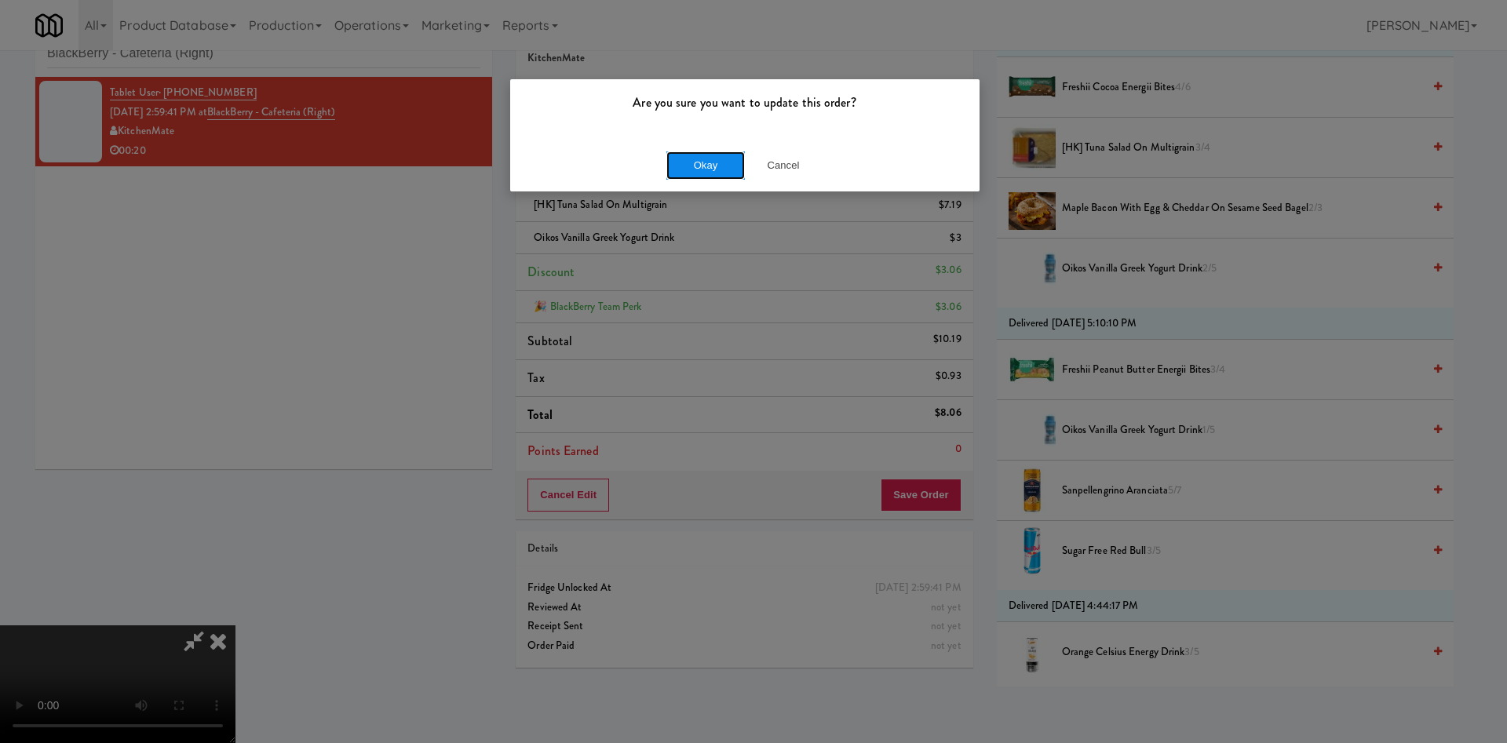
click at [717, 173] on button "Okay" at bounding box center [705, 166] width 78 height 28
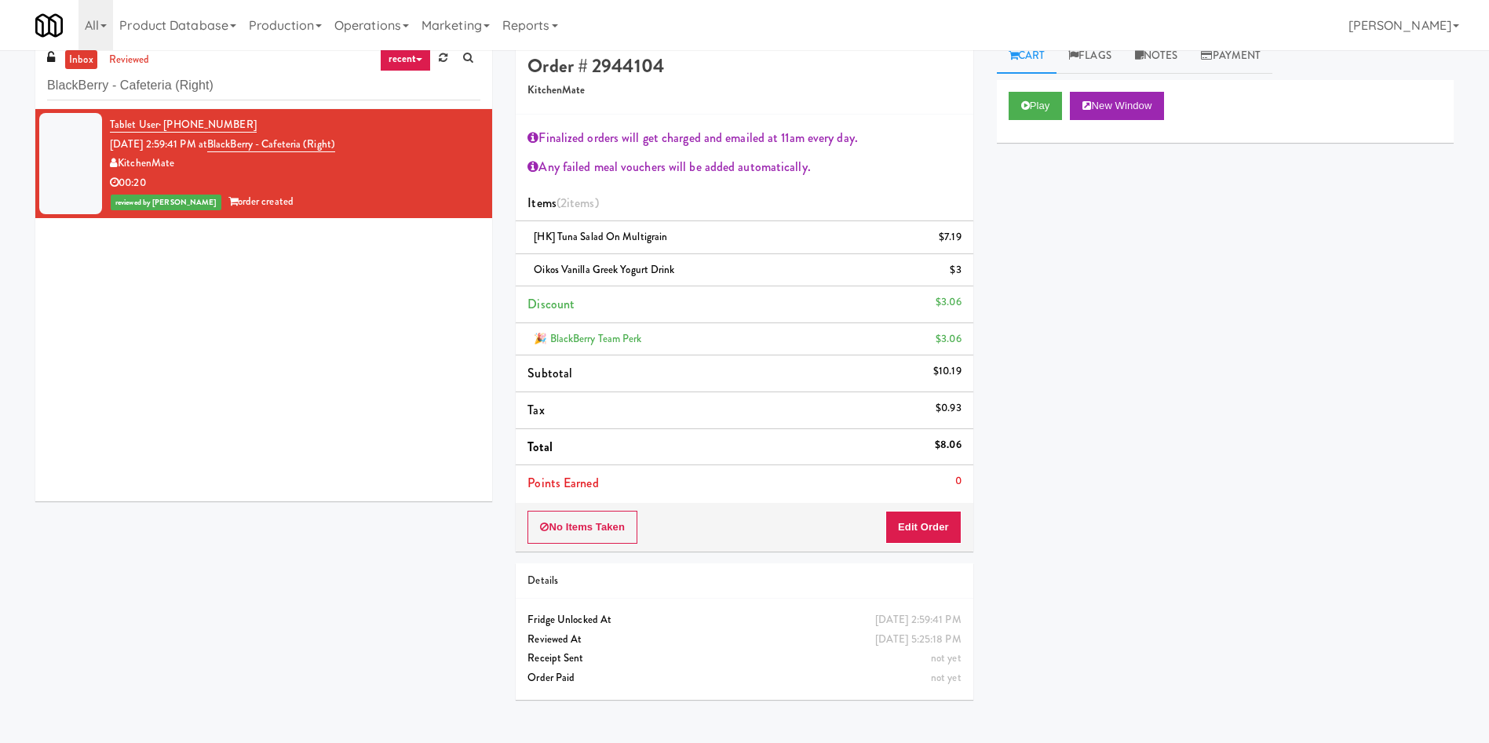
scroll to position [0, 0]
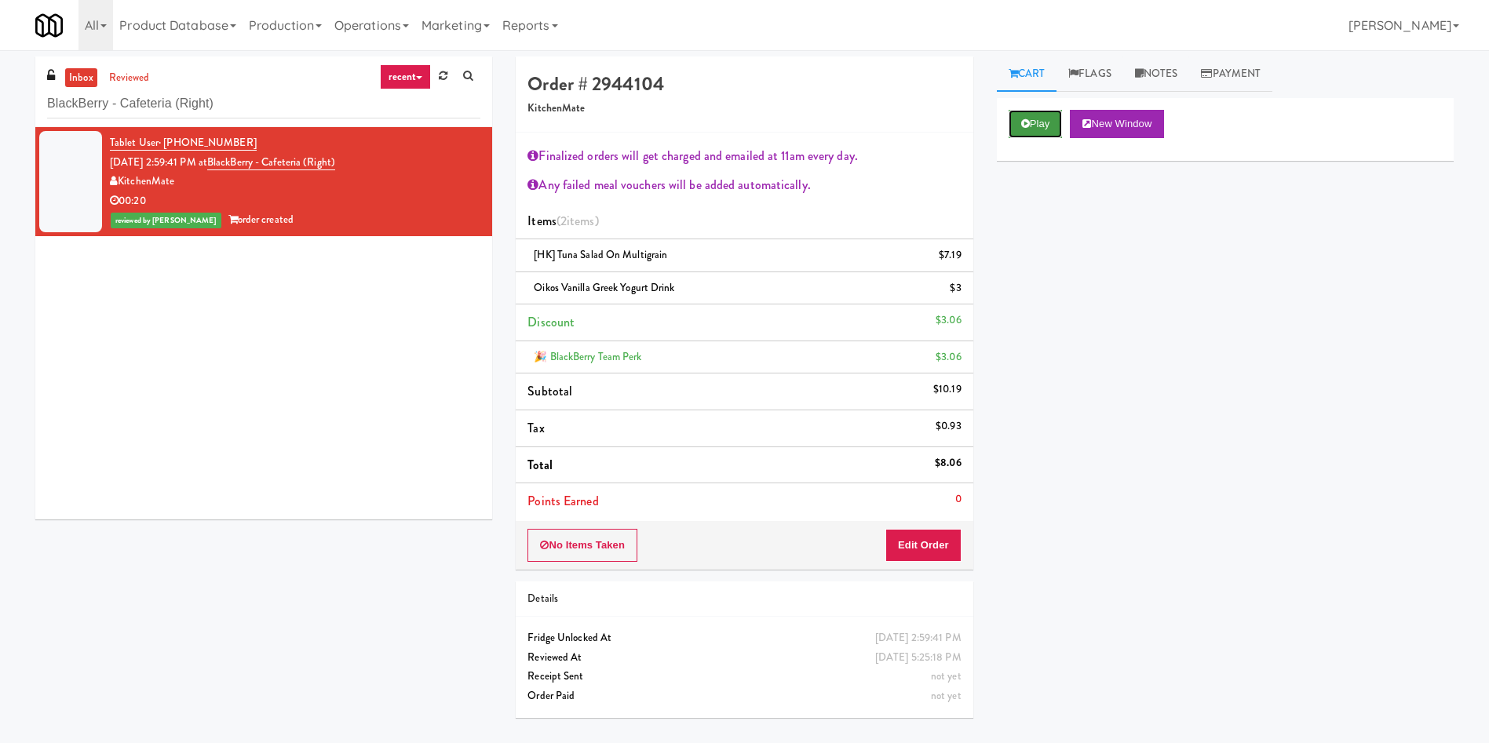
click at [1046, 115] on button "Play" at bounding box center [1036, 124] width 54 height 28
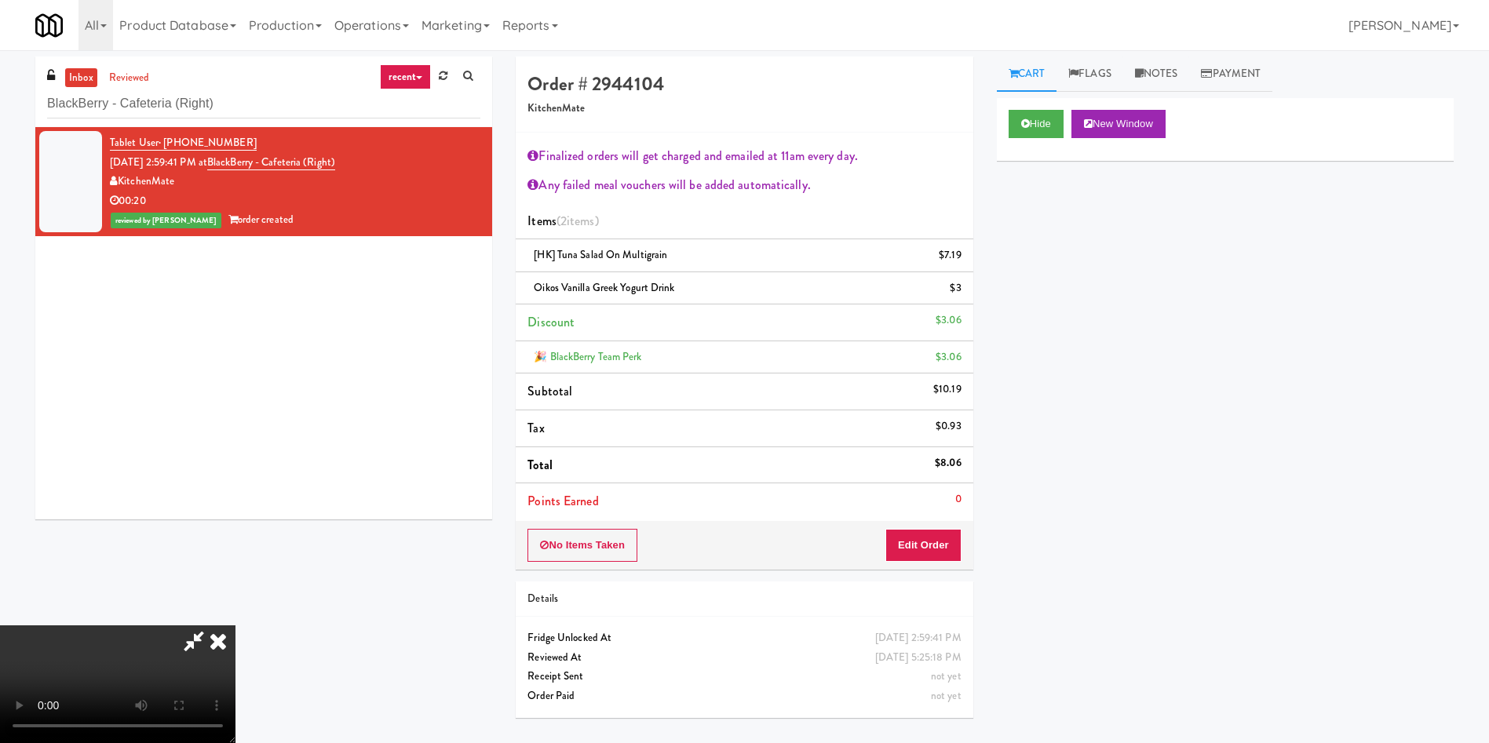
click at [235, 626] on icon at bounding box center [218, 641] width 35 height 31
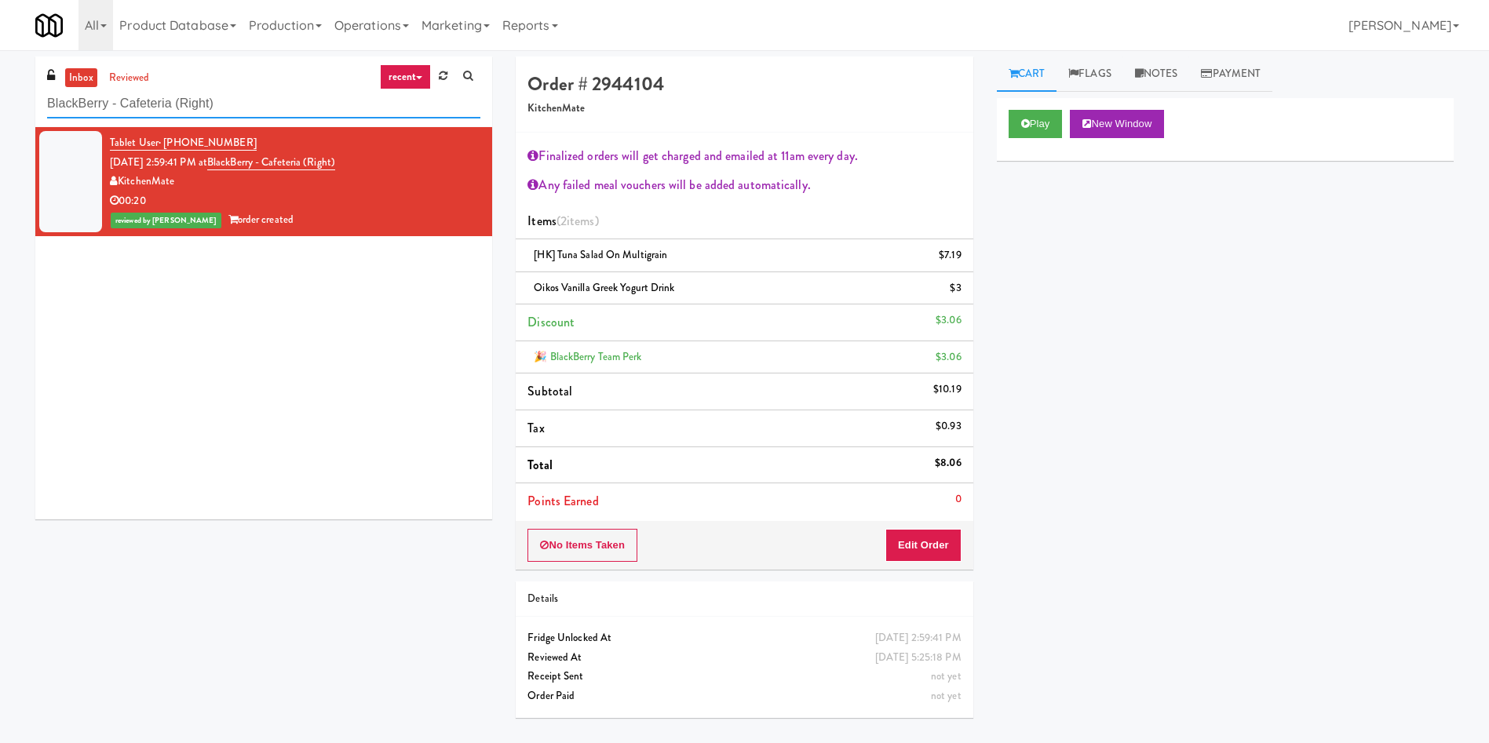
drag, startPoint x: 254, startPoint y: 100, endPoint x: 0, endPoint y: 38, distance: 261.6
click at [0, 50] on body "Are you sure you want to update this order? Okay Cancel Okay Are you sure you w…" at bounding box center [744, 421] width 1489 height 743
paste input "Fridge Right-2 Columbus"
type input "Fridge Right-2 Columbus"
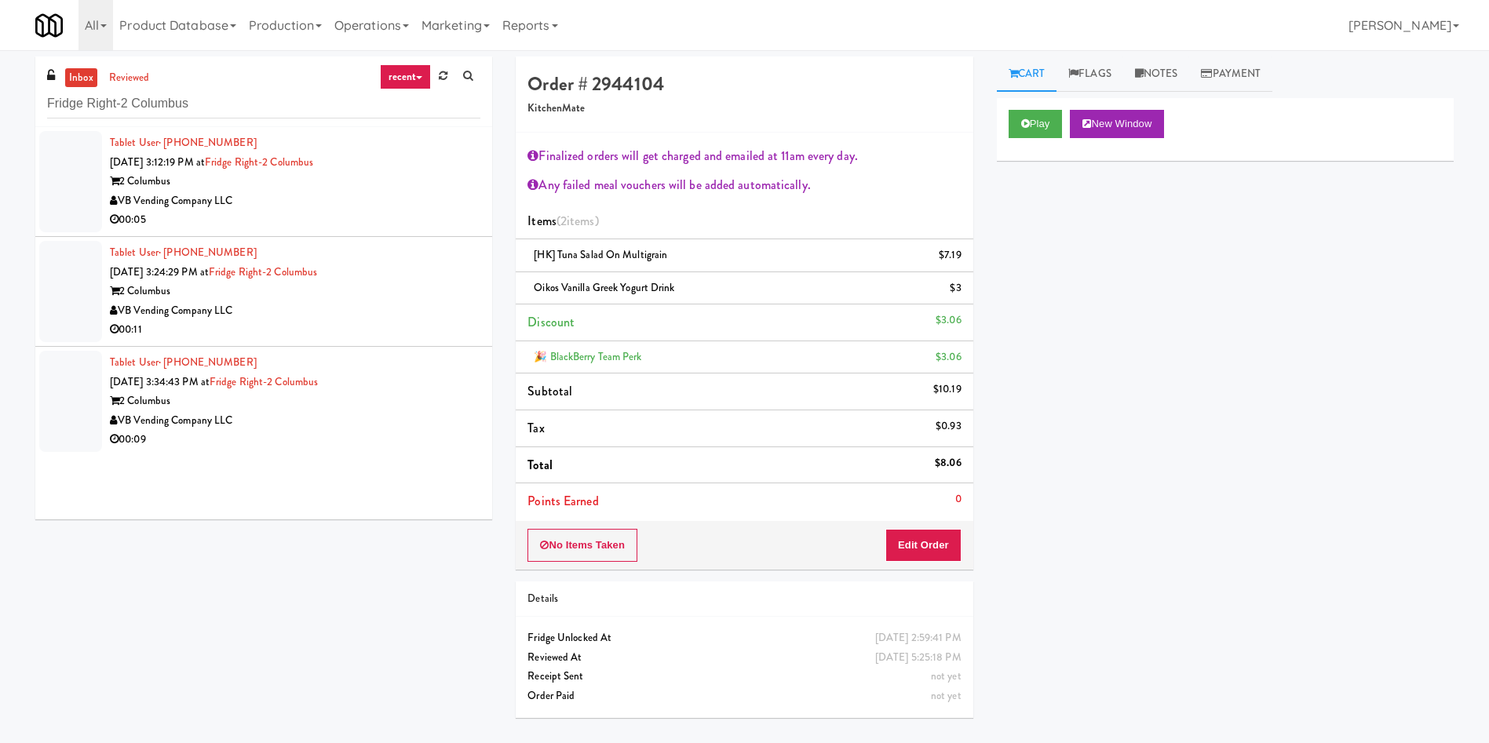
click at [83, 173] on div at bounding box center [70, 181] width 63 height 101
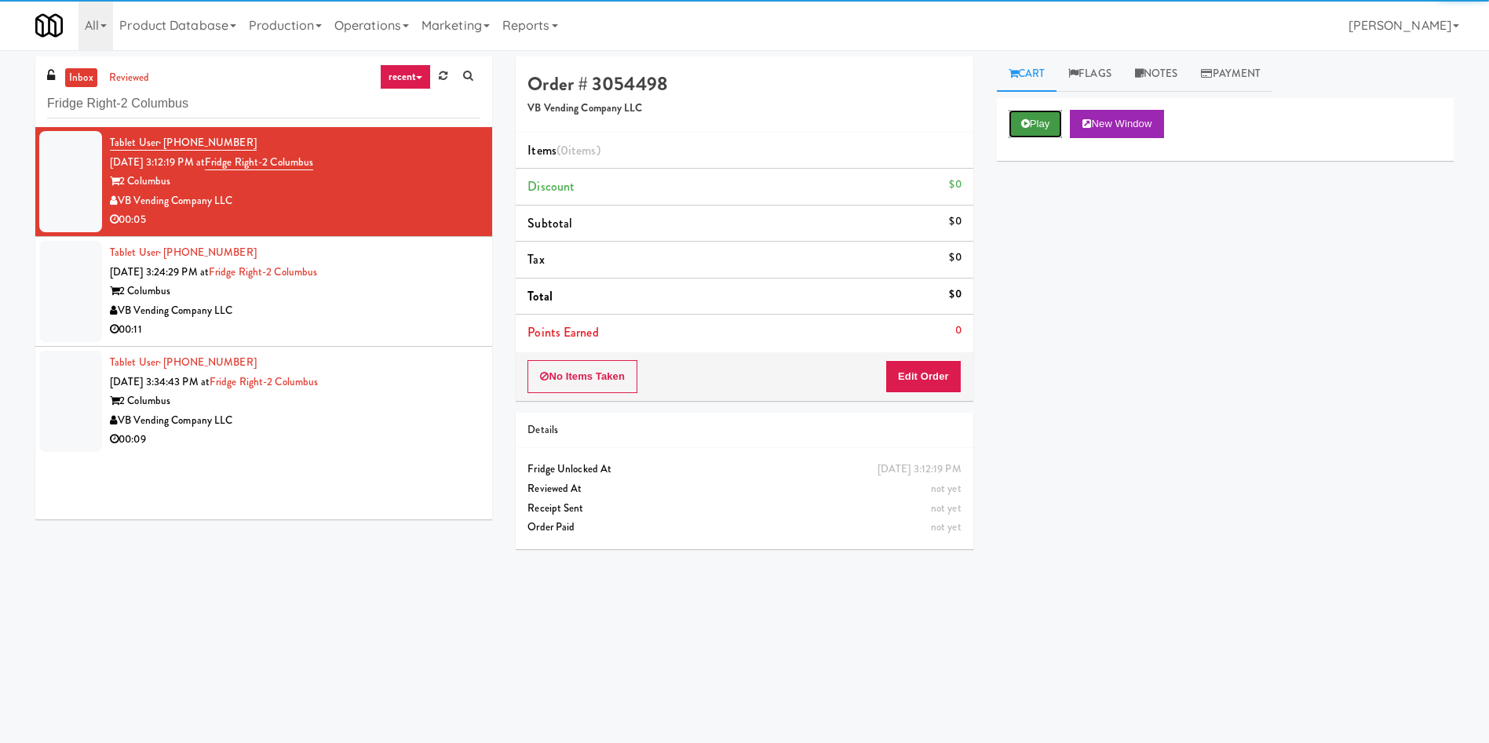
click at [1020, 111] on button "Play" at bounding box center [1036, 124] width 54 height 28
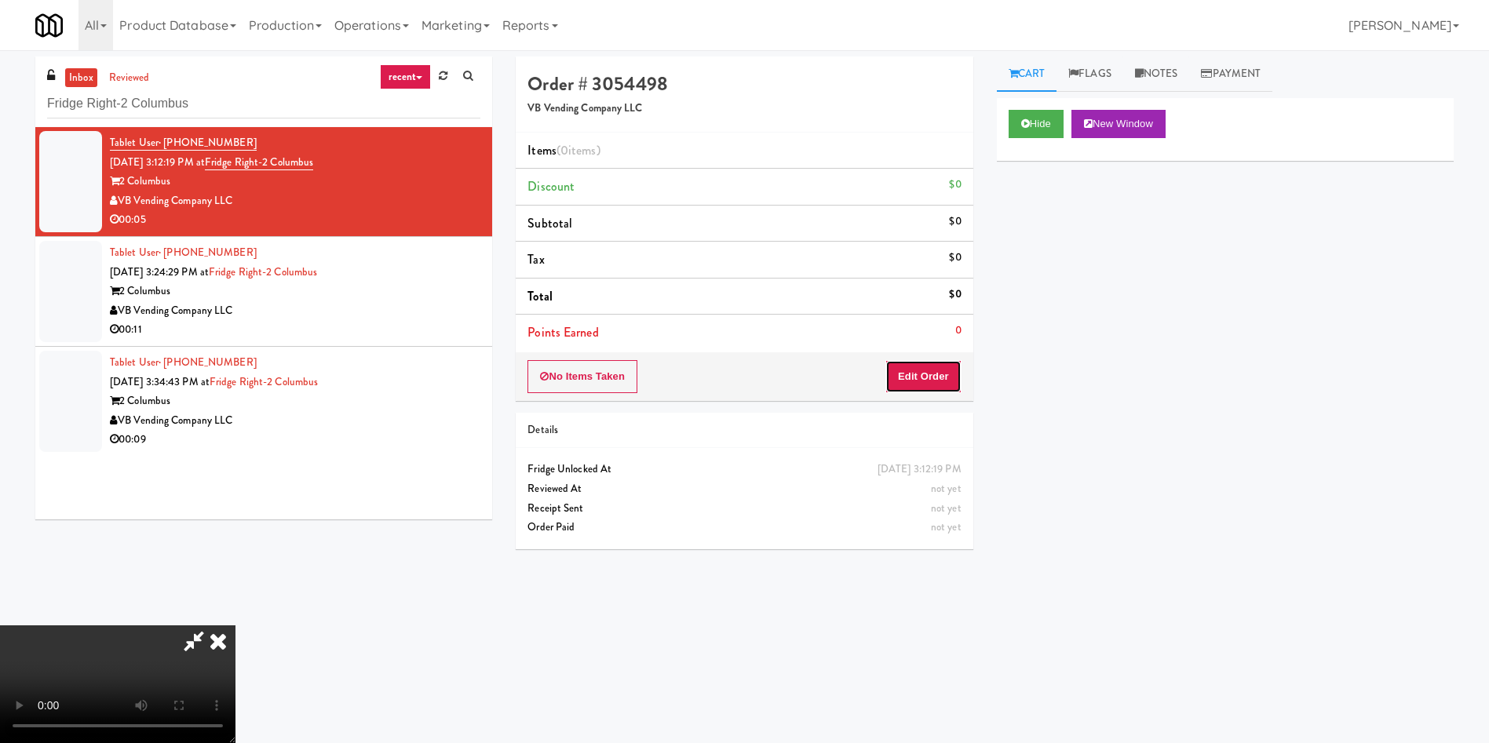
click at [916, 376] on button "Edit Order" at bounding box center [923, 376] width 76 height 33
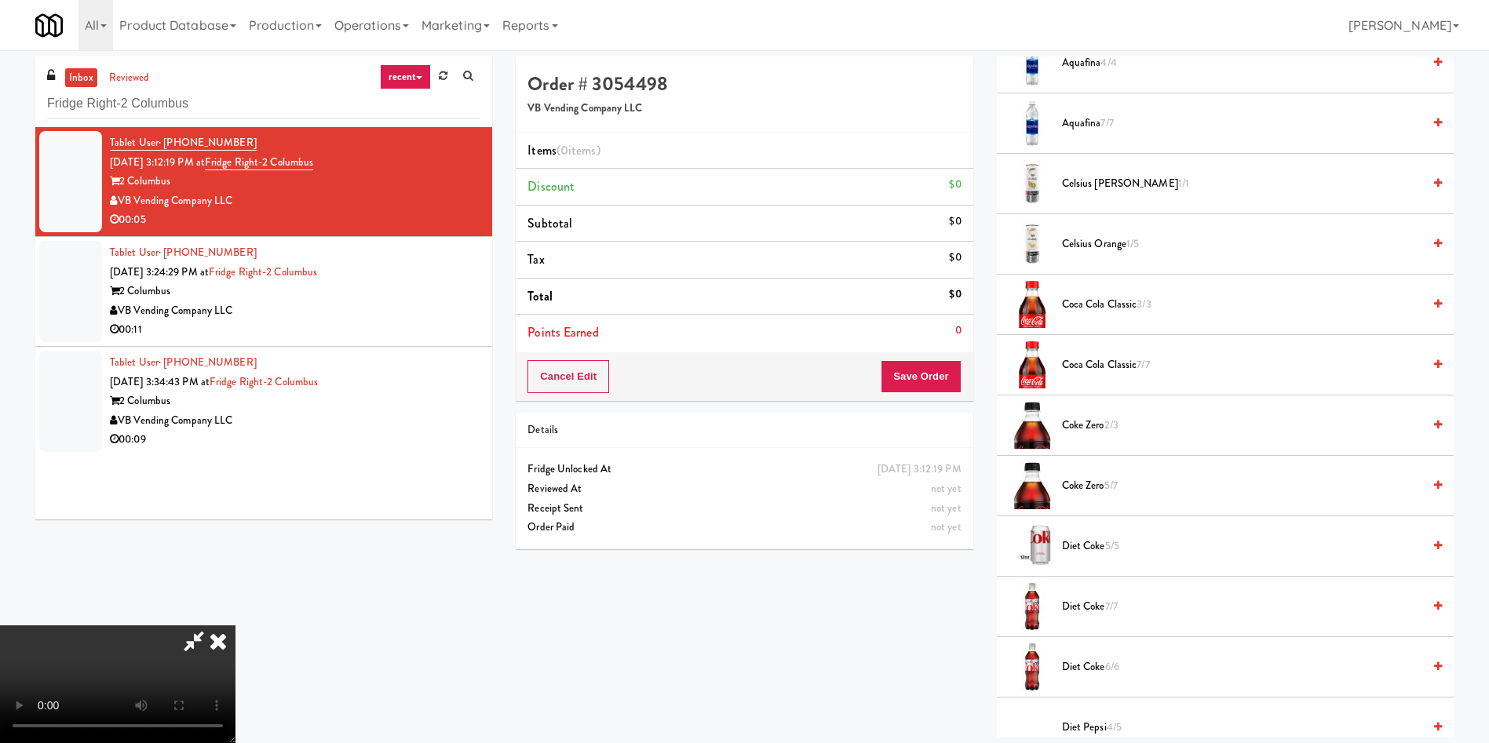
scroll to position [118, 0]
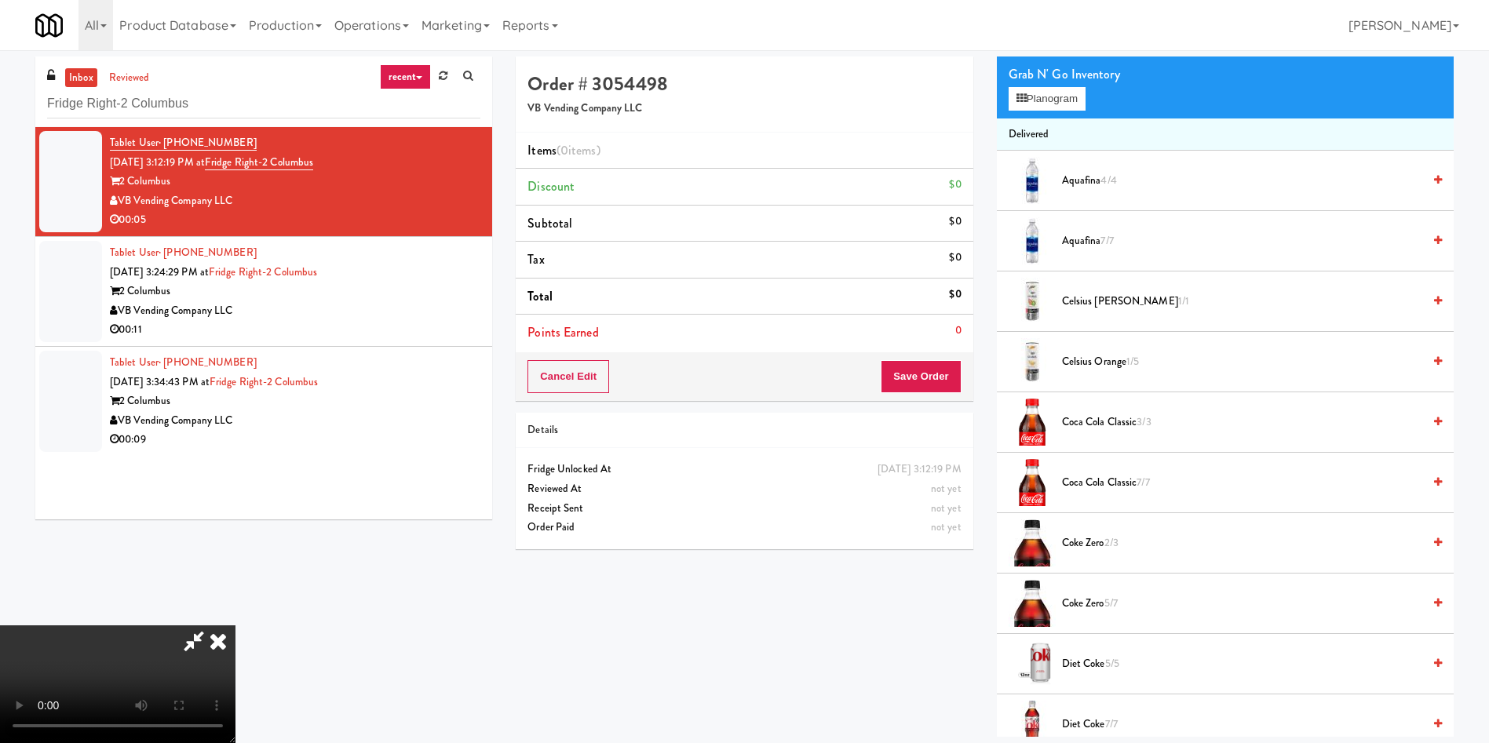
click at [235, 626] on video at bounding box center [117, 685] width 235 height 118
click at [797, 136] on li "Items (0 items )" at bounding box center [744, 151] width 457 height 37
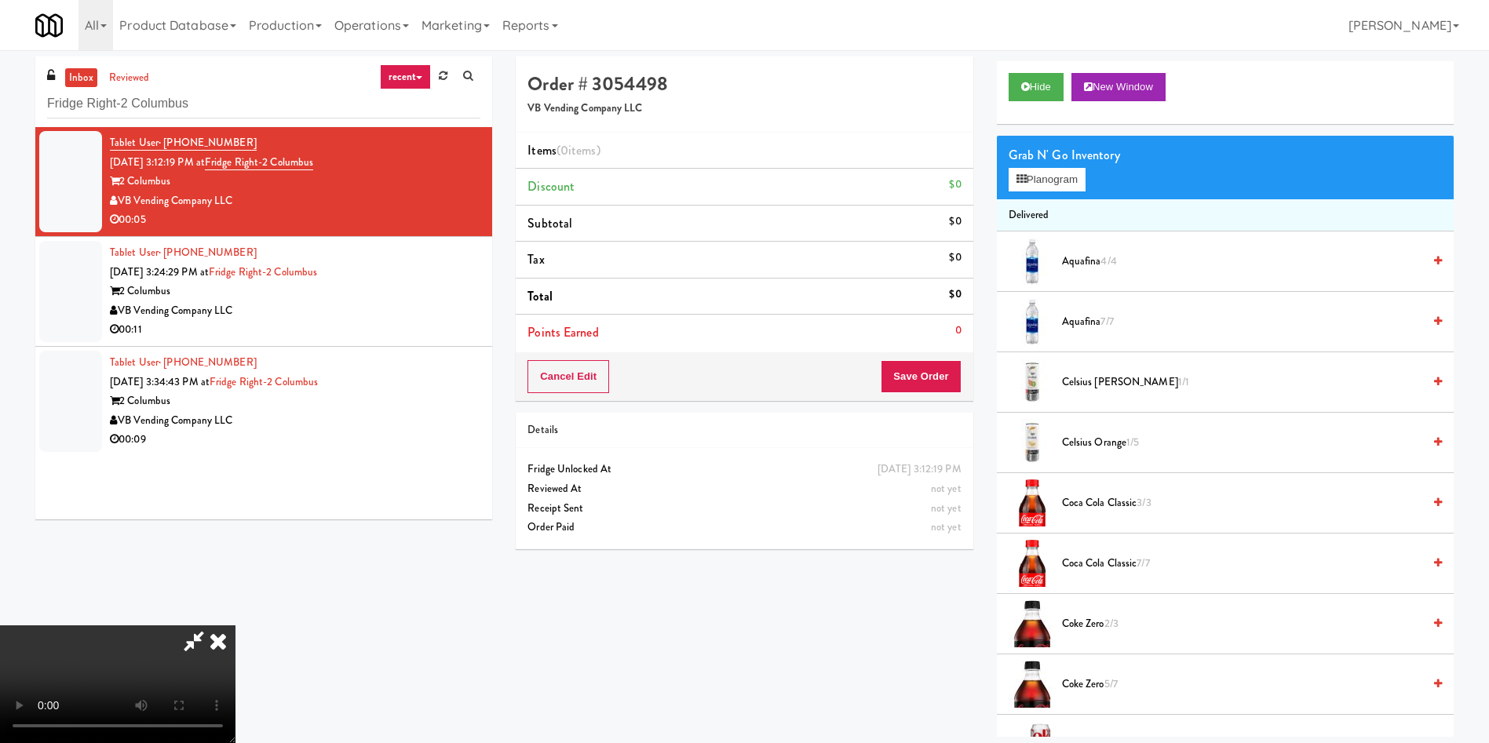
scroll to position [0, 0]
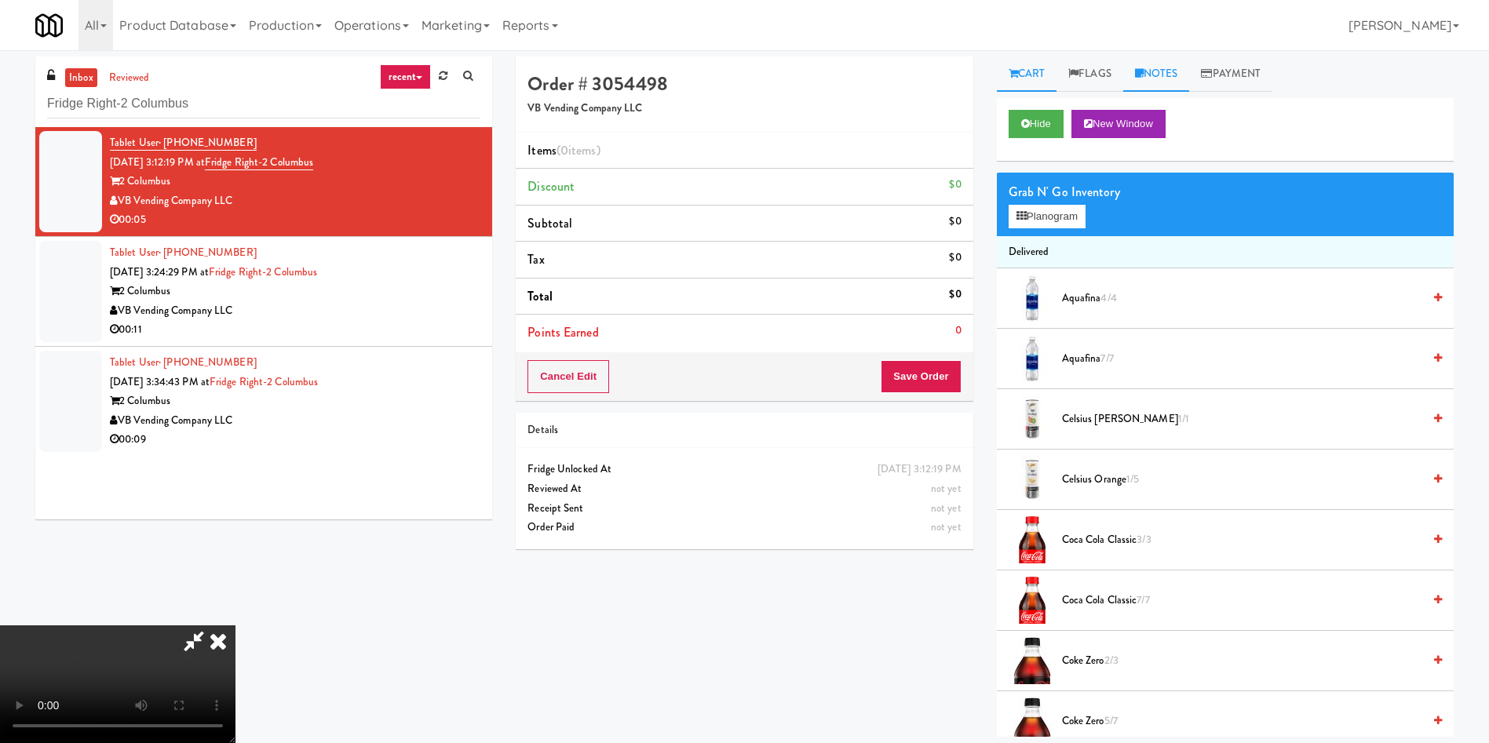
click at [1163, 84] on link "Notes" at bounding box center [1156, 74] width 67 height 35
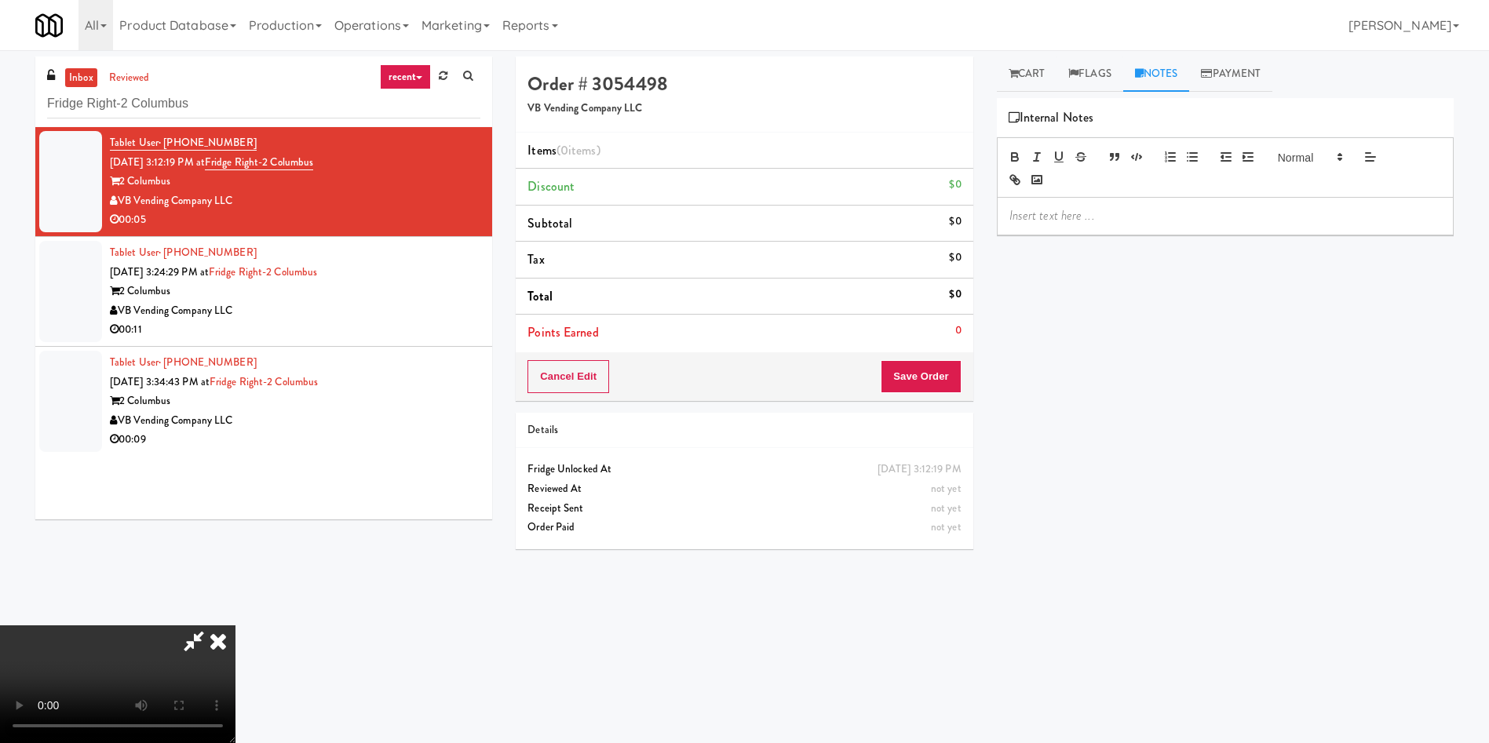
click at [1159, 217] on p at bounding box center [1225, 215] width 432 height 17
click at [1039, 77] on link "Cart" at bounding box center [1027, 74] width 60 height 35
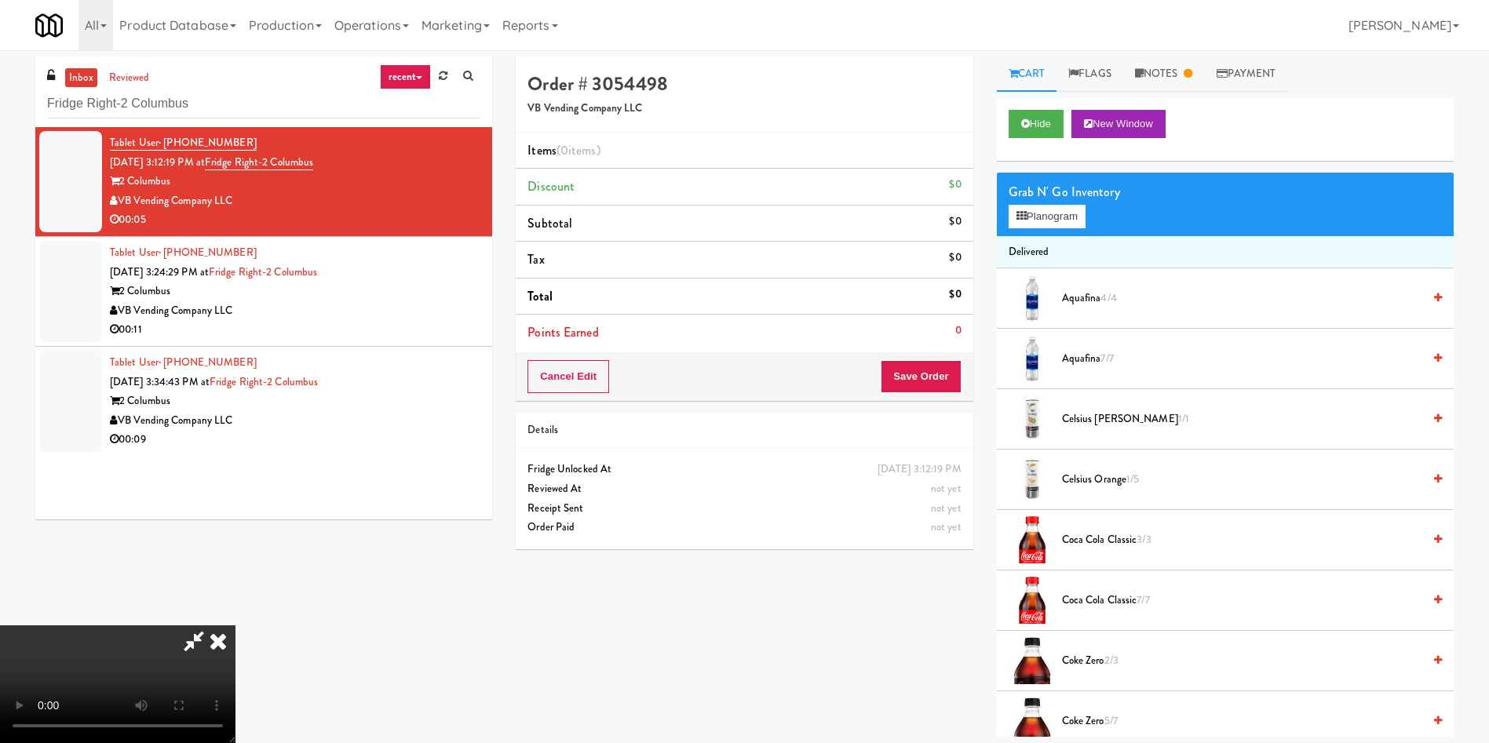
scroll to position [118, 0]
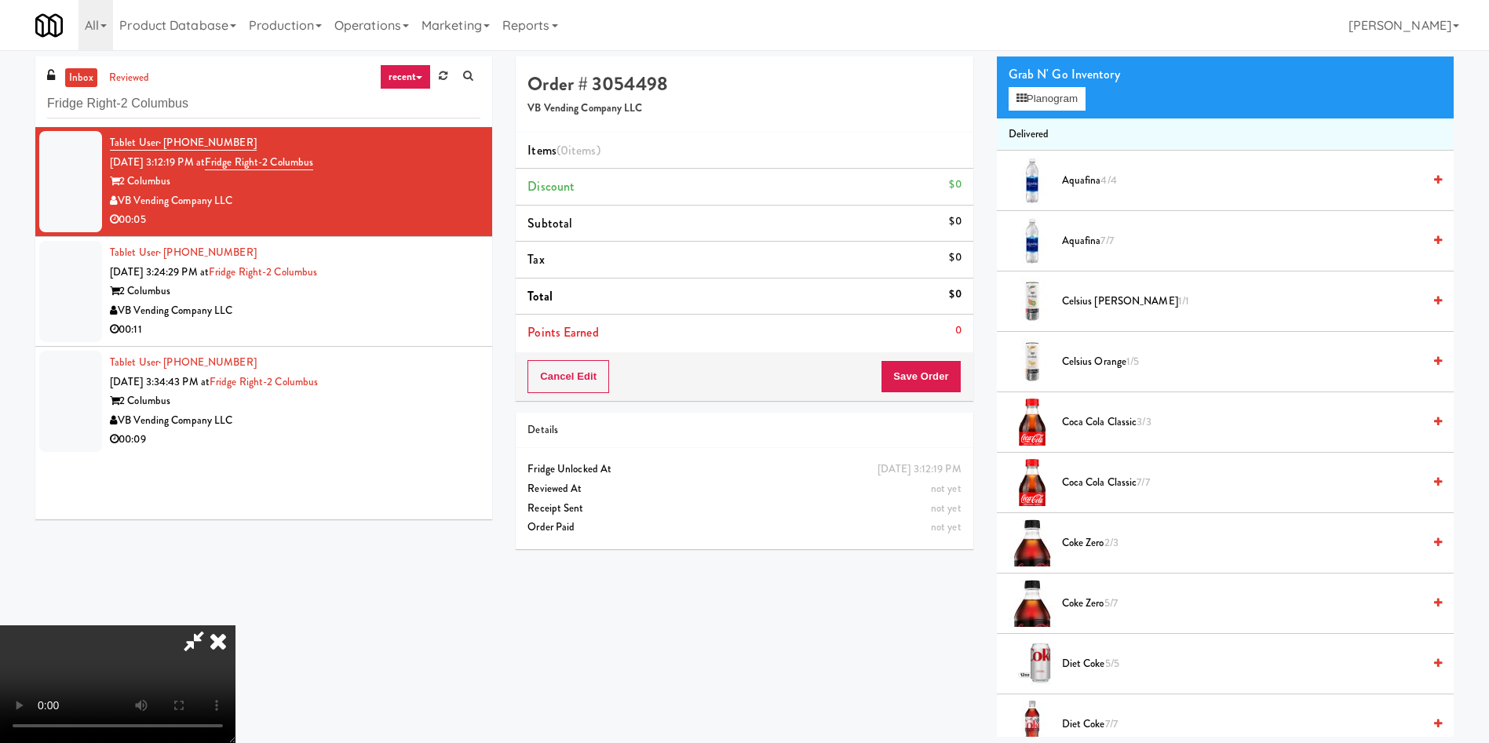
click at [235, 626] on video at bounding box center [117, 685] width 235 height 118
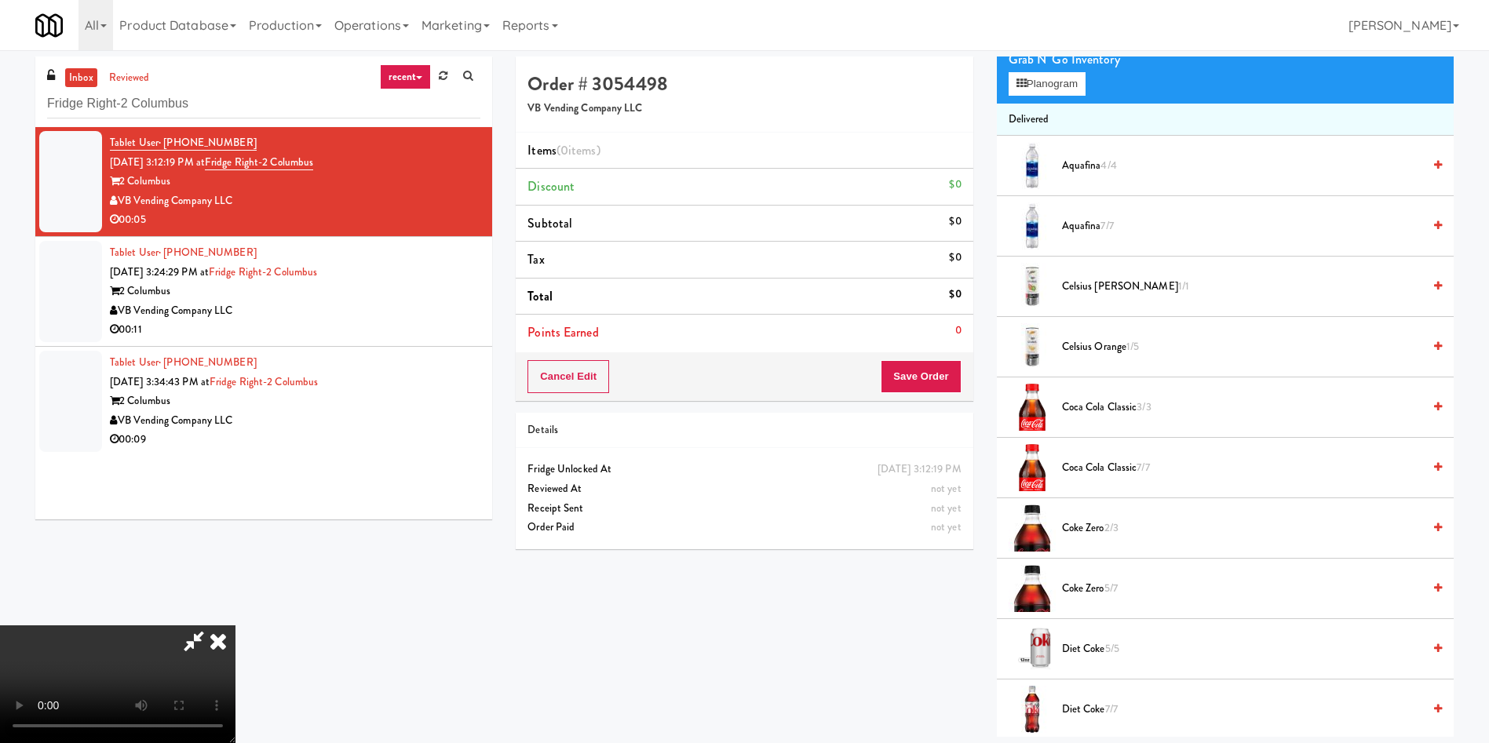
scroll to position [235, 0]
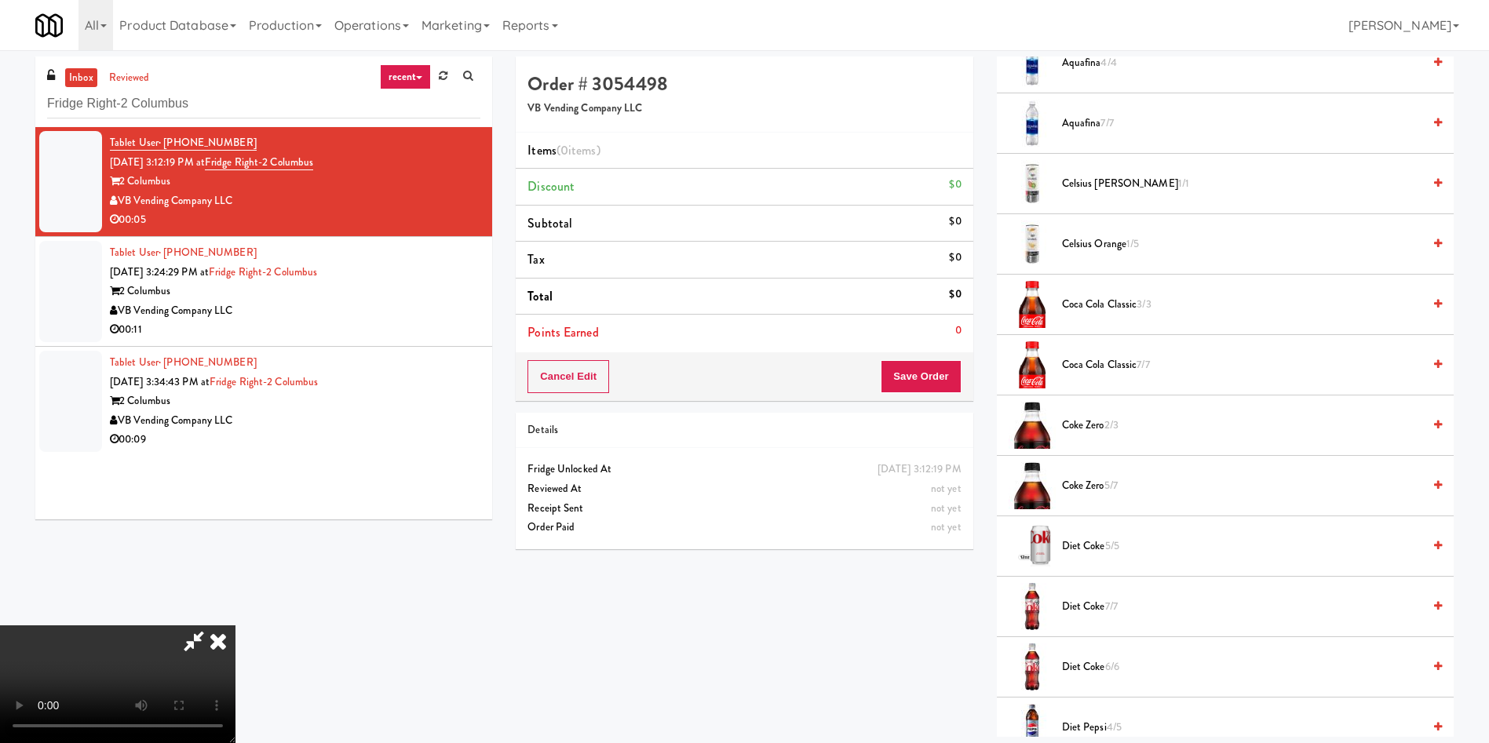
click at [235, 626] on video at bounding box center [117, 685] width 235 height 118
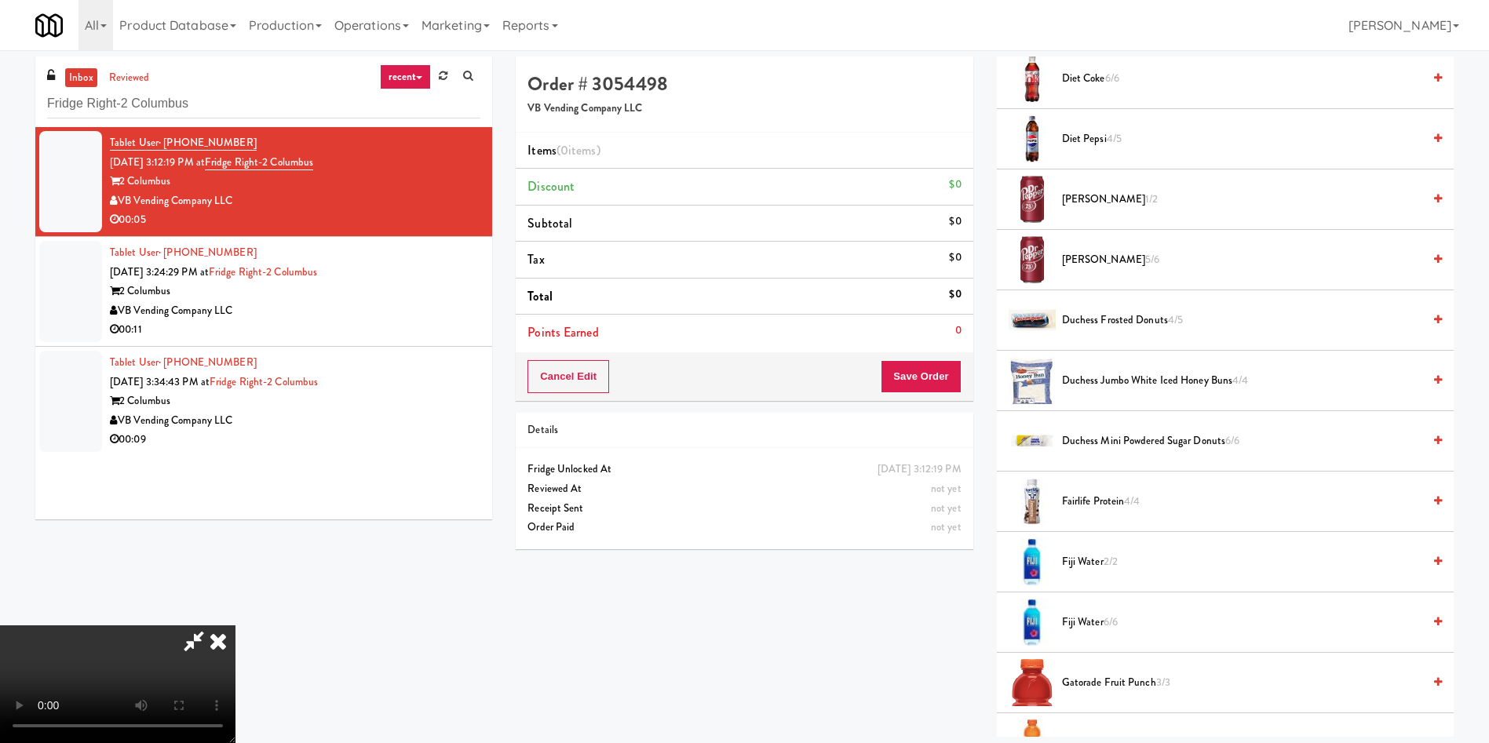
scroll to position [1177, 0]
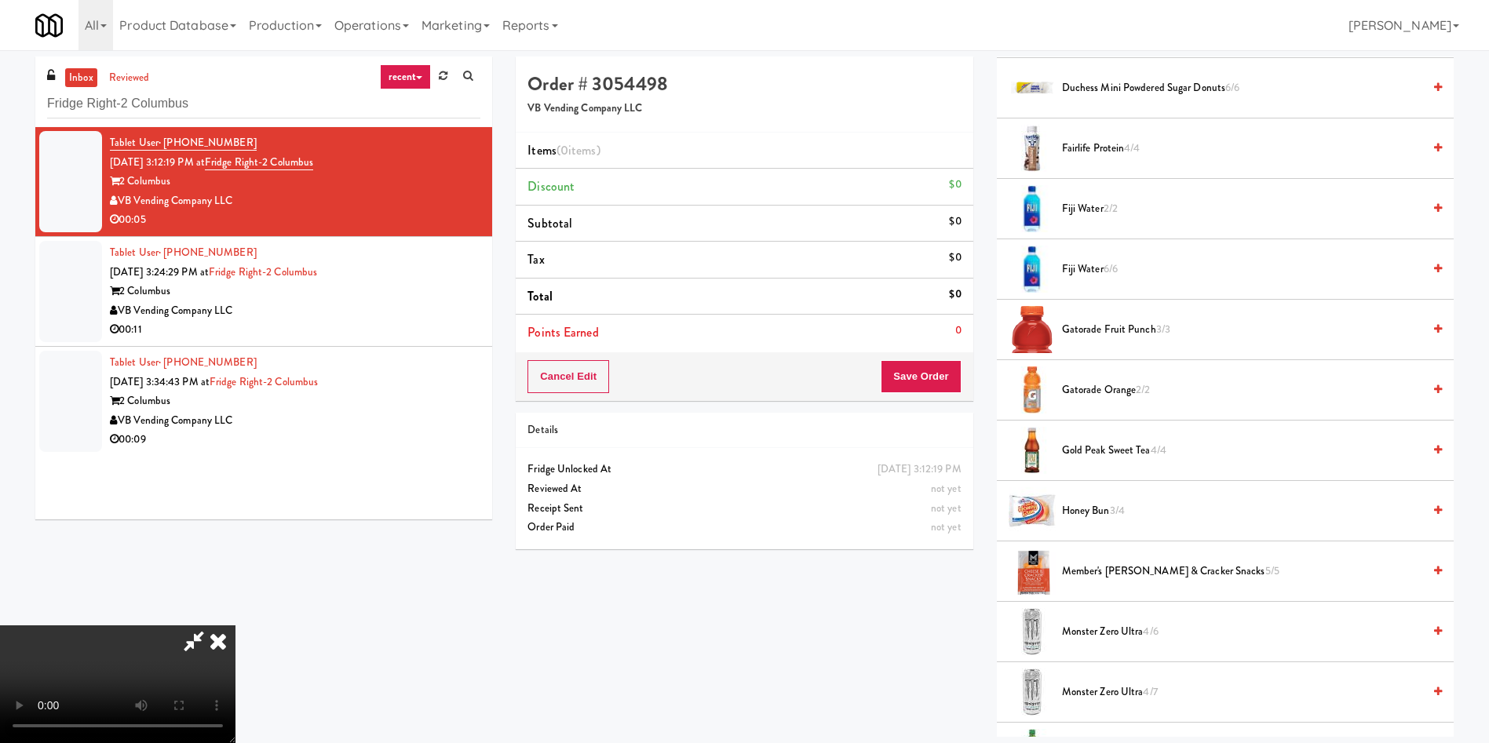
click at [1089, 329] on span "Gatorade Fruit Punch 3/3" at bounding box center [1242, 330] width 360 height 20
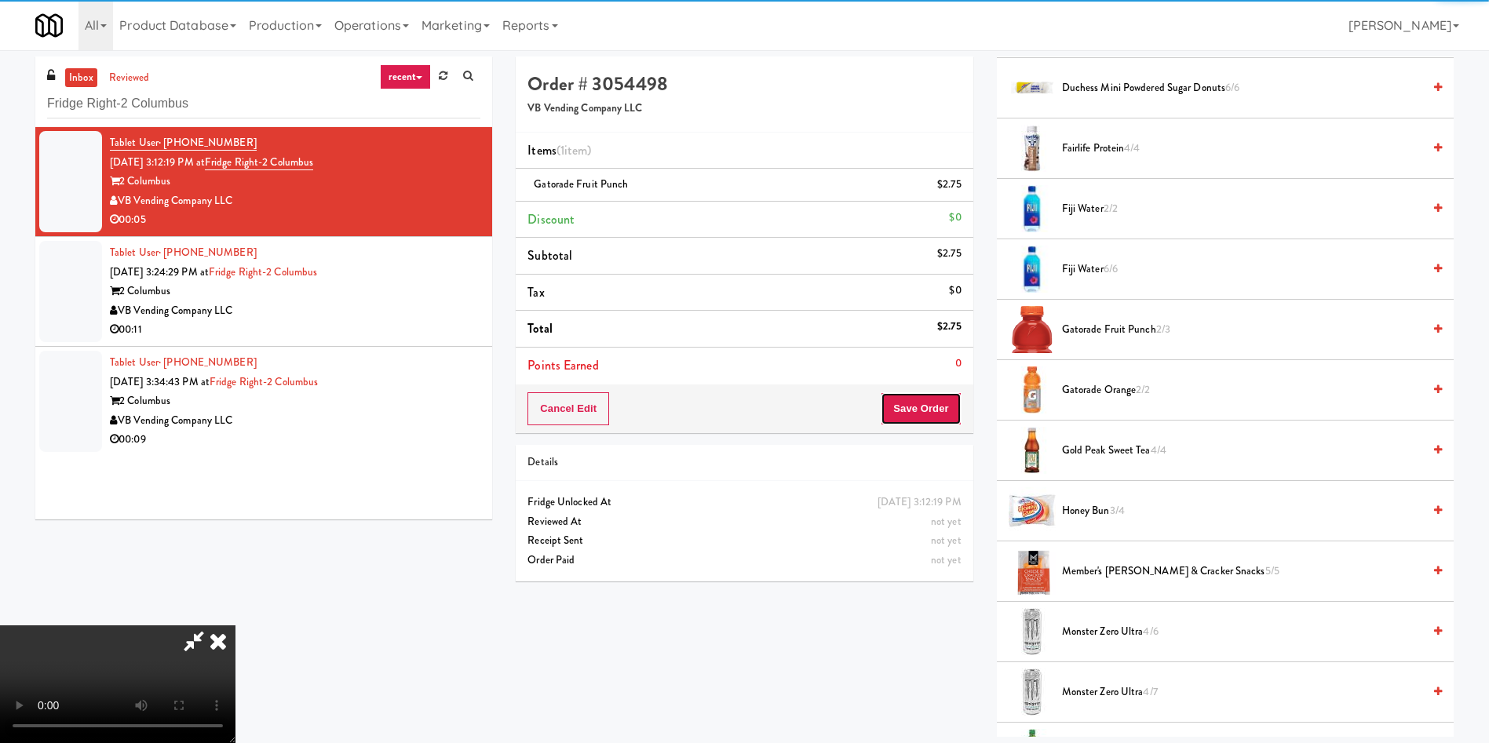
click at [941, 413] on button "Save Order" at bounding box center [921, 408] width 80 height 33
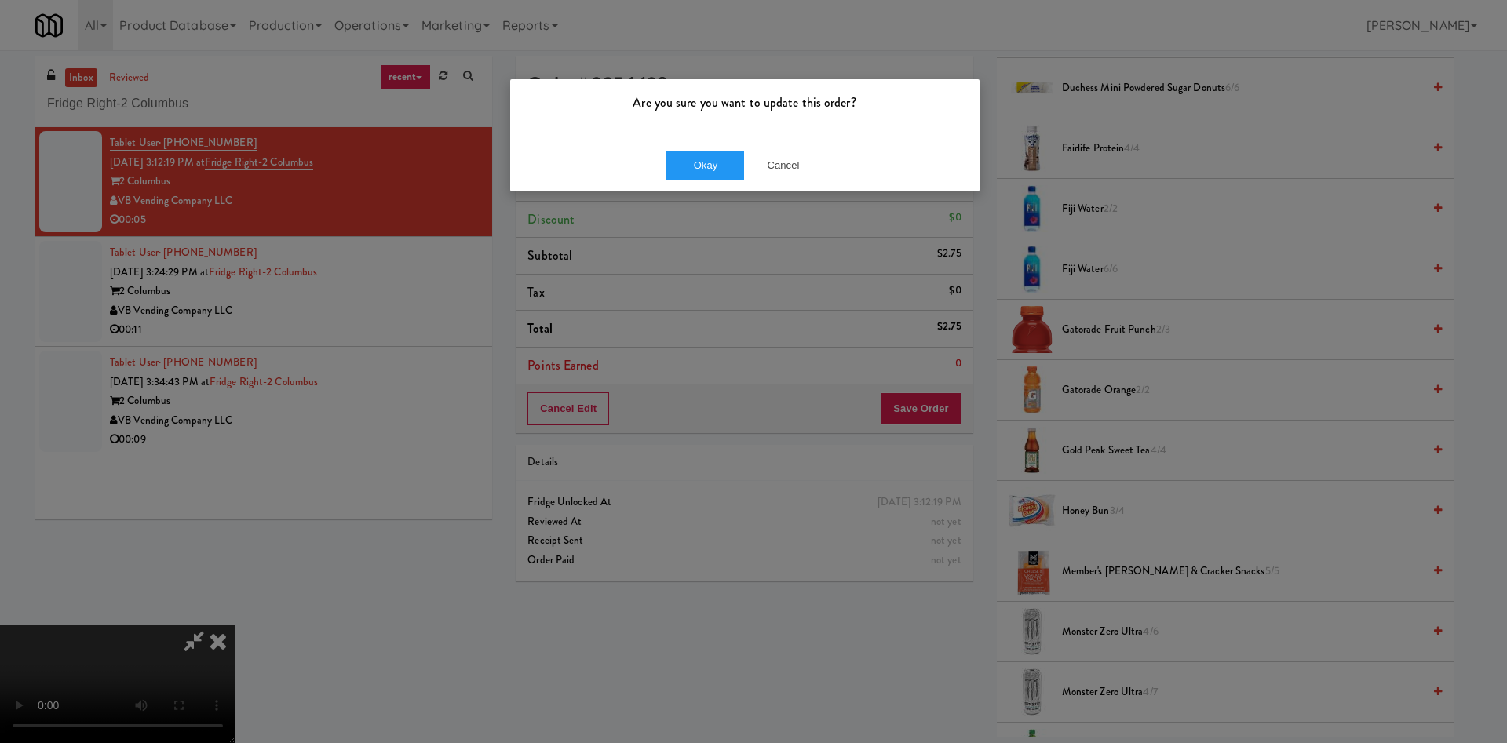
click at [985, 53] on div "Are you sure you want to update this order? Okay Cancel" at bounding box center [753, 371] width 1507 height 743
click at [796, 155] on button "Cancel" at bounding box center [783, 166] width 78 height 28
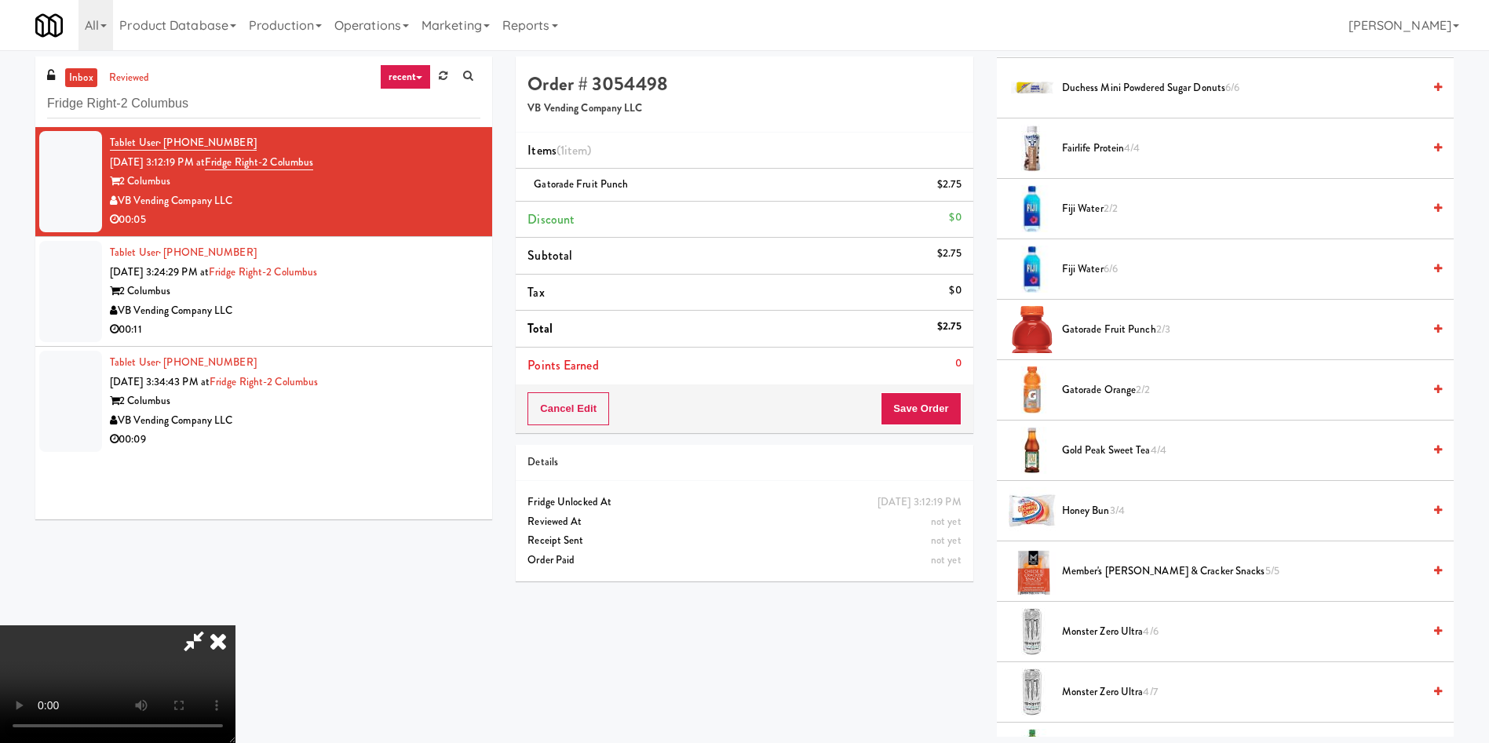
click at [235, 626] on video at bounding box center [117, 685] width 235 height 118
click at [925, 404] on button "Save Order" at bounding box center [921, 408] width 80 height 33
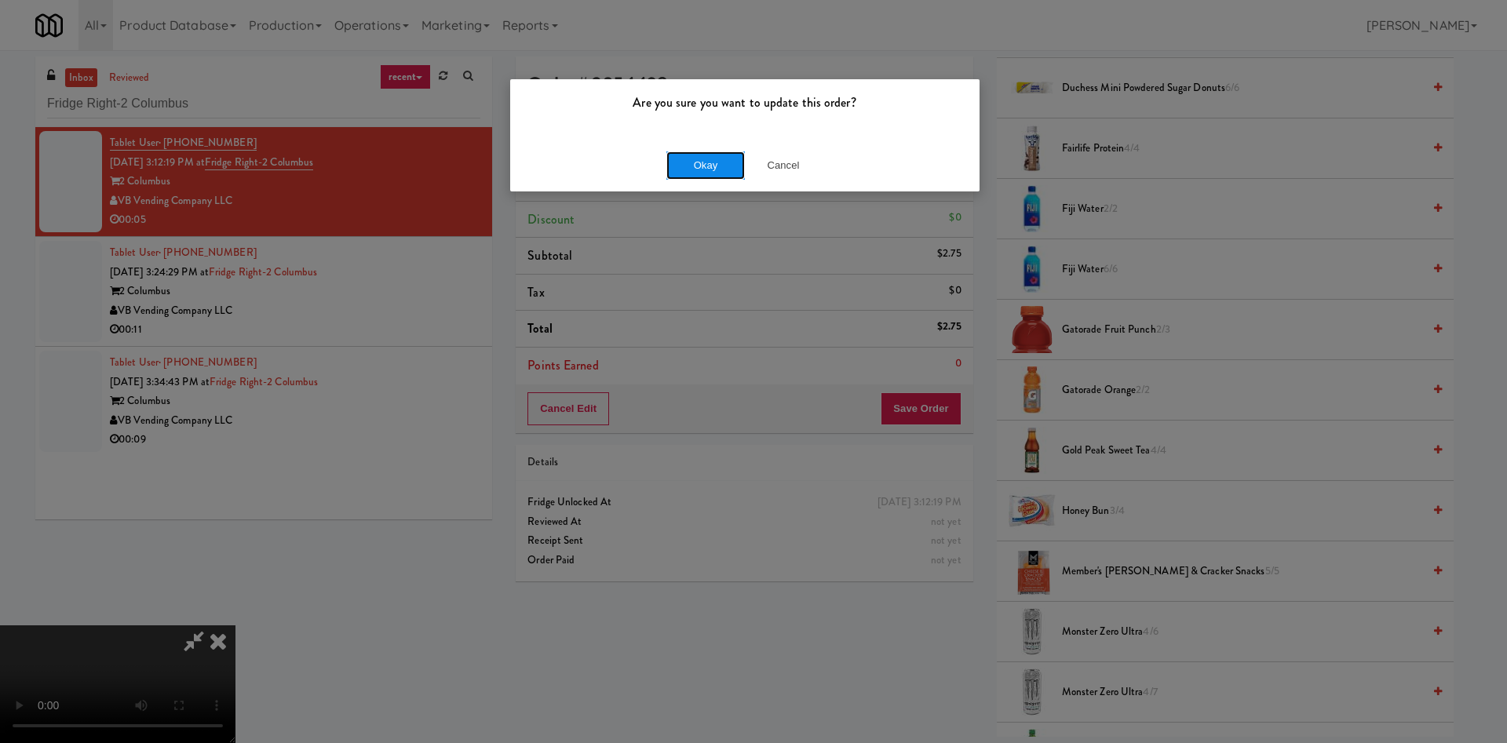
click at [699, 165] on button "Okay" at bounding box center [705, 166] width 78 height 28
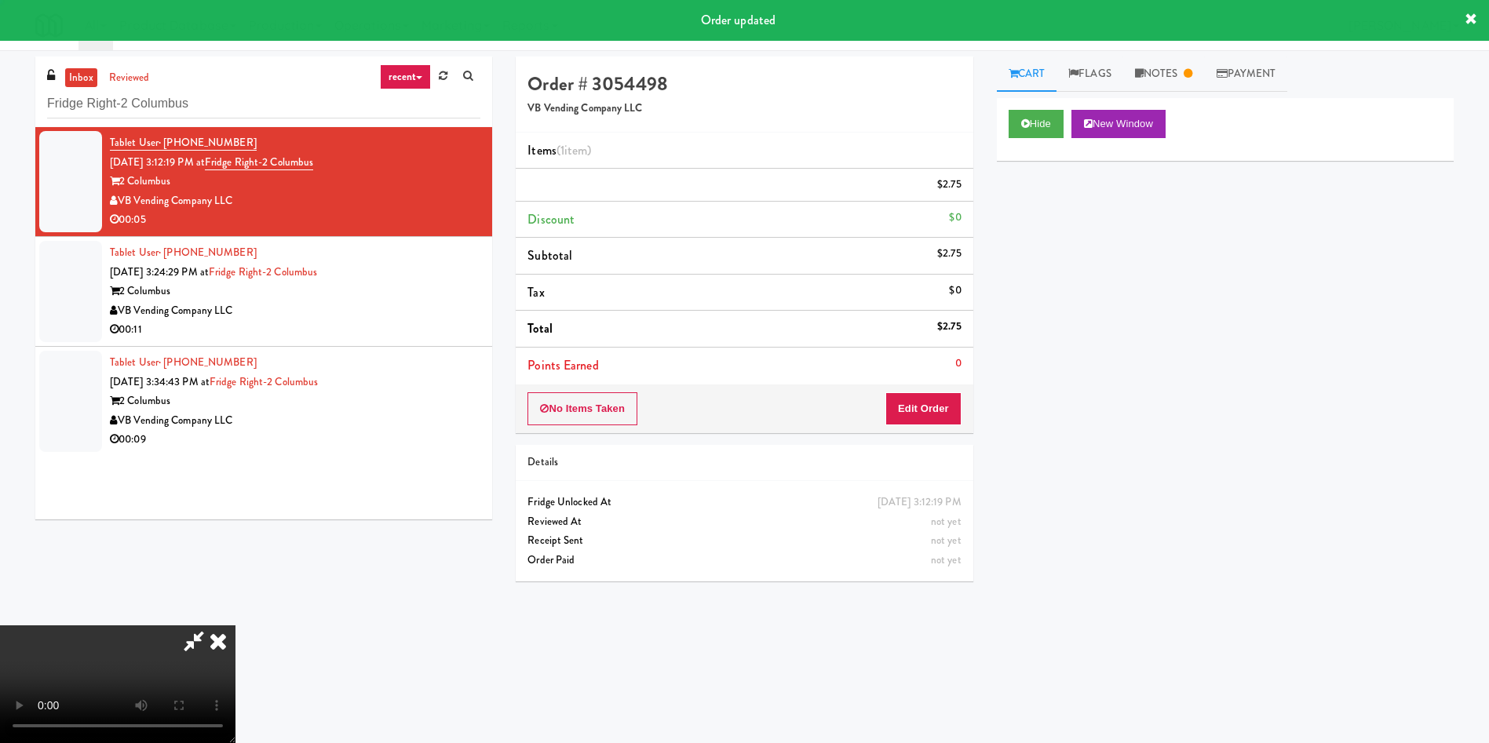
scroll to position [0, 0]
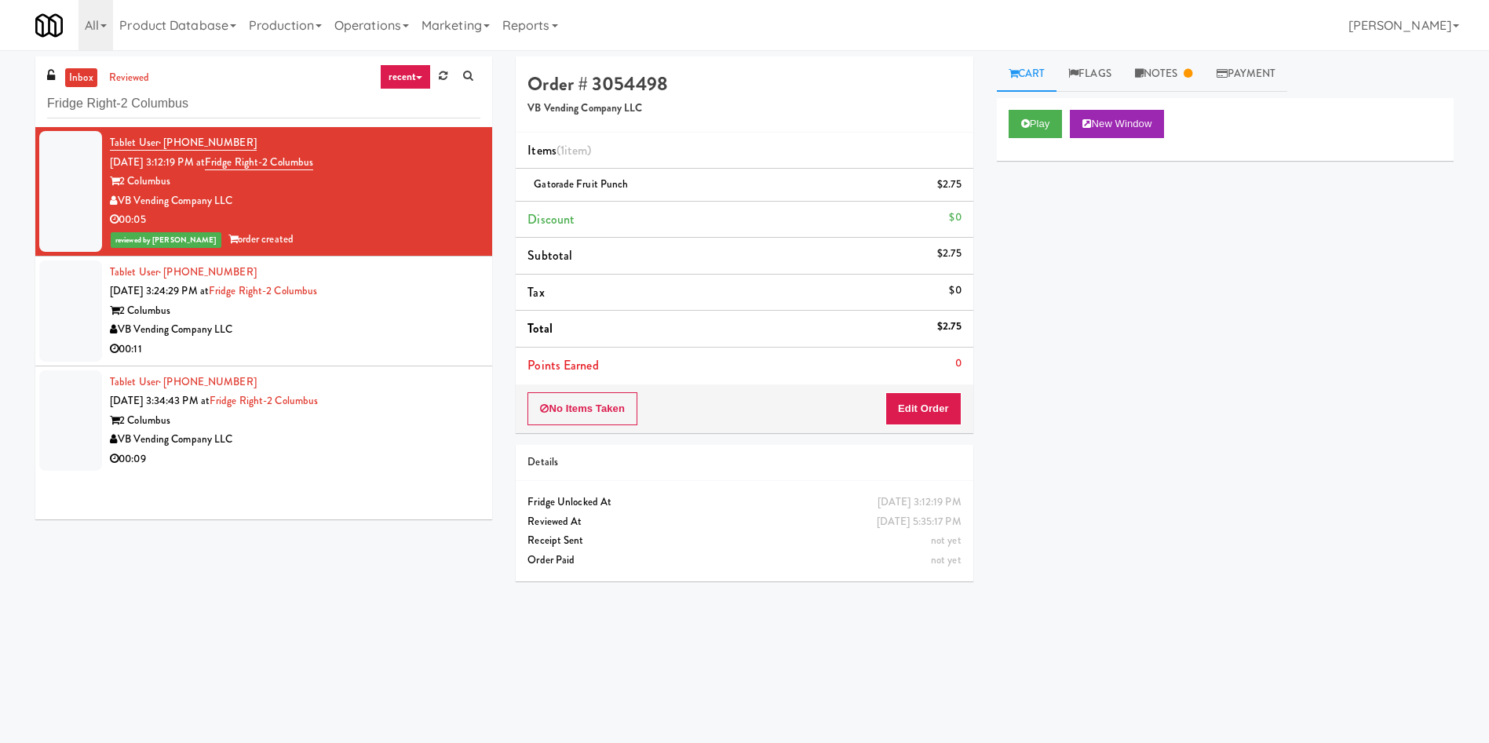
click at [62, 345] on div at bounding box center [70, 311] width 63 height 101
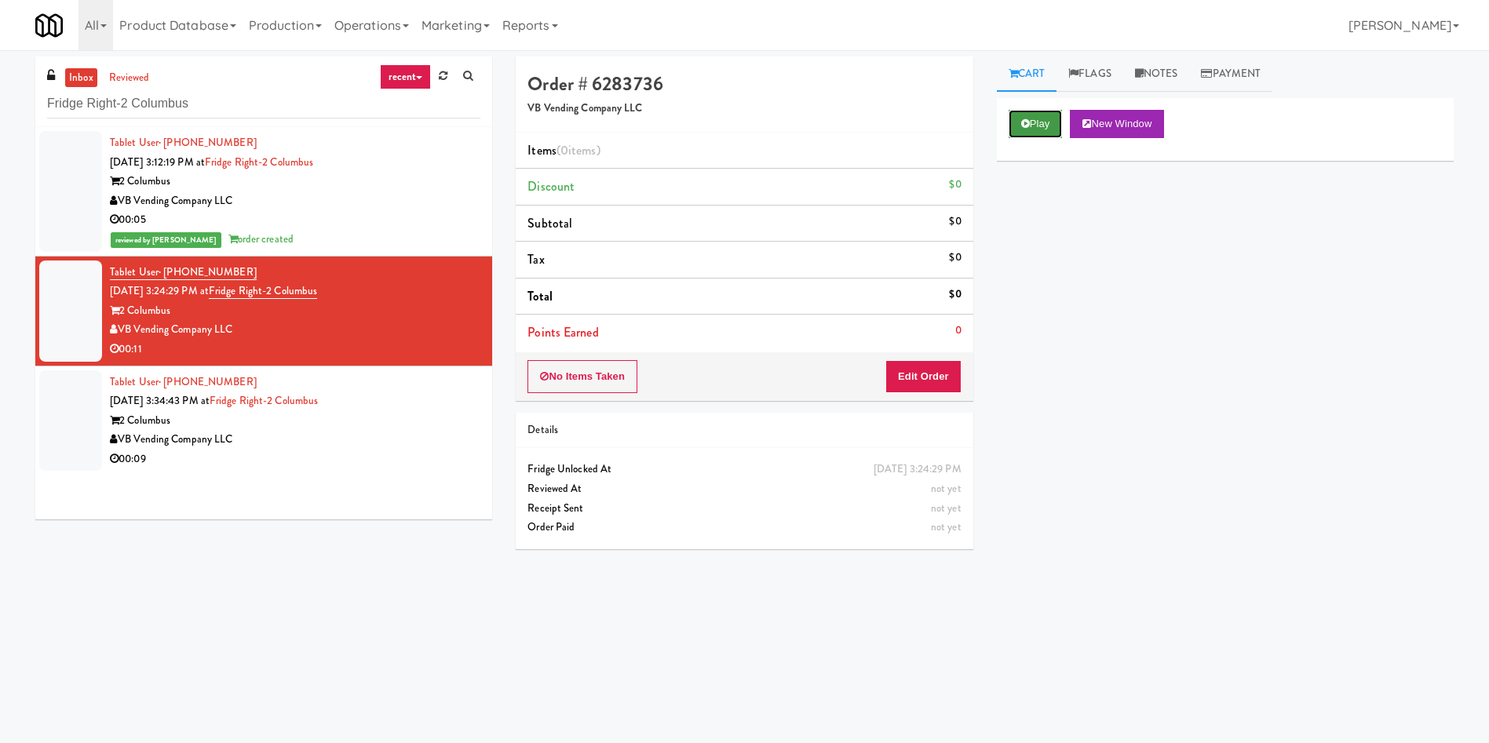
click at [1026, 121] on icon at bounding box center [1025, 124] width 9 height 10
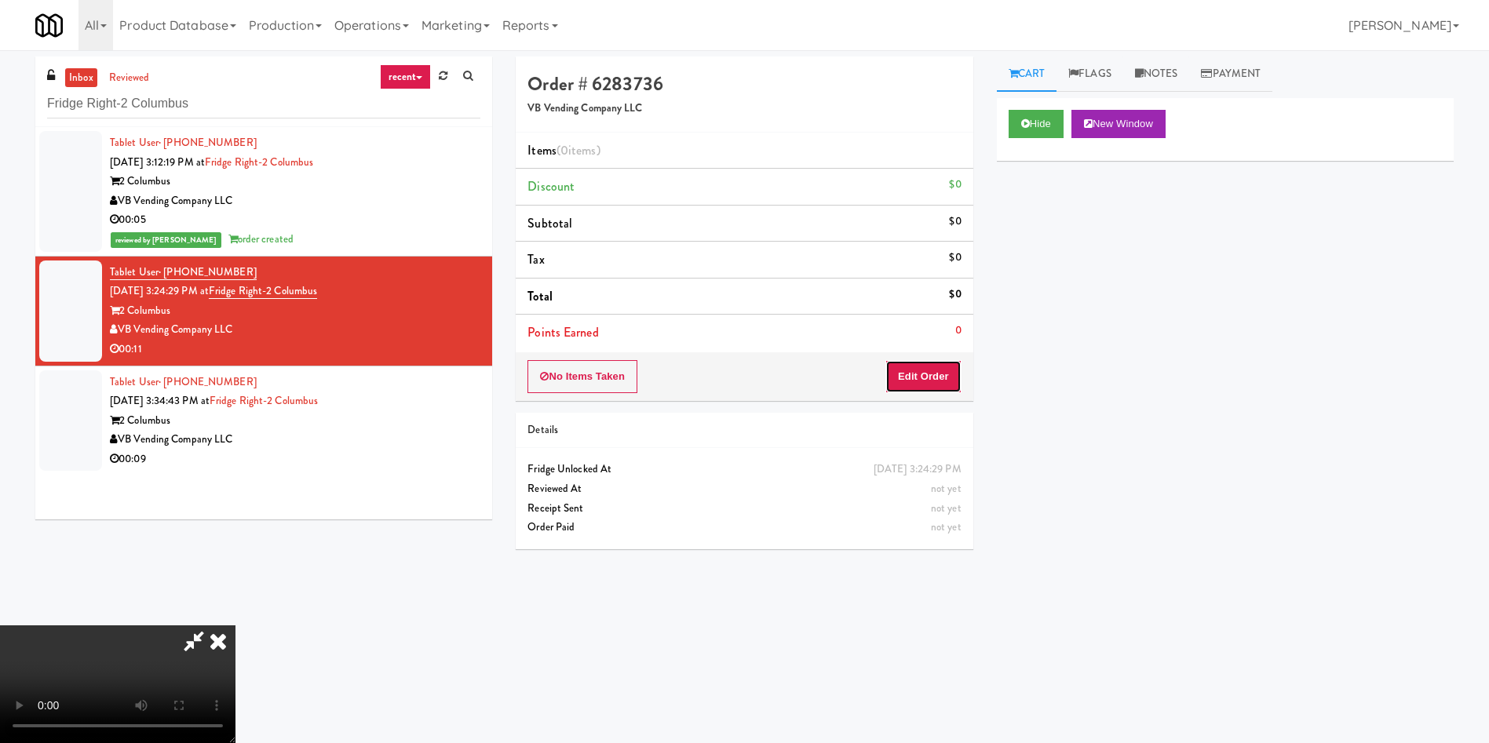
click at [952, 367] on button "Edit Order" at bounding box center [923, 376] width 76 height 33
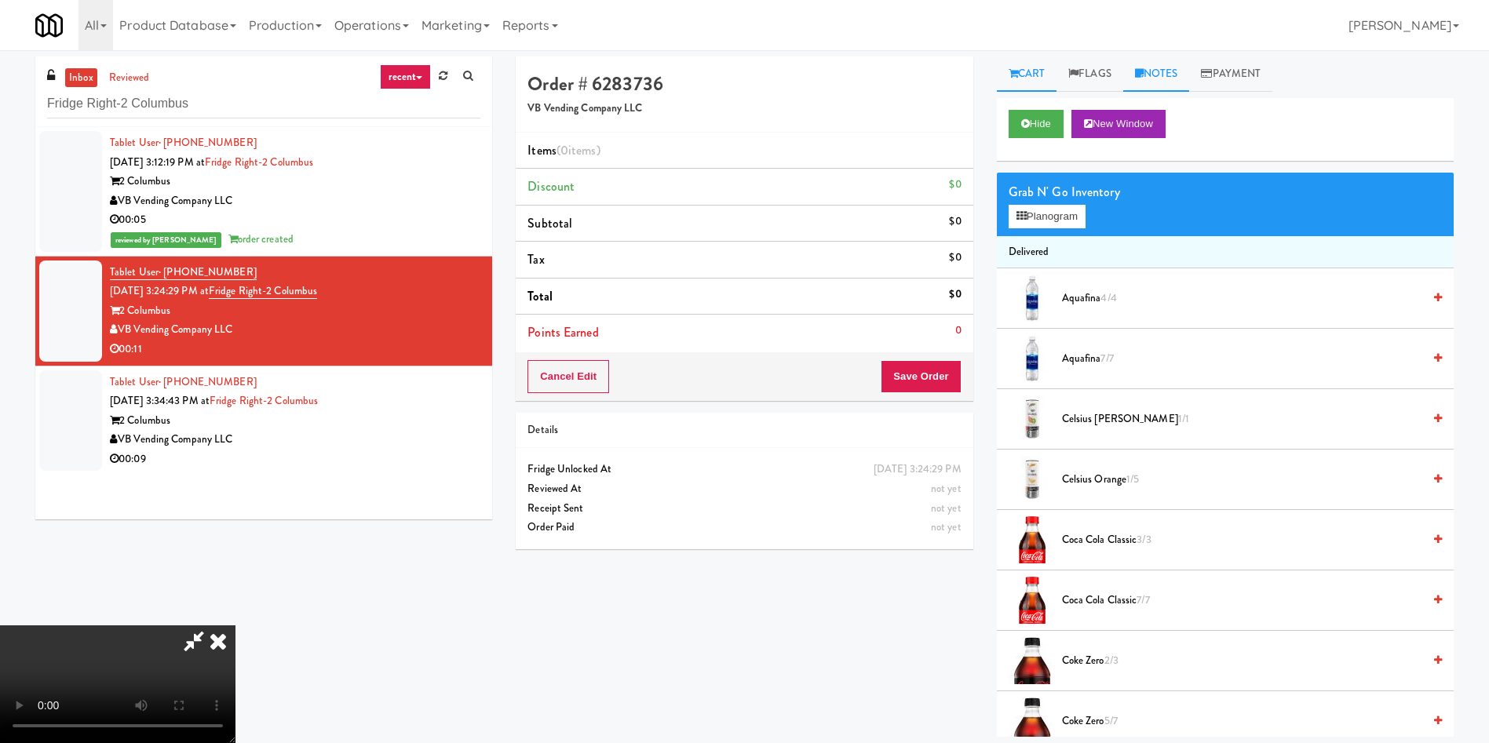
click at [1163, 64] on link "Notes" at bounding box center [1156, 74] width 67 height 35
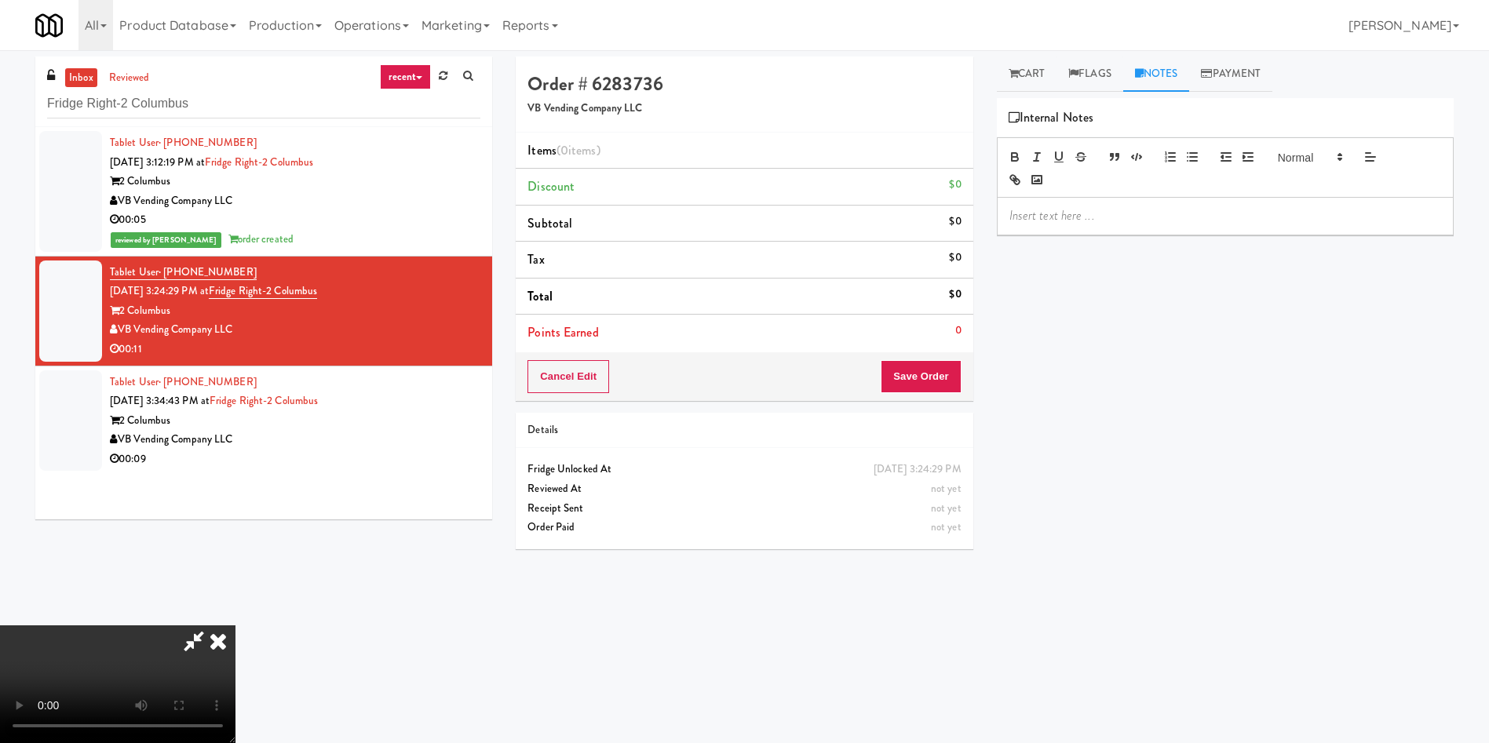
click at [1156, 214] on p at bounding box center [1225, 215] width 432 height 17
drag, startPoint x: 946, startPoint y: 378, endPoint x: 977, endPoint y: 386, distance: 31.6
click at [946, 378] on button "Save Order" at bounding box center [921, 376] width 80 height 33
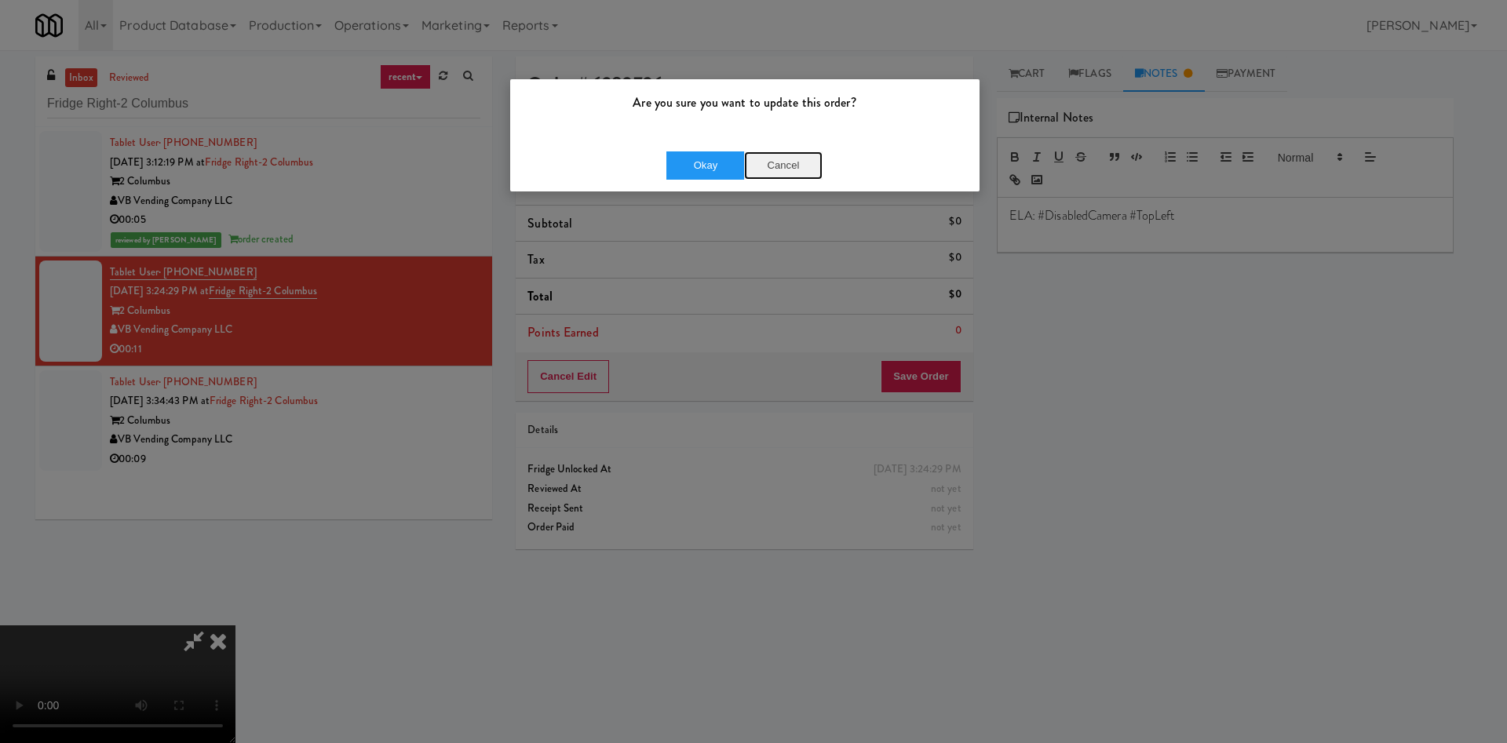
click at [798, 174] on button "Cancel" at bounding box center [783, 166] width 78 height 28
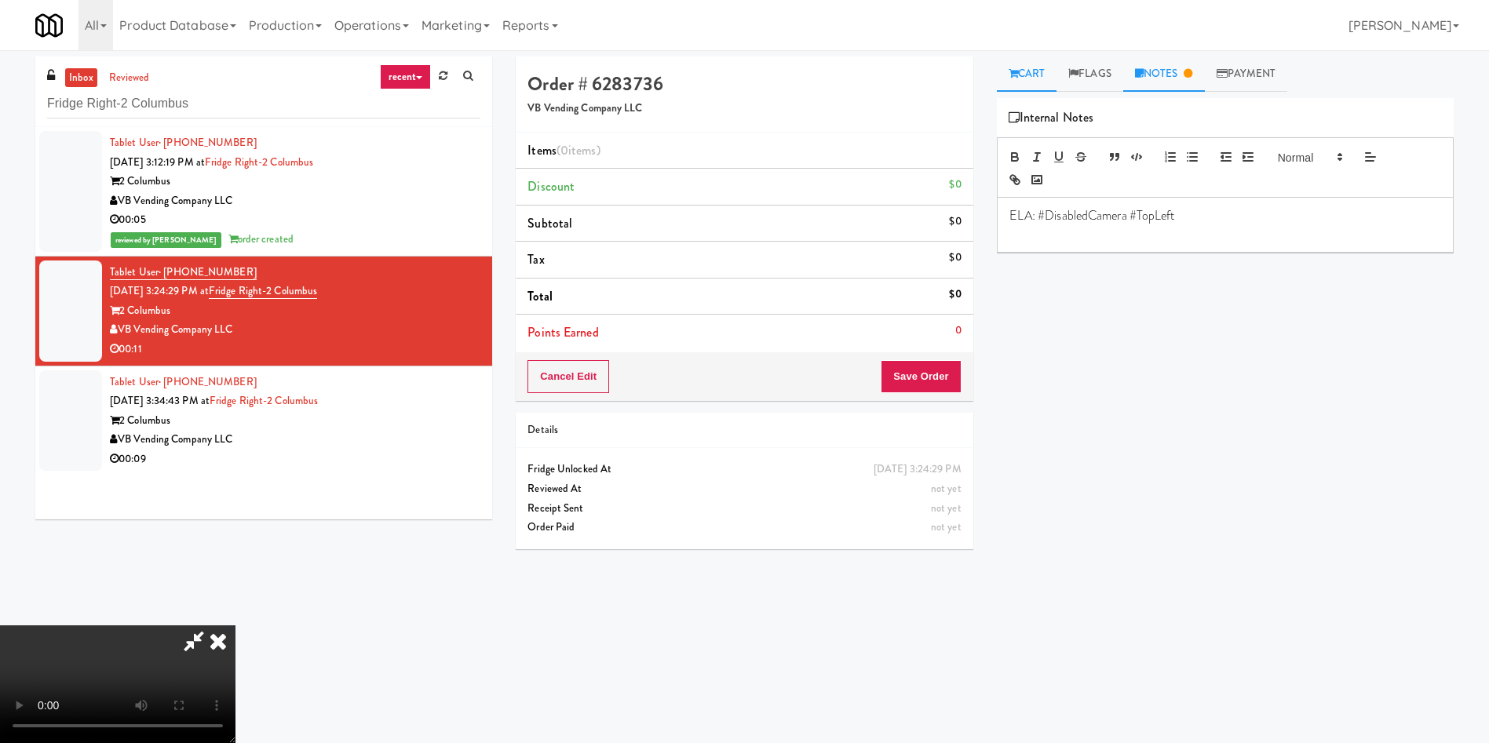
click at [1023, 79] on link "Cart" at bounding box center [1027, 74] width 60 height 35
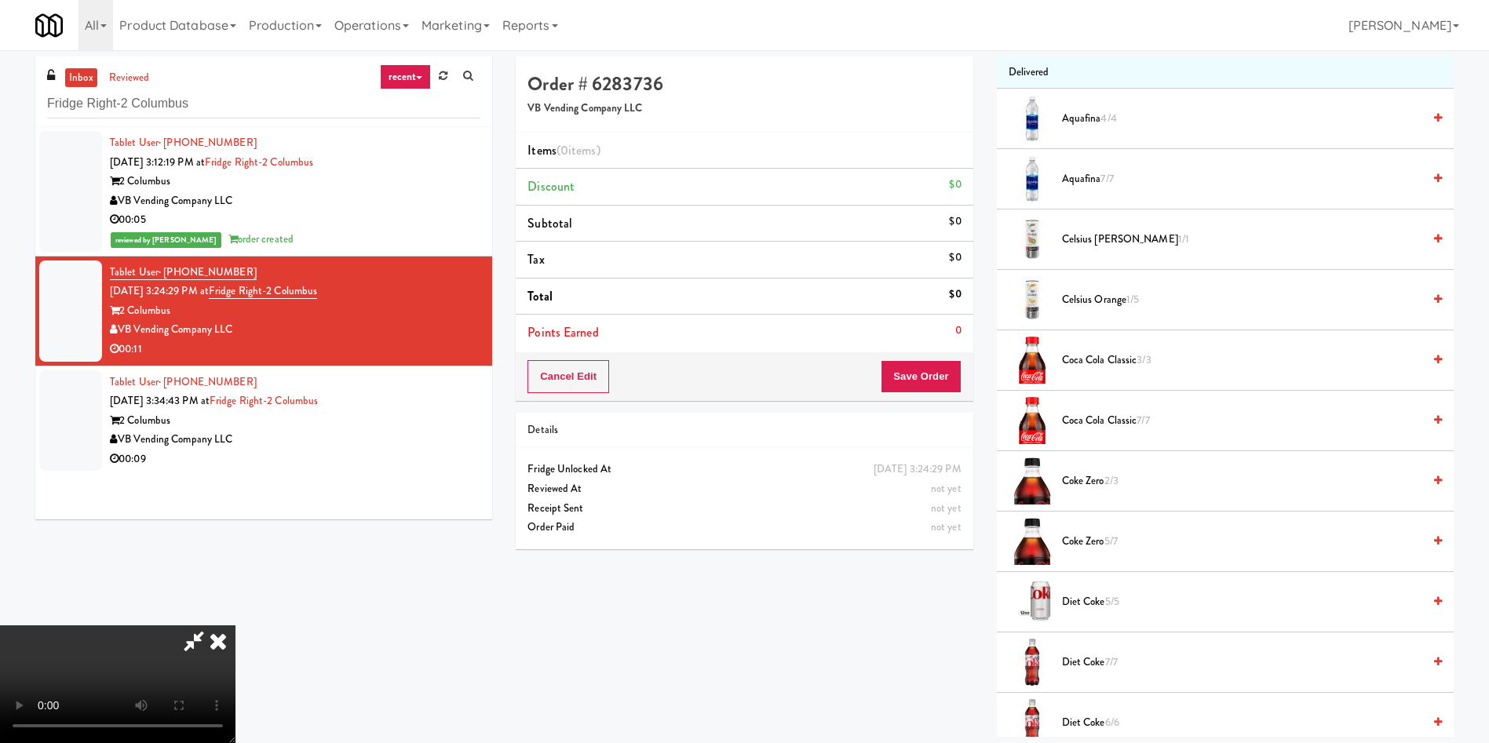
scroll to position [235, 0]
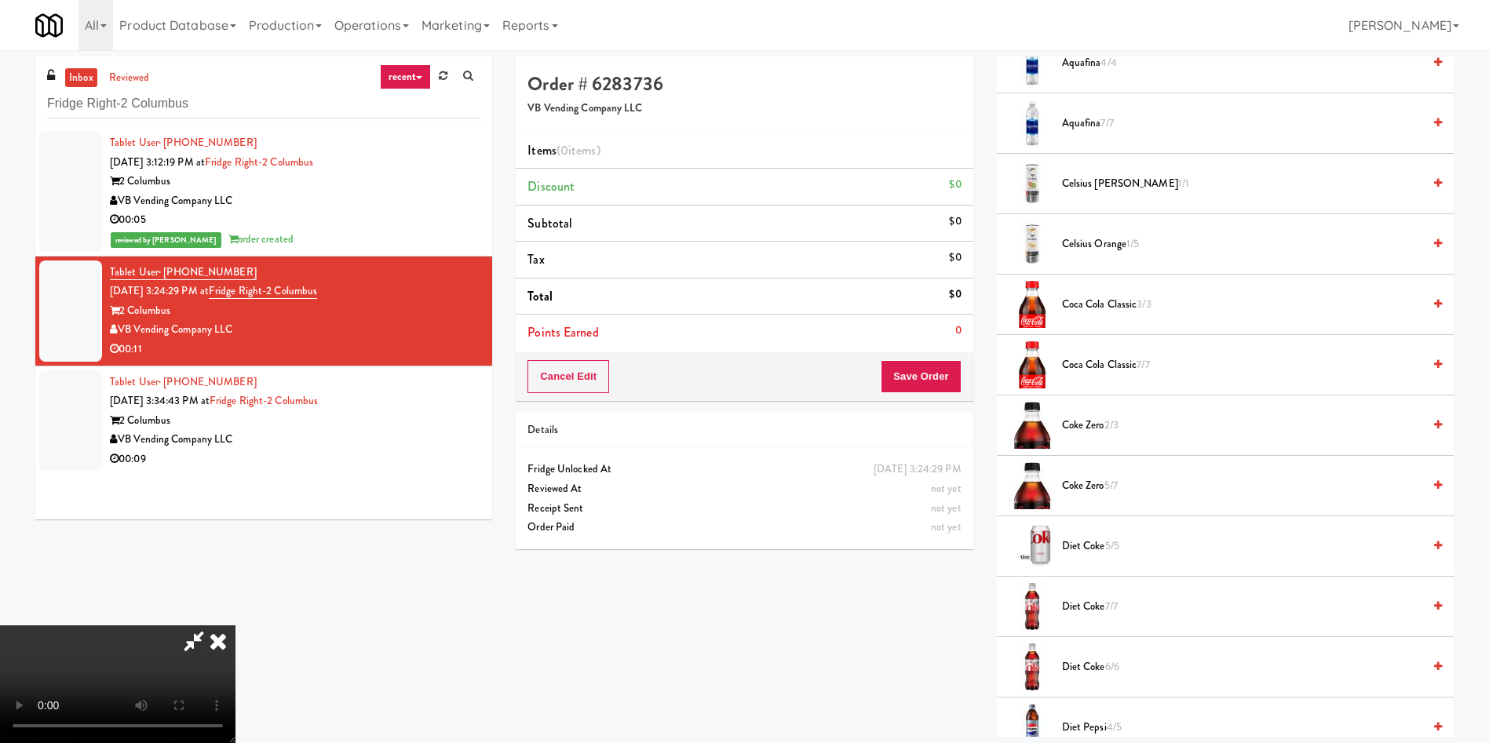
click at [235, 626] on video at bounding box center [117, 685] width 235 height 118
click at [1069, 427] on span "Coke Zero 2/3" at bounding box center [1242, 426] width 360 height 20
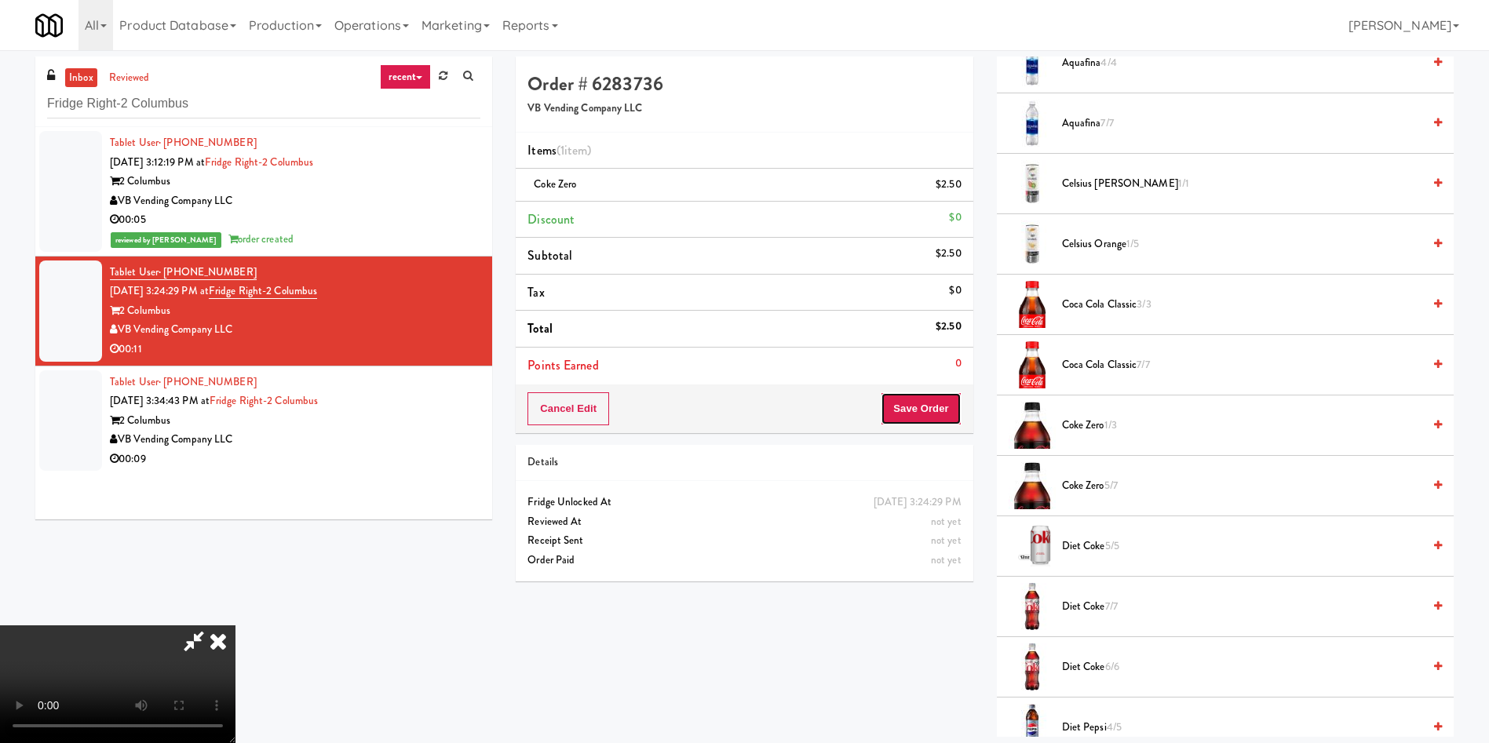
click at [947, 416] on button "Save Order" at bounding box center [921, 408] width 80 height 33
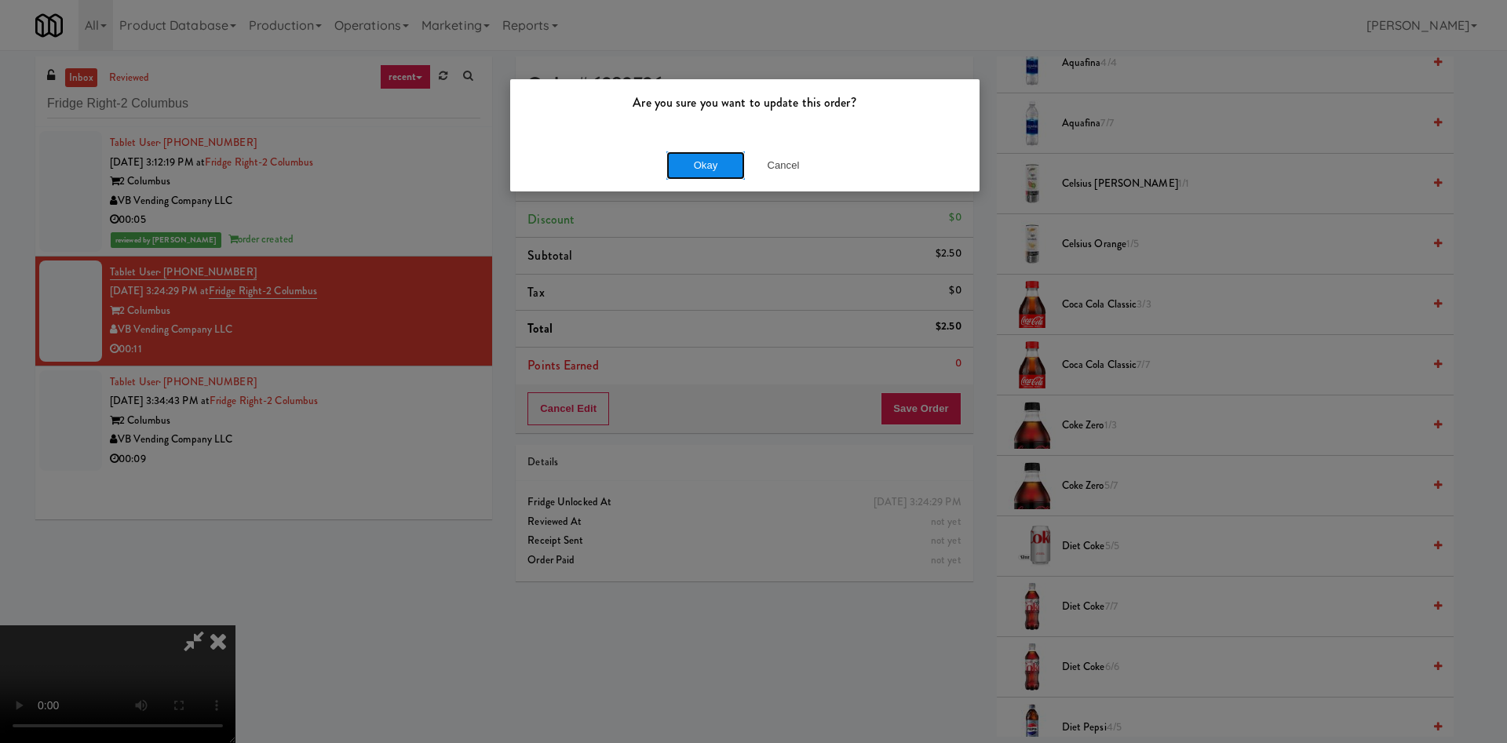
click at [716, 166] on button "Okay" at bounding box center [705, 166] width 78 height 28
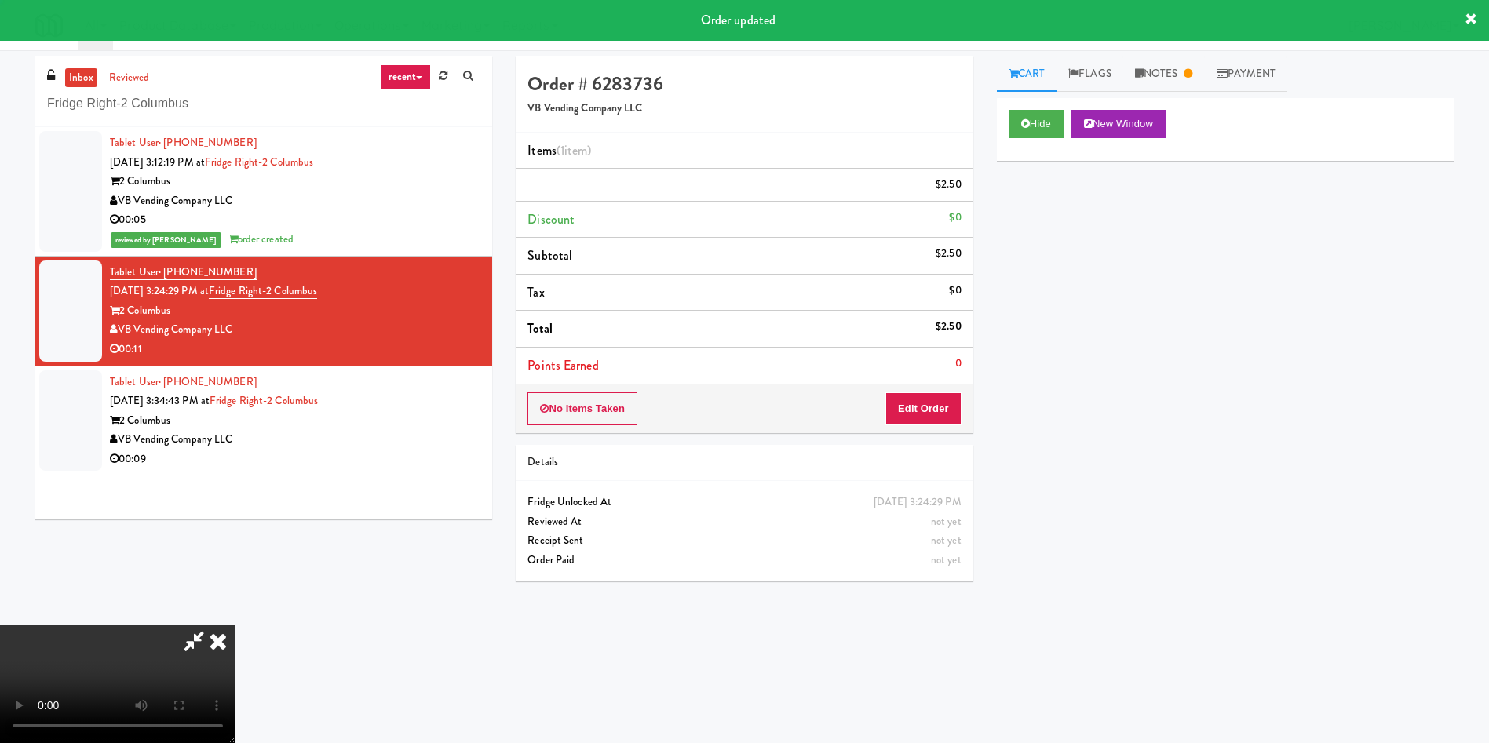
scroll to position [0, 0]
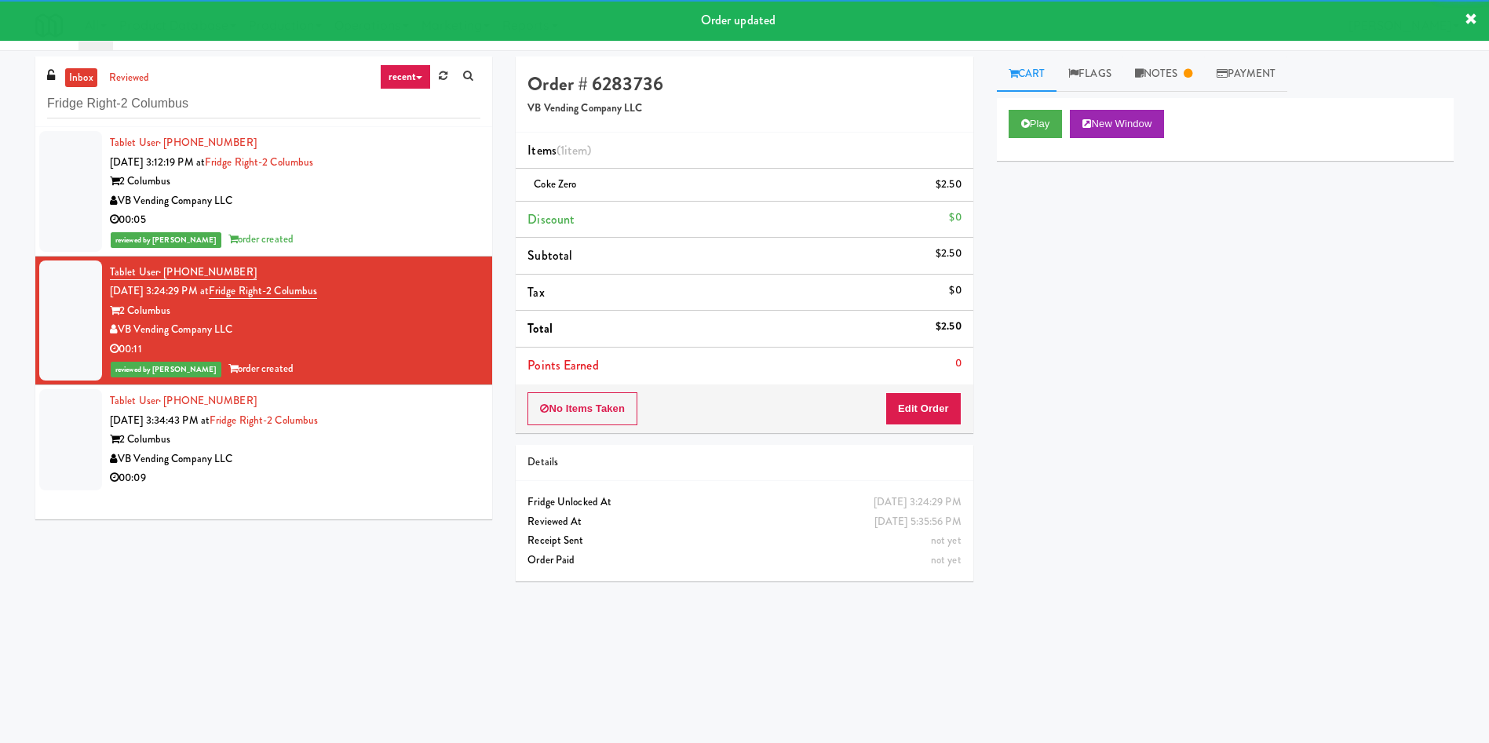
click at [55, 399] on div at bounding box center [70, 439] width 63 height 101
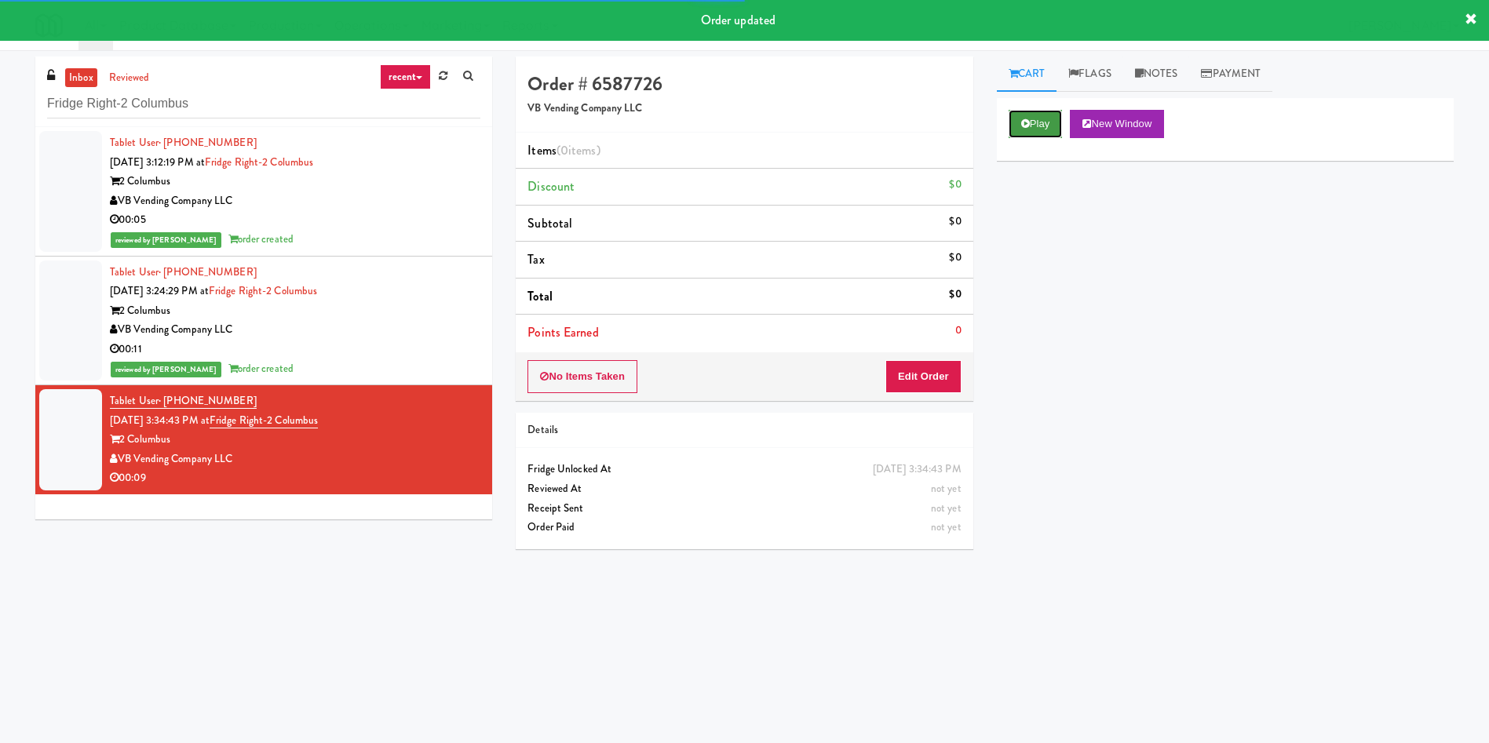
click at [1035, 123] on button "Play" at bounding box center [1036, 124] width 54 height 28
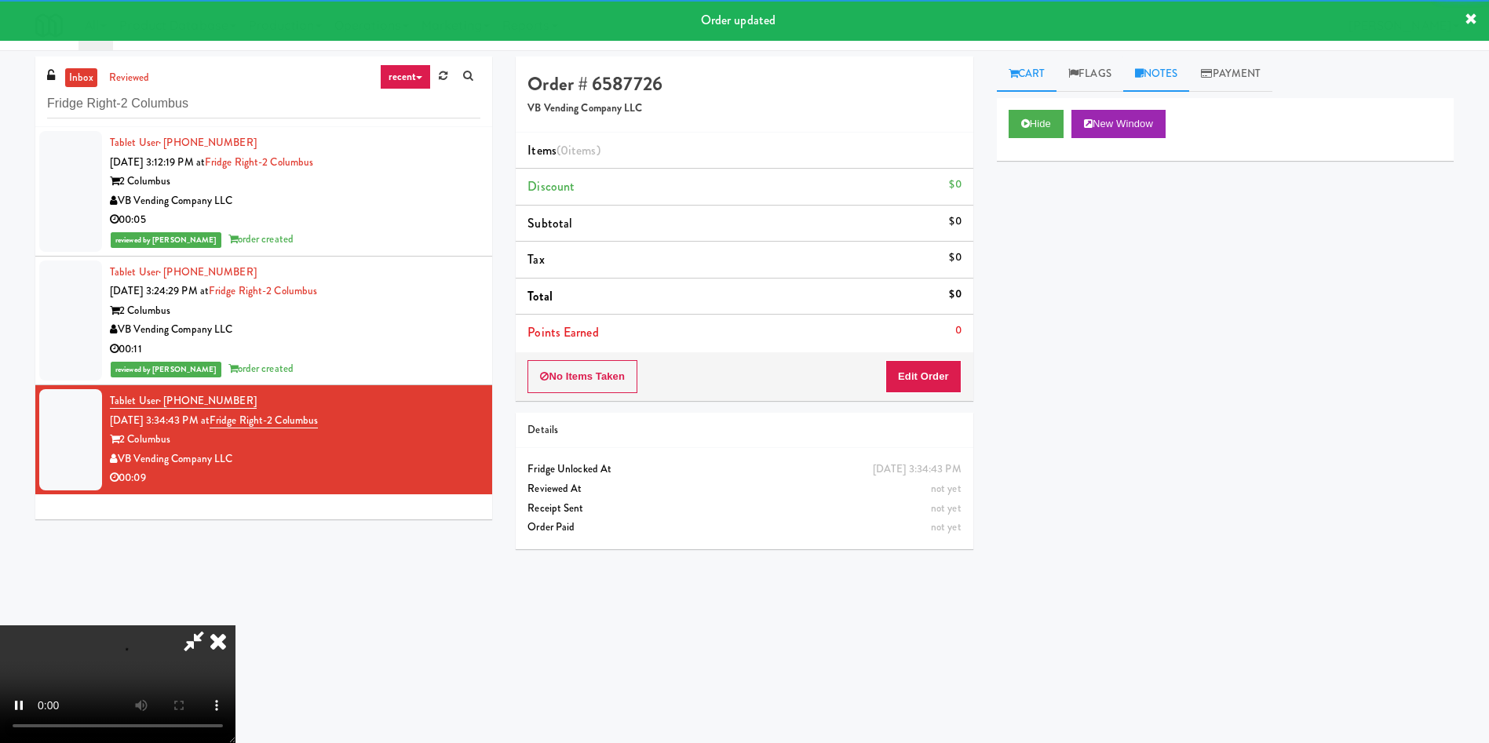
click at [1173, 66] on link "Notes" at bounding box center [1156, 74] width 67 height 35
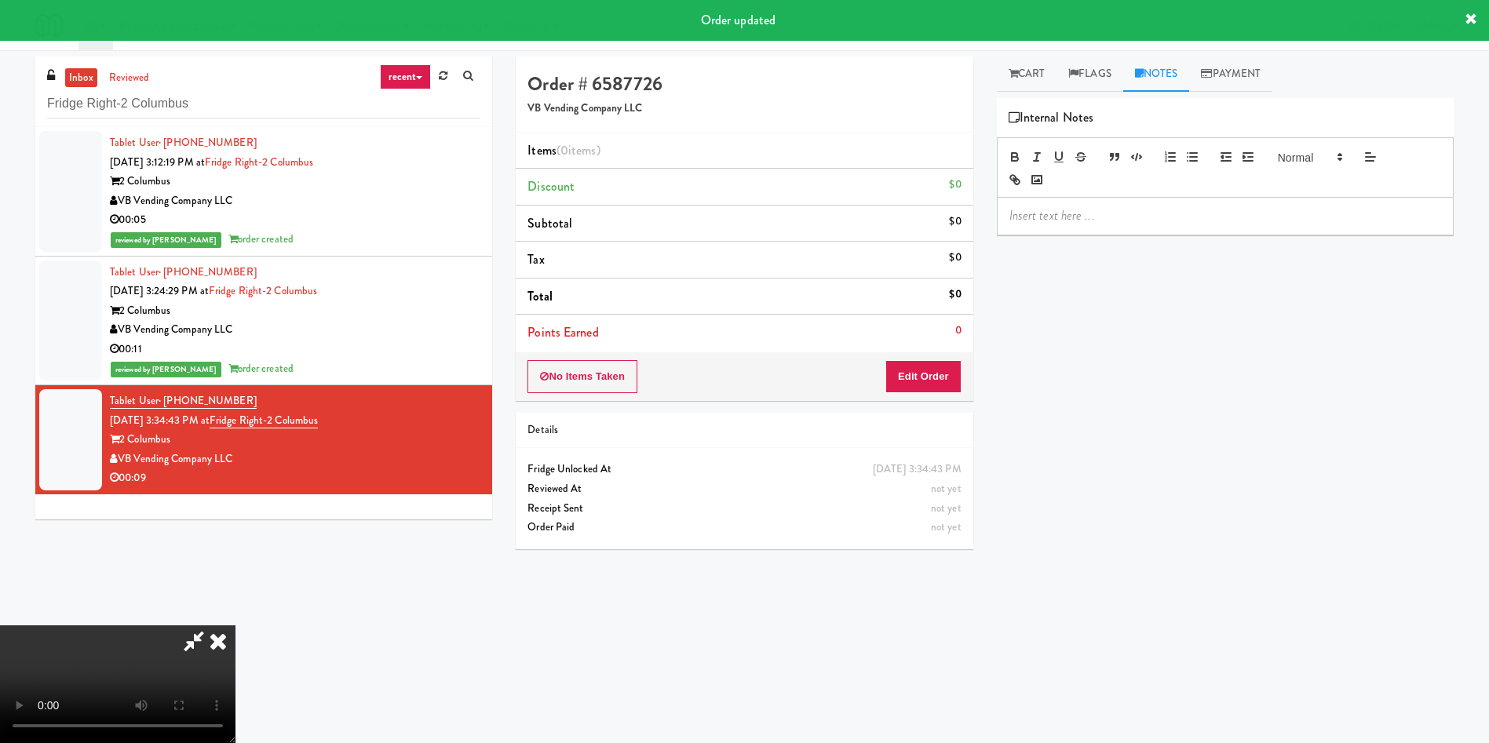
click at [1154, 217] on p at bounding box center [1225, 215] width 432 height 17
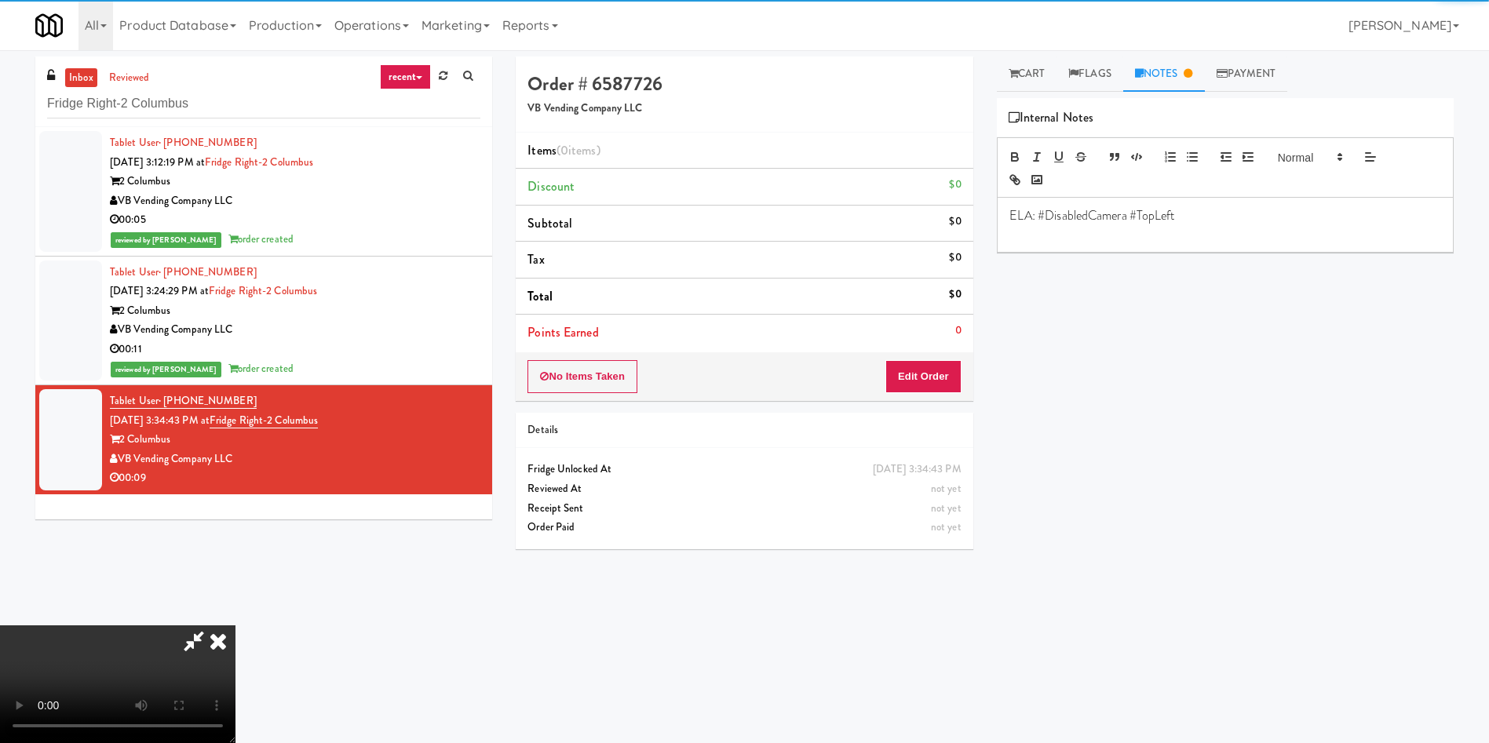
drag, startPoint x: 1047, startPoint y: 59, endPoint x: 1030, endPoint y: 119, distance: 62.1
click at [1047, 59] on link "Cart" at bounding box center [1027, 74] width 60 height 35
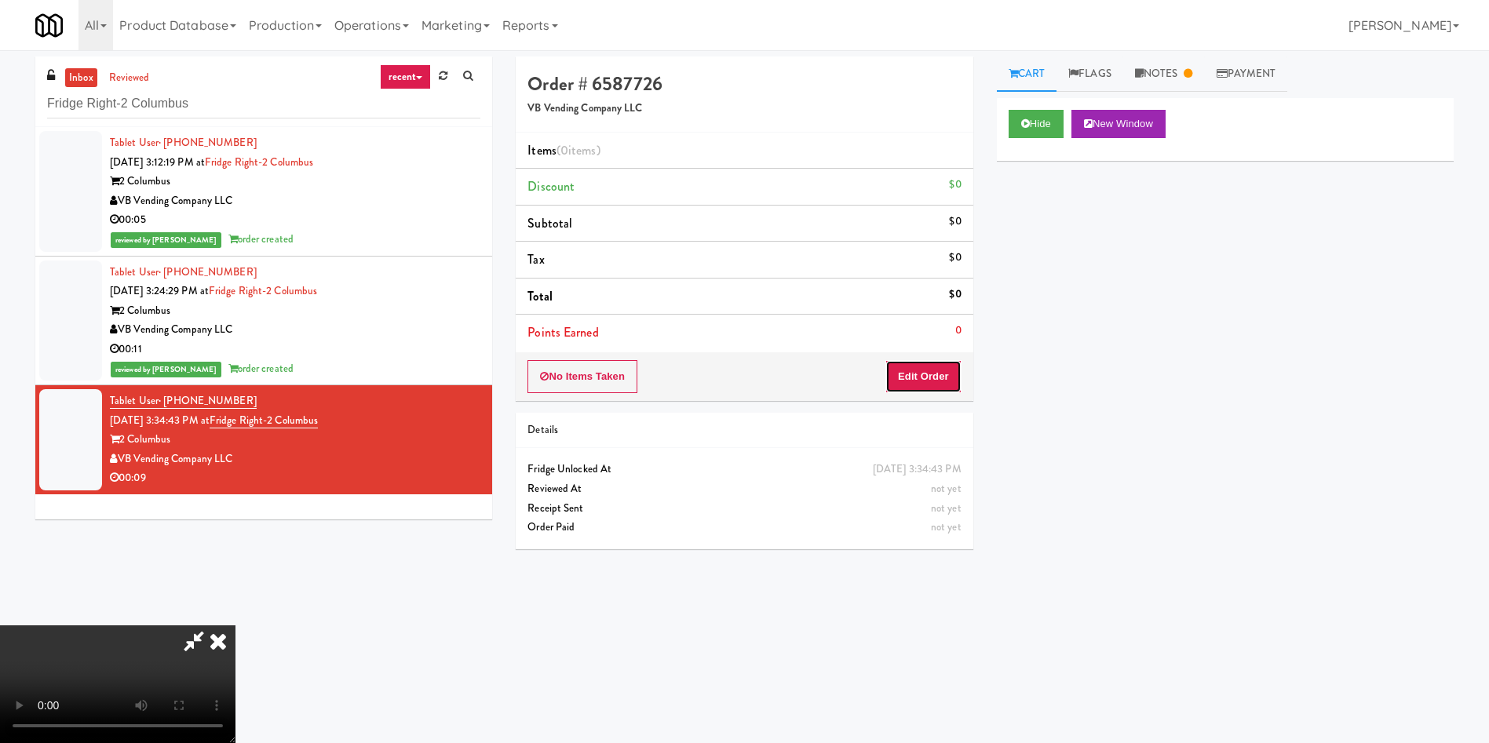
click at [929, 367] on button "Edit Order" at bounding box center [923, 376] width 76 height 33
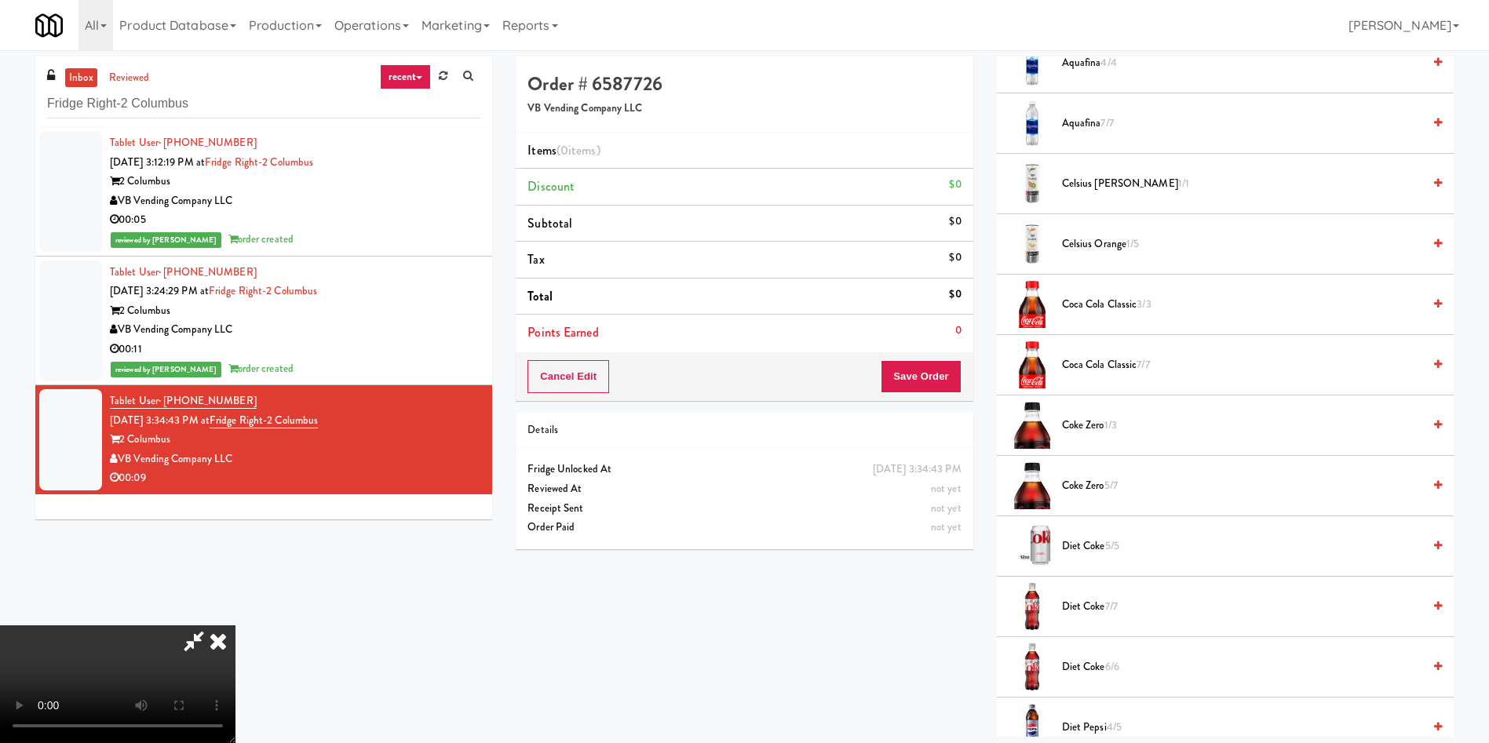
scroll to position [118, 0]
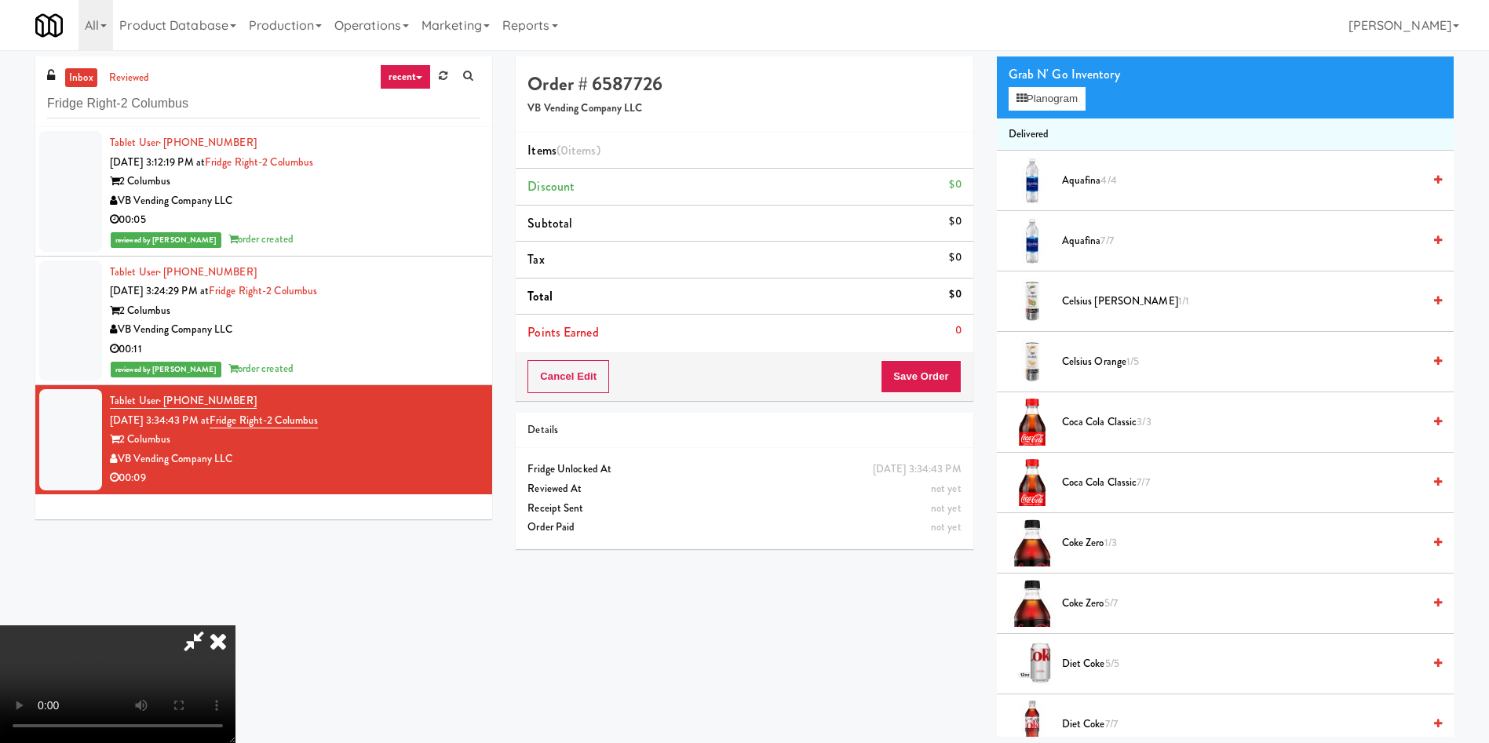
click at [235, 626] on video at bounding box center [117, 685] width 235 height 118
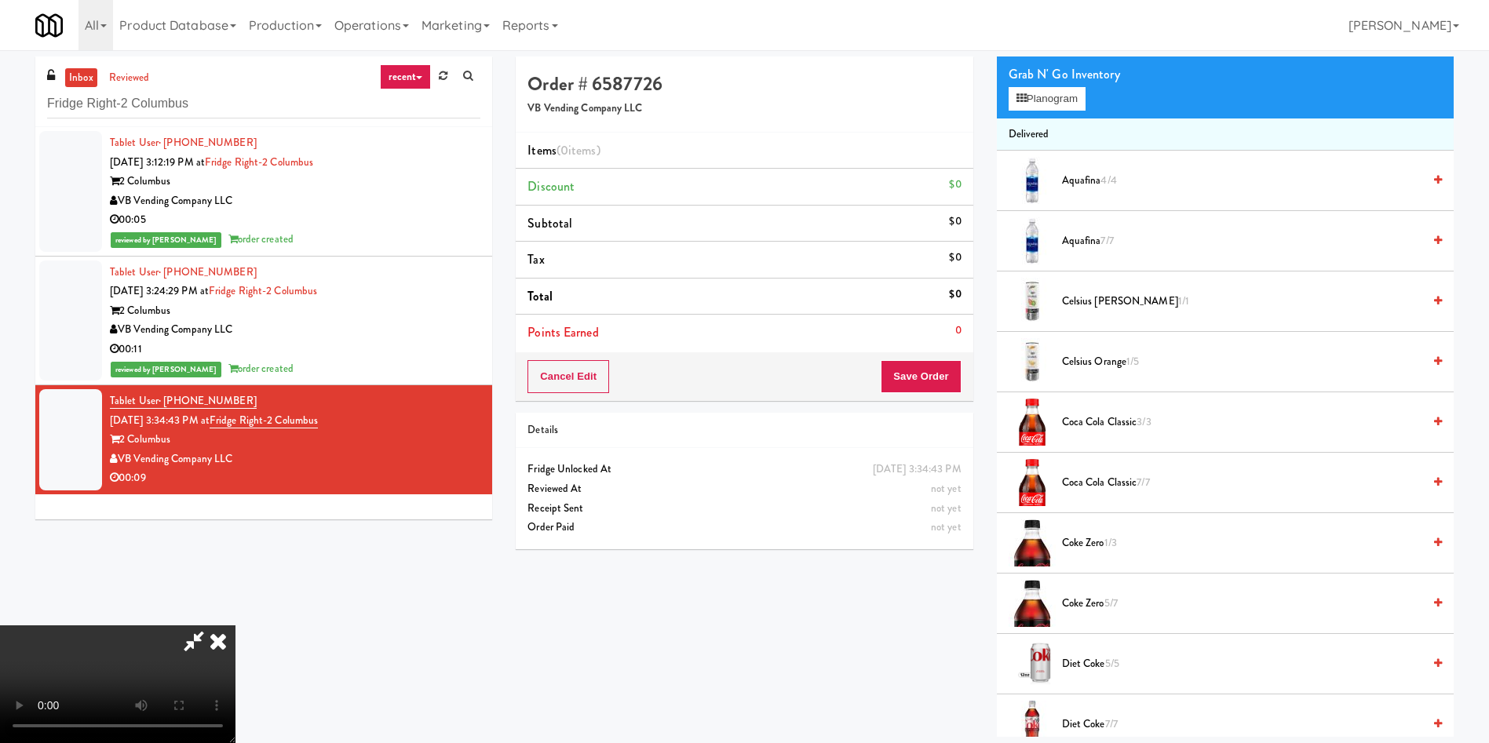
click at [235, 626] on video at bounding box center [117, 685] width 235 height 118
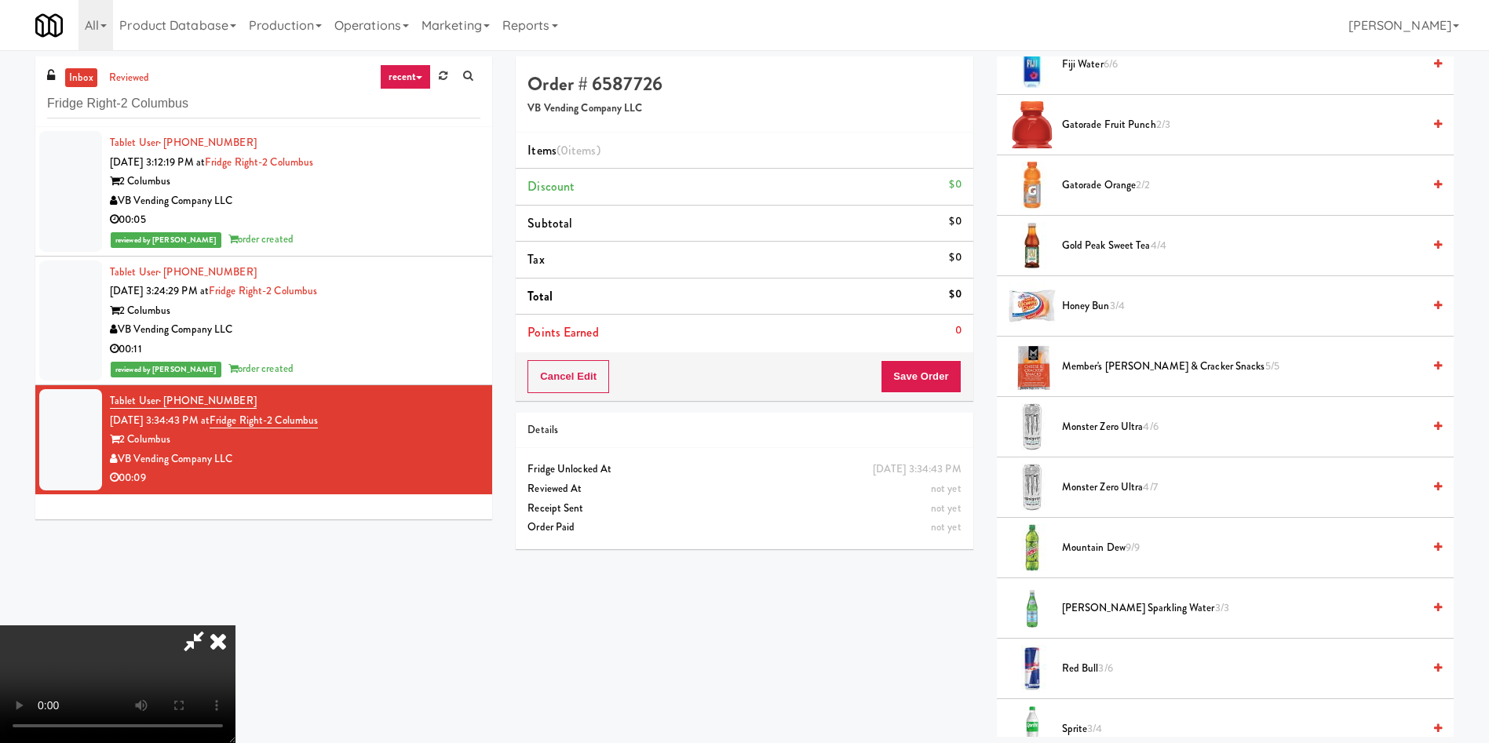
scroll to position [1413, 0]
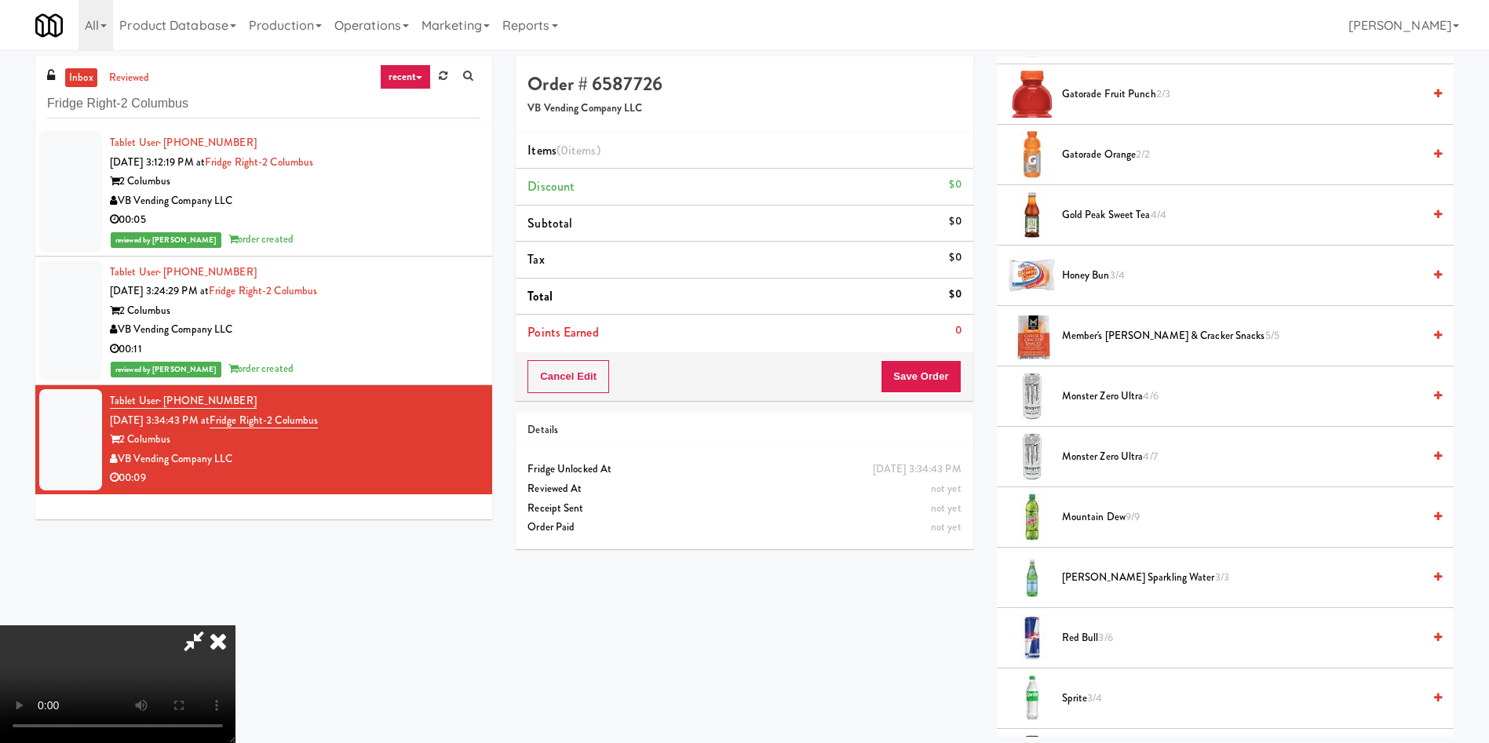
click at [1116, 462] on span "Monster Zero Ultra 4/7" at bounding box center [1242, 457] width 360 height 20
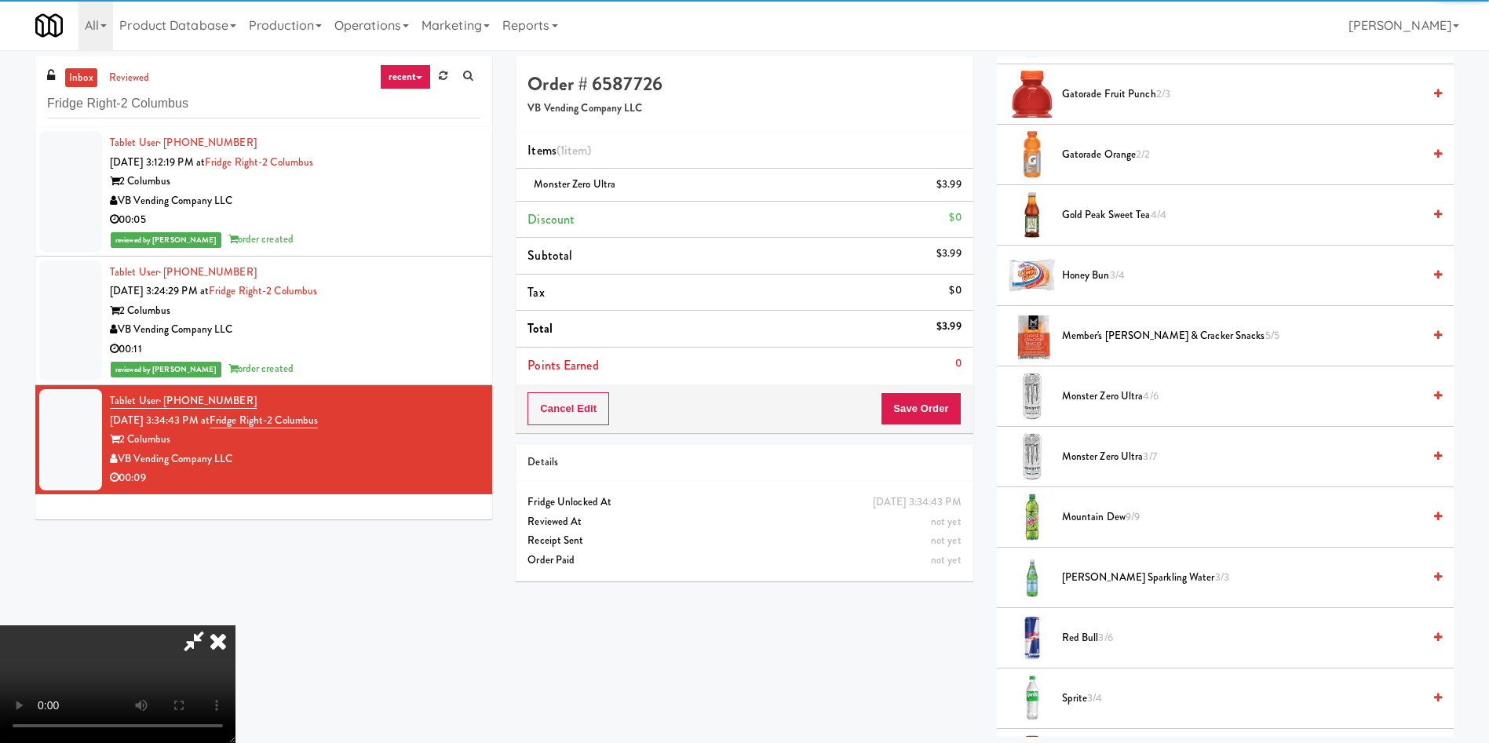
click at [235, 626] on video at bounding box center [117, 685] width 235 height 118
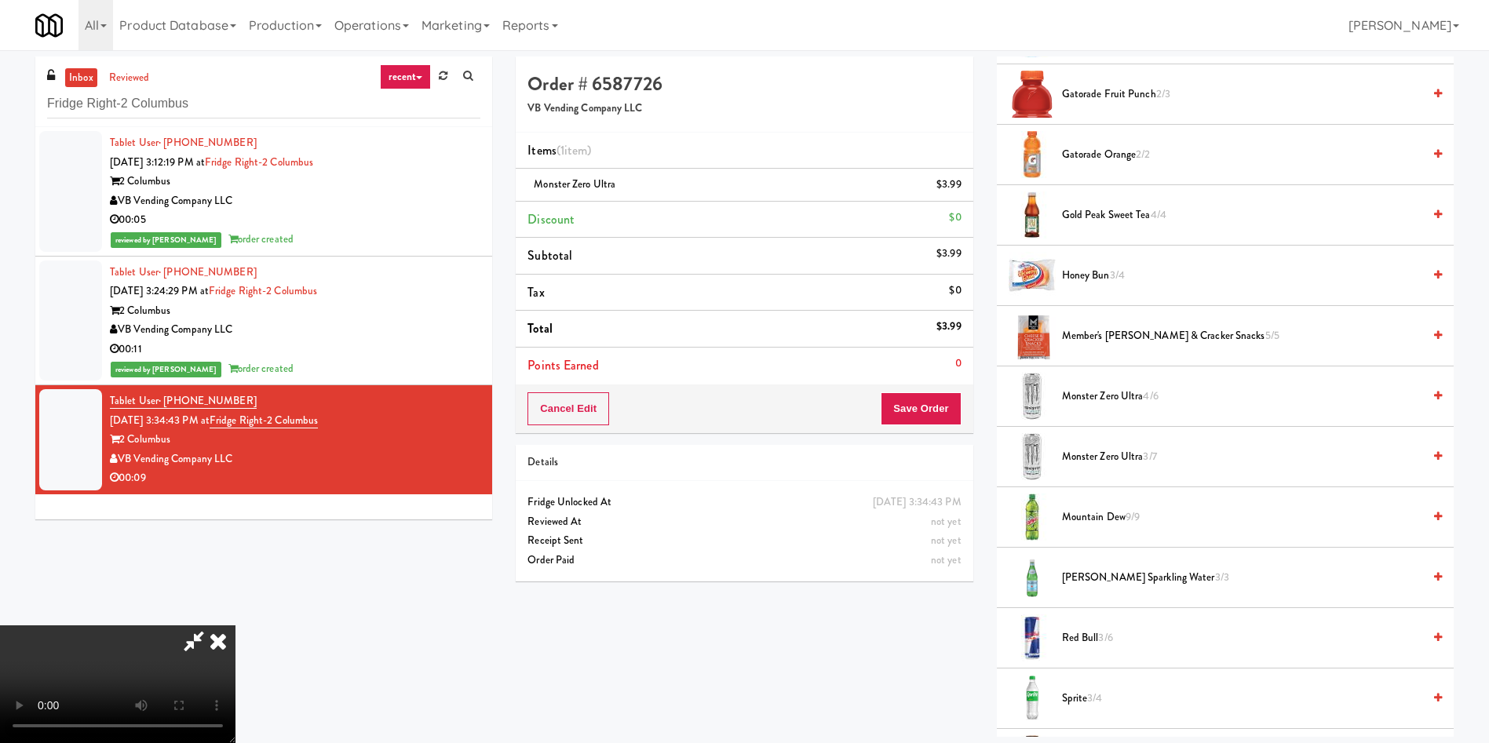
click at [235, 626] on video at bounding box center [117, 685] width 235 height 118
click at [1122, 393] on span "Monster Zero Ultra 4/6" at bounding box center [1242, 397] width 360 height 20
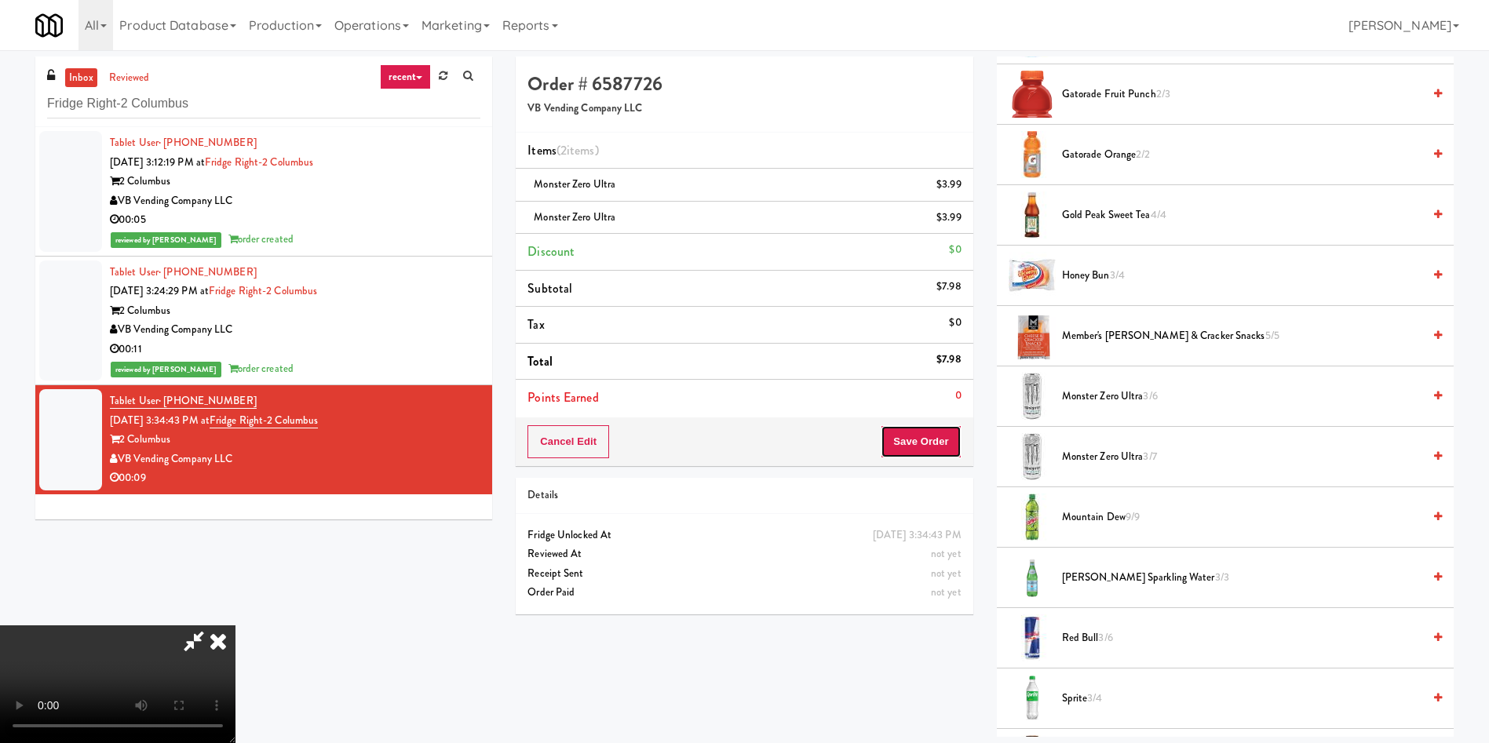
click at [921, 434] on button "Save Order" at bounding box center [921, 441] width 80 height 33
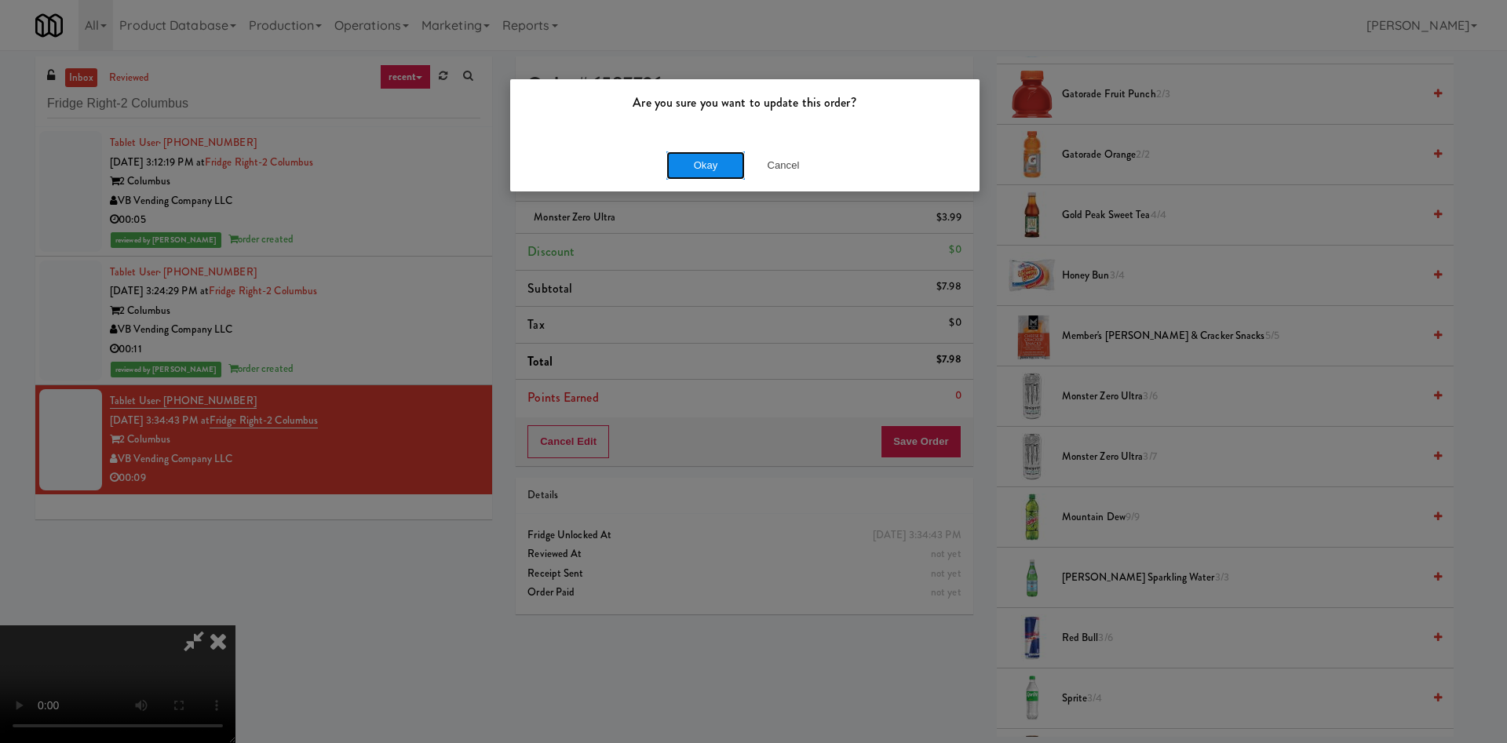
click at [699, 166] on button "Okay" at bounding box center [705, 166] width 78 height 28
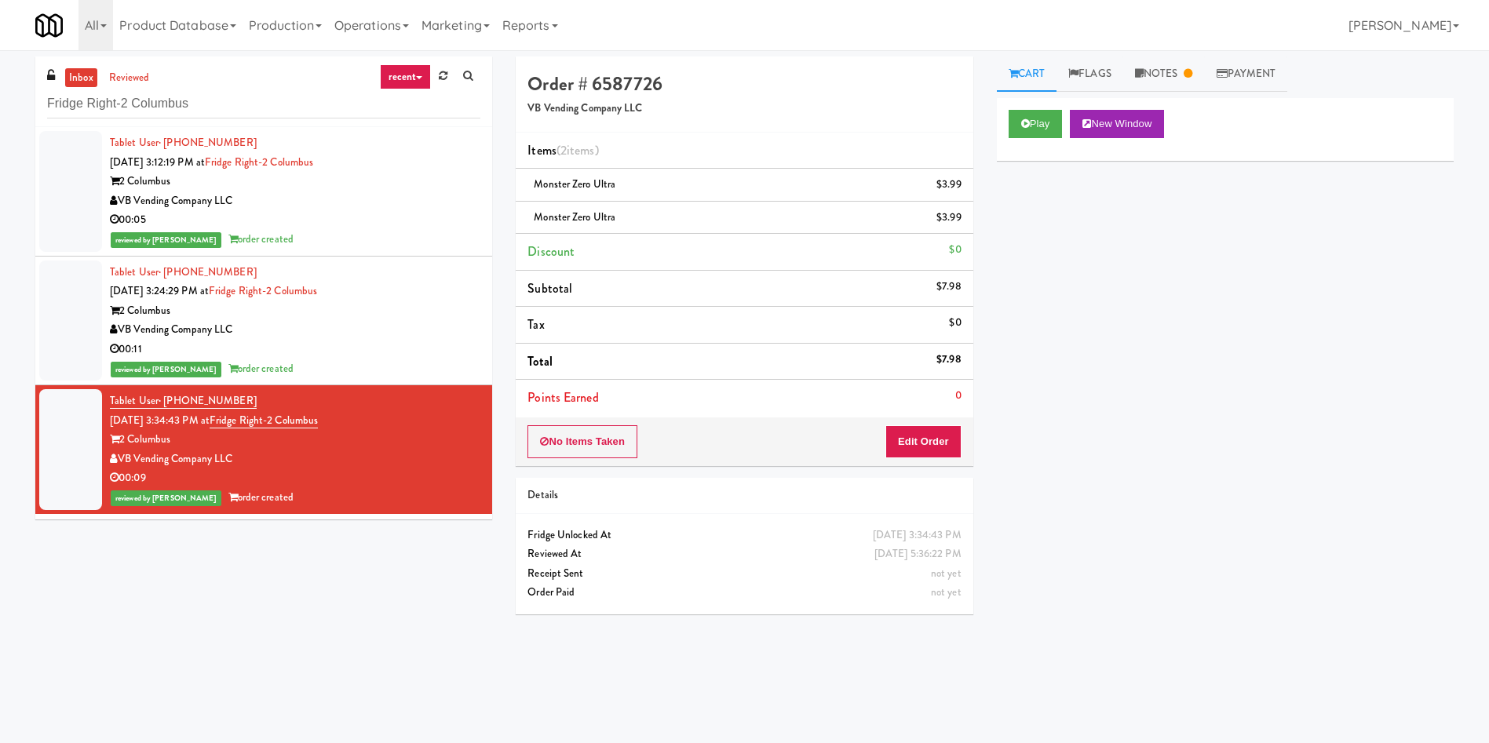
scroll to position [0, 0]
drag, startPoint x: 223, startPoint y: 110, endPoint x: 0, endPoint y: 30, distance: 236.9
click at [0, 50] on body "Are you sure you want to update this order? Okay Cancel Okay Are you sure you w…" at bounding box center [744, 421] width 1489 height 743
paste input "1407 Michigan - Left - Fridge"
type input "1407 Michigan - Left - Fridge"
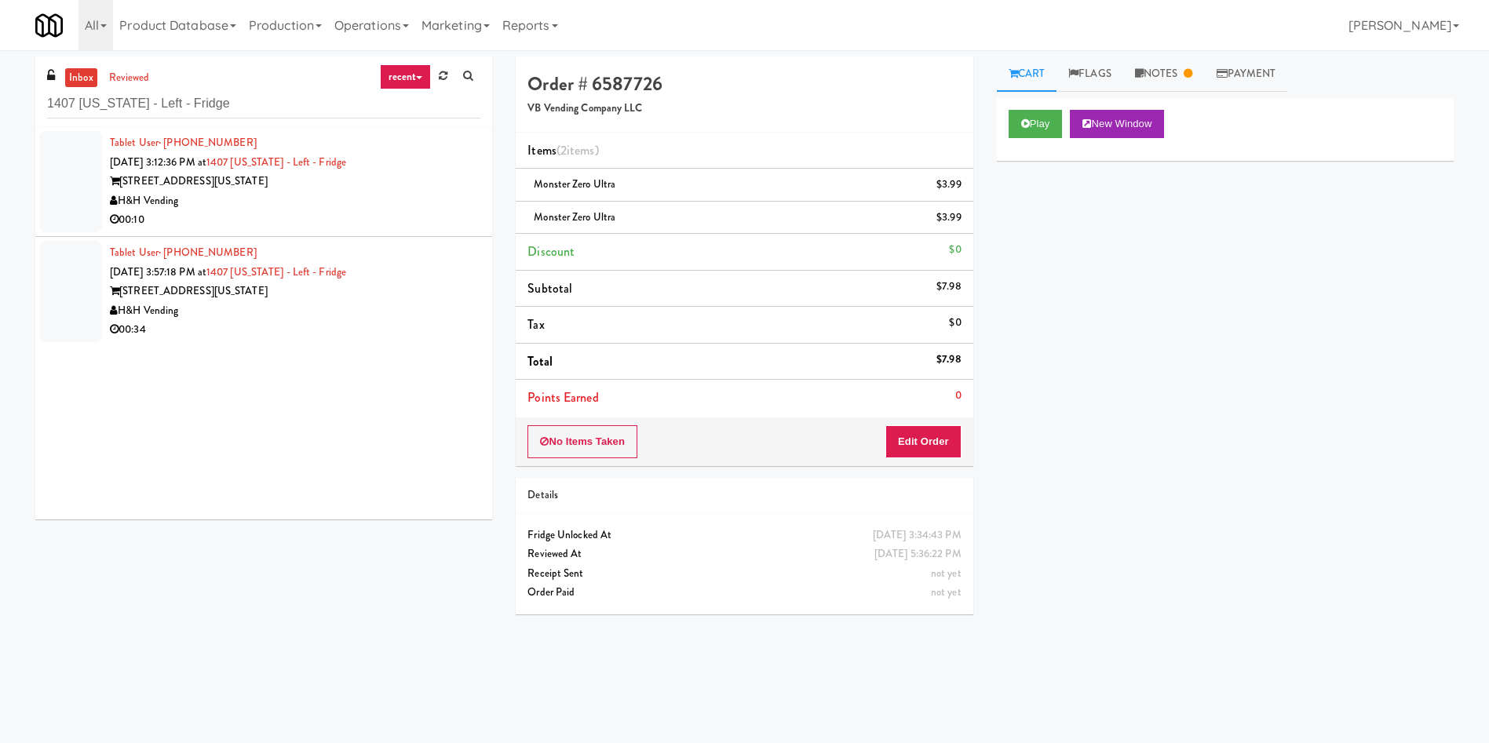
click at [28, 181] on div "inbox reviewed recent all unclear take inventory issue suspicious failed recent…" at bounding box center [264, 294] width 480 height 475
click at [98, 181] on div at bounding box center [70, 181] width 63 height 101
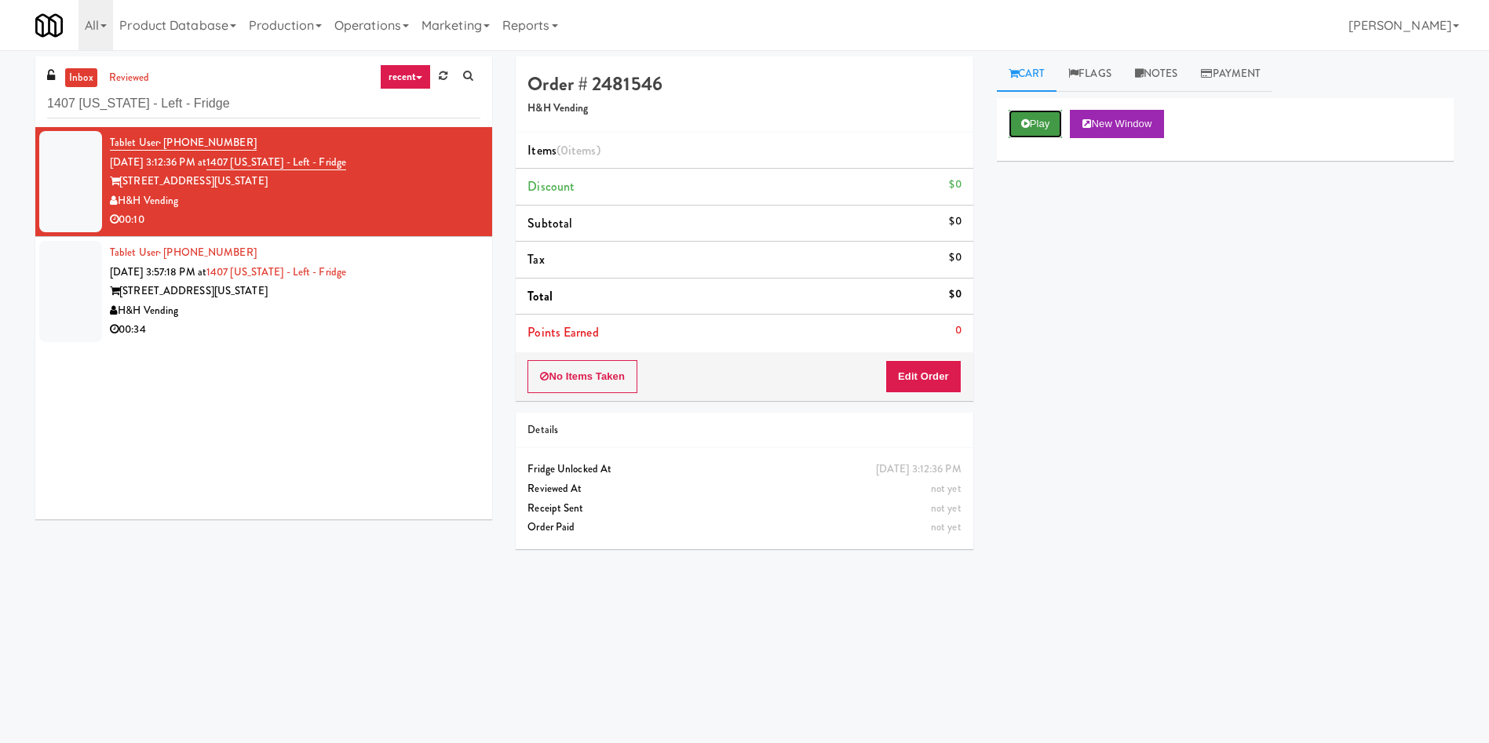
drag, startPoint x: 1044, startPoint y: 124, endPoint x: 922, endPoint y: 270, distance: 190.1
click at [1043, 123] on button "Play" at bounding box center [1036, 124] width 54 height 28
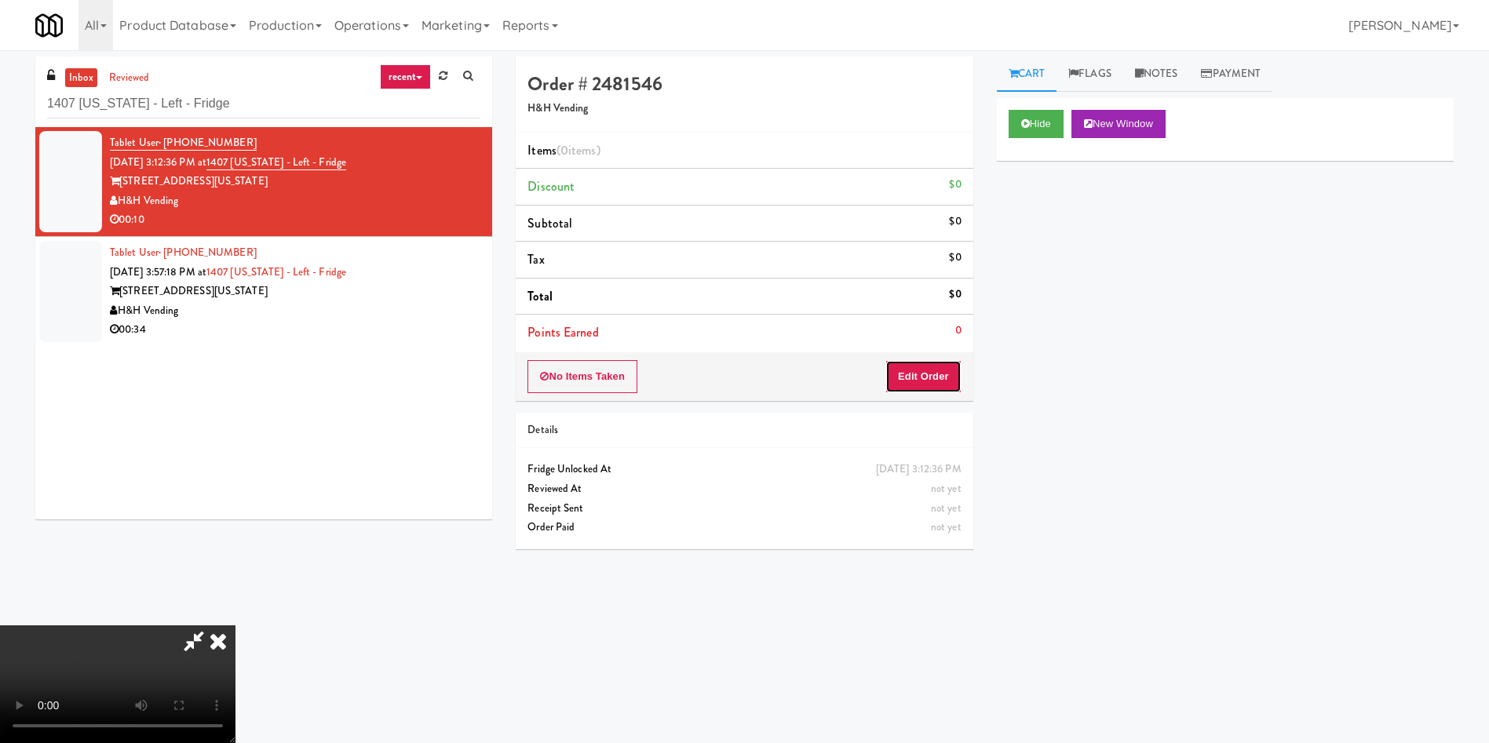
click at [913, 380] on button "Edit Order" at bounding box center [923, 376] width 76 height 33
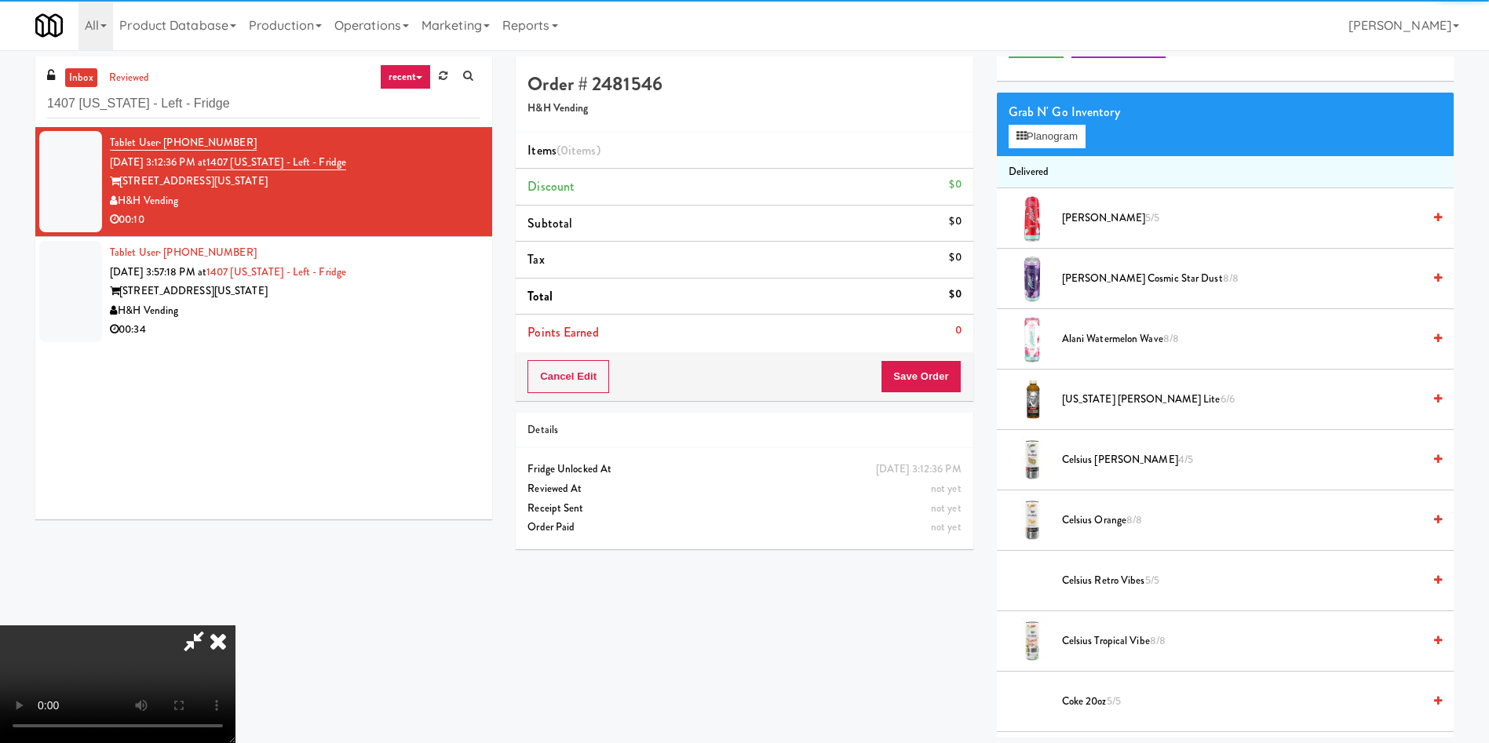
scroll to position [118, 0]
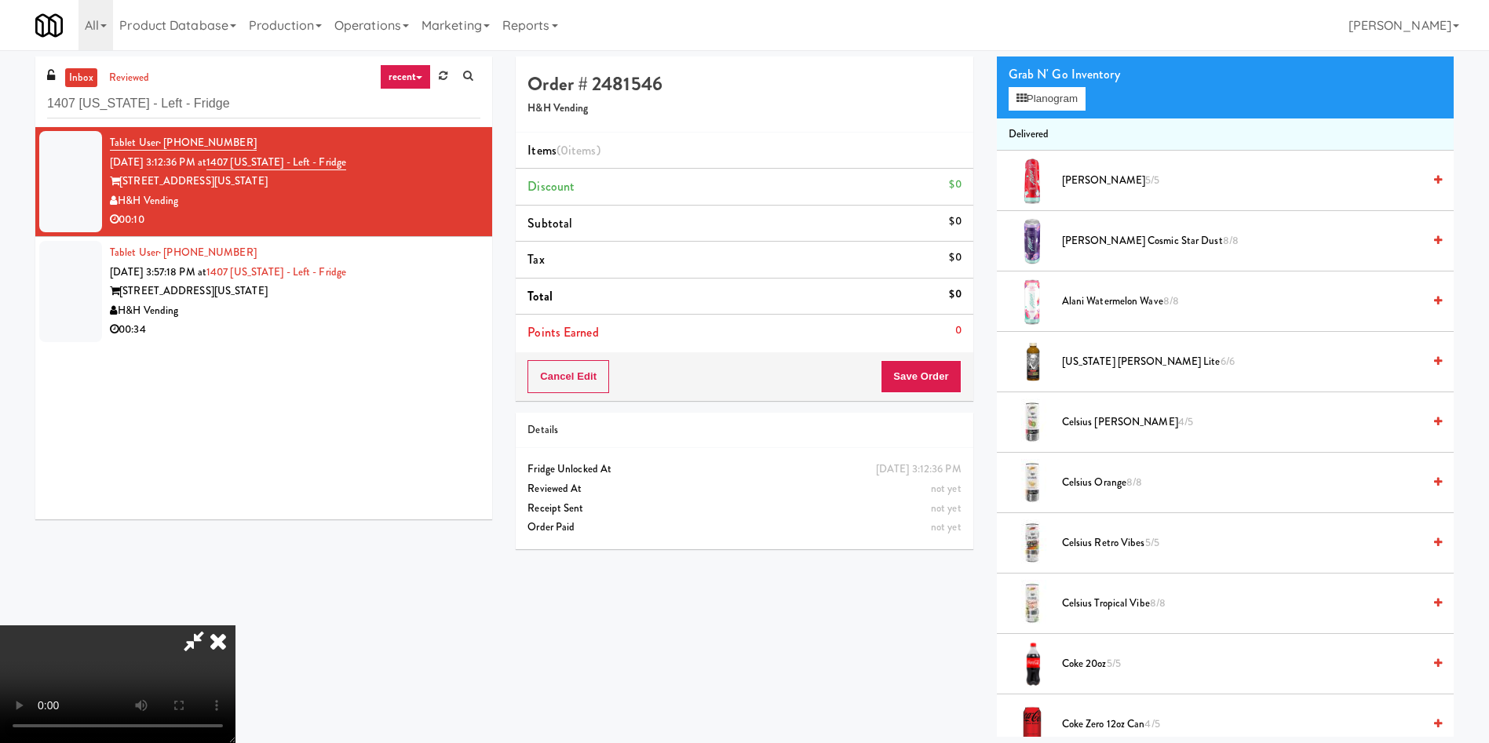
click at [235, 626] on video at bounding box center [117, 685] width 235 height 118
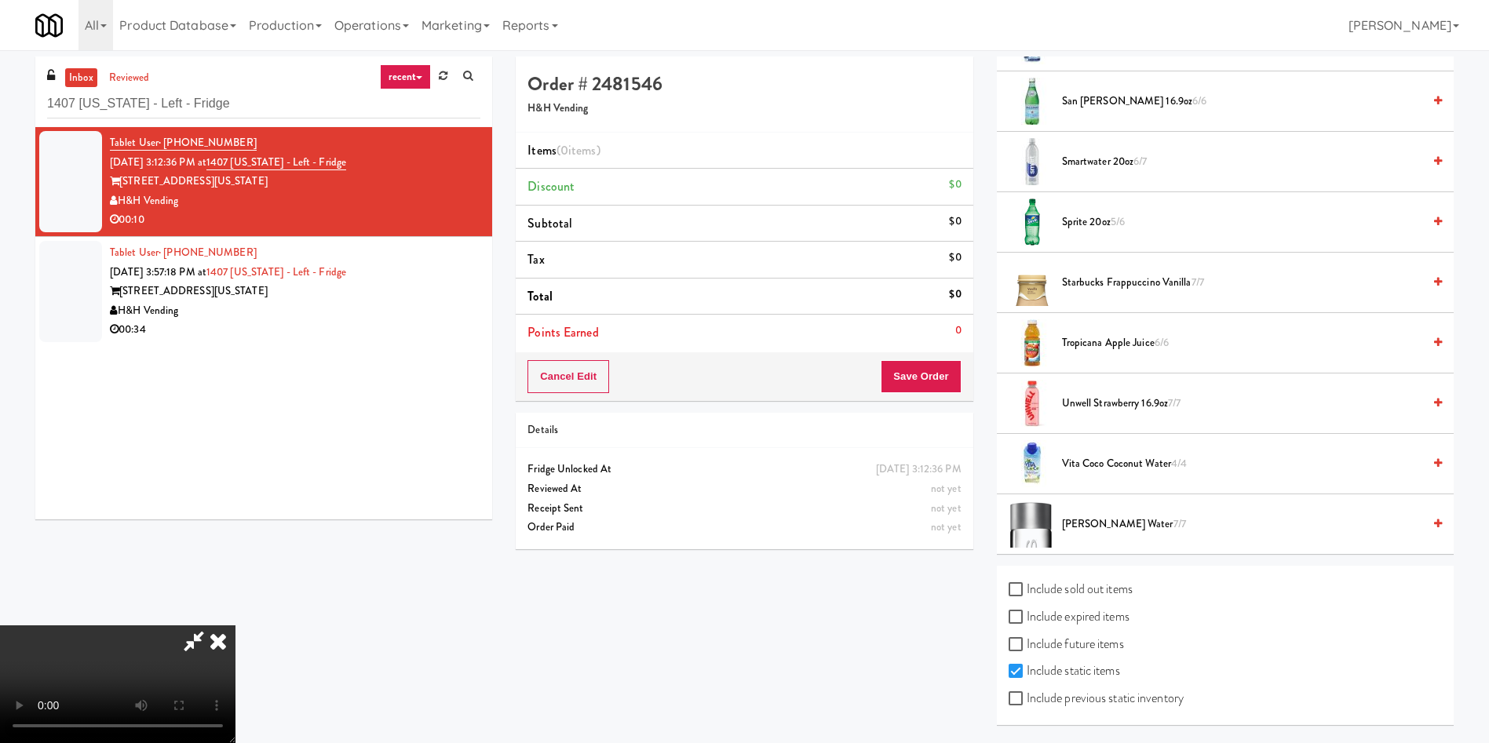
scroll to position [1597, 0]
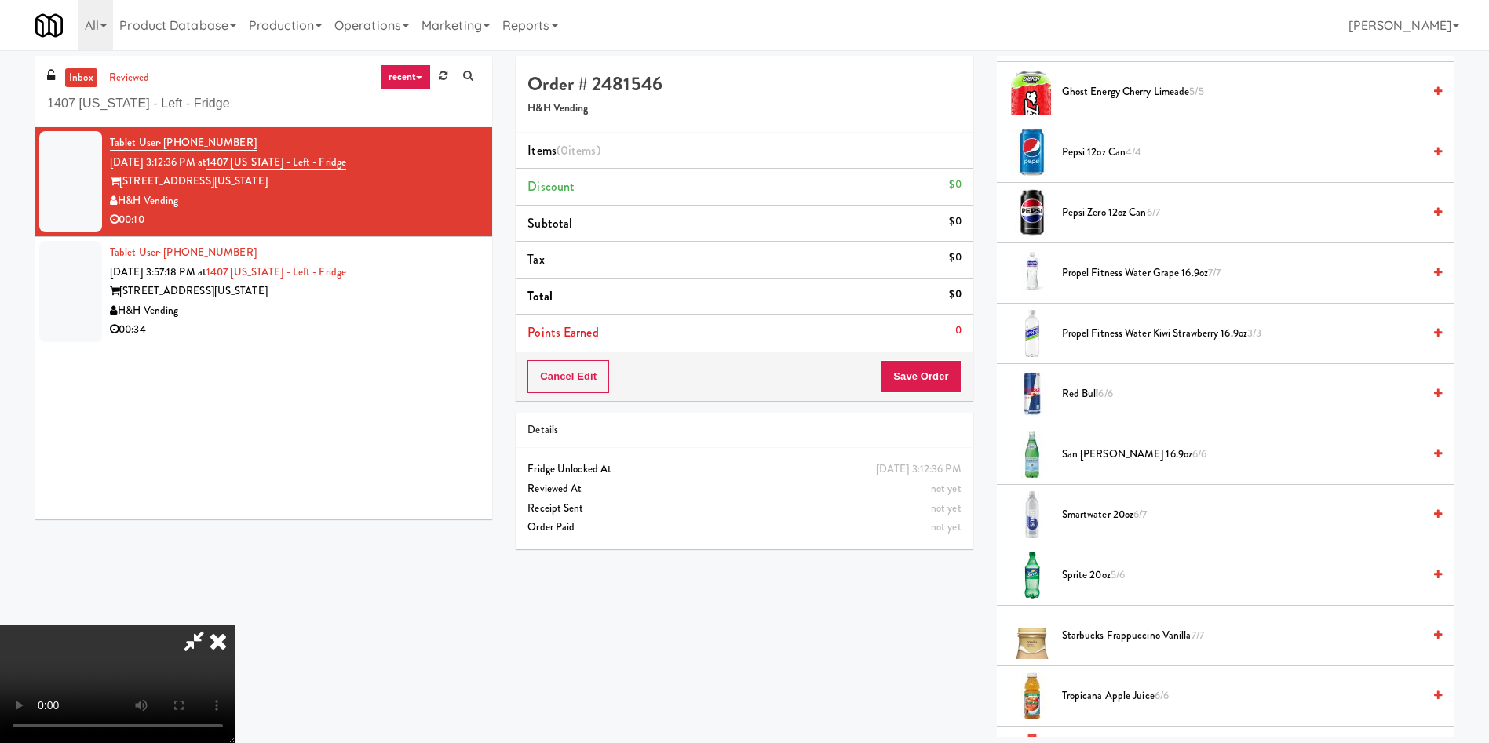
click at [1098, 586] on li "Sprite 20oz 5/6" at bounding box center [1225, 576] width 457 height 60
click at [1098, 582] on span "Sprite 20oz 5/6" at bounding box center [1242, 576] width 360 height 20
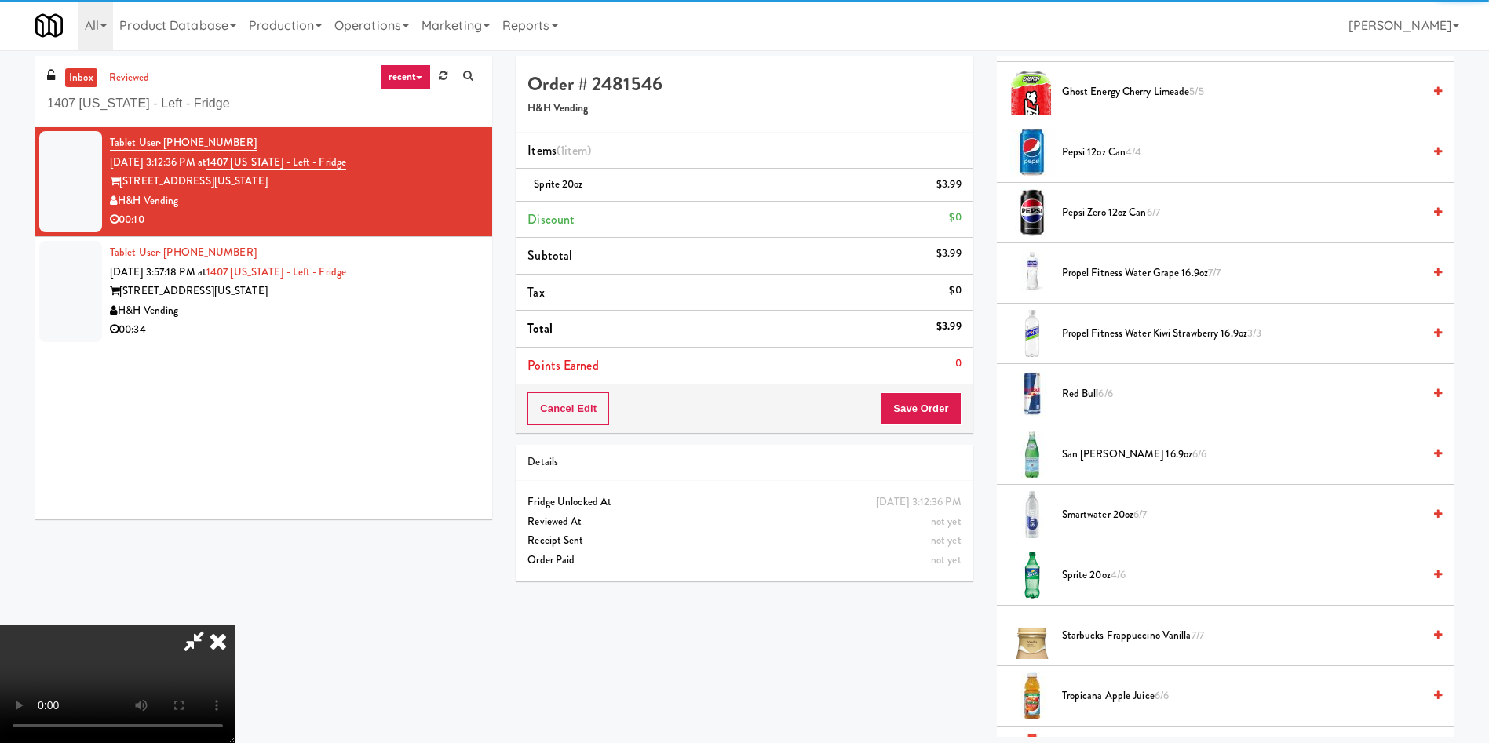
click at [235, 626] on video at bounding box center [117, 685] width 235 height 118
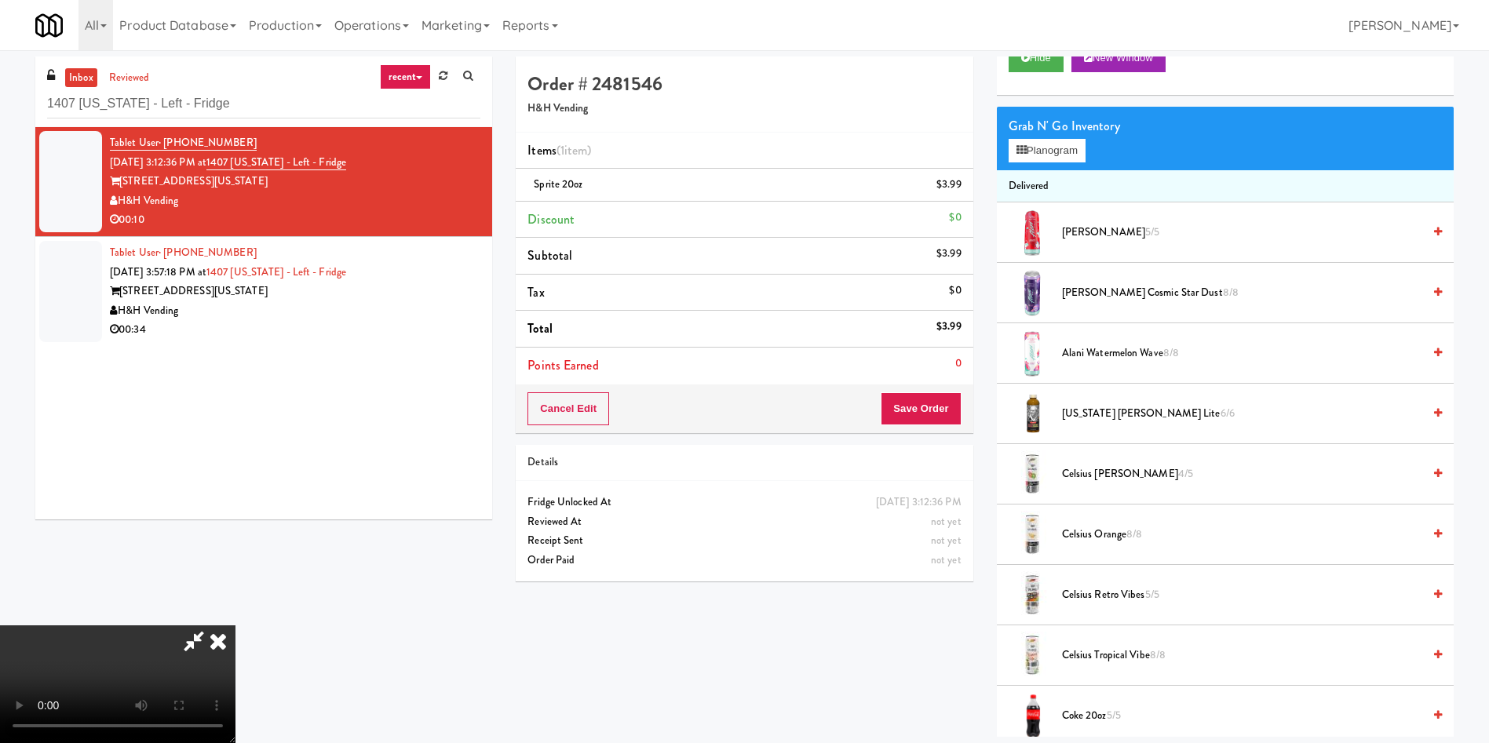
scroll to position [0, 0]
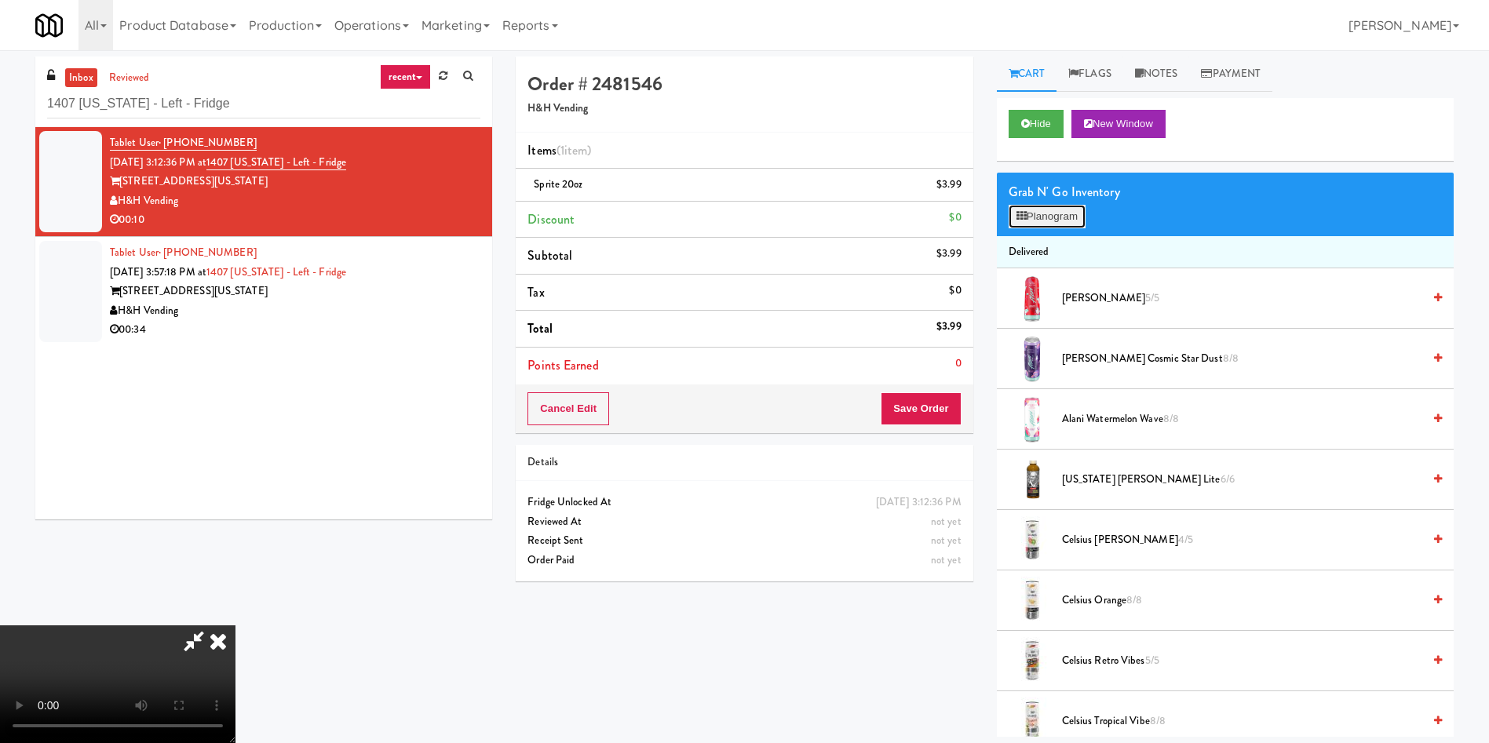
click at [1051, 207] on button "Planogram" at bounding box center [1047, 217] width 77 height 24
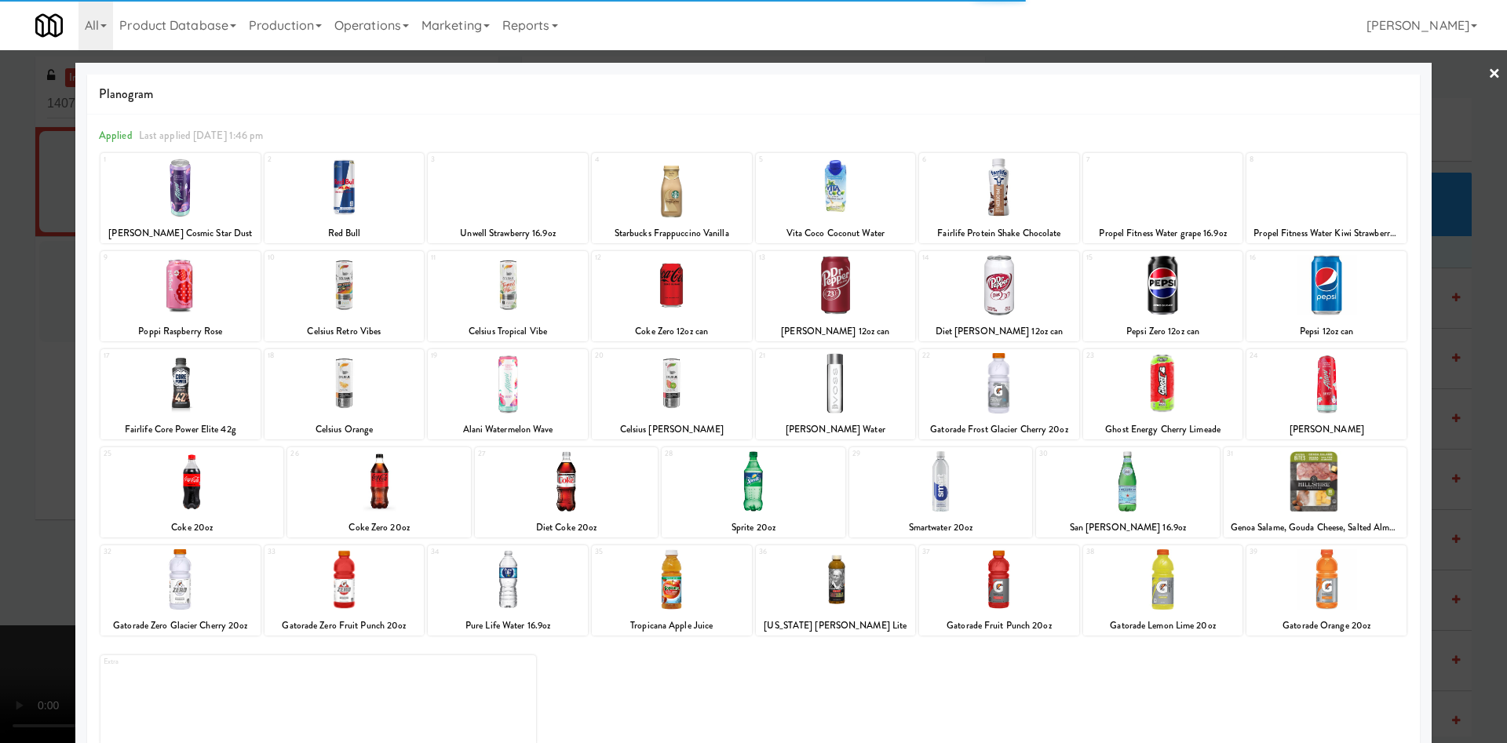
click at [1305, 589] on div at bounding box center [1327, 579] width 160 height 60
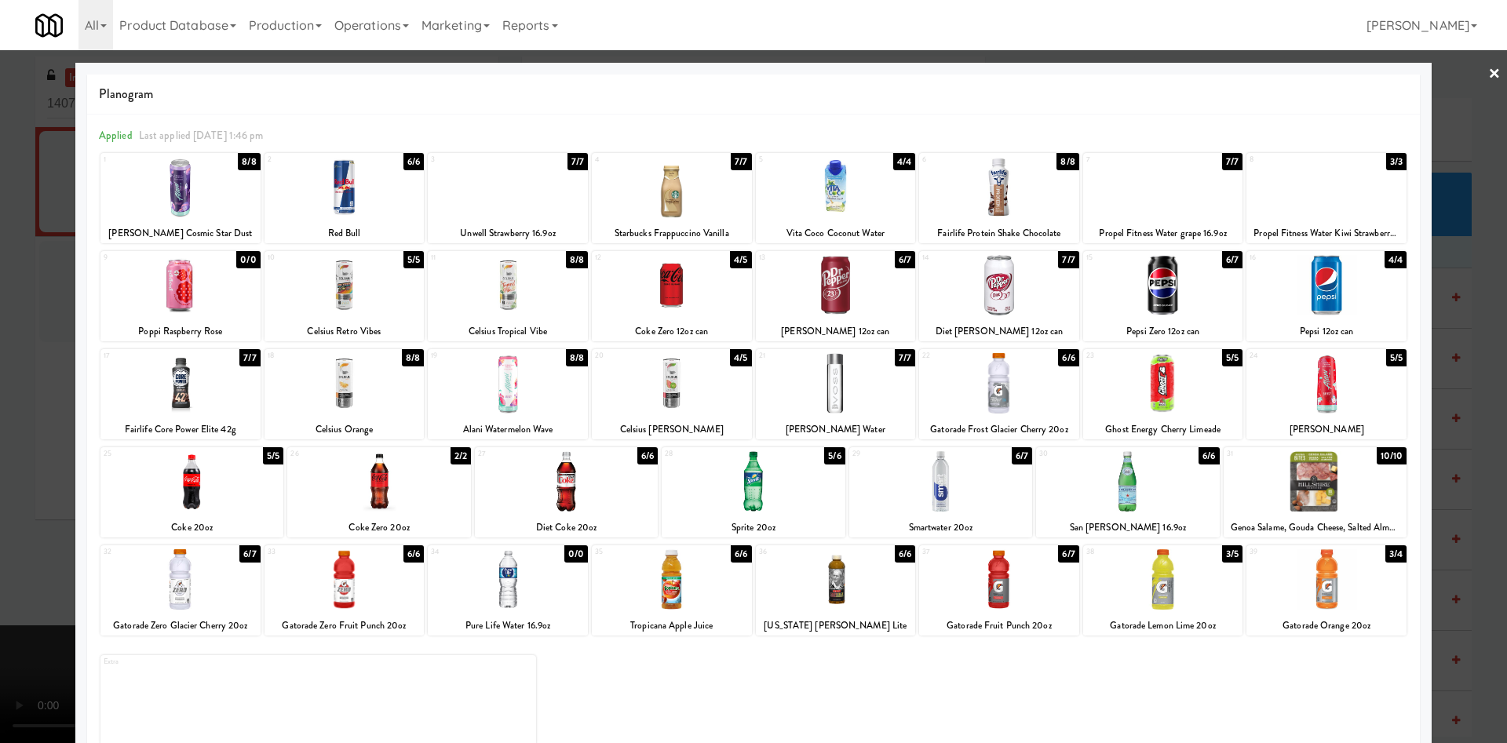
click at [35, 268] on div at bounding box center [753, 371] width 1507 height 743
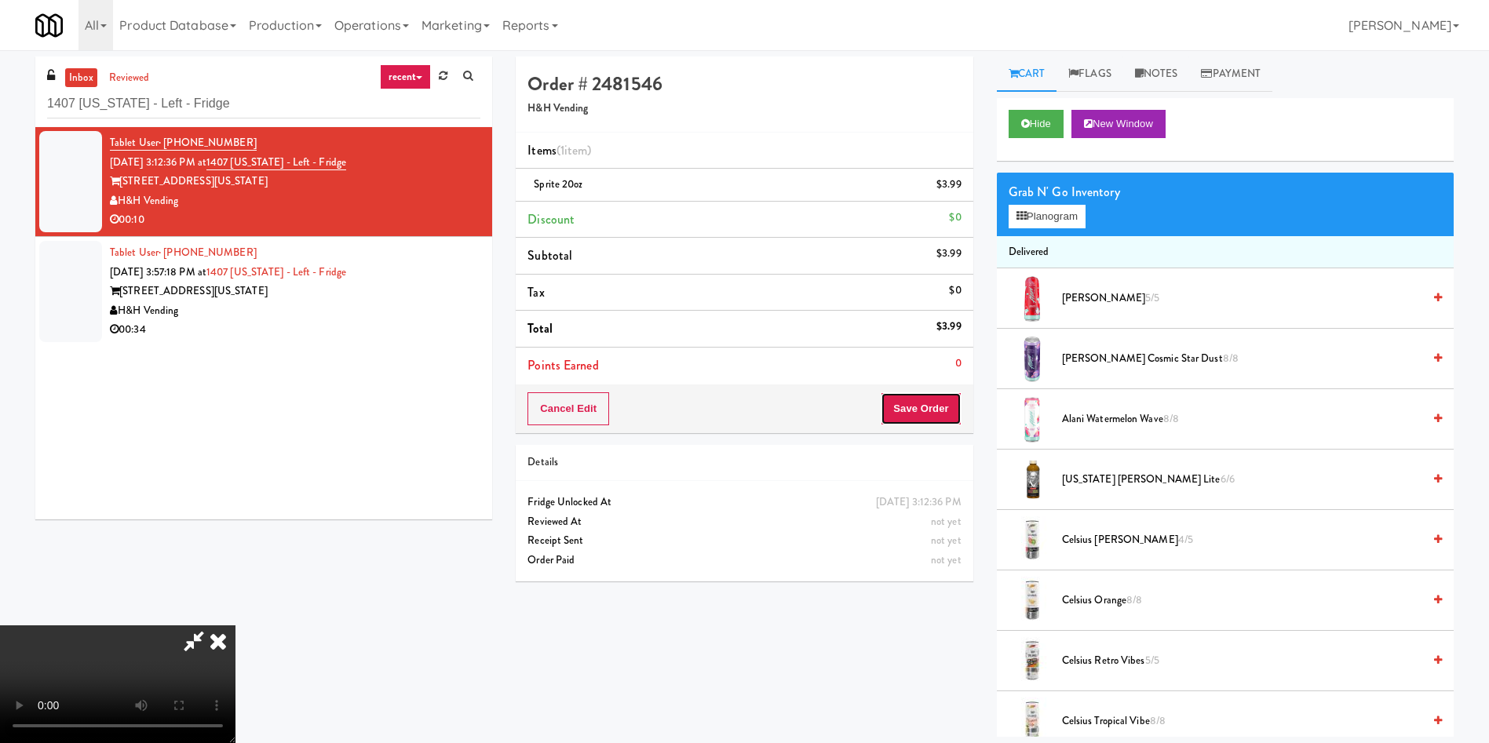
click at [936, 419] on button "Save Order" at bounding box center [921, 408] width 80 height 33
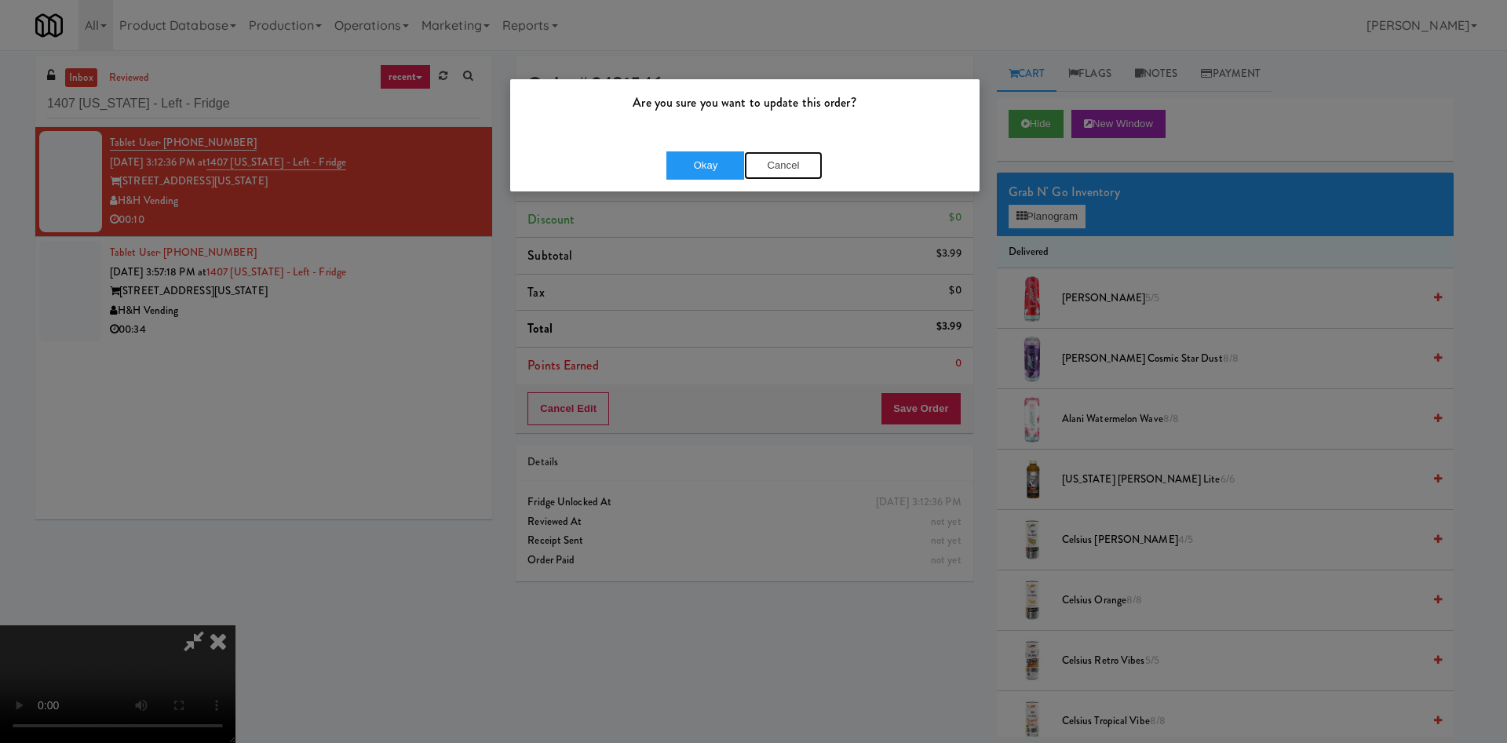
drag, startPoint x: 783, startPoint y: 170, endPoint x: 975, endPoint y: 243, distance: 206.0
click at [783, 169] on button "Cancel" at bounding box center [783, 166] width 78 height 28
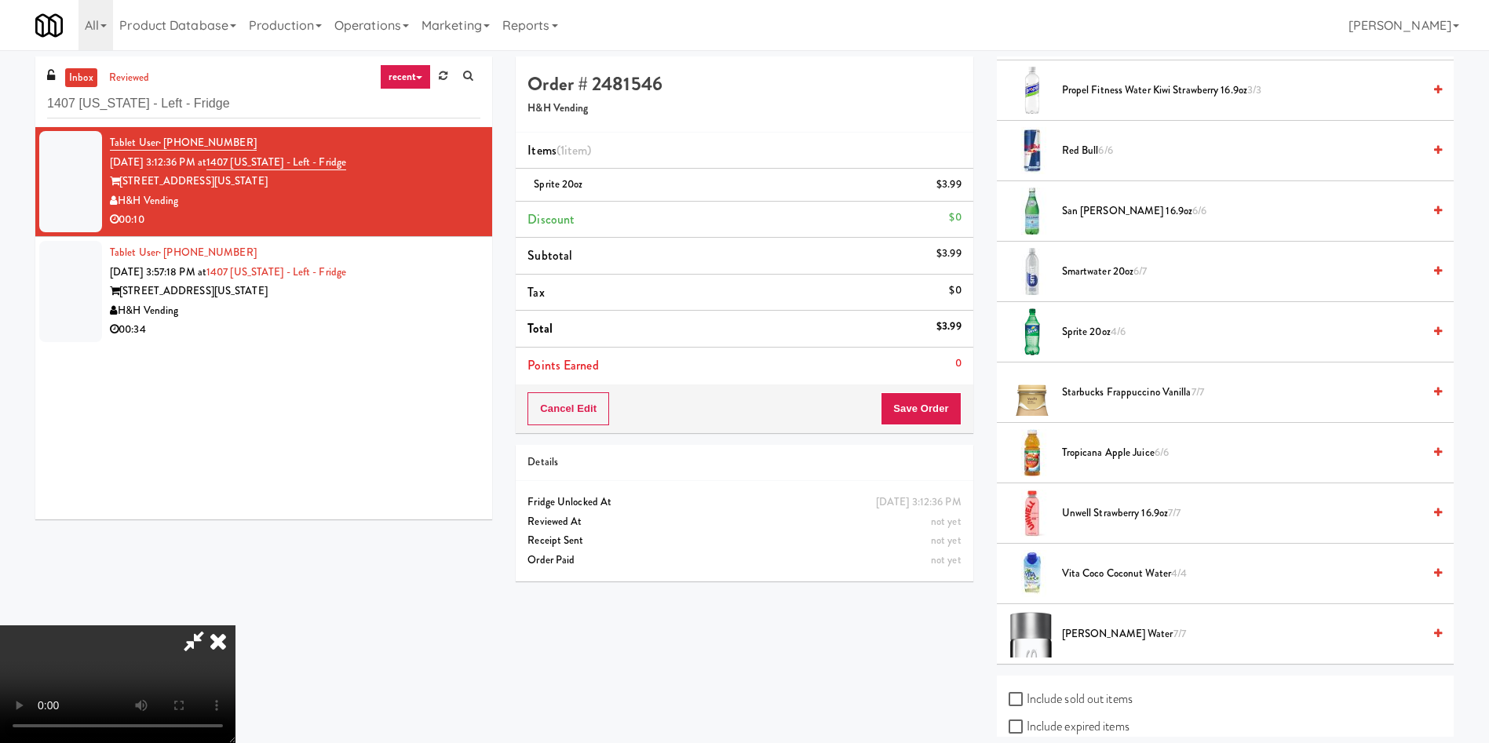
scroll to position [1950, 0]
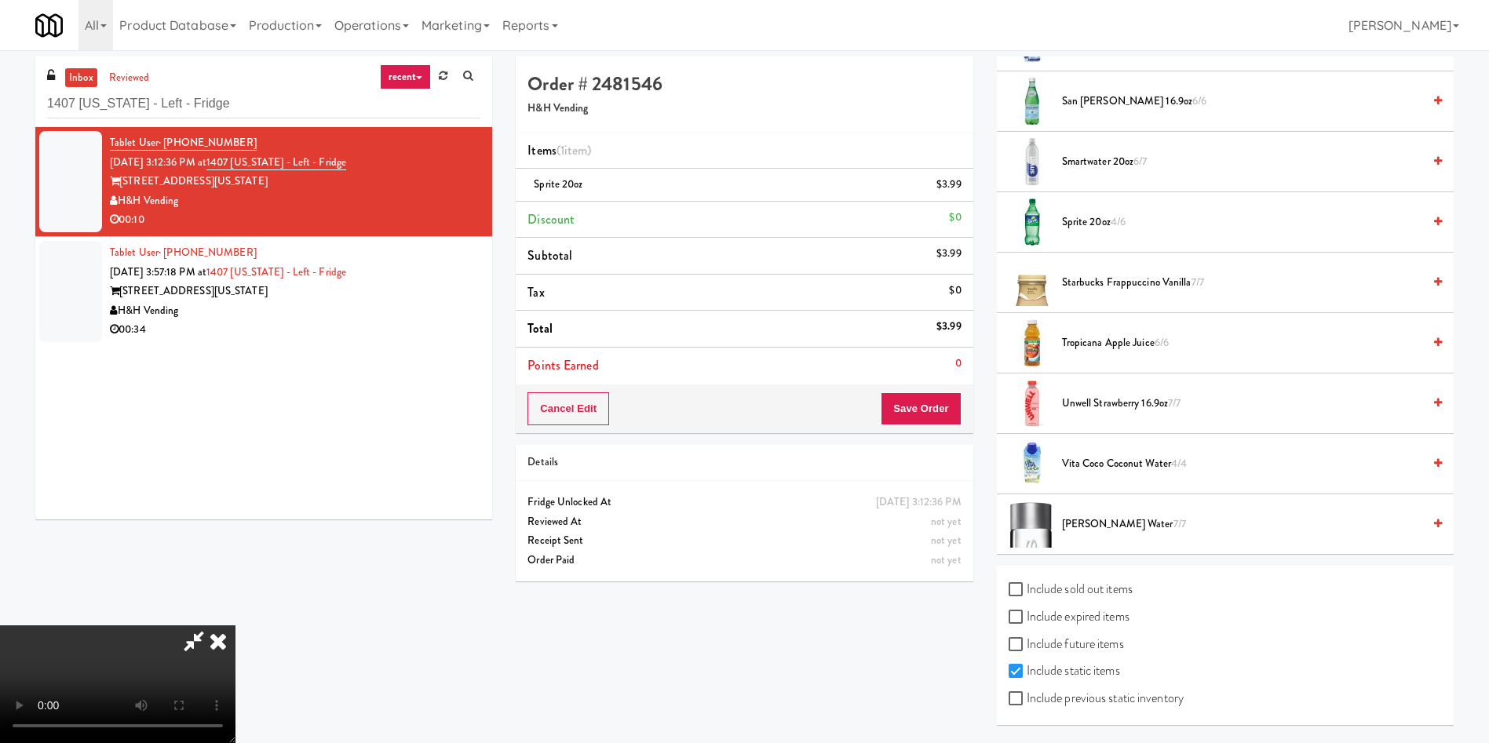
click at [1082, 699] on label "Include previous static inventory" at bounding box center [1096, 699] width 175 height 24
click at [1027, 699] on input "Include previous static inventory" at bounding box center [1018, 699] width 18 height 13
checkbox input "true"
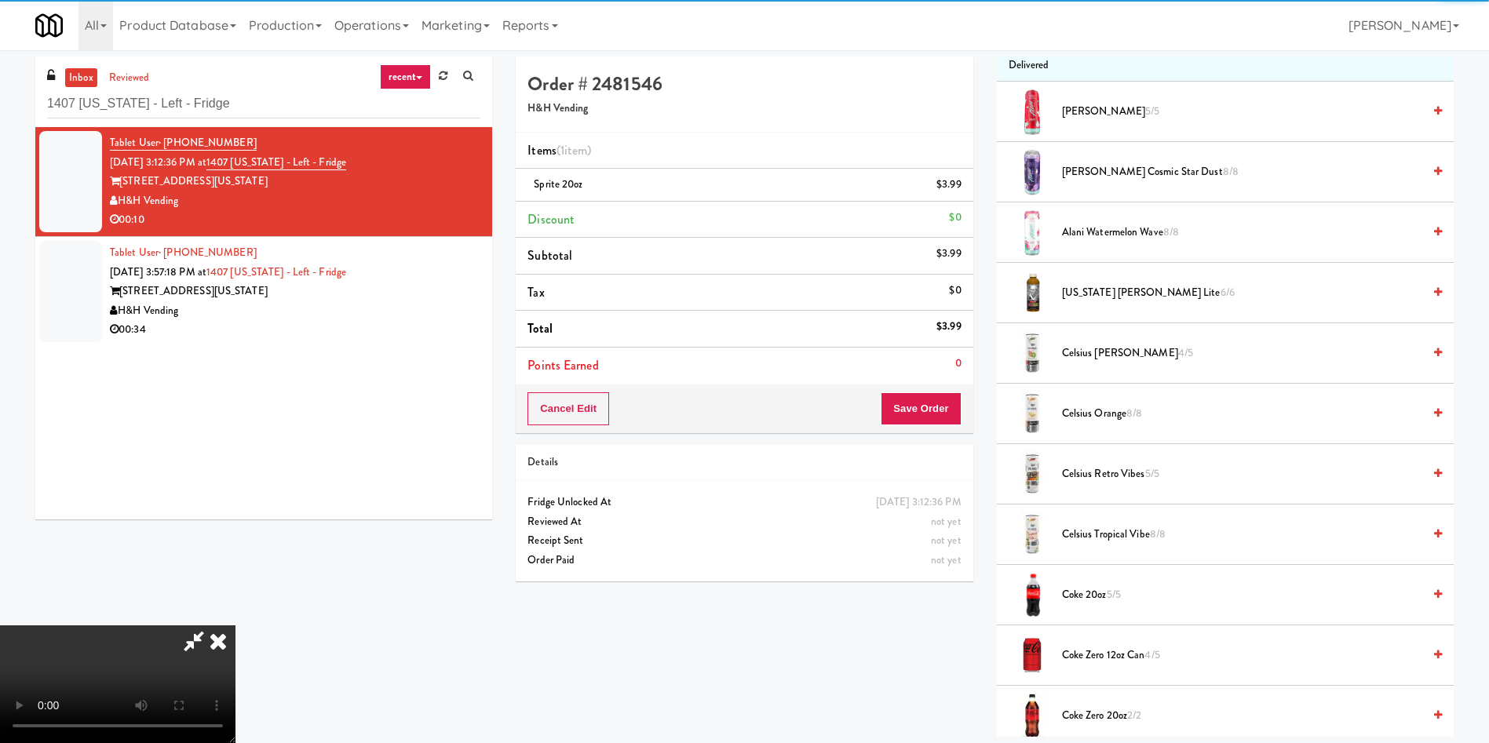
scroll to position [0, 0]
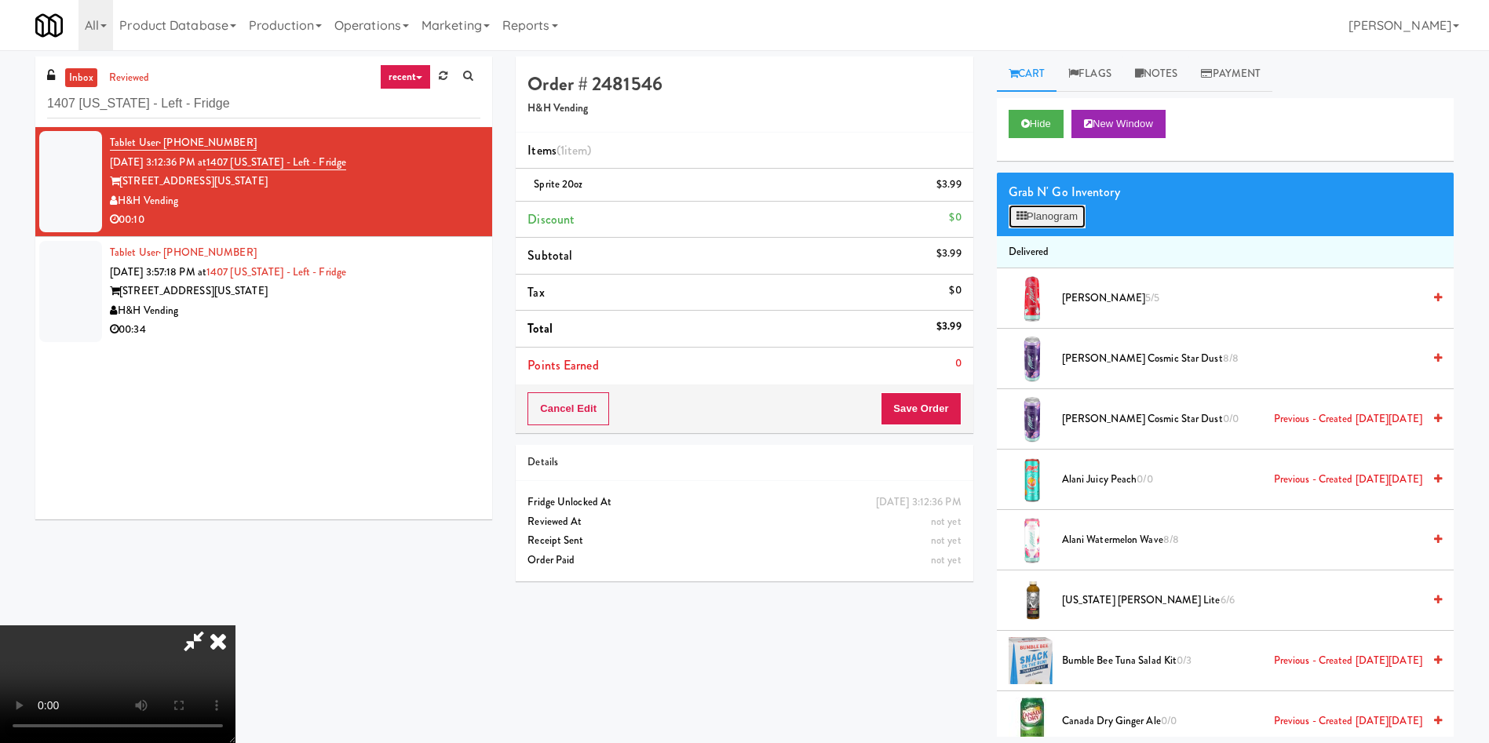
click at [1048, 213] on button "Planogram" at bounding box center [1047, 217] width 77 height 24
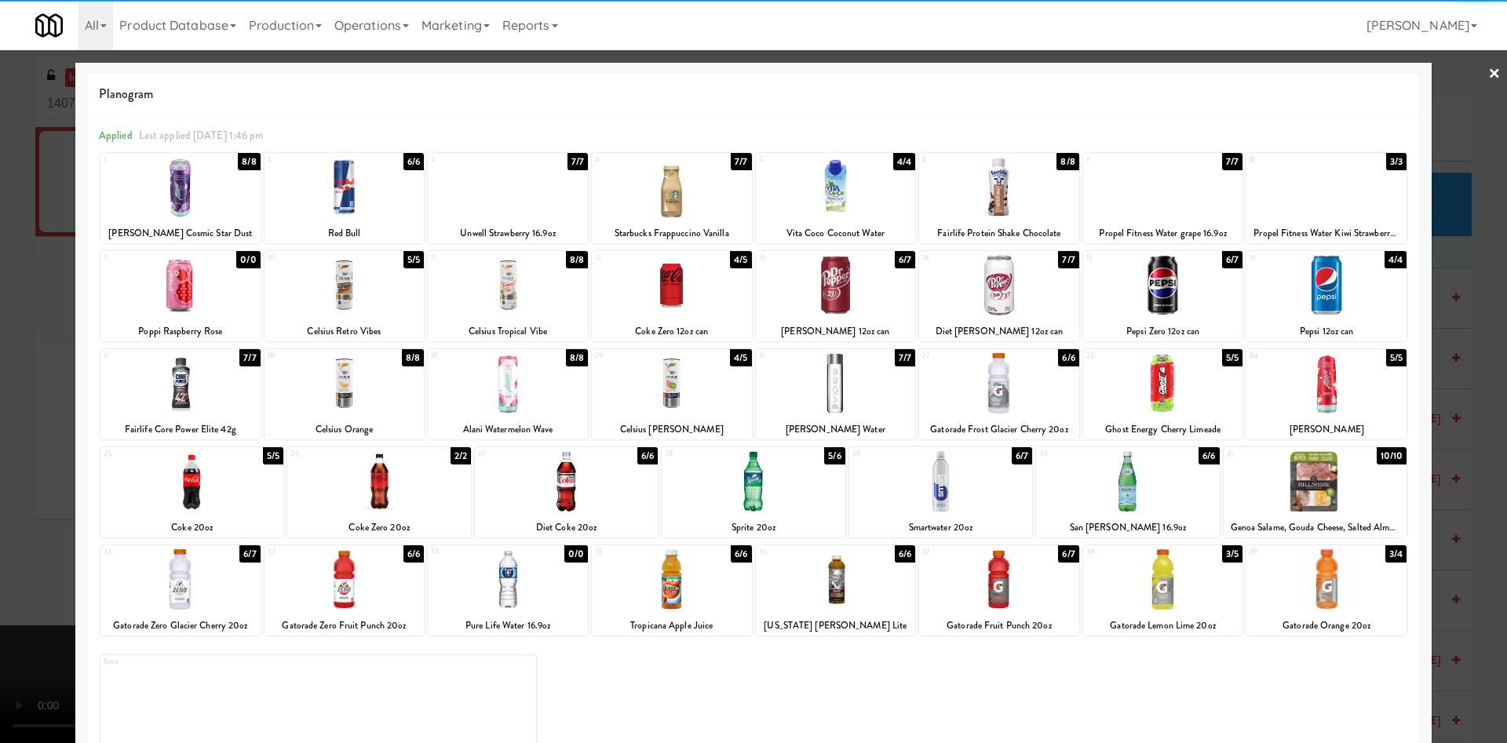
click at [1336, 593] on div at bounding box center [1327, 579] width 160 height 60
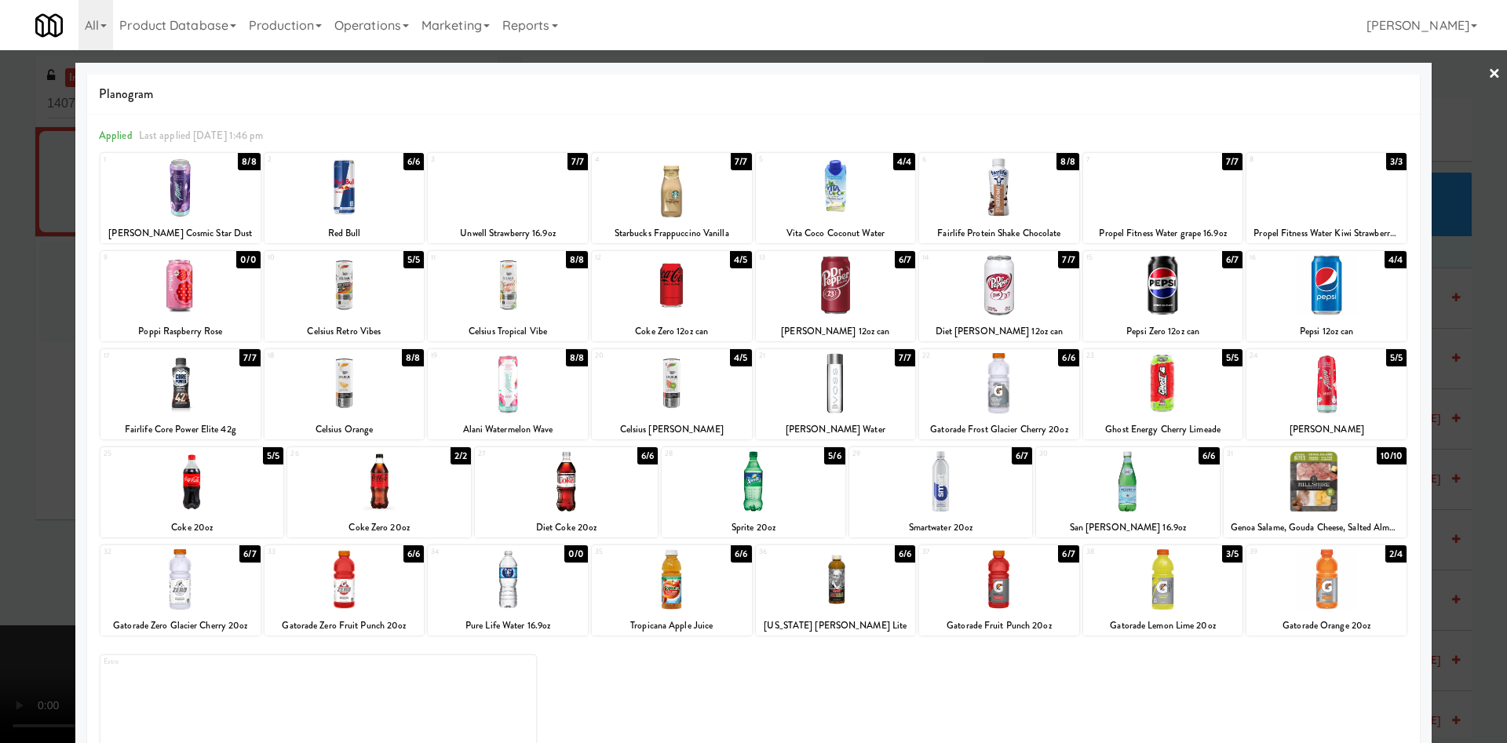
click at [1445, 130] on div at bounding box center [753, 371] width 1507 height 743
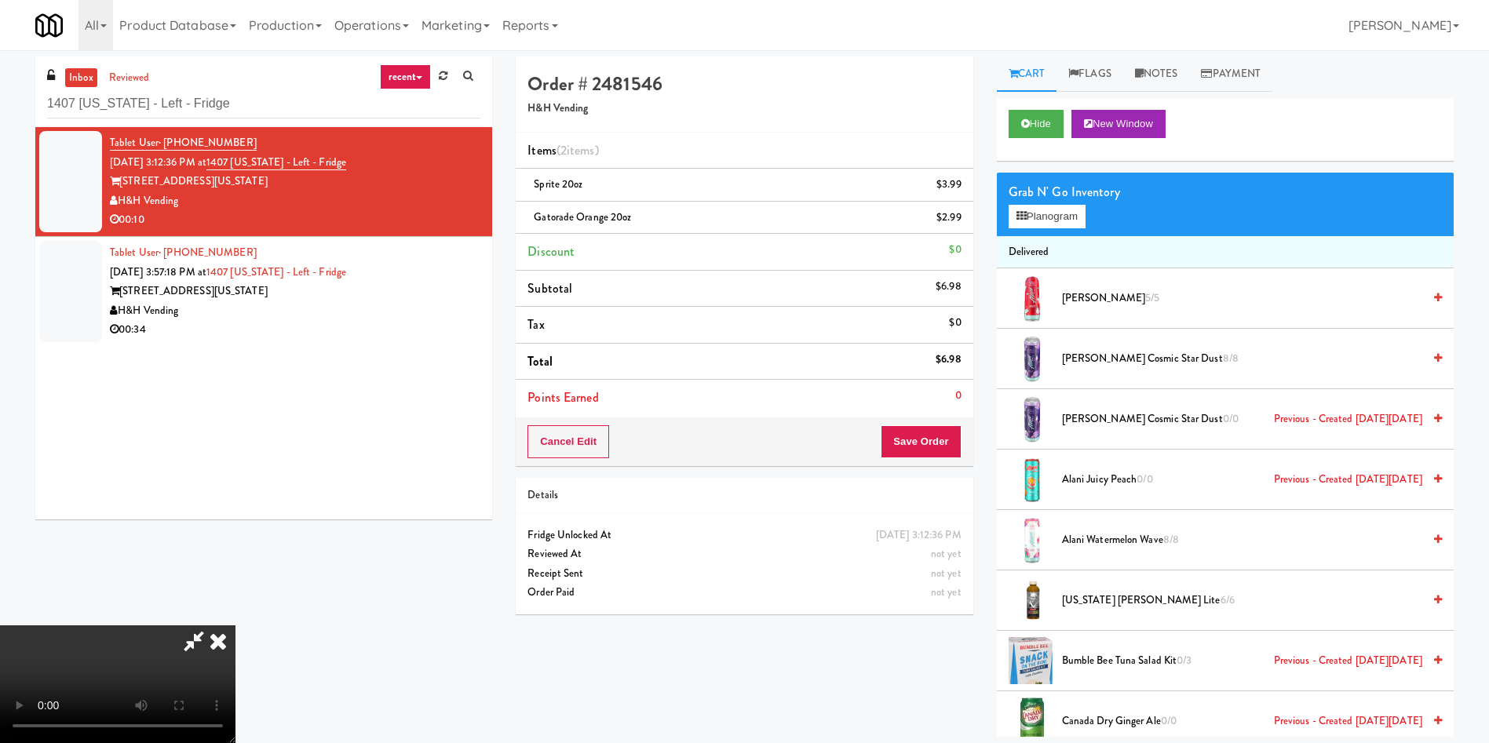
click at [235, 626] on video at bounding box center [117, 685] width 235 height 118
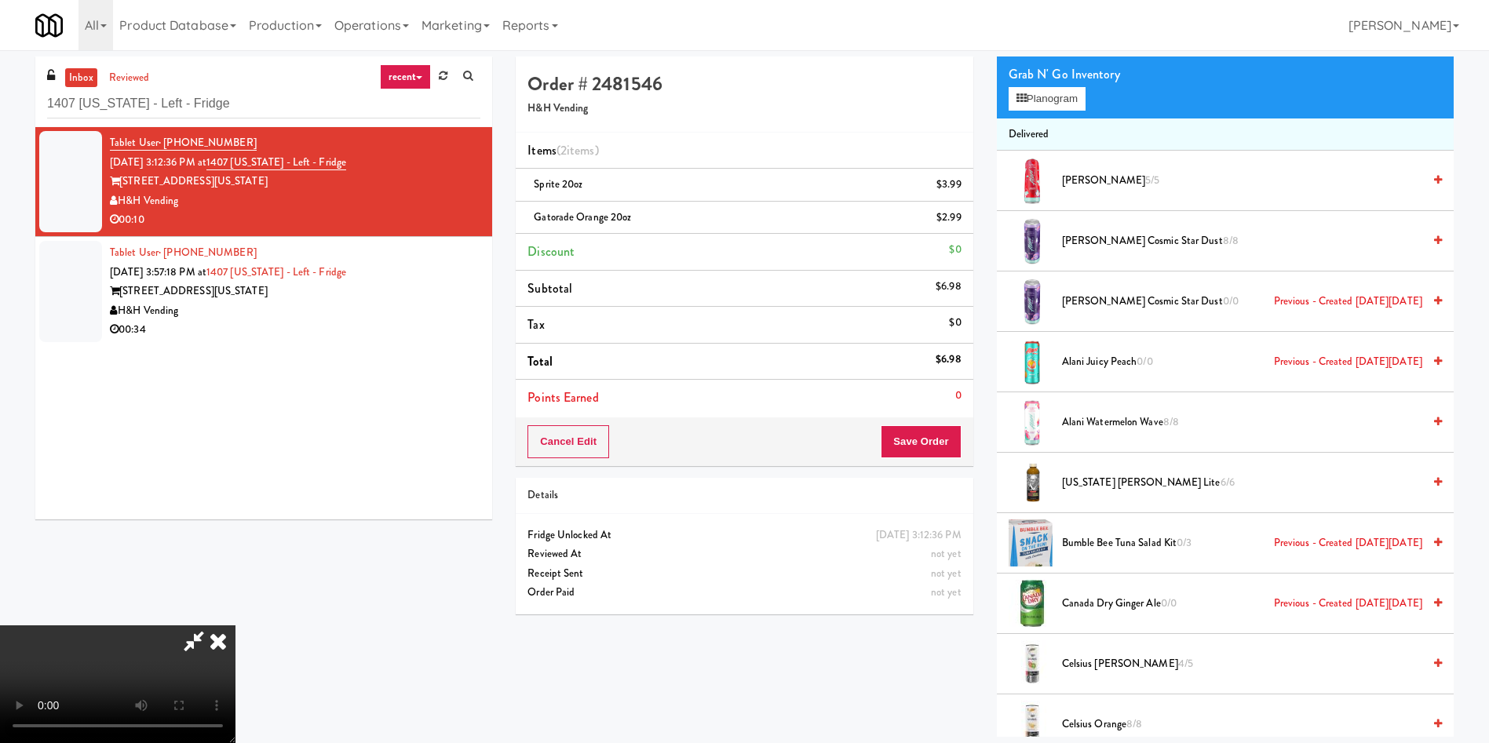
click at [235, 626] on video at bounding box center [117, 685] width 235 height 118
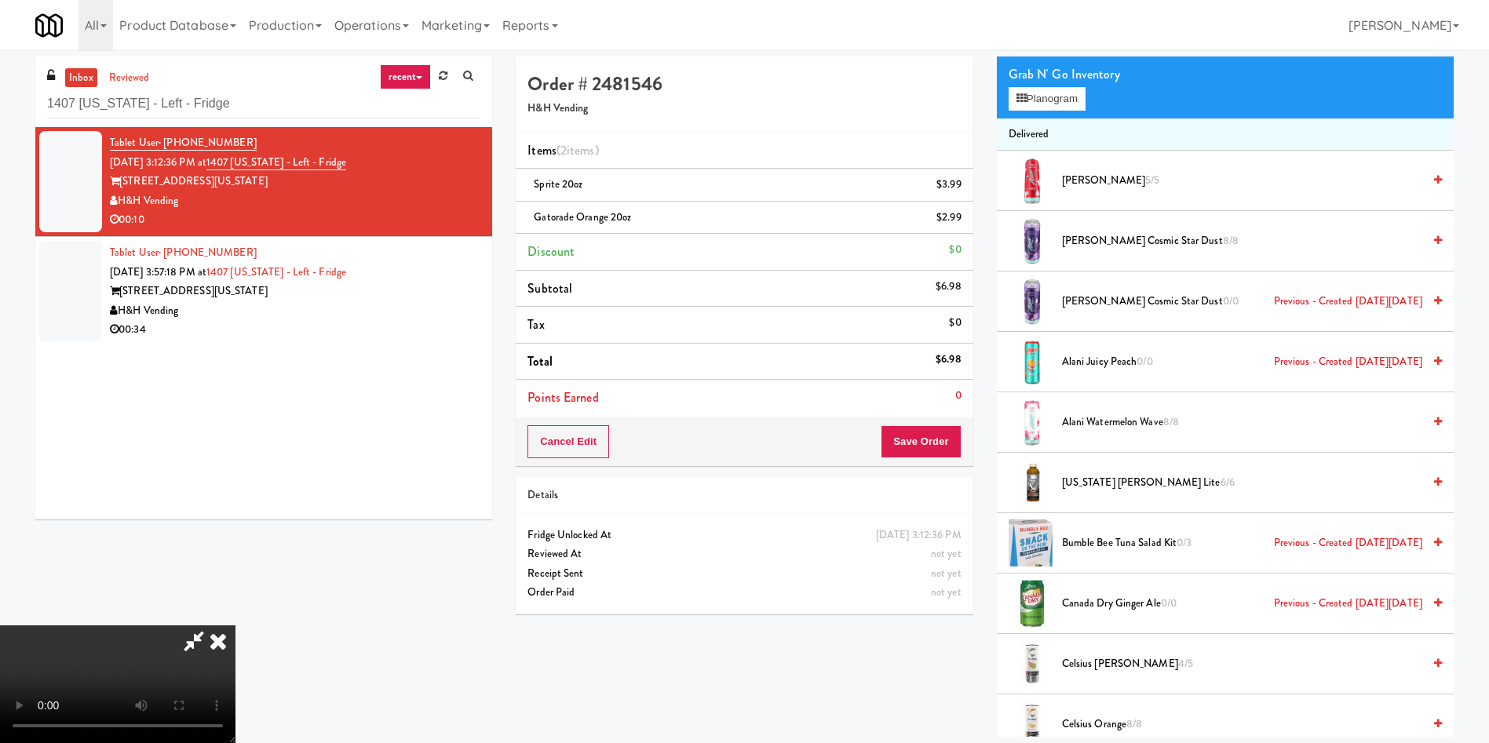
click at [235, 626] on video at bounding box center [117, 685] width 235 height 118
click at [904, 440] on button "Save Order" at bounding box center [921, 441] width 80 height 33
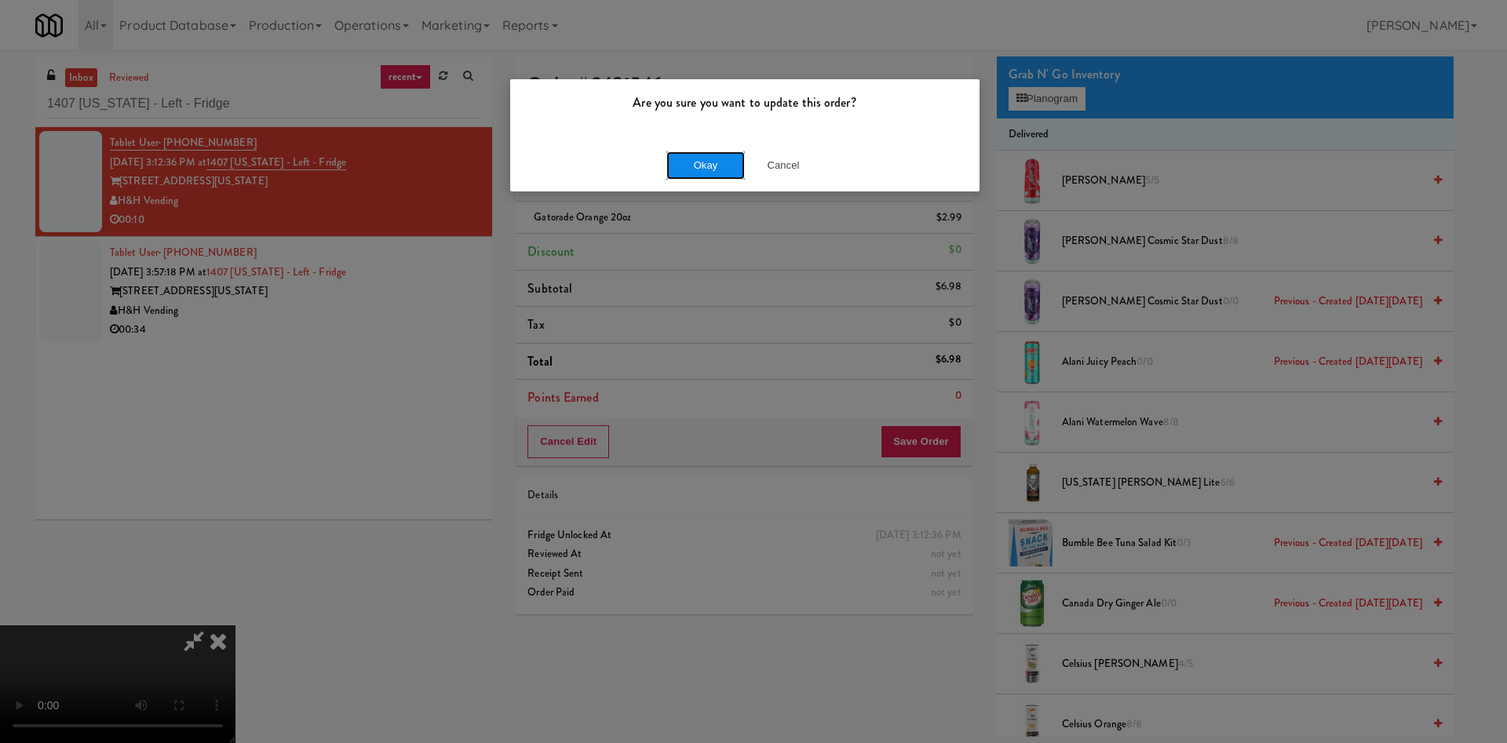
click at [703, 166] on button "Okay" at bounding box center [705, 166] width 78 height 28
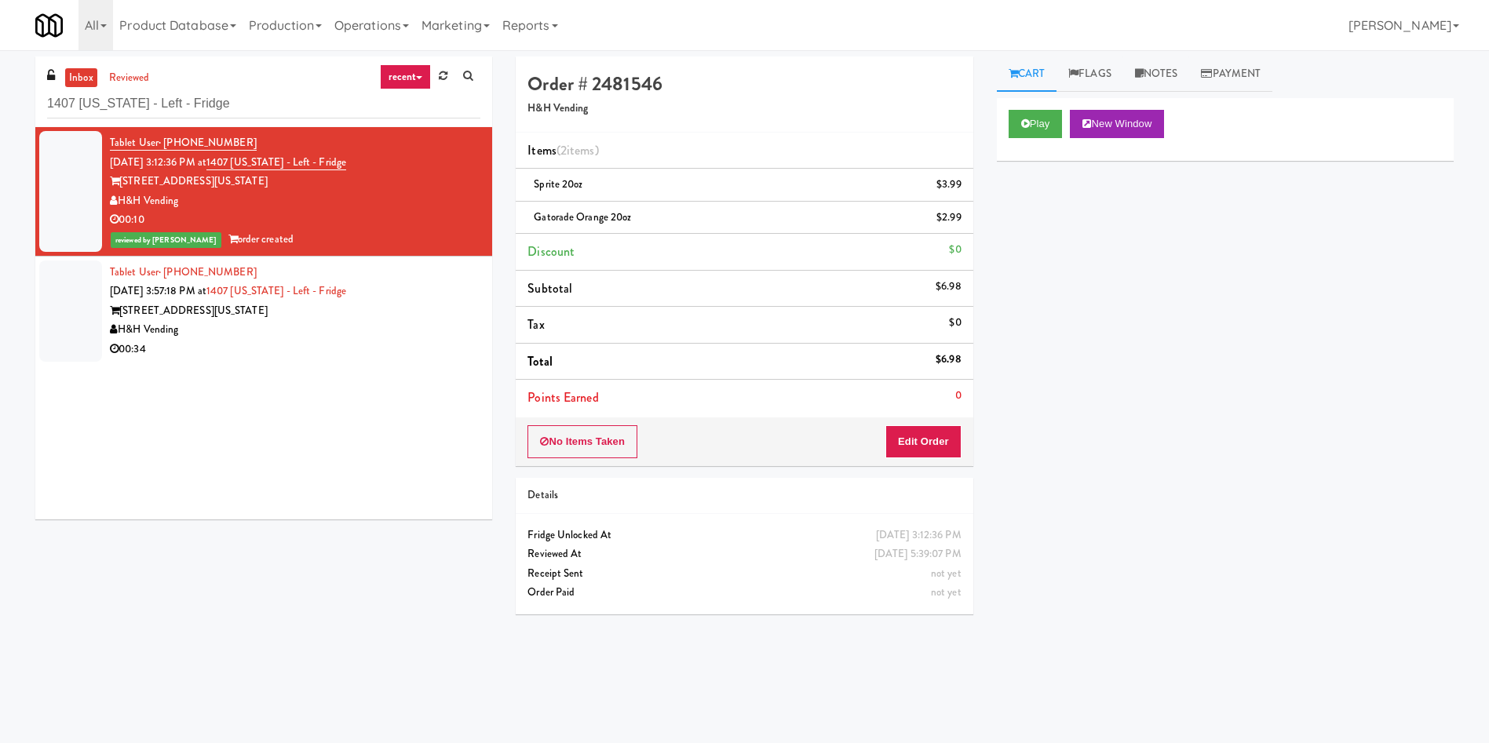
scroll to position [0, 0]
click at [87, 265] on div at bounding box center [70, 311] width 63 height 101
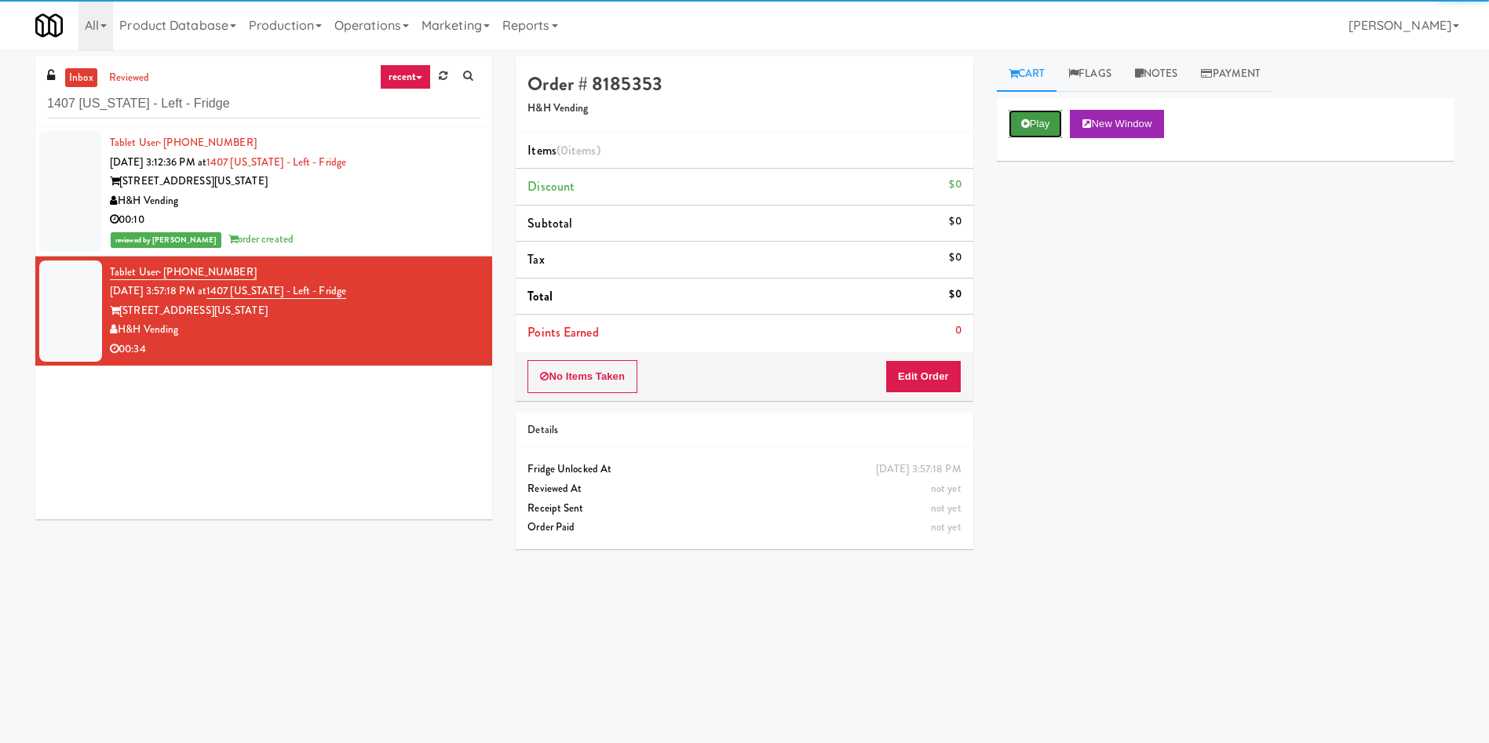
click at [1009, 119] on button "Play" at bounding box center [1036, 124] width 54 height 28
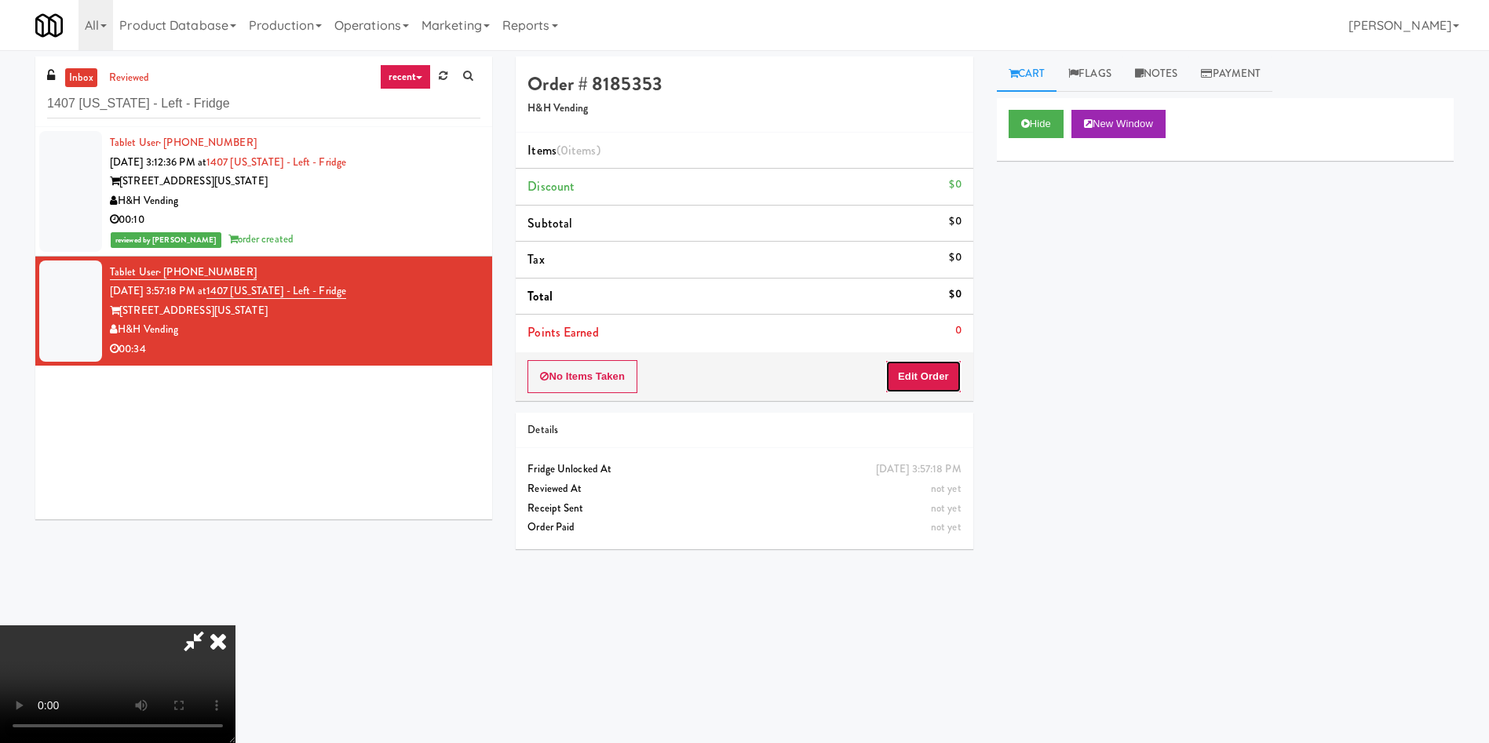
click at [925, 383] on button "Edit Order" at bounding box center [923, 376] width 76 height 33
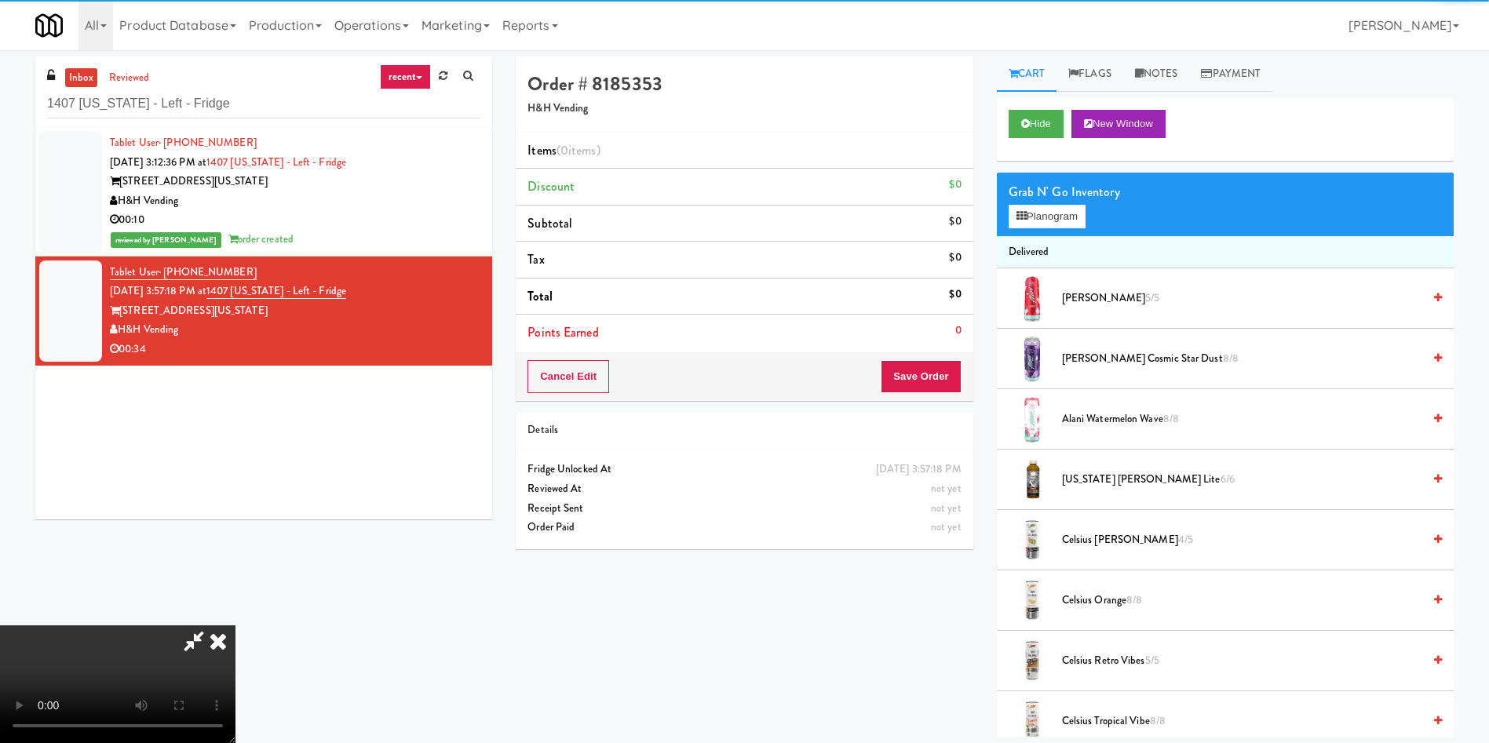
scroll to position [118, 0]
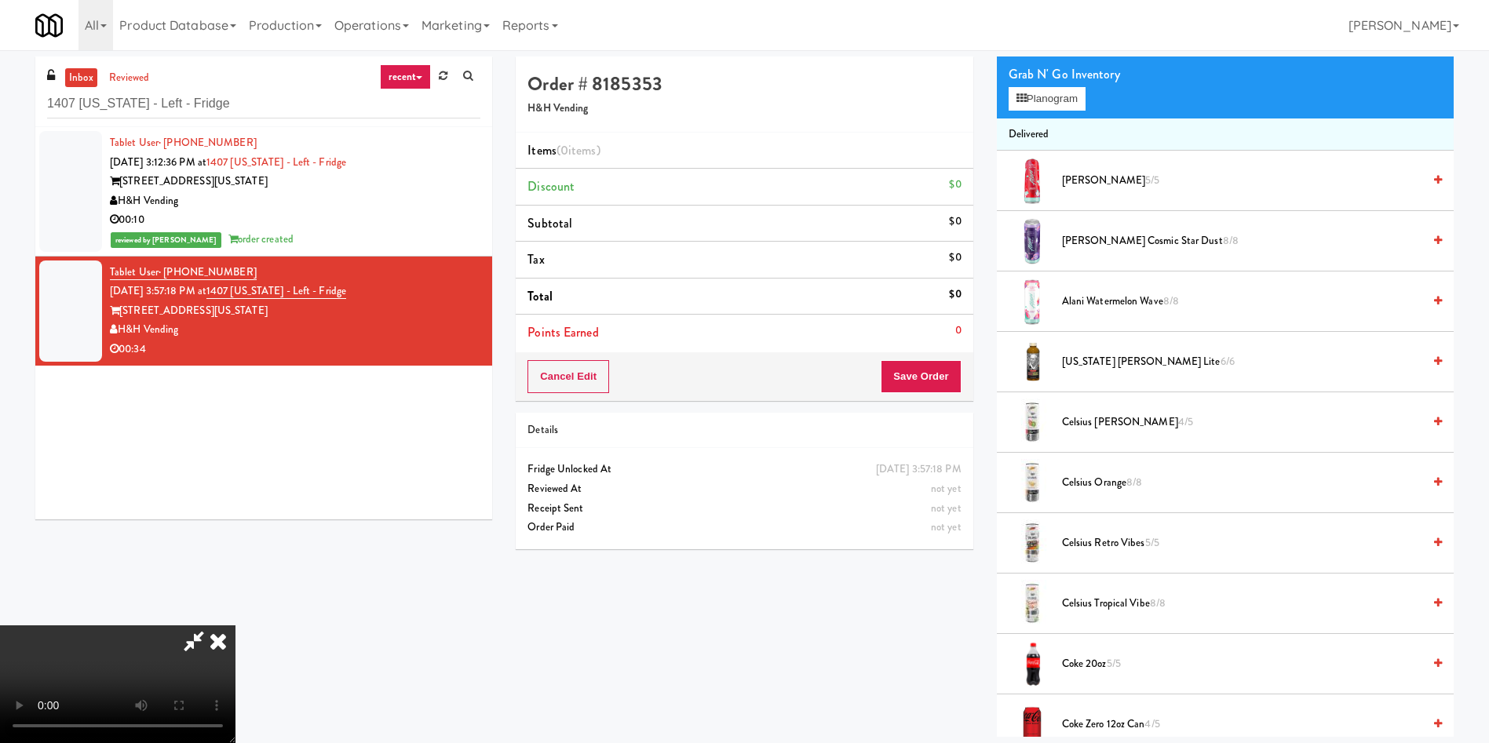
click at [235, 626] on video at bounding box center [117, 685] width 235 height 118
click at [1041, 89] on button "Planogram" at bounding box center [1047, 99] width 77 height 24
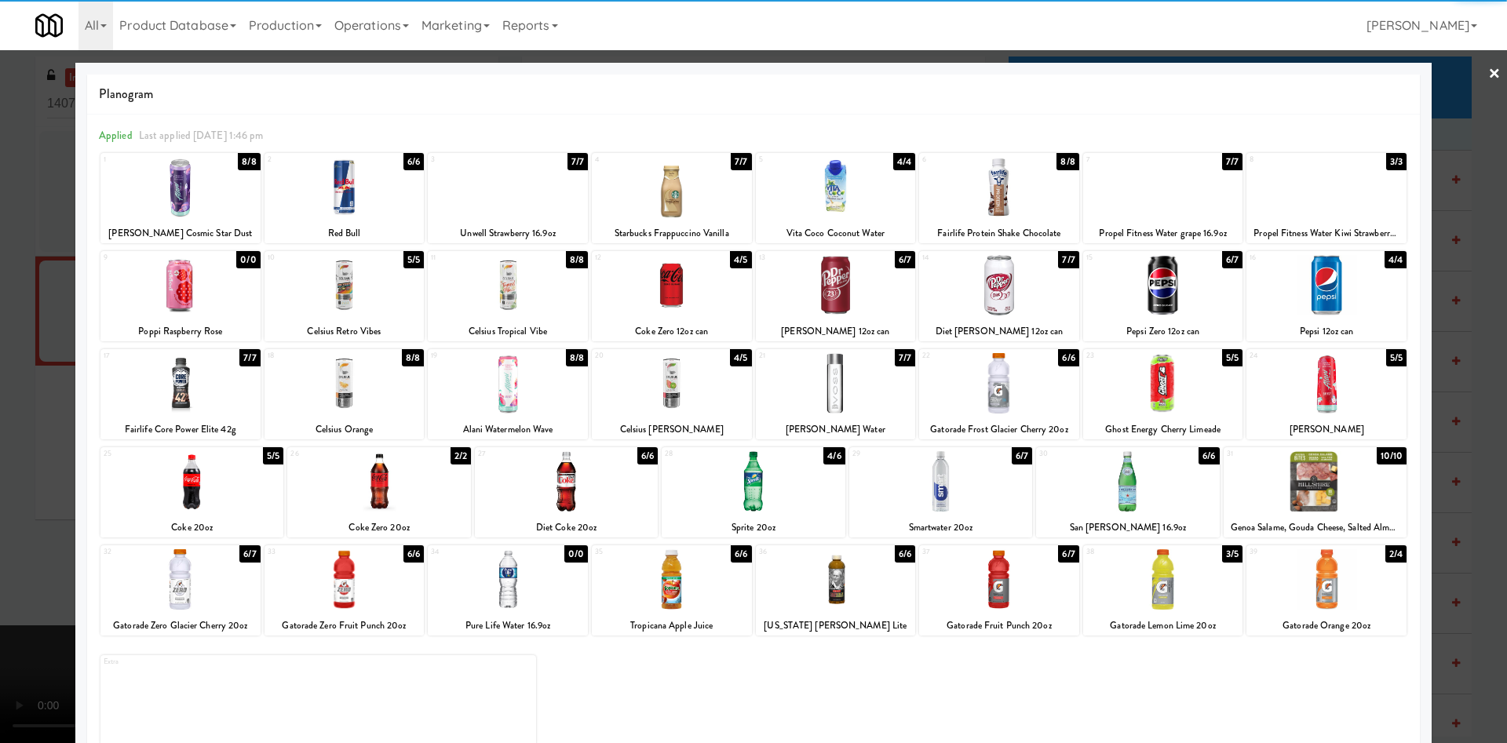
click at [210, 195] on div at bounding box center [180, 187] width 160 height 60
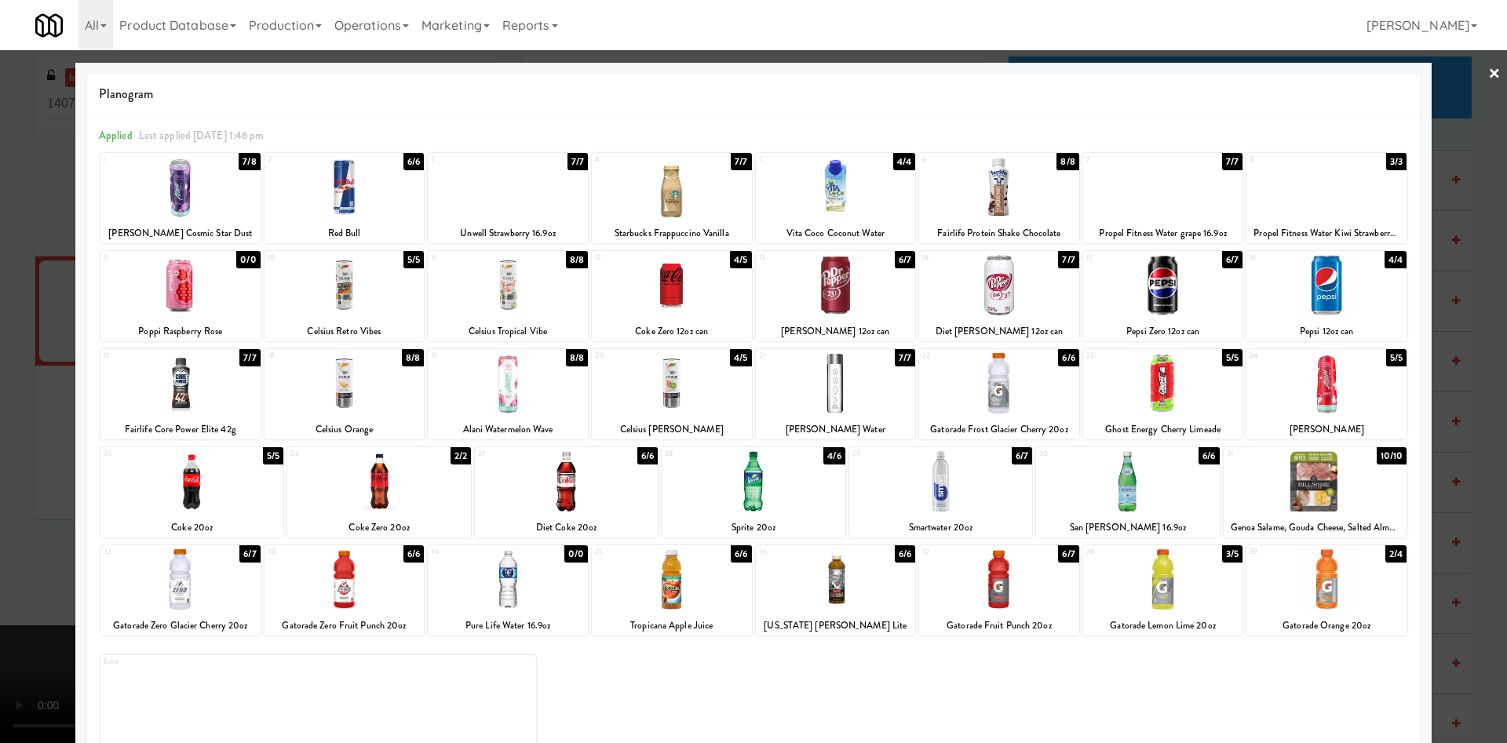
click at [20, 400] on div at bounding box center [753, 371] width 1507 height 743
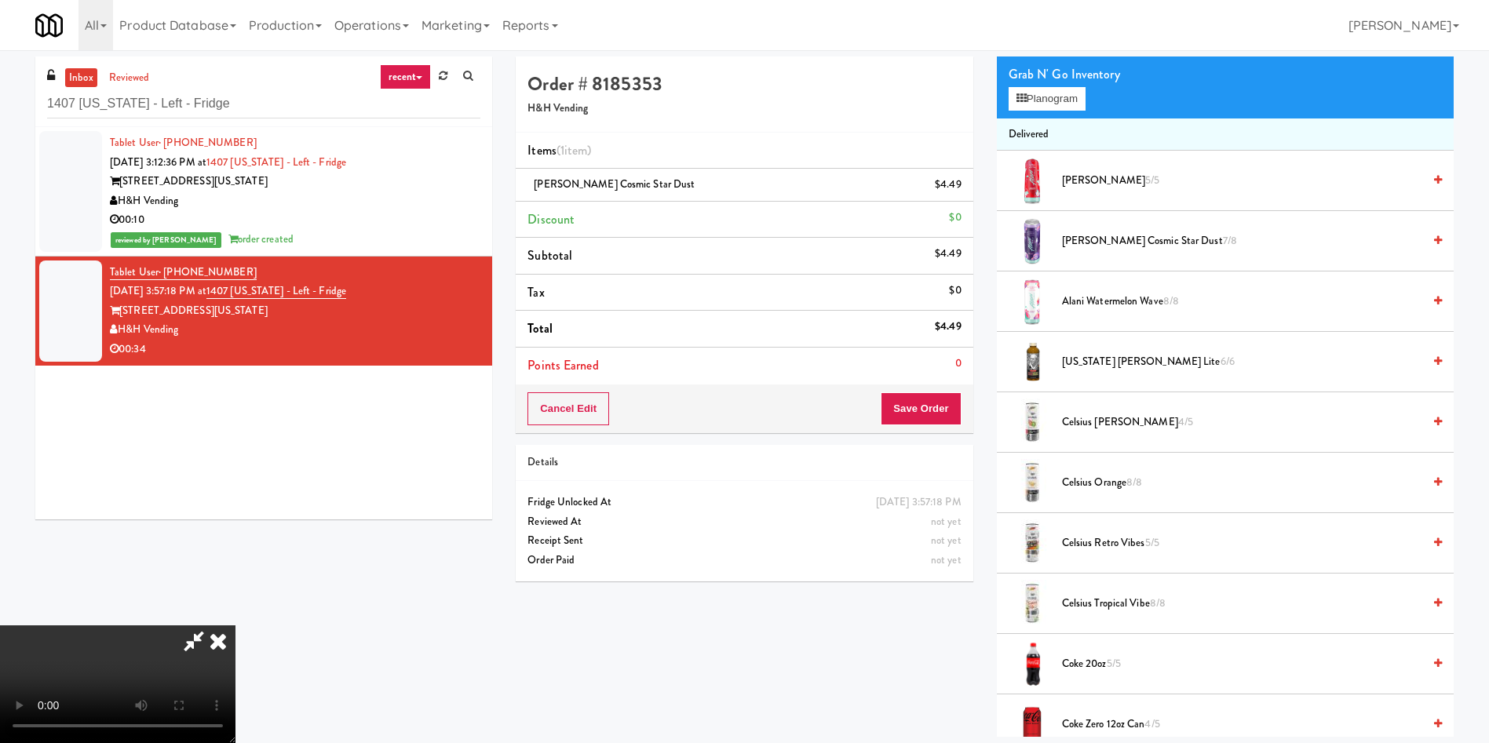
click at [235, 626] on video at bounding box center [117, 685] width 235 height 118
click at [1069, 364] on span "Arizona Arnold Palmer Lite 6/6" at bounding box center [1242, 362] width 360 height 20
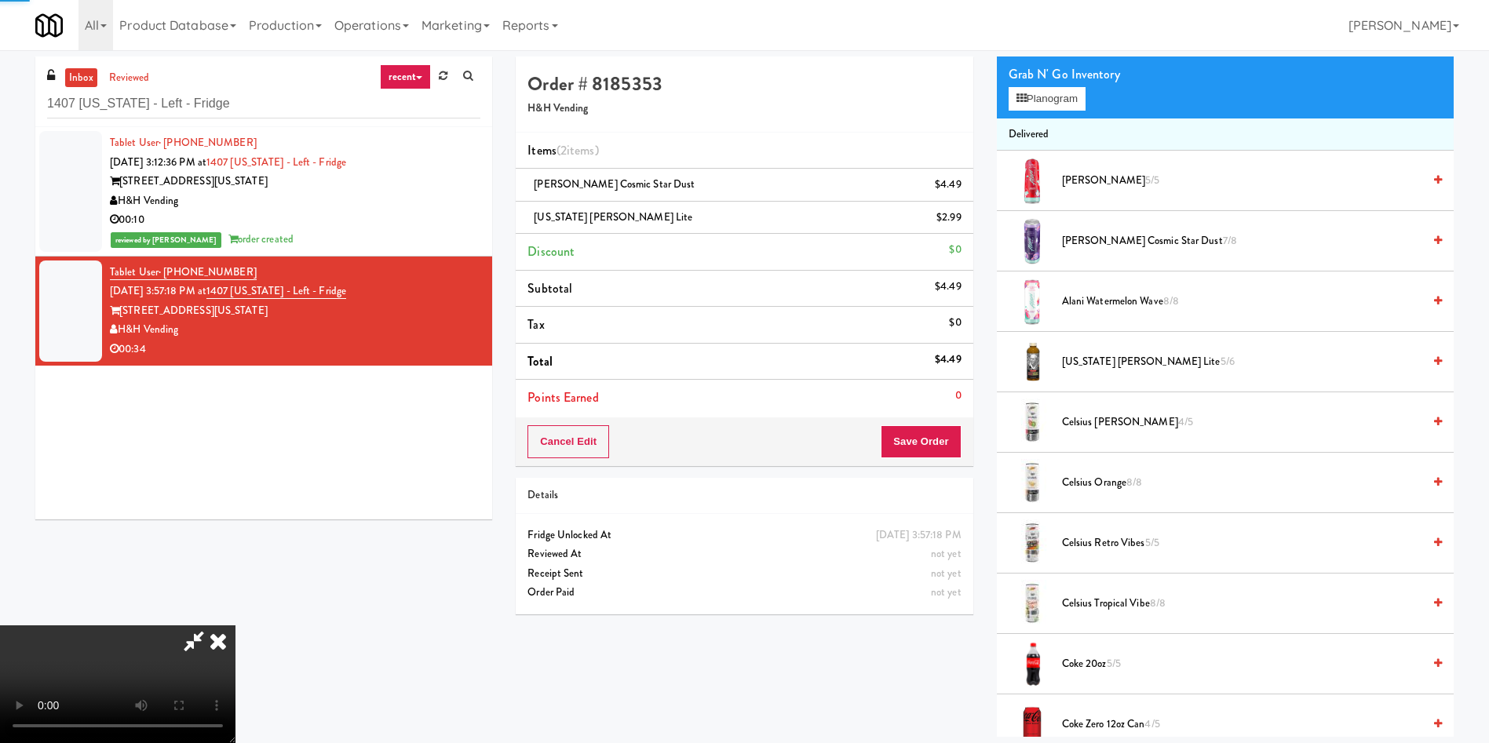
click at [235, 626] on video at bounding box center [117, 685] width 235 height 118
click at [914, 446] on button "Save Order" at bounding box center [921, 441] width 80 height 33
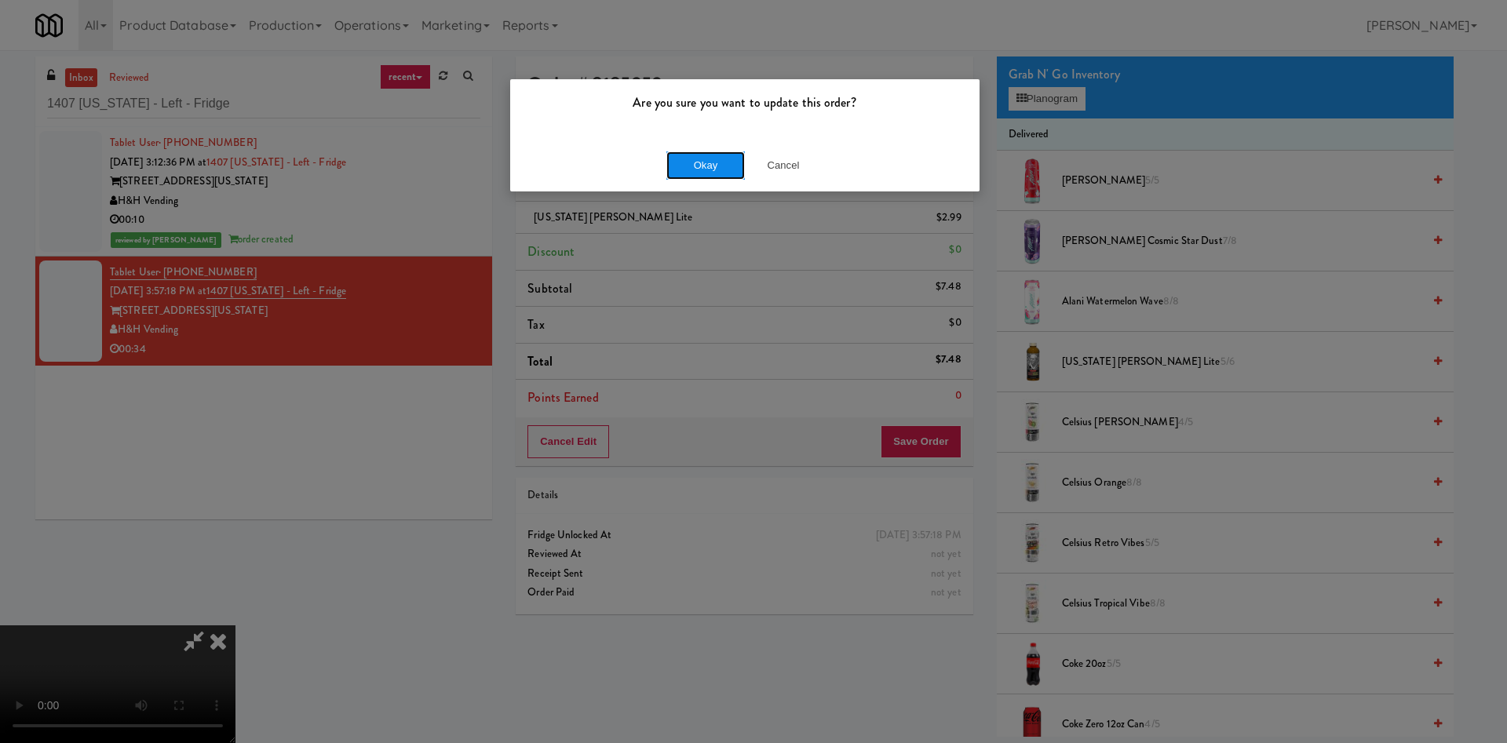
click at [699, 154] on button "Okay" at bounding box center [705, 166] width 78 height 28
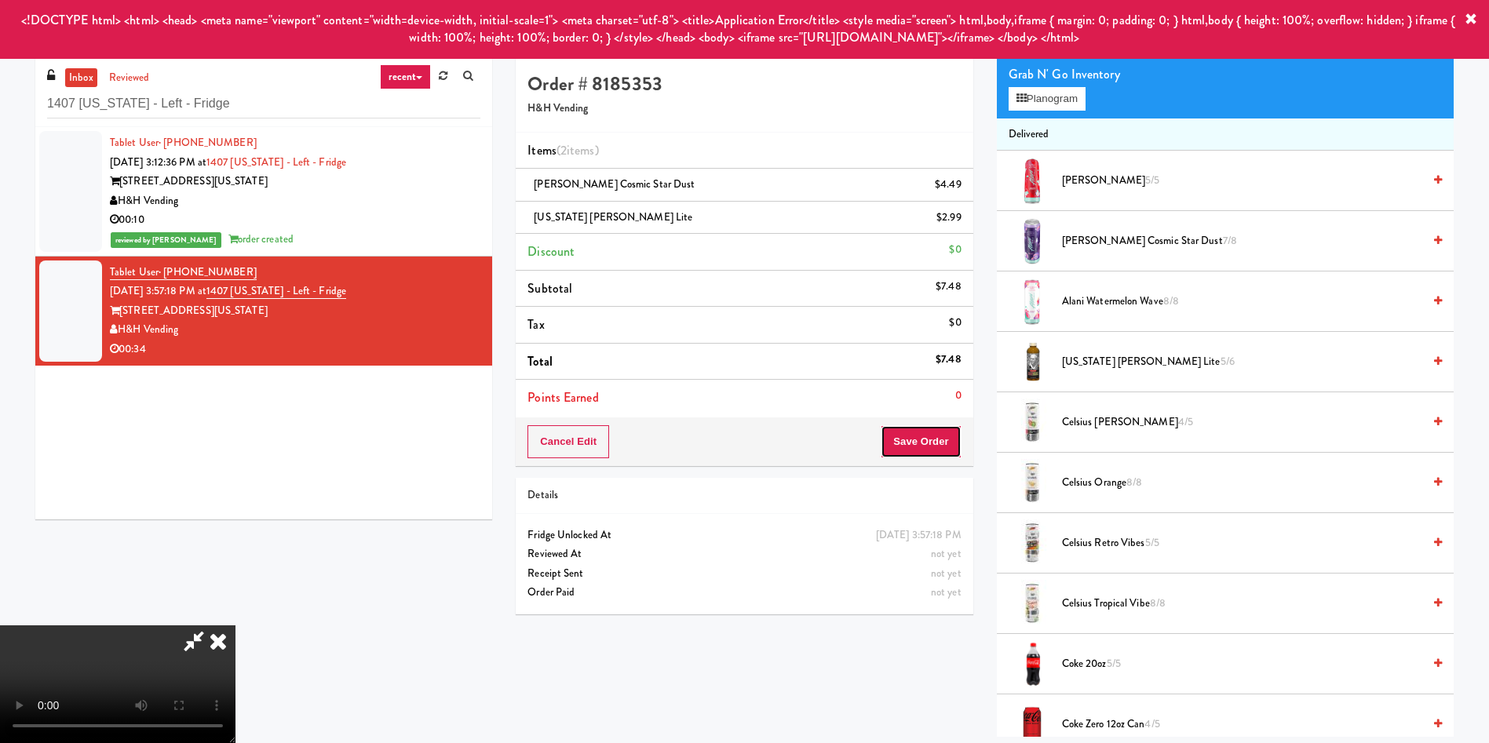
click at [934, 440] on button "Save Order" at bounding box center [921, 441] width 80 height 33
click at [235, 626] on icon at bounding box center [218, 641] width 35 height 31
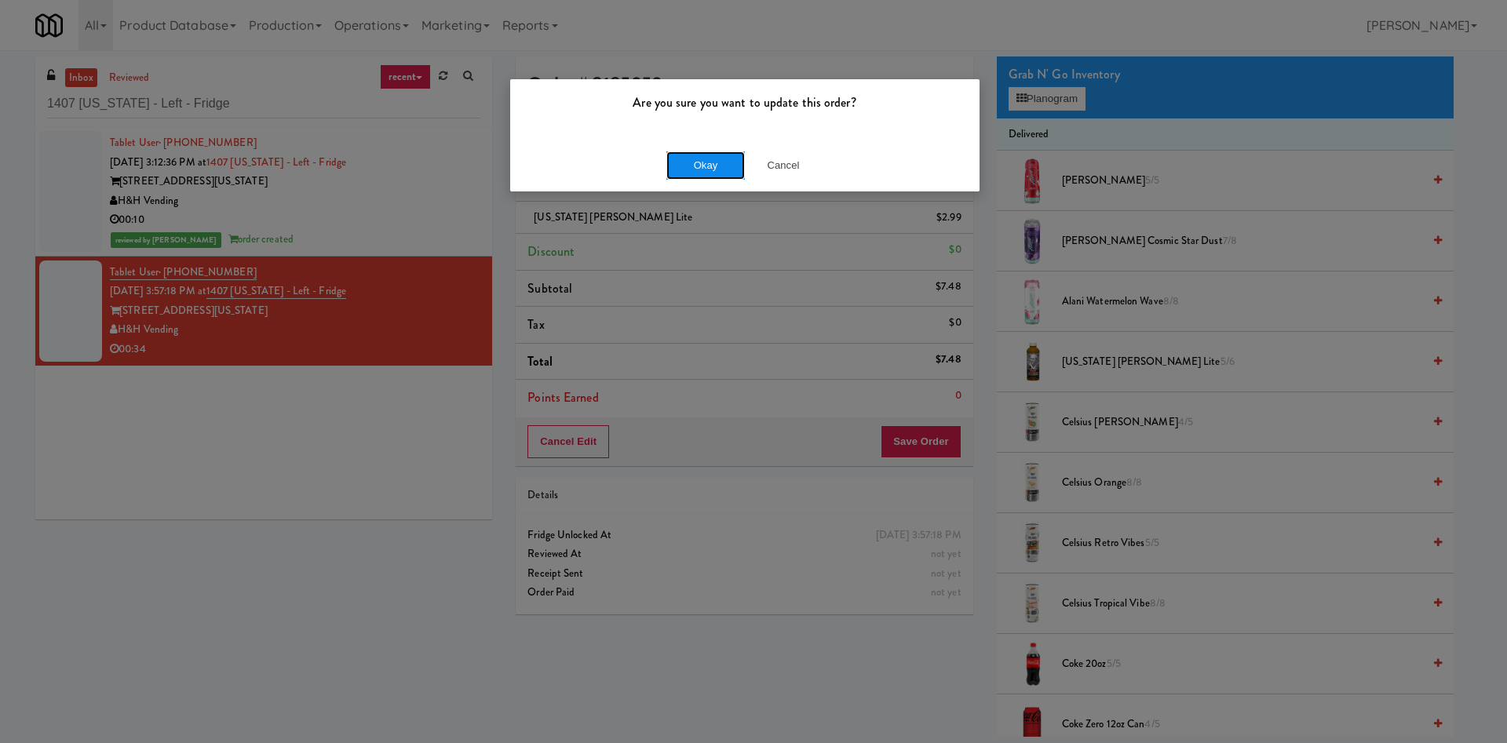
click at [701, 163] on button "Okay" at bounding box center [705, 166] width 78 height 28
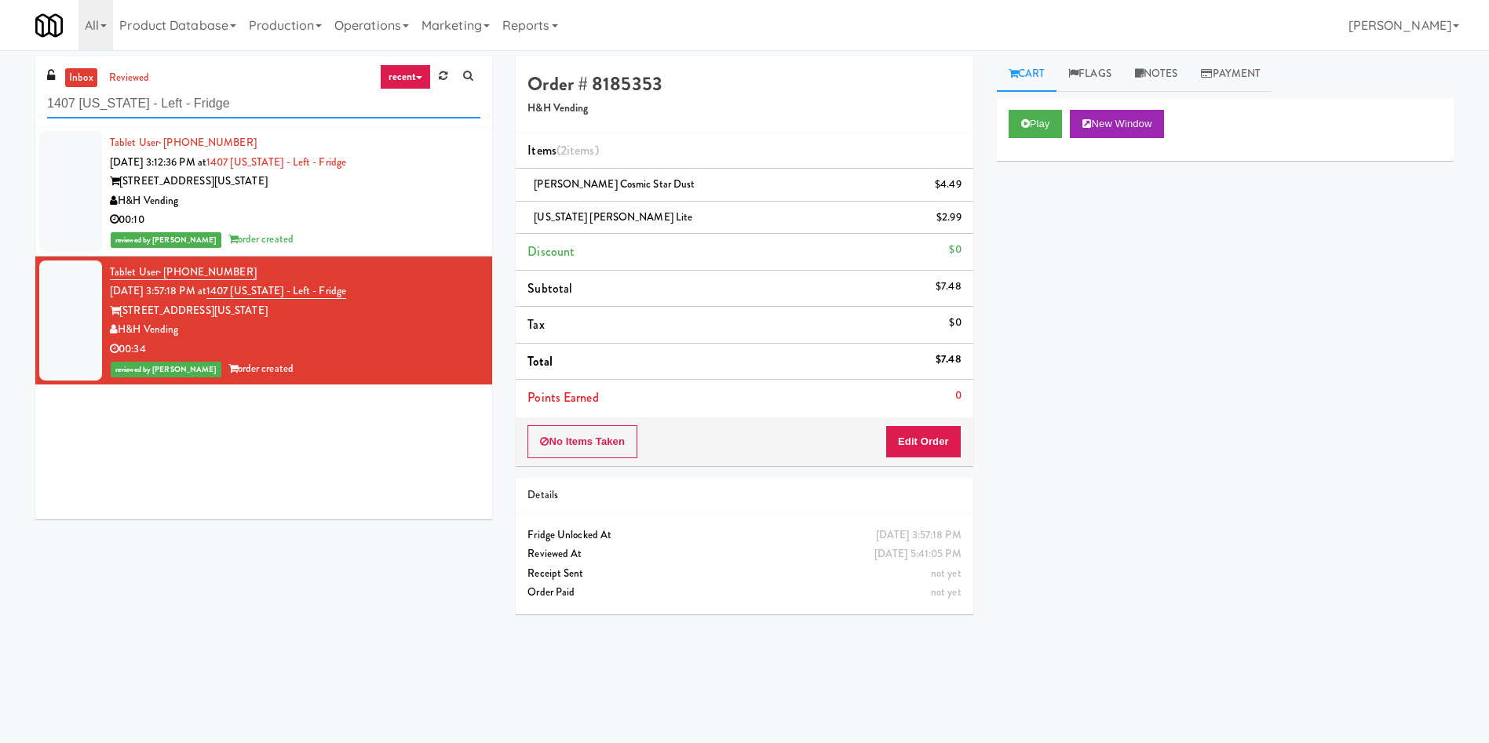
drag, startPoint x: 267, startPoint y: 104, endPoint x: 0, endPoint y: 105, distance: 266.9
click at [0, 105] on div "inbox reviewed recent all unclear take inventory issue suspicious failed recent…" at bounding box center [744, 372] width 1489 height 630
paste input "AVE Tampa Riverwalk - Food - Cooler"
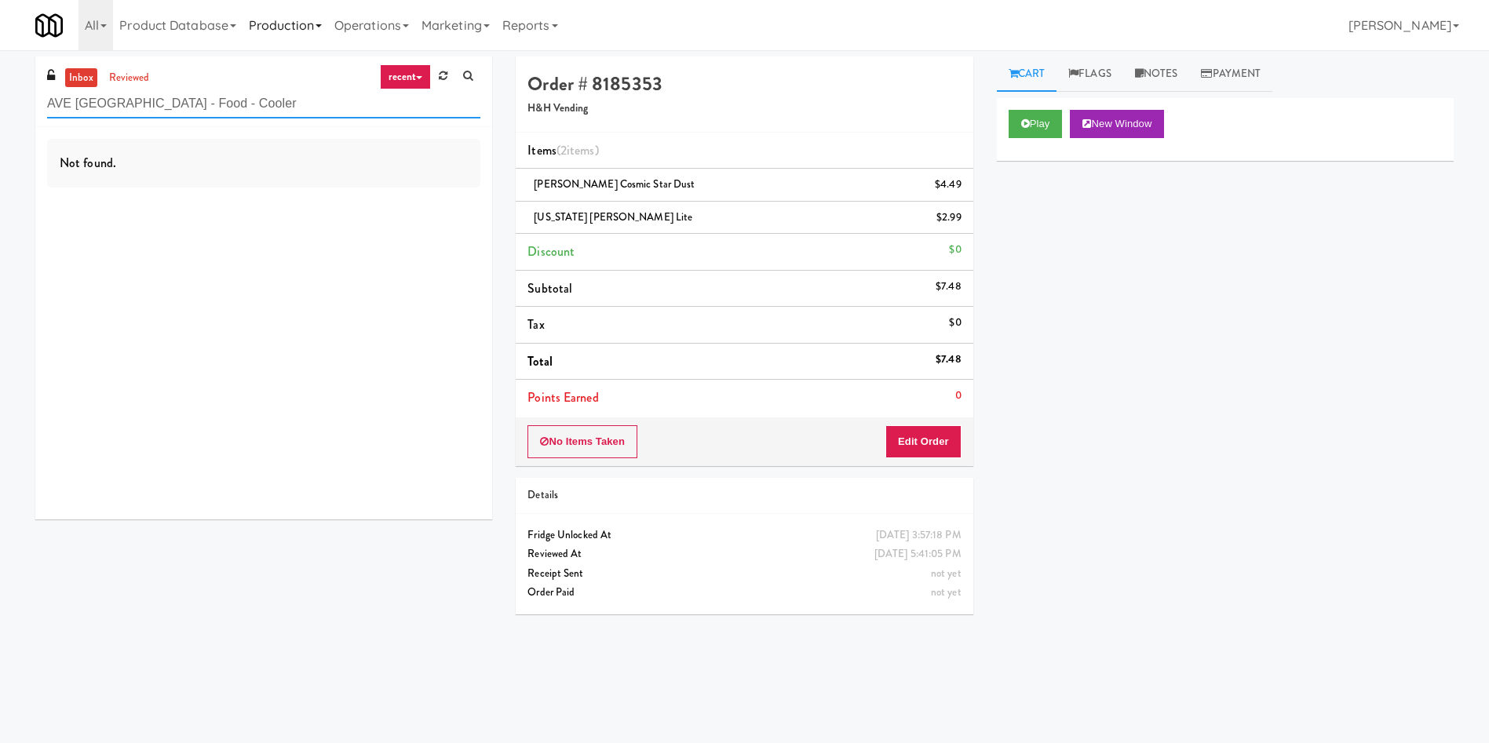
type input "AVE Tampa Riverwalk - Food - Cooler"
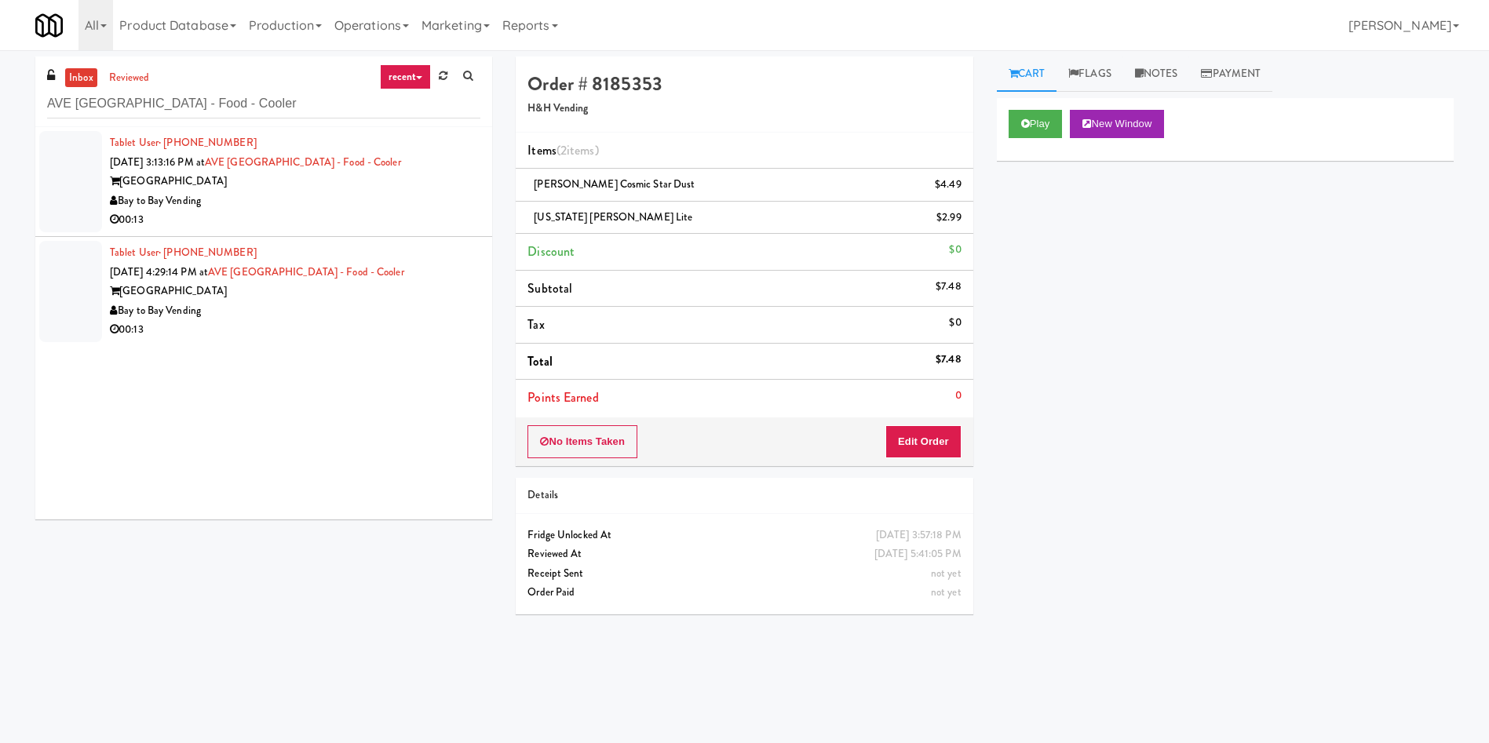
drag, startPoint x: 98, startPoint y: 162, endPoint x: 317, endPoint y: 162, distance: 219.0
click at [98, 162] on div at bounding box center [70, 181] width 63 height 101
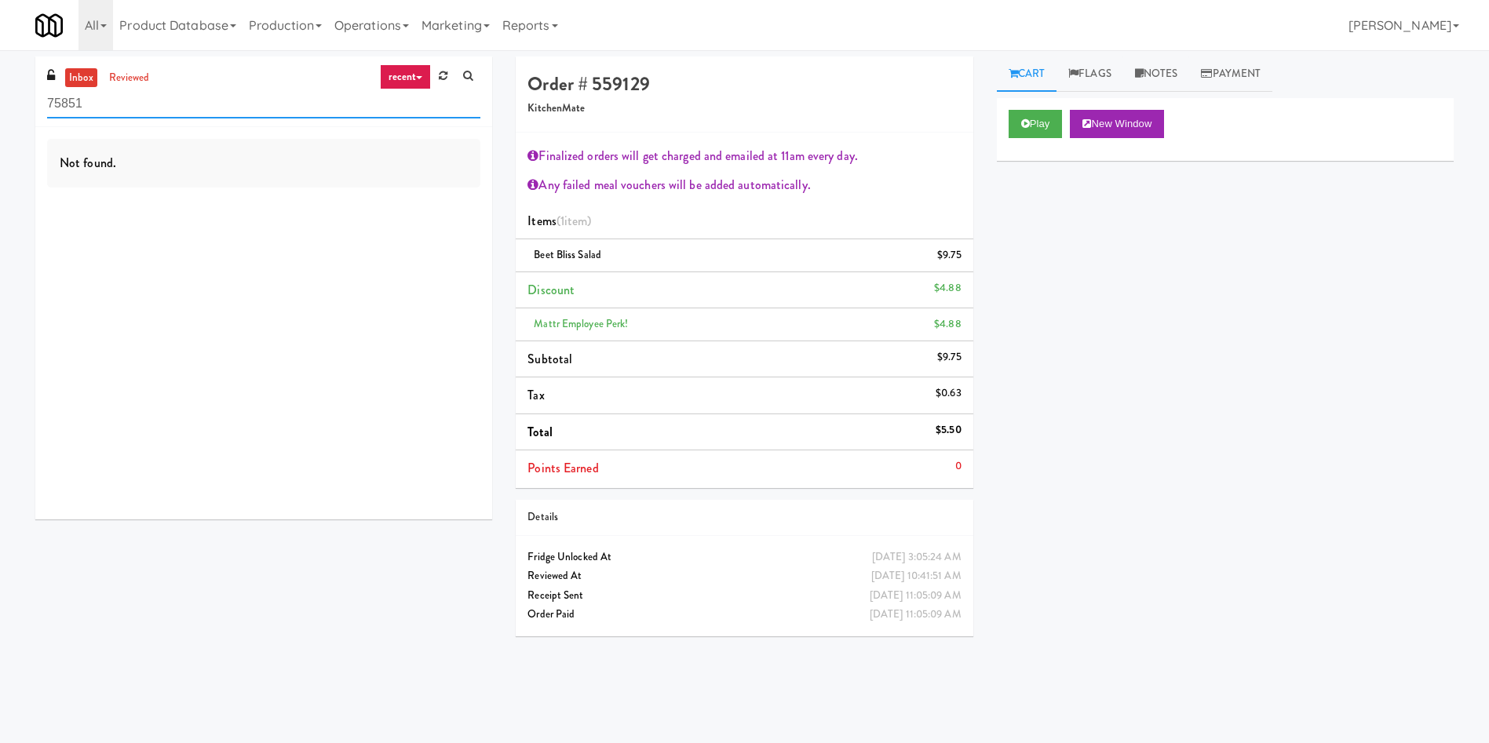
drag, startPoint x: 113, startPoint y: 97, endPoint x: 0, endPoint y: 98, distance: 113.0
click at [0, 98] on div "inbox reviewed recent all unclear take inventory issue suspicious failed recent…" at bounding box center [744, 372] width 1489 height 630
paste input "AVE [GEOGRAPHIC_DATA] - Food - Cooler"
type input "AVE [GEOGRAPHIC_DATA] - Food - Cooler"
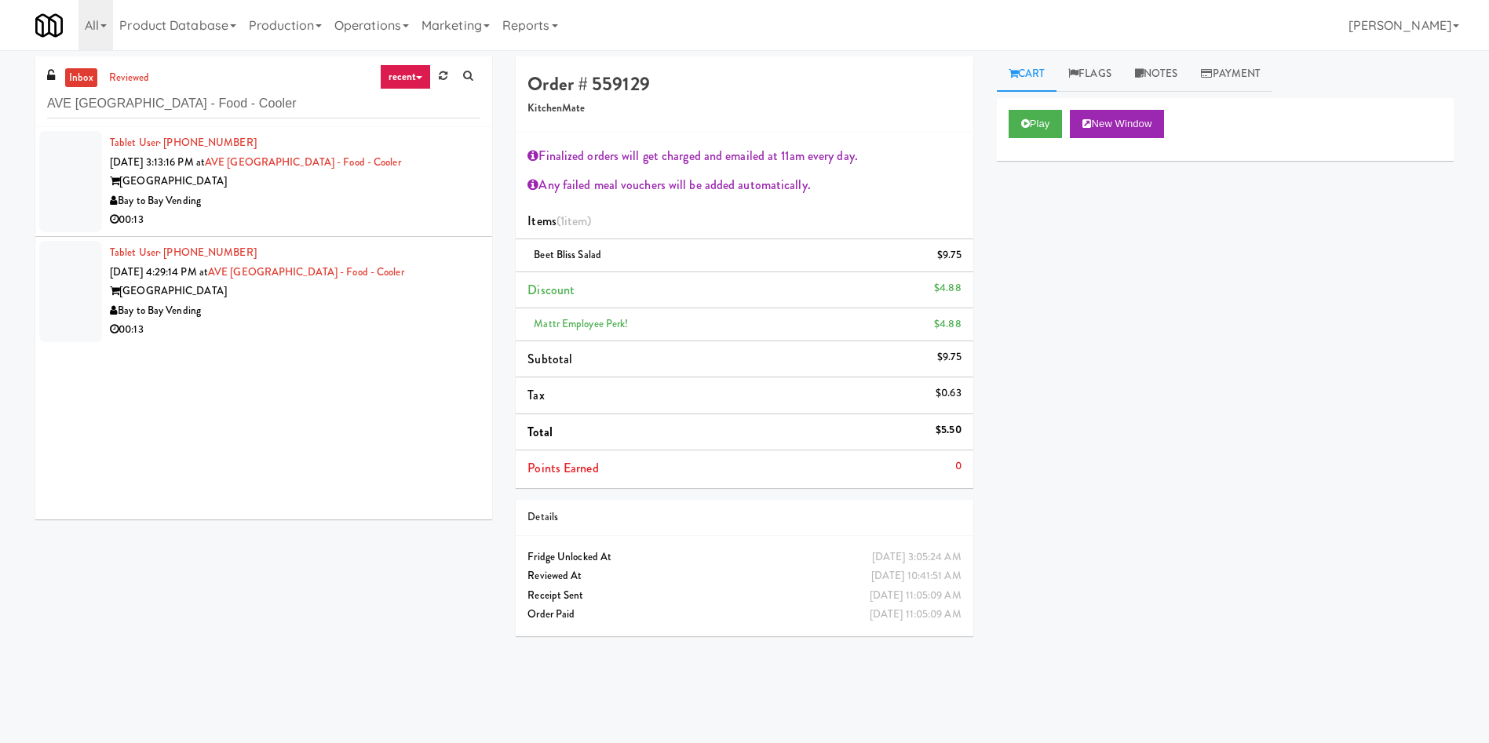
click at [52, 183] on div at bounding box center [70, 181] width 63 height 101
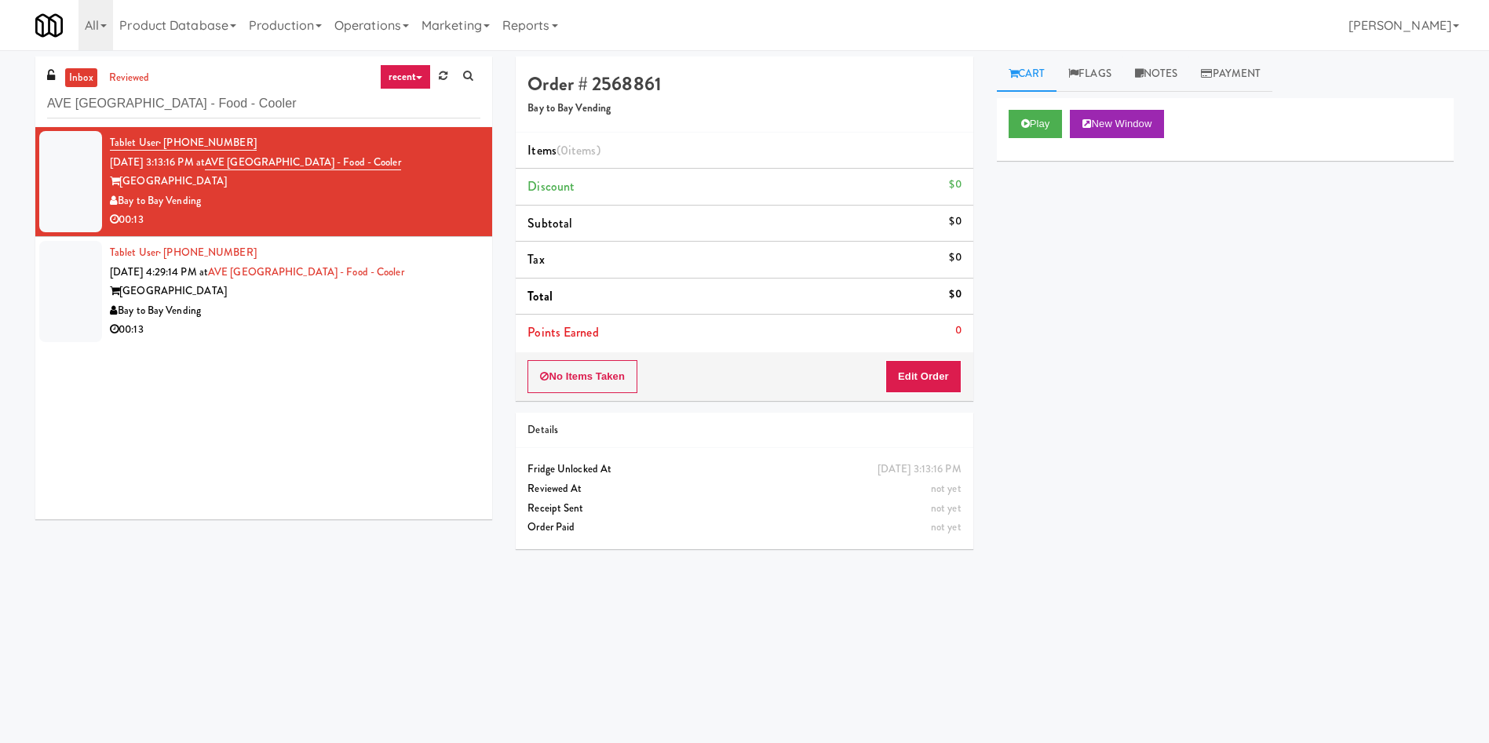
click at [1004, 149] on div "Play New Window" at bounding box center [1225, 129] width 457 height 63
click at [1004, 123] on button "Play" at bounding box center [1036, 124] width 54 height 28
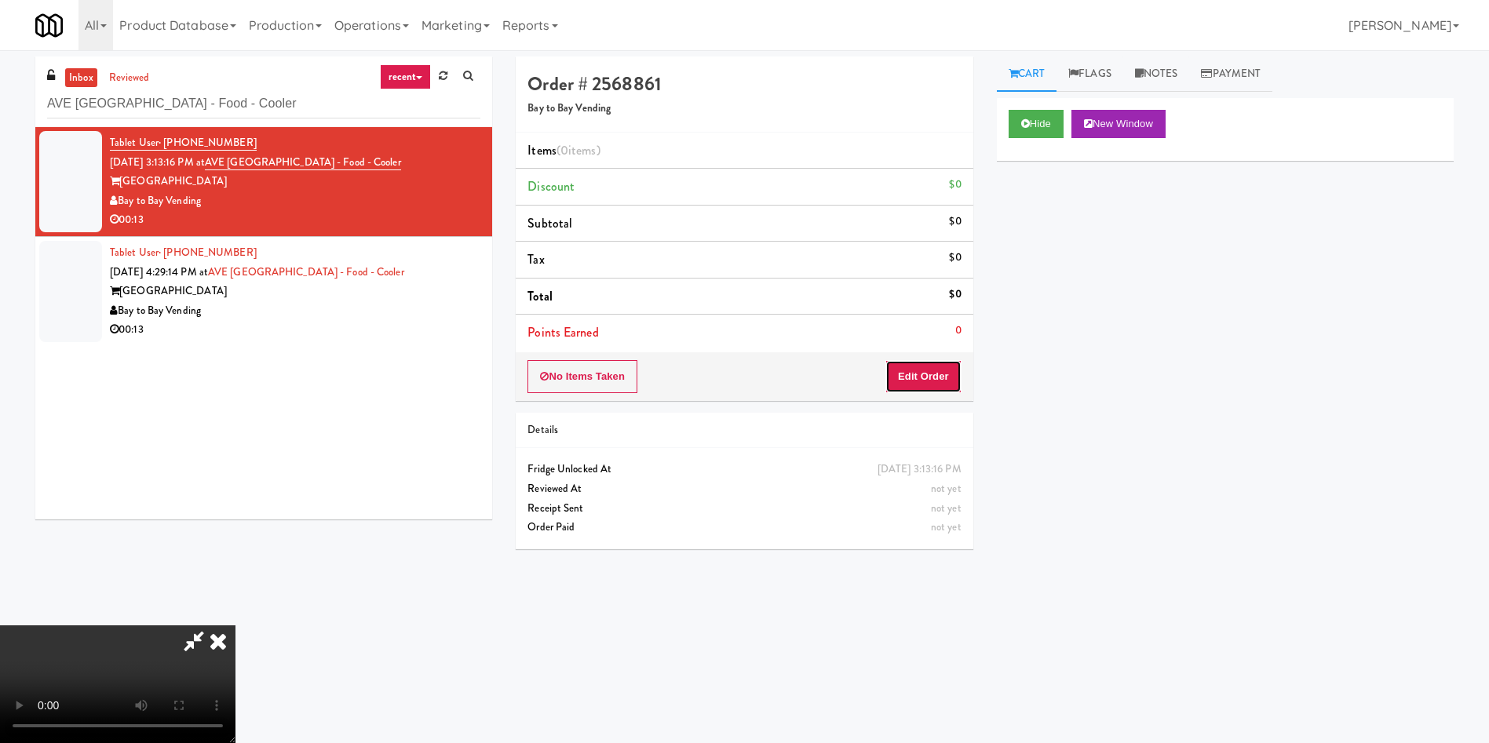
click at [922, 382] on button "Edit Order" at bounding box center [923, 376] width 76 height 33
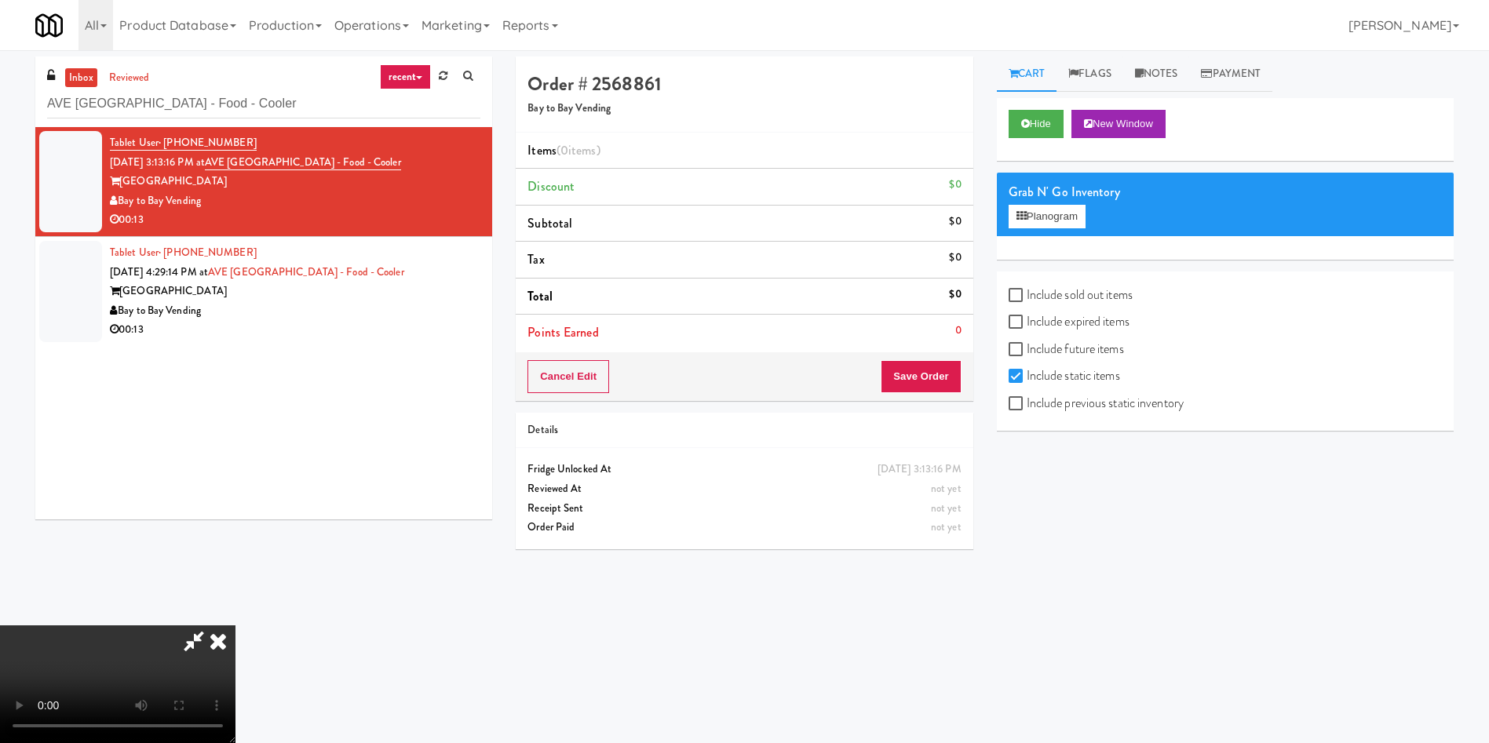
scroll to position [50, 0]
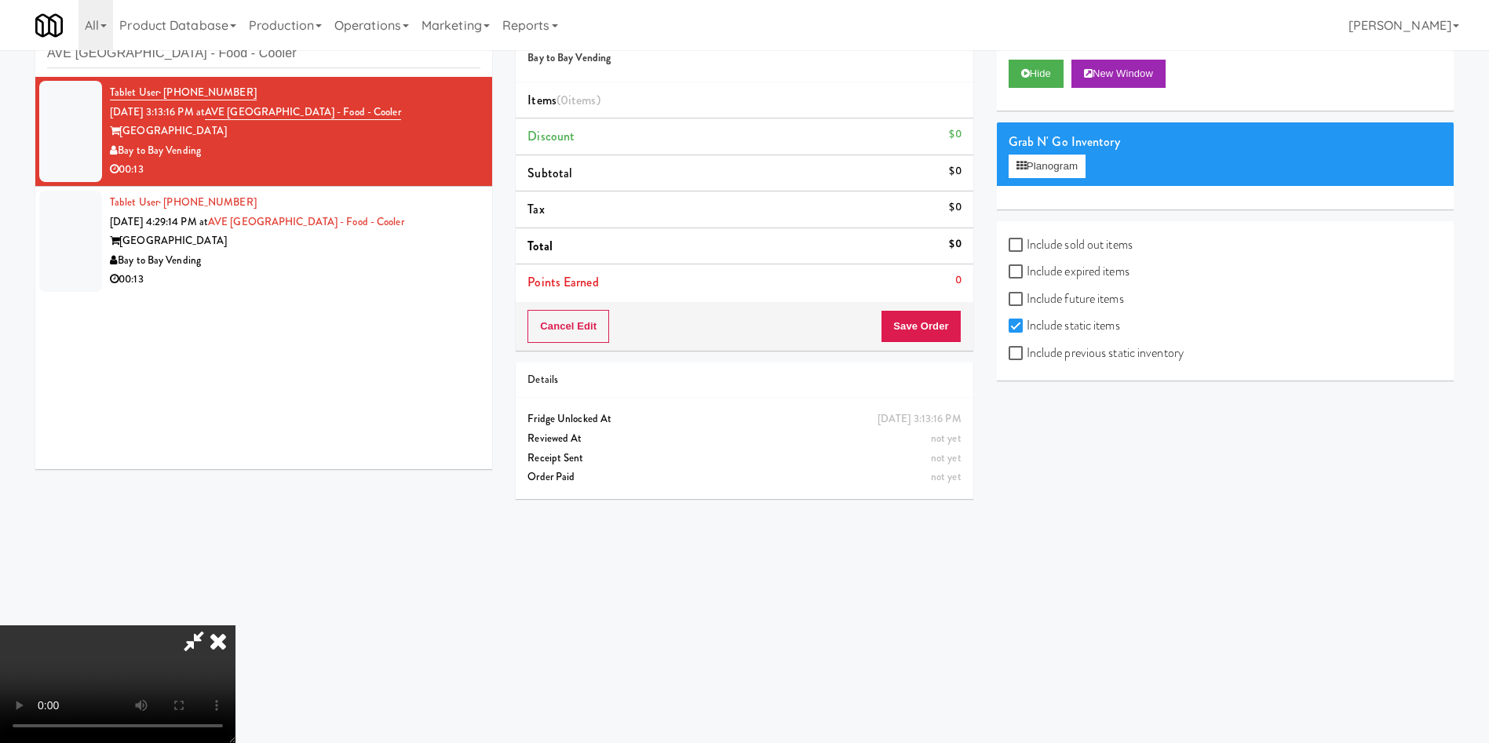
click at [235, 495] on video at bounding box center [117, 685] width 235 height 118
click at [1004, 170] on icon at bounding box center [1022, 166] width 10 height 10
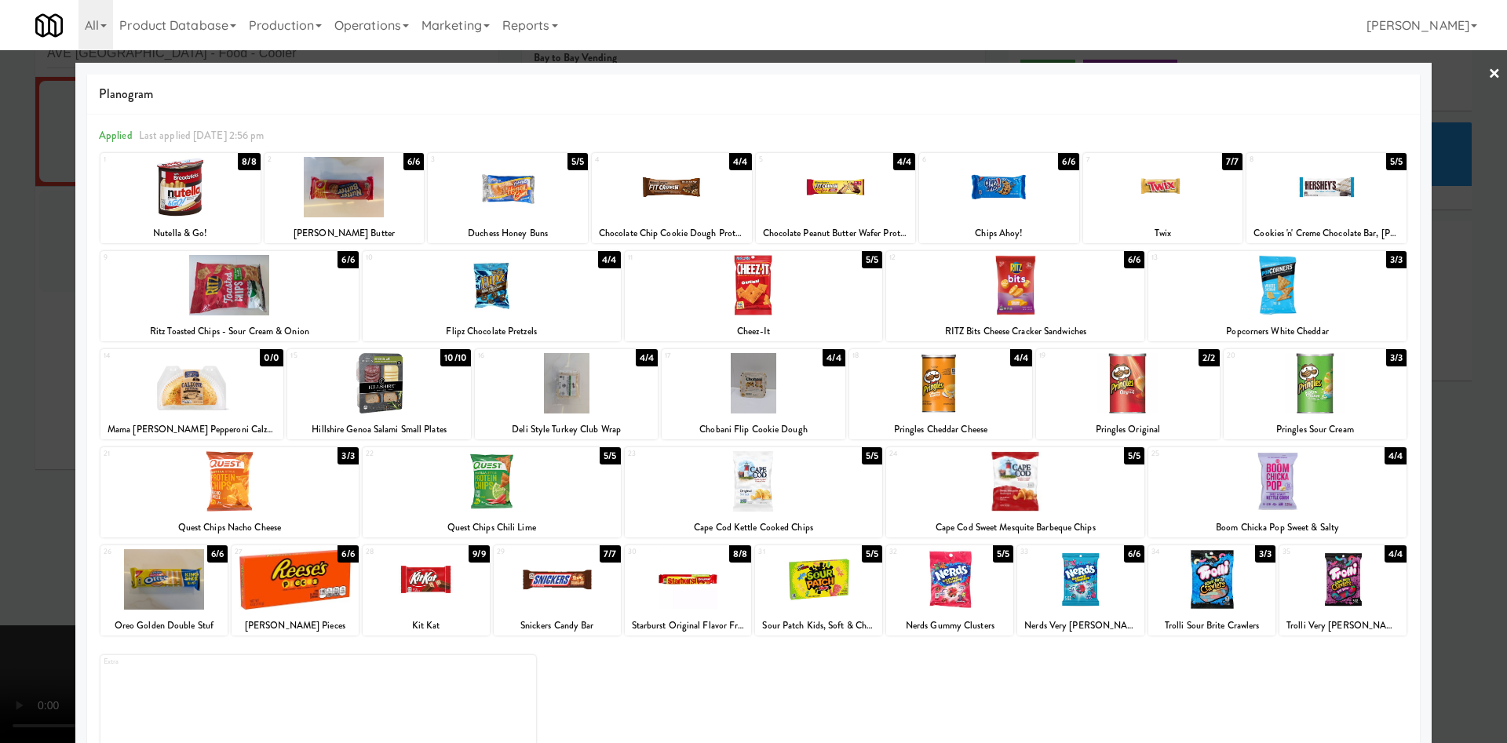
click at [534, 495] on div at bounding box center [492, 481] width 258 height 60
click at [471, 487] on div at bounding box center [492, 481] width 258 height 60
click at [1004, 93] on div at bounding box center [753, 371] width 1507 height 743
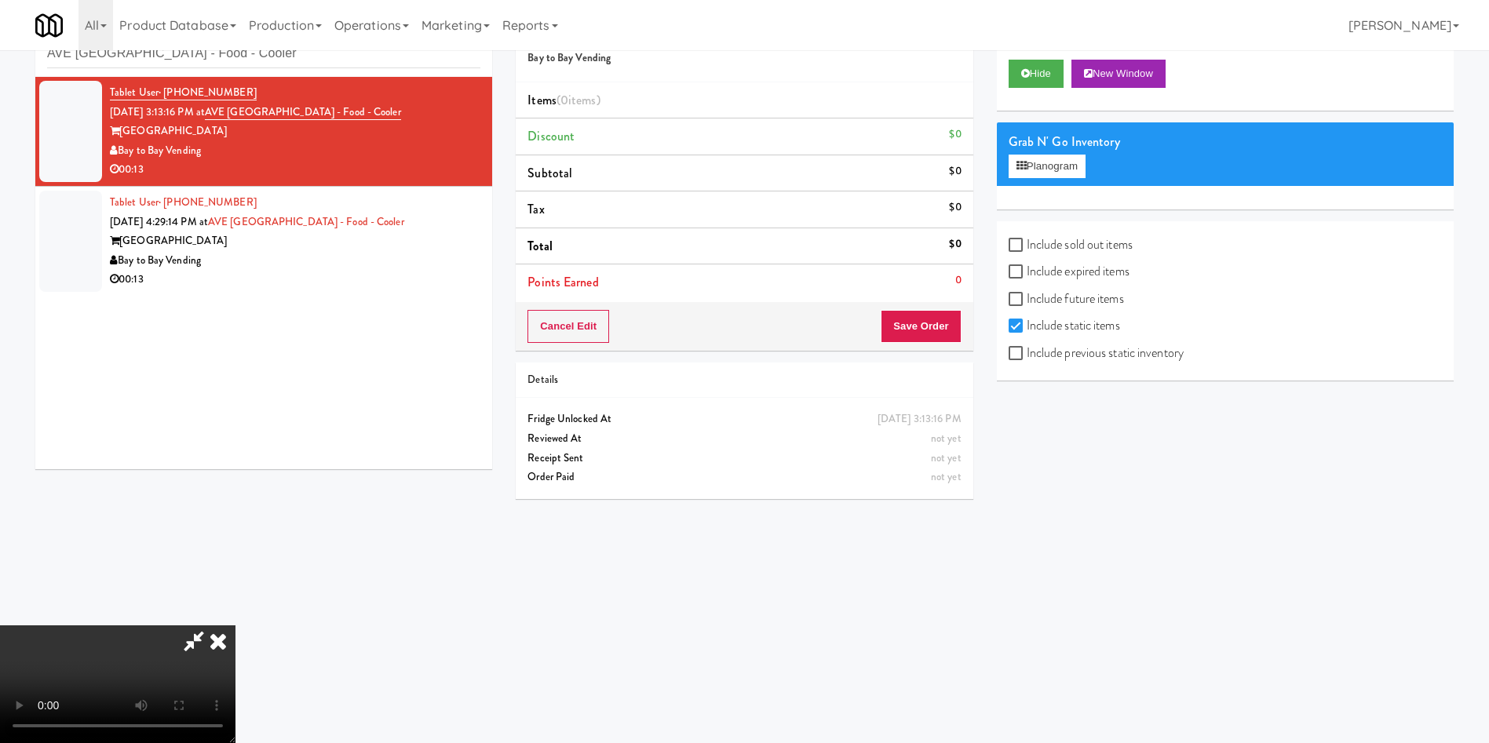
click at [1004, 360] on label "Include previous static inventory" at bounding box center [1096, 353] width 175 height 24
click at [1004, 360] on input "Include previous static inventory" at bounding box center [1018, 354] width 18 height 13
checkbox input "true"
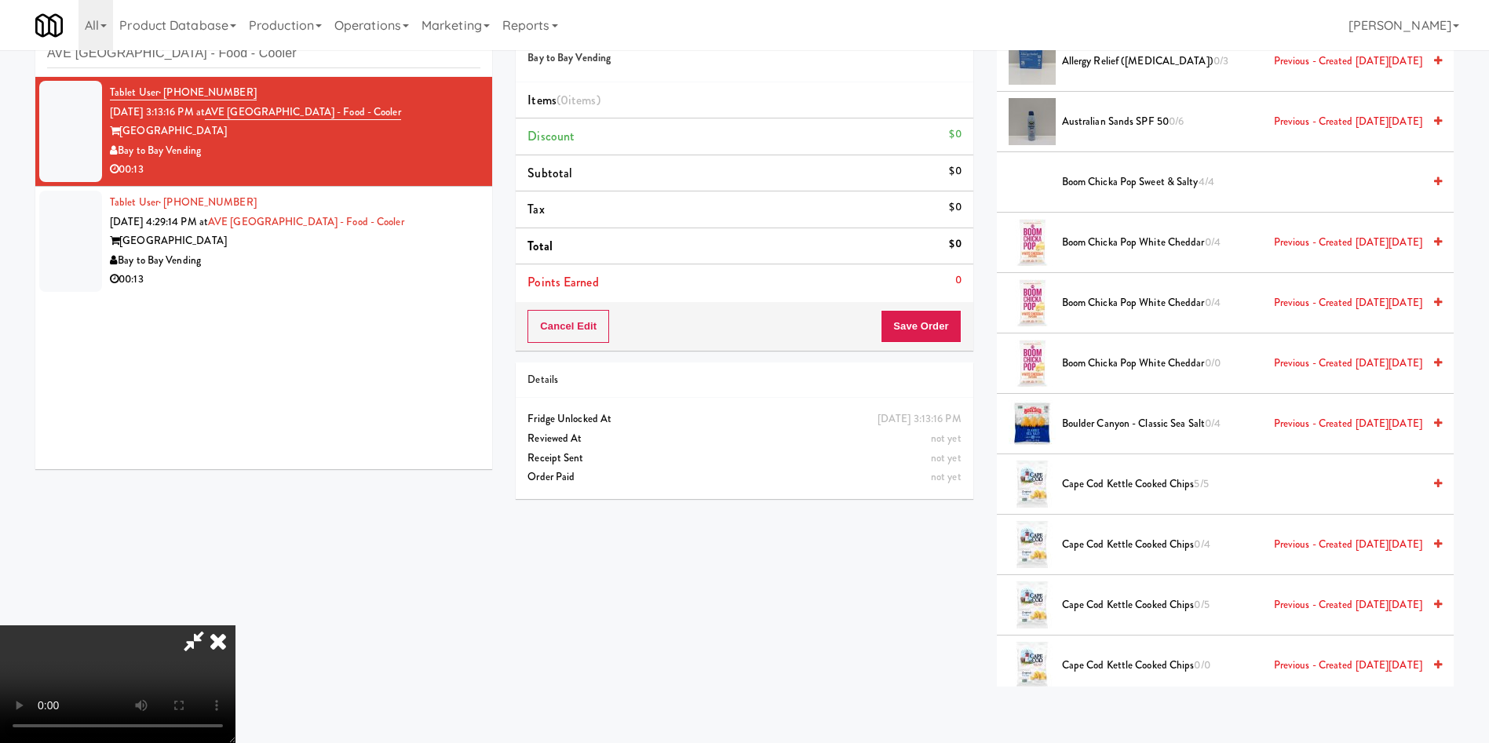
scroll to position [118, 0]
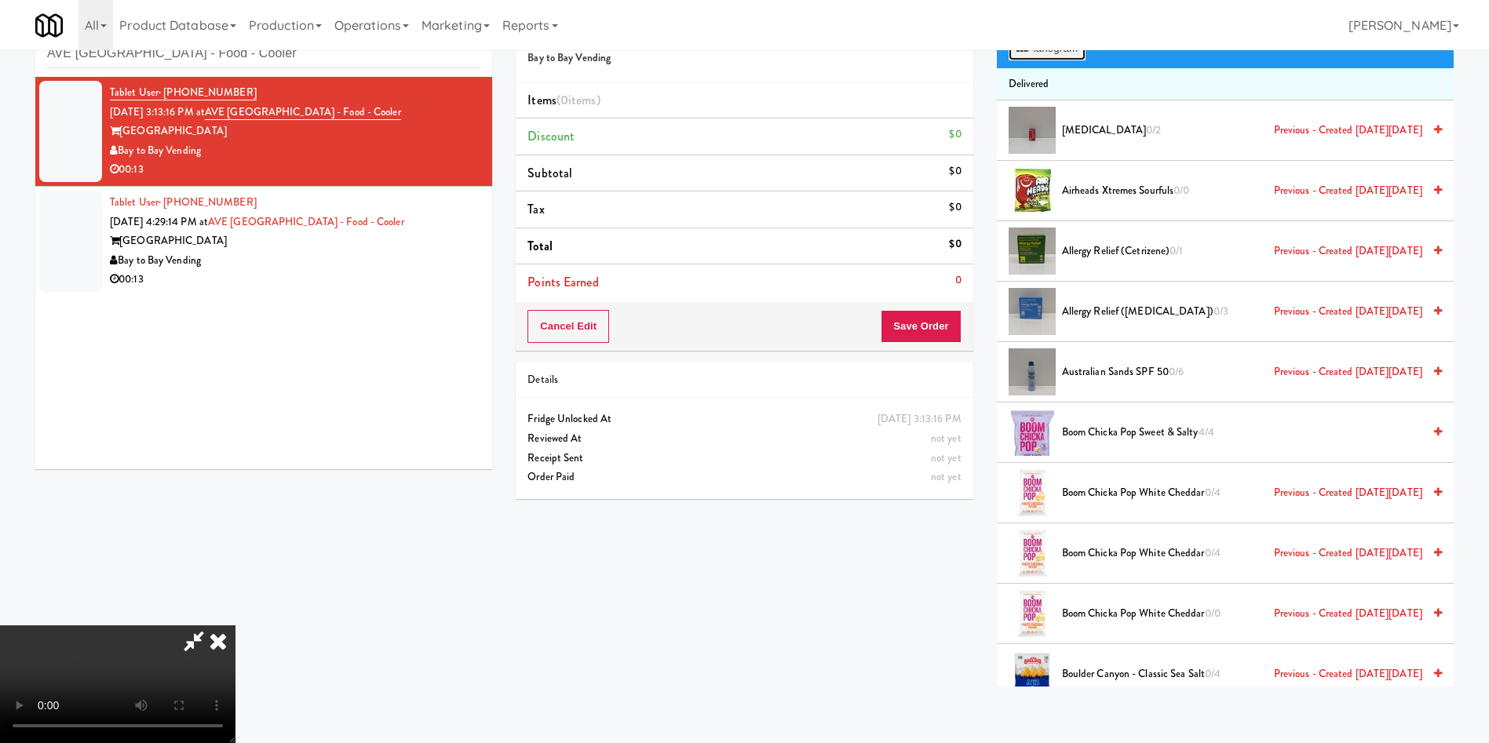
click at [1004, 53] on button "Planogram" at bounding box center [1047, 49] width 77 height 24
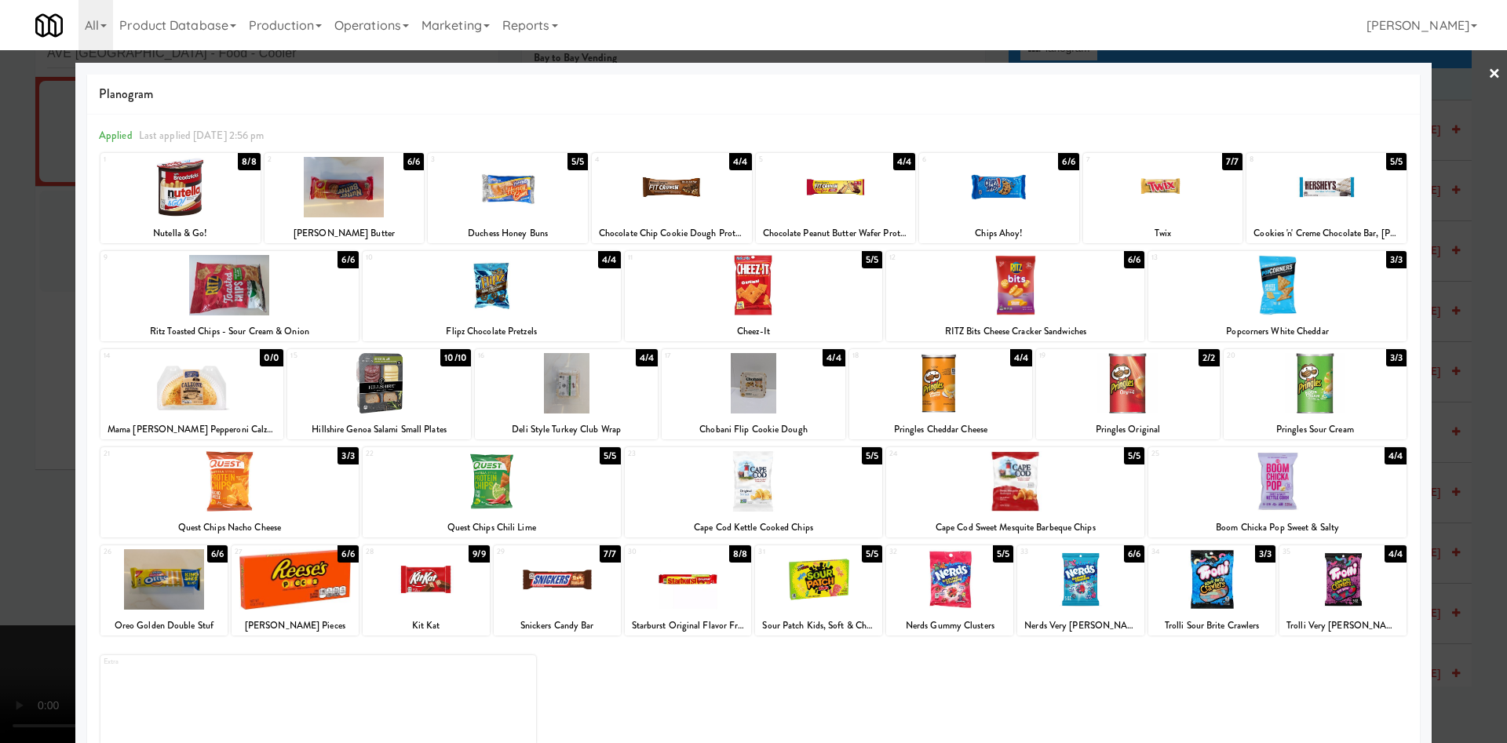
click at [513, 481] on div at bounding box center [492, 481] width 258 height 60
click at [28, 400] on div at bounding box center [753, 371] width 1507 height 743
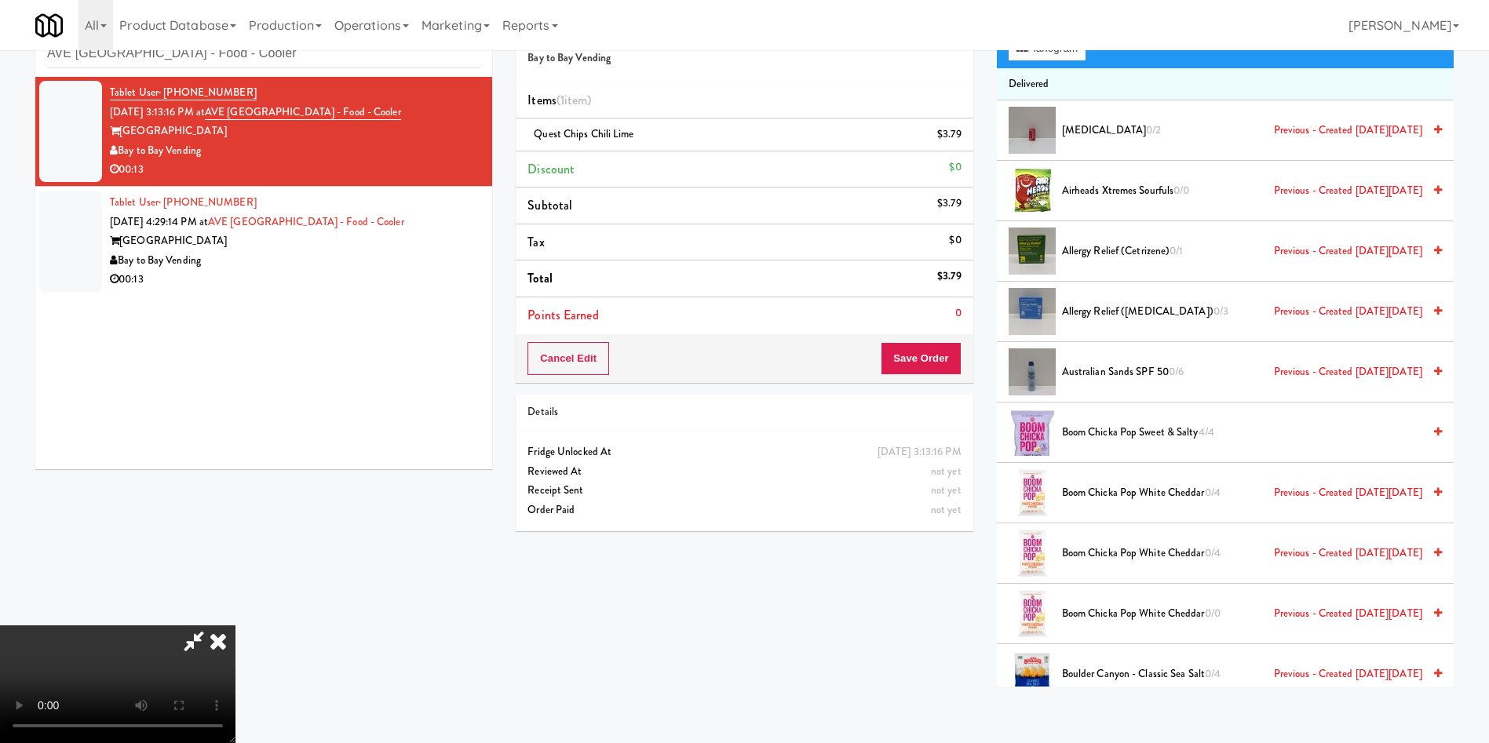
click at [212, 495] on icon at bounding box center [194, 641] width 36 height 31
click at [235, 495] on video at bounding box center [117, 685] width 235 height 118
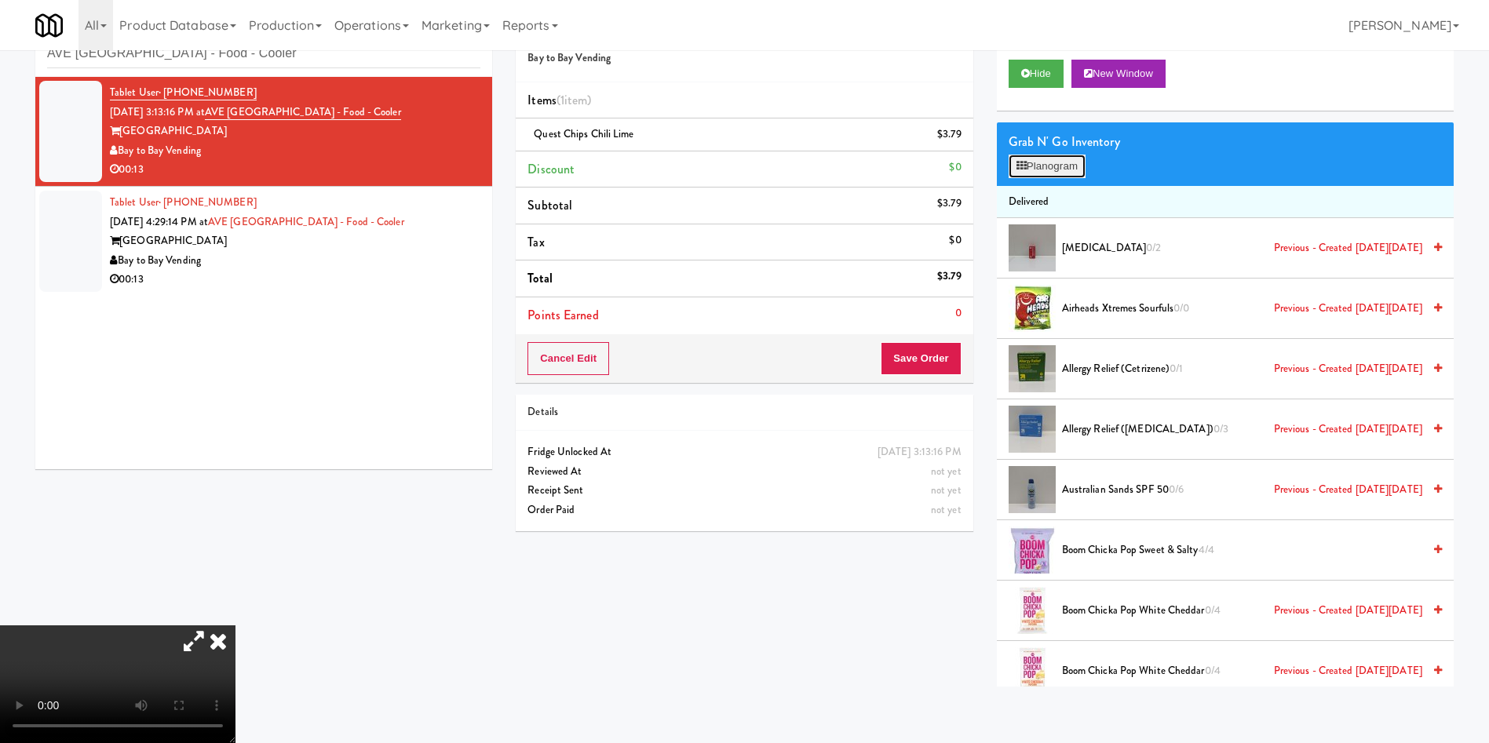
click at [1004, 170] on button "Planogram" at bounding box center [1047, 167] width 77 height 24
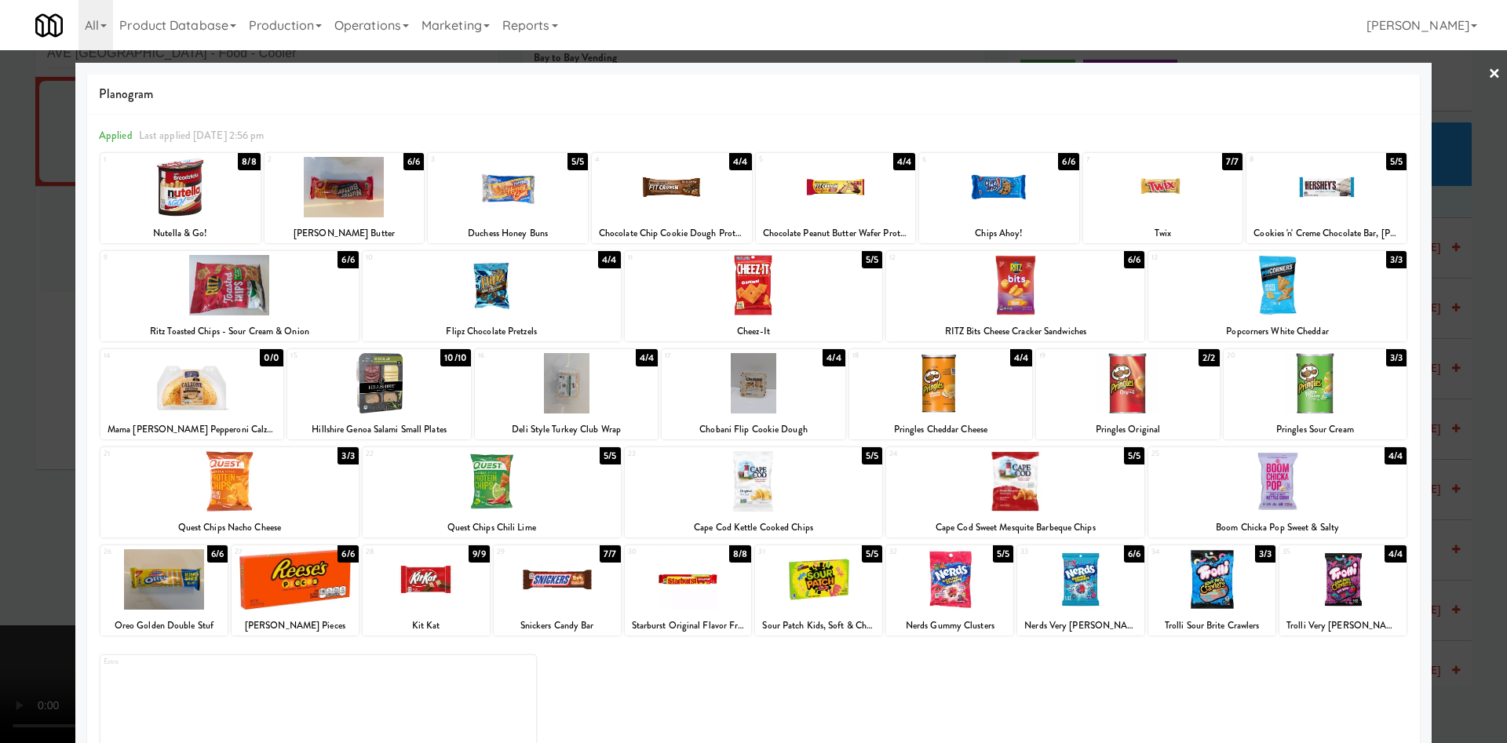
click at [768, 384] on div at bounding box center [753, 383] width 183 height 60
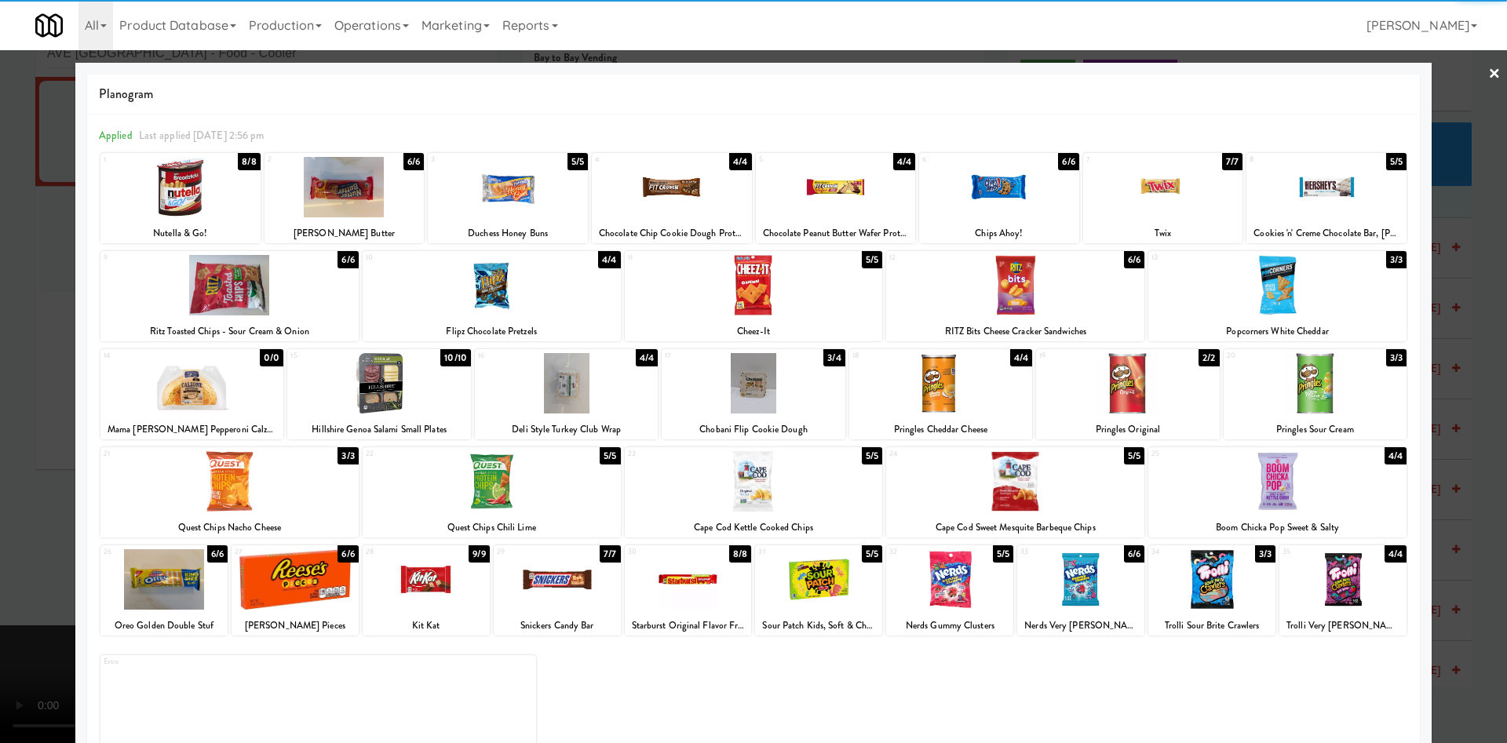
click at [25, 442] on div at bounding box center [753, 371] width 1507 height 743
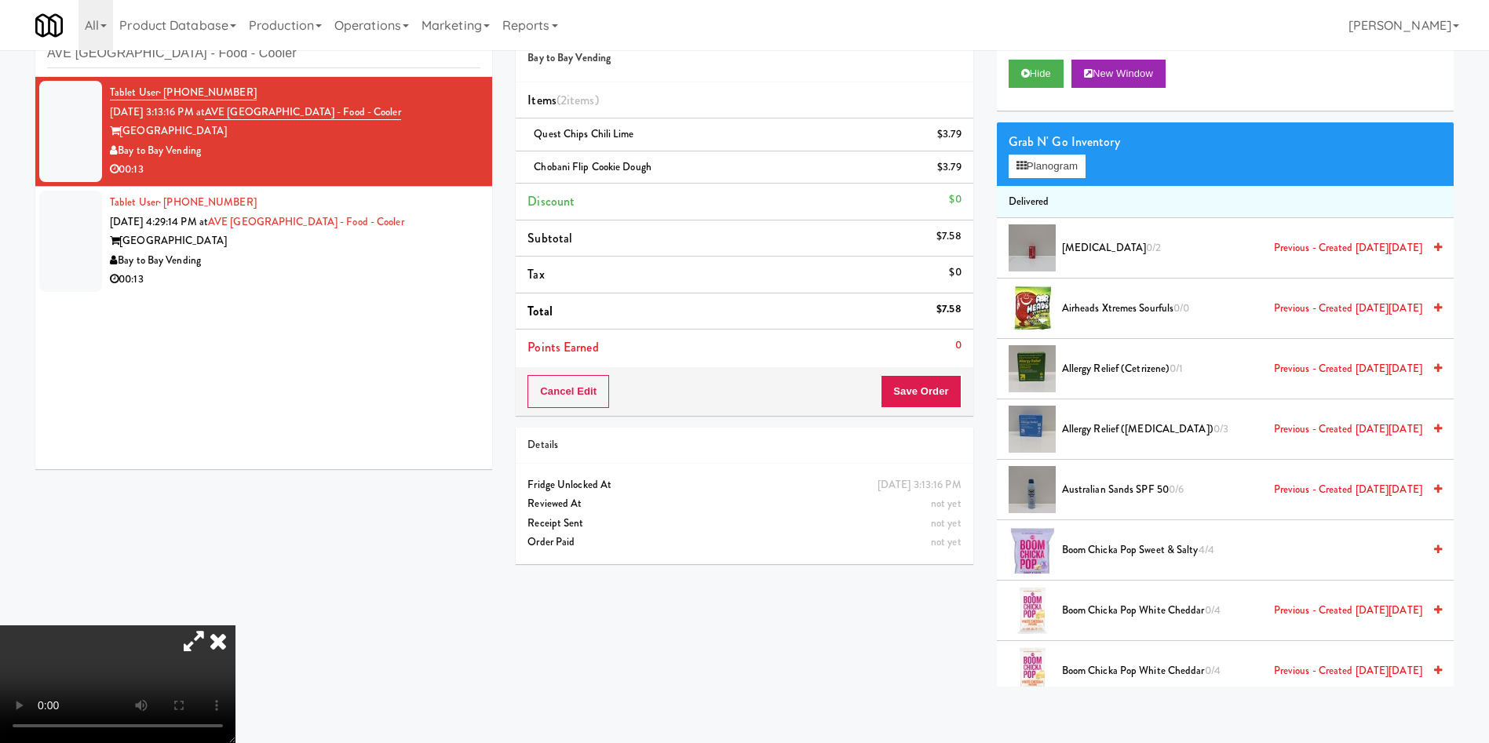
click at [235, 495] on video at bounding box center [117, 685] width 235 height 118
click at [953, 141] on link at bounding box center [960, 141] width 14 height 20
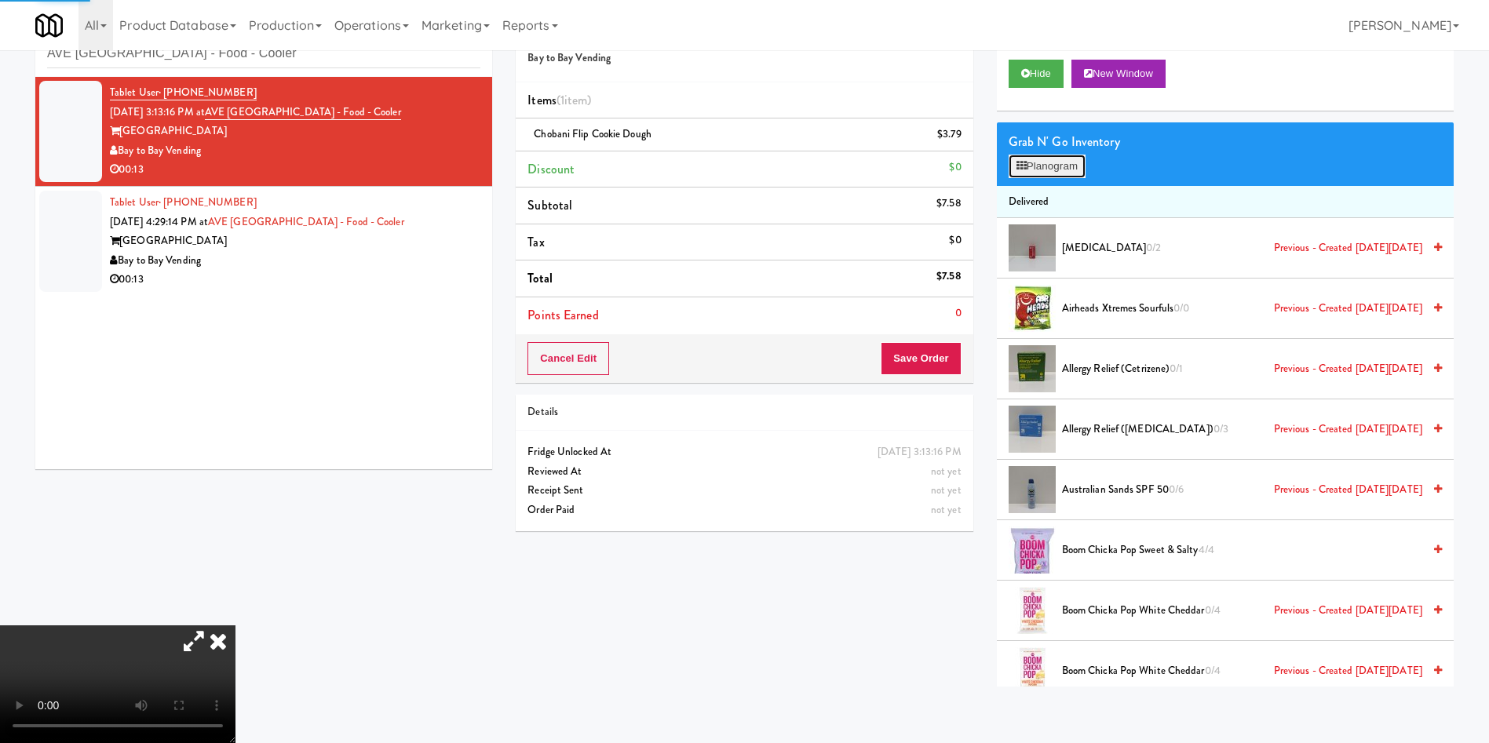
click at [1004, 159] on button "Planogram" at bounding box center [1047, 167] width 77 height 24
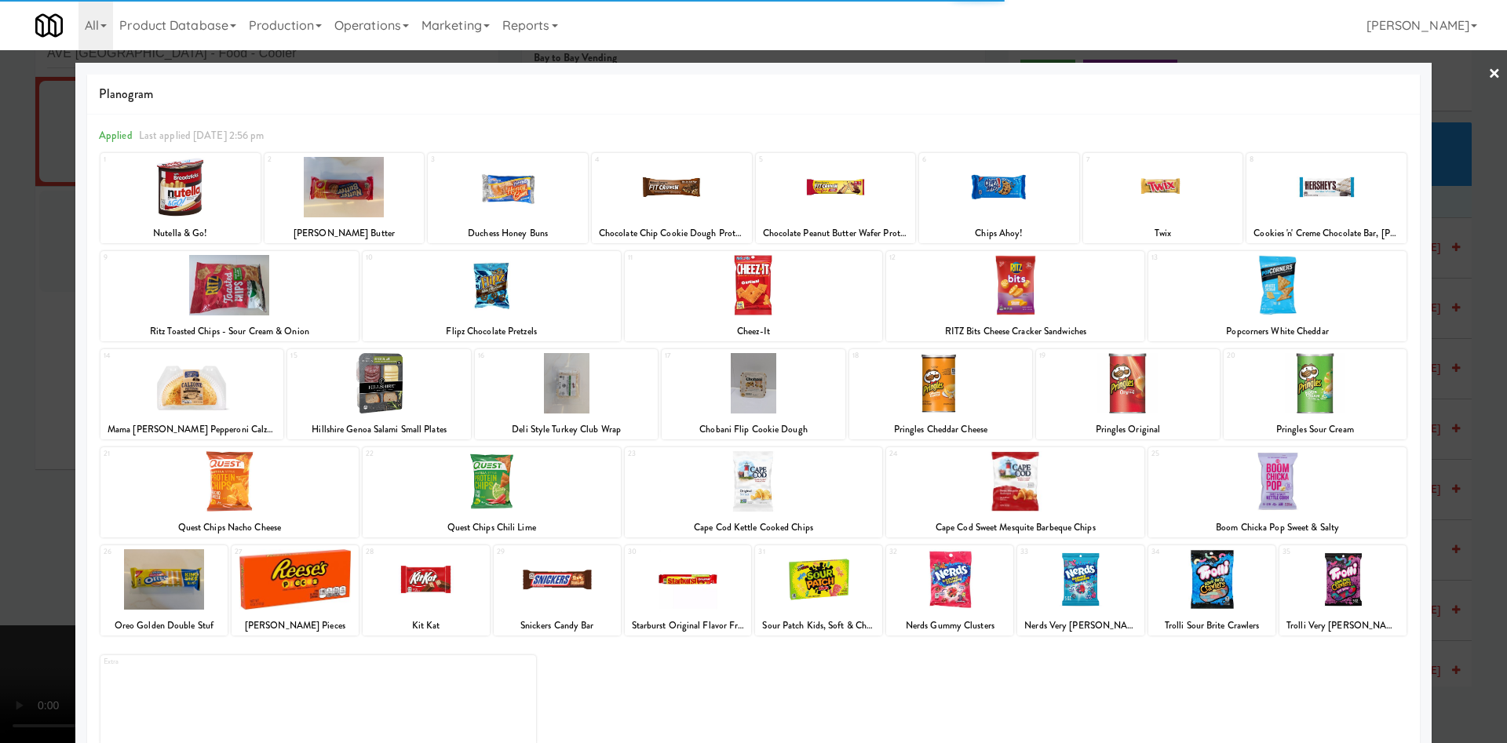
click at [506, 491] on div at bounding box center [492, 481] width 258 height 60
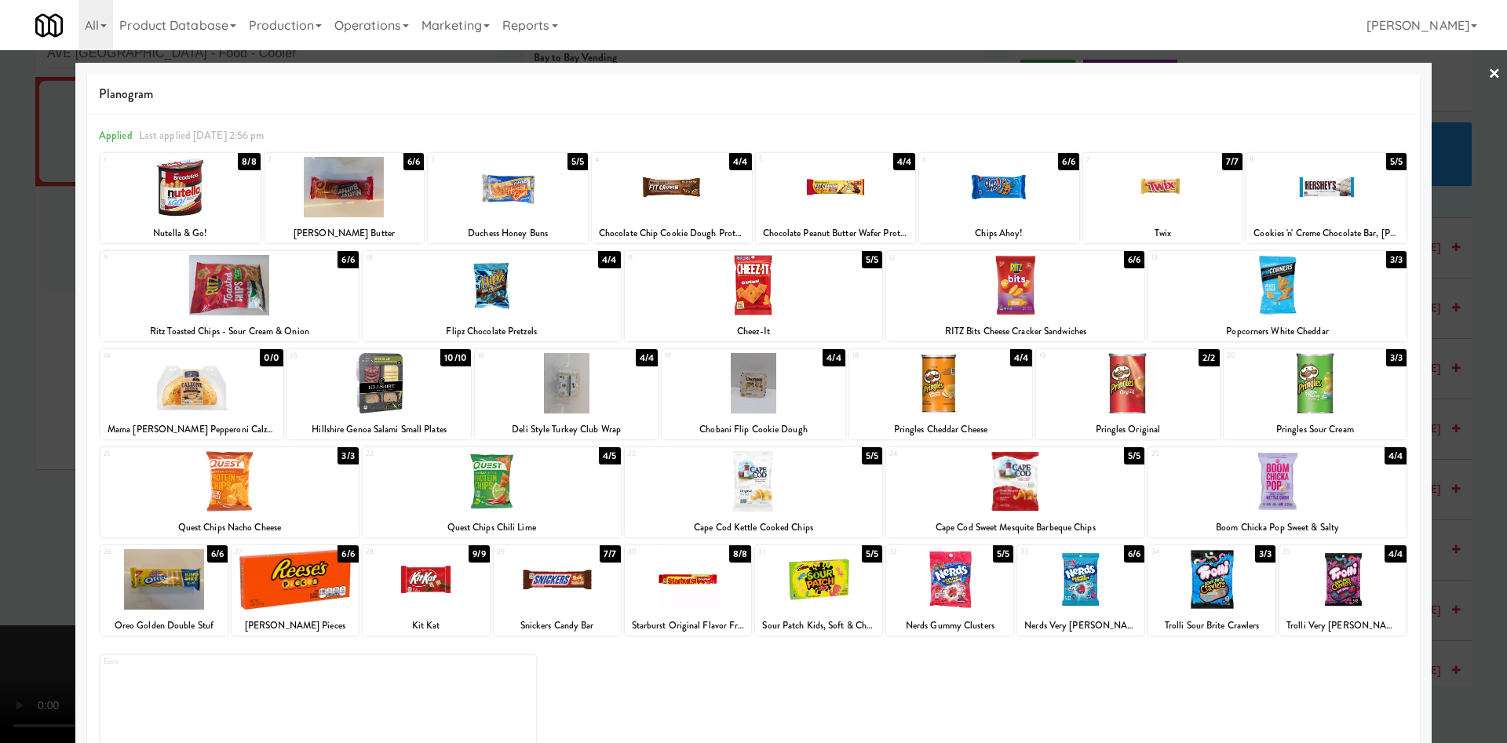
click at [20, 367] on div at bounding box center [753, 371] width 1507 height 743
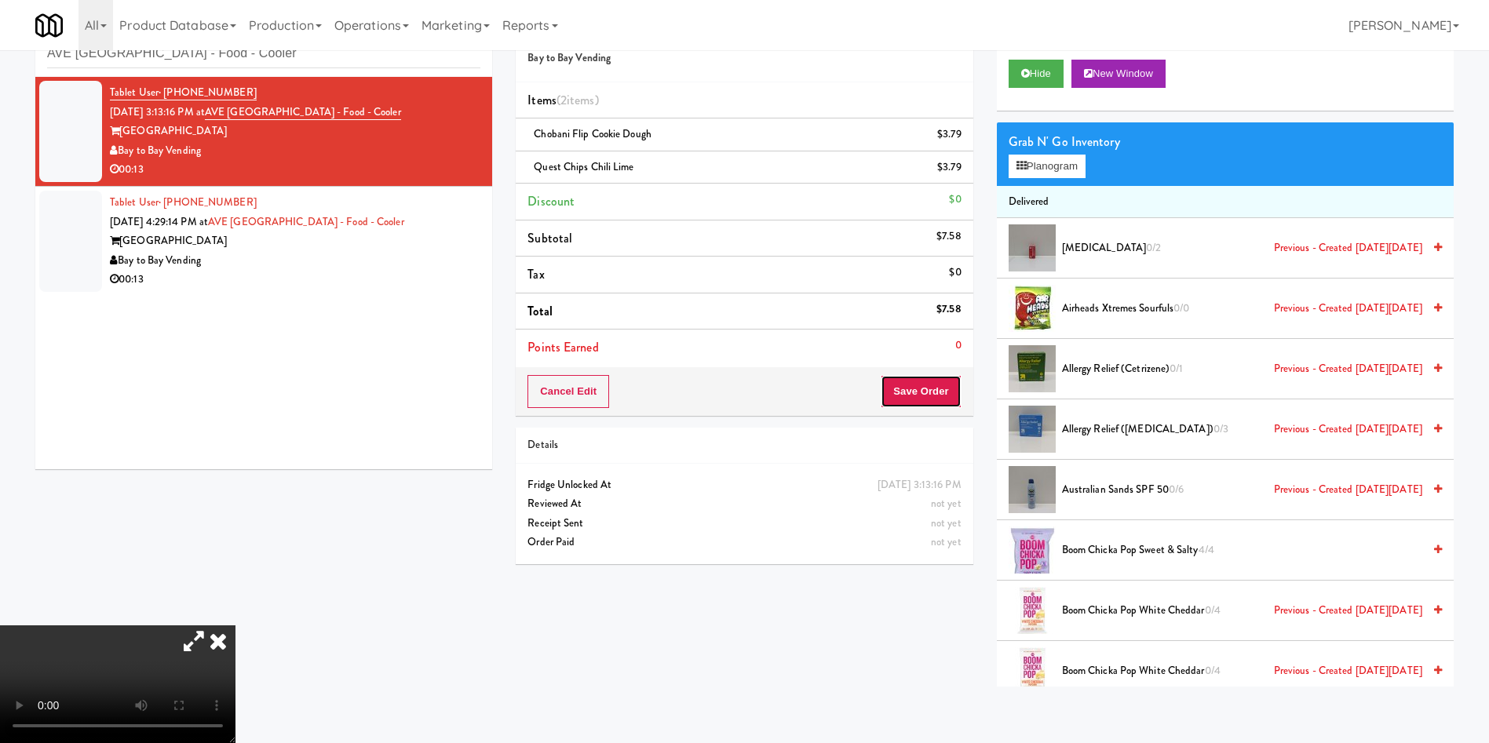
click at [938, 384] on button "Save Order" at bounding box center [921, 391] width 80 height 33
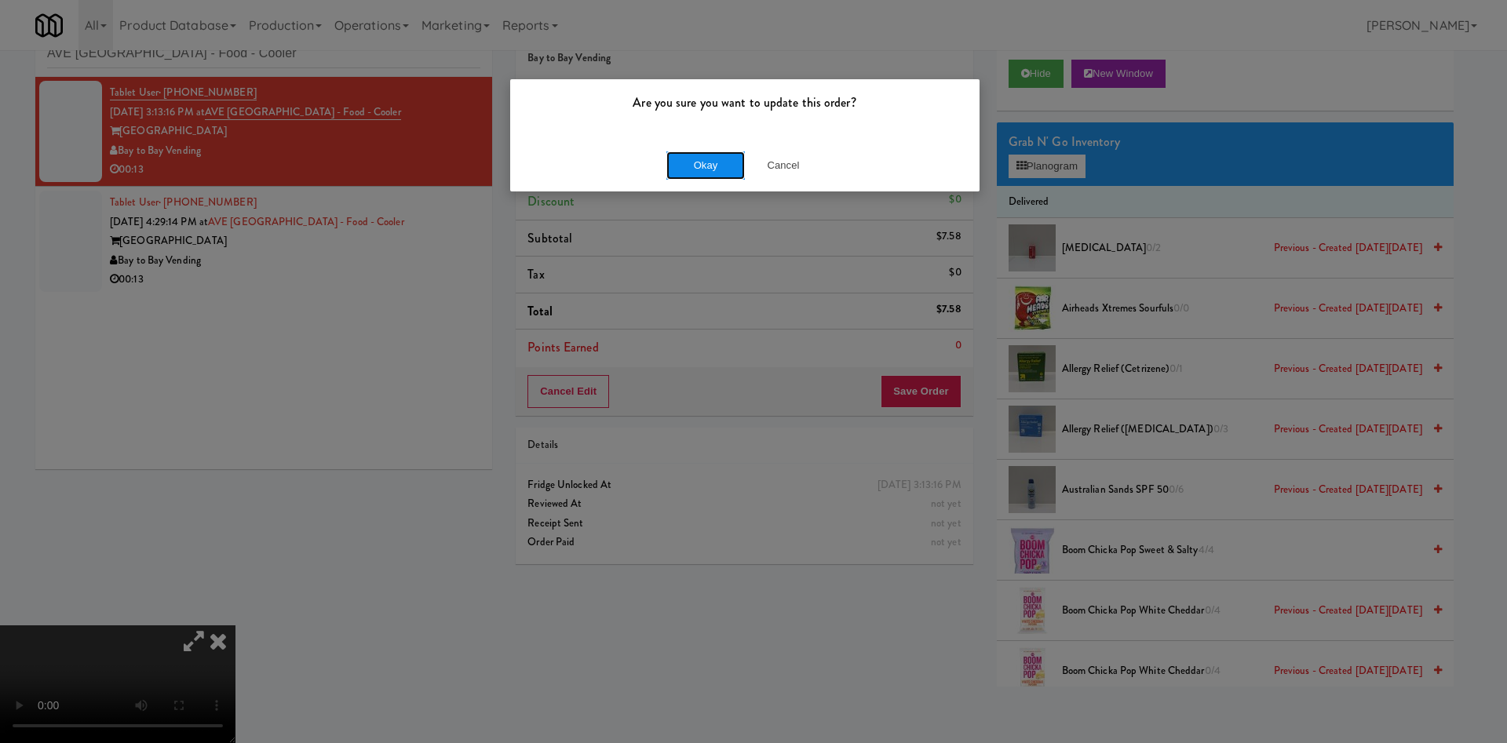
click at [674, 166] on button "Okay" at bounding box center [705, 166] width 78 height 28
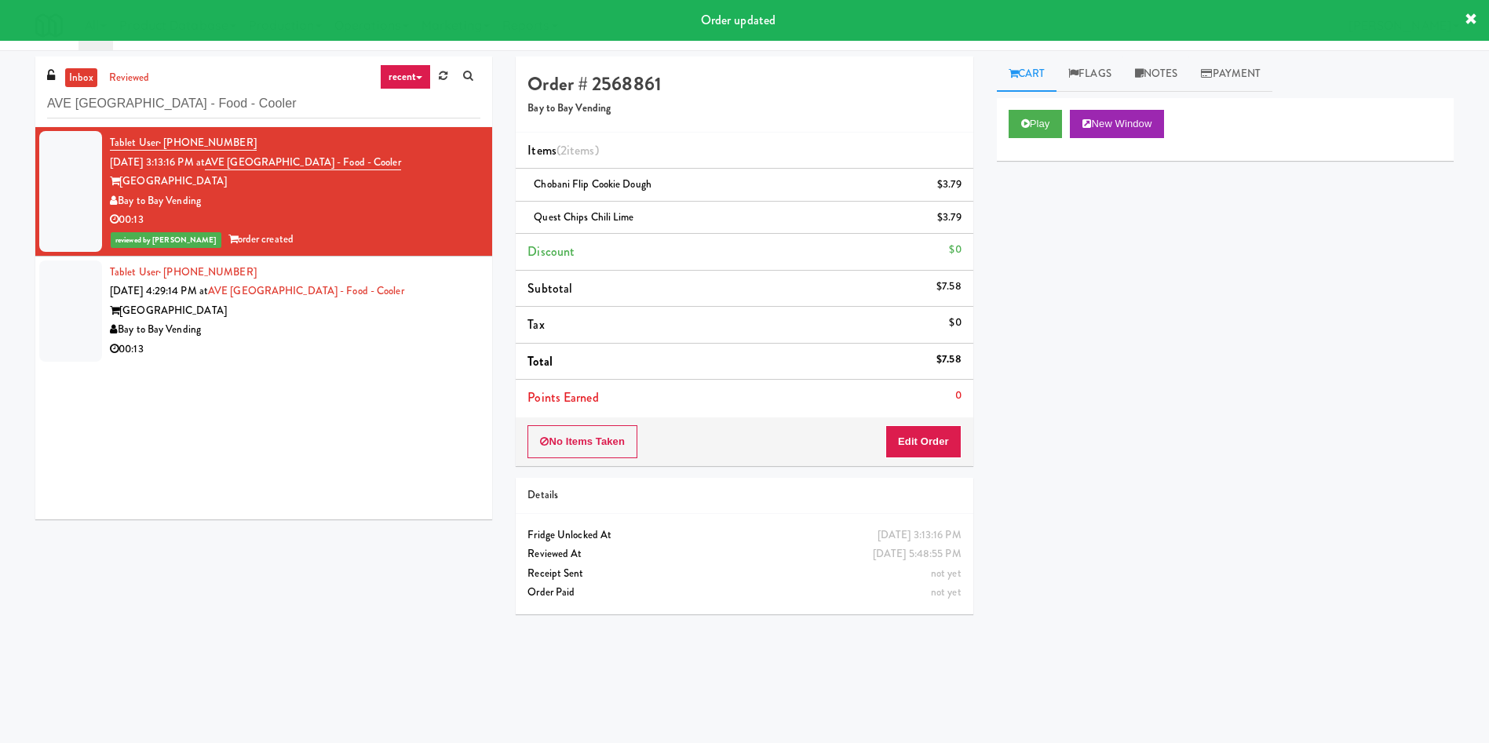
drag, startPoint x: 46, startPoint y: 310, endPoint x: 109, endPoint y: 295, distance: 64.5
click at [46, 310] on div at bounding box center [70, 311] width 63 height 101
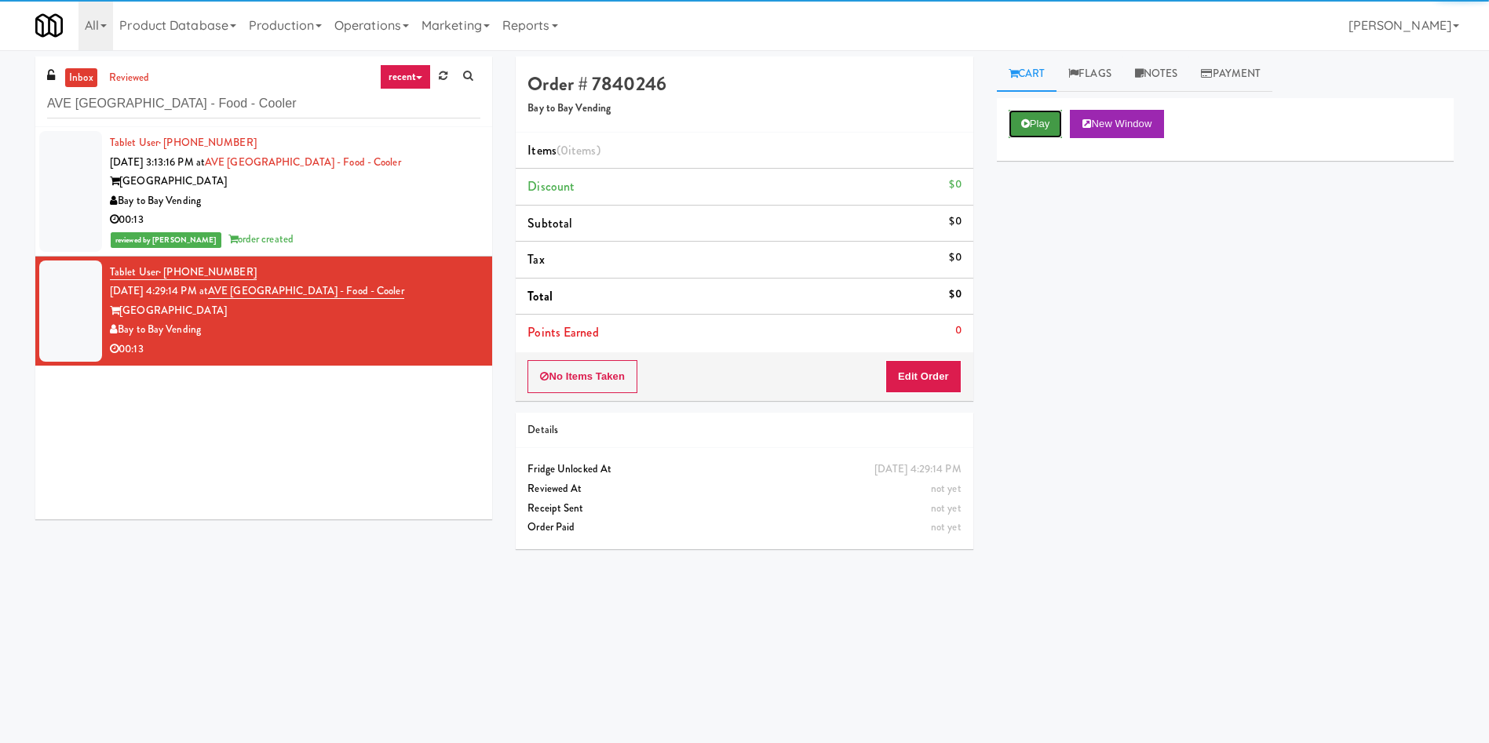
click at [1004, 128] on button "Play" at bounding box center [1036, 124] width 54 height 28
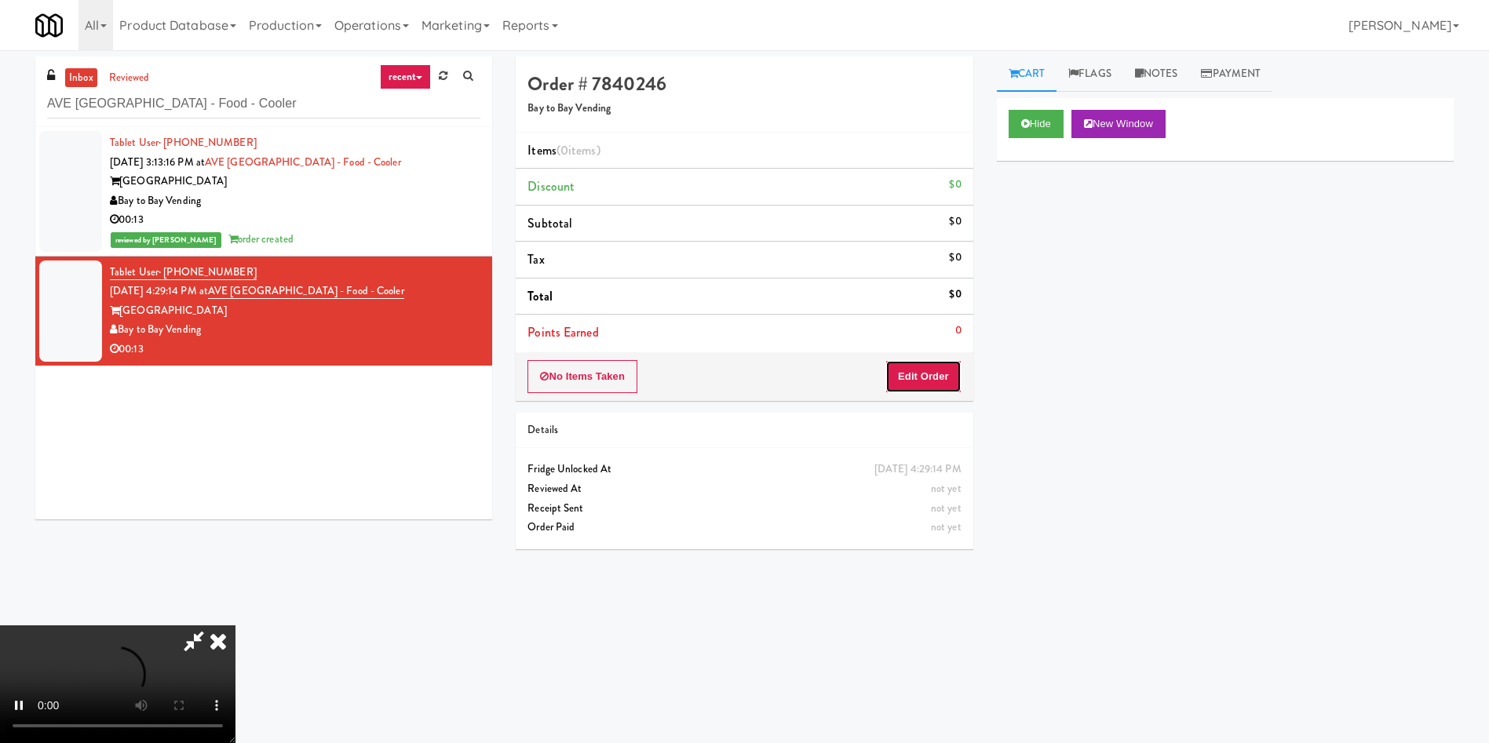
click at [908, 388] on button "Edit Order" at bounding box center [923, 376] width 76 height 33
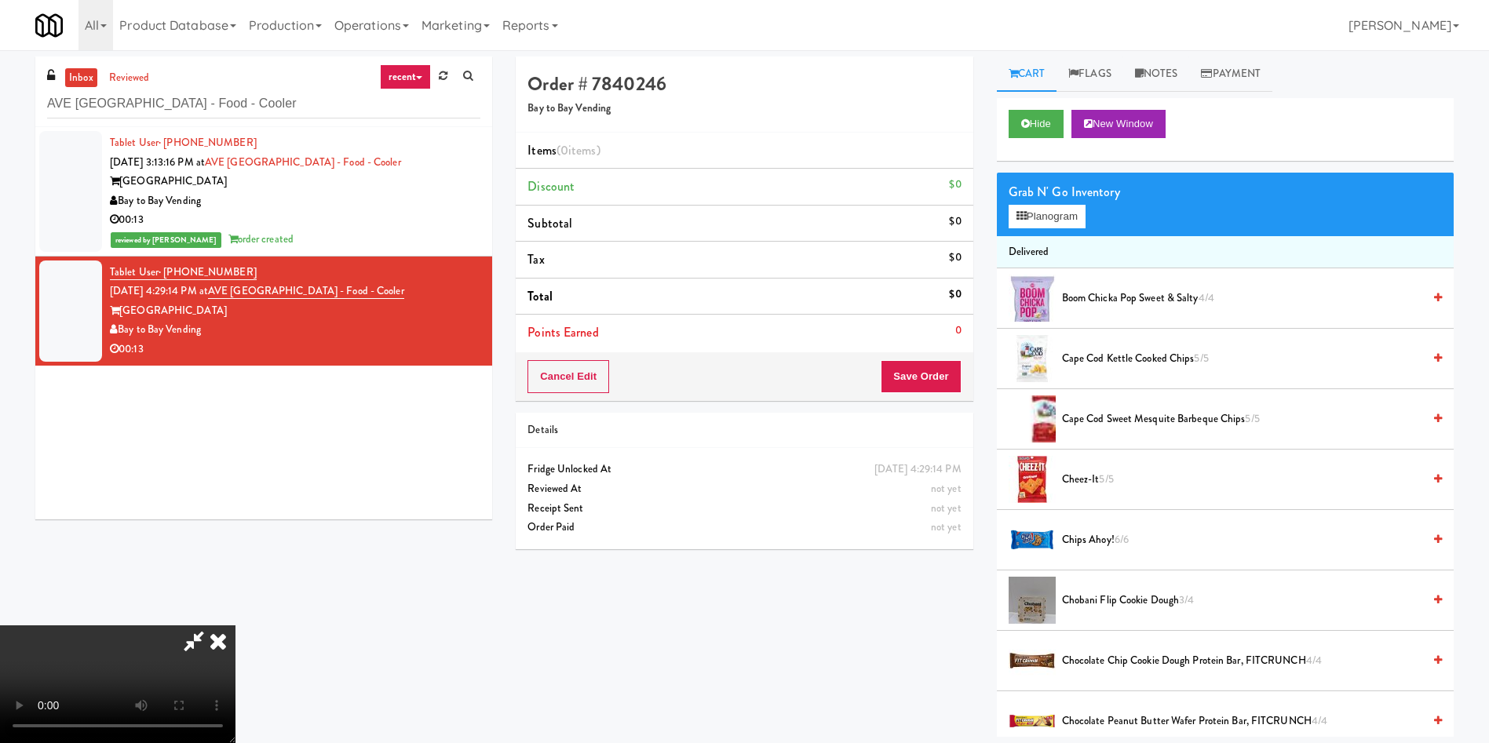
scroll to position [231, 0]
click at [235, 495] on video at bounding box center [117, 685] width 235 height 118
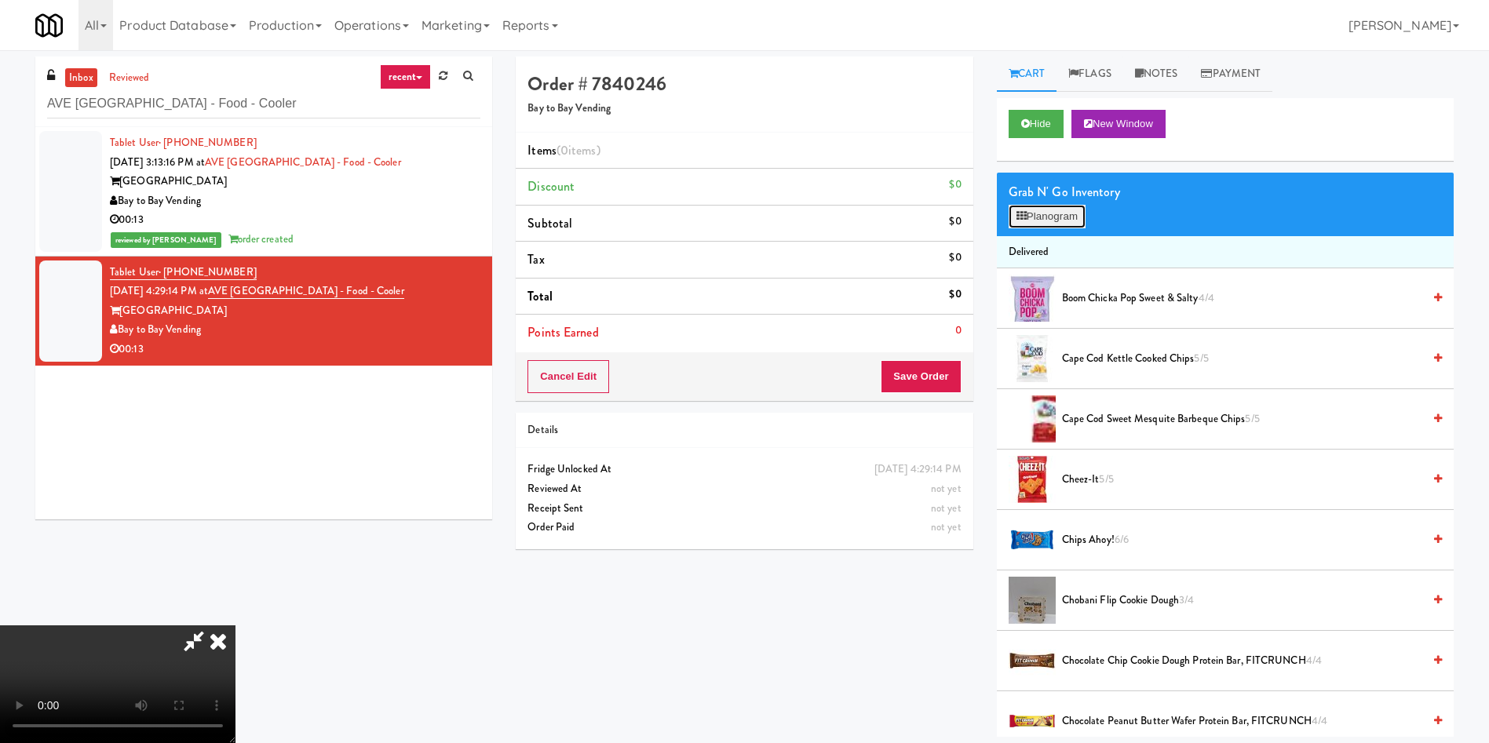
click at [1004, 213] on button "Planogram" at bounding box center [1047, 217] width 77 height 24
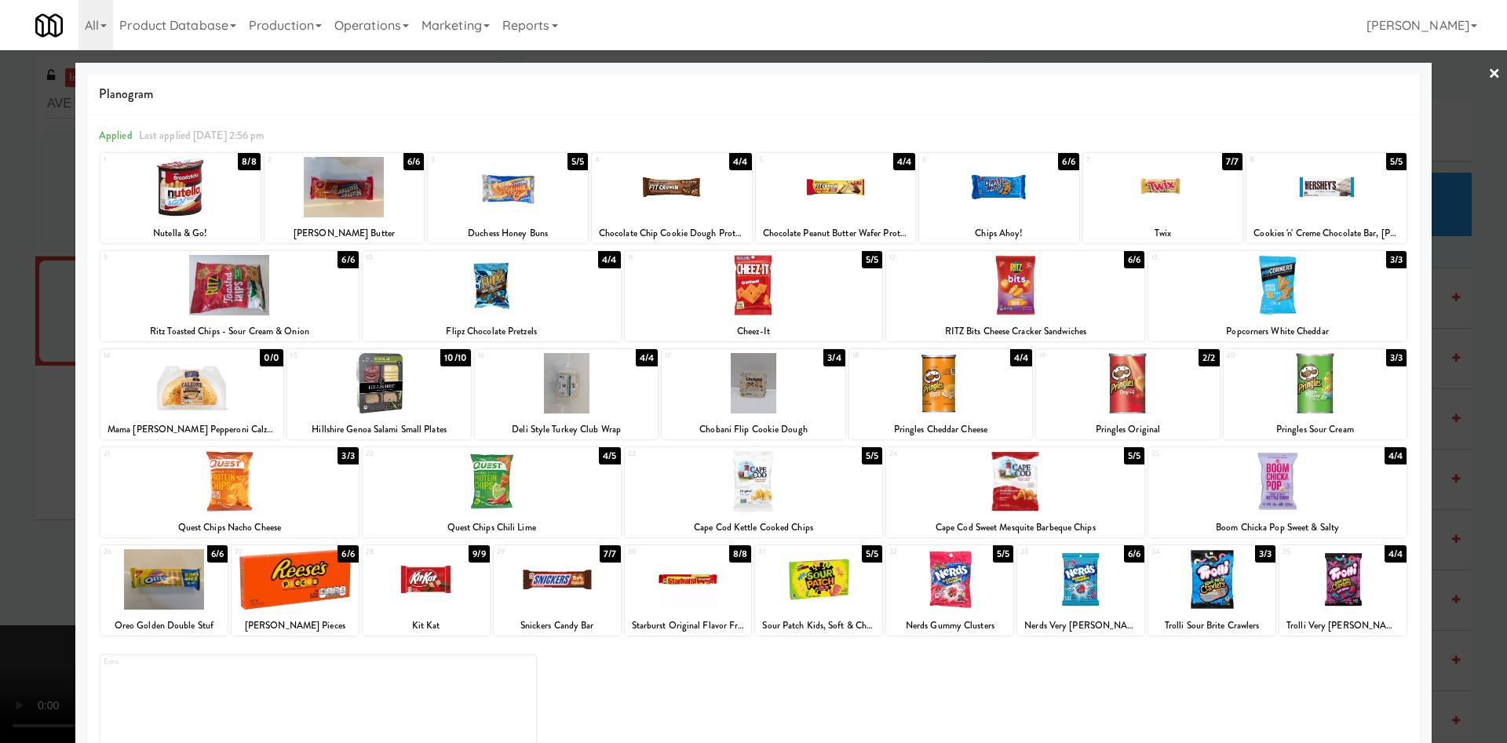
click at [1004, 495] on div at bounding box center [1211, 579] width 127 height 60
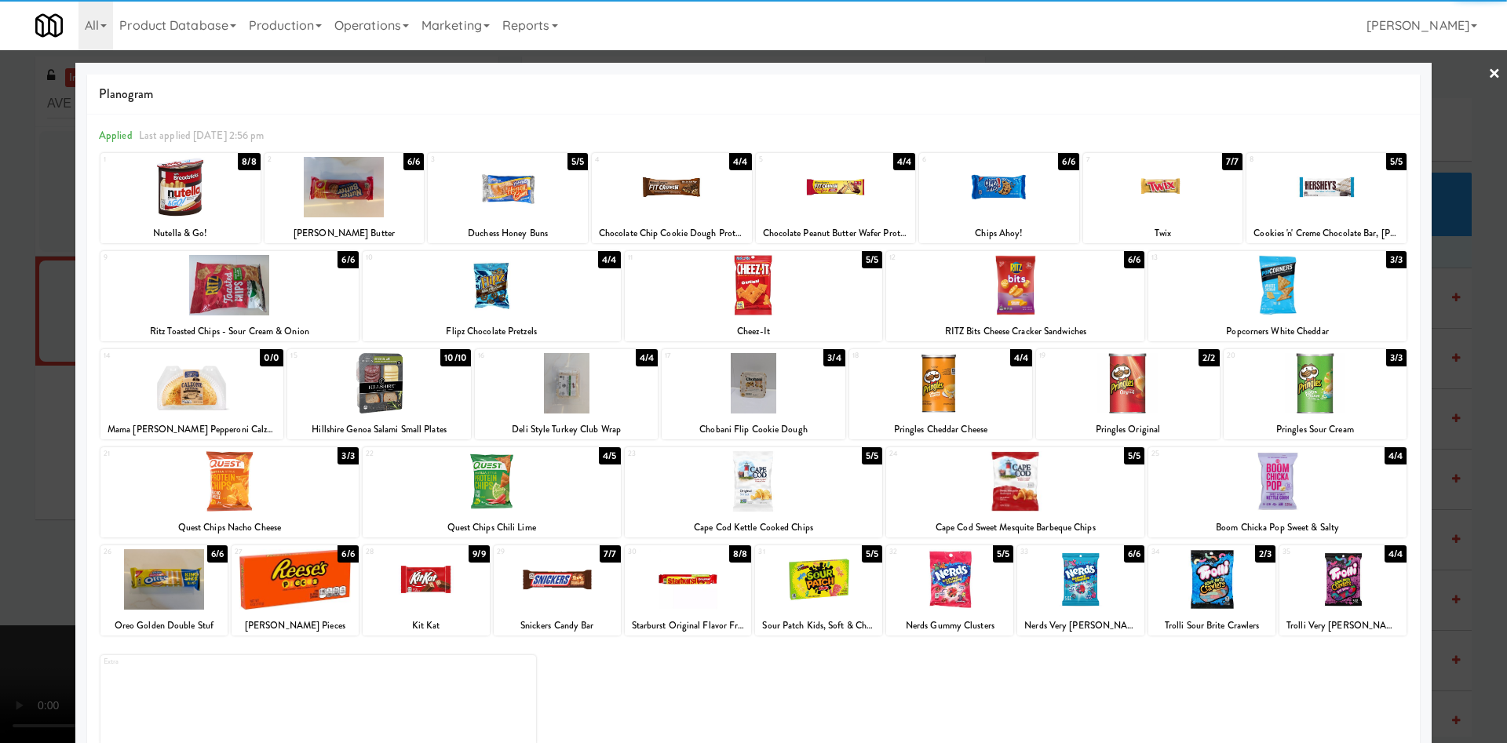
click at [53, 234] on div at bounding box center [753, 371] width 1507 height 743
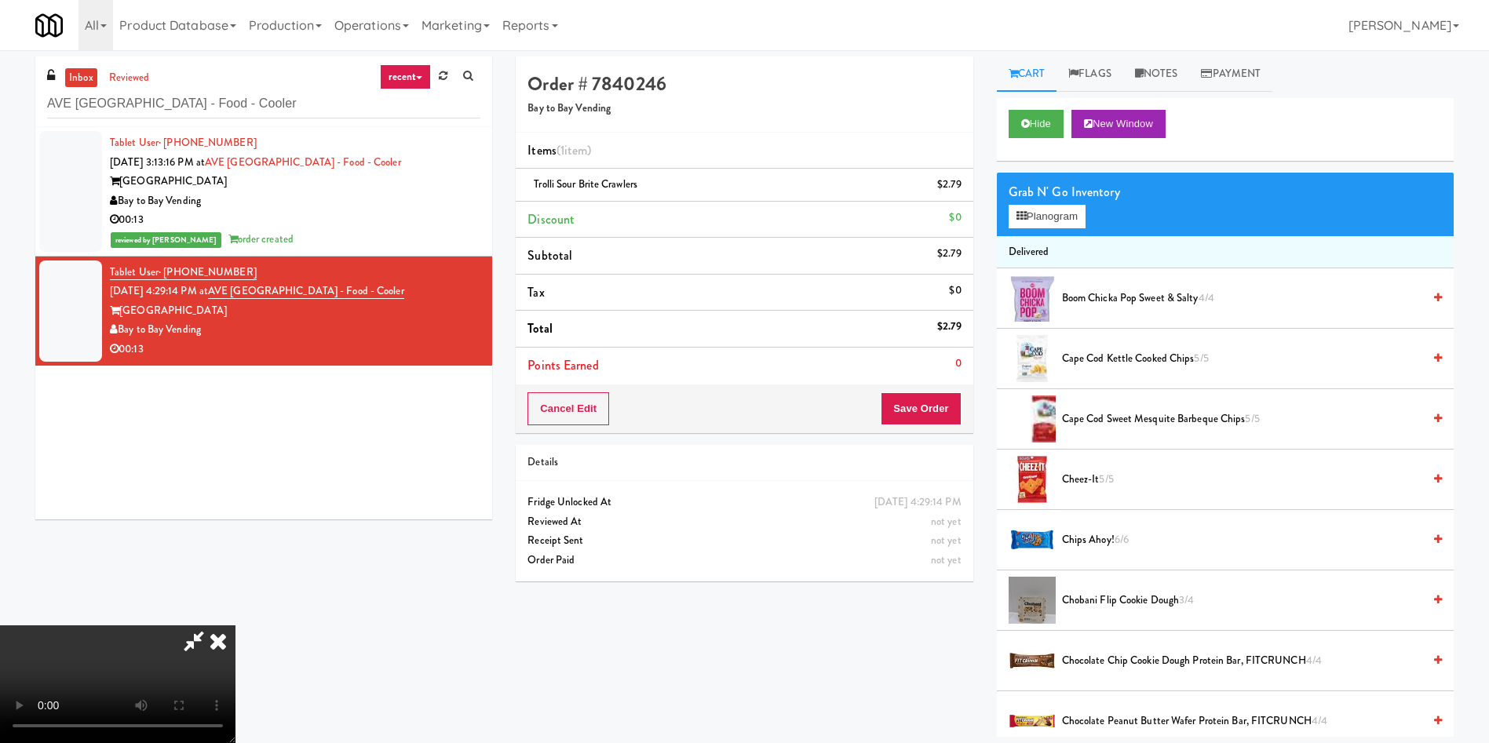
click at [235, 495] on video at bounding box center [117, 685] width 235 height 118
click at [935, 414] on button "Save Order" at bounding box center [921, 408] width 80 height 33
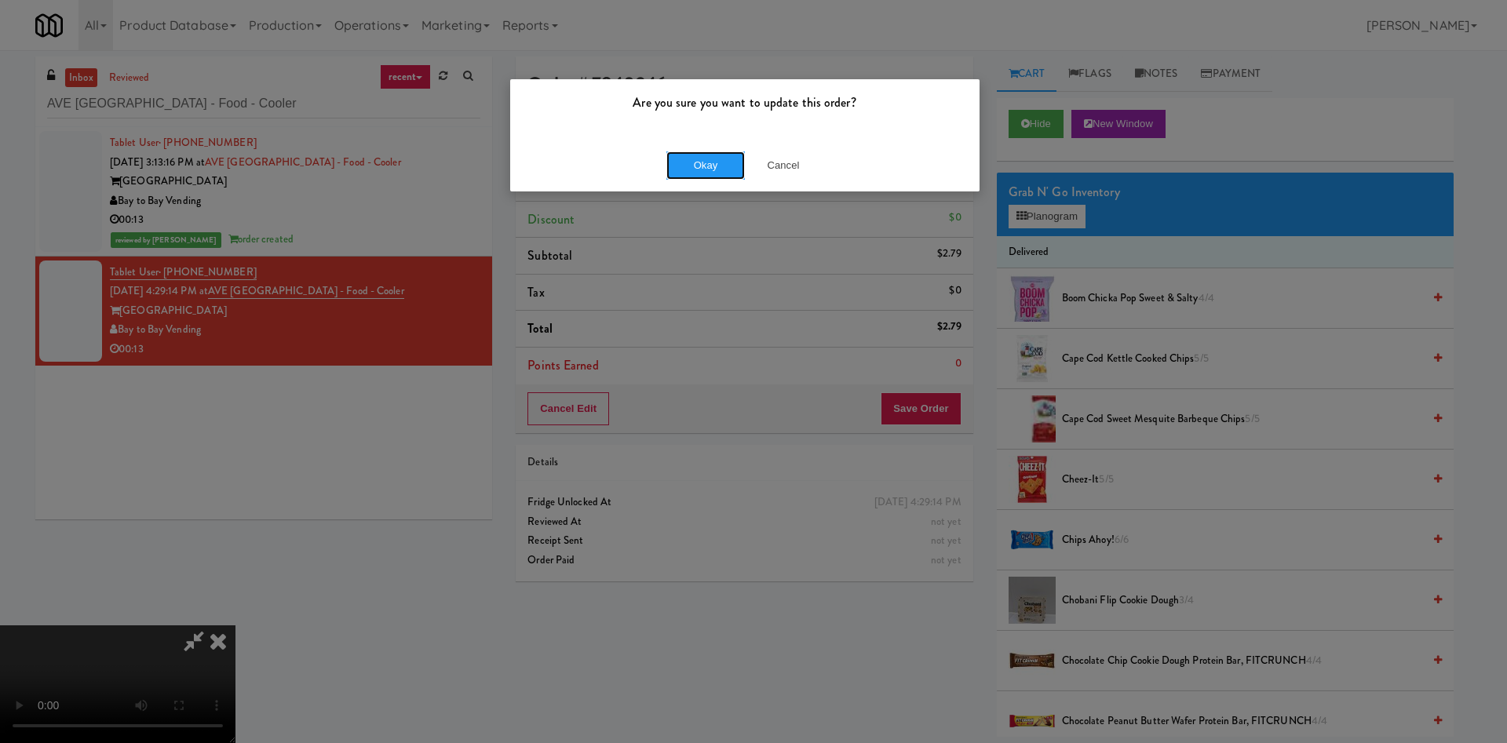
drag, startPoint x: 707, startPoint y: 159, endPoint x: 798, endPoint y: 257, distance: 132.8
click at [754, 335] on div "Are you sure you want to update this order? Okay Cancel" at bounding box center [753, 371] width 1507 height 743
click at [785, 177] on button "Cancel" at bounding box center [783, 166] width 78 height 28
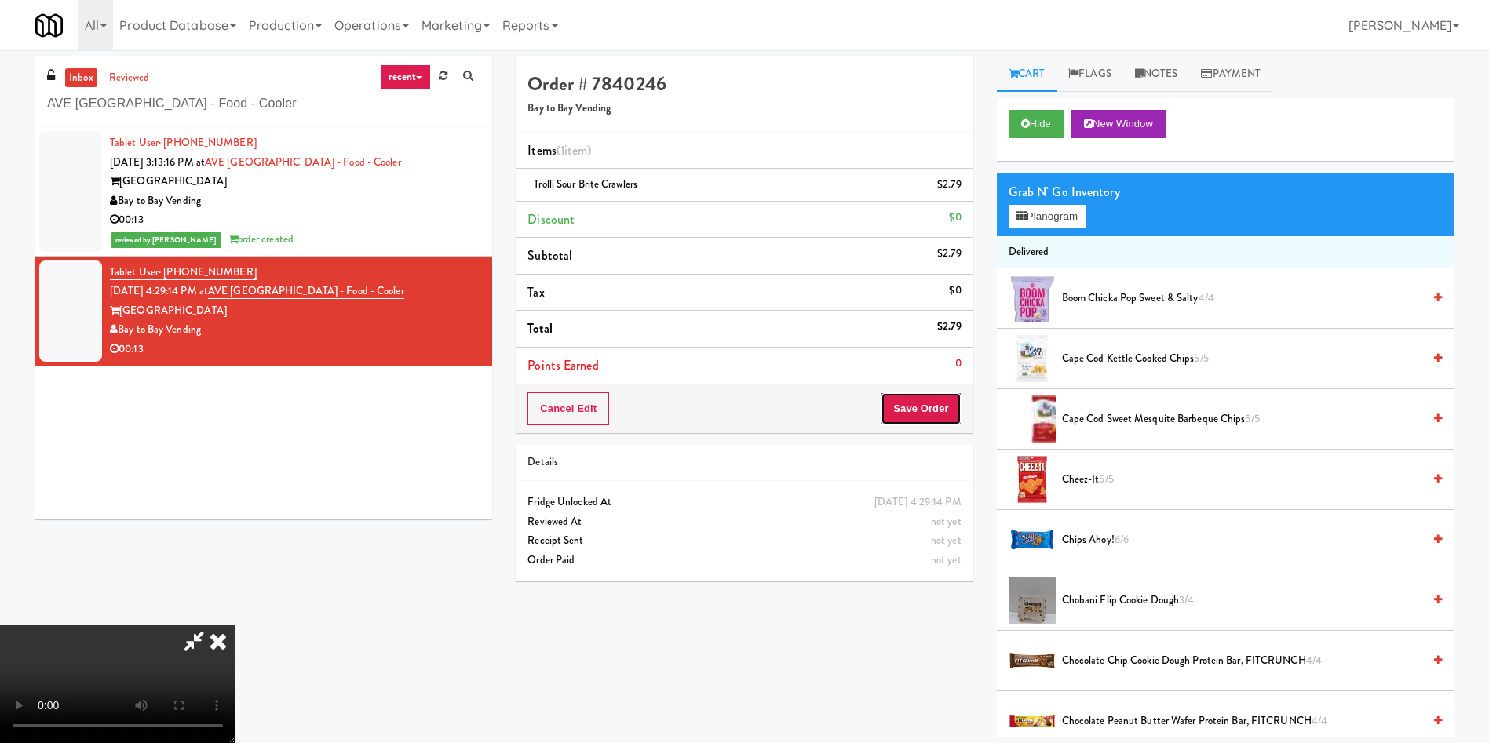
click at [916, 412] on button "Save Order" at bounding box center [921, 408] width 80 height 33
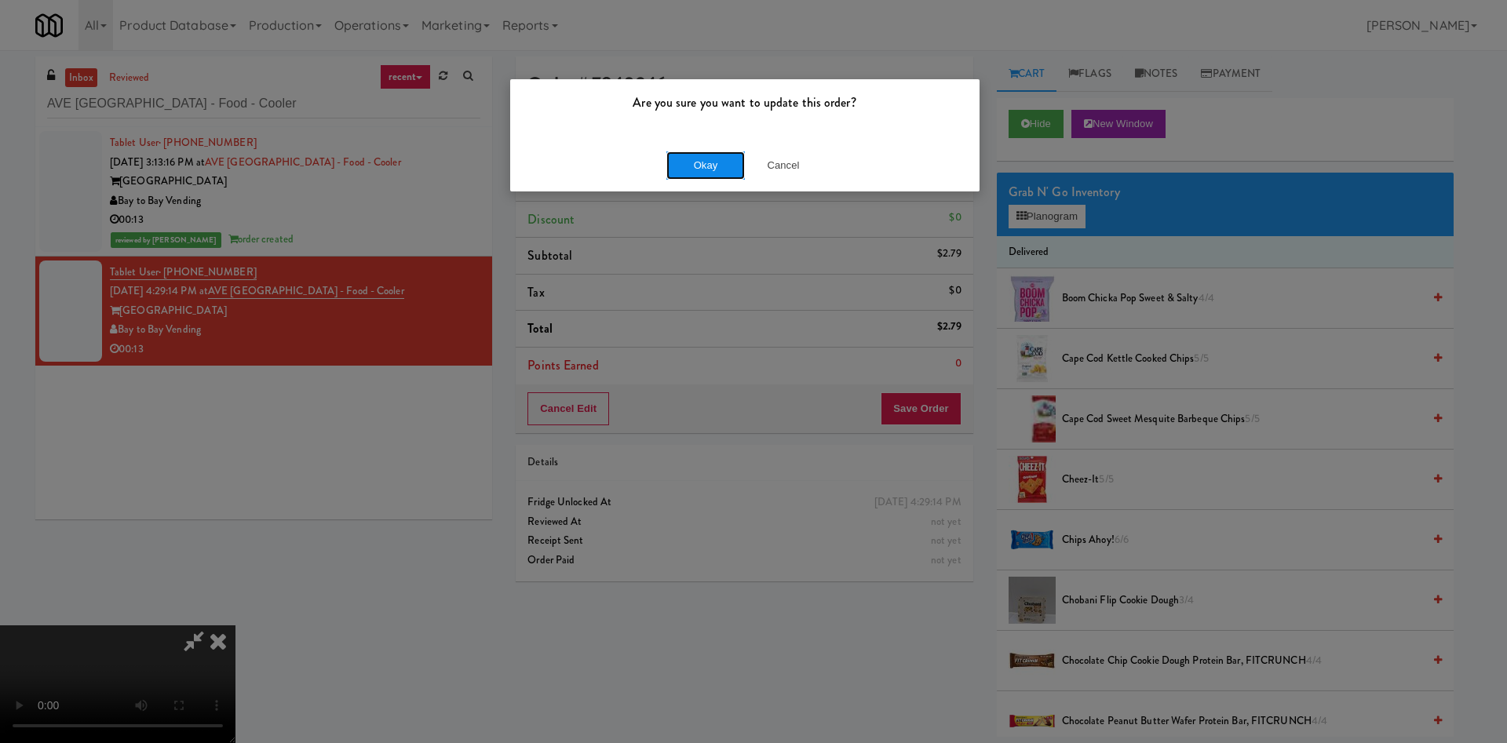
click at [725, 173] on button "Okay" at bounding box center [705, 166] width 78 height 28
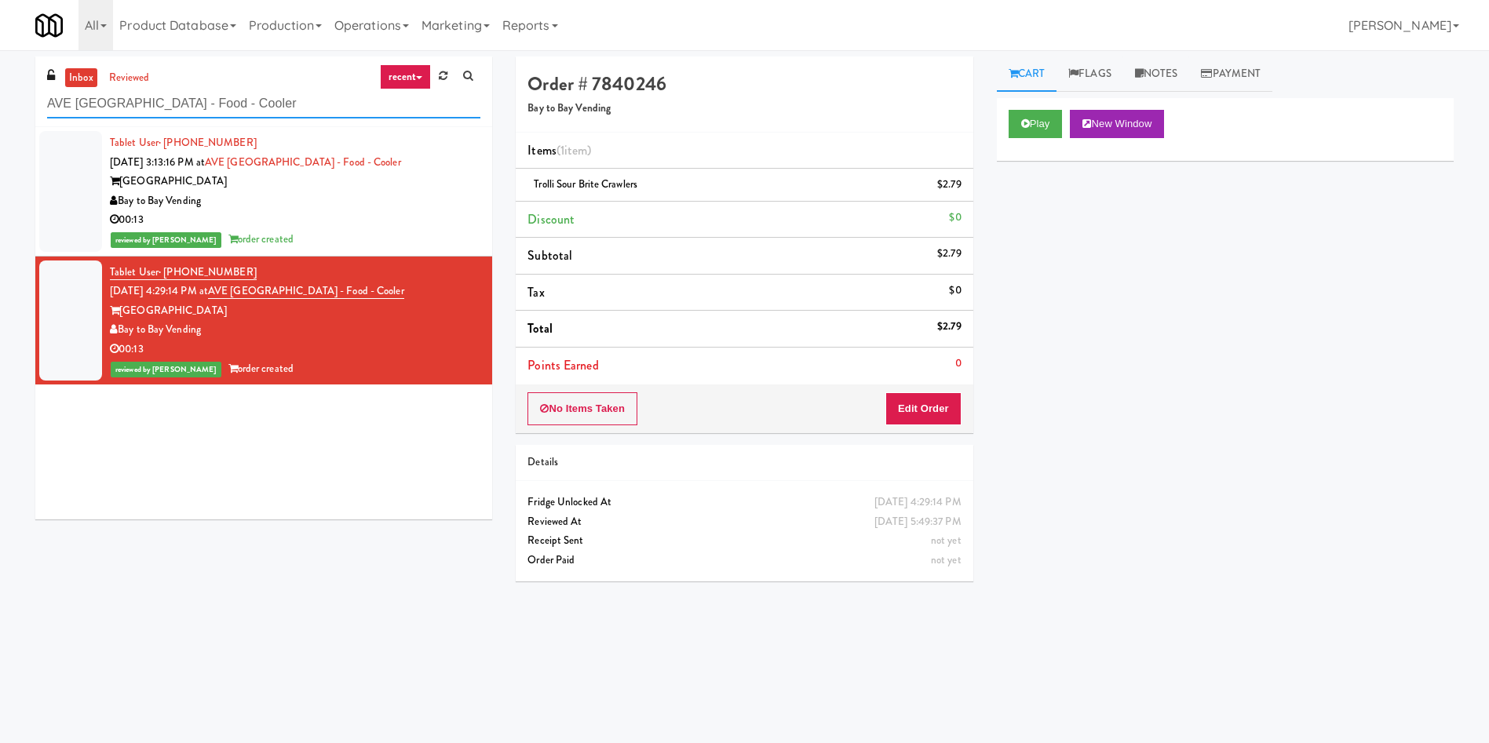
drag, startPoint x: 297, startPoint y: 113, endPoint x: 0, endPoint y: 70, distance: 299.8
click at [0, 70] on div "inbox reviewed recent all unclear take inventory issue suspicious failed recent…" at bounding box center [744, 372] width 1489 height 630
click at [458, 31] on link "Marketing" at bounding box center [455, 25] width 81 height 50
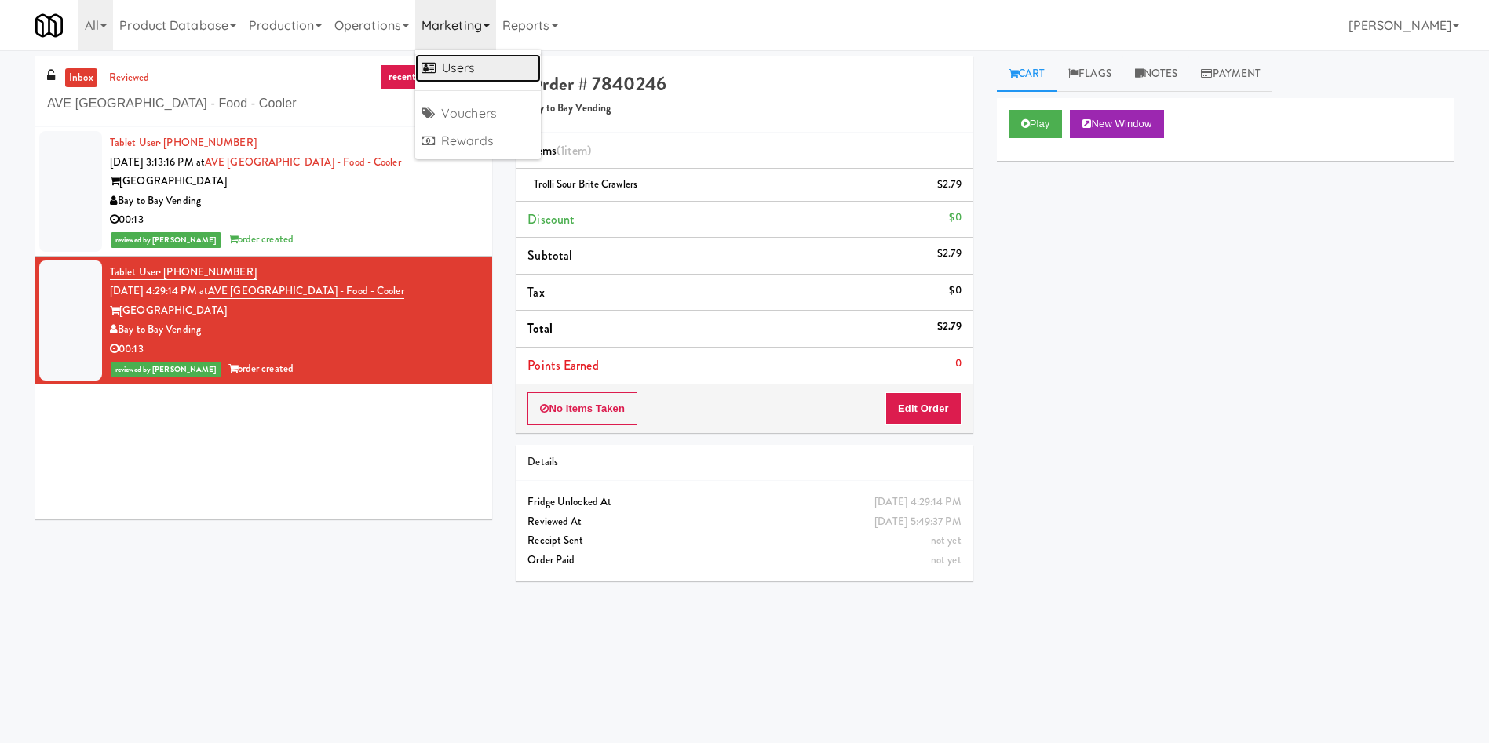
click at [480, 75] on link "Users" at bounding box center [478, 68] width 126 height 28
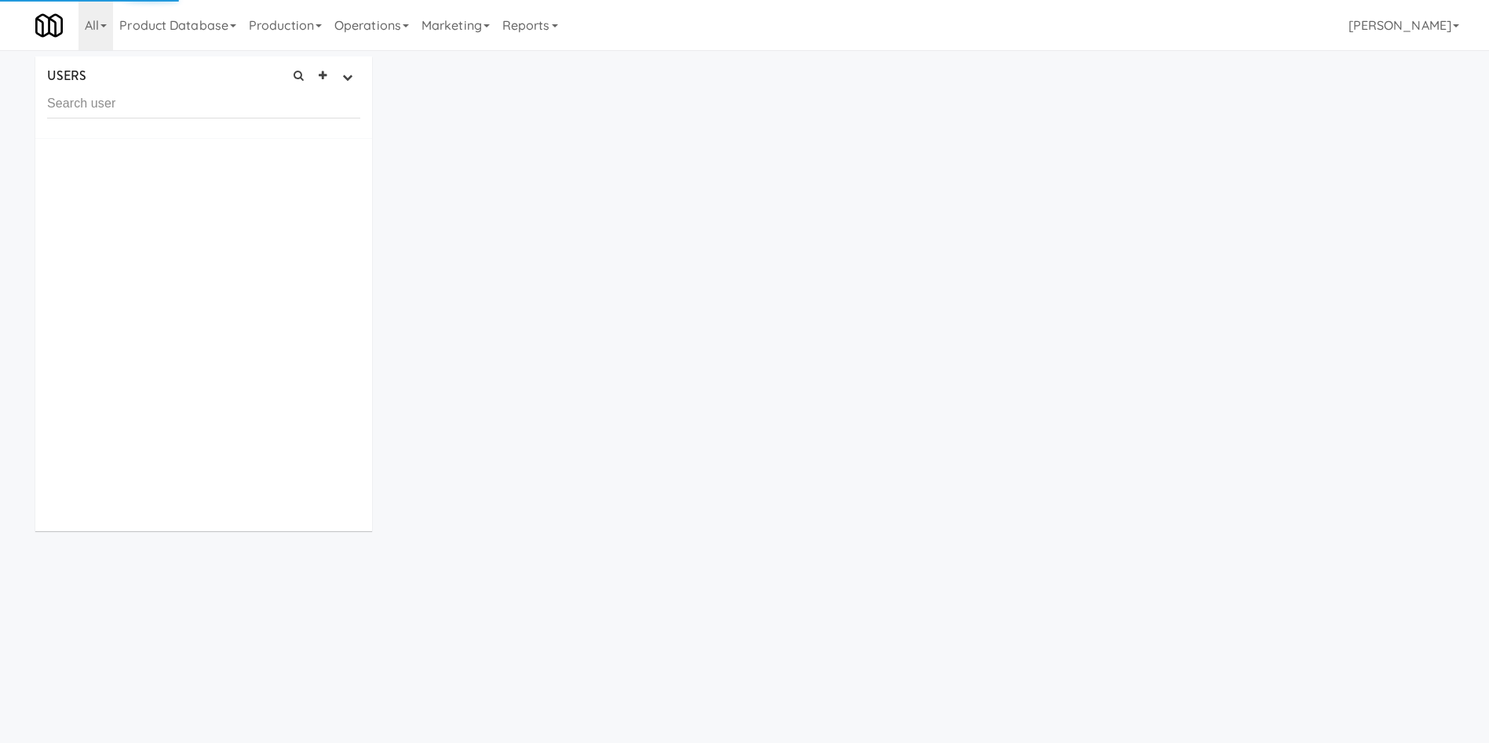
click at [271, 100] on input "text" at bounding box center [203, 103] width 313 height 29
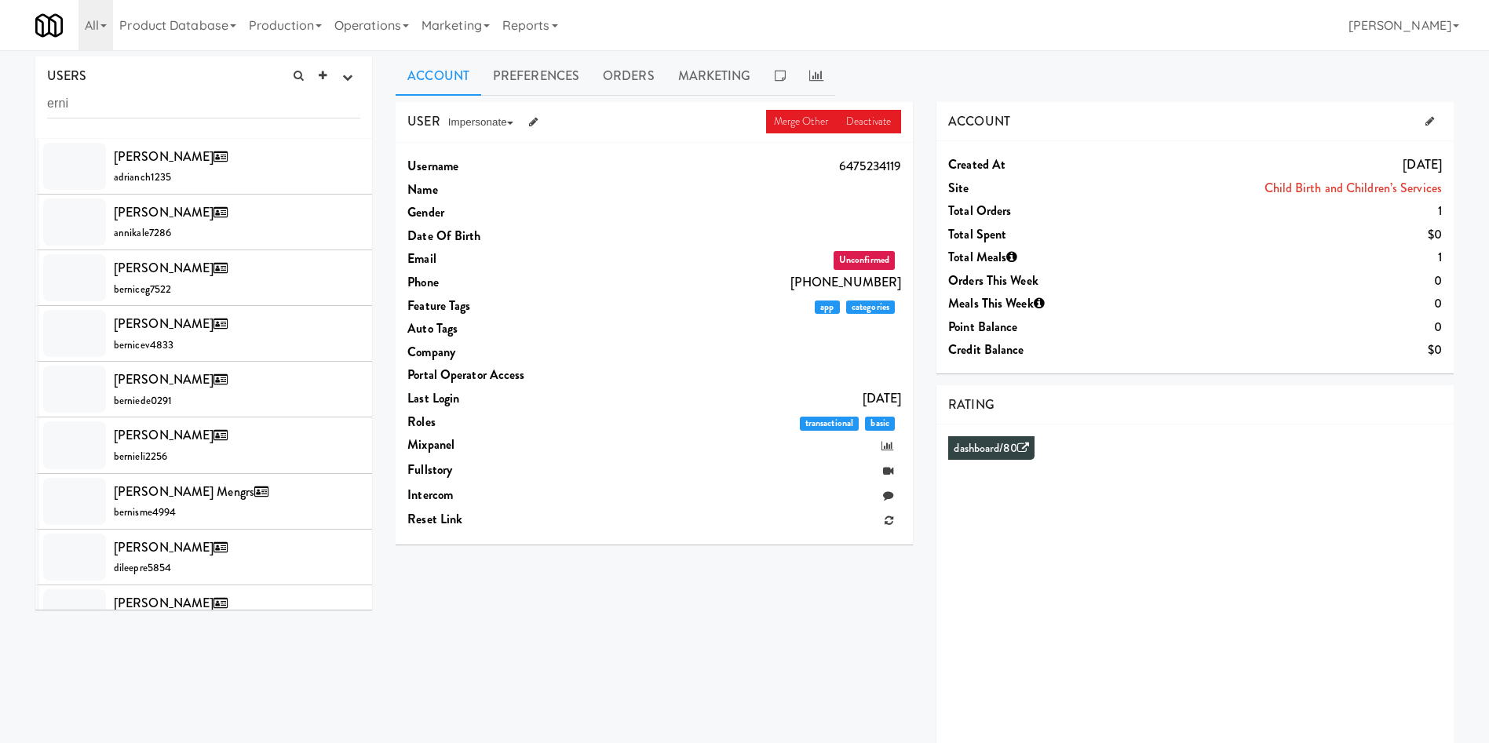
drag, startPoint x: 101, startPoint y: 107, endPoint x: 1, endPoint y: 102, distance: 100.6
click at [1, 102] on div "USERS active Ordered this week Didn't order this week 1 this week 2 this week 3…" at bounding box center [744, 419] width 1489 height 725
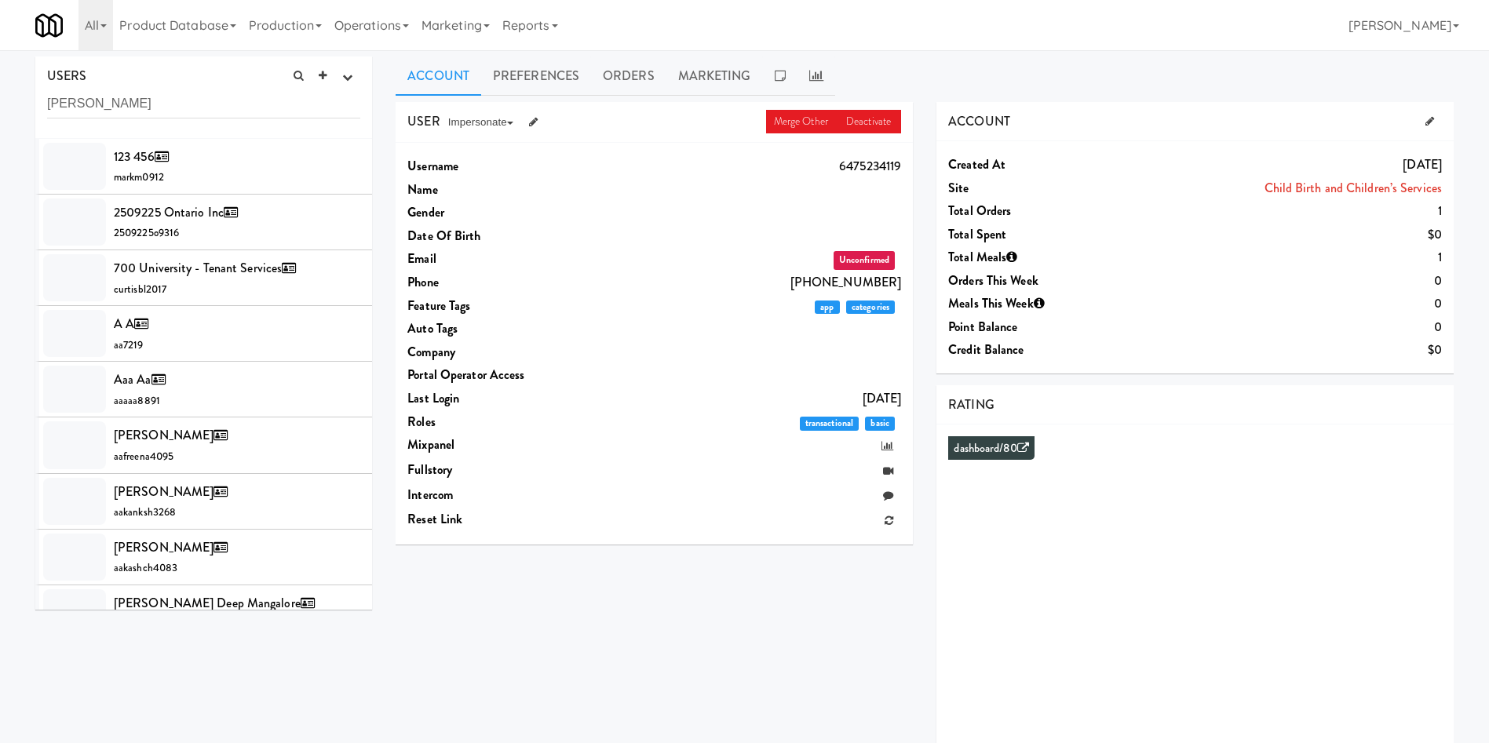
type input "ernie"
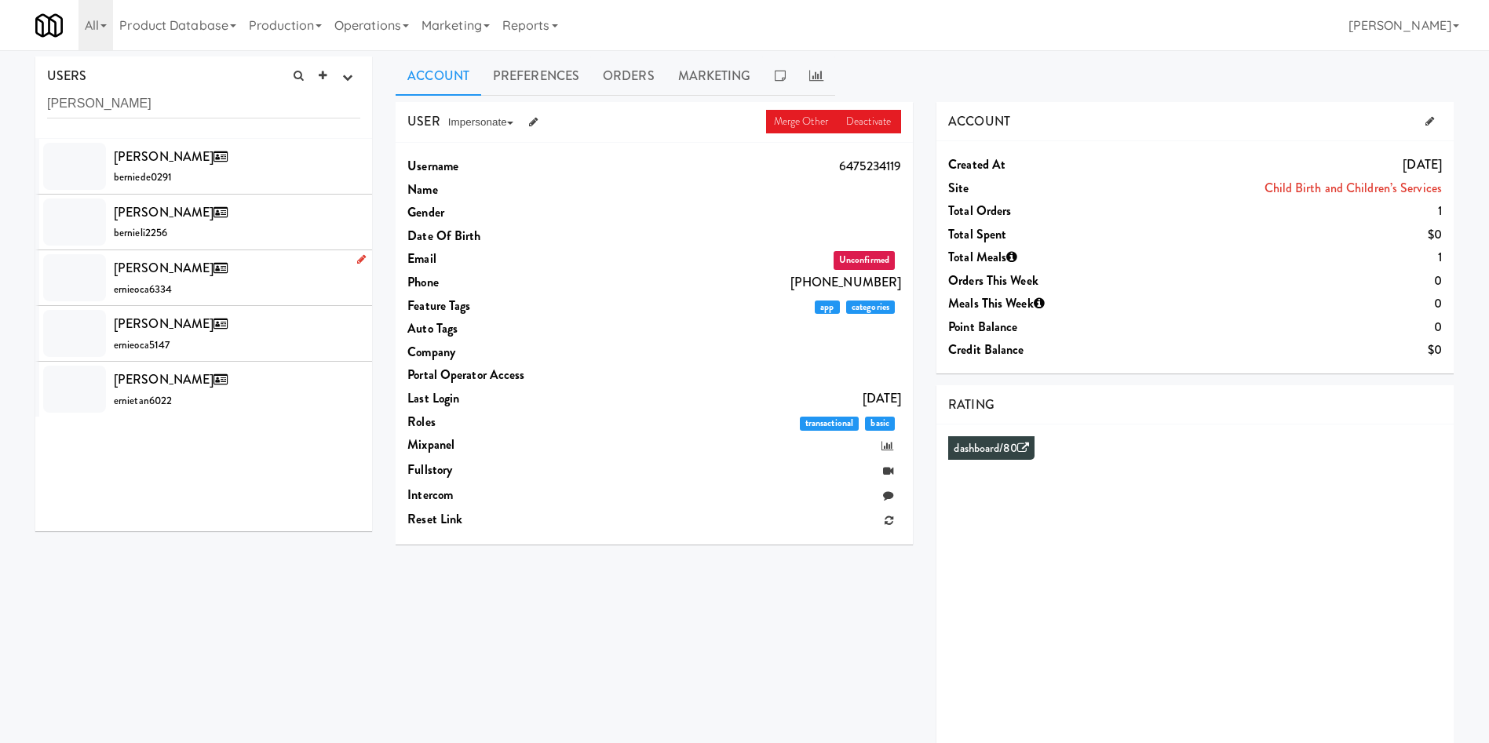
click at [55, 281] on div at bounding box center [74, 277] width 63 height 47
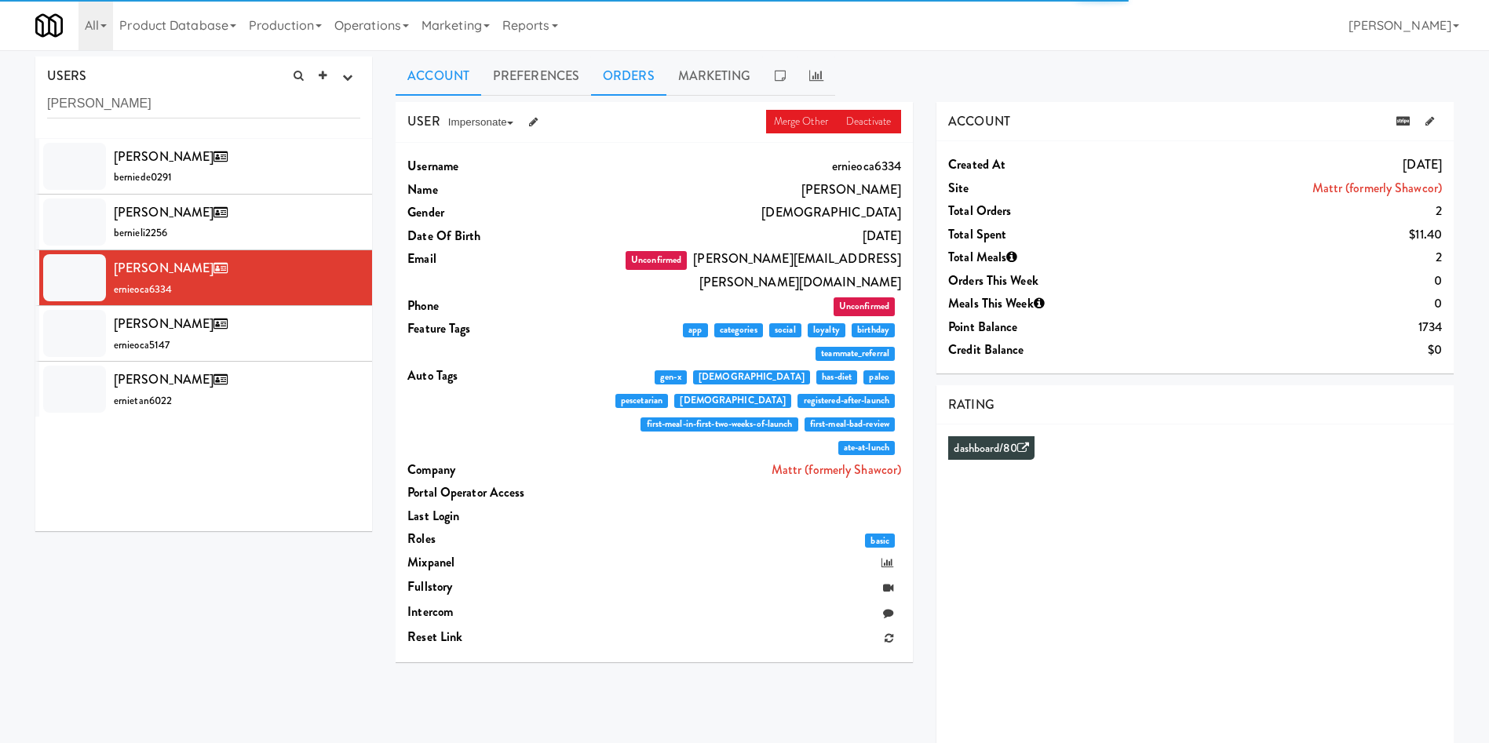
click at [615, 68] on link "Orders" at bounding box center [628, 76] width 75 height 39
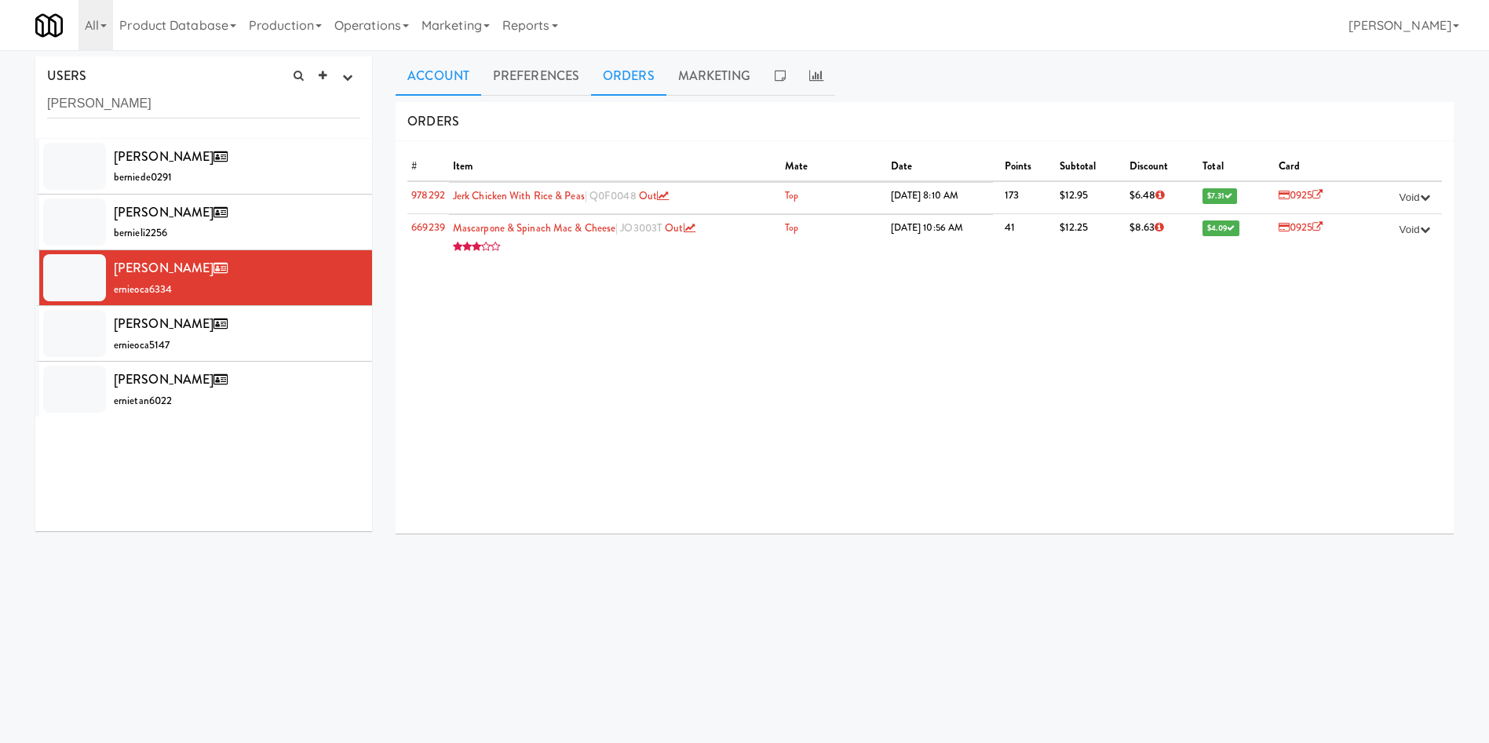
click at [467, 82] on link "Account" at bounding box center [439, 76] width 86 height 39
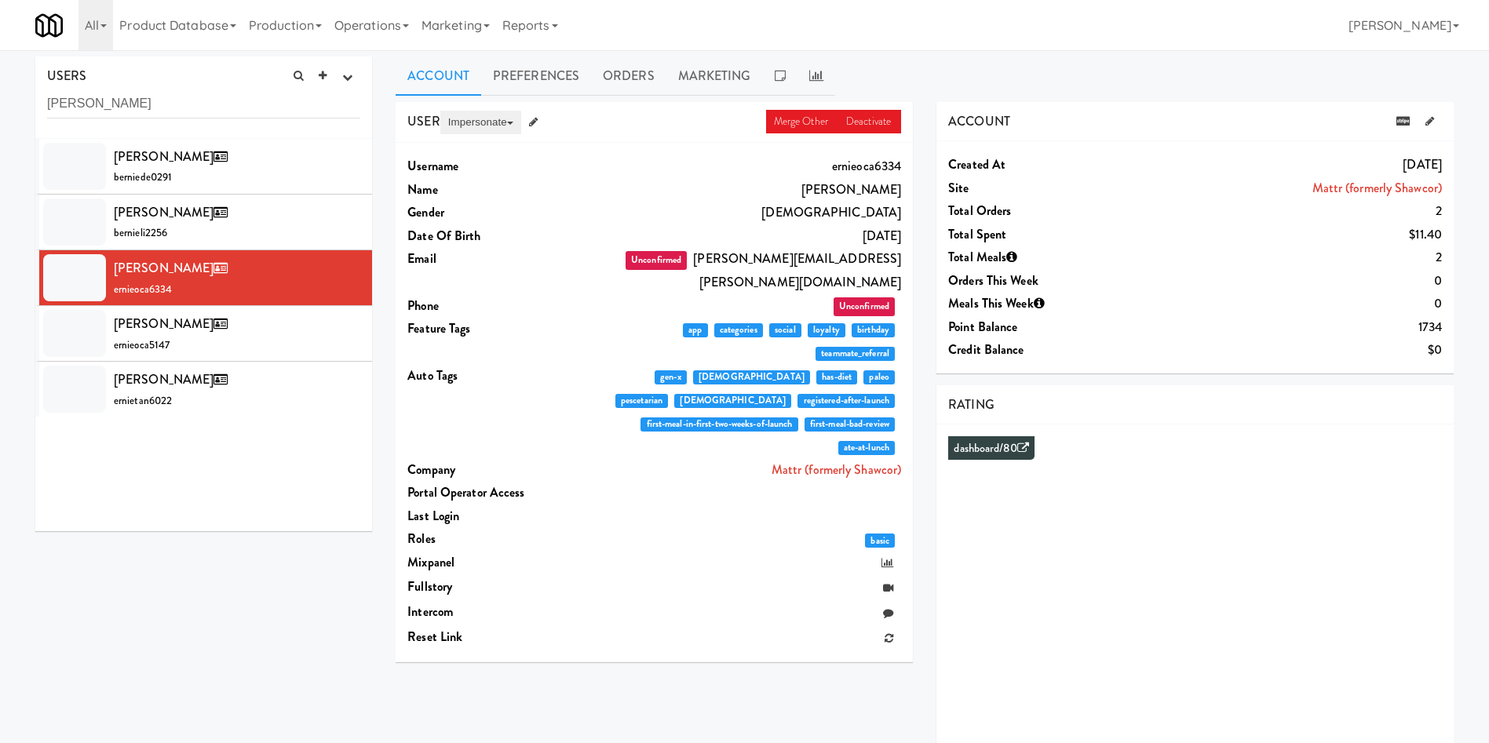
click at [510, 123] on span at bounding box center [510, 123] width 6 height 3
drag, startPoint x: 481, startPoint y: 115, endPoint x: 608, endPoint y: 95, distance: 127.9
click at [658, 78] on div "Account Preferences Orders Marketing USER Merge Other Deactivate Impersonate on…" at bounding box center [925, 419] width 1058 height 725
click at [228, 352] on div "Ernie Ocampo ernieoca5147" at bounding box center [237, 333] width 246 height 42
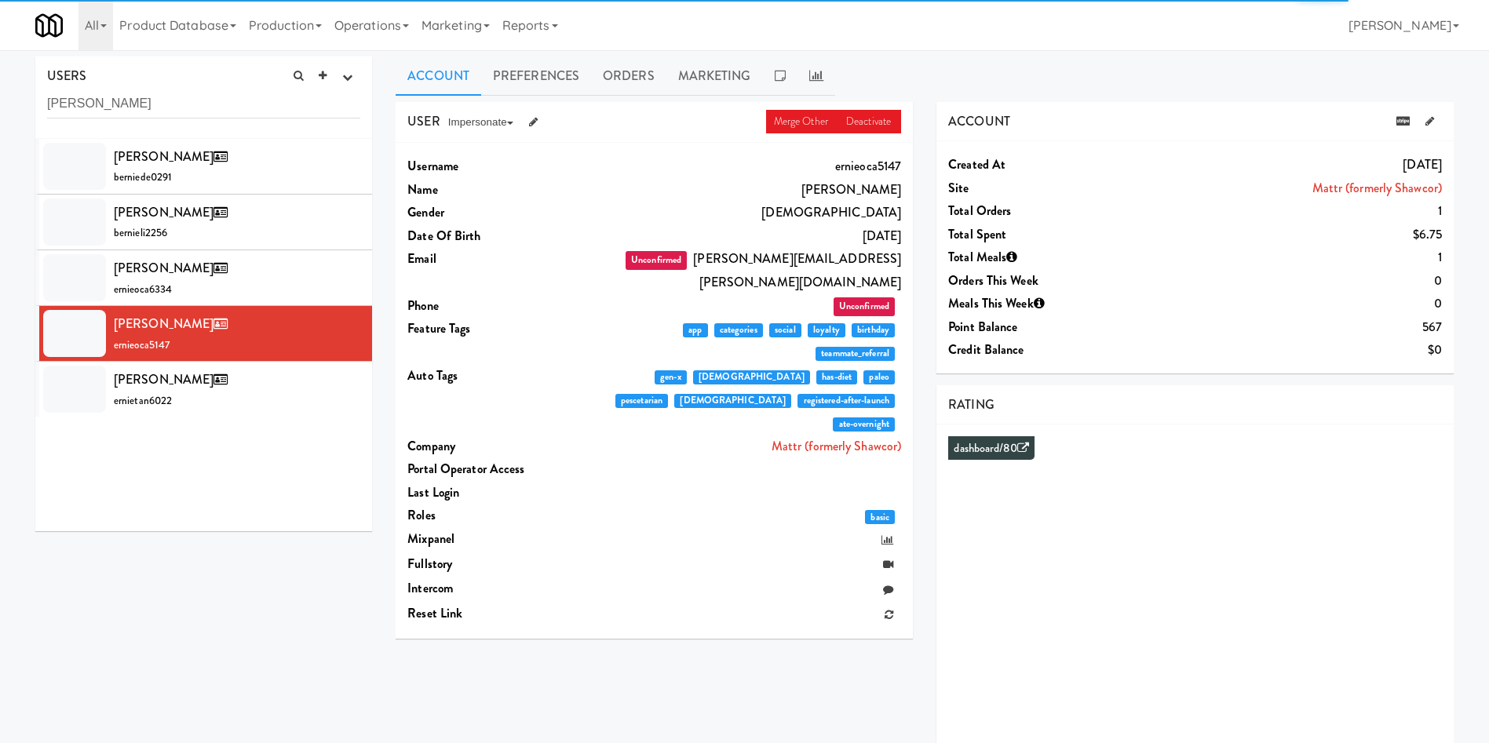
click at [452, 83] on link "Account" at bounding box center [439, 76] width 86 height 39
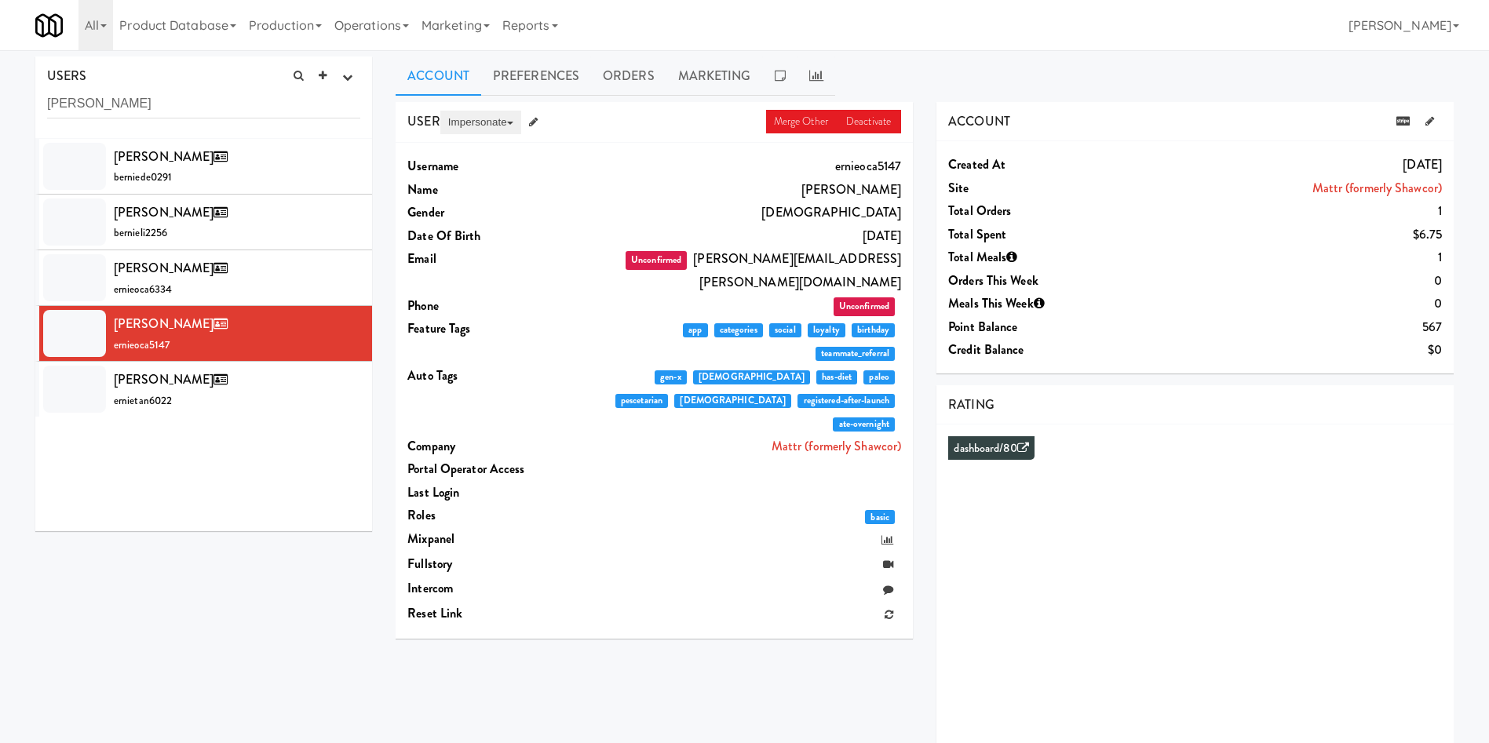
click at [511, 127] on button "Impersonate" at bounding box center [480, 123] width 81 height 24
click at [482, 143] on link "on App" at bounding box center [506, 152] width 132 height 28
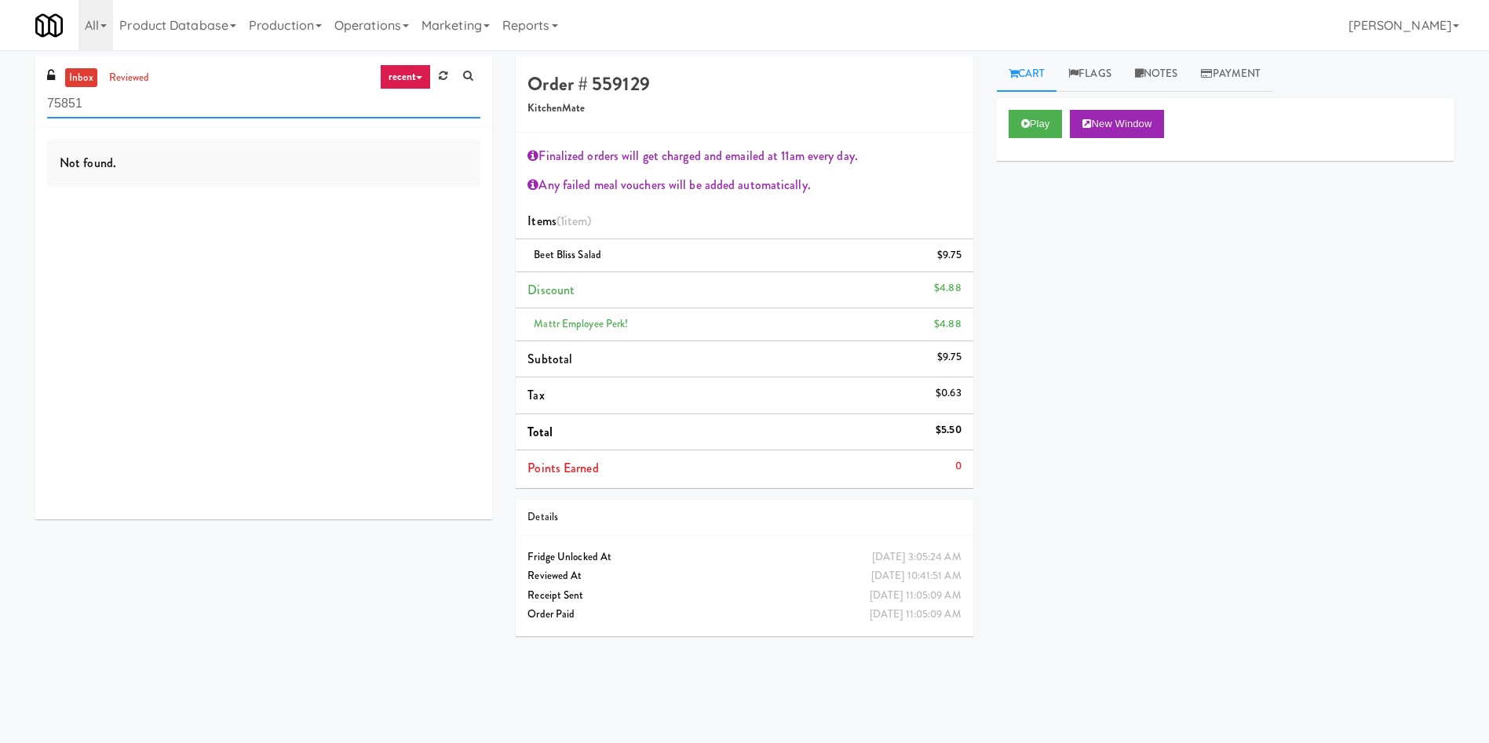
drag, startPoint x: 208, startPoint y: 109, endPoint x: 0, endPoint y: 92, distance: 208.7
click at [0, 92] on div "inbox reviewed recent all unclear take inventory issue suspicious failed recent…" at bounding box center [744, 372] width 1489 height 630
paste input "The [PERSON_NAME] - Combo"
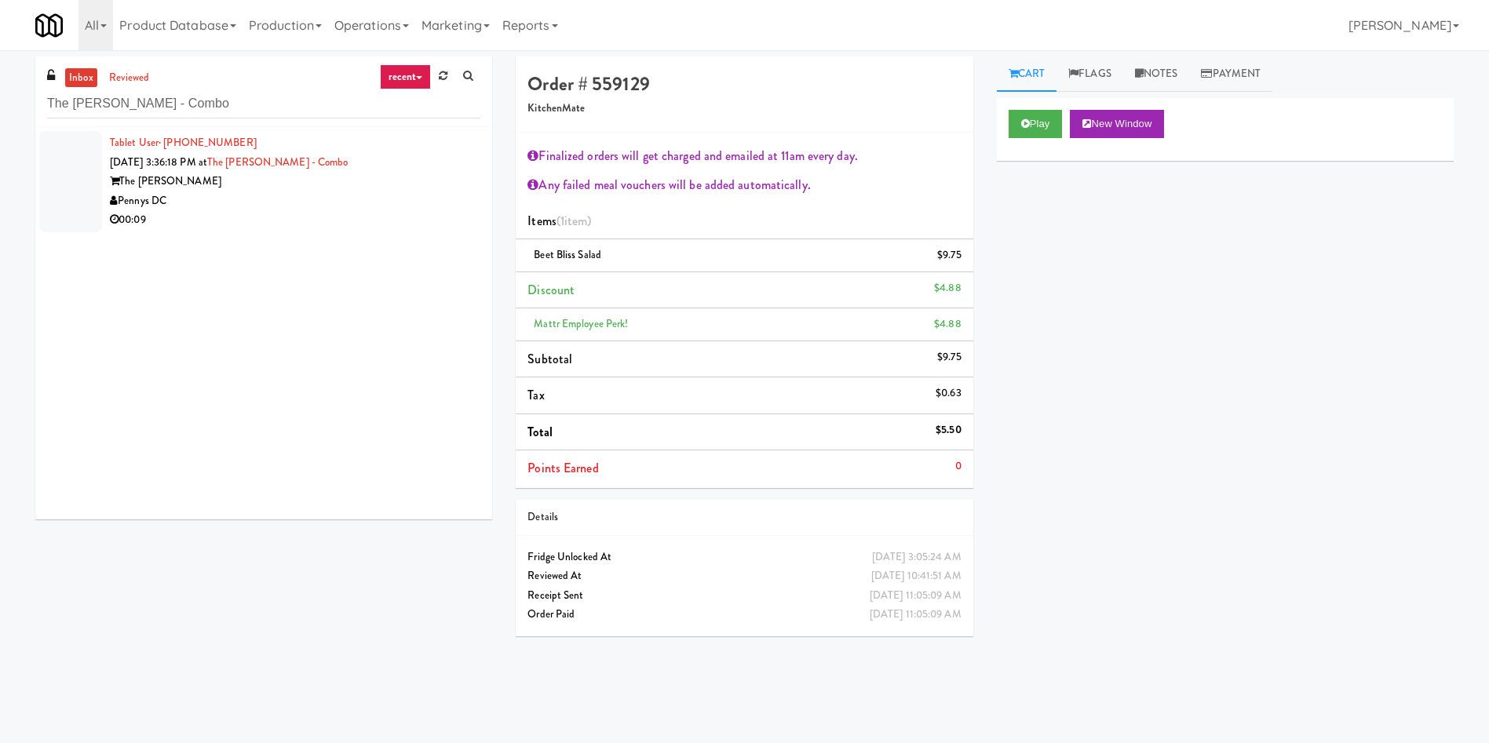
click at [76, 181] on div at bounding box center [70, 181] width 63 height 101
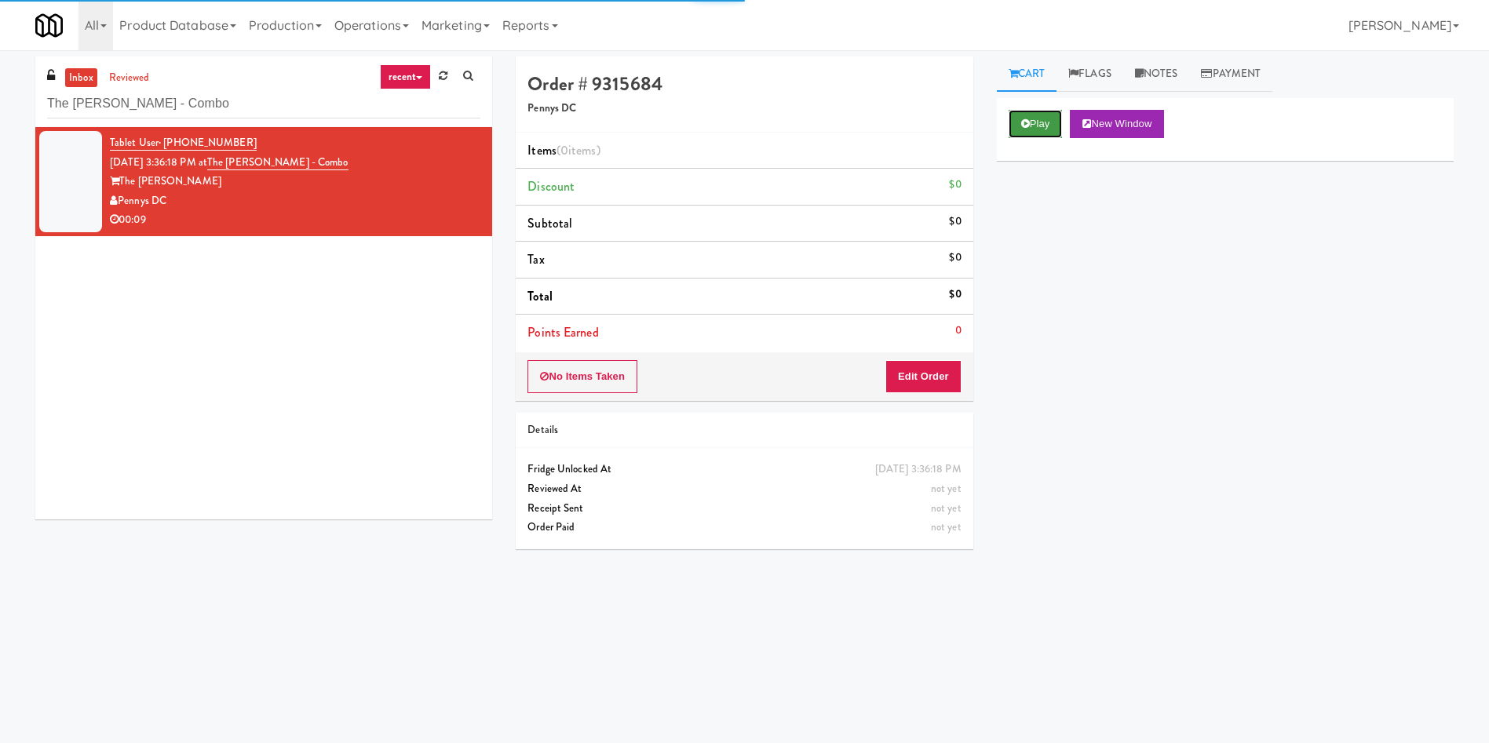
click at [1018, 129] on button "Play" at bounding box center [1036, 124] width 54 height 28
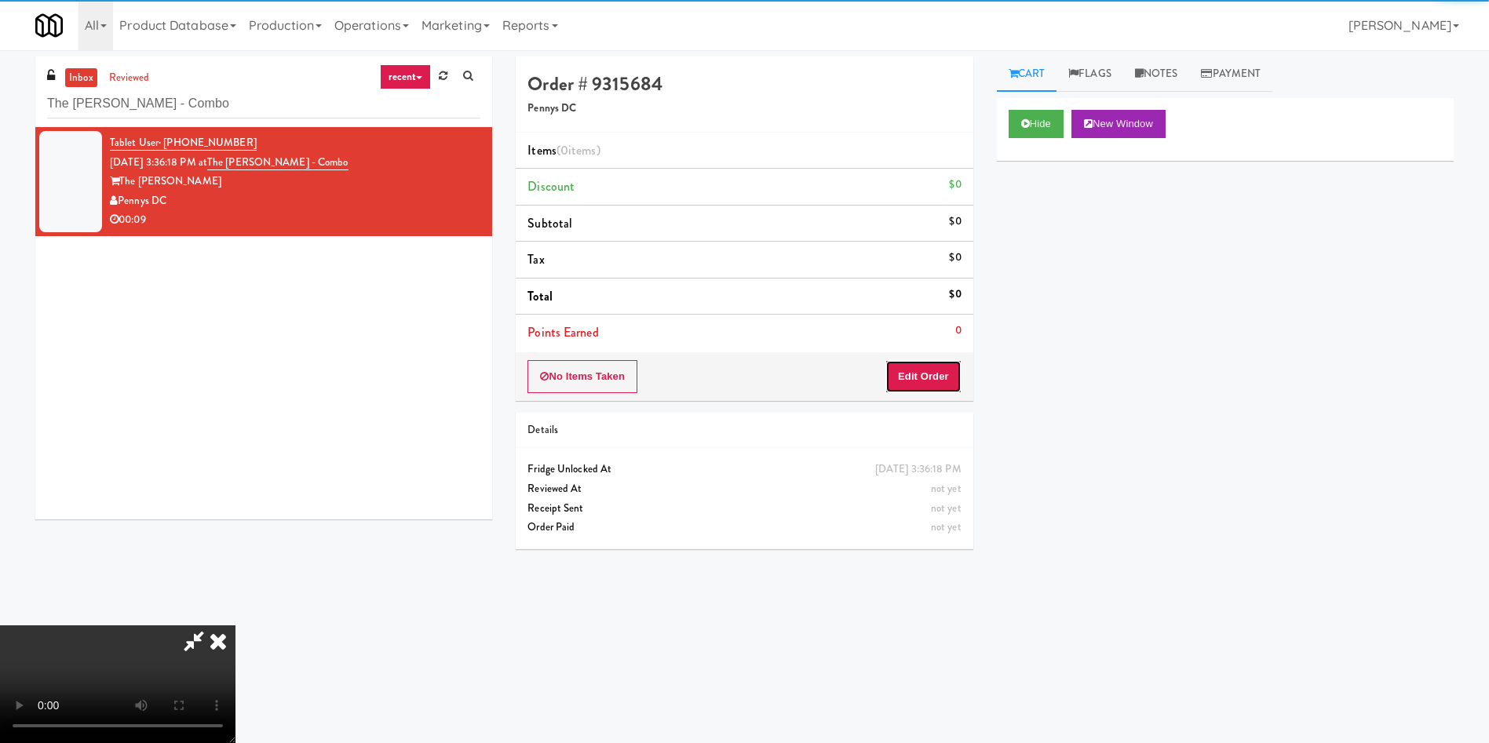
click at [931, 371] on button "Edit Order" at bounding box center [923, 376] width 76 height 33
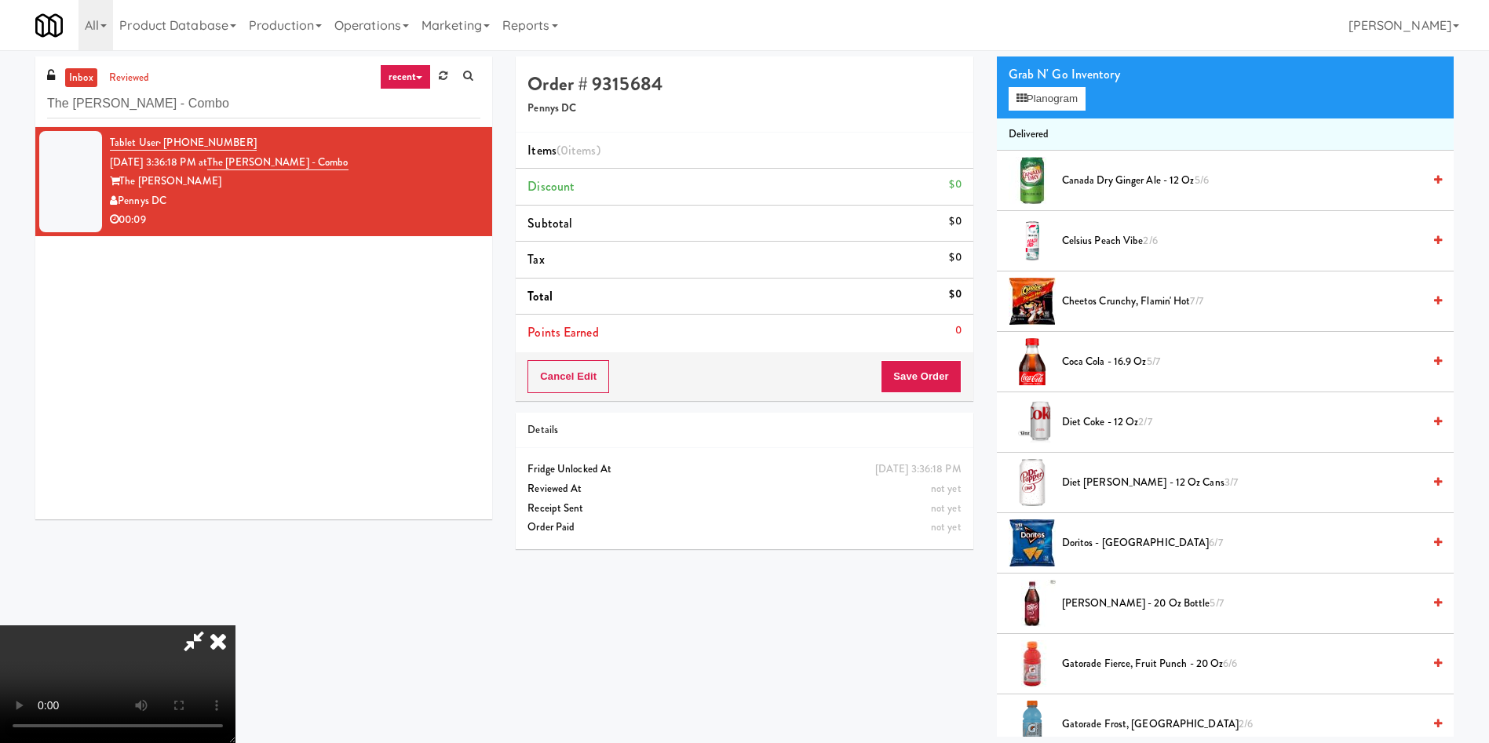
scroll to position [231, 0]
click at [235, 626] on video at bounding box center [117, 685] width 235 height 118
click at [1147, 482] on span "Diet [PERSON_NAME] - 12 oz Cans 3/7" at bounding box center [1242, 483] width 360 height 20
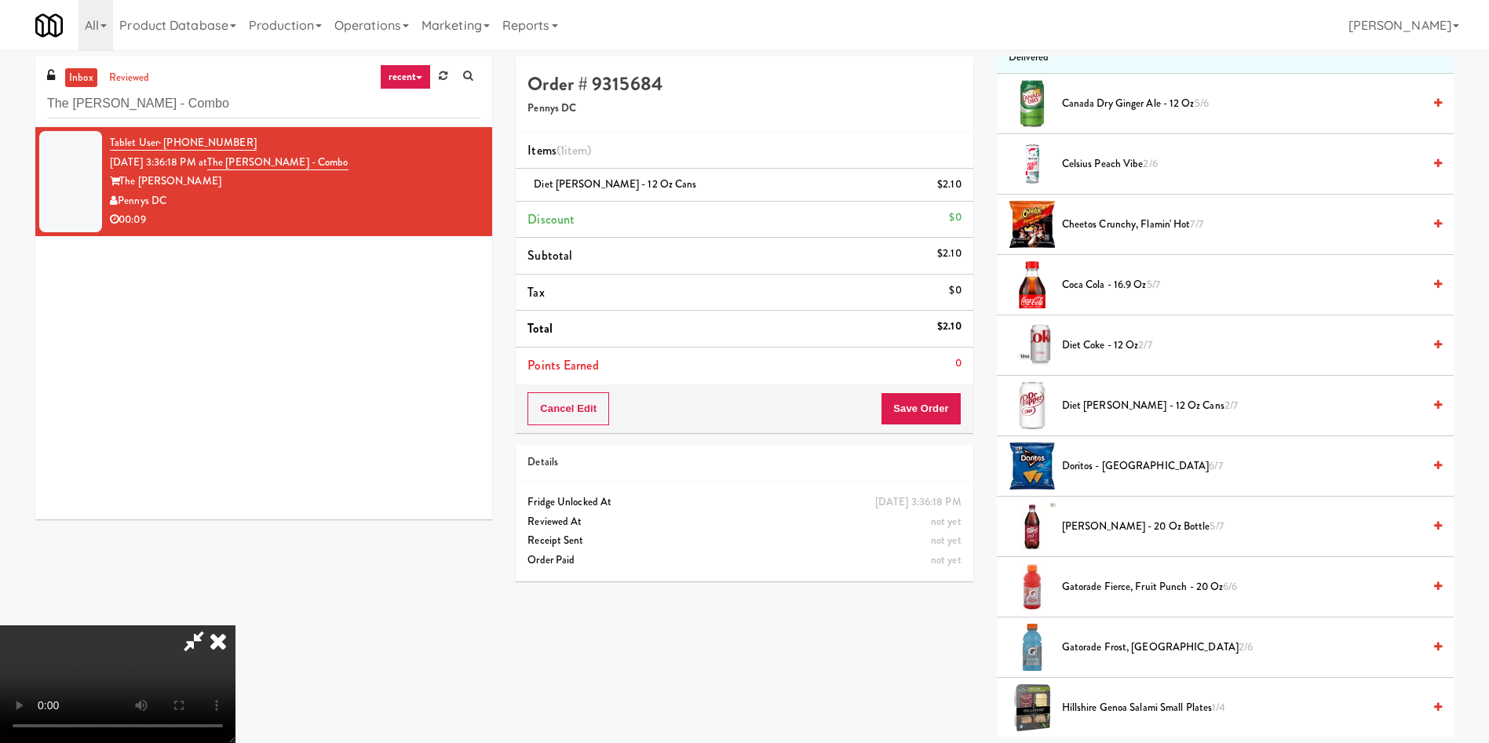
scroll to position [0, 0]
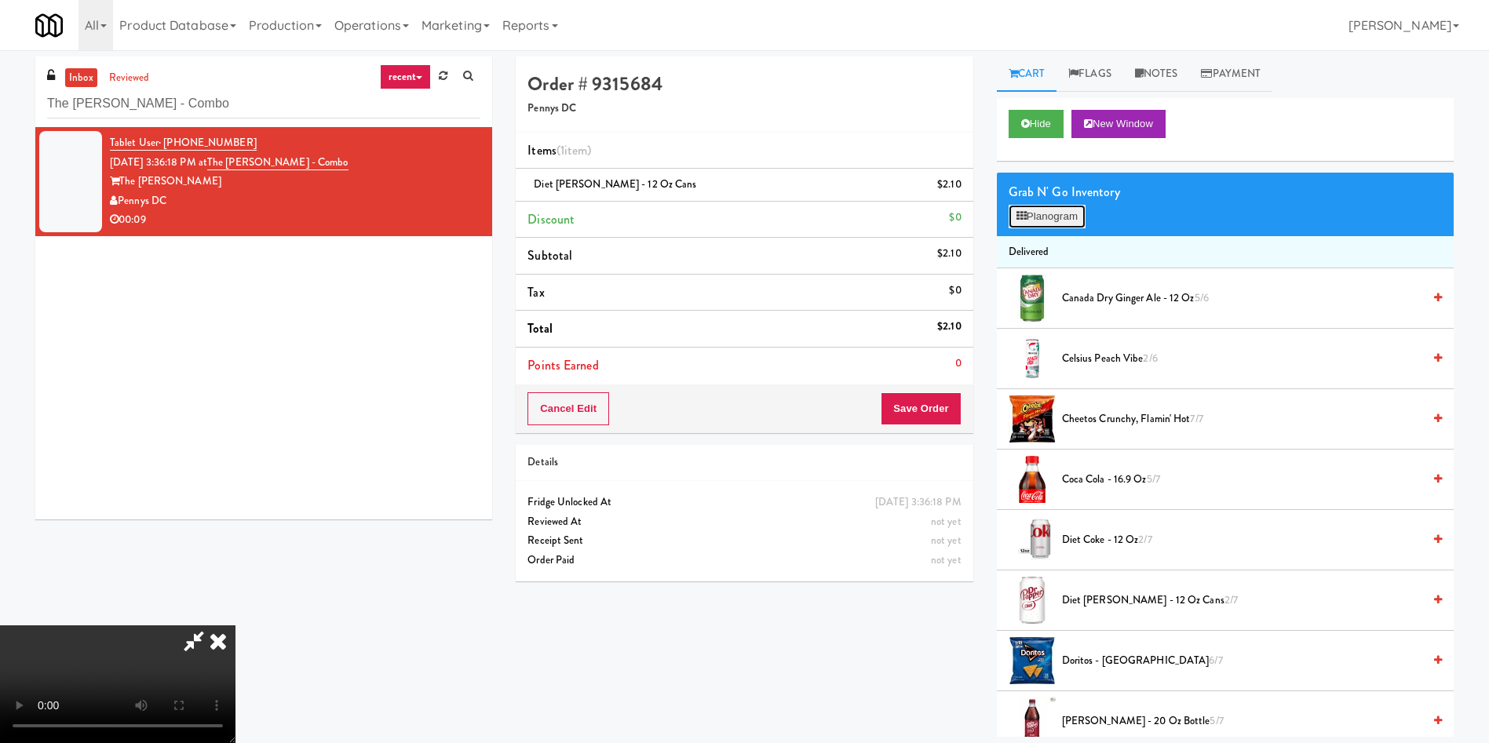
click at [1061, 218] on button "Planogram" at bounding box center [1047, 217] width 77 height 24
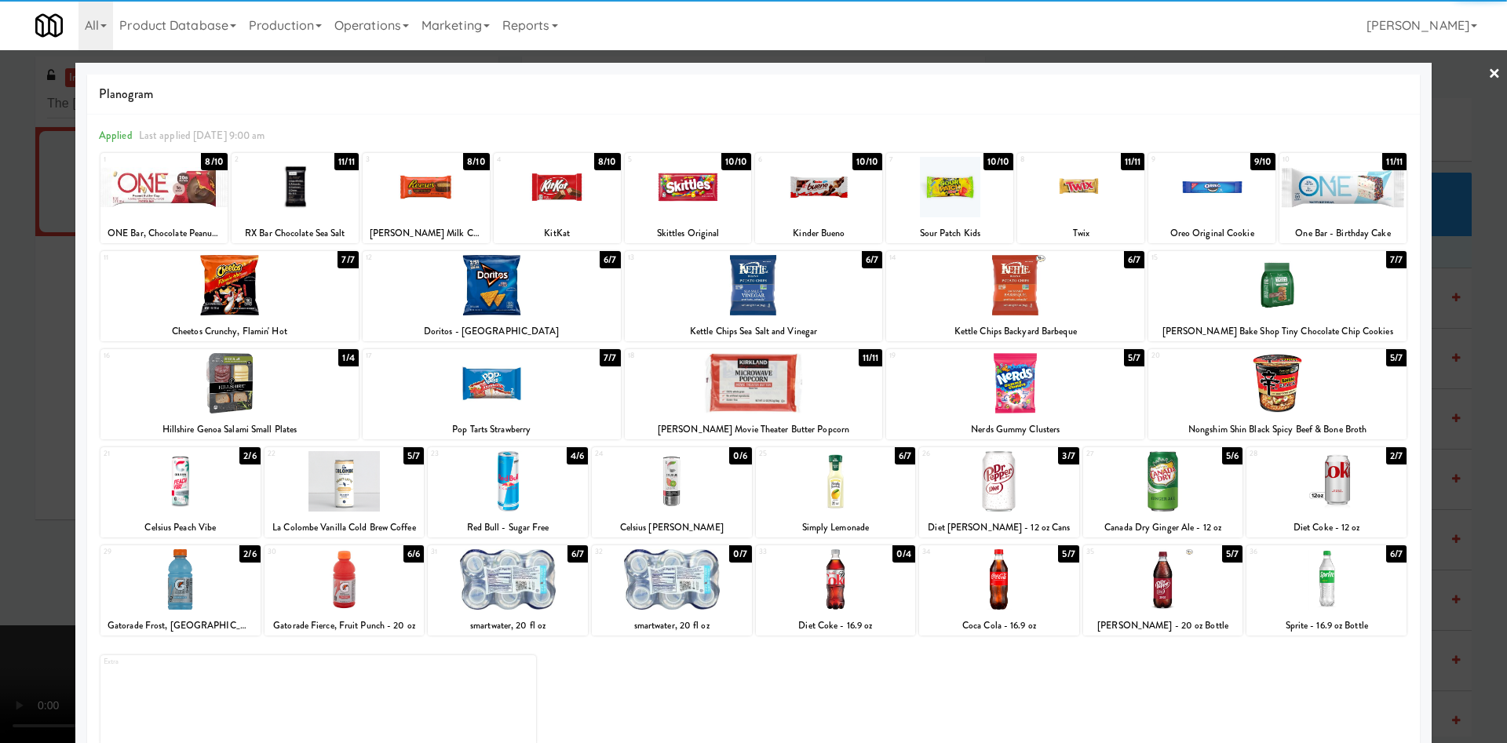
click at [298, 298] on div at bounding box center [229, 285] width 258 height 60
click at [31, 199] on div at bounding box center [753, 371] width 1507 height 743
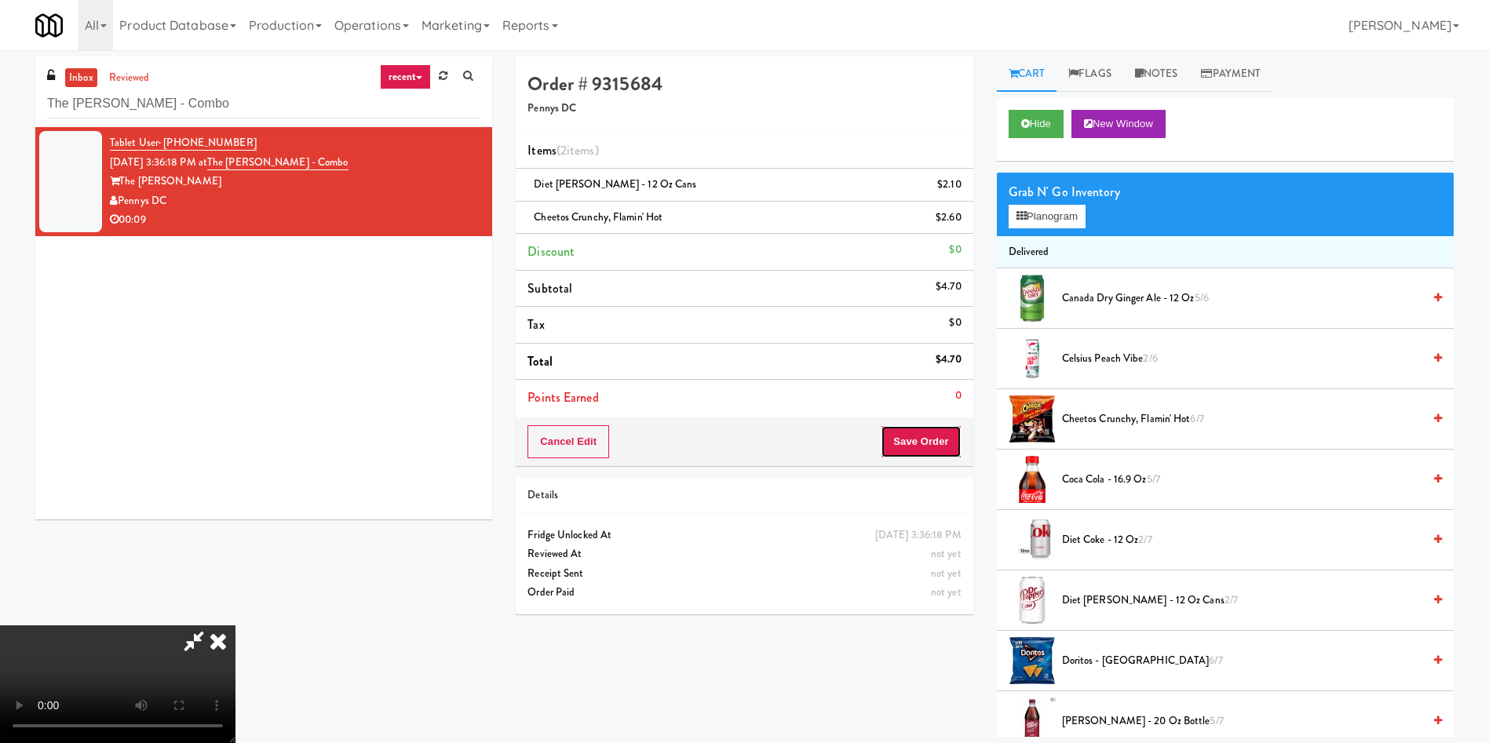
click at [921, 425] on button "Save Order" at bounding box center [921, 441] width 80 height 33
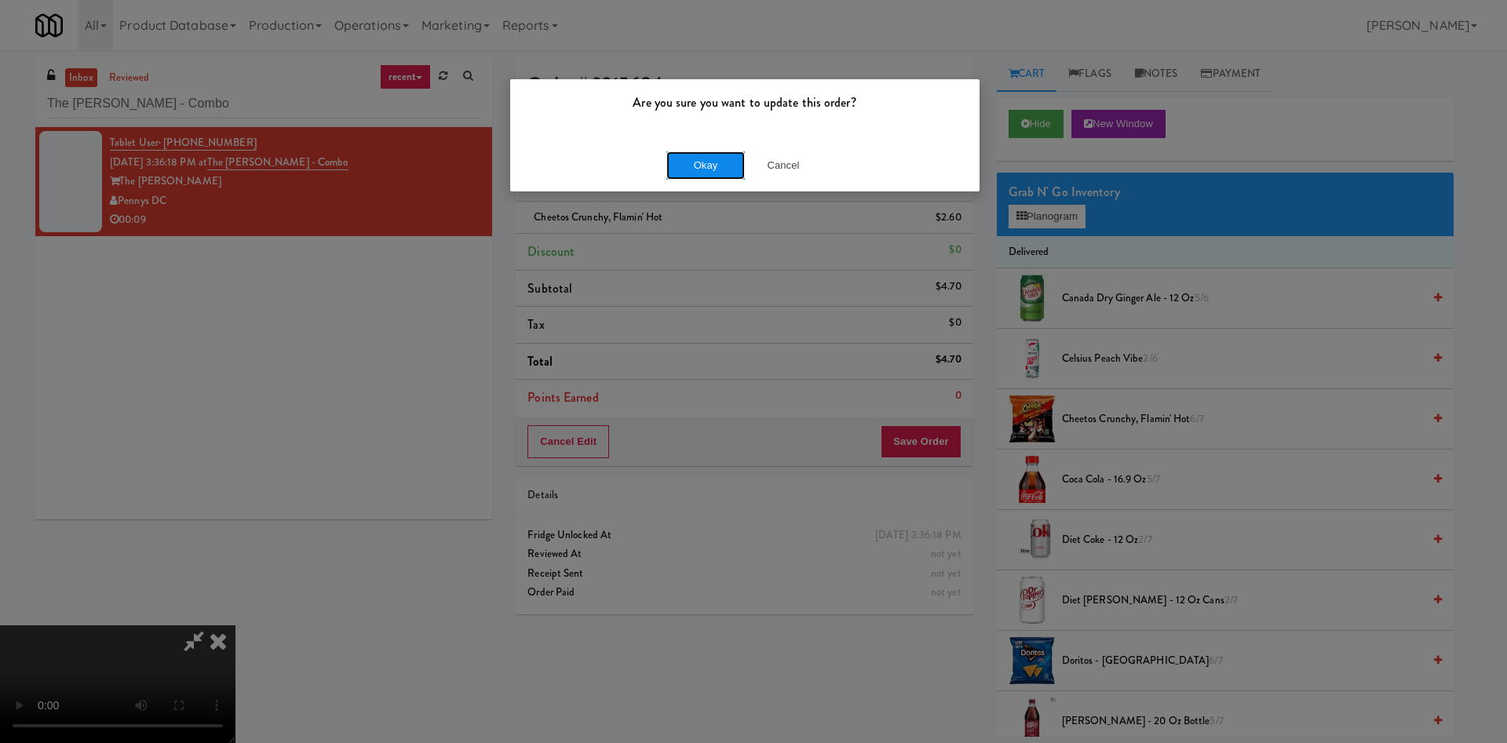
click at [718, 172] on button "Okay" at bounding box center [705, 166] width 78 height 28
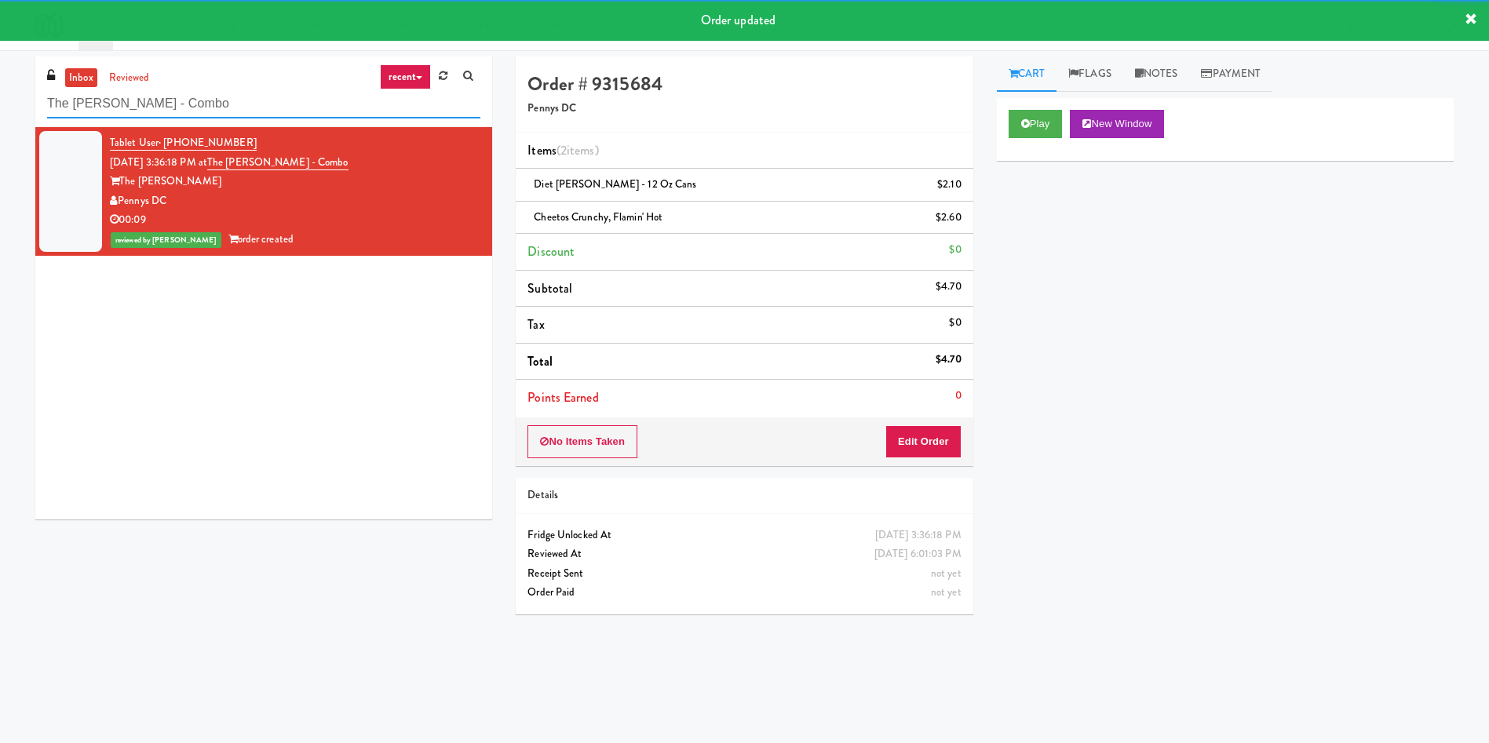
drag, startPoint x: 246, startPoint y: 108, endPoint x: 0, endPoint y: 71, distance: 248.3
click at [0, 71] on div "inbox reviewed recent all unclear take inventory issue suspicious failed recent…" at bounding box center [744, 372] width 1489 height 630
paste input "444 Social Main Lobby"
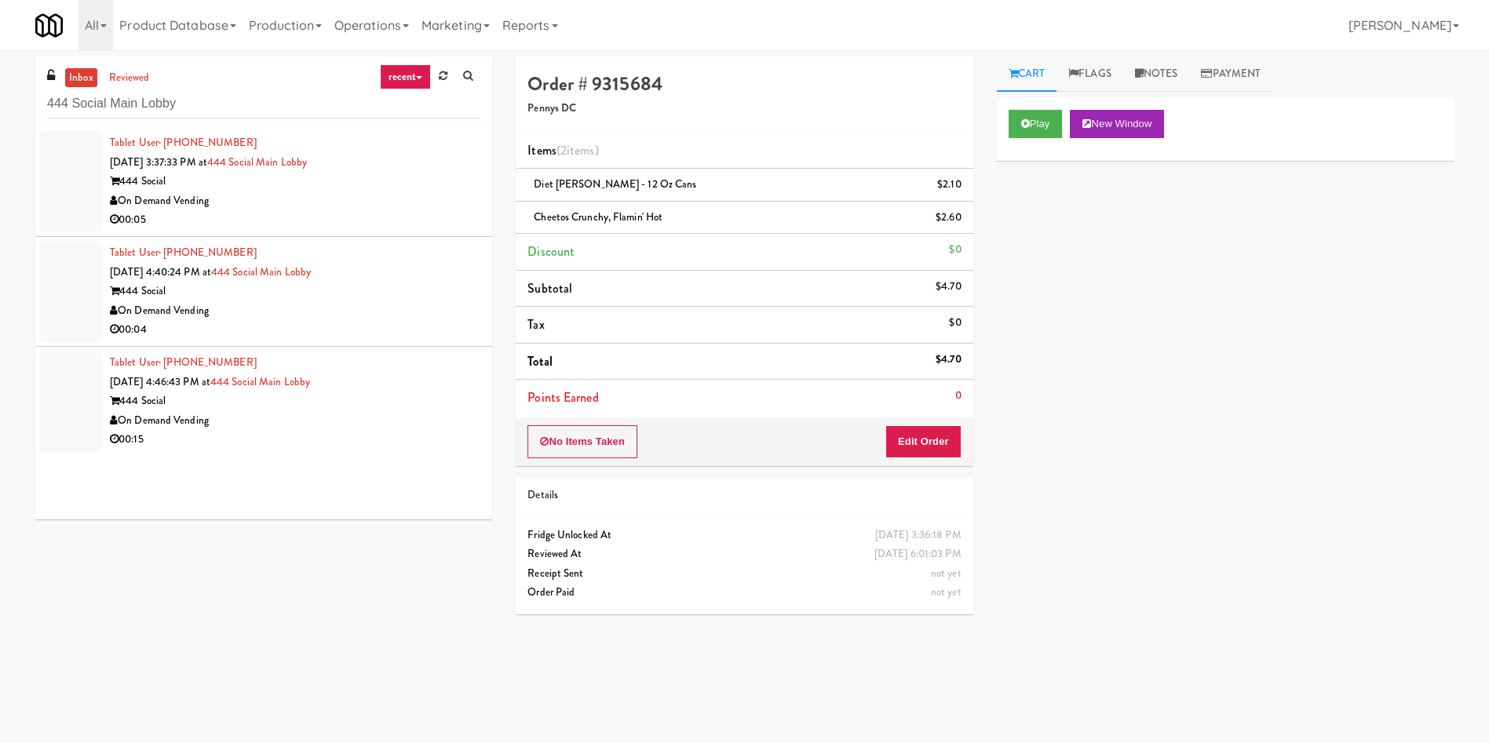
click at [76, 192] on div at bounding box center [70, 181] width 63 height 101
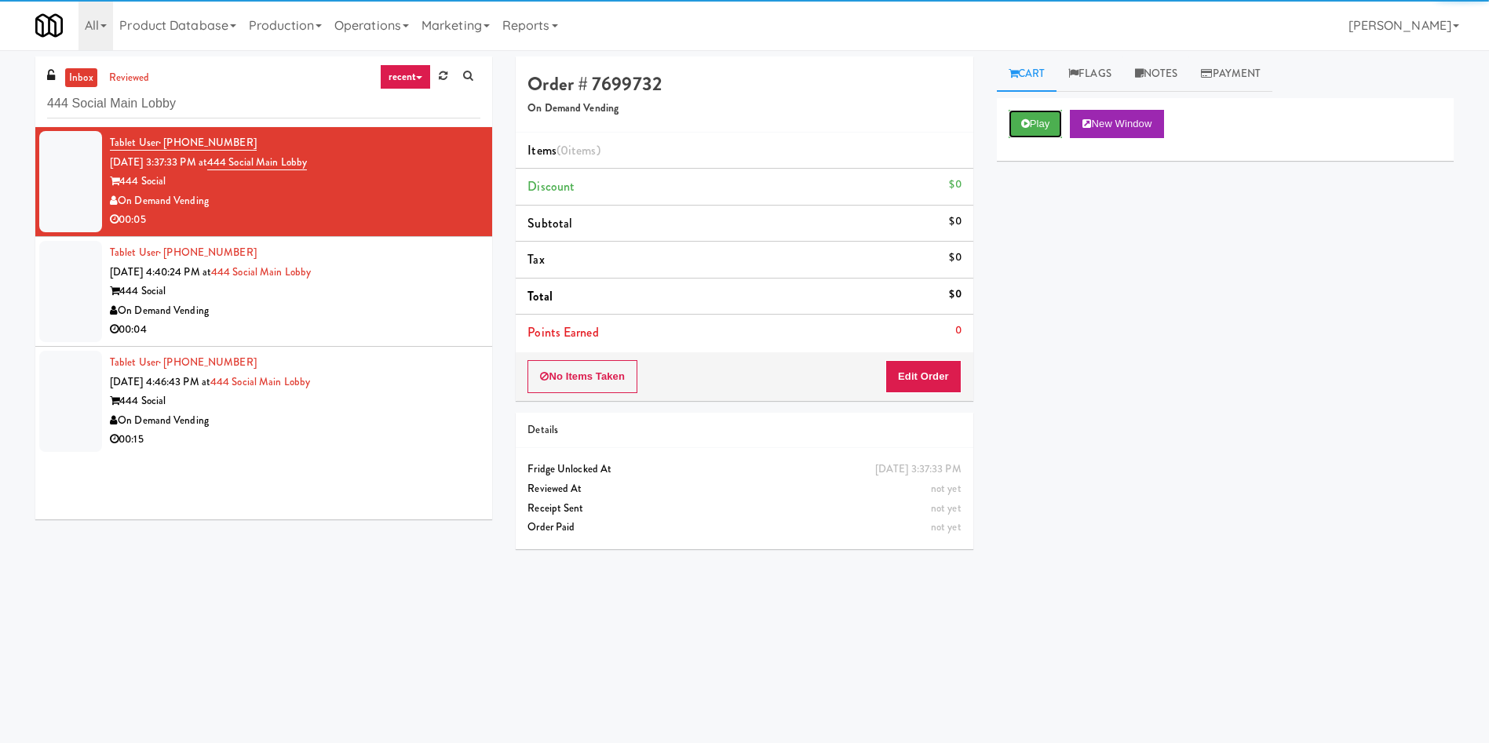
drag, startPoint x: 1049, startPoint y: 119, endPoint x: 1039, endPoint y: 153, distance: 35.0
click at [1047, 130] on button "Play" at bounding box center [1036, 124] width 54 height 28
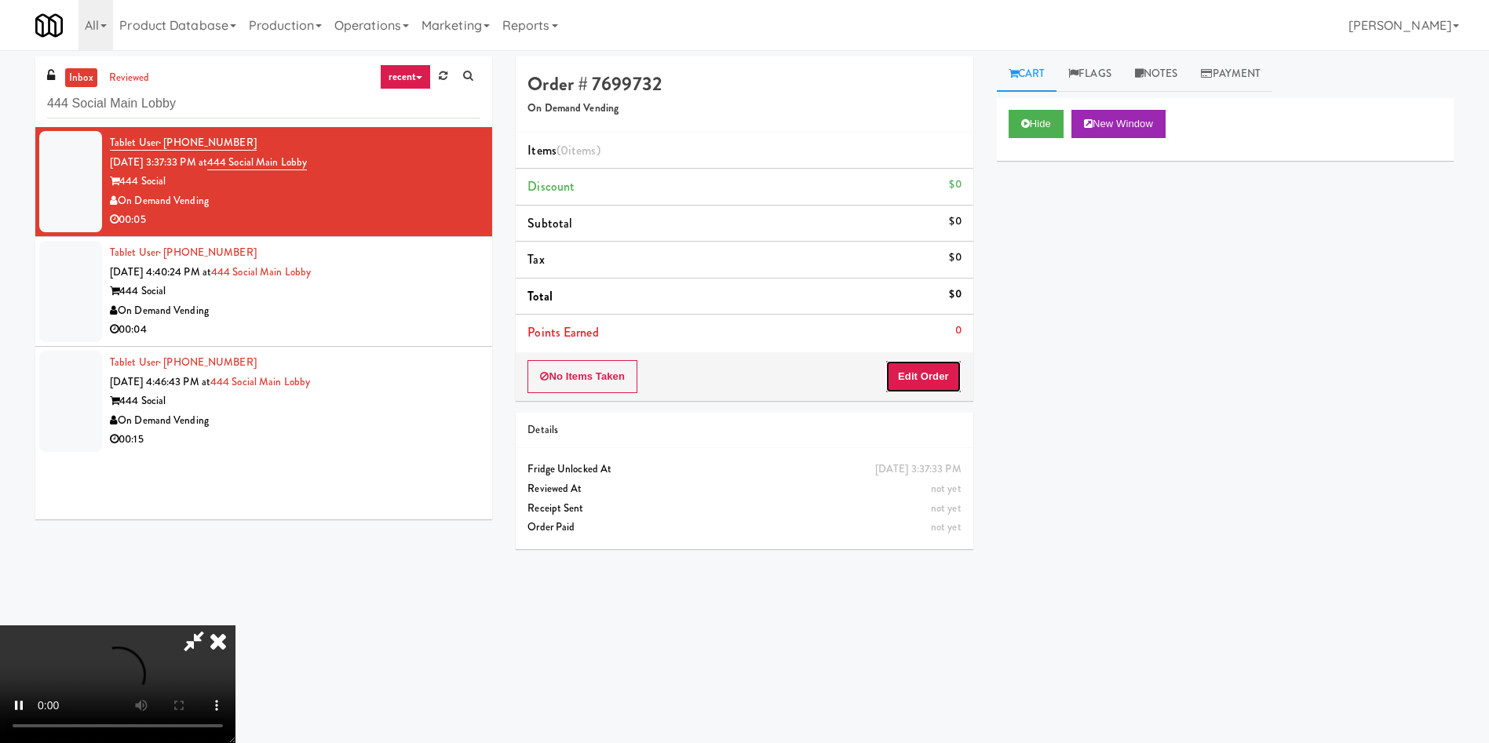
click at [929, 376] on button "Edit Order" at bounding box center [923, 376] width 76 height 33
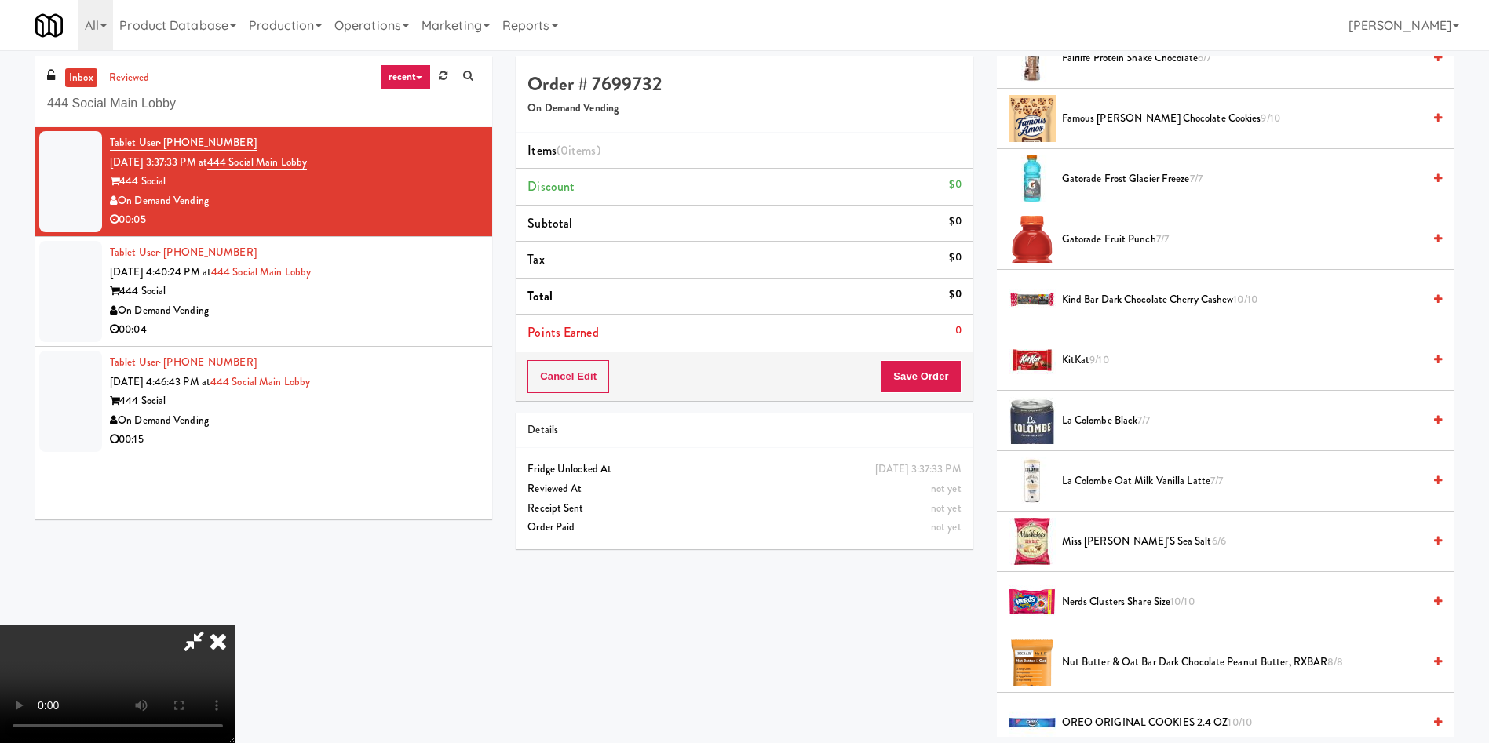
scroll to position [1295, 0]
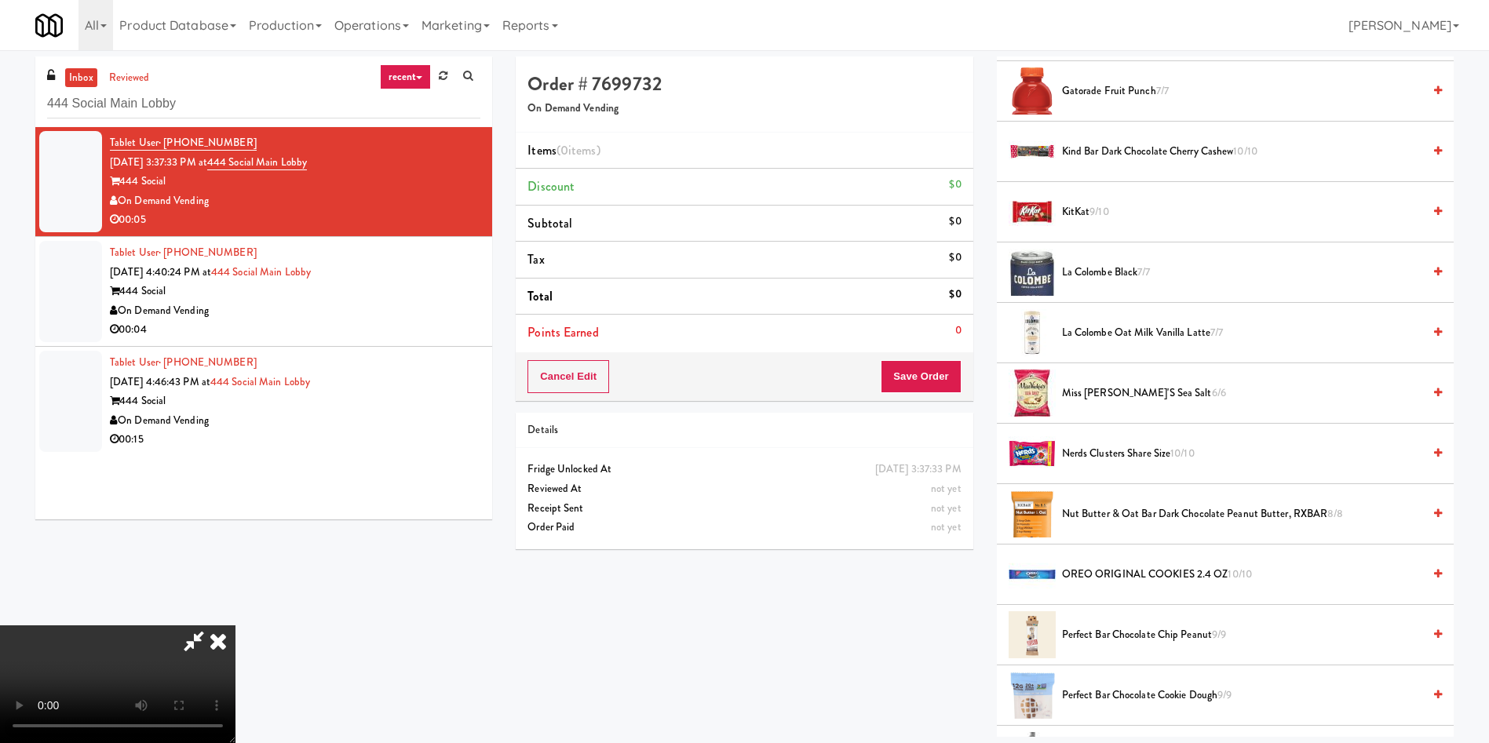
click at [1097, 206] on span "9/10" at bounding box center [1099, 211] width 19 height 15
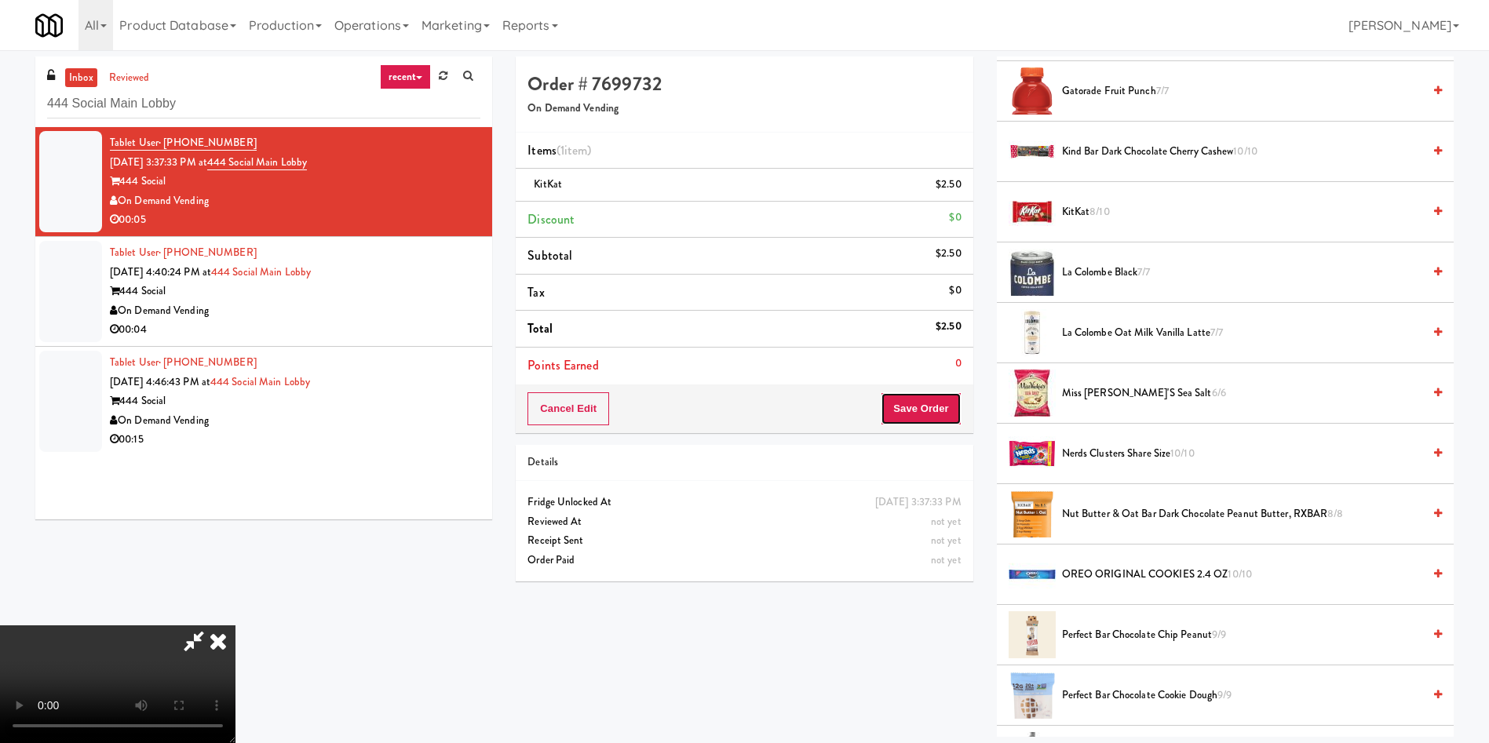
click at [944, 411] on button "Save Order" at bounding box center [921, 408] width 80 height 33
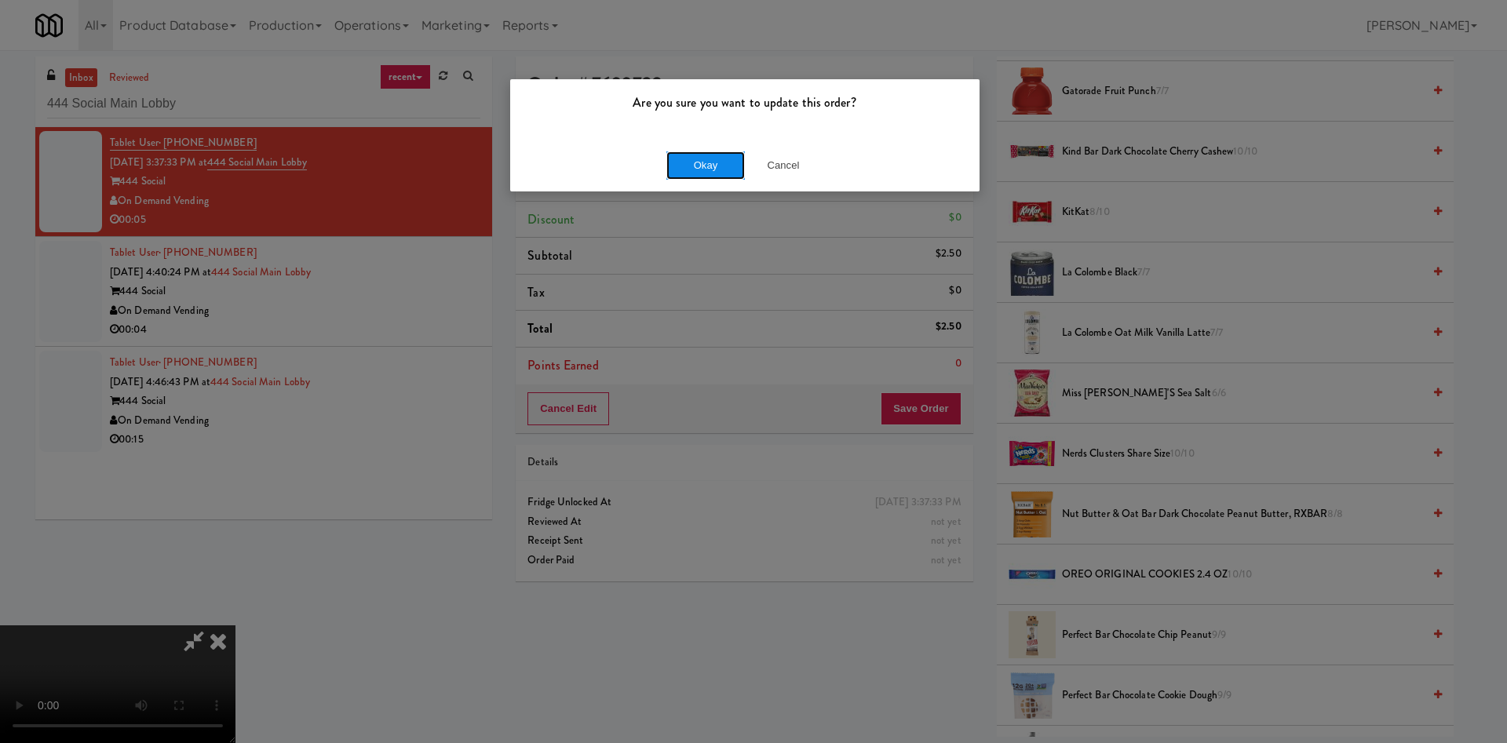
click at [722, 170] on button "Okay" at bounding box center [705, 166] width 78 height 28
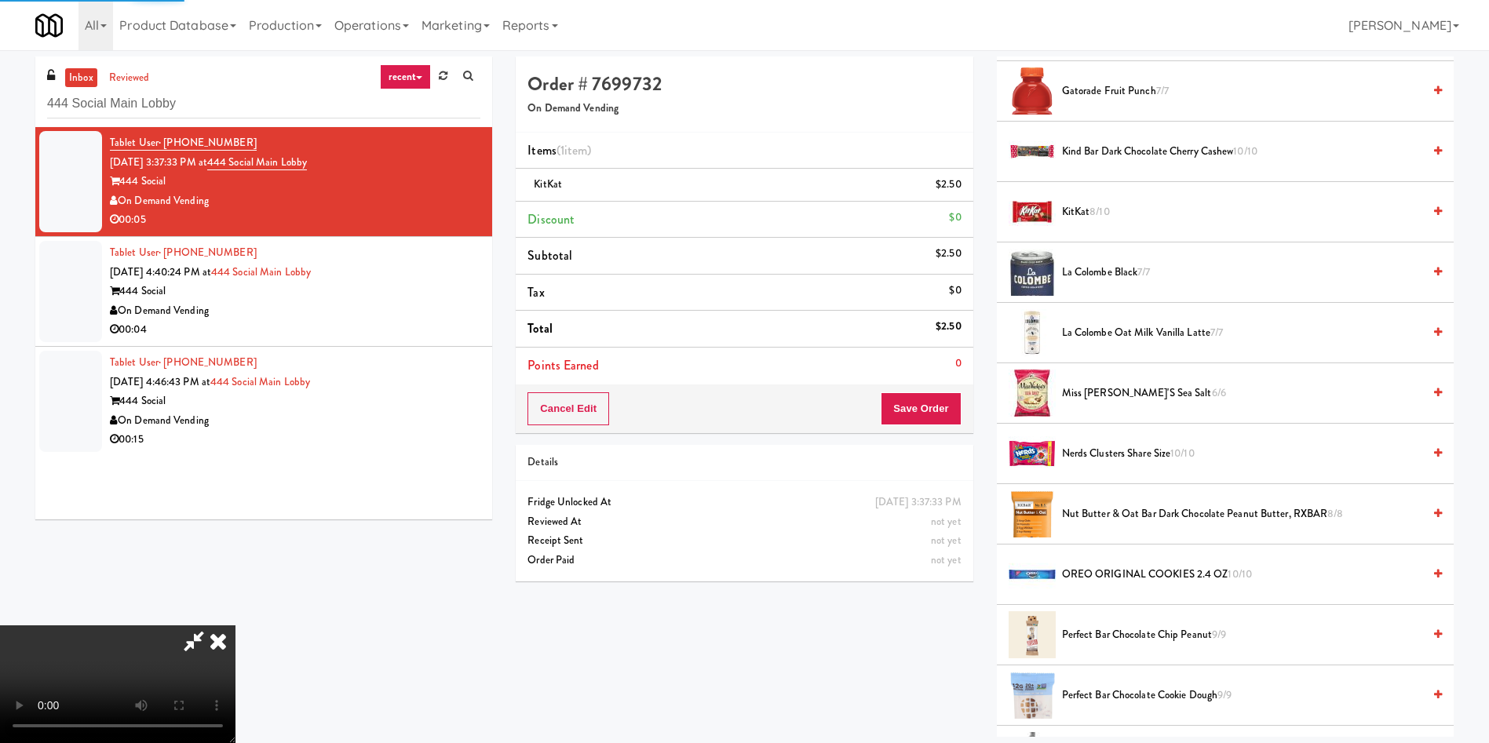
scroll to position [0, 0]
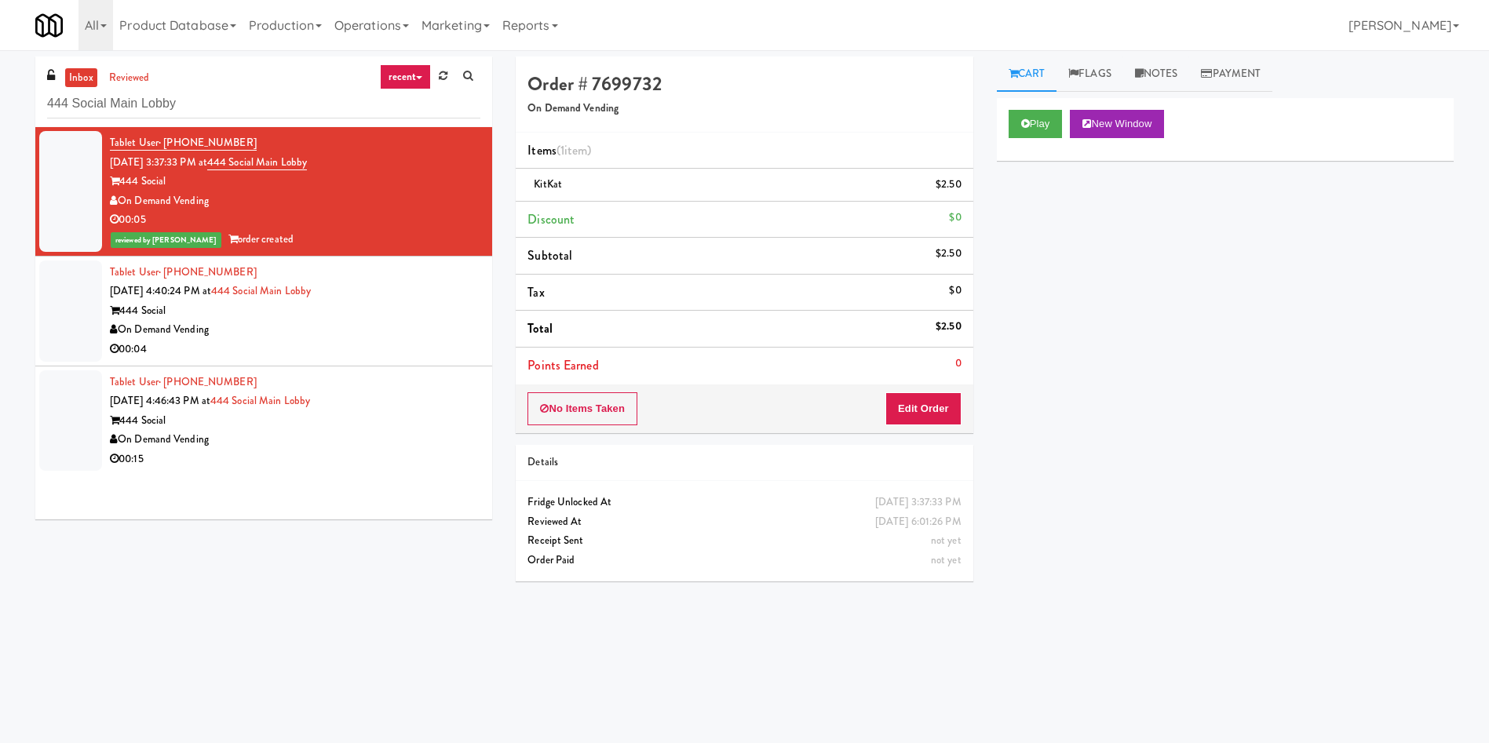
drag, startPoint x: 74, startPoint y: 308, endPoint x: 529, endPoint y: 257, distance: 458.2
click at [74, 308] on div at bounding box center [70, 311] width 63 height 101
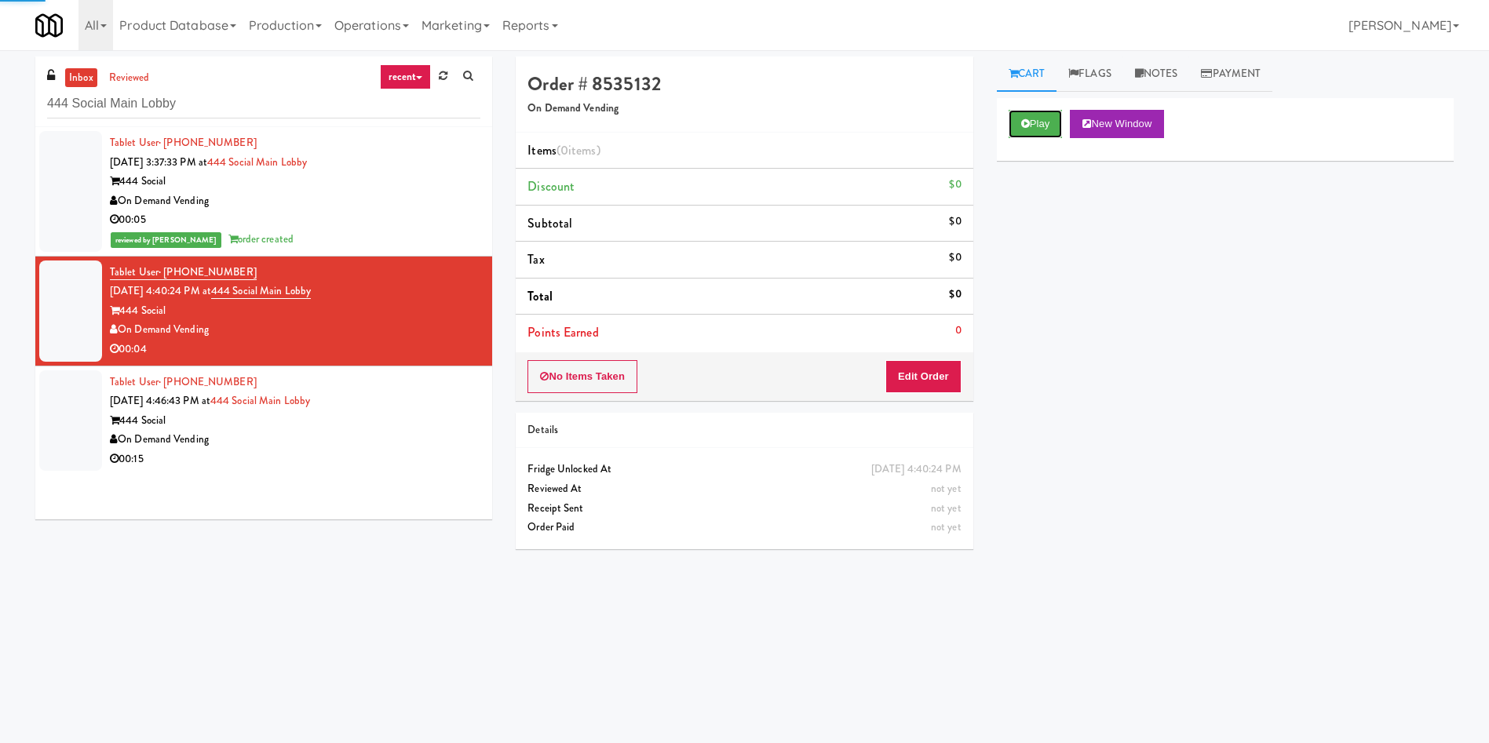
drag, startPoint x: 1024, startPoint y: 116, endPoint x: 1014, endPoint y: 249, distance: 133.1
click at [1026, 121] on button "Play" at bounding box center [1036, 124] width 54 height 28
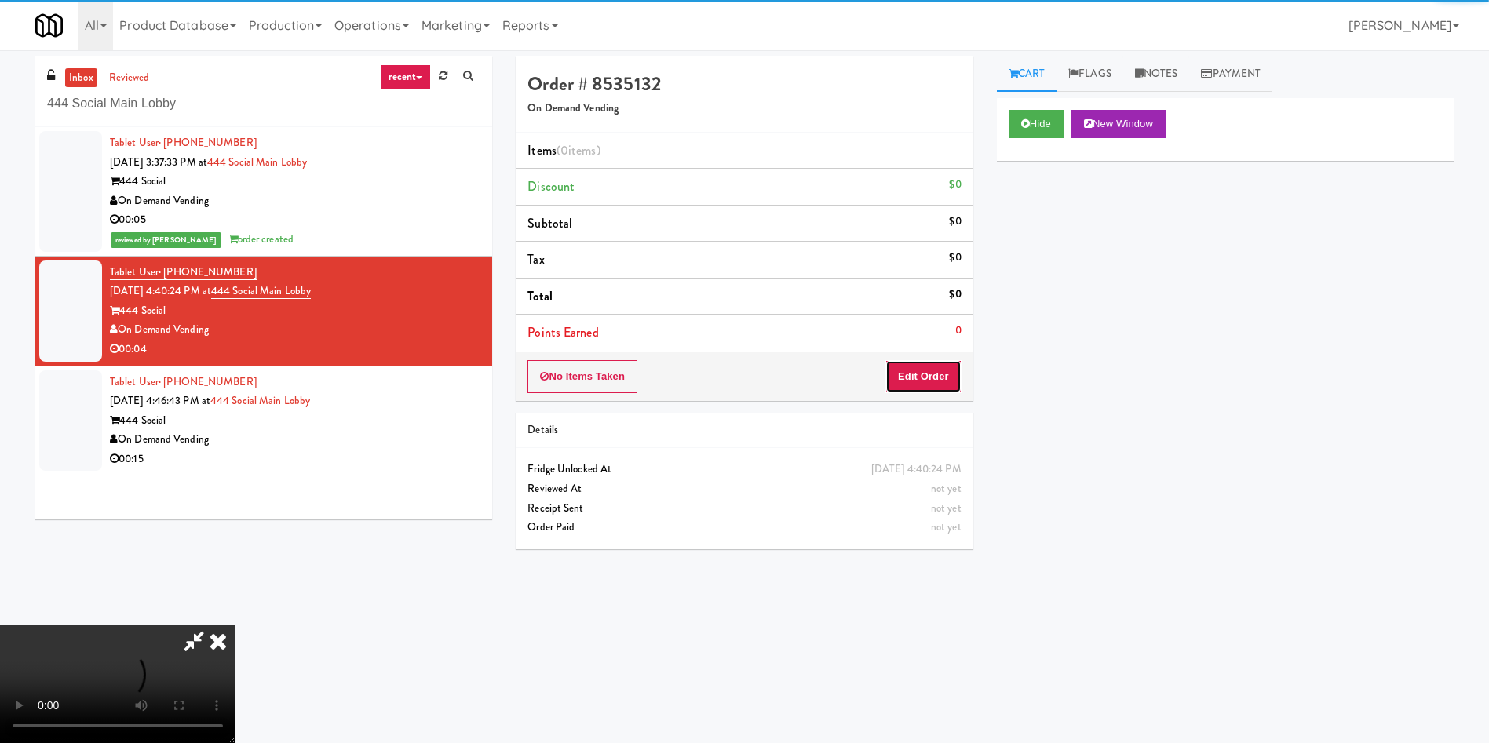
click at [942, 373] on button "Edit Order" at bounding box center [923, 376] width 76 height 33
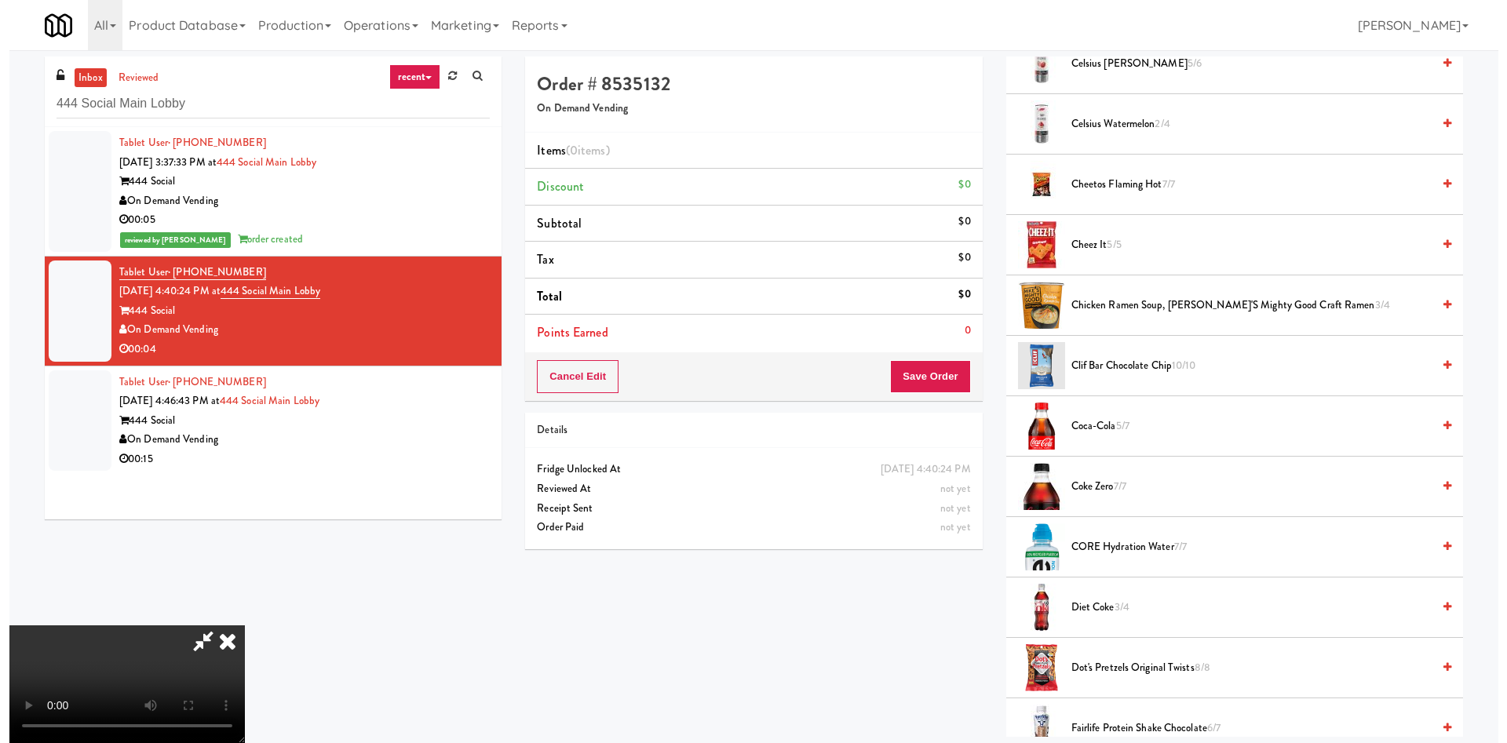
scroll to position [589, 0]
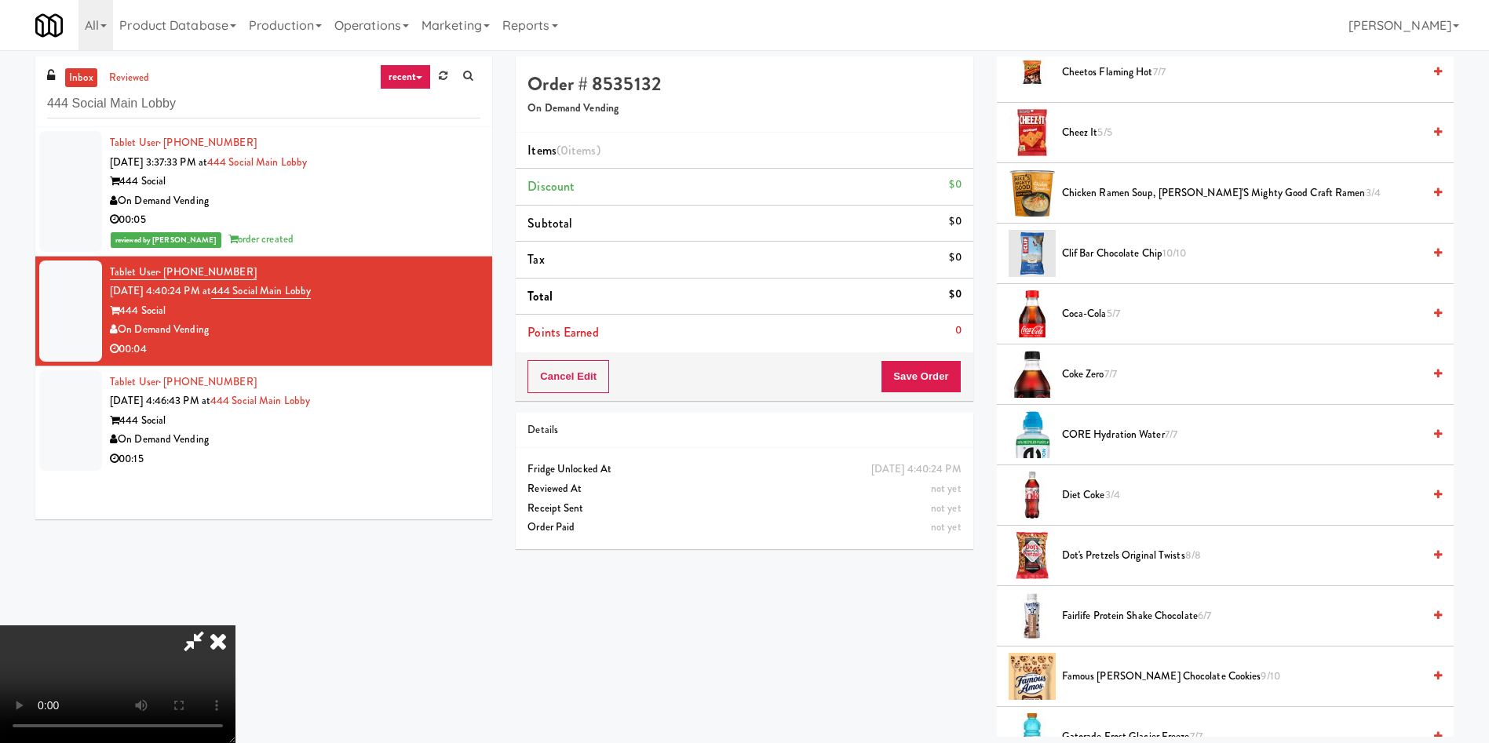
click at [1094, 378] on span "Coke Zero 7/7" at bounding box center [1242, 375] width 360 height 20
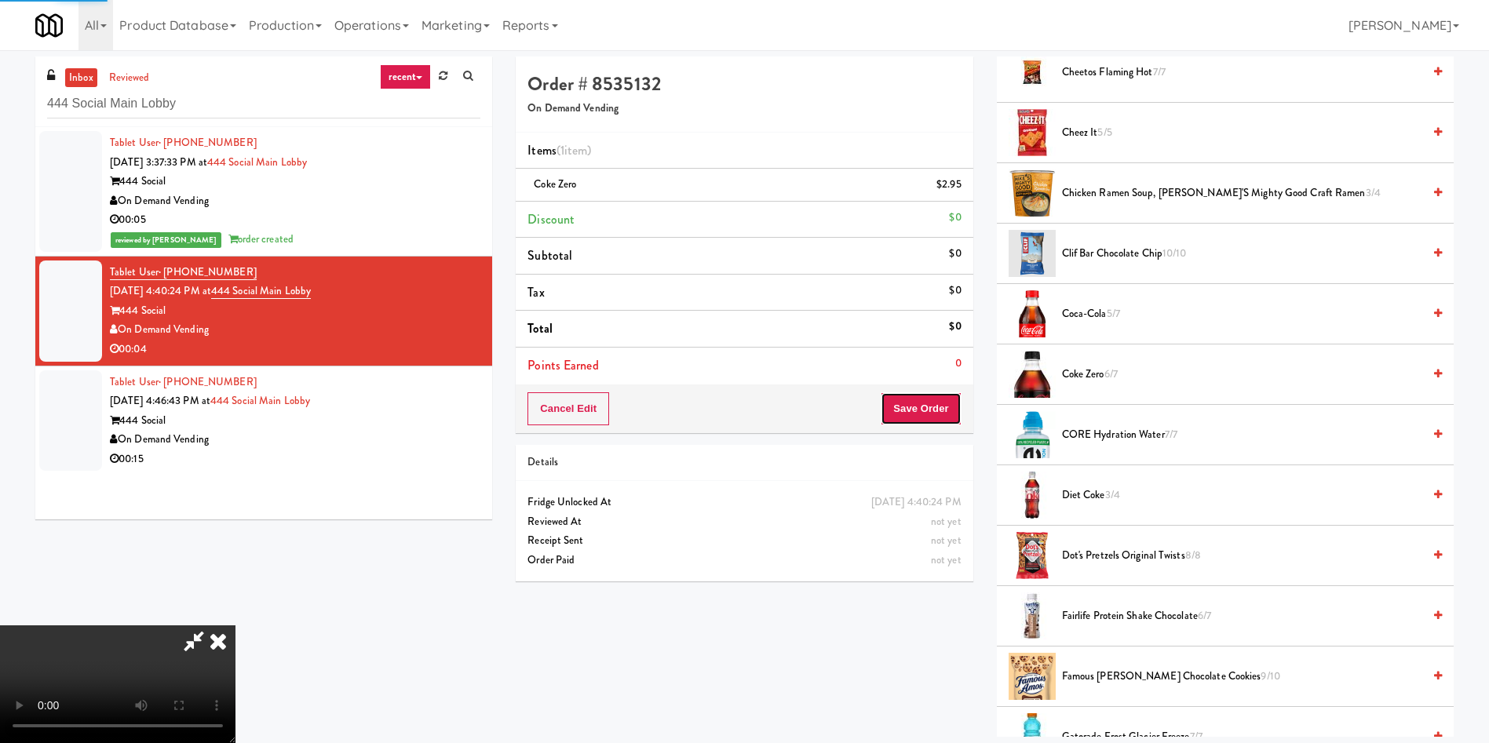
click at [952, 409] on button "Save Order" at bounding box center [921, 408] width 80 height 33
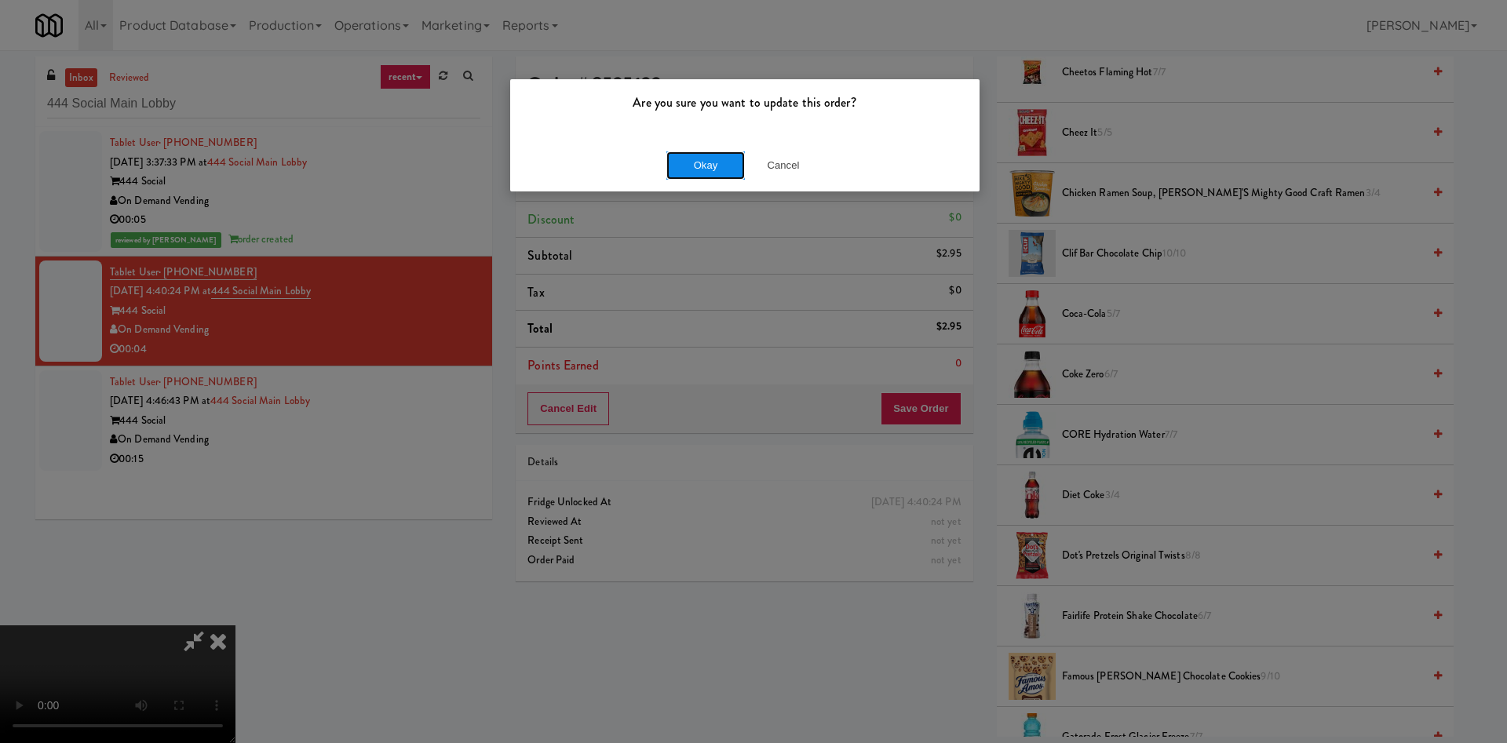
click at [712, 171] on button "Okay" at bounding box center [705, 166] width 78 height 28
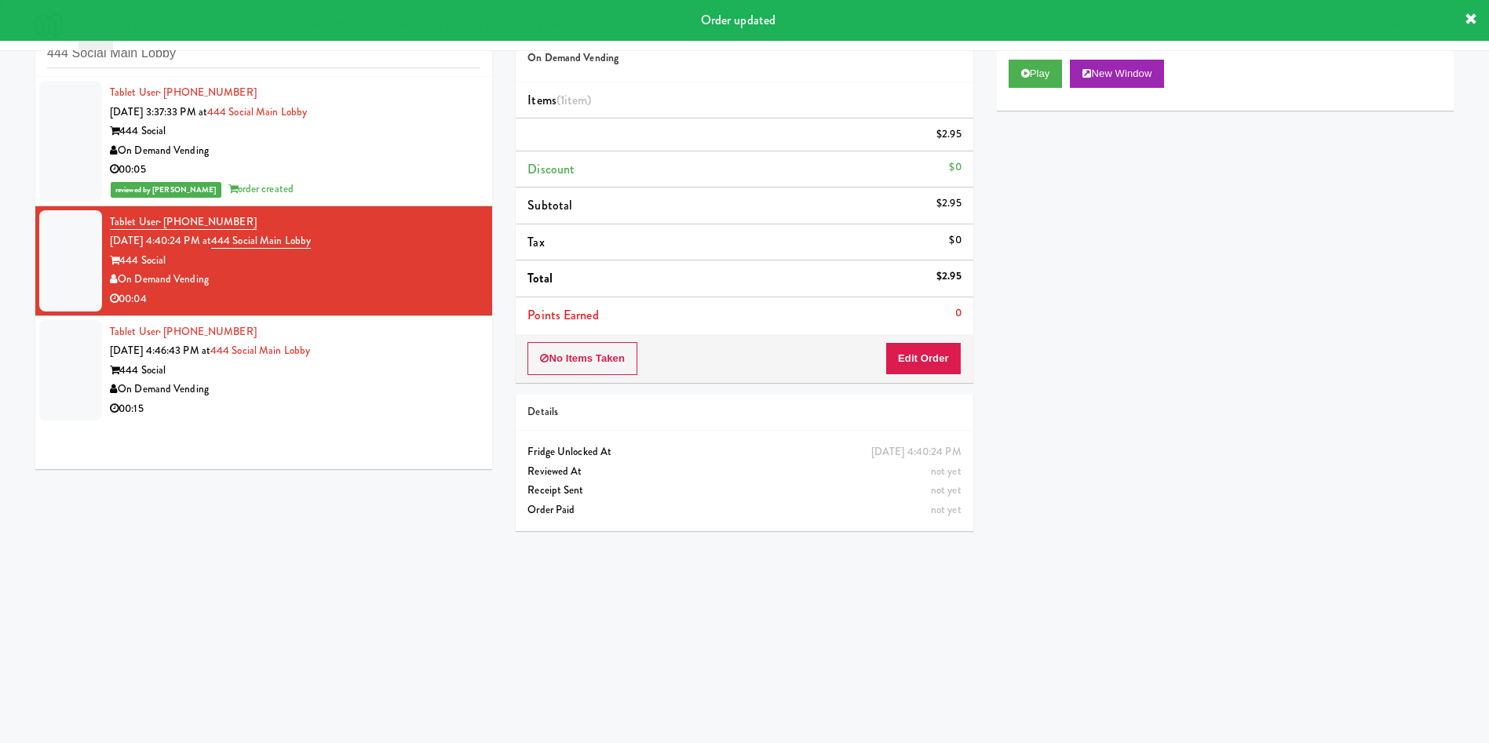
scroll to position [0, 0]
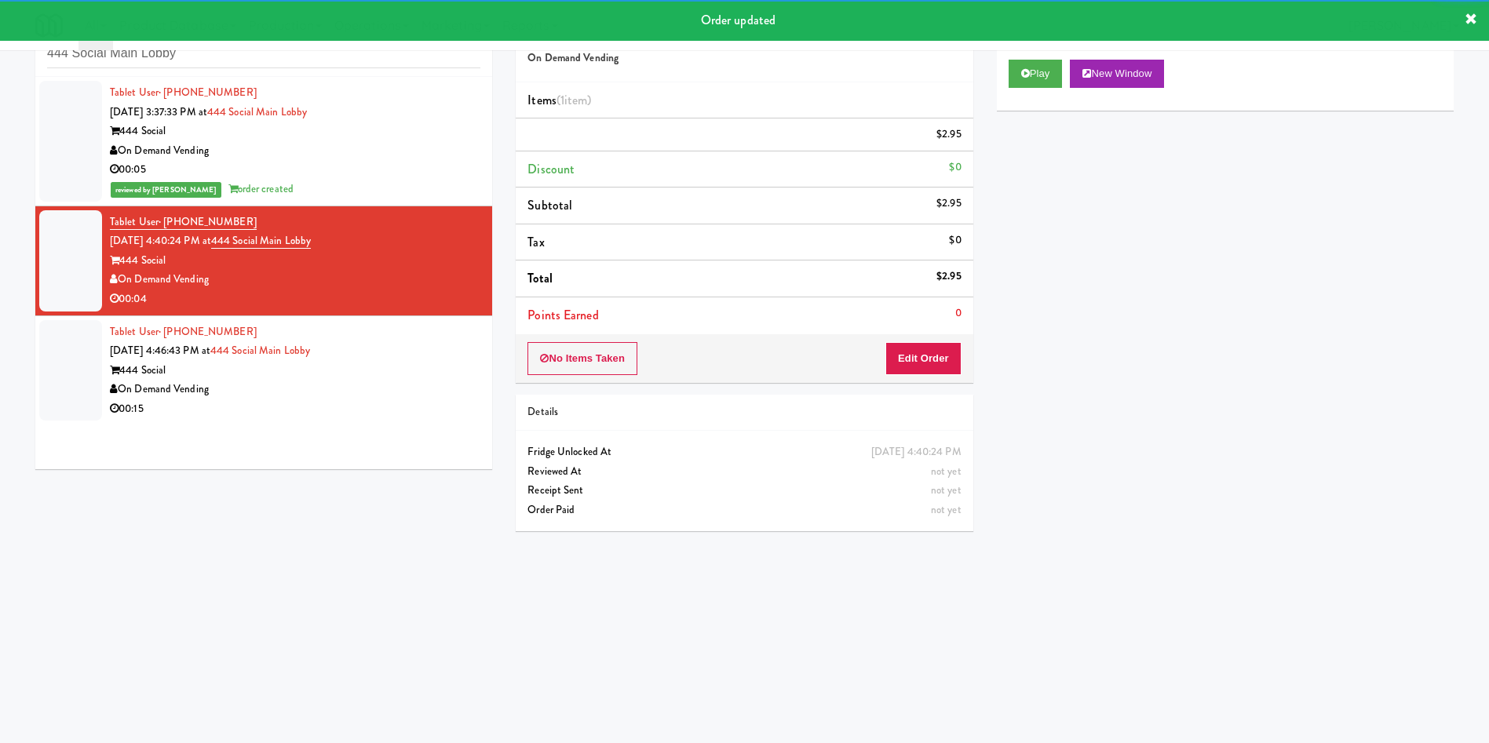
click at [80, 394] on div at bounding box center [70, 370] width 63 height 101
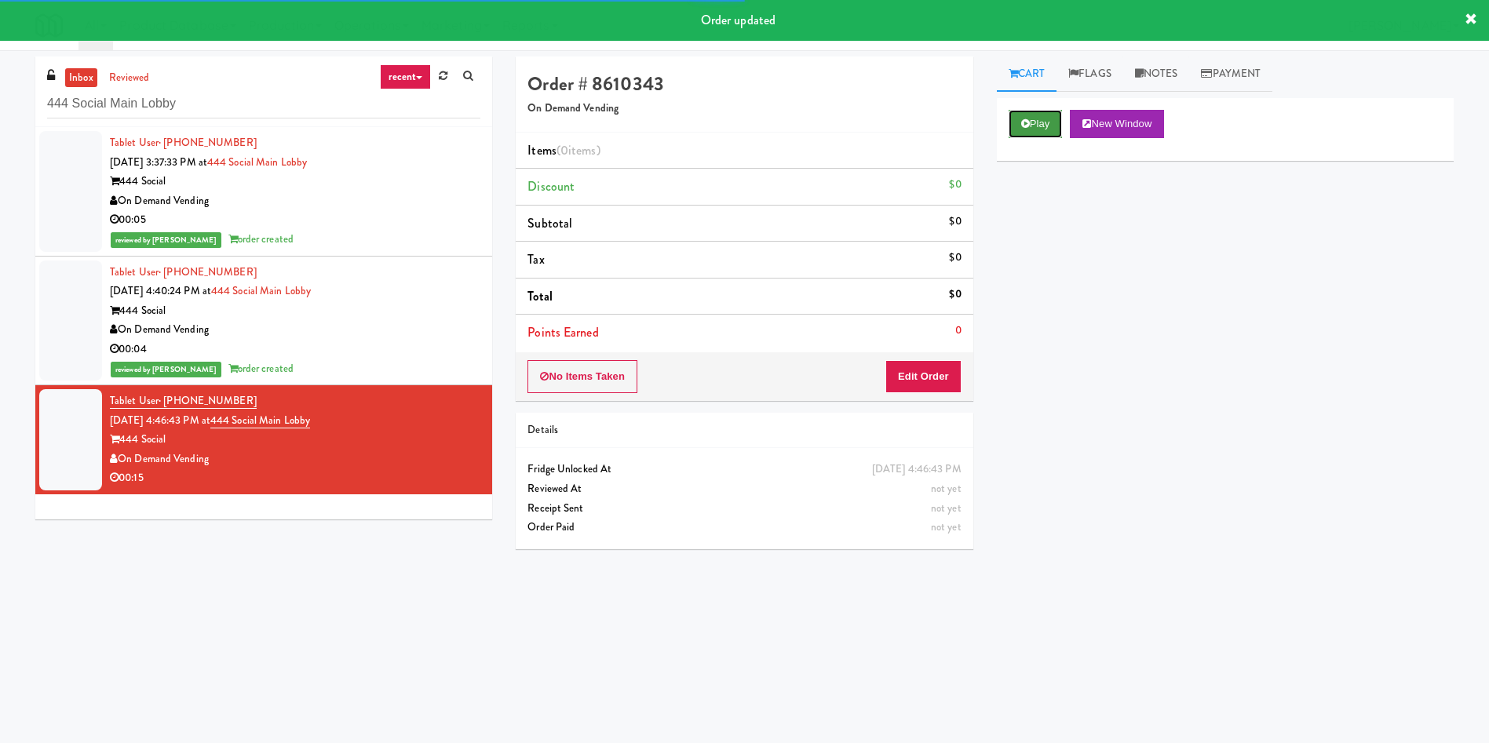
click at [1026, 110] on button "Play" at bounding box center [1036, 124] width 54 height 28
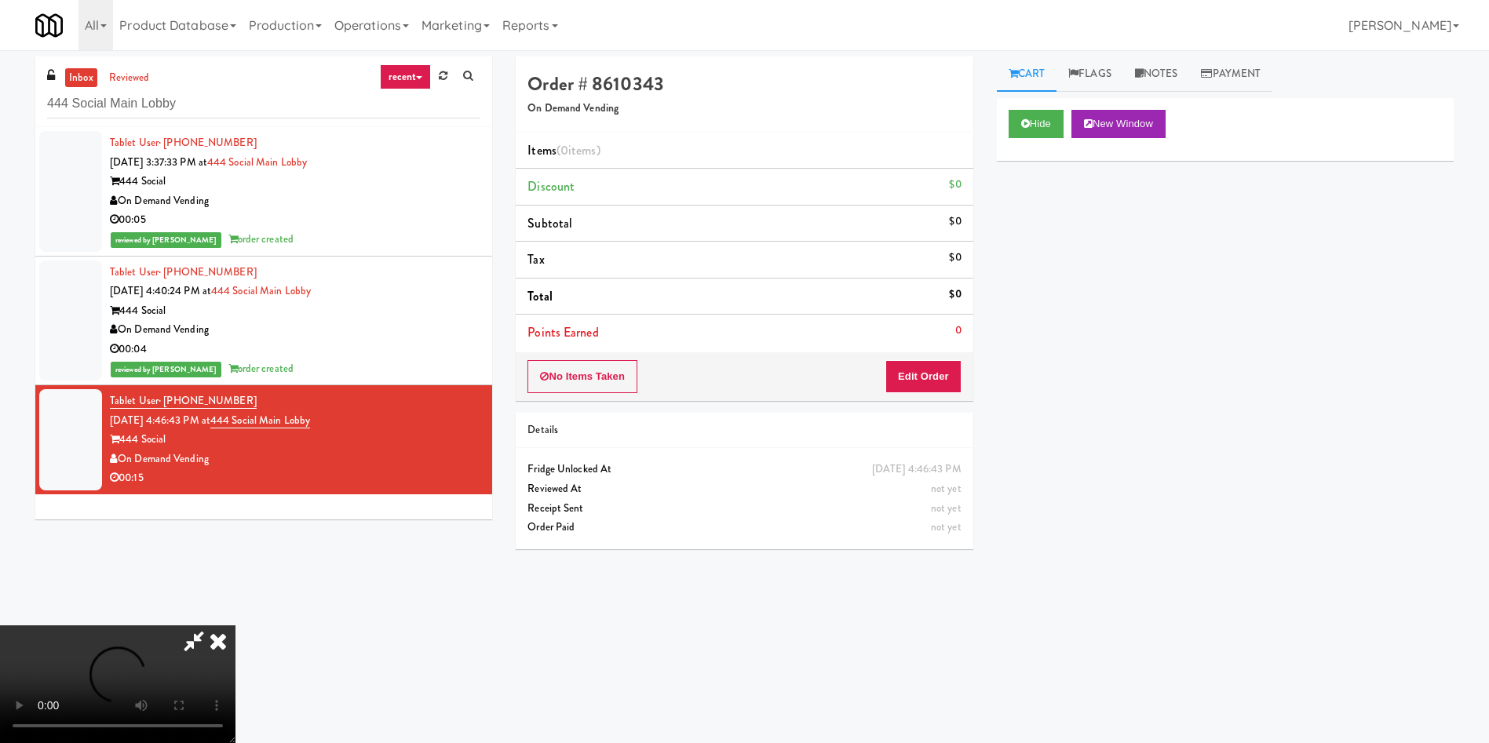
click at [968, 368] on div "No Items Taken Edit Order" at bounding box center [744, 376] width 457 height 49
click at [916, 368] on button "Edit Order" at bounding box center [923, 376] width 76 height 33
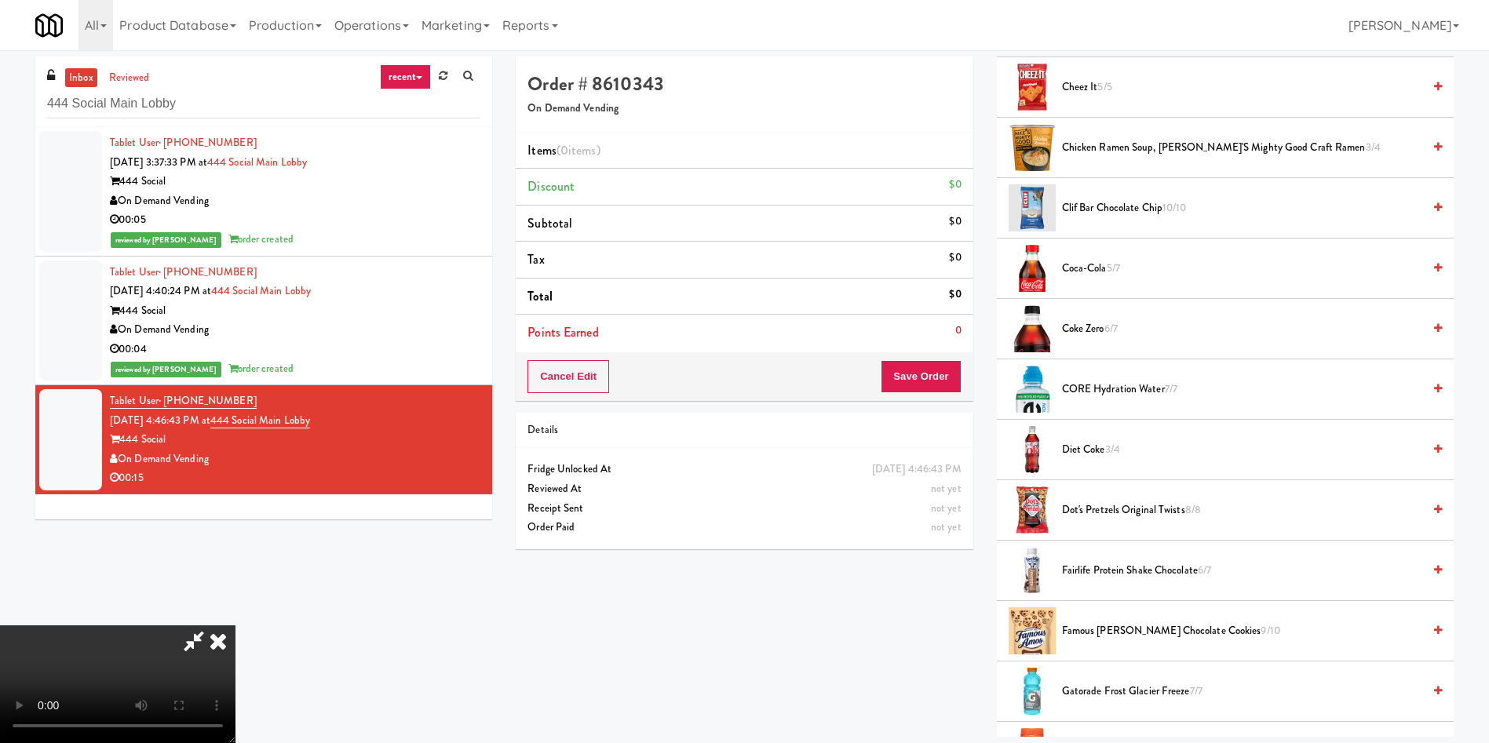
scroll to position [824, 0]
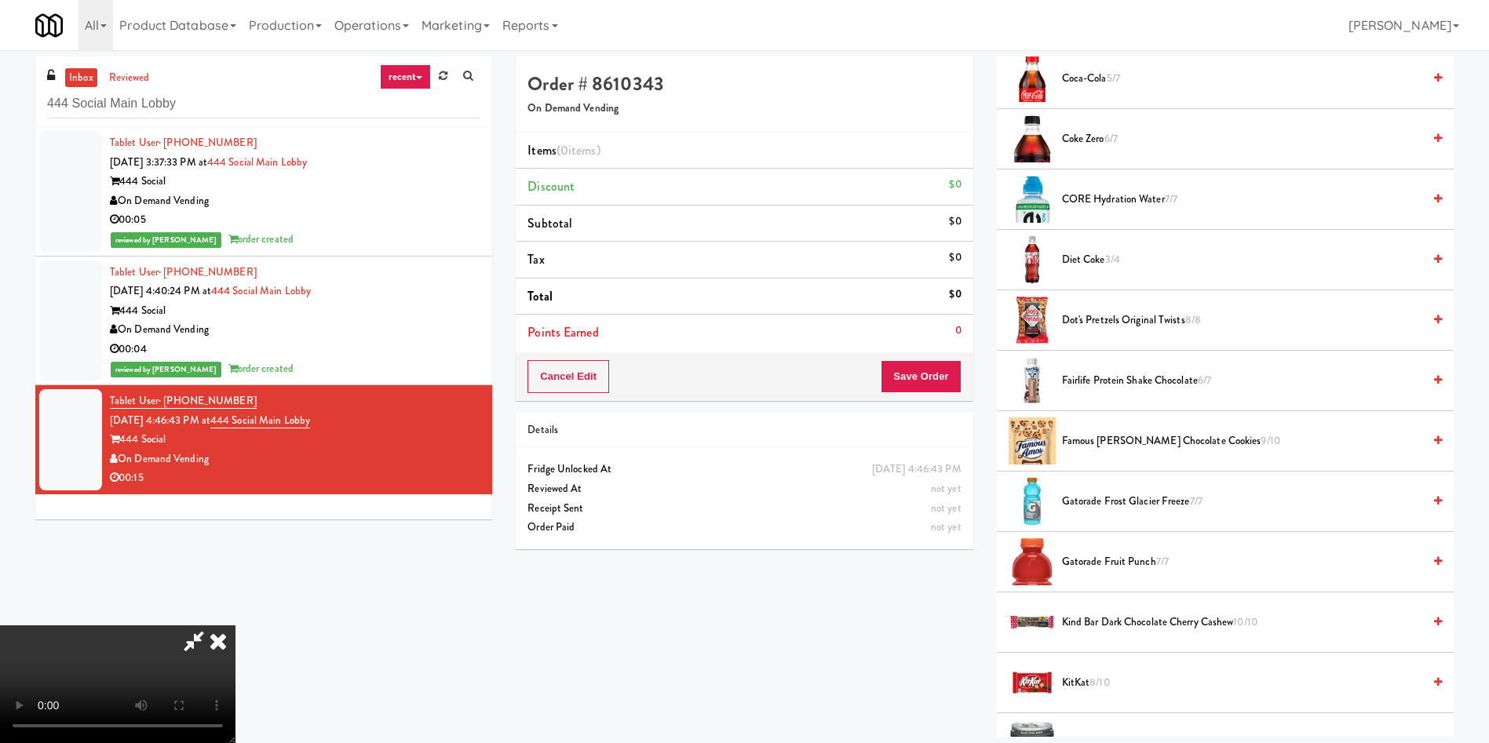
click at [1101, 261] on span "Diet Coke 3/4" at bounding box center [1242, 260] width 360 height 20
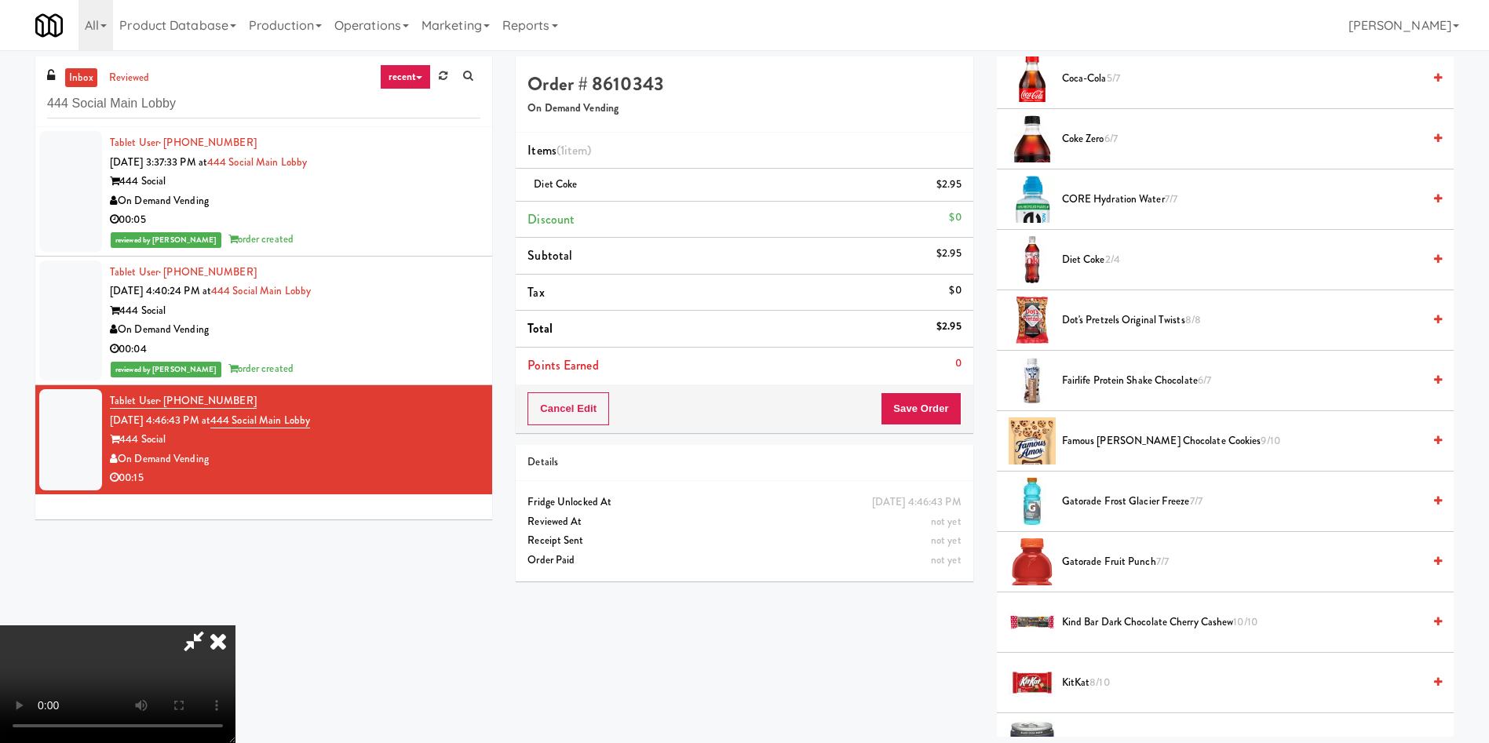
scroll to position [0, 0]
click at [915, 419] on button "Save Order" at bounding box center [921, 408] width 80 height 33
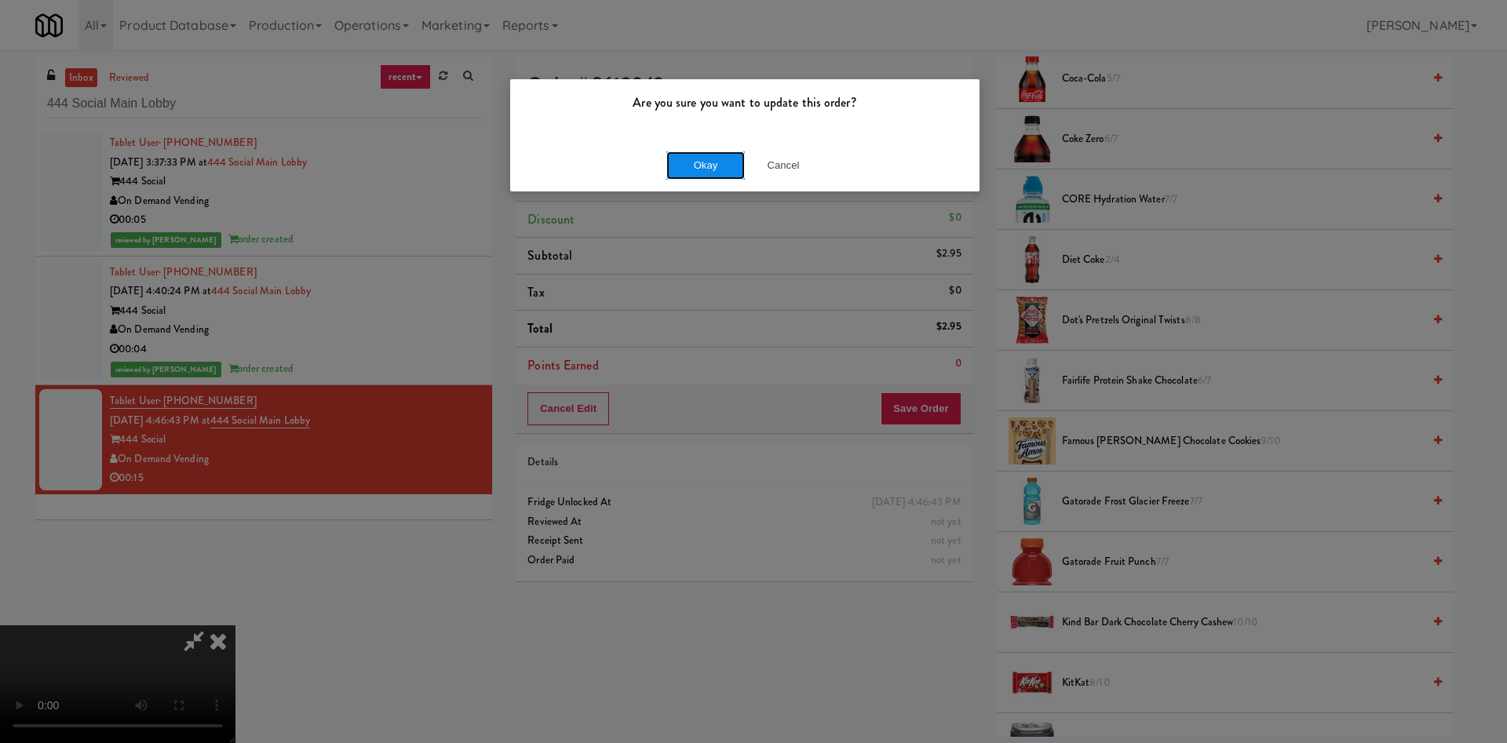
click at [701, 162] on button "Okay" at bounding box center [705, 166] width 78 height 28
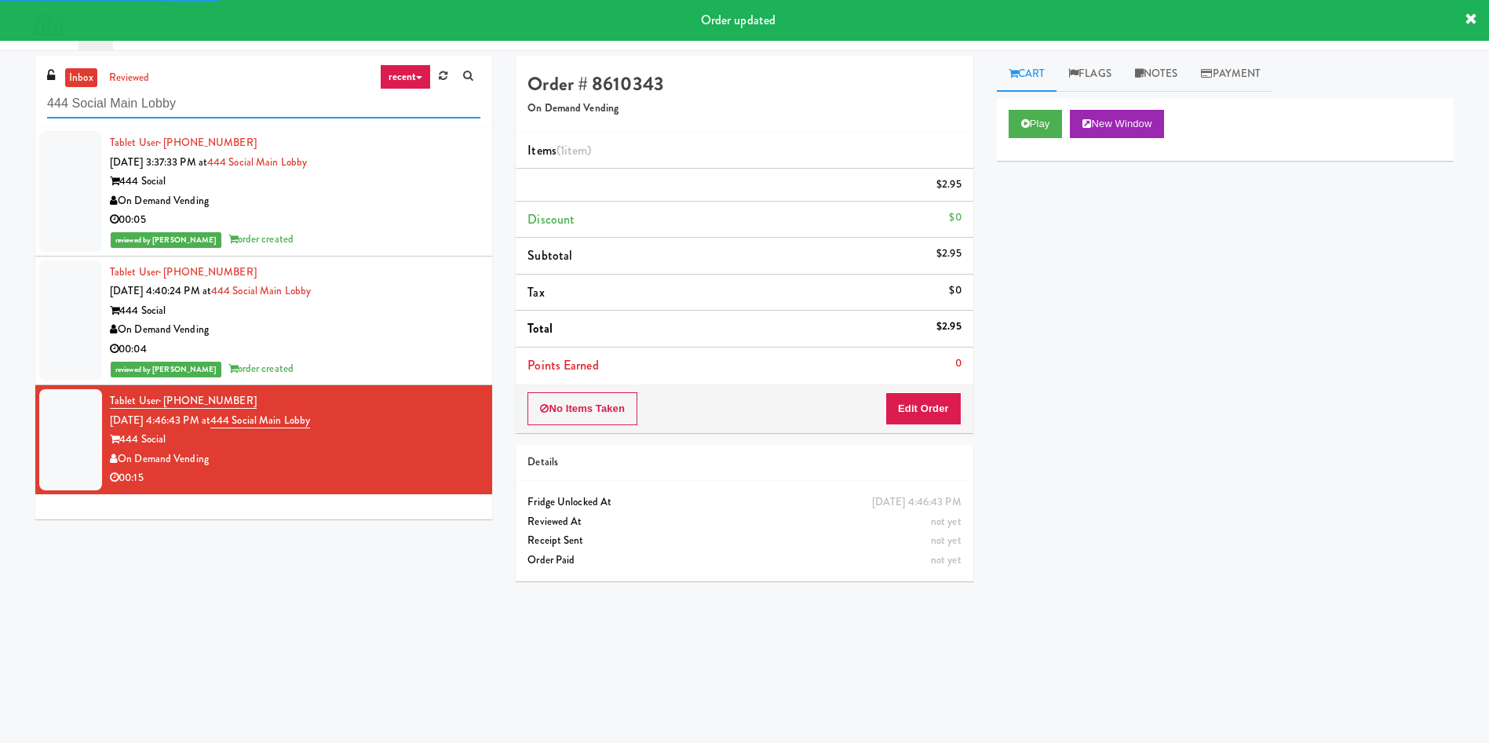
drag, startPoint x: 242, startPoint y: 101, endPoint x: 0, endPoint y: 105, distance: 241.8
click at [0, 105] on div "inbox reviewed recent all unclear take inventory issue suspicious failed recent…" at bounding box center [744, 372] width 1489 height 630
paste input "The 87 - Fridge - Left"
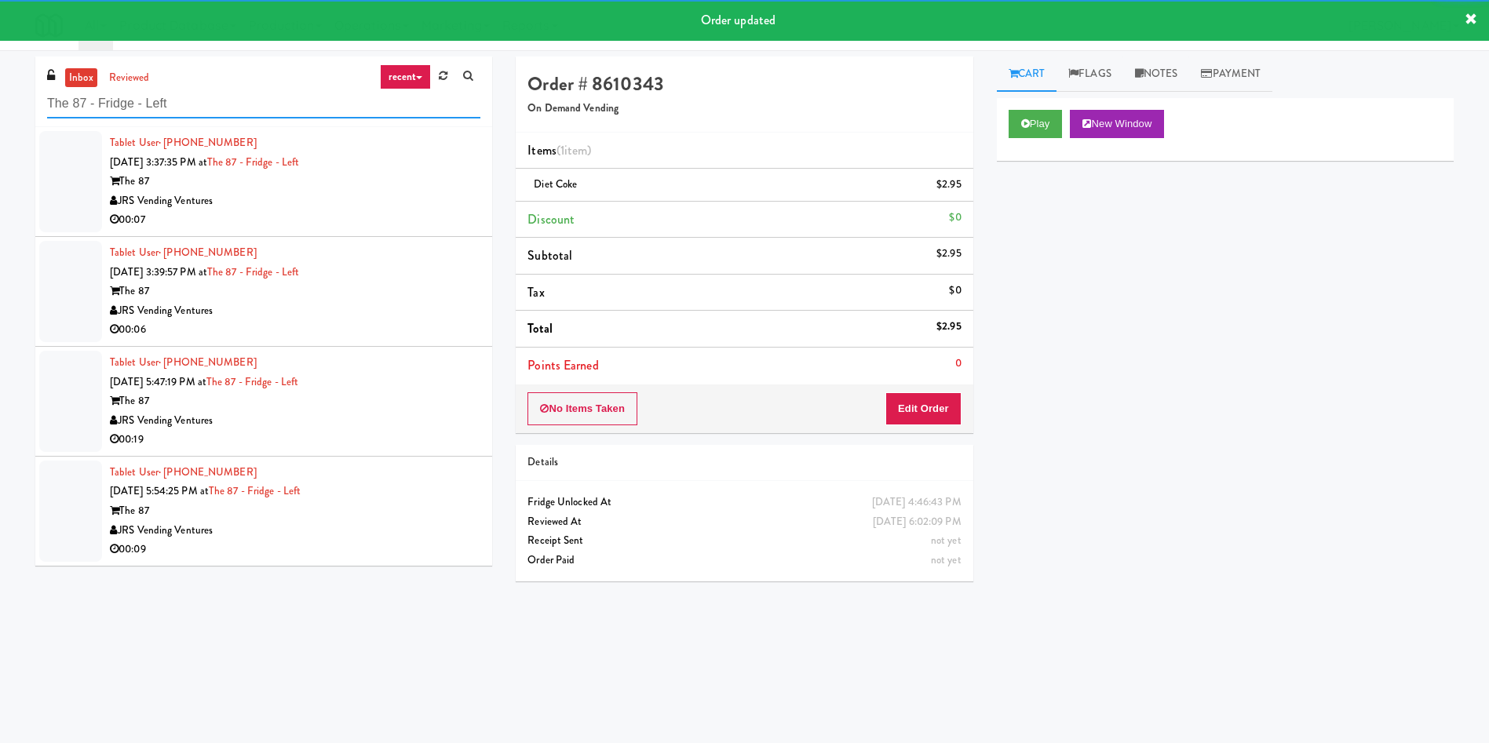
type input "The 87 - Fridge - Left"
click at [70, 165] on div at bounding box center [70, 181] width 63 height 101
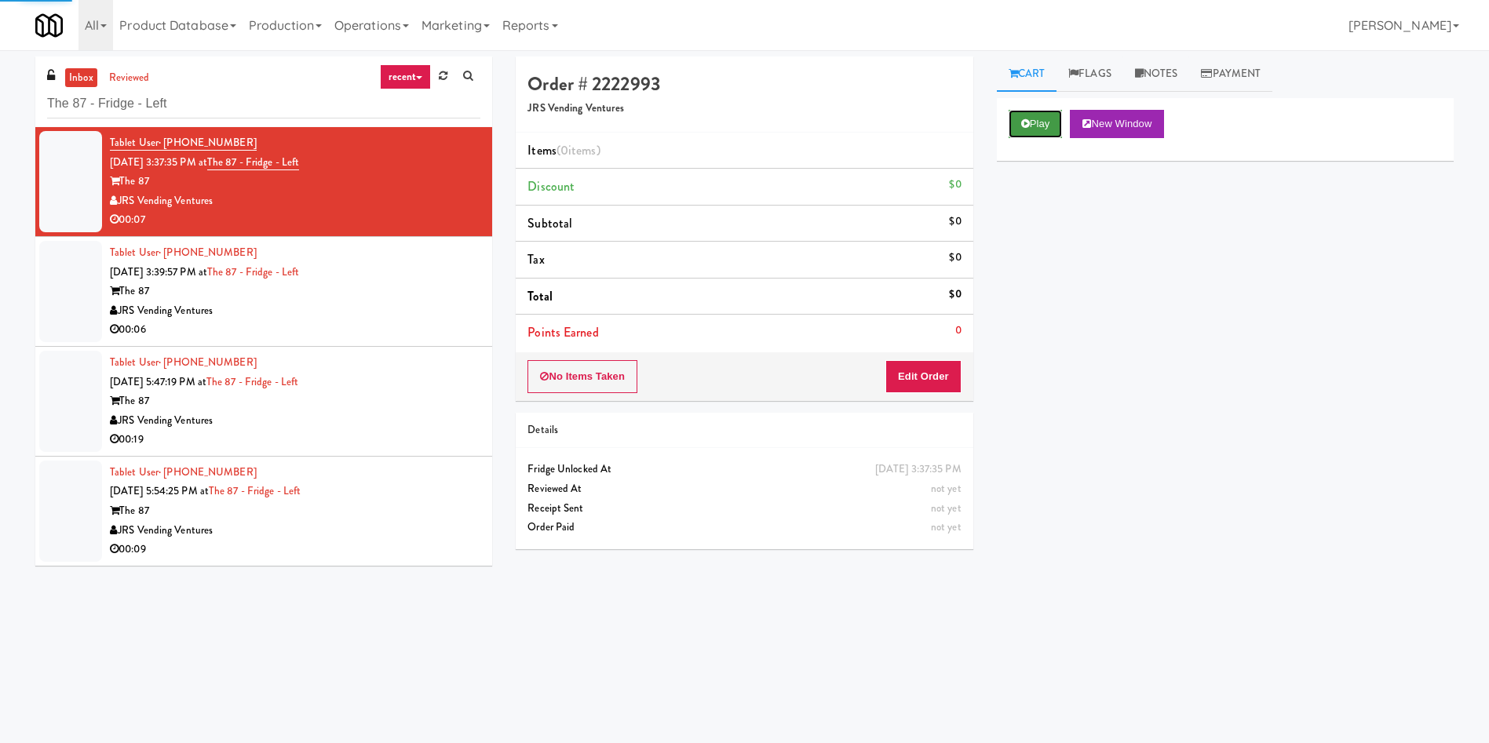
click at [1042, 119] on button "Play" at bounding box center [1036, 124] width 54 height 28
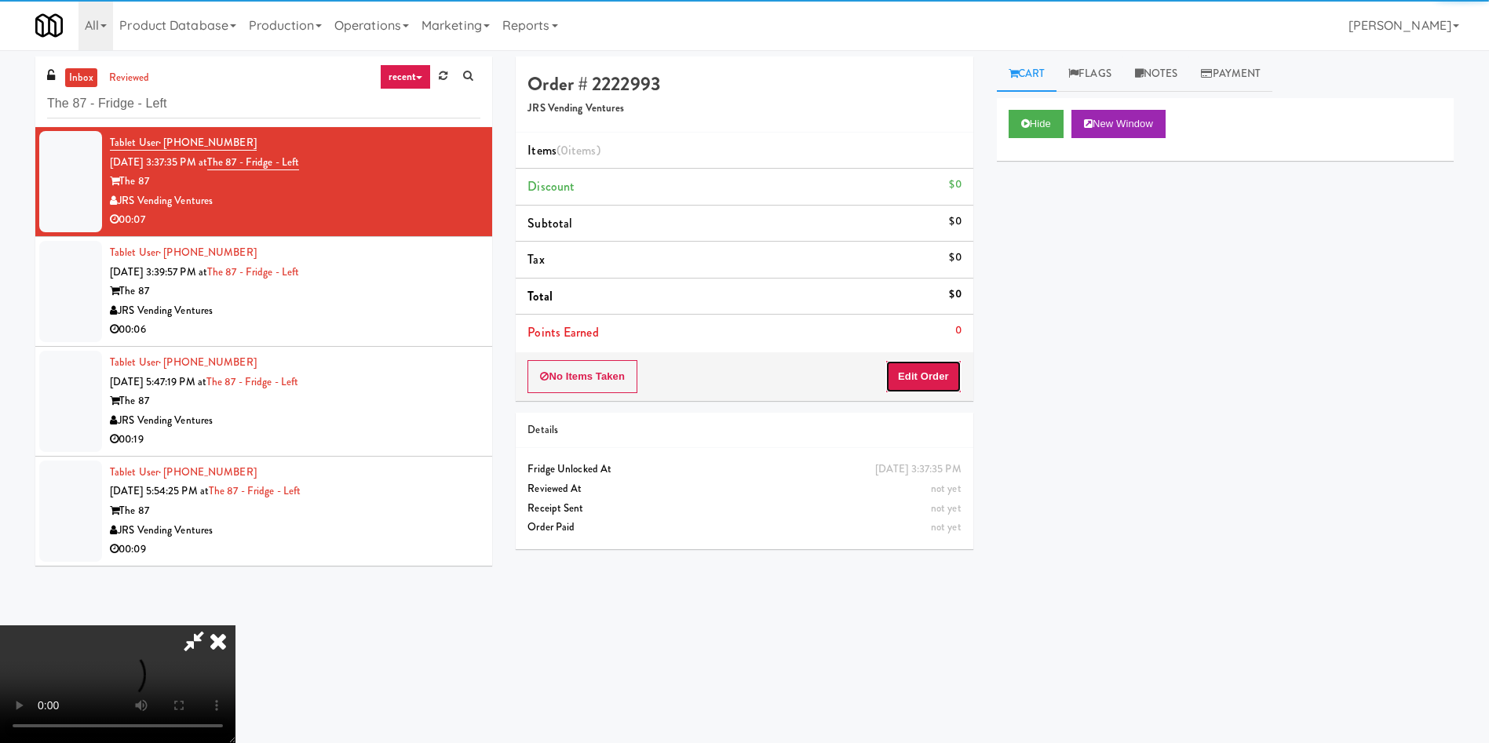
click at [949, 371] on button "Edit Order" at bounding box center [923, 376] width 76 height 33
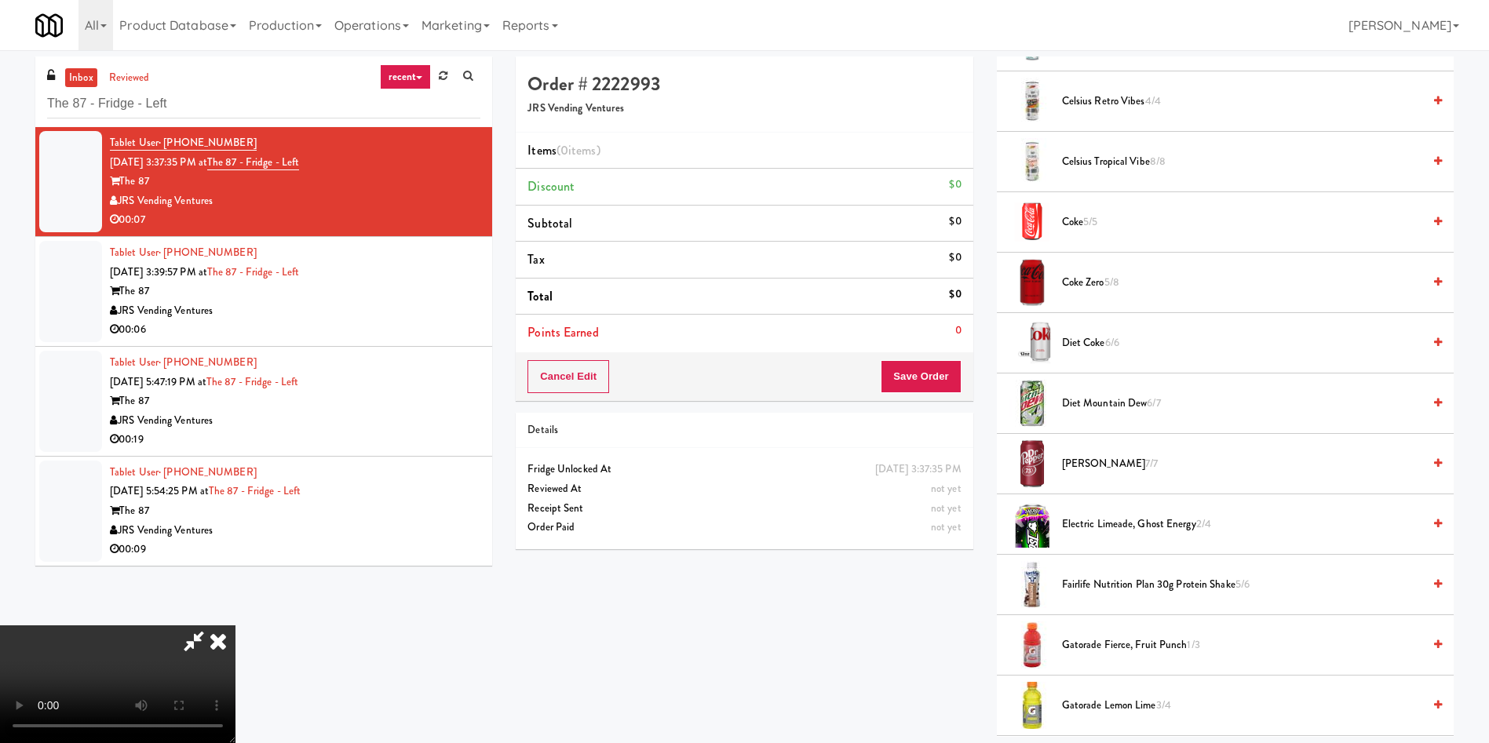
scroll to position [1177, 0]
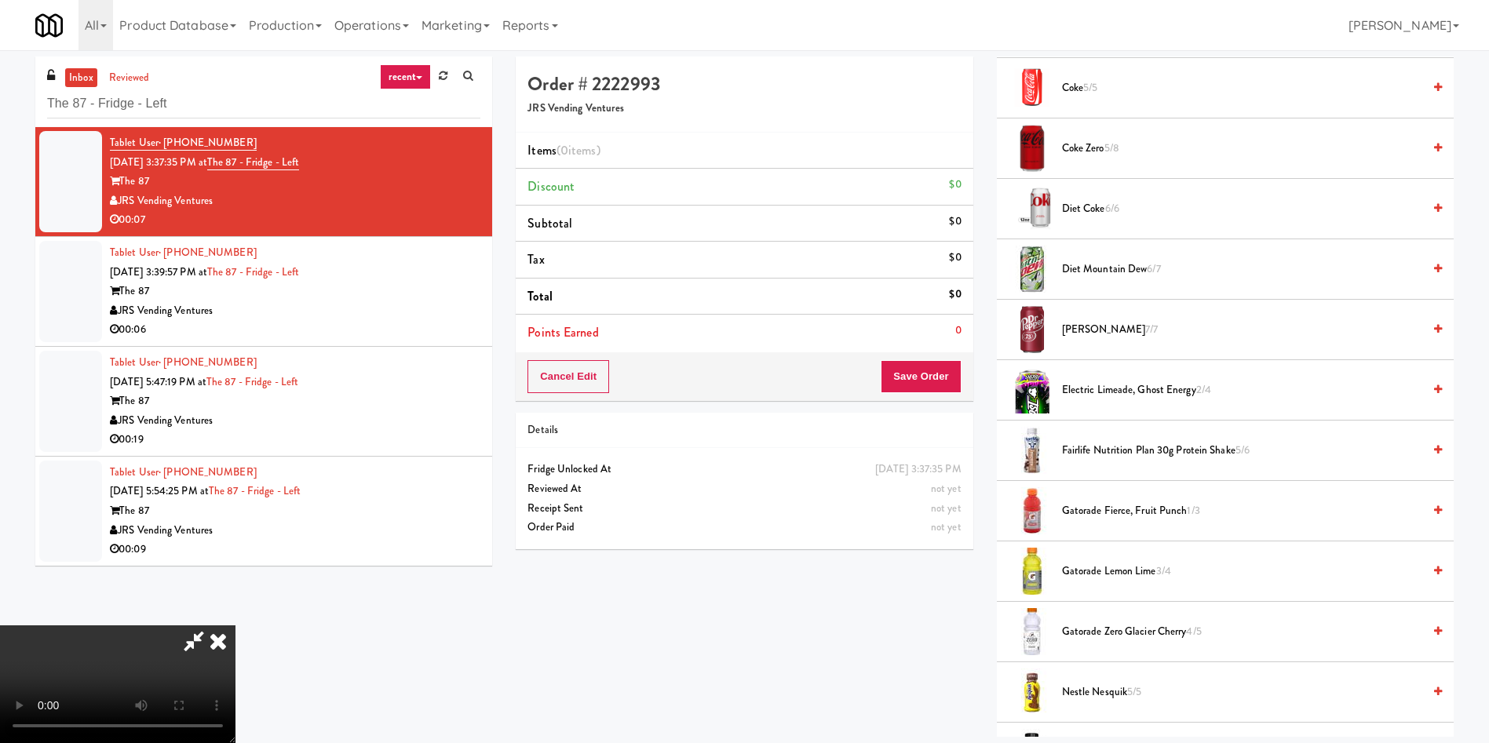
click at [1105, 495] on li "Gatorade Fierce, Fruit Punch 1/3" at bounding box center [1225, 511] width 457 height 60
click at [1101, 516] on span "Gatorade Fierce, Fruit Punch 1/3" at bounding box center [1242, 512] width 360 height 20
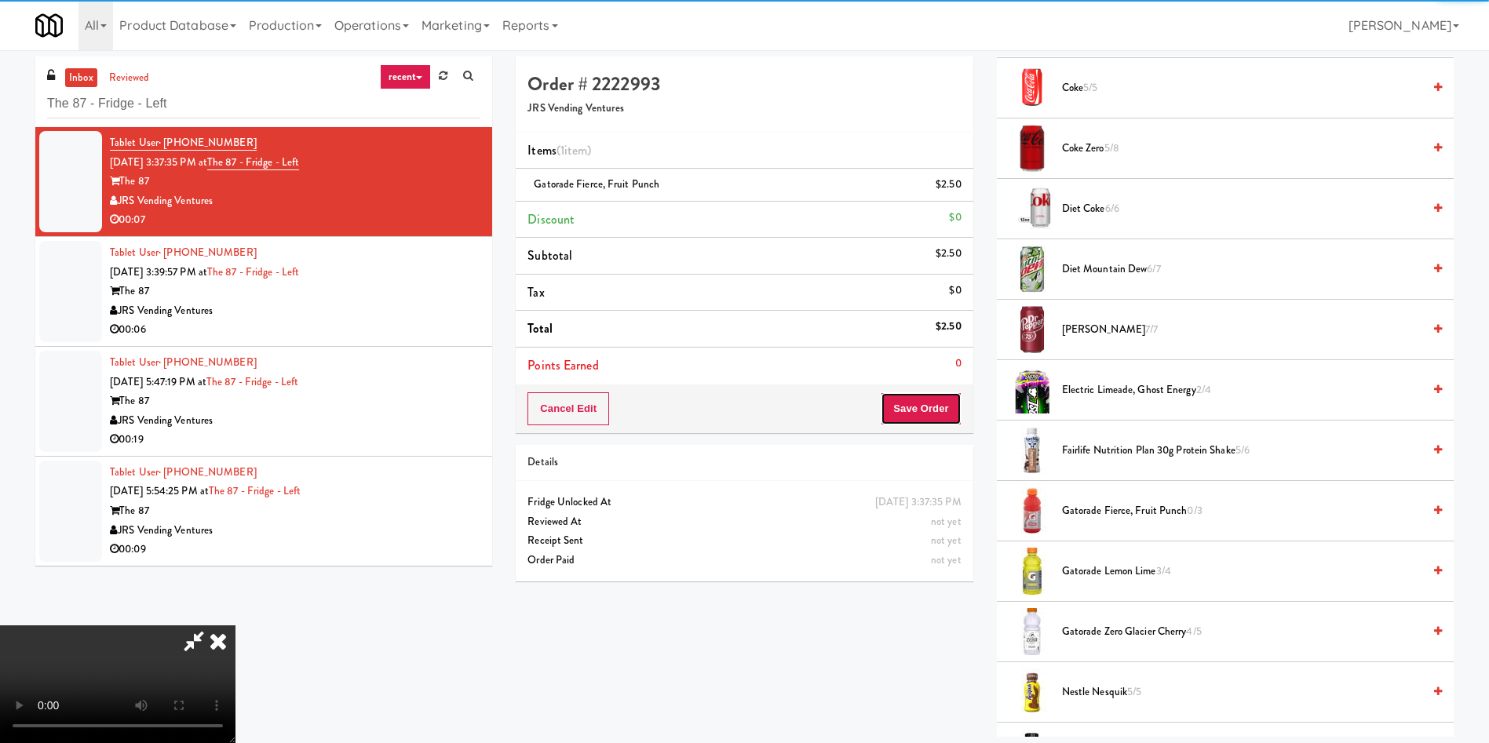
click at [950, 425] on button "Save Order" at bounding box center [921, 408] width 80 height 33
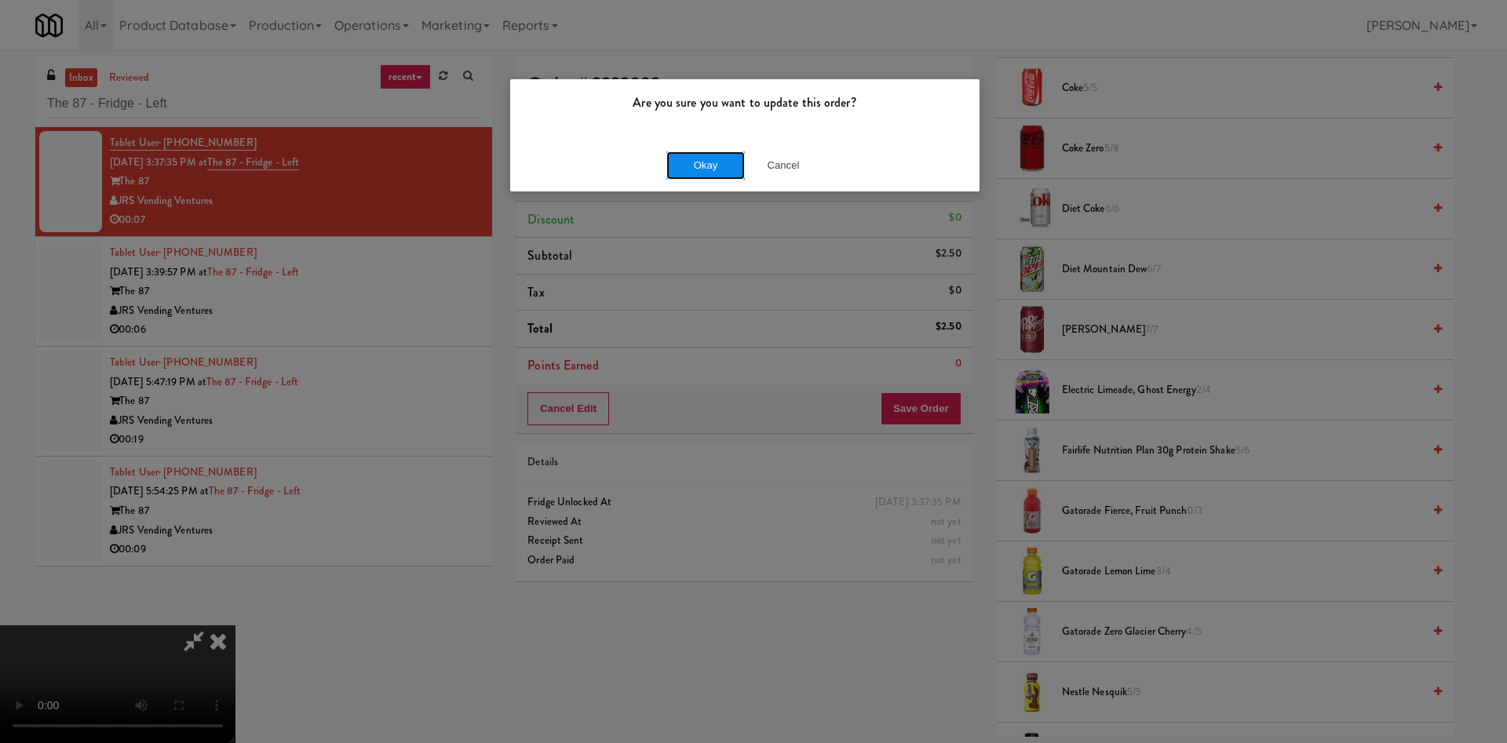
click at [692, 167] on button "Okay" at bounding box center [705, 166] width 78 height 28
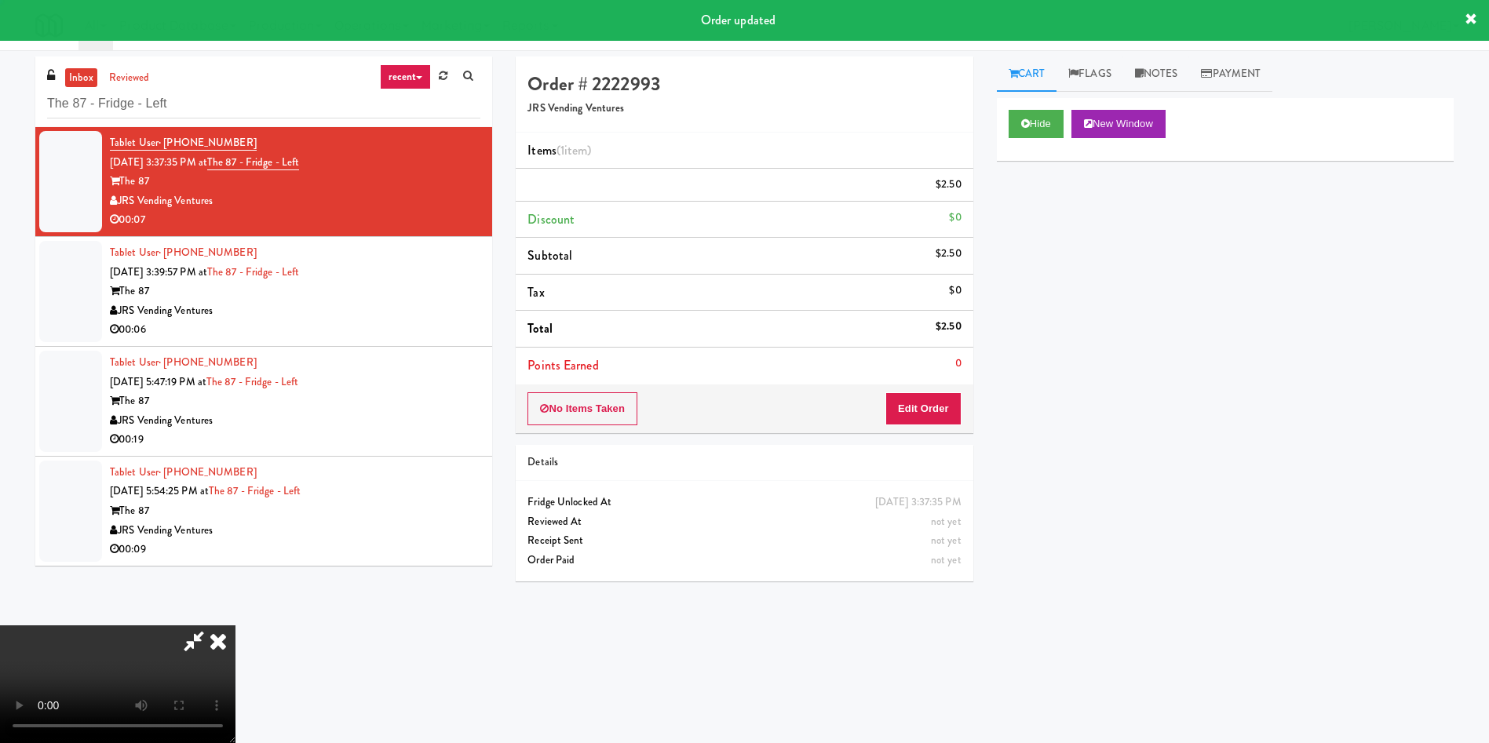
scroll to position [0, 0]
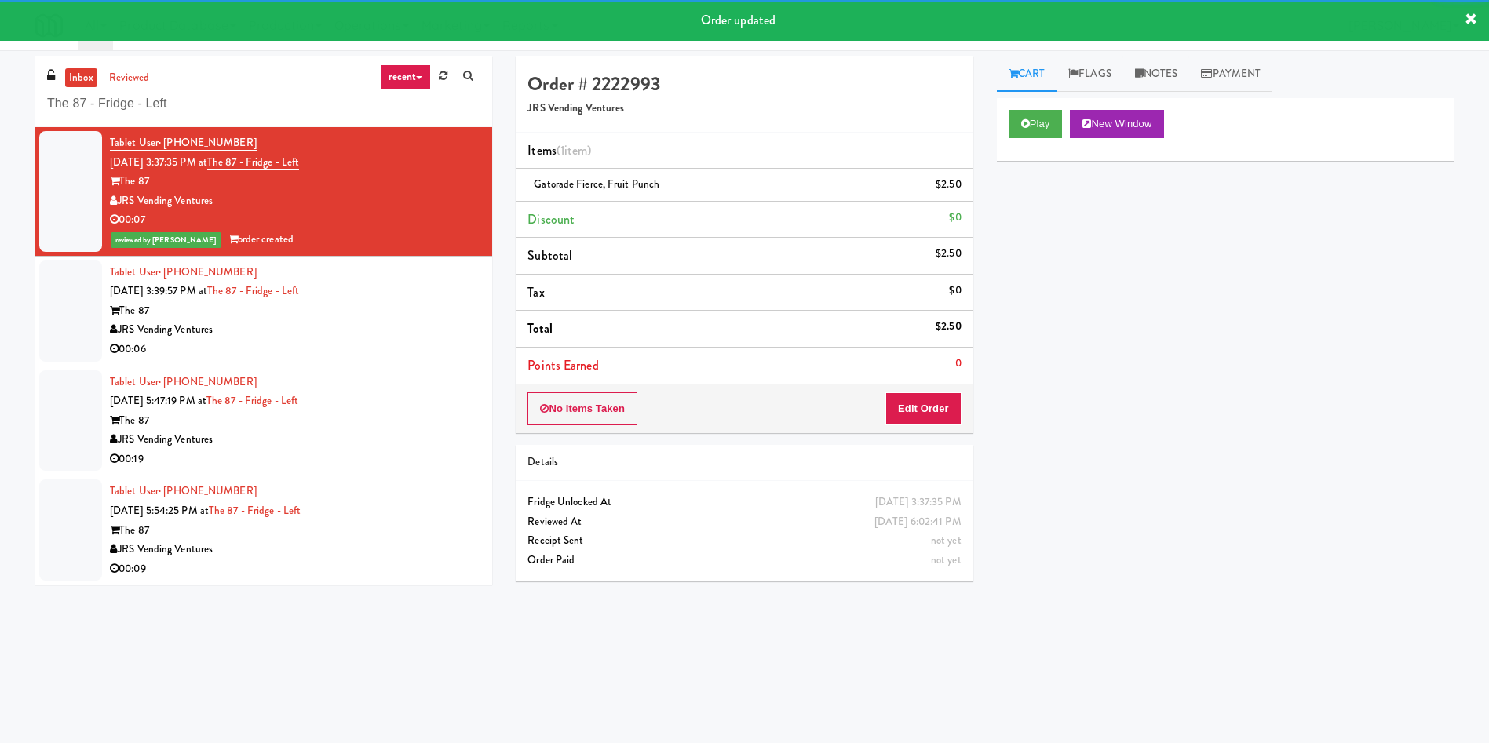
click at [89, 305] on div at bounding box center [70, 311] width 63 height 101
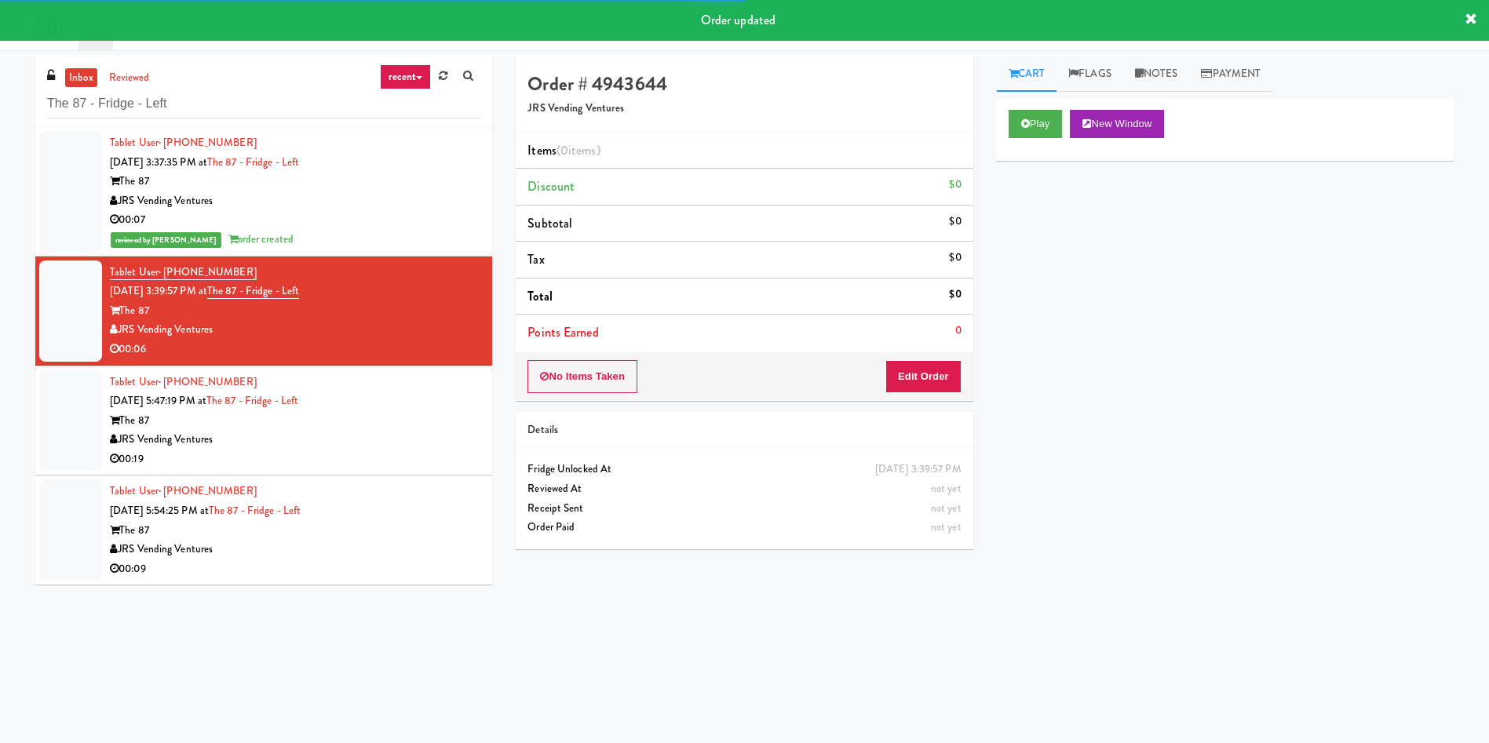
click at [1070, 122] on div "Play New Window" at bounding box center [1225, 124] width 433 height 28
click at [1063, 120] on button "Play" at bounding box center [1036, 124] width 54 height 28
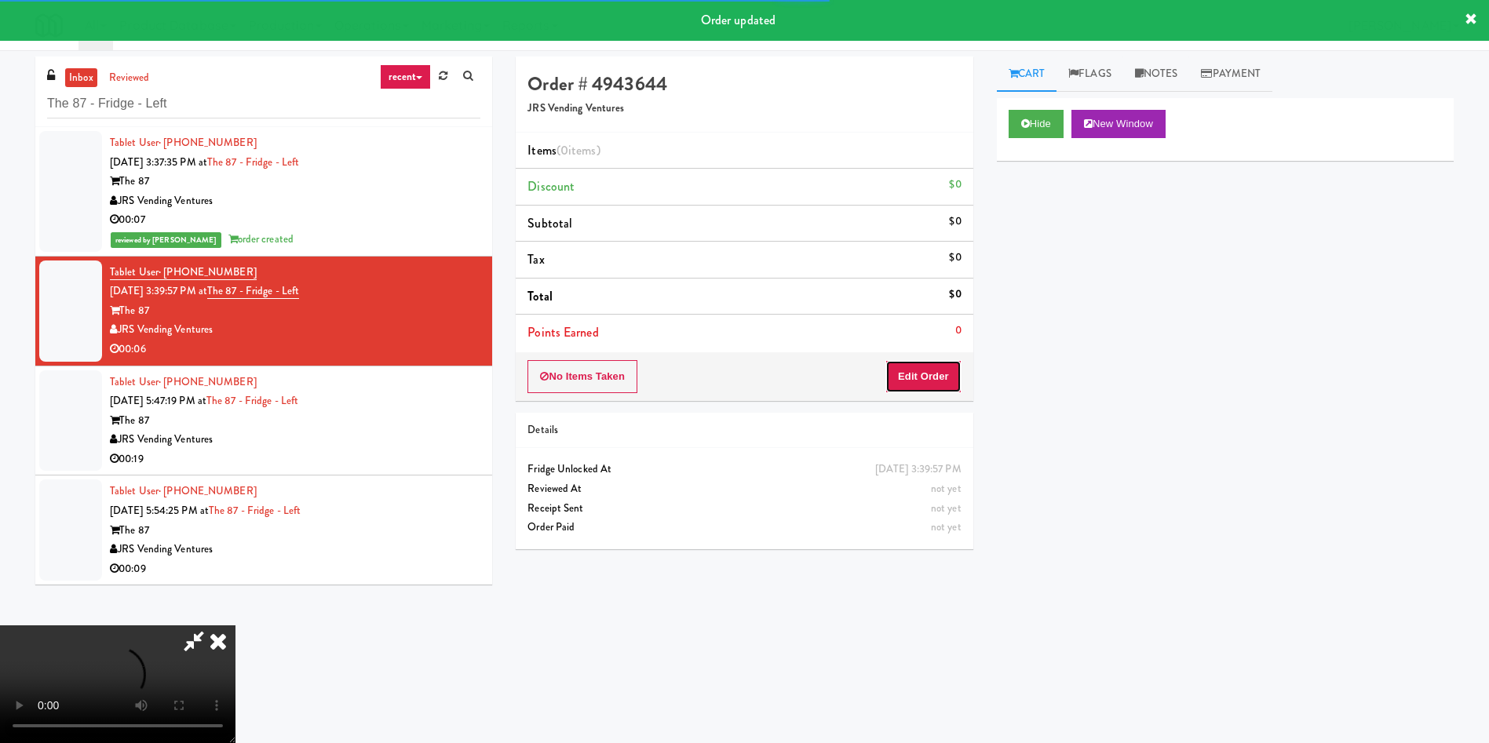
click at [951, 373] on button "Edit Order" at bounding box center [923, 376] width 76 height 33
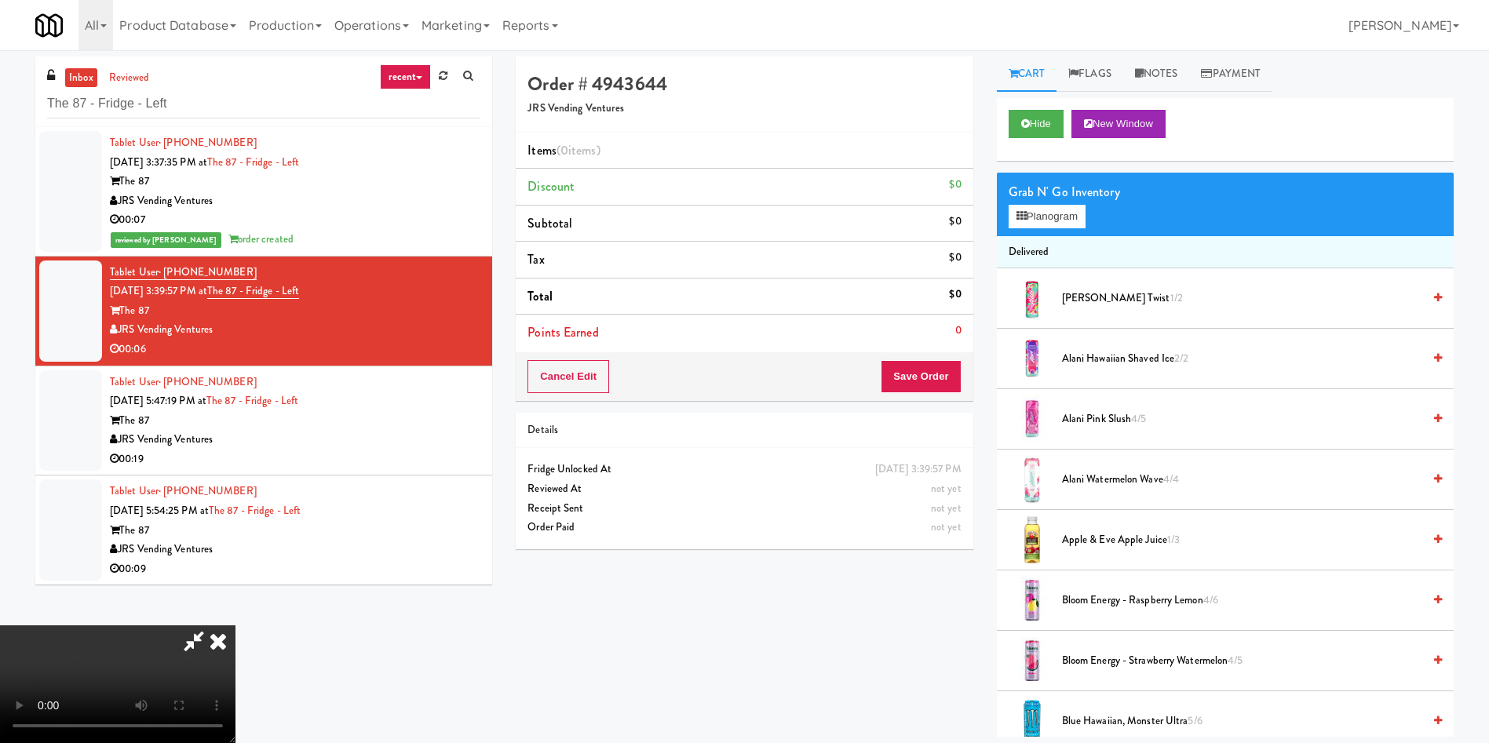
scroll to position [118, 0]
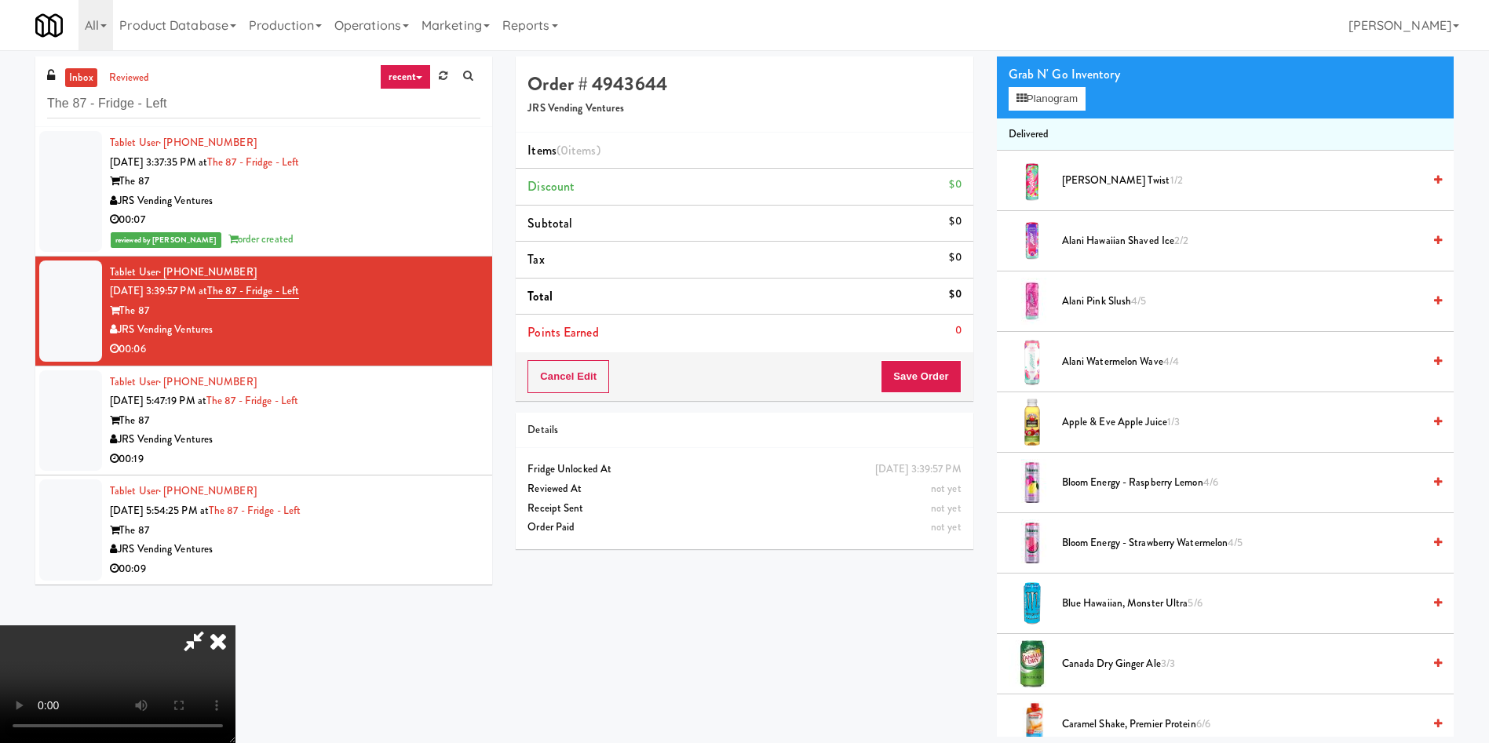
click at [235, 626] on video at bounding box center [117, 685] width 235 height 118
click at [1060, 99] on button "Planogram" at bounding box center [1047, 99] width 77 height 24
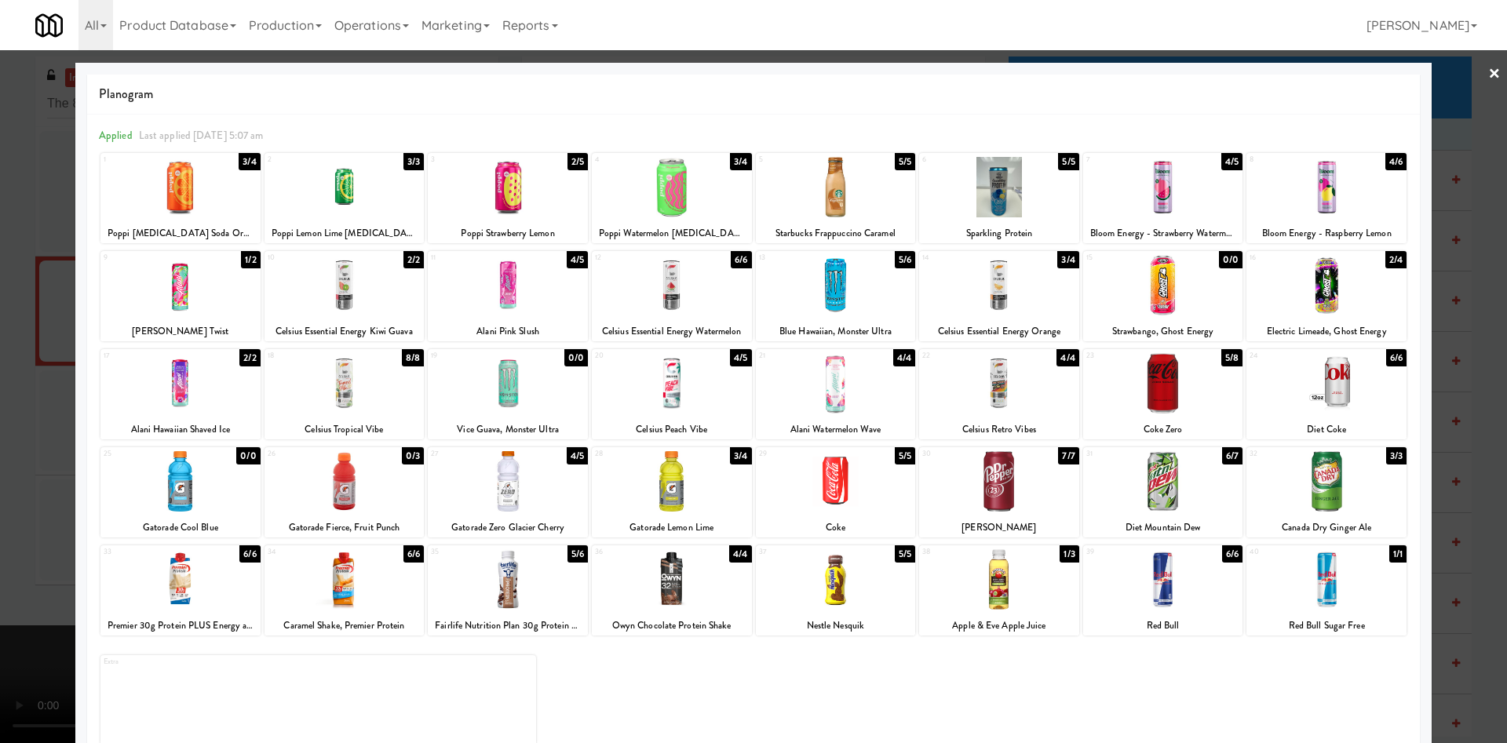
click at [1019, 393] on div at bounding box center [999, 383] width 160 height 60
click at [34, 411] on div at bounding box center [753, 371] width 1507 height 743
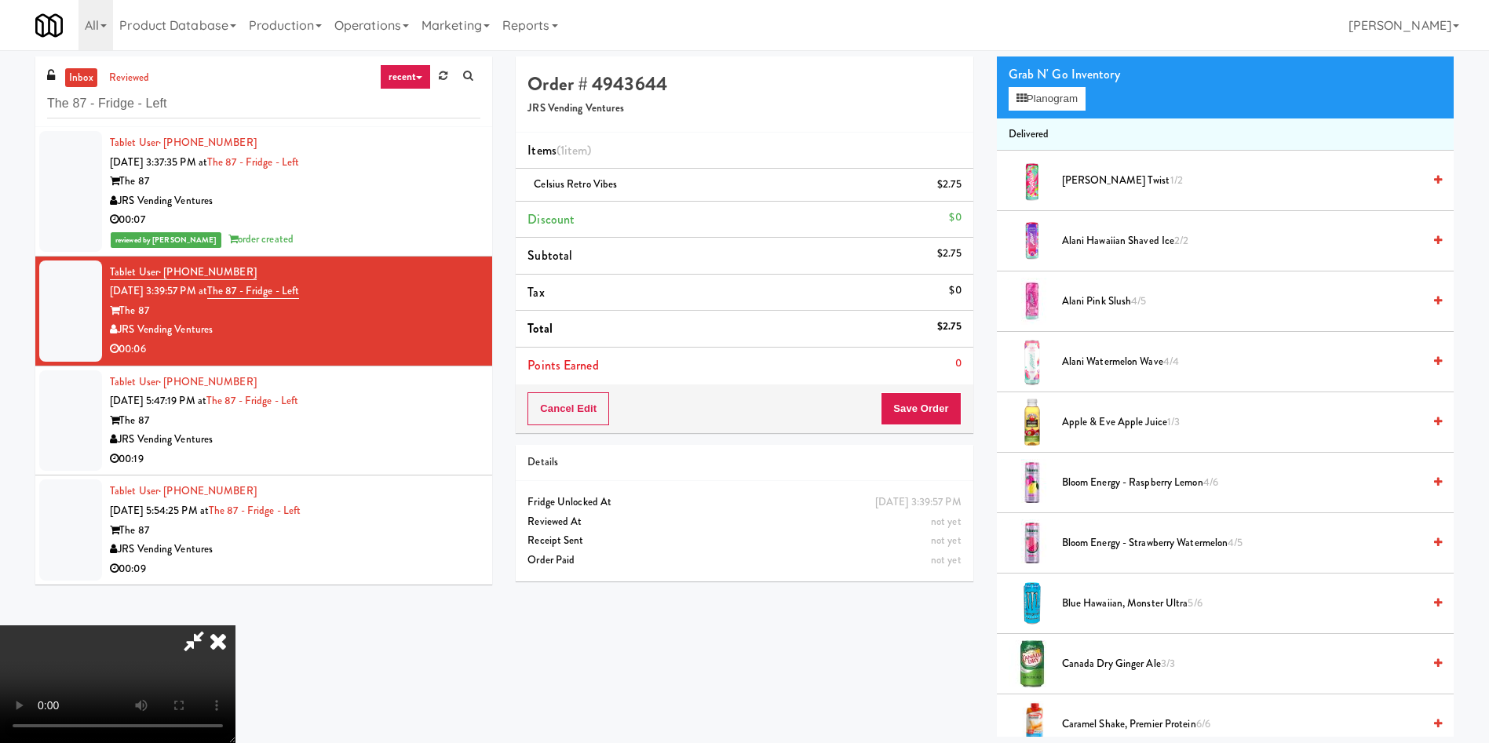
click at [235, 626] on video at bounding box center [117, 685] width 235 height 118
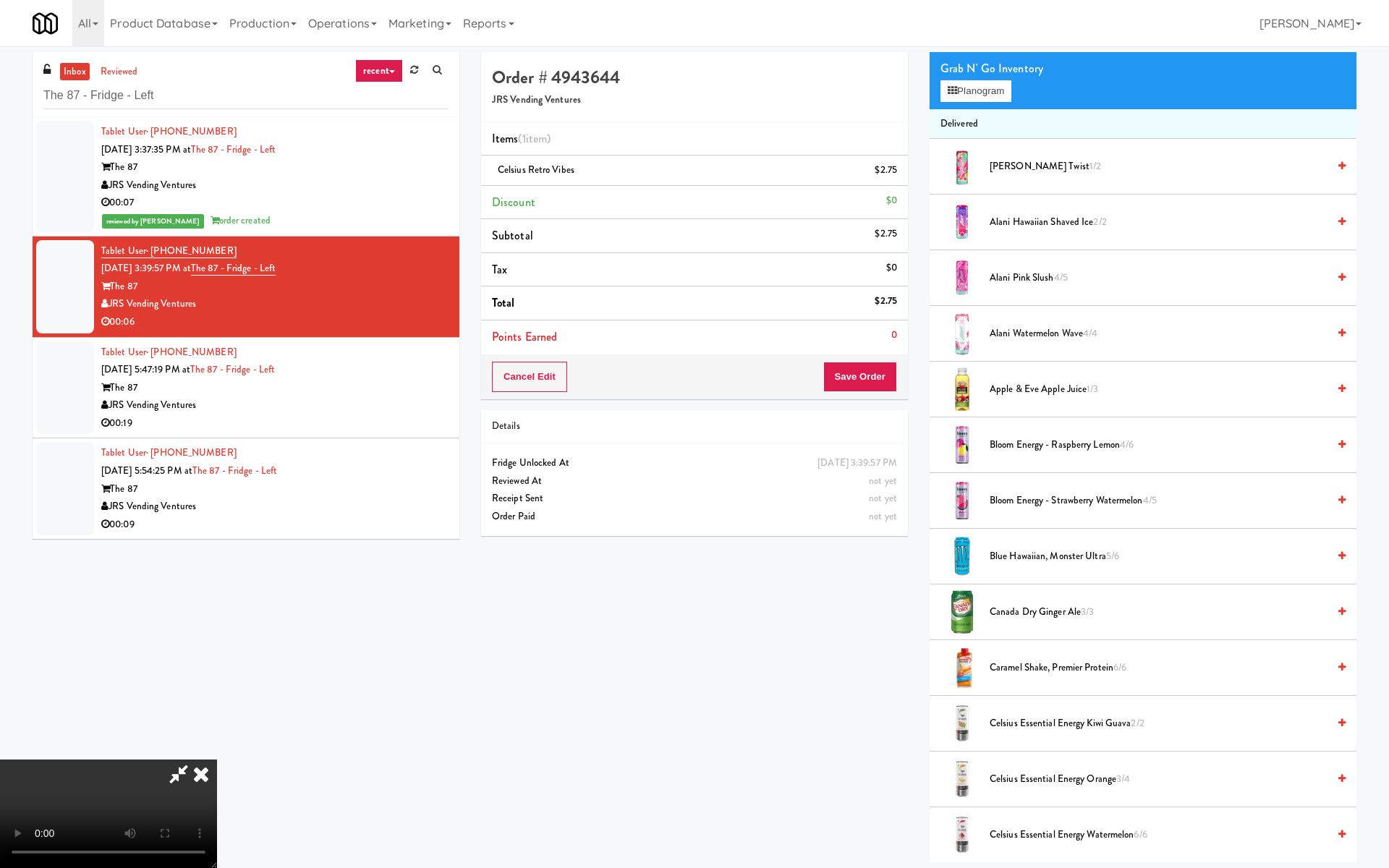
click at [217, 685] on video at bounding box center [108, 814] width 217 height 109
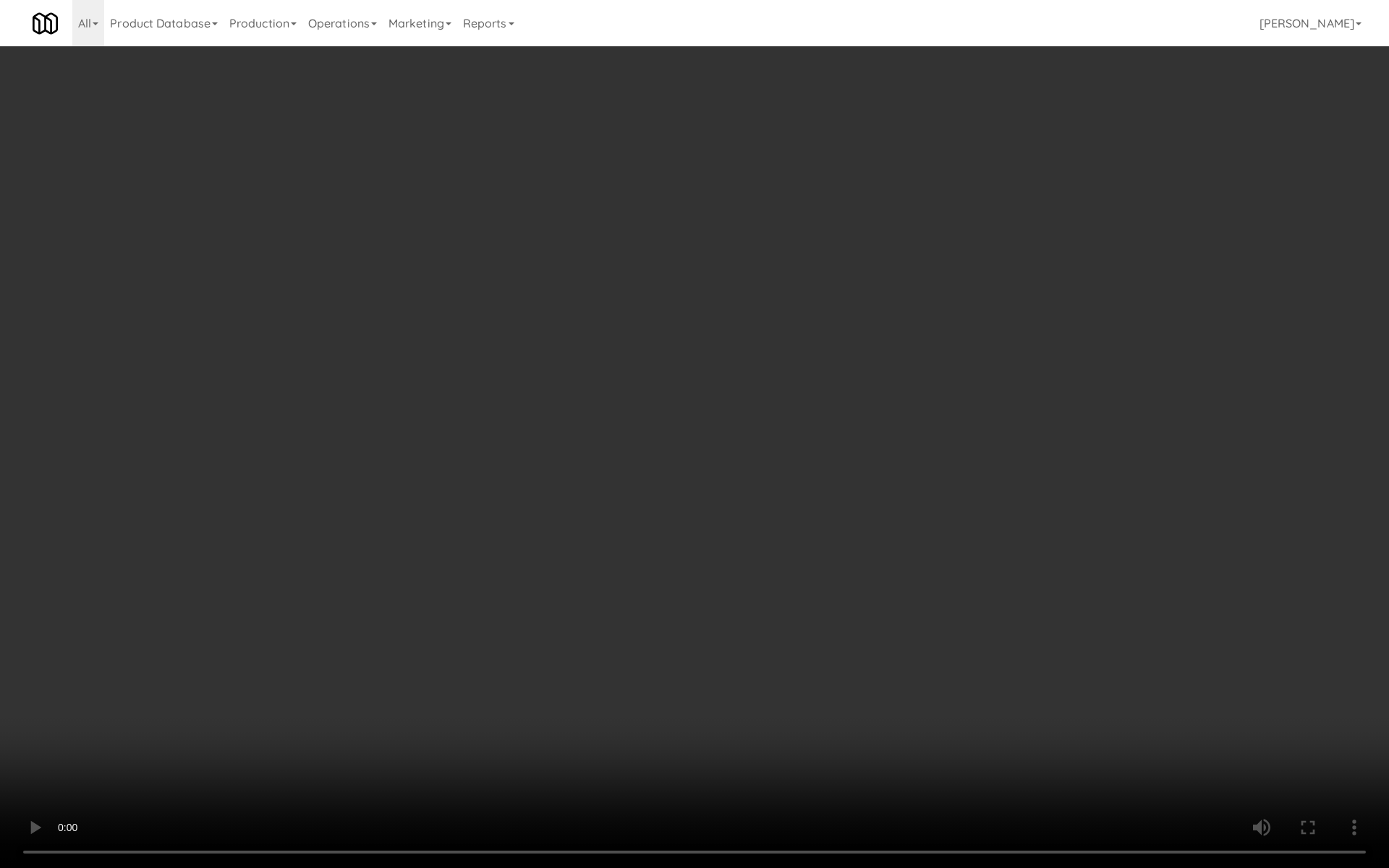
click at [571, 558] on video at bounding box center [694, 434] width 1389 height 868
click at [736, 648] on video at bounding box center [694, 434] width 1389 height 868
click at [758, 474] on video at bounding box center [694, 434] width 1389 height 868
click at [690, 469] on video at bounding box center [694, 434] width 1389 height 868
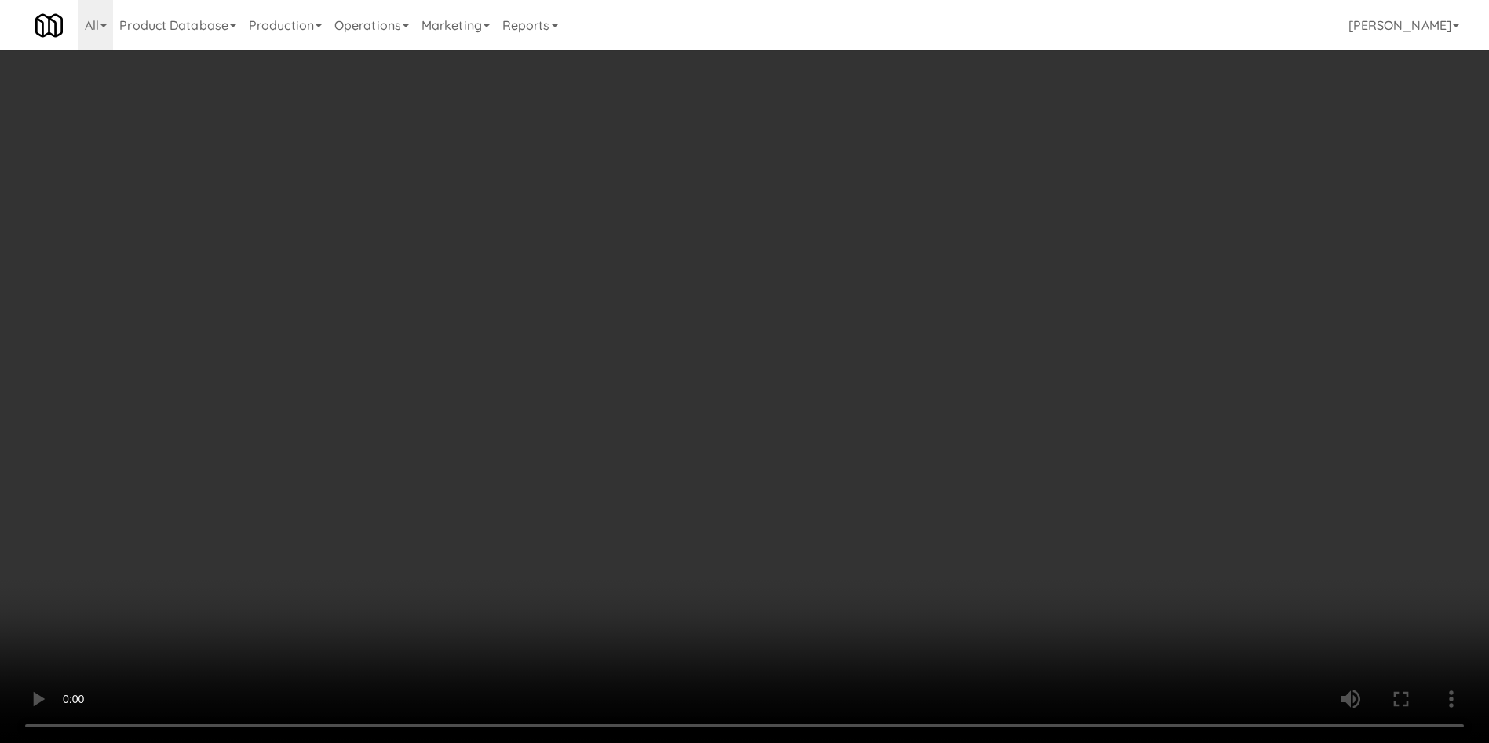
click at [965, 192] on icon at bounding box center [963, 190] width 8 height 10
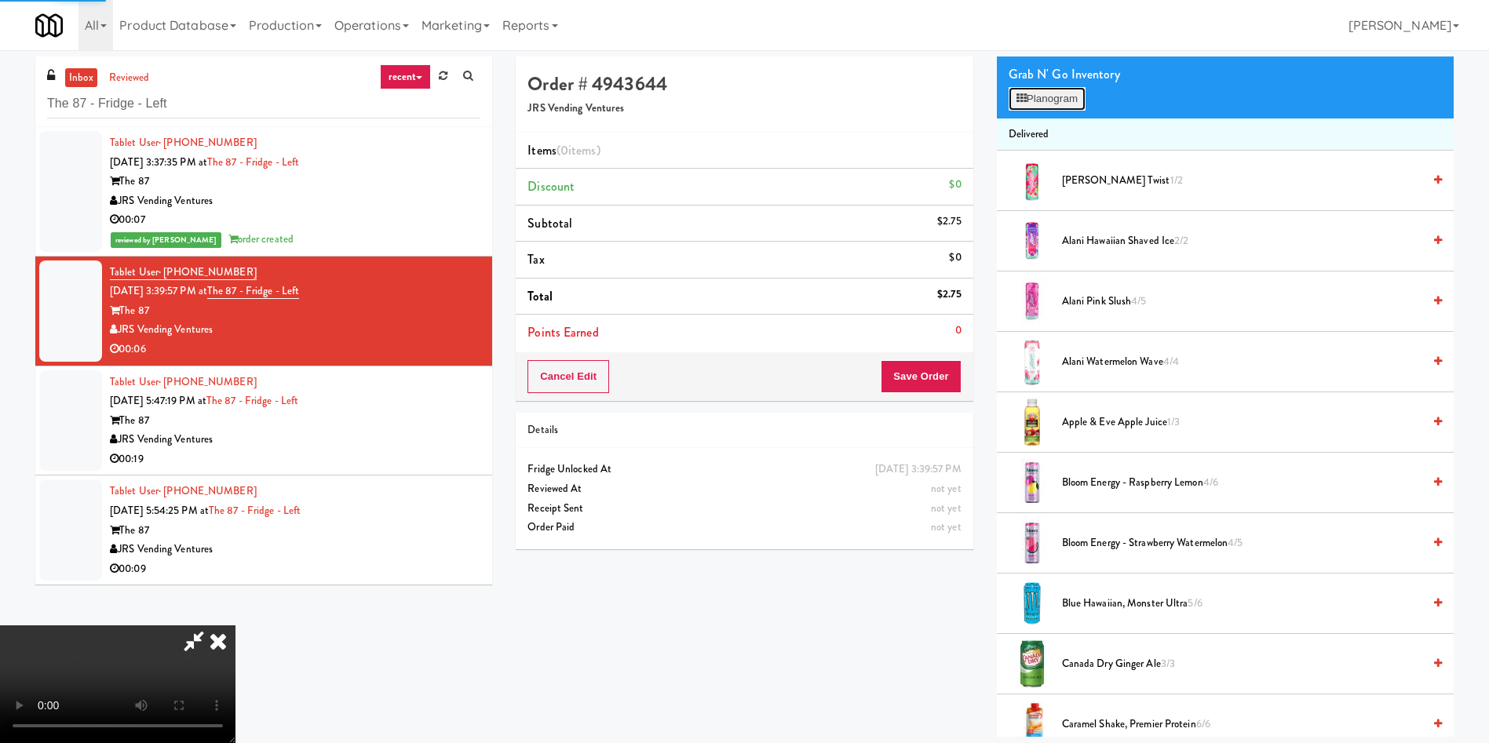
click at [1038, 104] on button "Planogram" at bounding box center [1047, 99] width 77 height 24
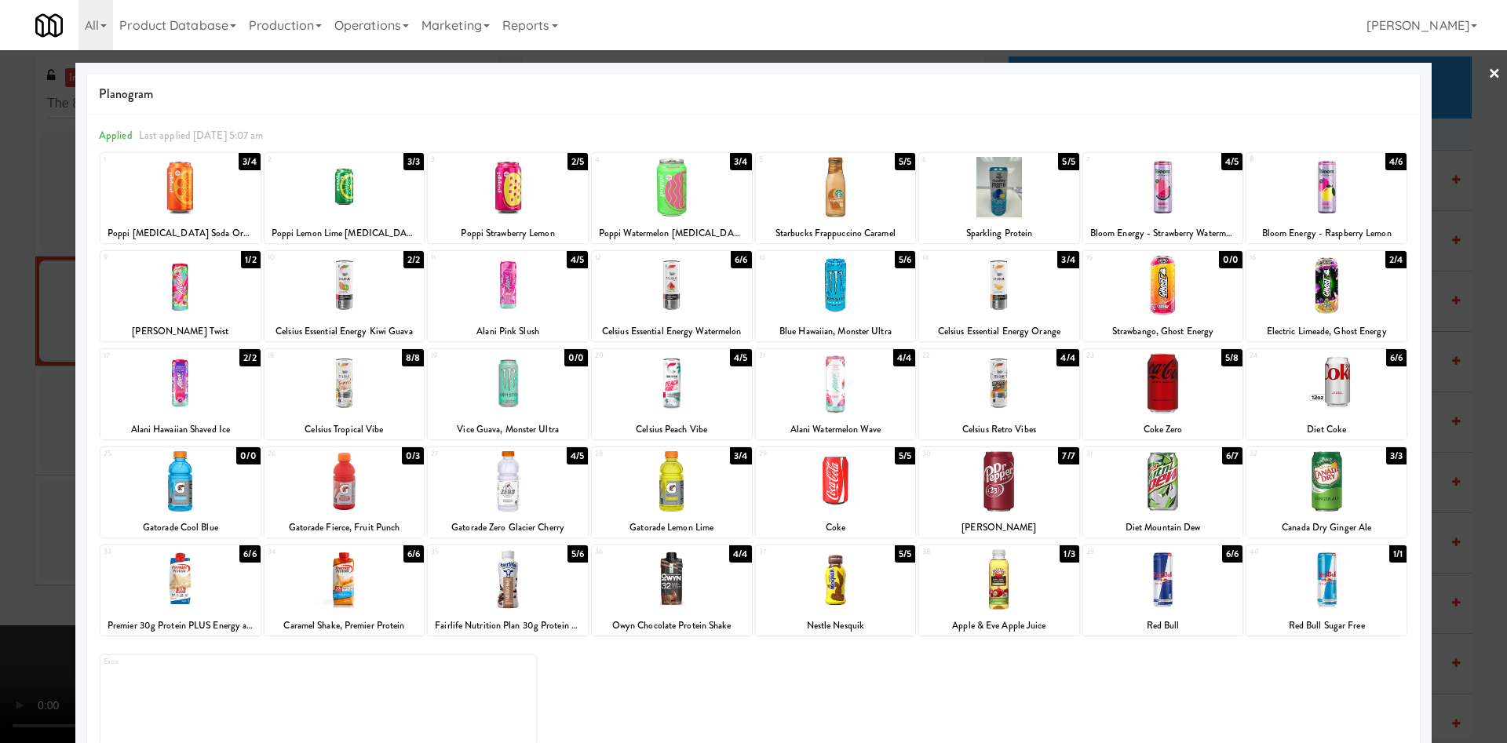
click at [663, 389] on div at bounding box center [672, 383] width 160 height 60
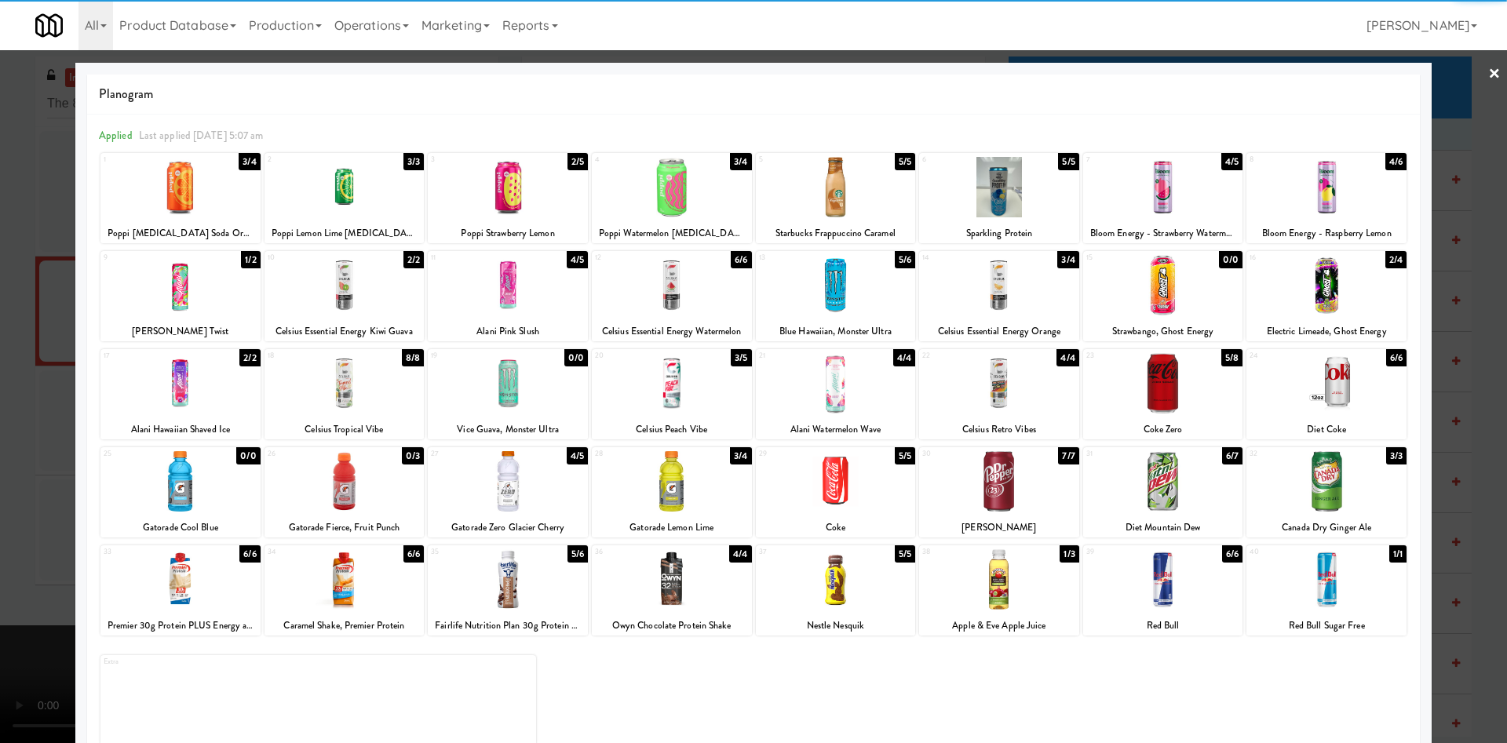
click at [37, 453] on div at bounding box center [753, 371] width 1507 height 743
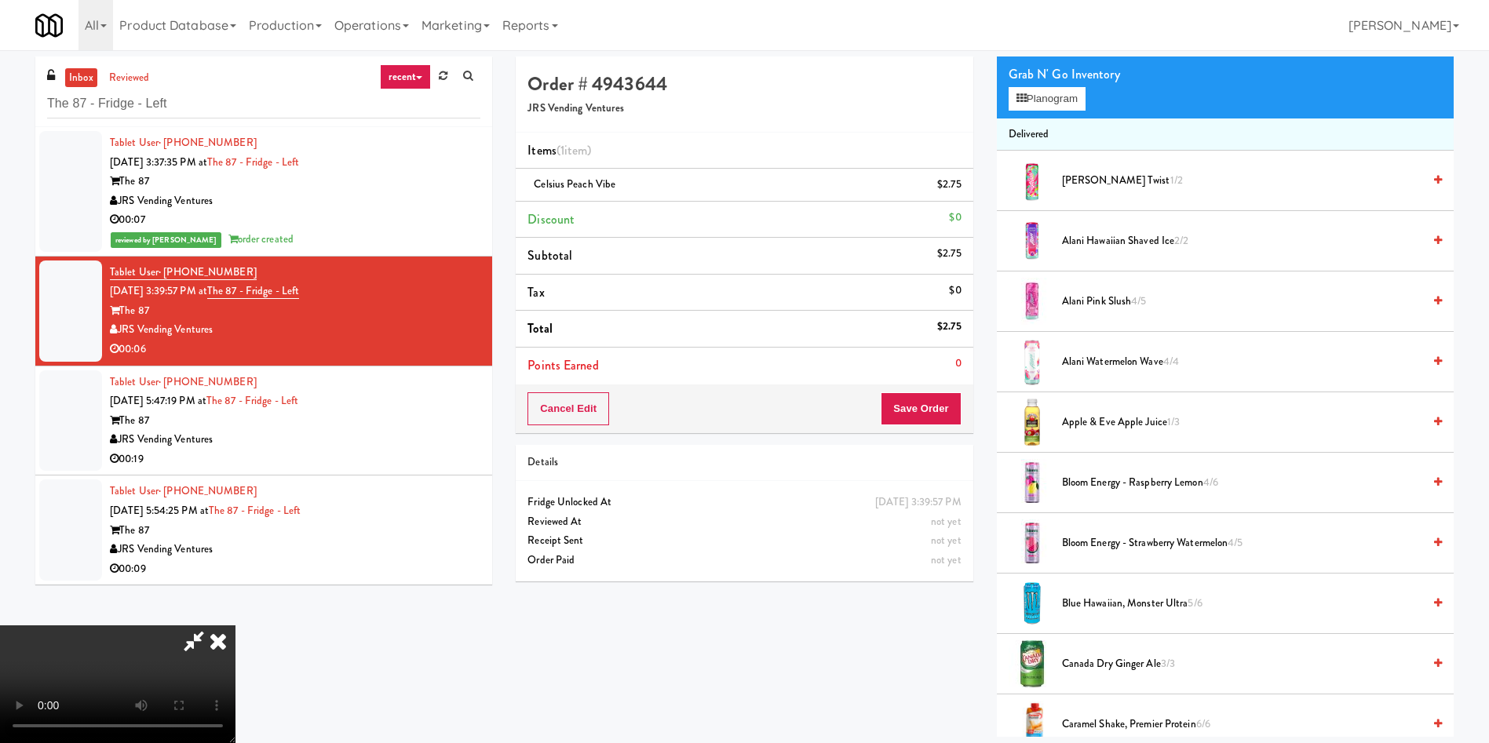
click at [235, 626] on video at bounding box center [117, 685] width 235 height 118
click at [925, 400] on button "Save Order" at bounding box center [921, 408] width 80 height 33
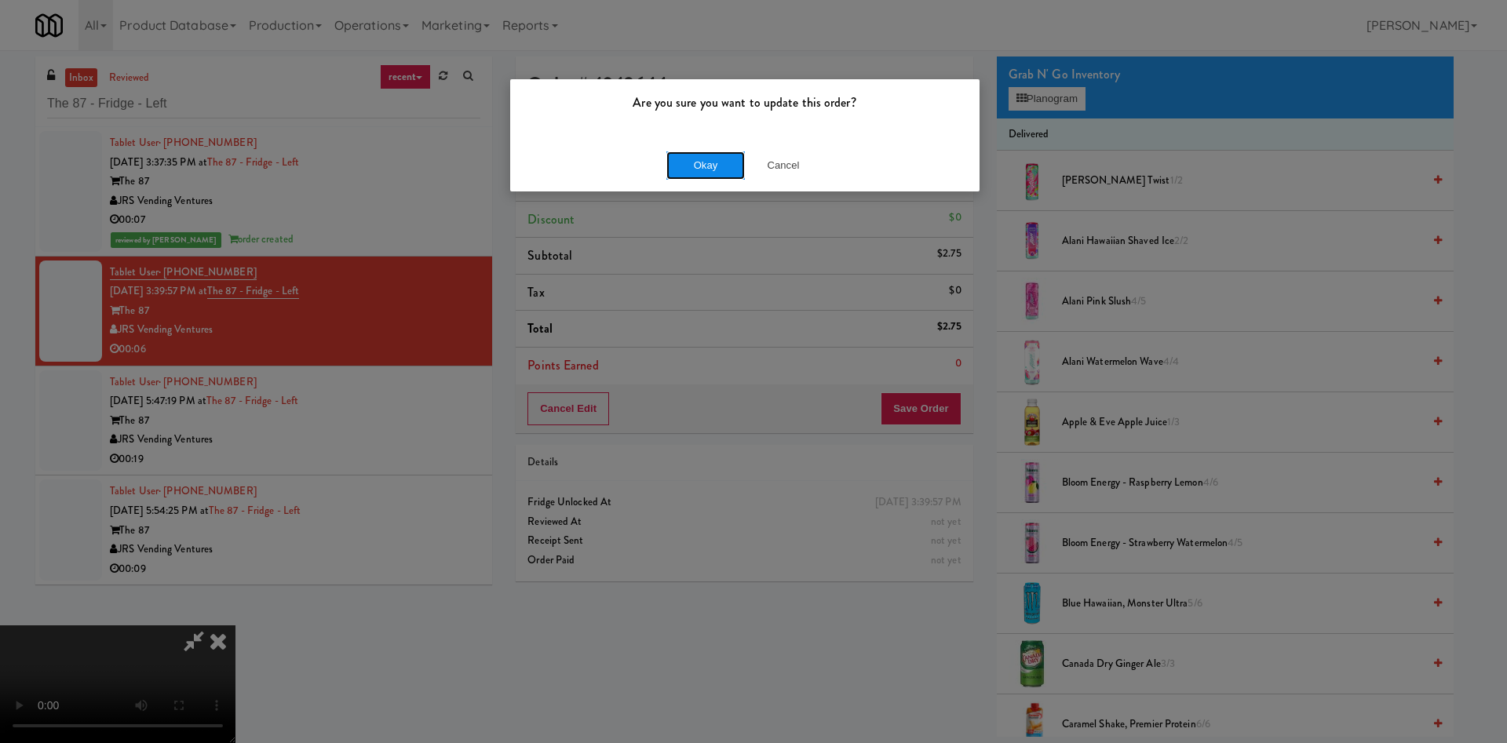
click at [705, 158] on button "Okay" at bounding box center [705, 166] width 78 height 28
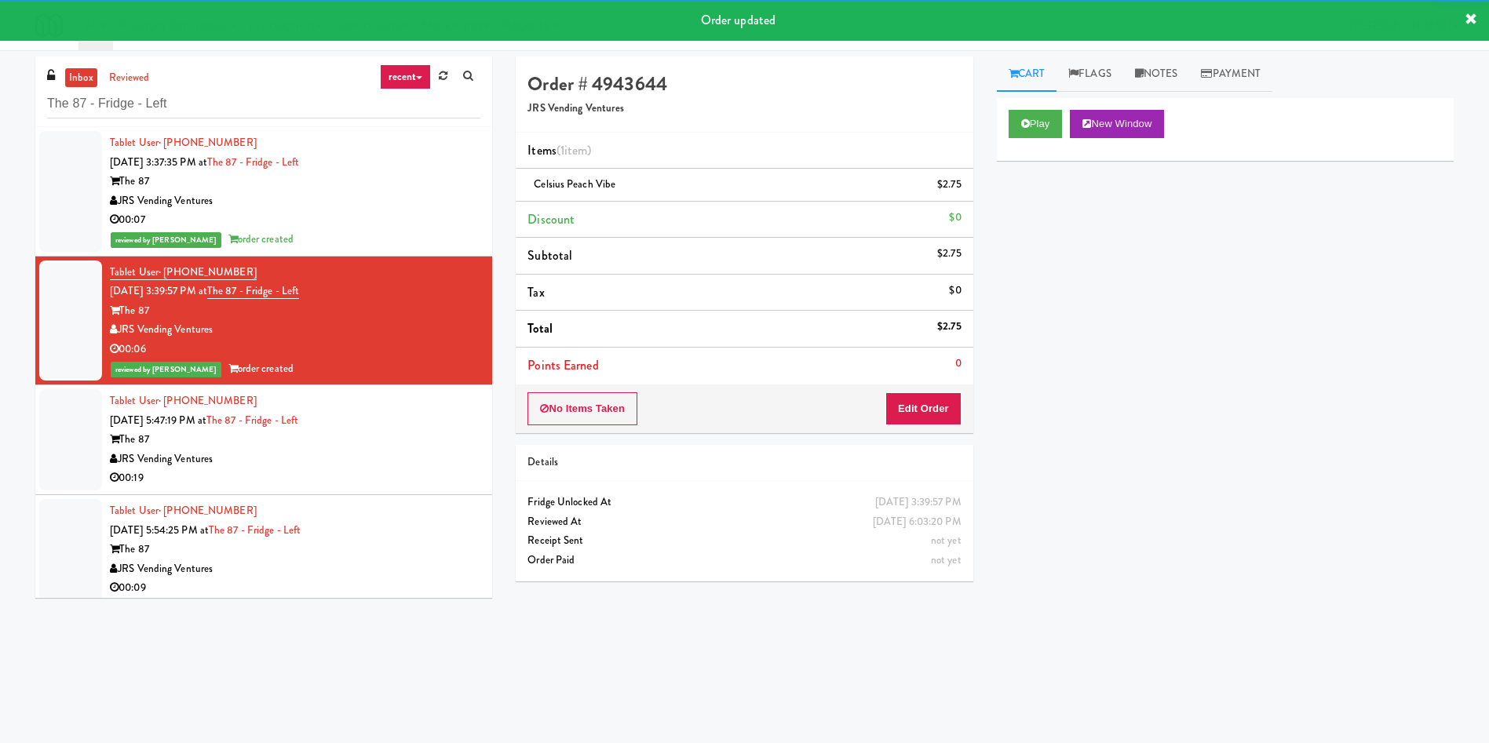
drag, startPoint x: 67, startPoint y: 444, endPoint x: 297, endPoint y: 413, distance: 232.0
click at [67, 444] on div at bounding box center [70, 439] width 63 height 101
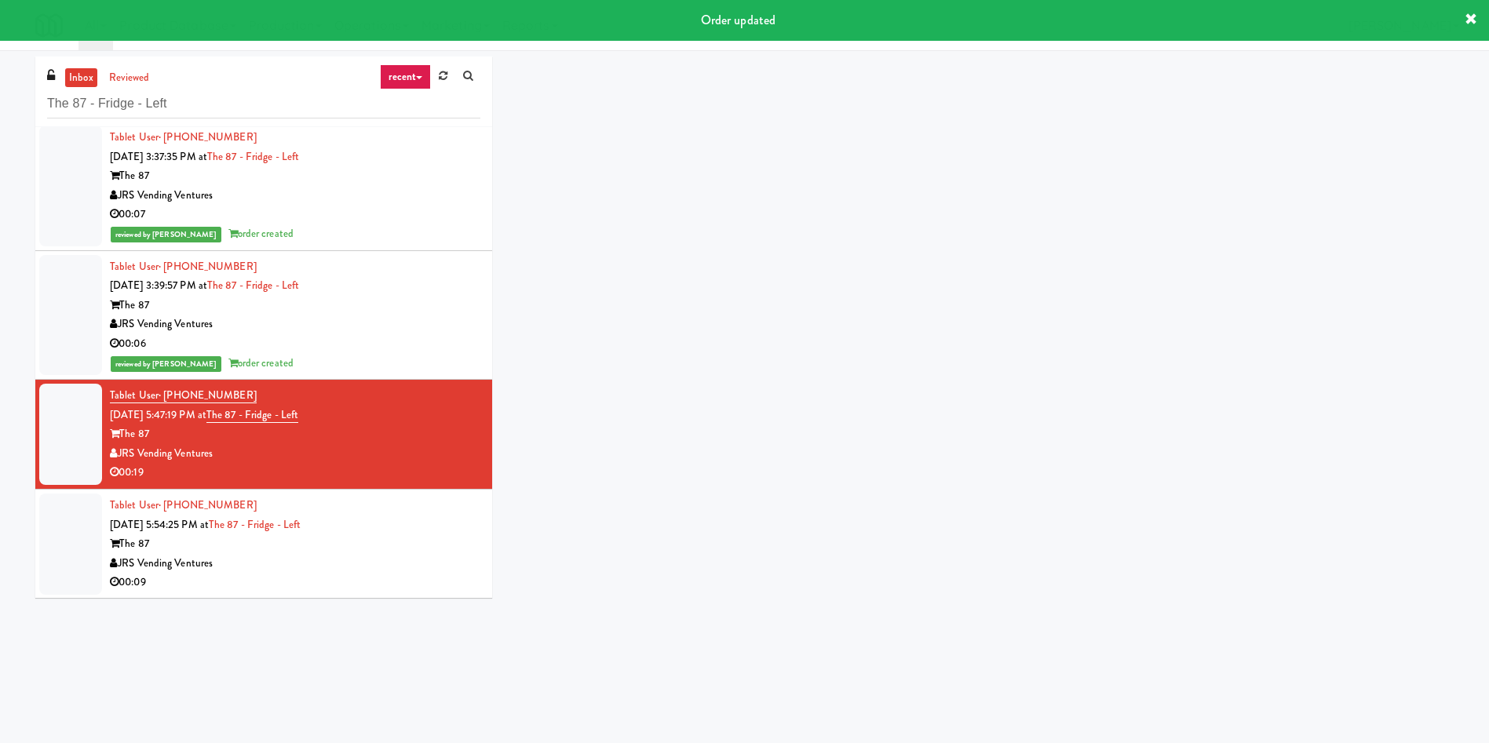
scroll to position [6, 0]
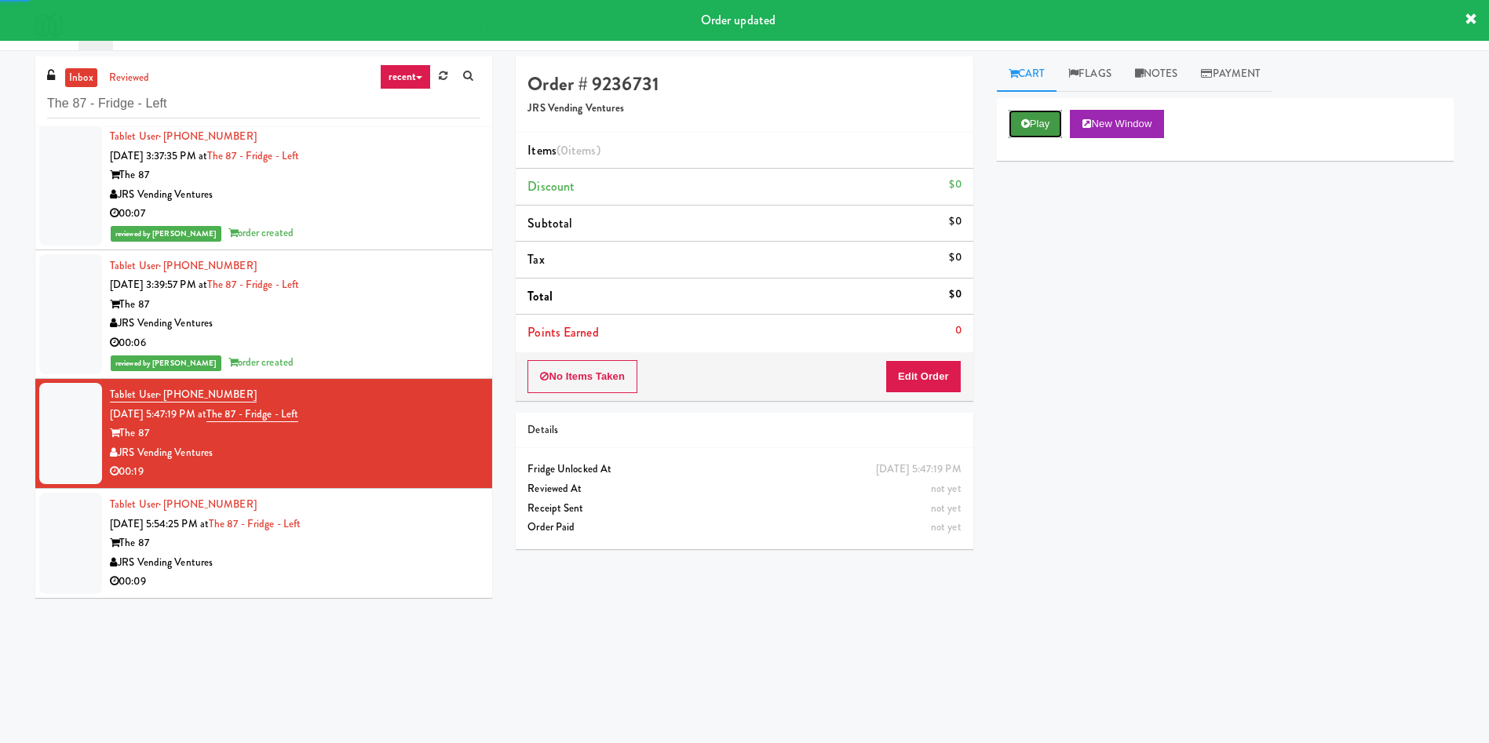
drag, startPoint x: 1029, startPoint y: 115, endPoint x: 1029, endPoint y: 130, distance: 14.1
click at [1029, 115] on button "Play" at bounding box center [1036, 124] width 54 height 28
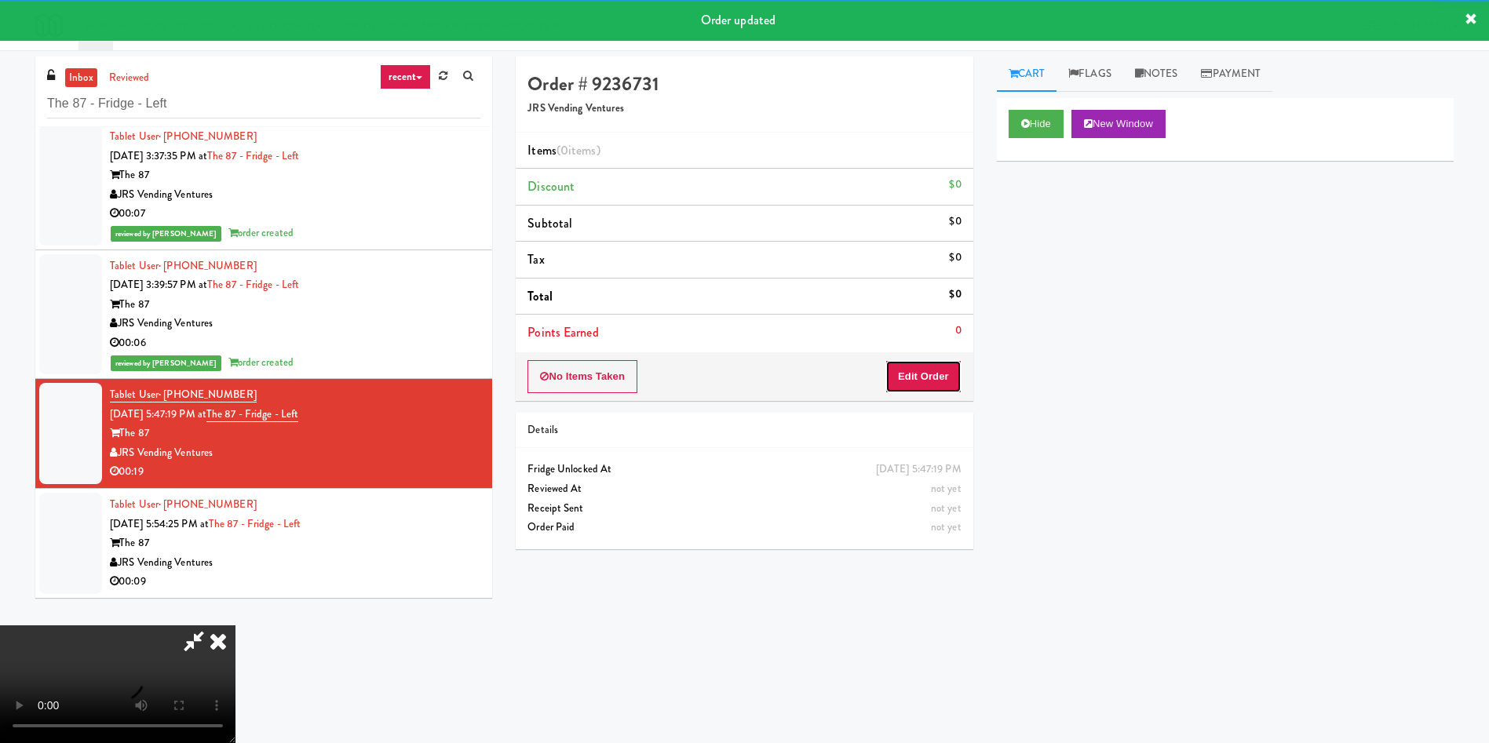
click at [952, 365] on button "Edit Order" at bounding box center [923, 376] width 76 height 33
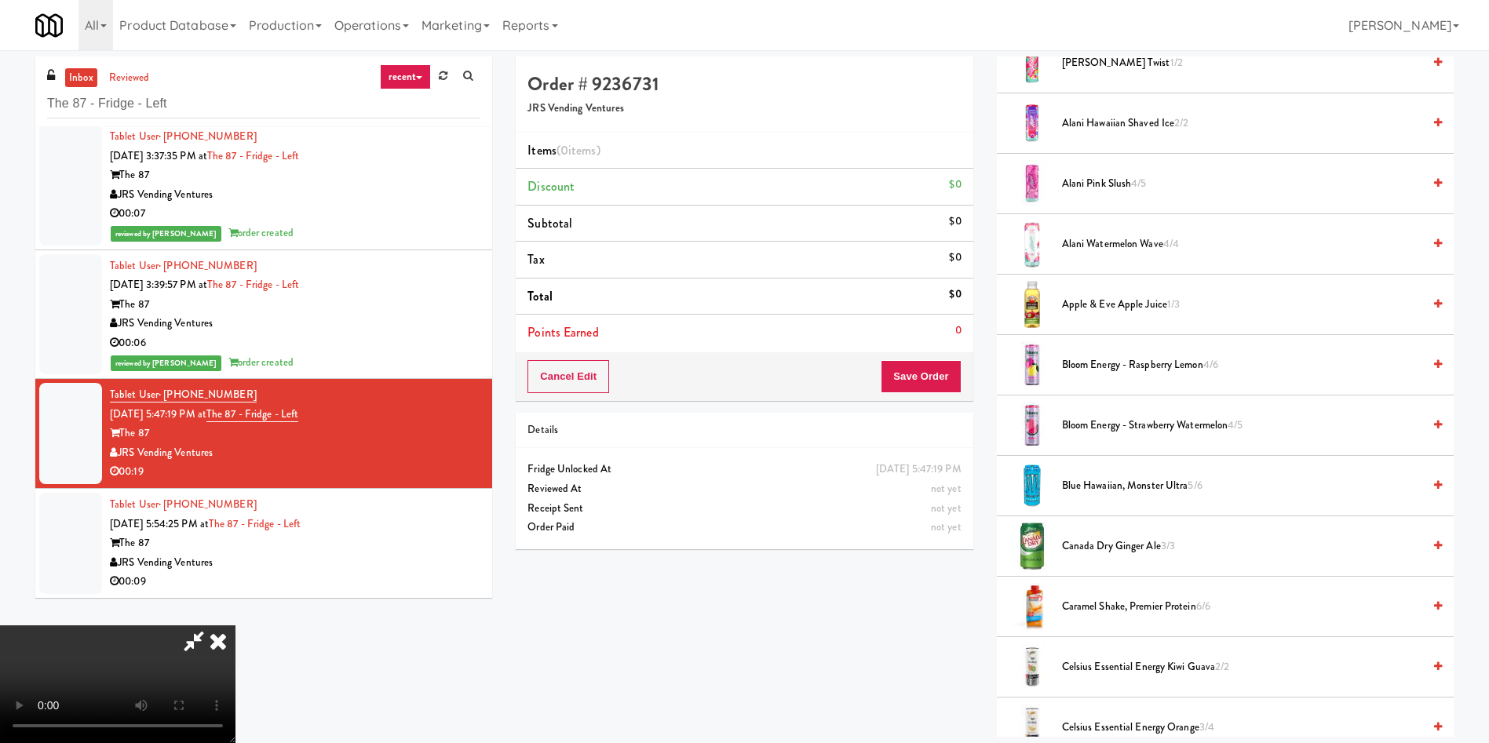
scroll to position [118, 0]
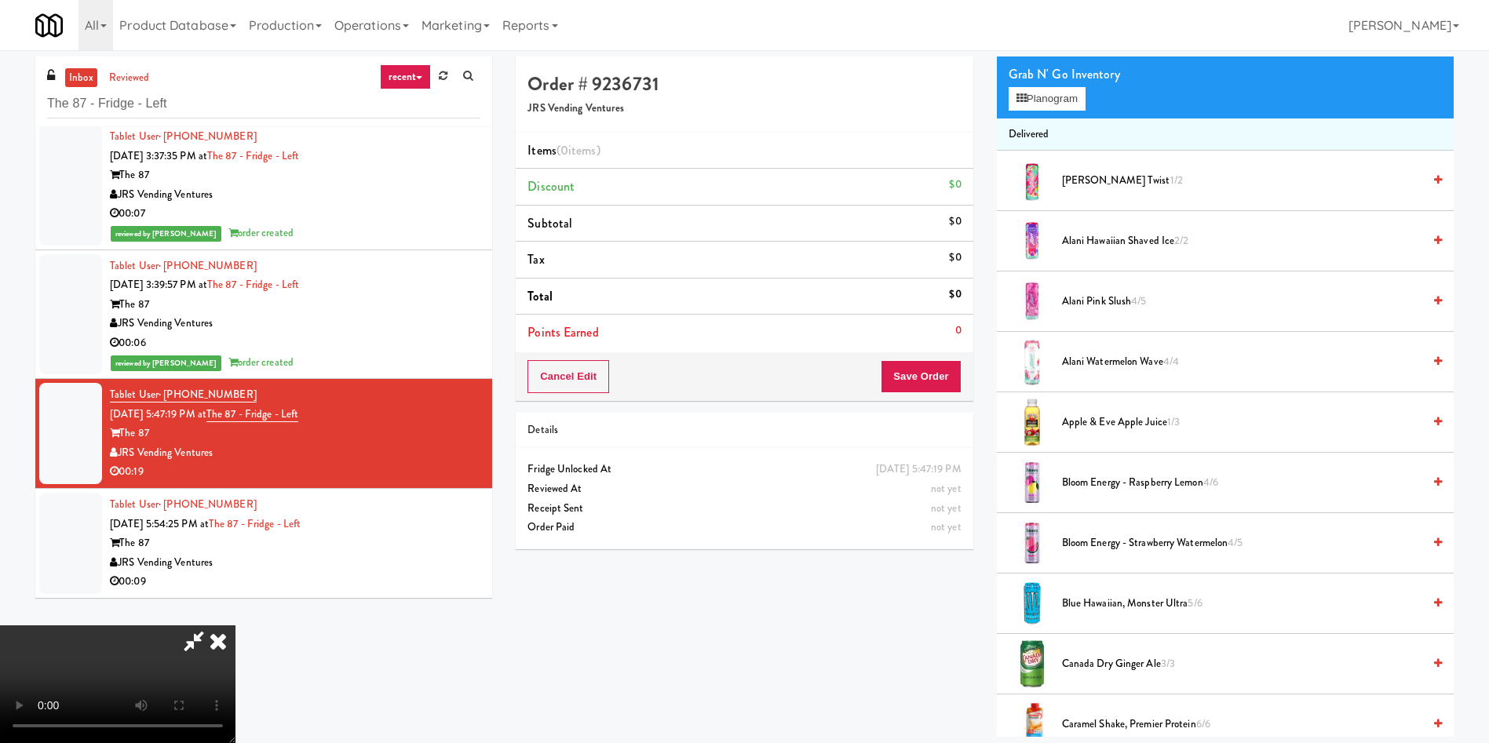
click at [235, 626] on video at bounding box center [117, 685] width 235 height 118
click at [1079, 109] on button "Planogram" at bounding box center [1047, 99] width 77 height 24
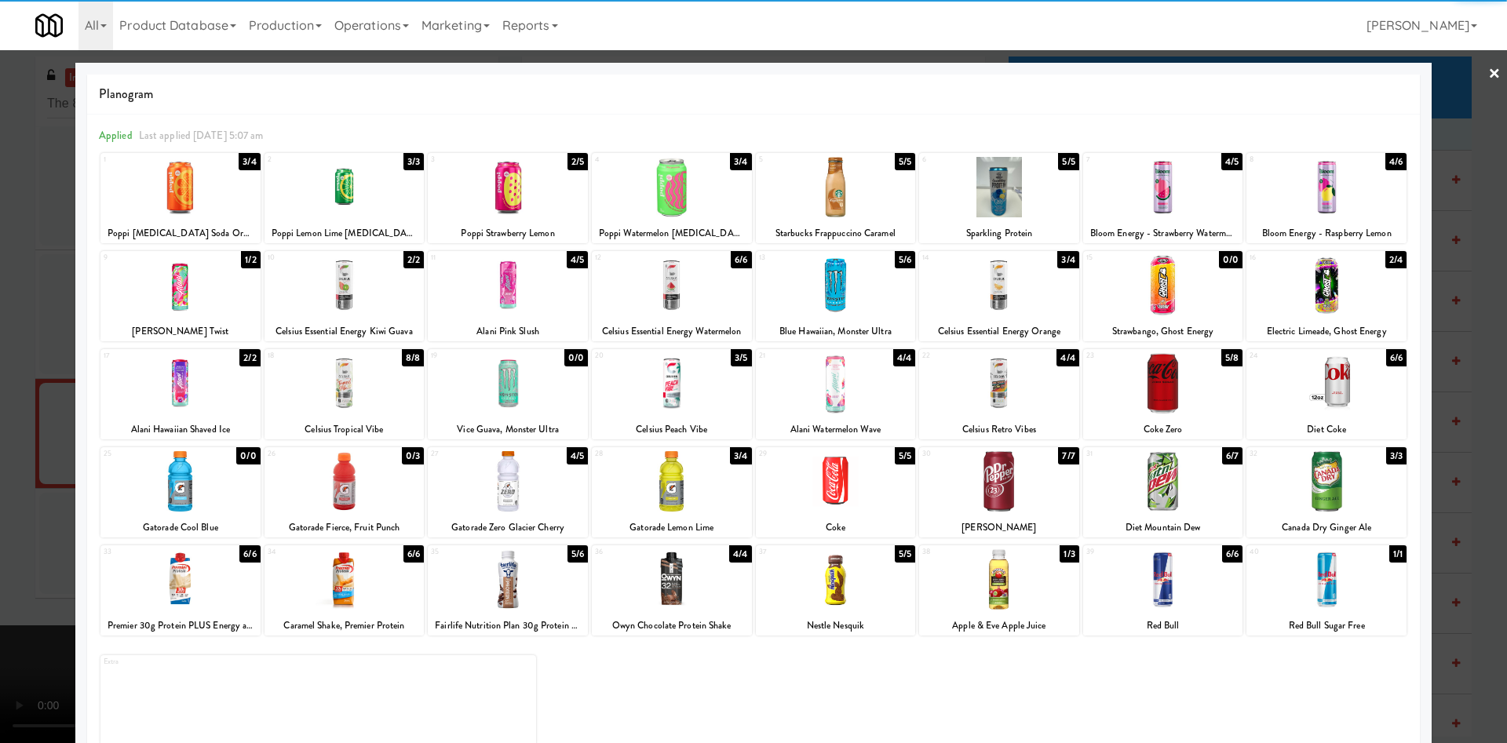
click at [702, 577] on div at bounding box center [672, 579] width 160 height 60
click at [25, 446] on div at bounding box center [753, 371] width 1507 height 743
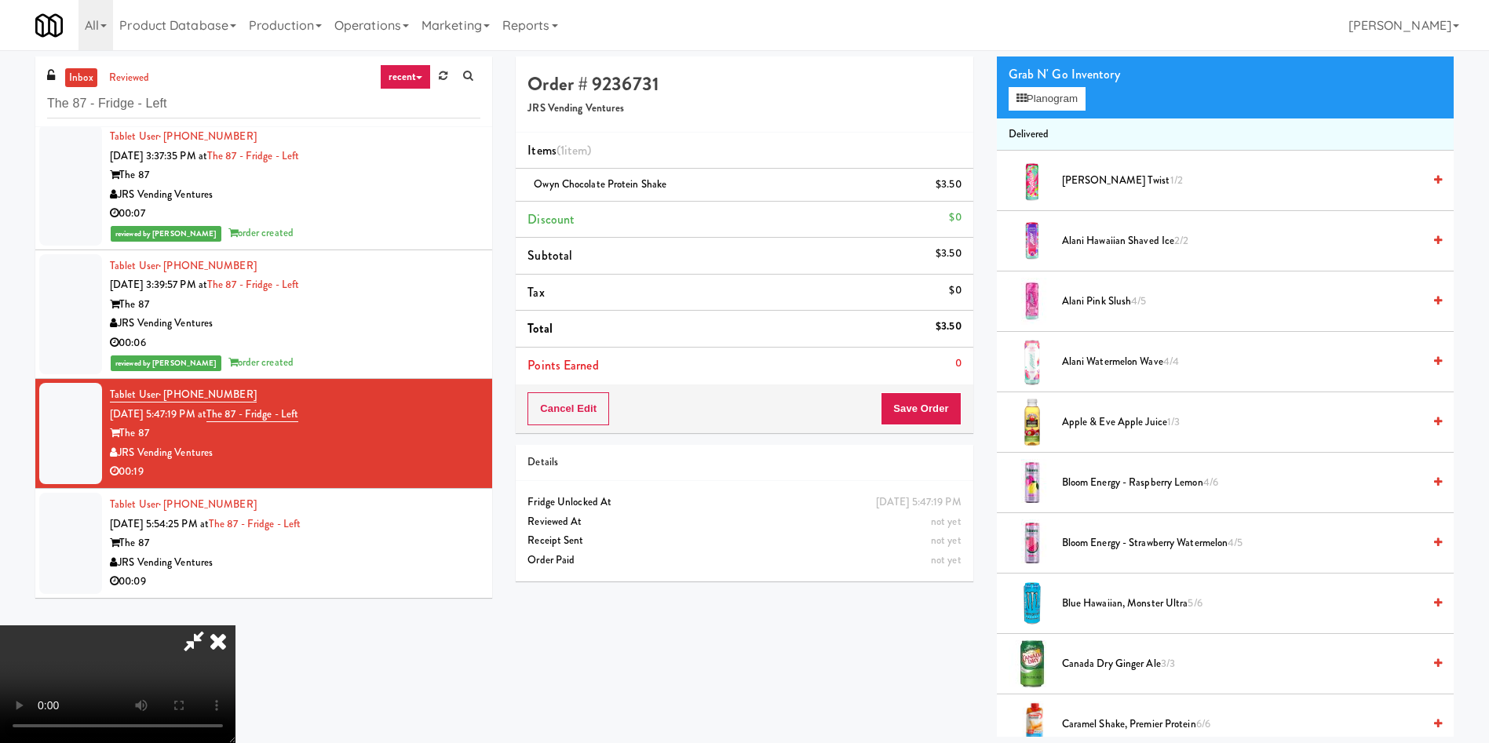
click at [235, 626] on video at bounding box center [117, 685] width 235 height 118
click at [1031, 111] on div "Grab N' Go Inventory Planogram" at bounding box center [1225, 87] width 457 height 64
click at [1047, 100] on button "Planogram" at bounding box center [1047, 99] width 77 height 24
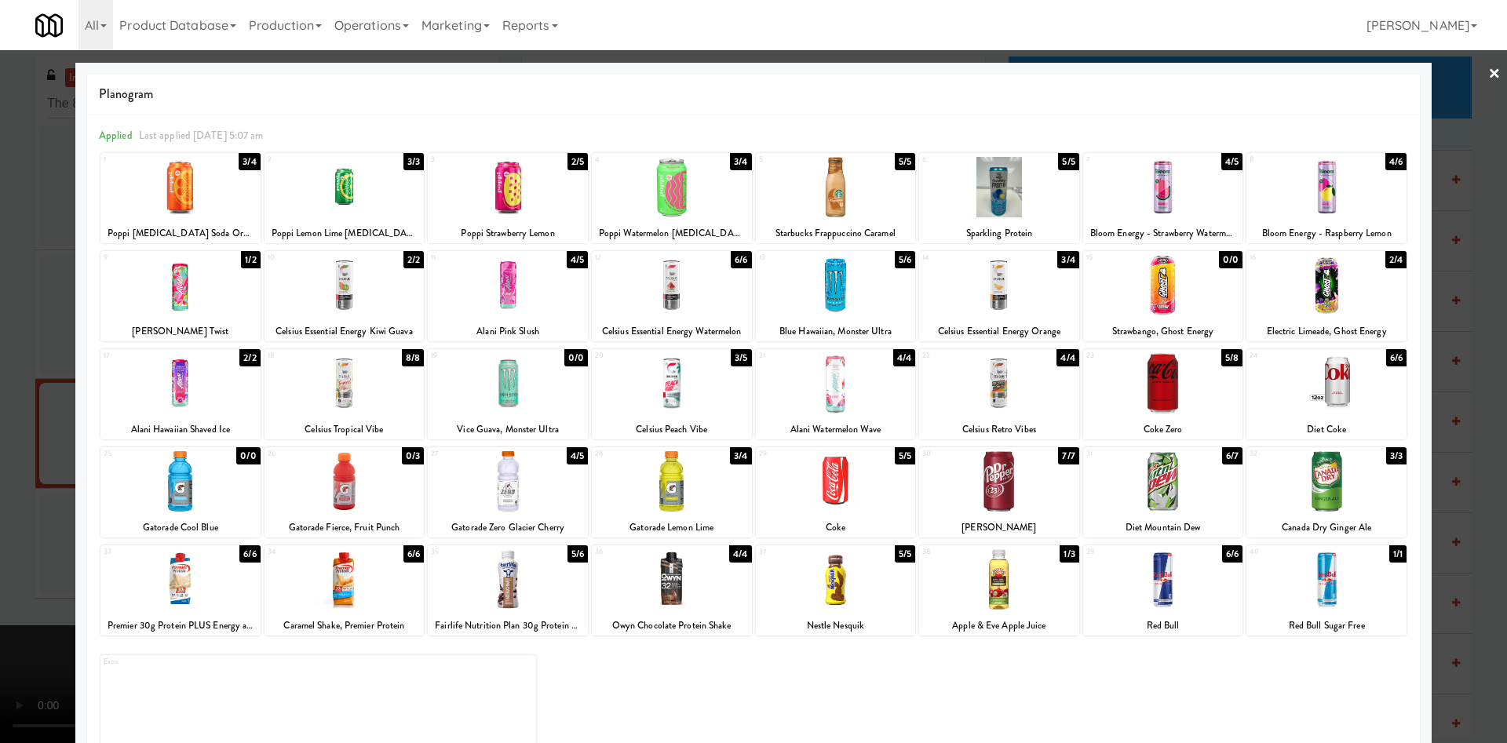
click at [49, 450] on div at bounding box center [753, 371] width 1507 height 743
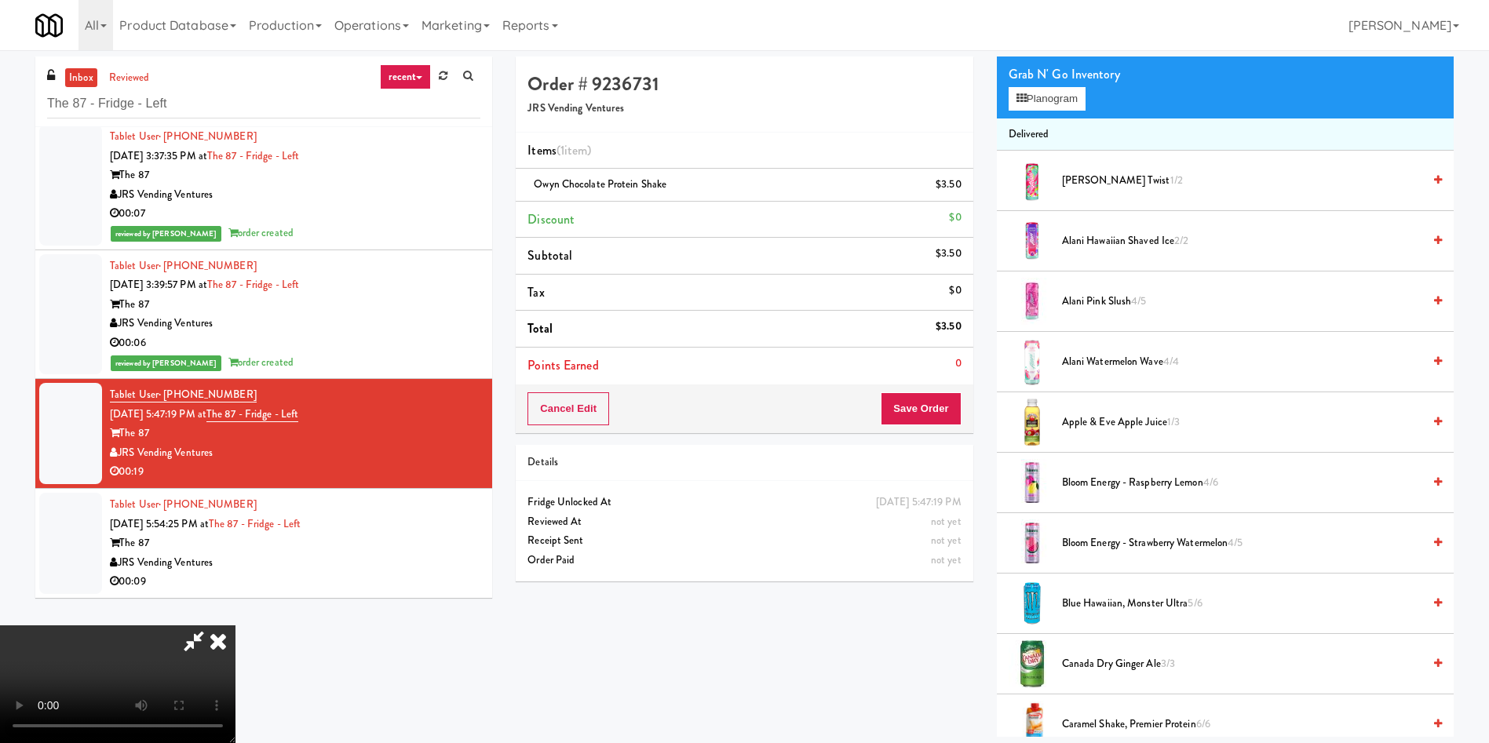
click at [235, 626] on video at bounding box center [117, 685] width 235 height 118
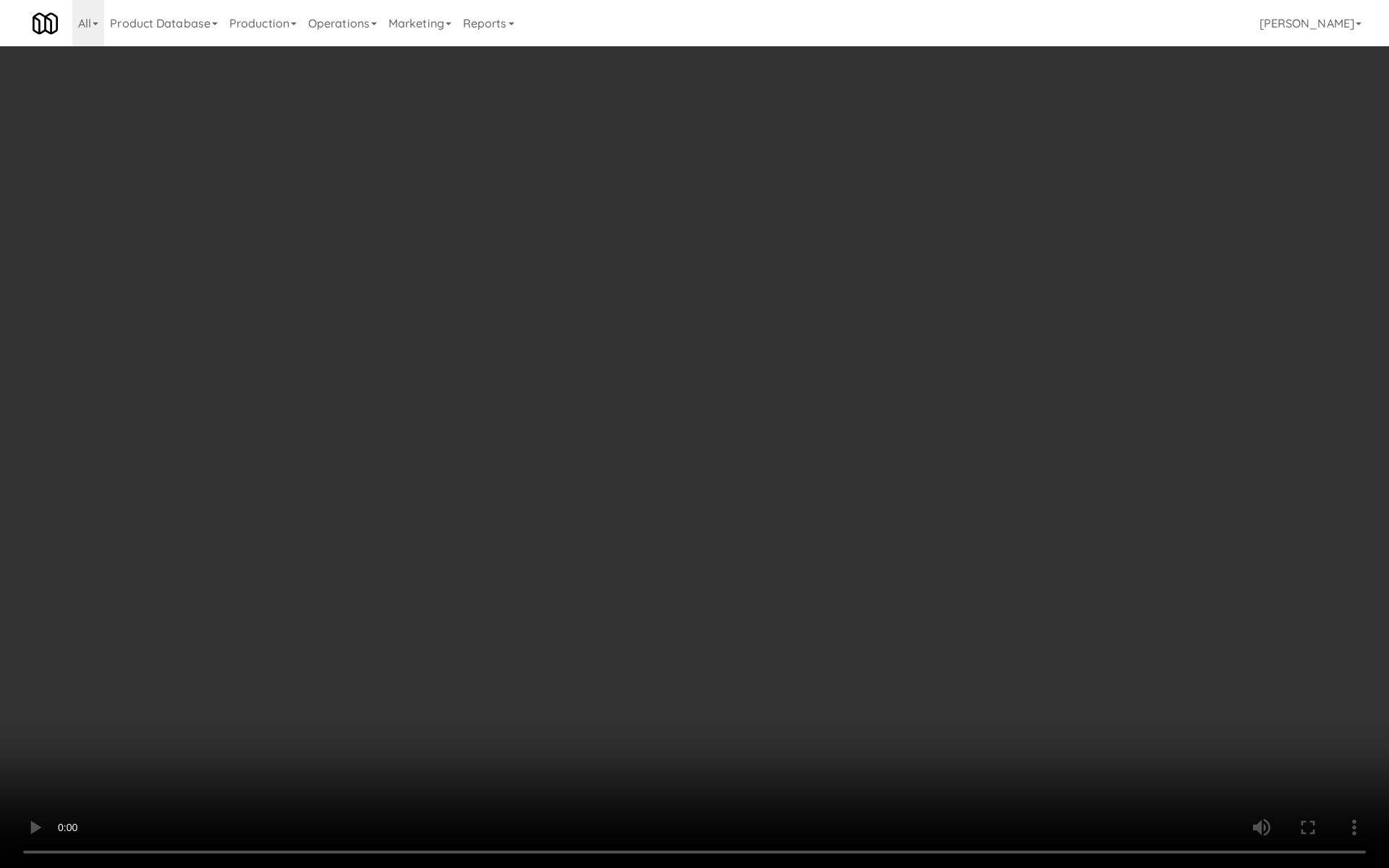
click at [763, 685] on video at bounding box center [694, 434] width 1389 height 868
click at [608, 384] on video at bounding box center [694, 434] width 1389 height 868
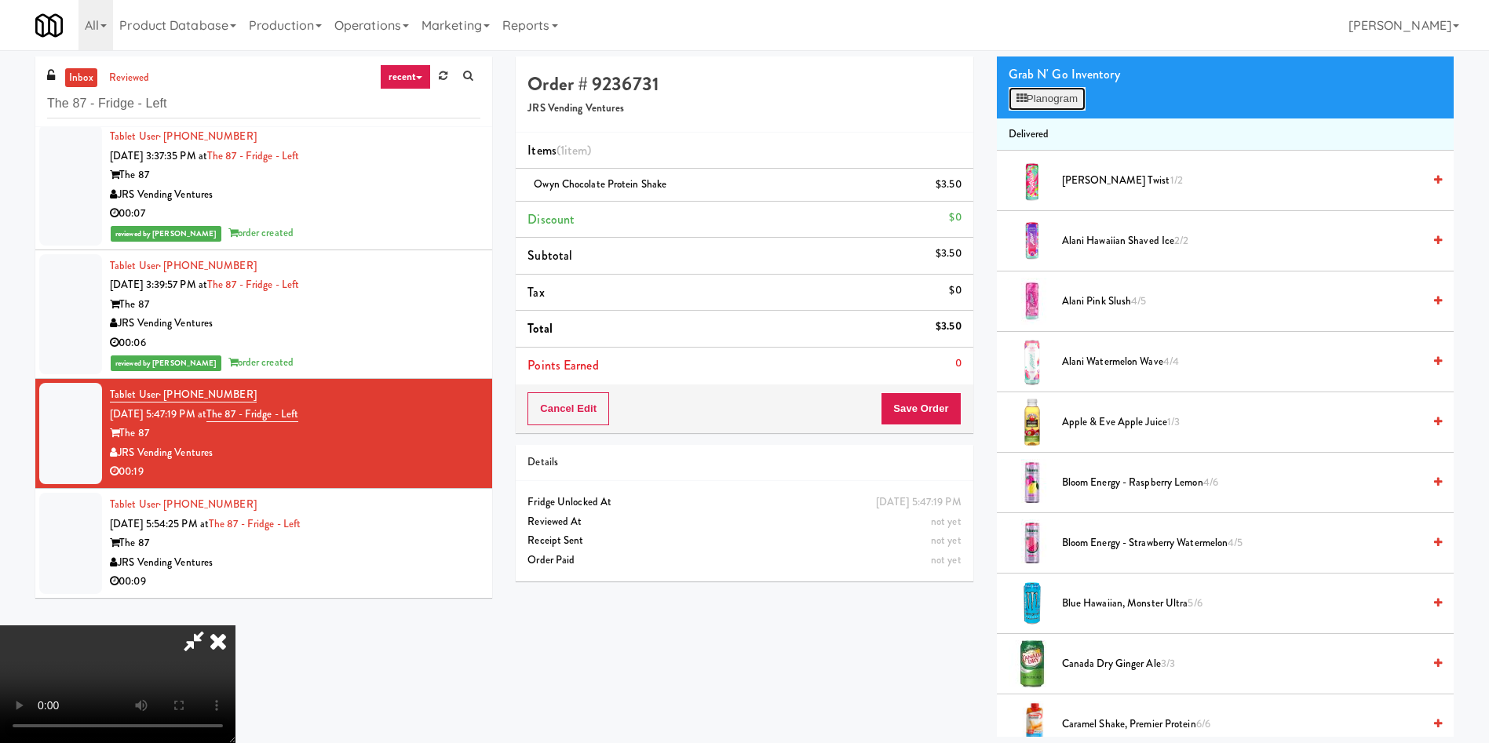
click at [1057, 104] on button "Planogram" at bounding box center [1047, 99] width 77 height 24
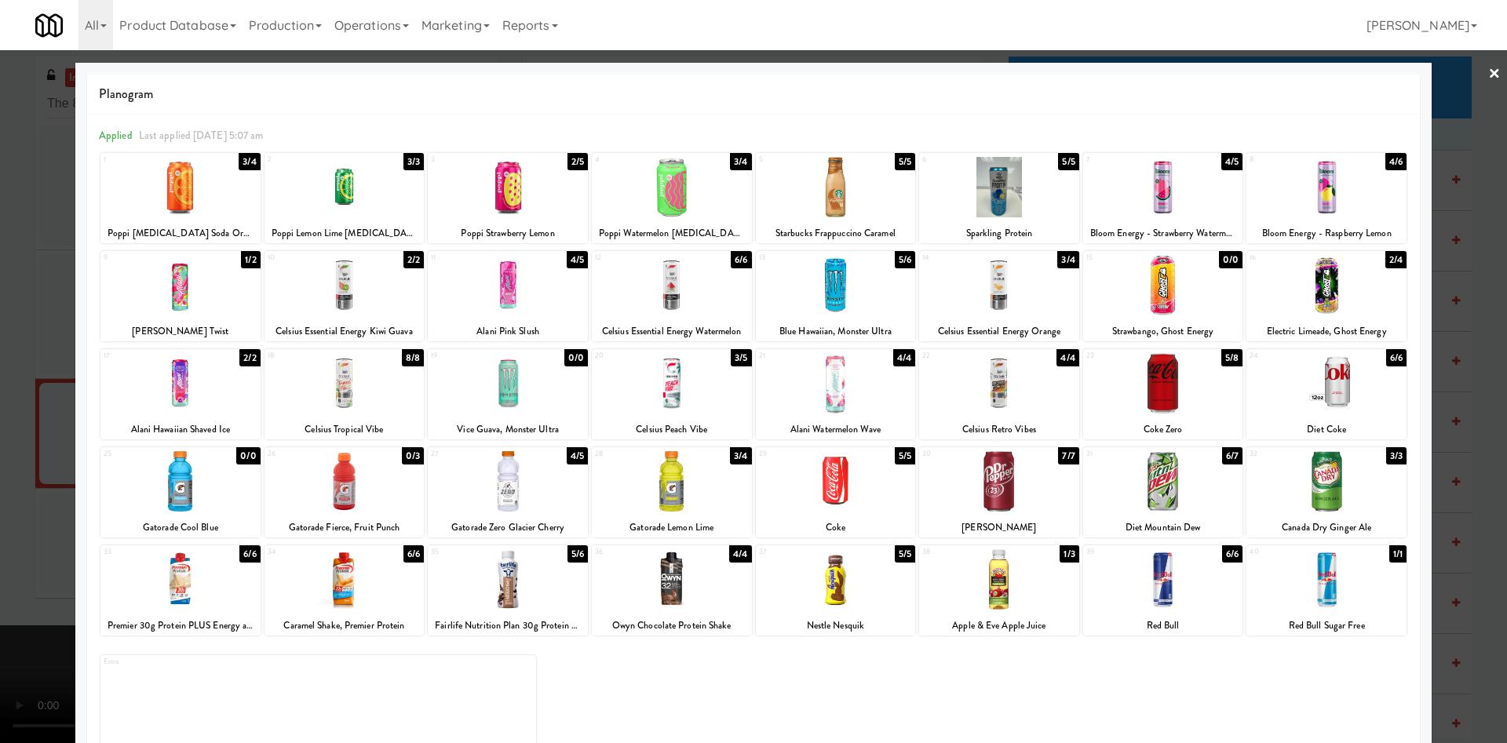
click at [0, 391] on div at bounding box center [753, 371] width 1507 height 743
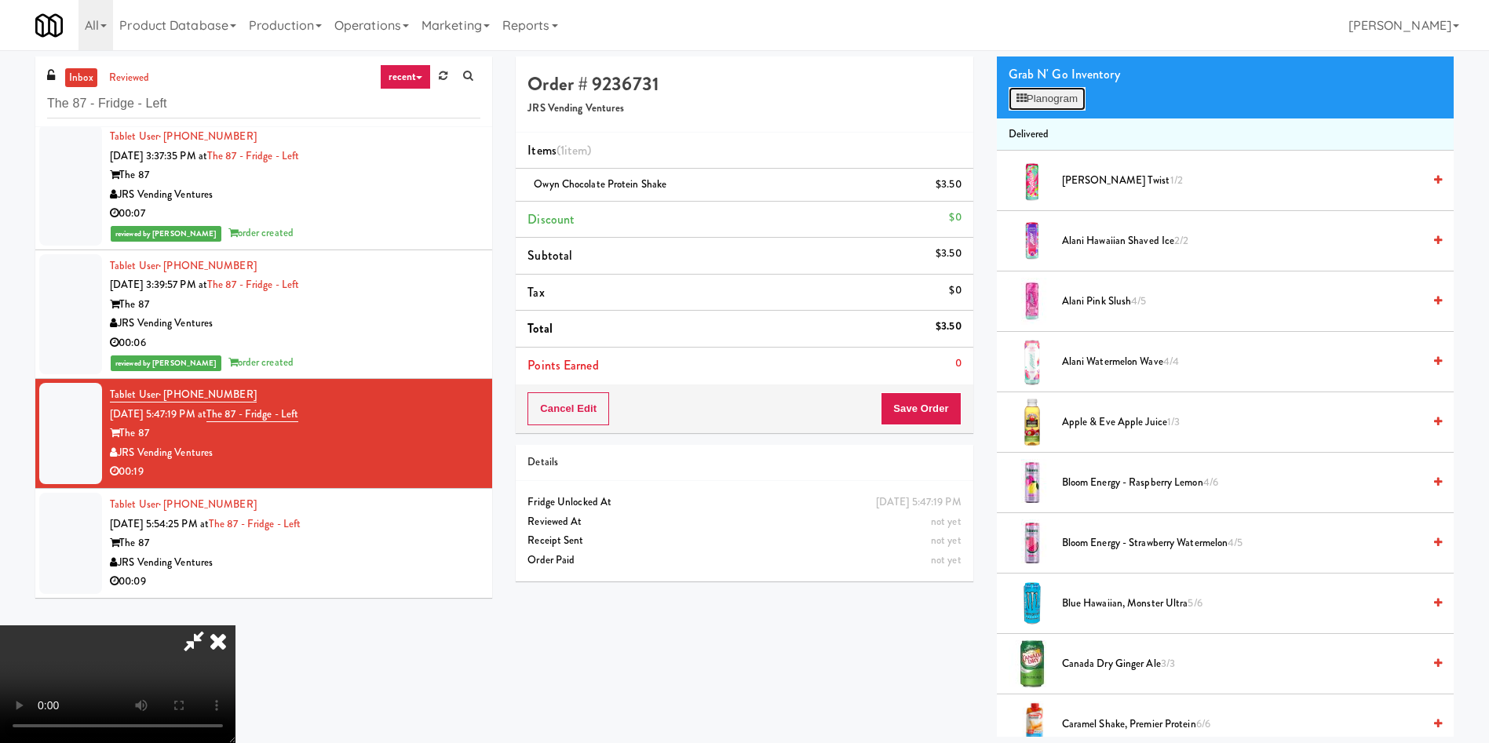
click at [1030, 92] on button "Planogram" at bounding box center [1047, 99] width 77 height 24
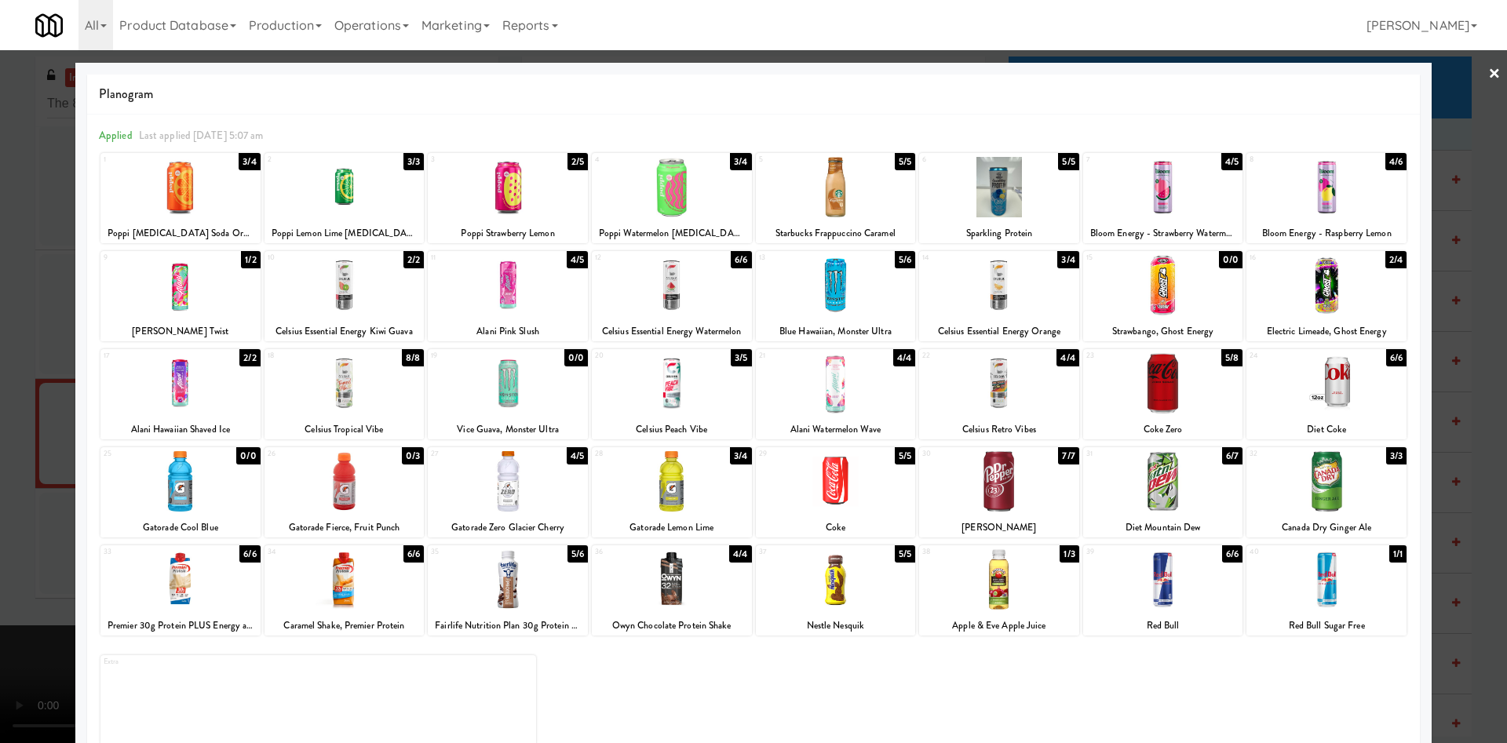
click at [697, 190] on div at bounding box center [672, 187] width 160 height 60
click at [17, 406] on div at bounding box center [753, 371] width 1507 height 743
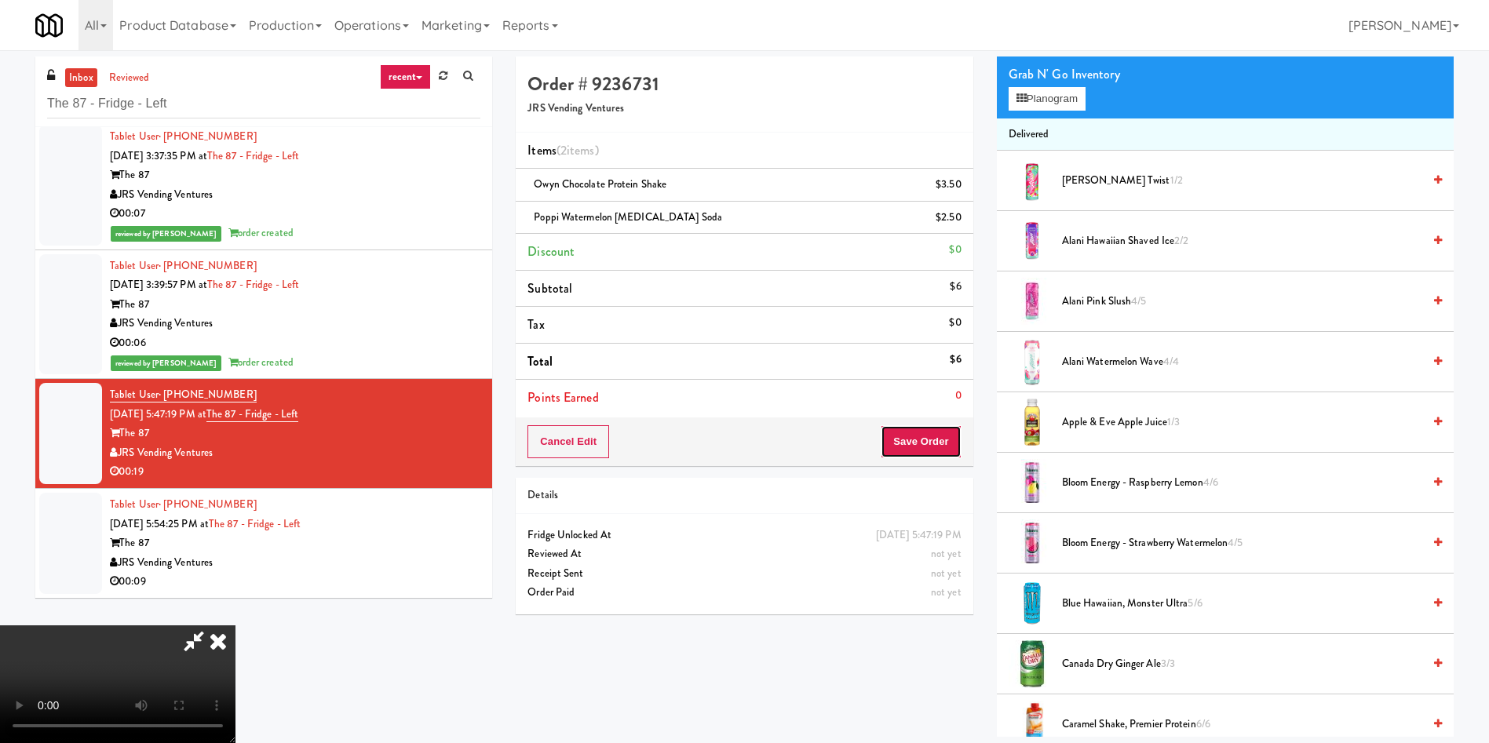
click at [958, 426] on button "Save Order" at bounding box center [921, 441] width 80 height 33
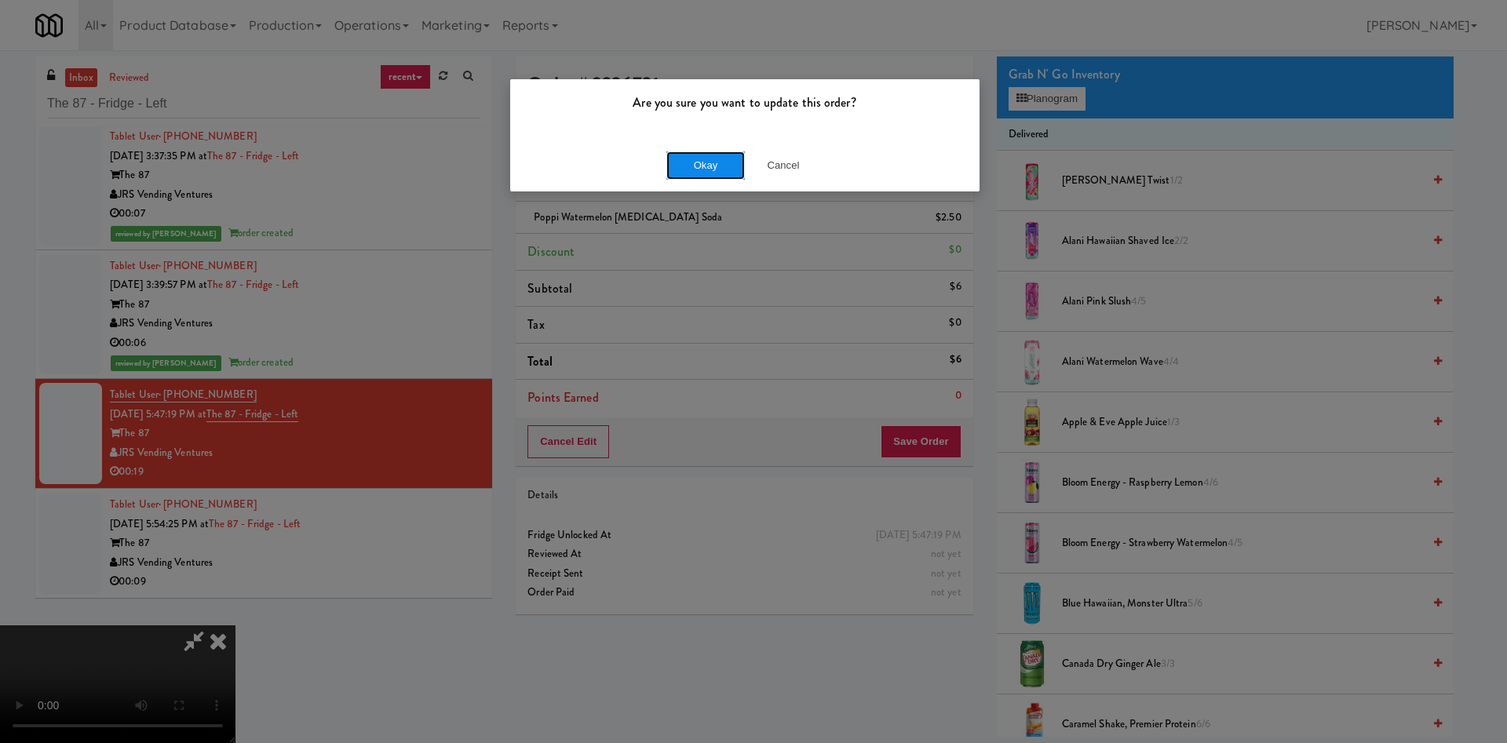
click at [710, 166] on button "Okay" at bounding box center [705, 166] width 78 height 28
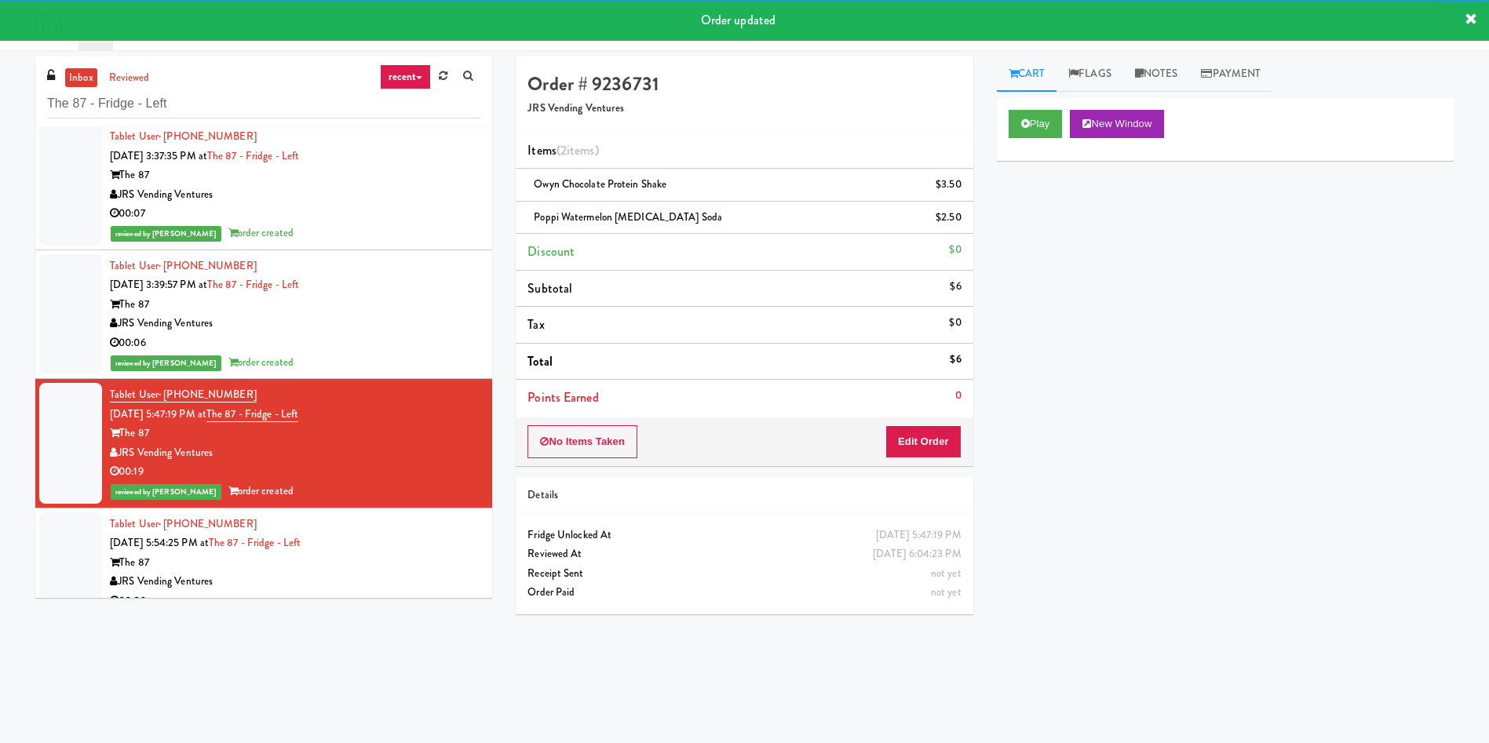
click at [70, 550] on div at bounding box center [70, 563] width 63 height 101
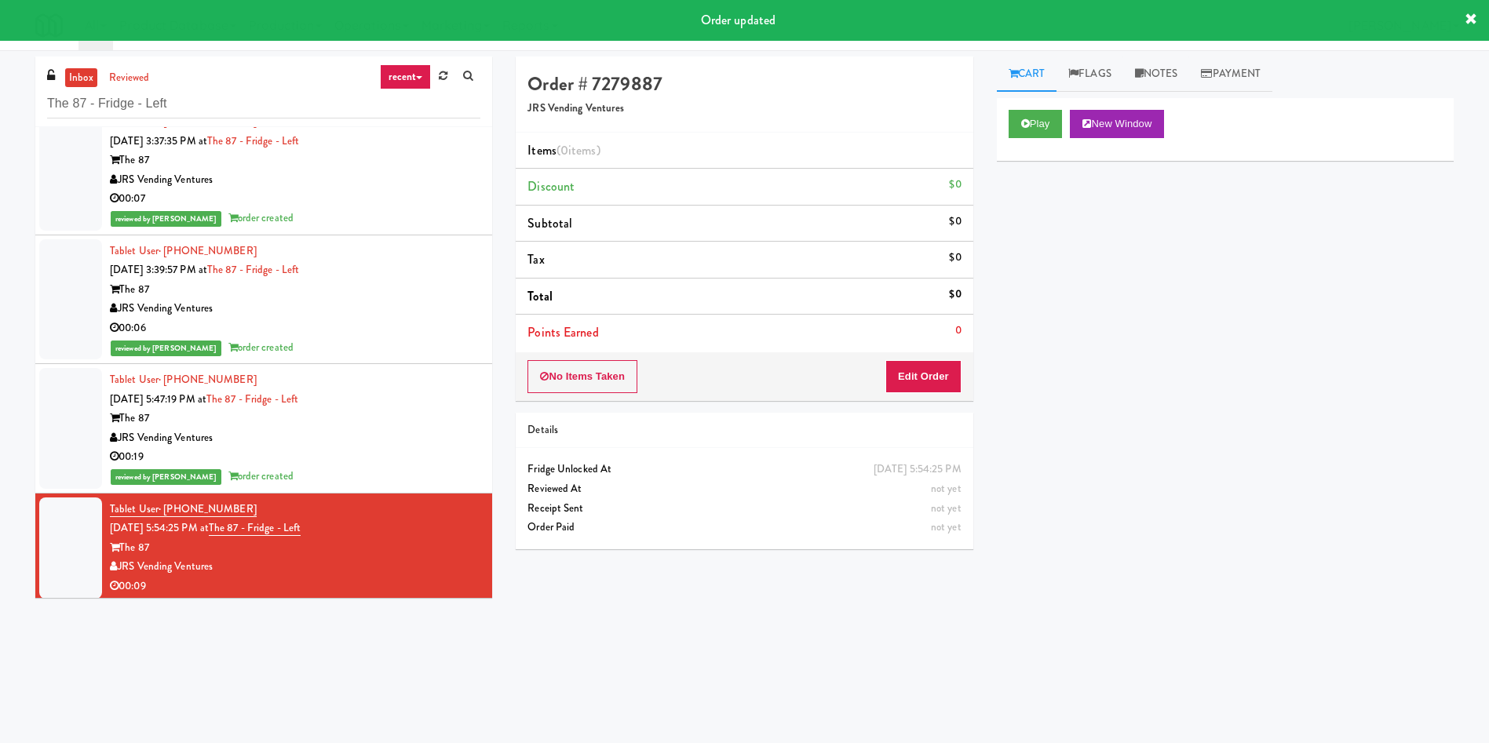
scroll to position [26, 0]
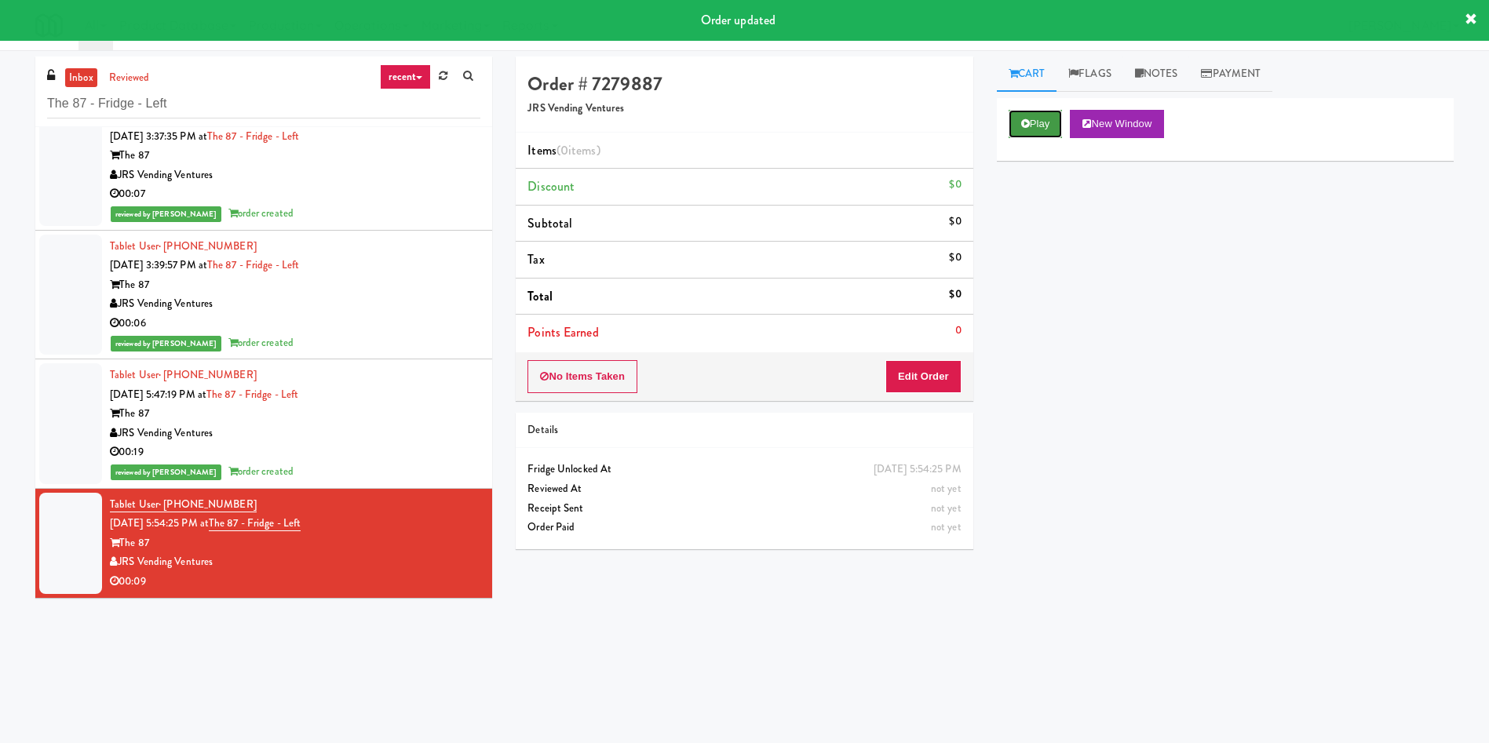
click at [1028, 122] on icon at bounding box center [1025, 124] width 9 height 10
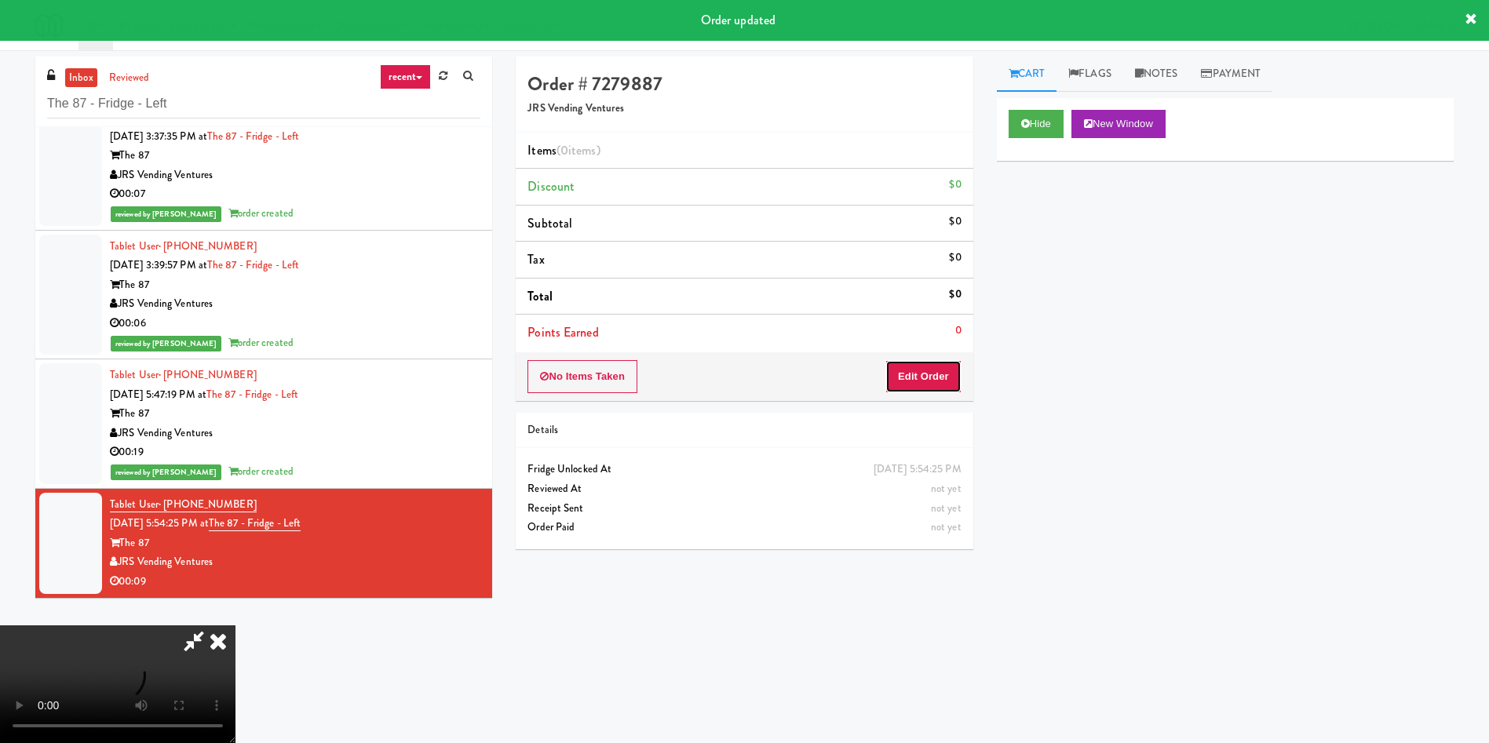
click at [926, 367] on button "Edit Order" at bounding box center [923, 376] width 76 height 33
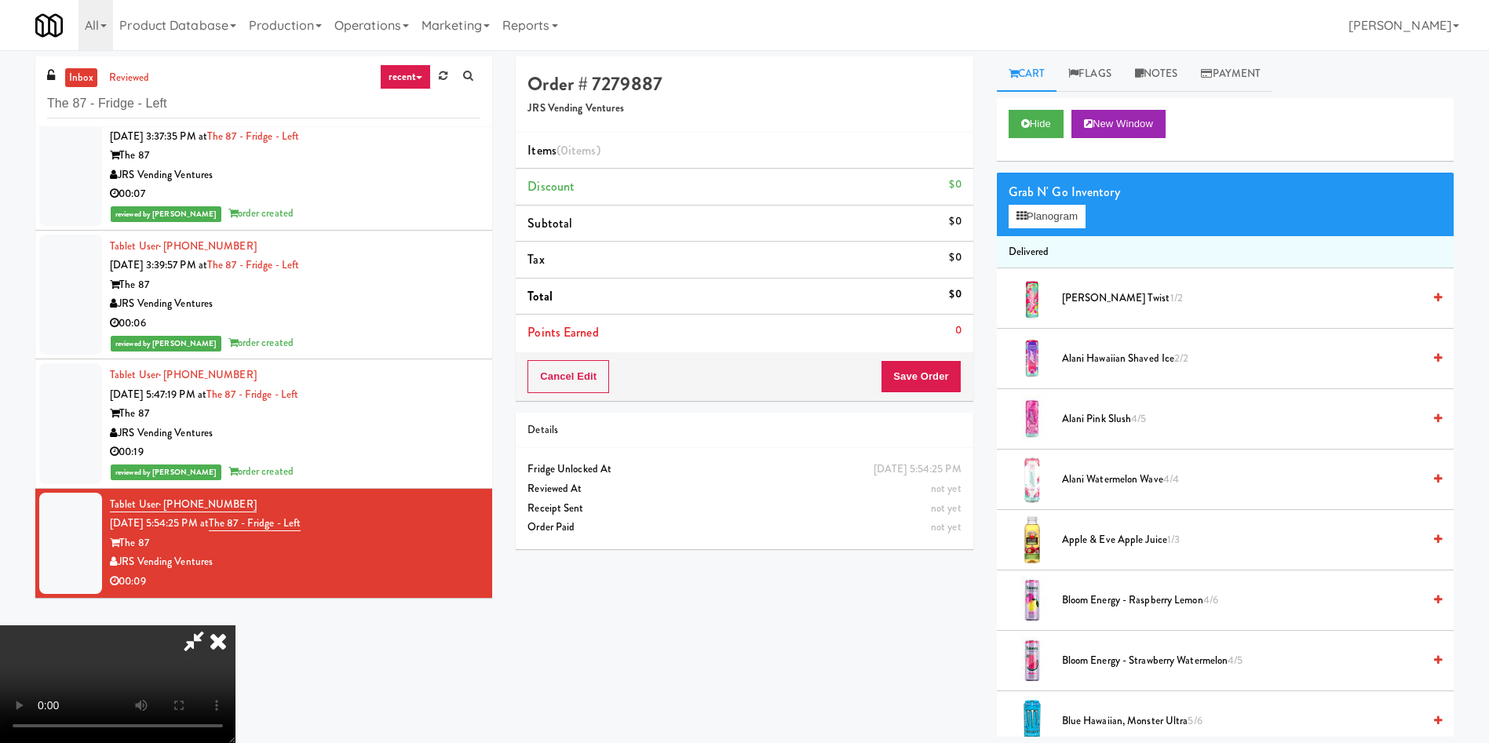
scroll to position [118, 0]
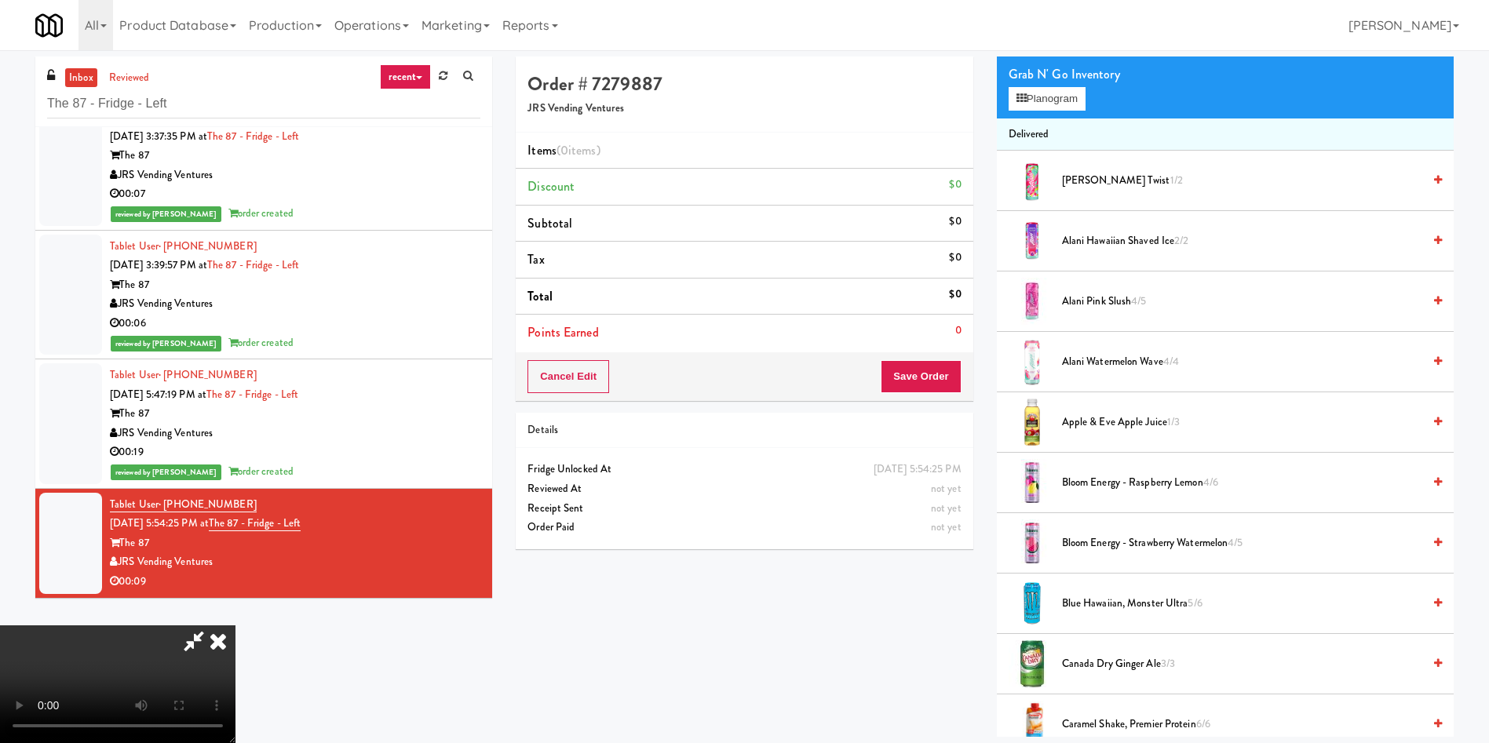
click at [235, 626] on video at bounding box center [117, 685] width 235 height 118
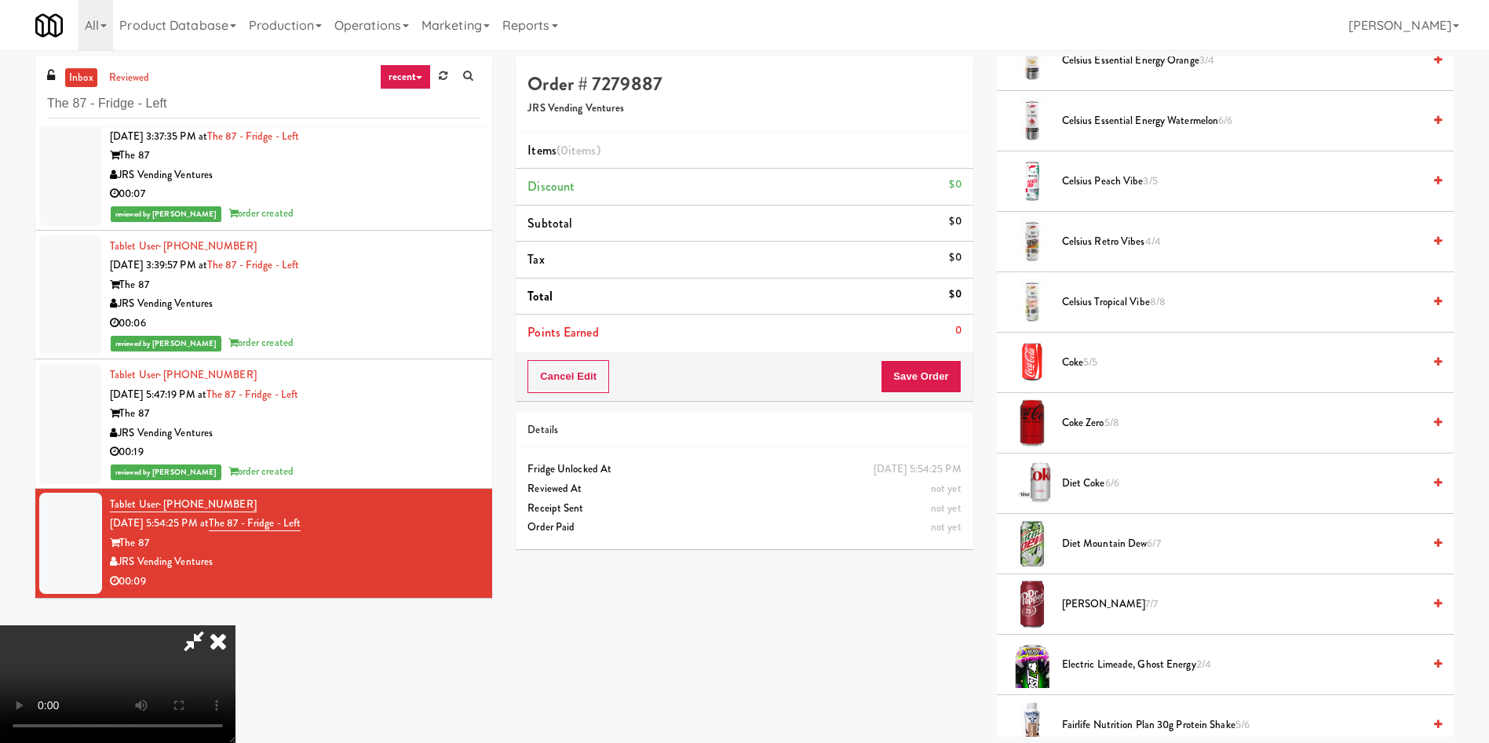
scroll to position [1060, 0]
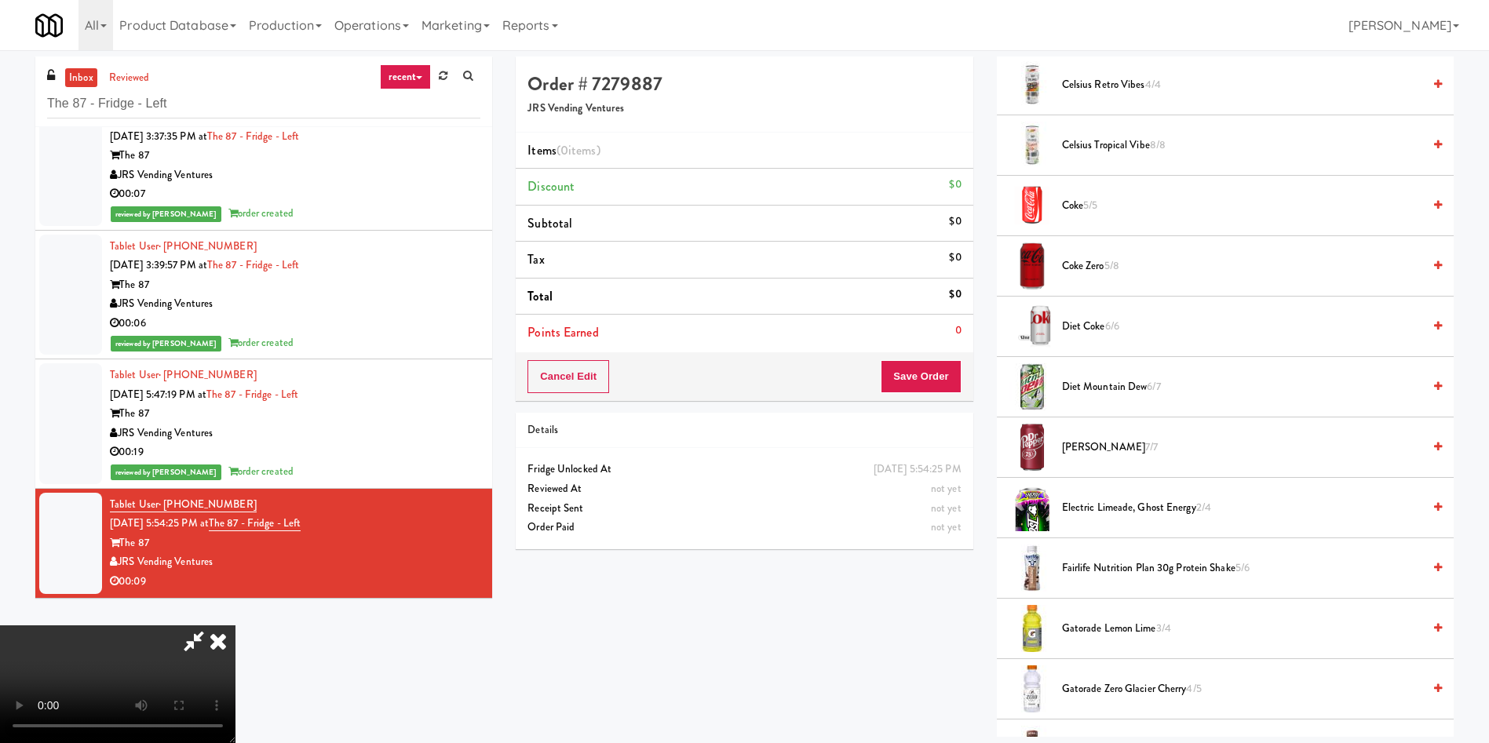
click at [1093, 206] on span "5/5" at bounding box center [1090, 205] width 14 height 15
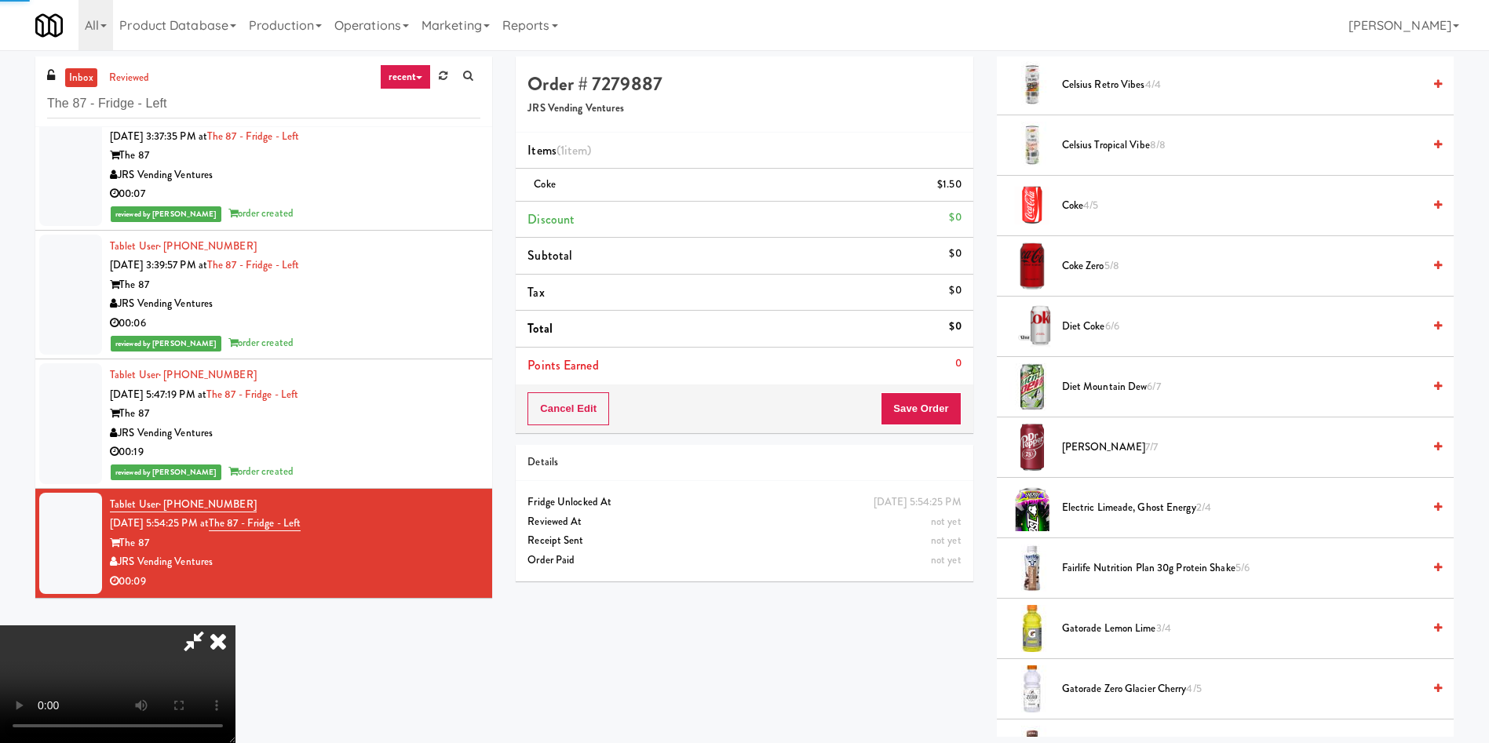
click at [235, 626] on video at bounding box center [117, 685] width 235 height 118
click at [944, 389] on div "Cancel Edit Save Order" at bounding box center [744, 409] width 457 height 49
click at [950, 406] on button "Save Order" at bounding box center [921, 408] width 80 height 33
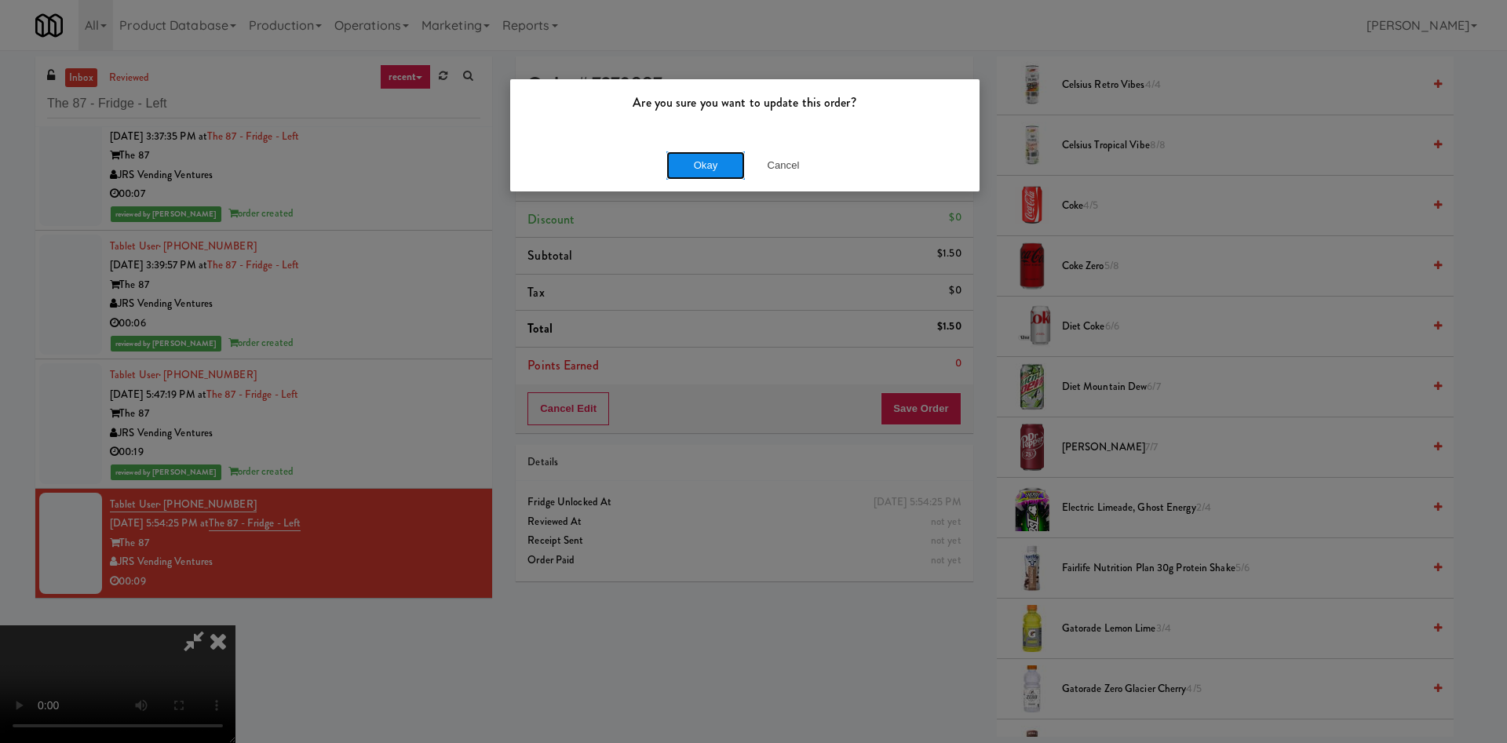
click at [719, 165] on button "Okay" at bounding box center [705, 166] width 78 height 28
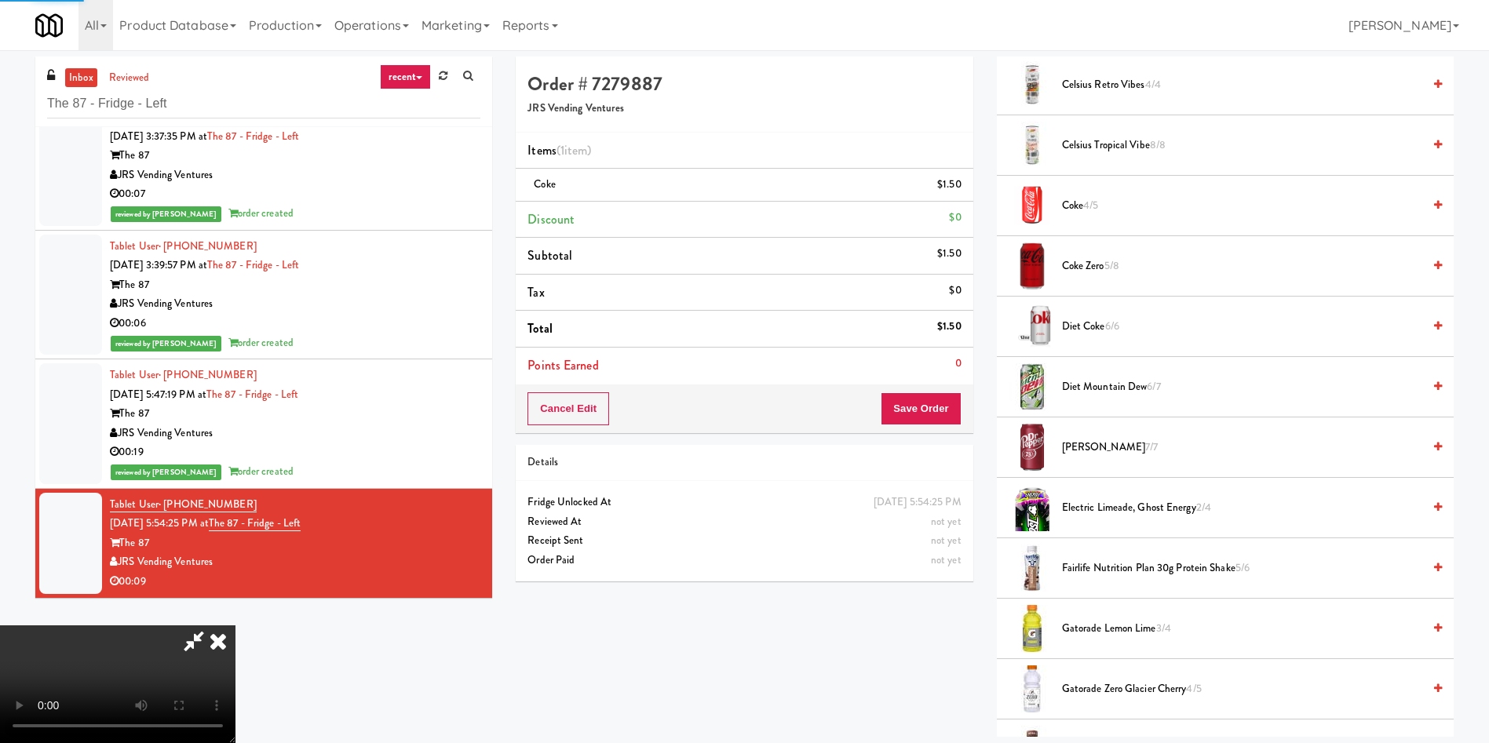
scroll to position [0, 0]
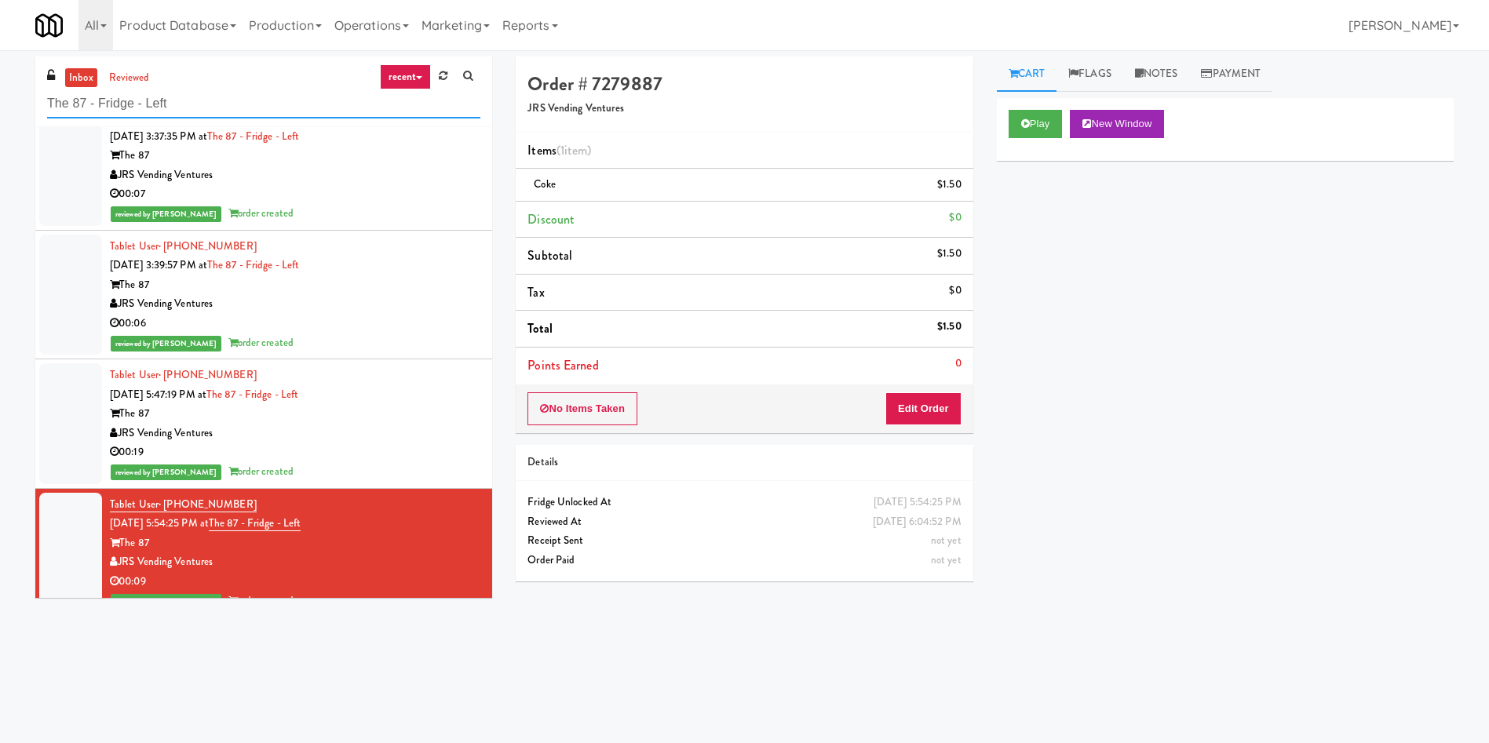
drag, startPoint x: 219, startPoint y: 105, endPoint x: 0, endPoint y: 72, distance: 221.5
click at [0, 72] on div "inbox reviewed recent all unclear take inventory issue suspicious failed recent…" at bounding box center [744, 372] width 1489 height 630
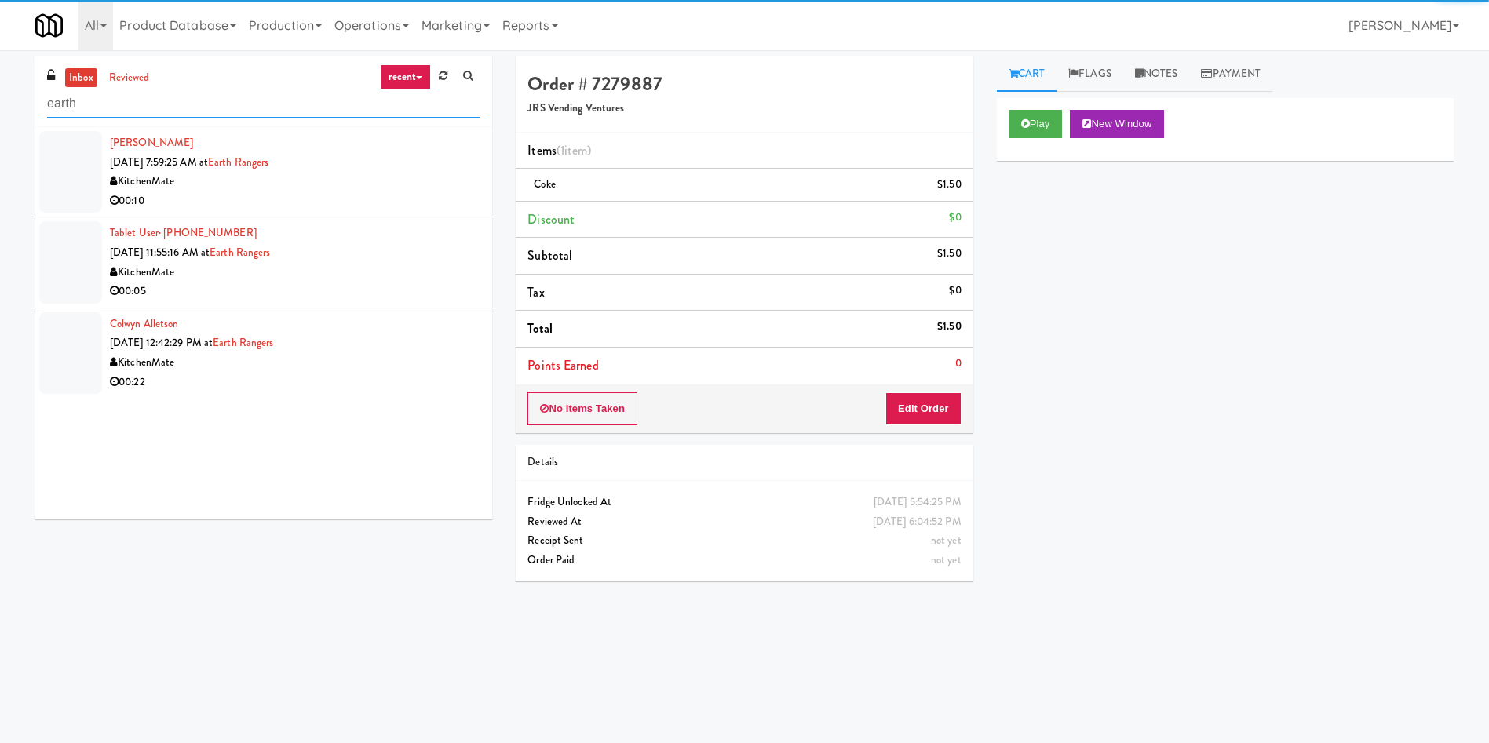
type input "earth"
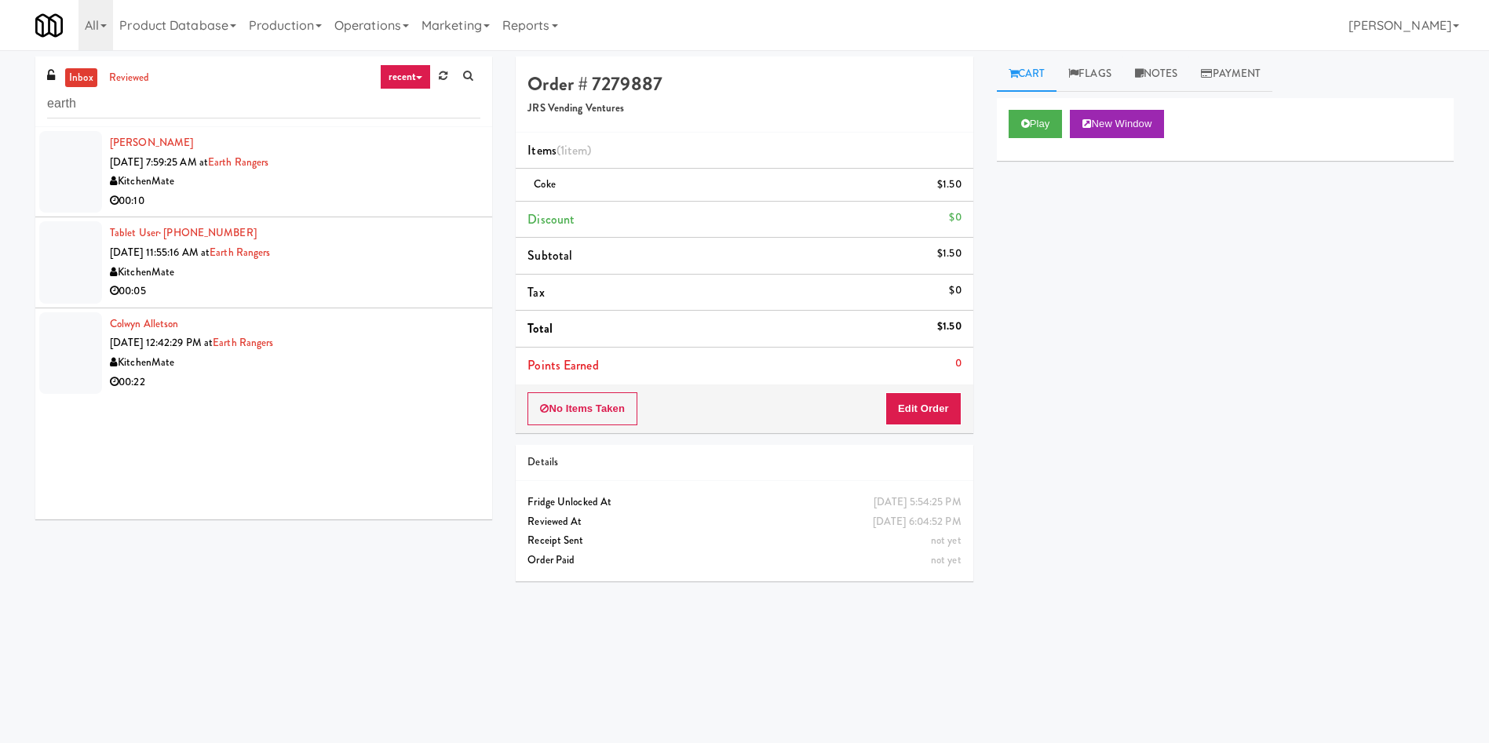
click at [79, 190] on div at bounding box center [70, 172] width 63 height 82
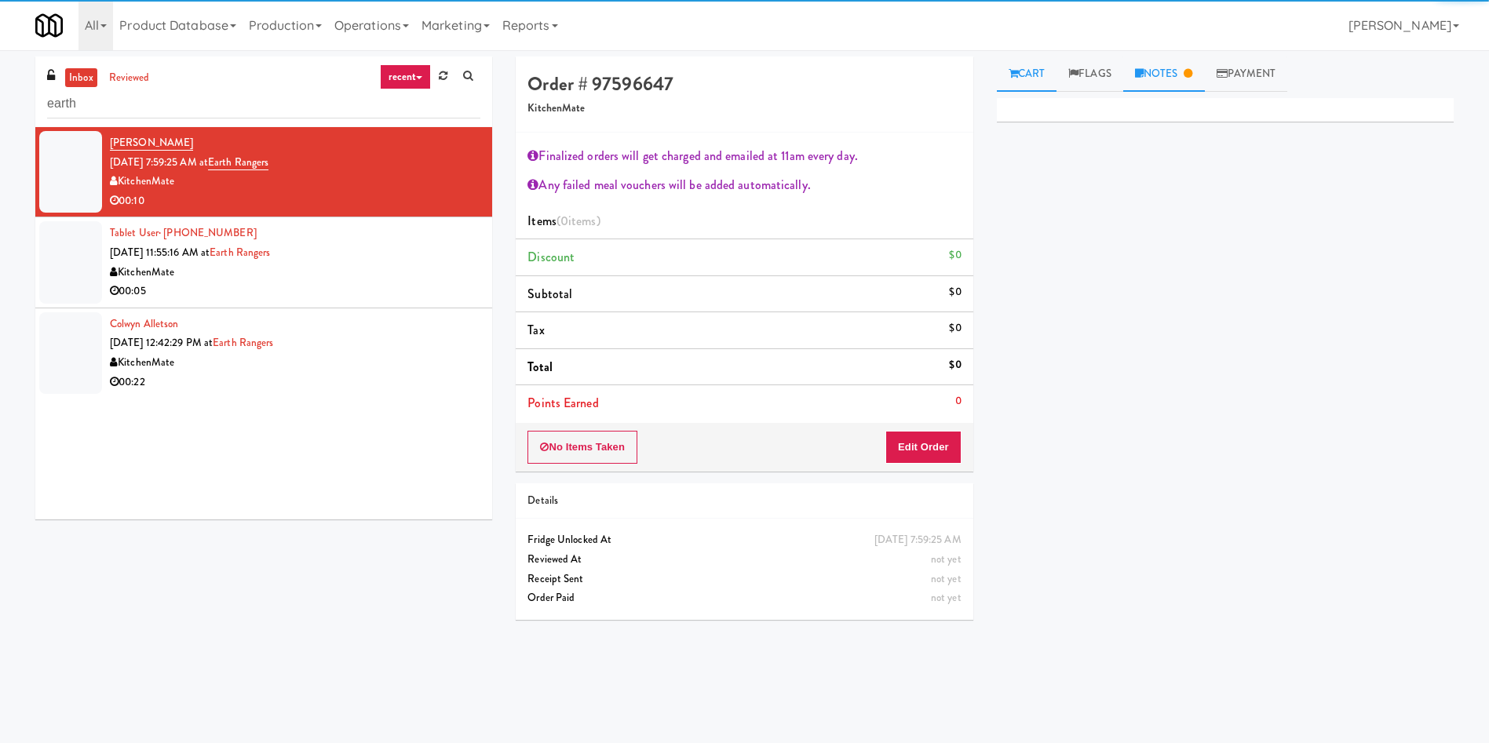
click at [1164, 62] on link "Notes" at bounding box center [1164, 74] width 82 height 35
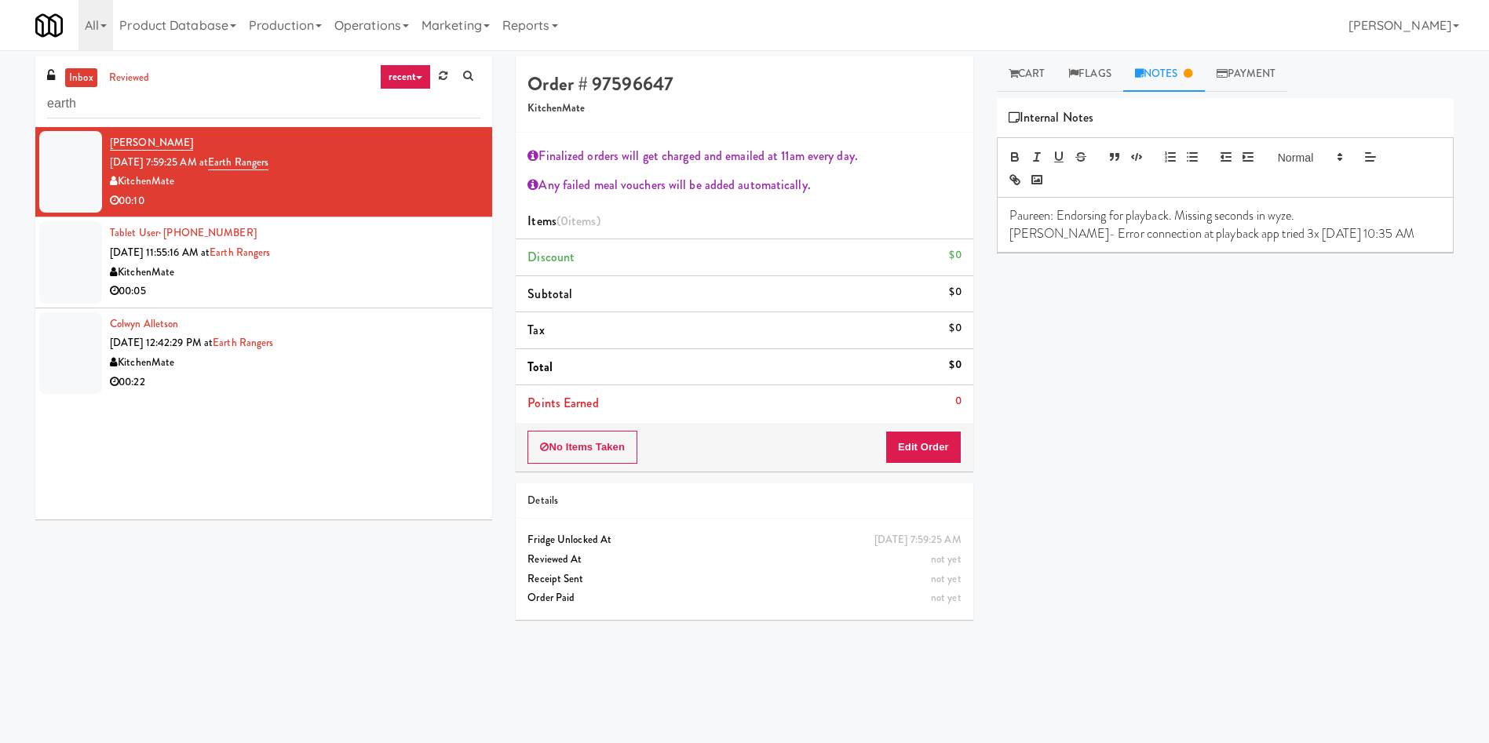
click at [55, 257] on div at bounding box center [70, 262] width 63 height 82
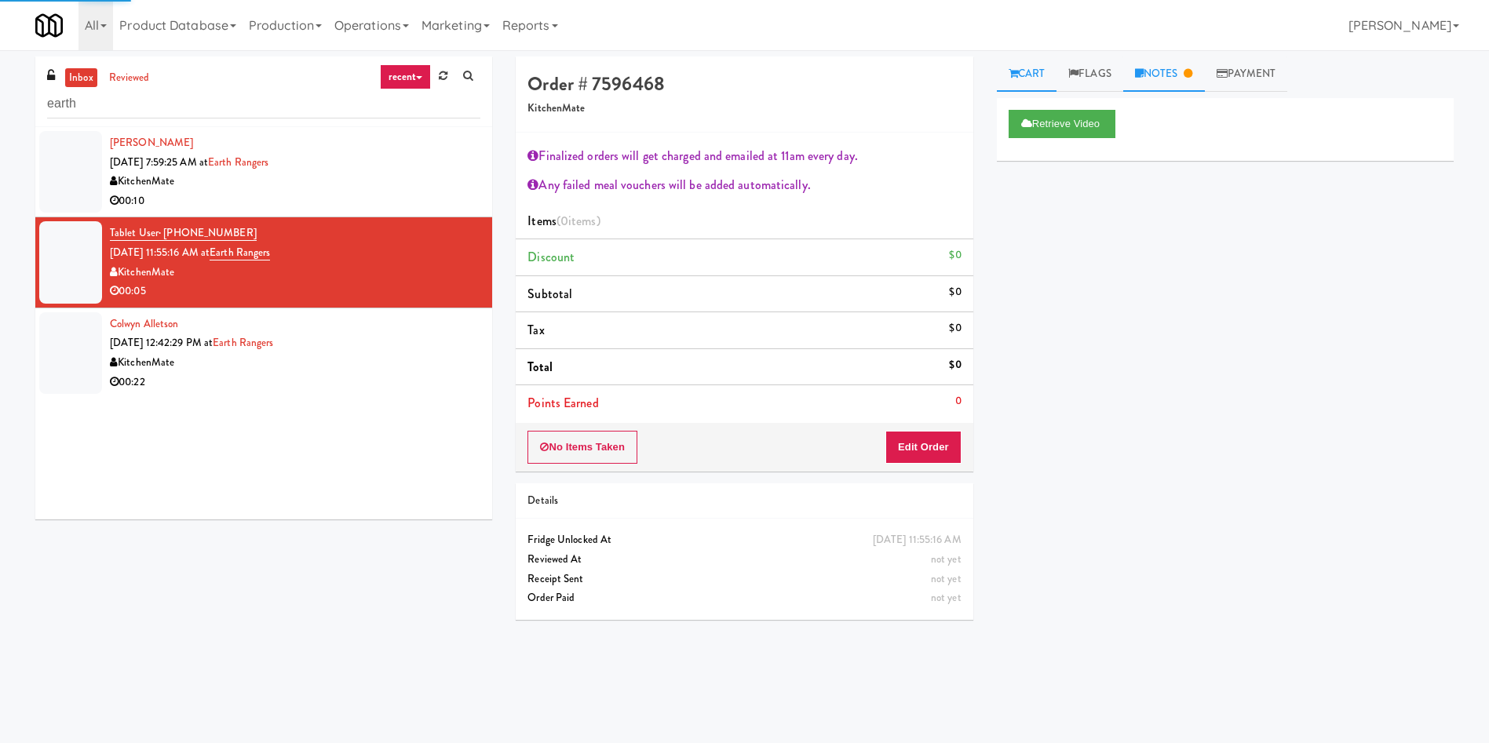
click at [1175, 72] on link "Notes" at bounding box center [1164, 74] width 82 height 35
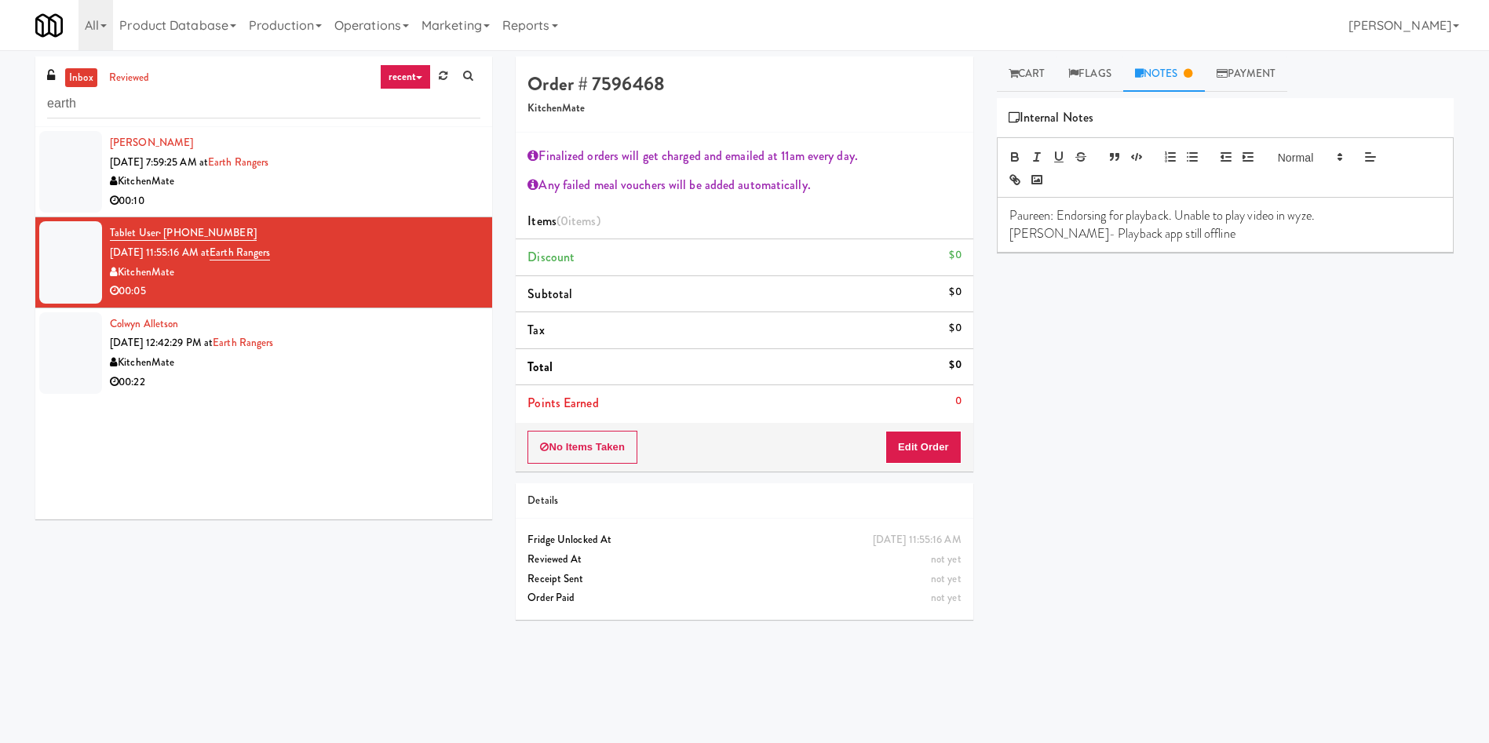
click at [85, 334] on div at bounding box center [70, 353] width 63 height 82
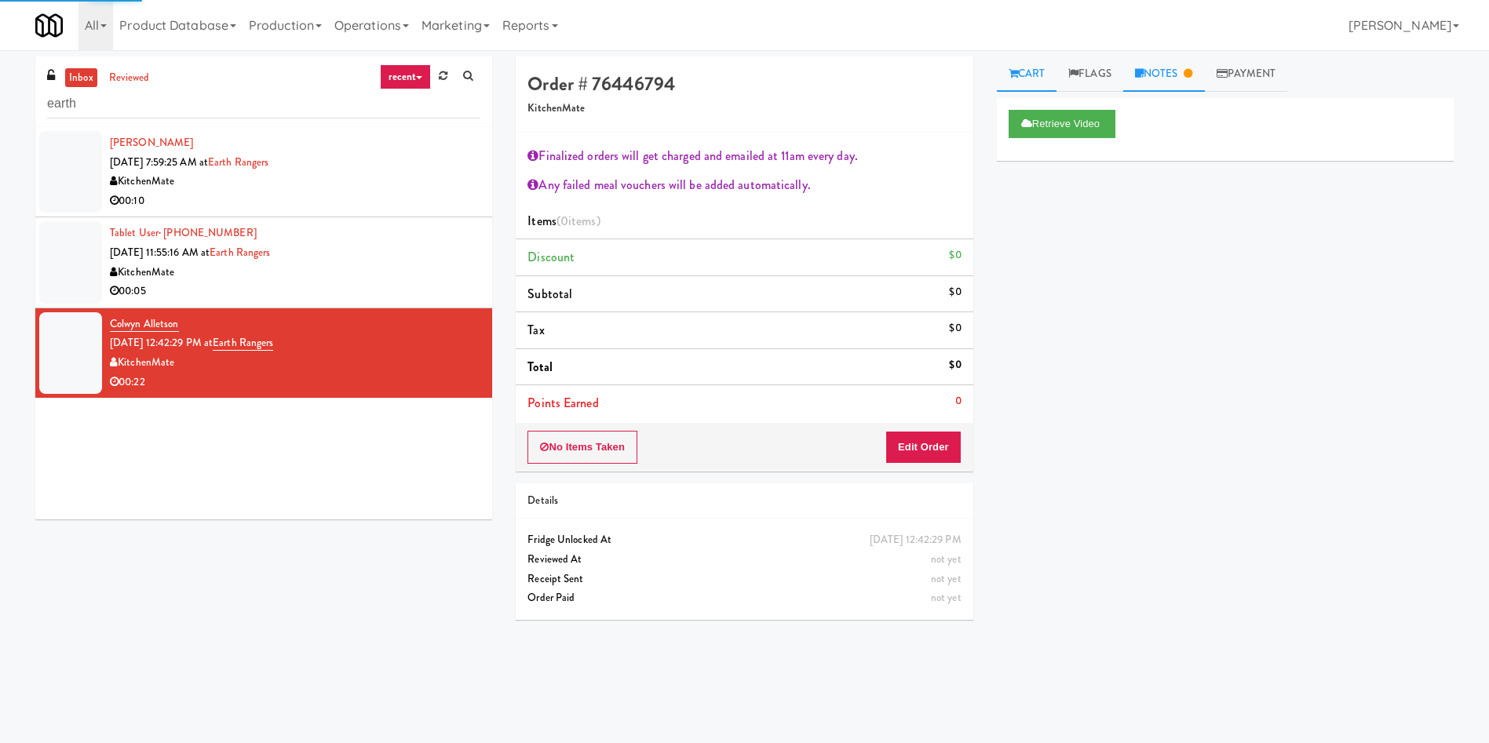
click at [1174, 85] on link "Notes" at bounding box center [1164, 74] width 82 height 35
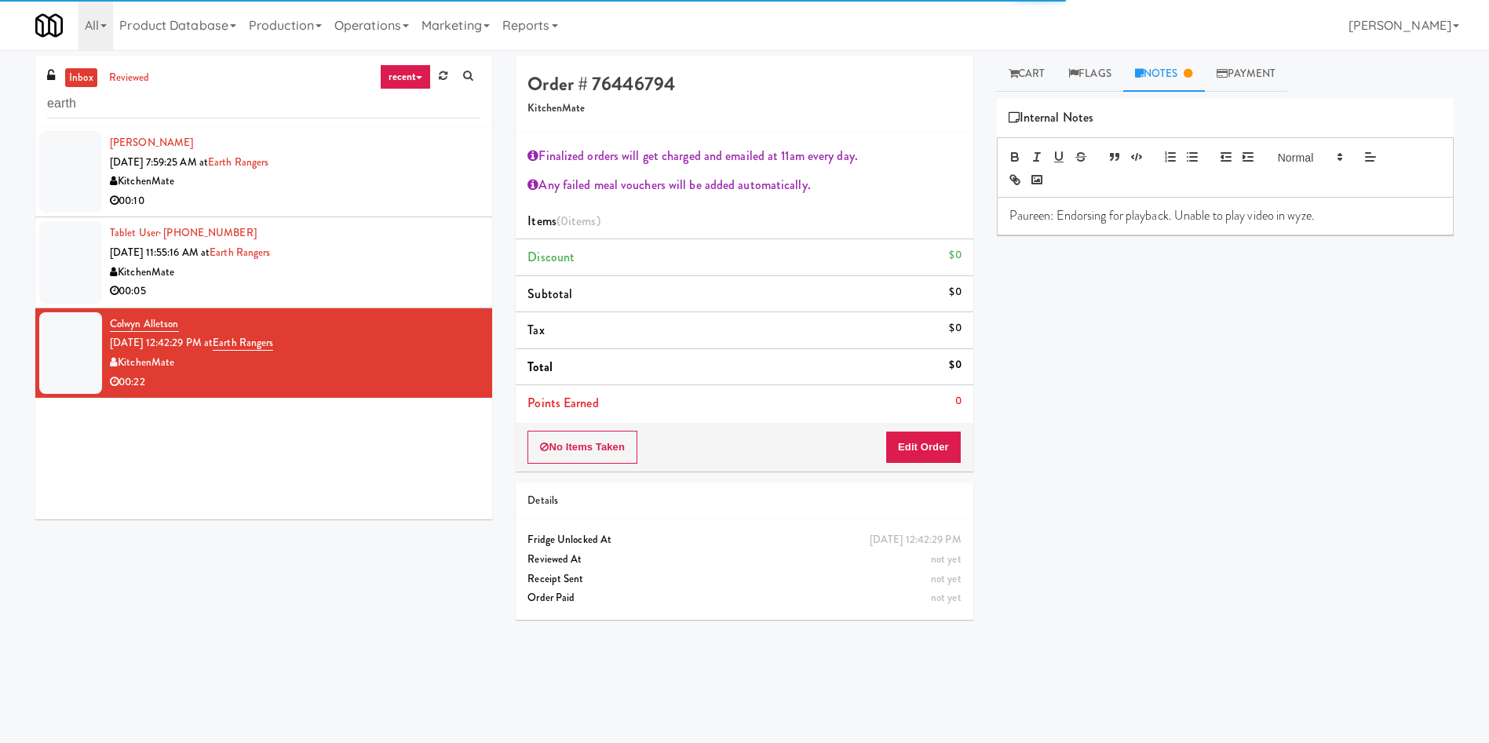
click at [1347, 220] on p "Paureen: Endorsing for playback. Unable to play video in wyze." at bounding box center [1225, 215] width 432 height 17
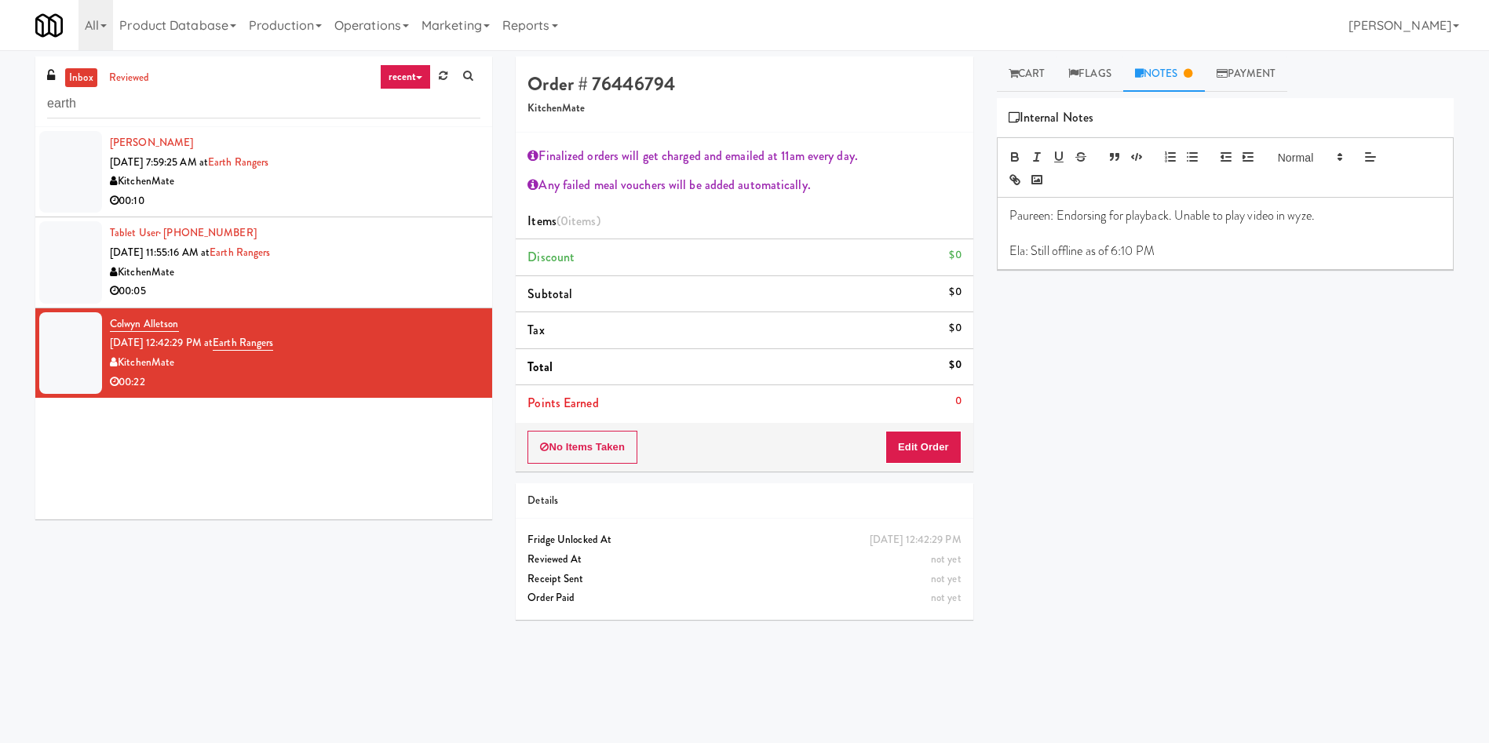
click at [1287, 332] on div "Retrieve Video Primary Flag Clear Flag if unable to determine what was taken or…" at bounding box center [1225, 392] width 457 height 589
click at [1248, 448] on div "Retrieve Video Primary Flag Clear Flag if unable to determine what was taken or…" at bounding box center [1225, 392] width 457 height 589
